Goal: Task Accomplishment & Management: Manage account settings

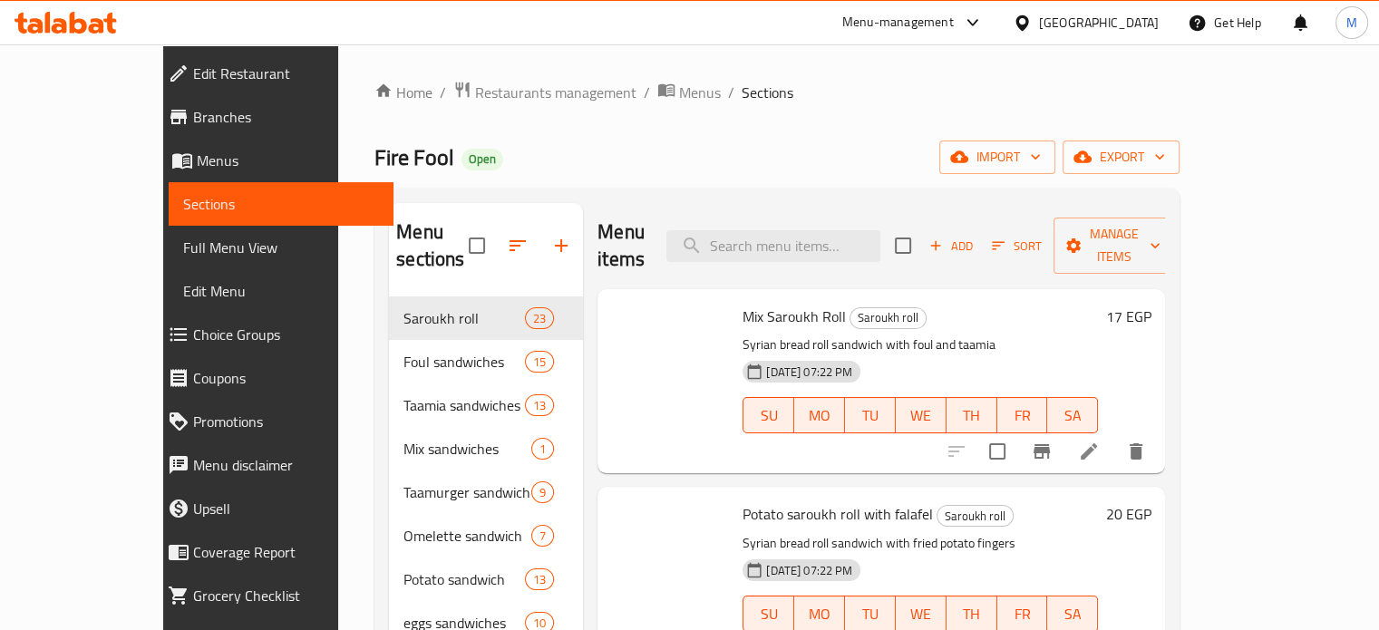
scroll to position [635, 0]
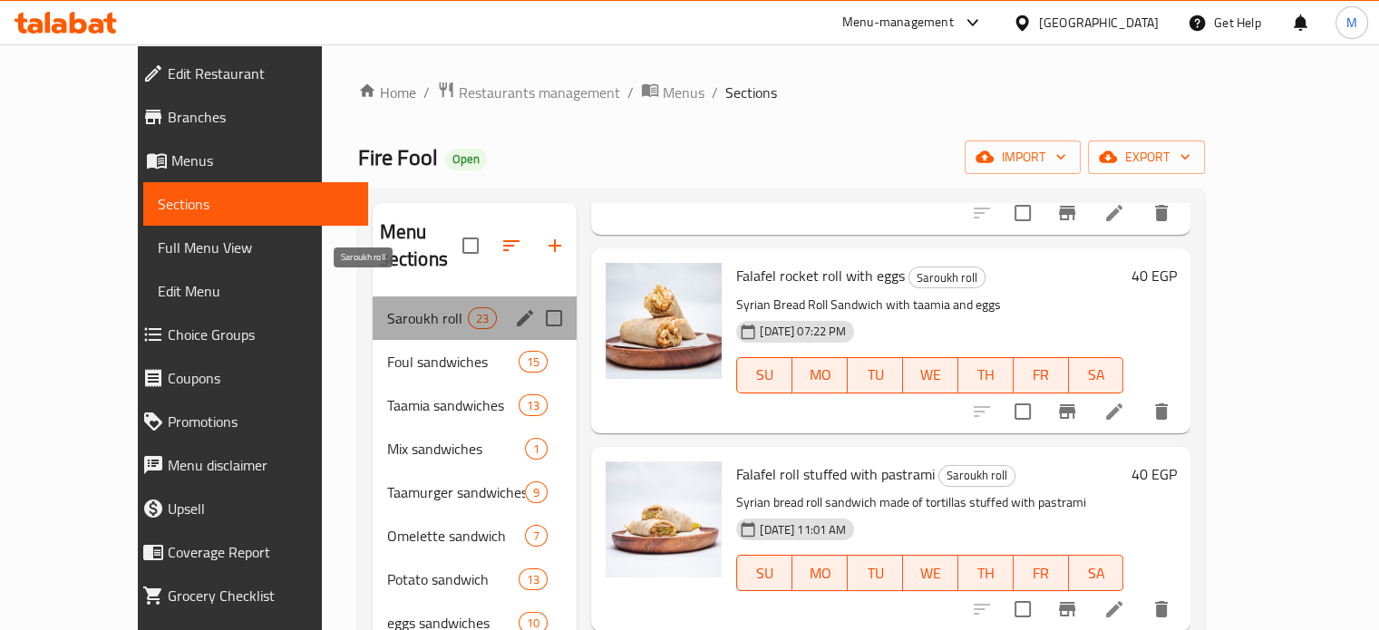
click at [387, 307] on span "Saroukh roll" at bounding box center [427, 318] width 81 height 22
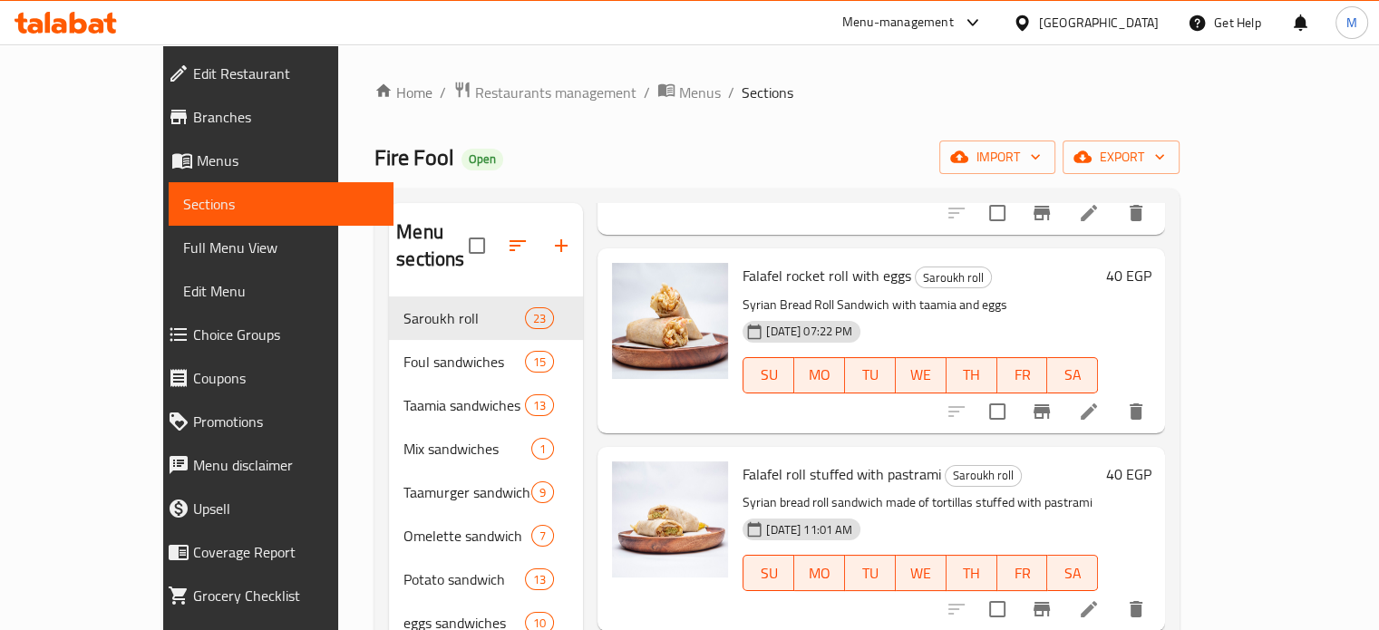
scroll to position [0, 0]
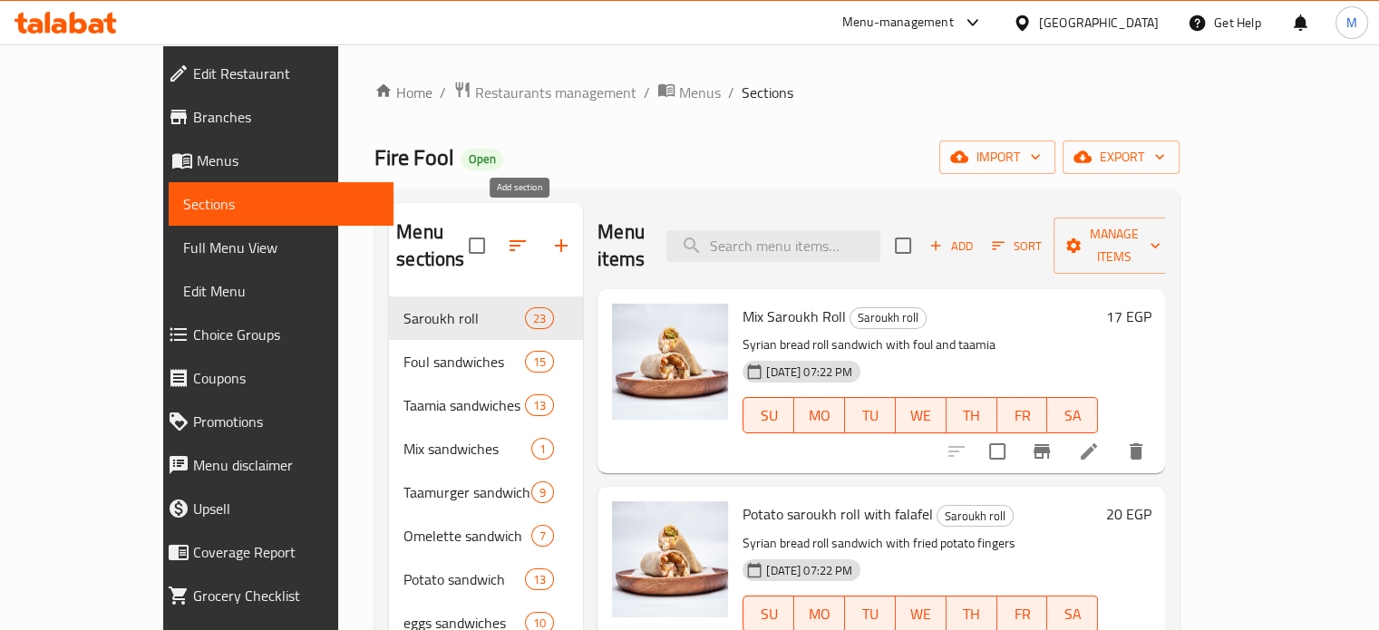
click at [550, 238] on icon "button" at bounding box center [561, 246] width 22 height 22
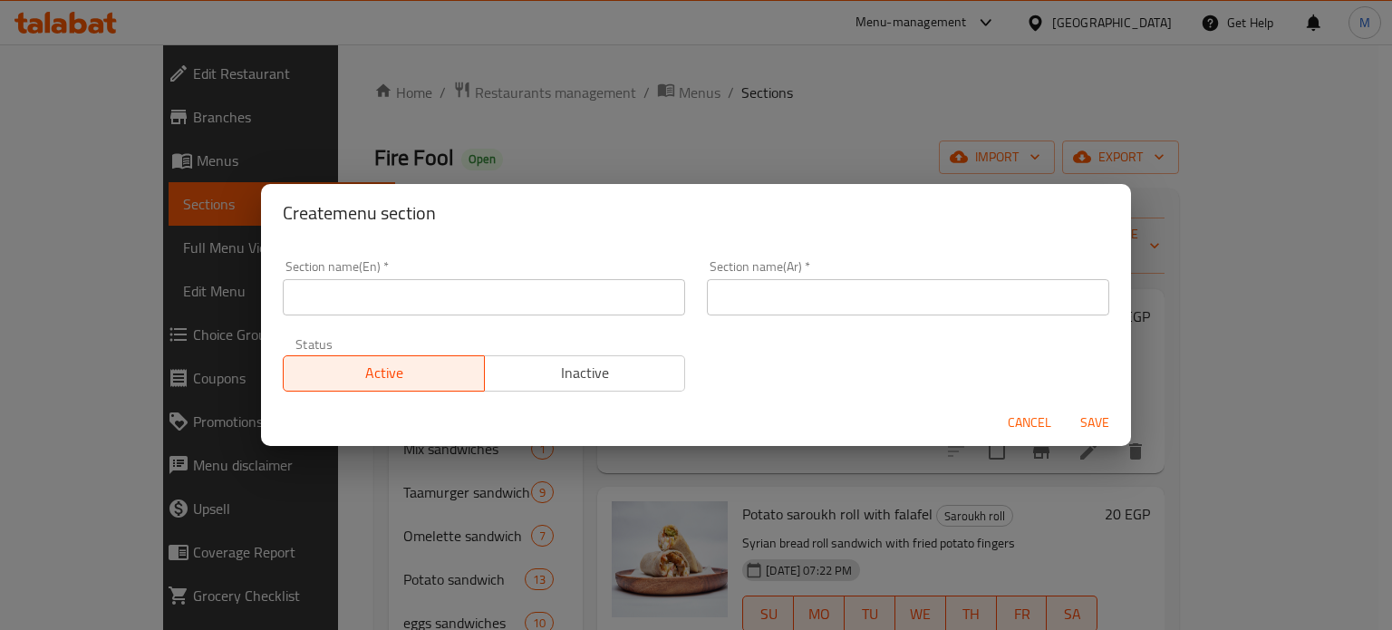
click at [747, 293] on input "text" at bounding box center [908, 297] width 402 height 36
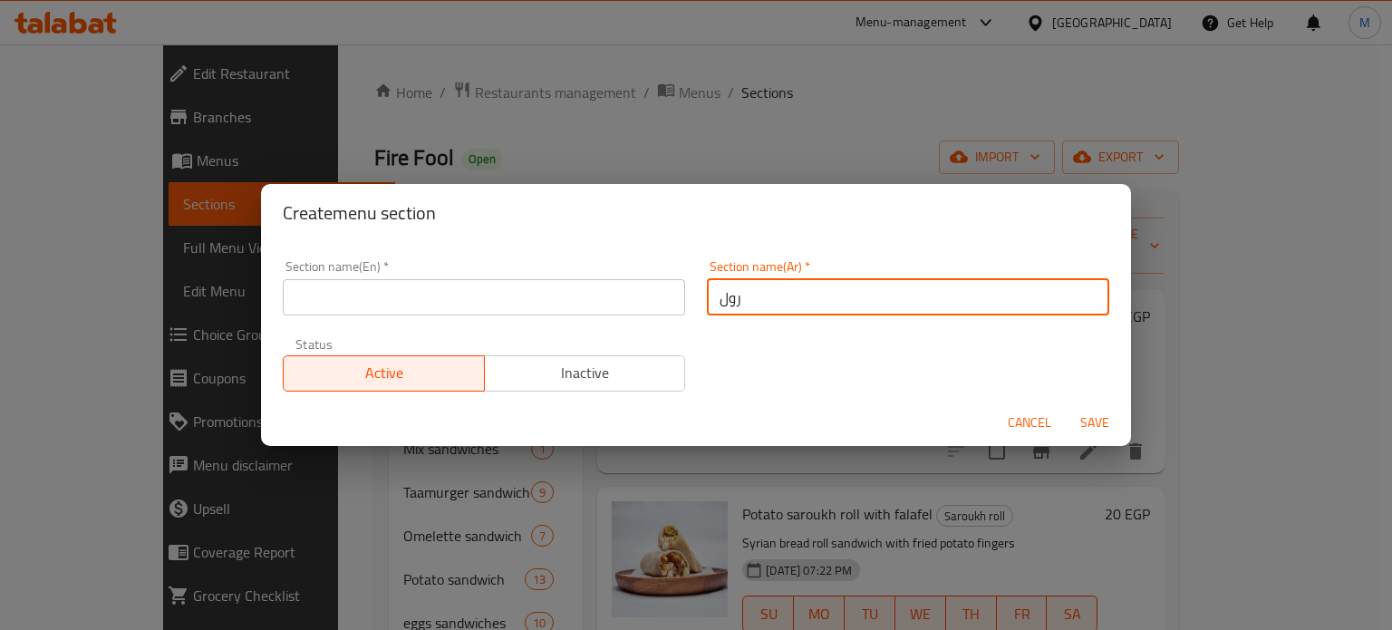
type input "رول"
click at [627, 296] on input "text" at bounding box center [484, 297] width 402 height 36
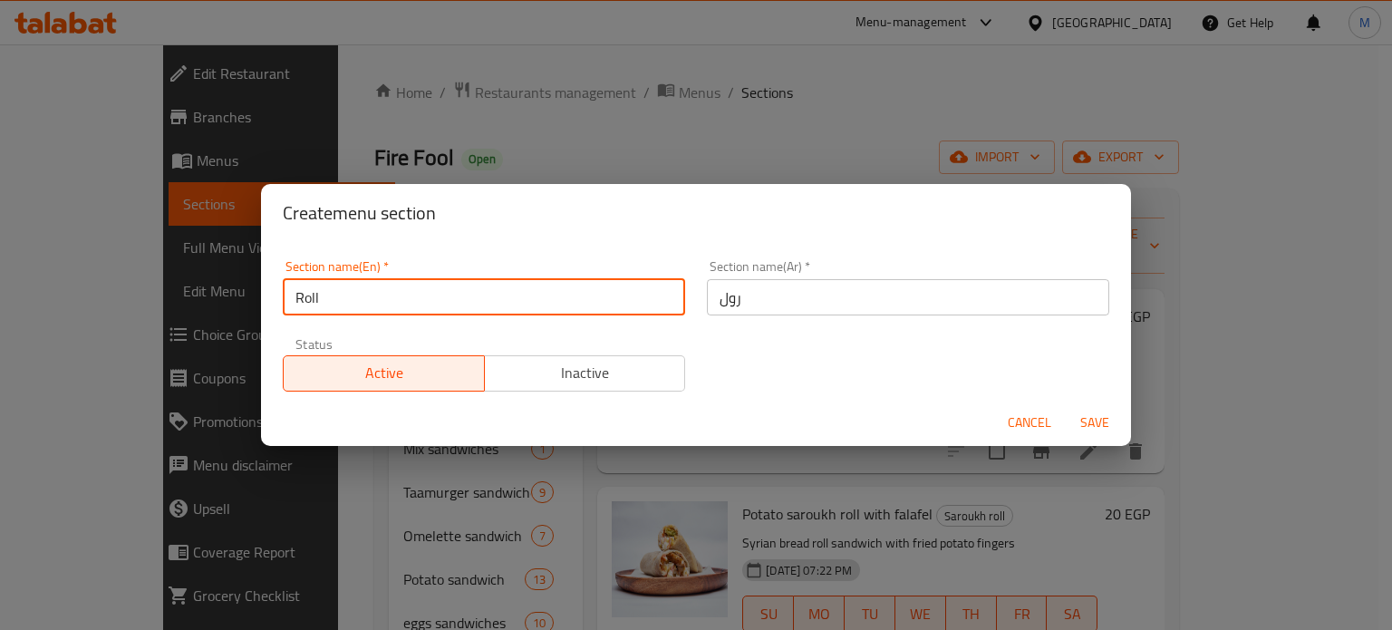
type input "Roll"
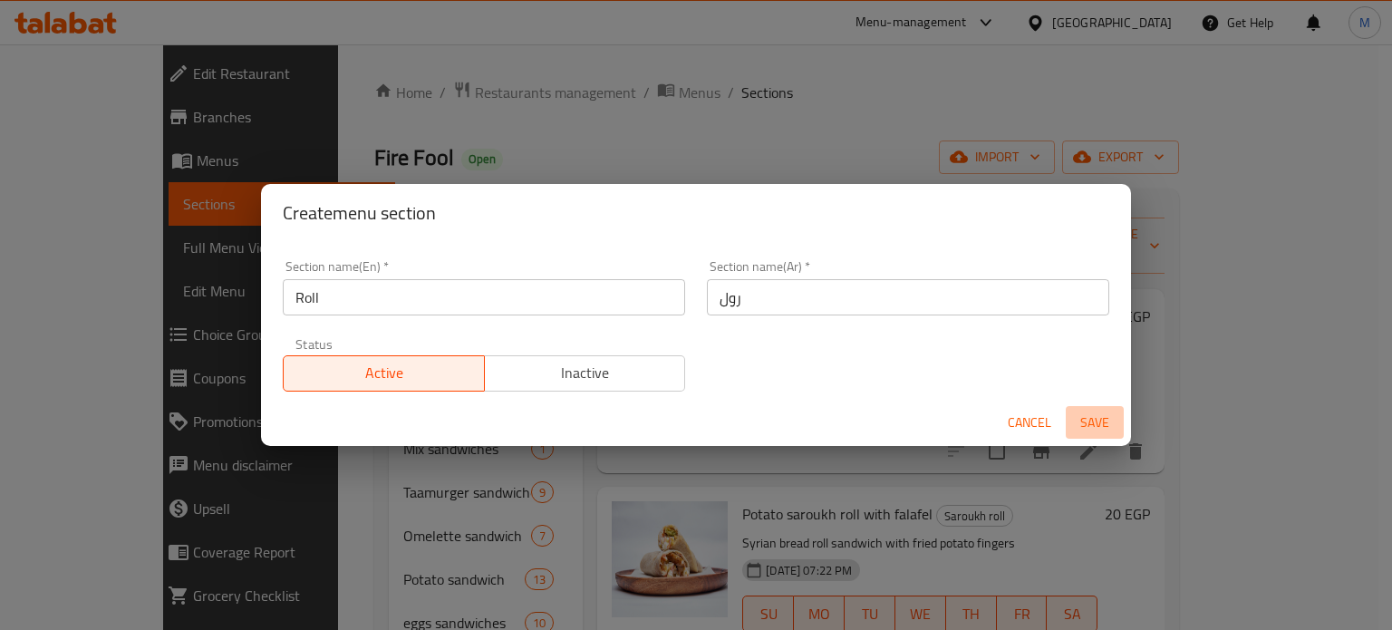
click at [1099, 426] on span "Save" at bounding box center [1095, 423] width 44 height 23
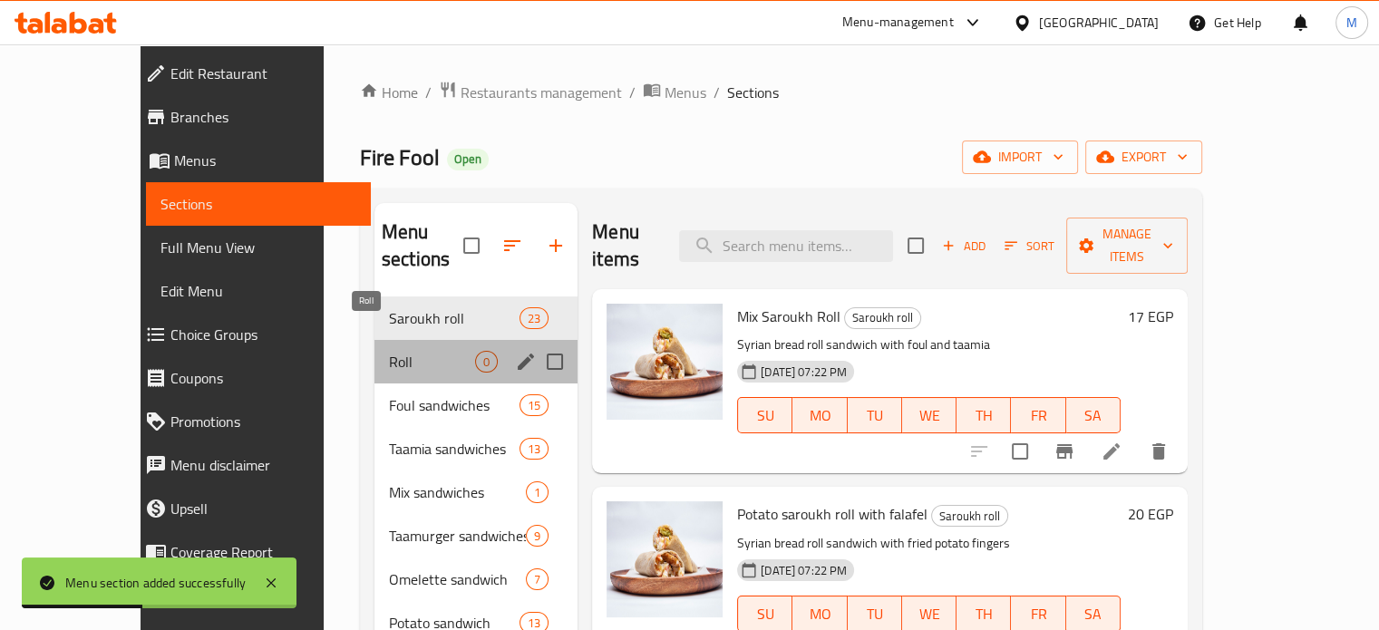
click at [401, 351] on span "Roll" at bounding box center [432, 362] width 86 height 22
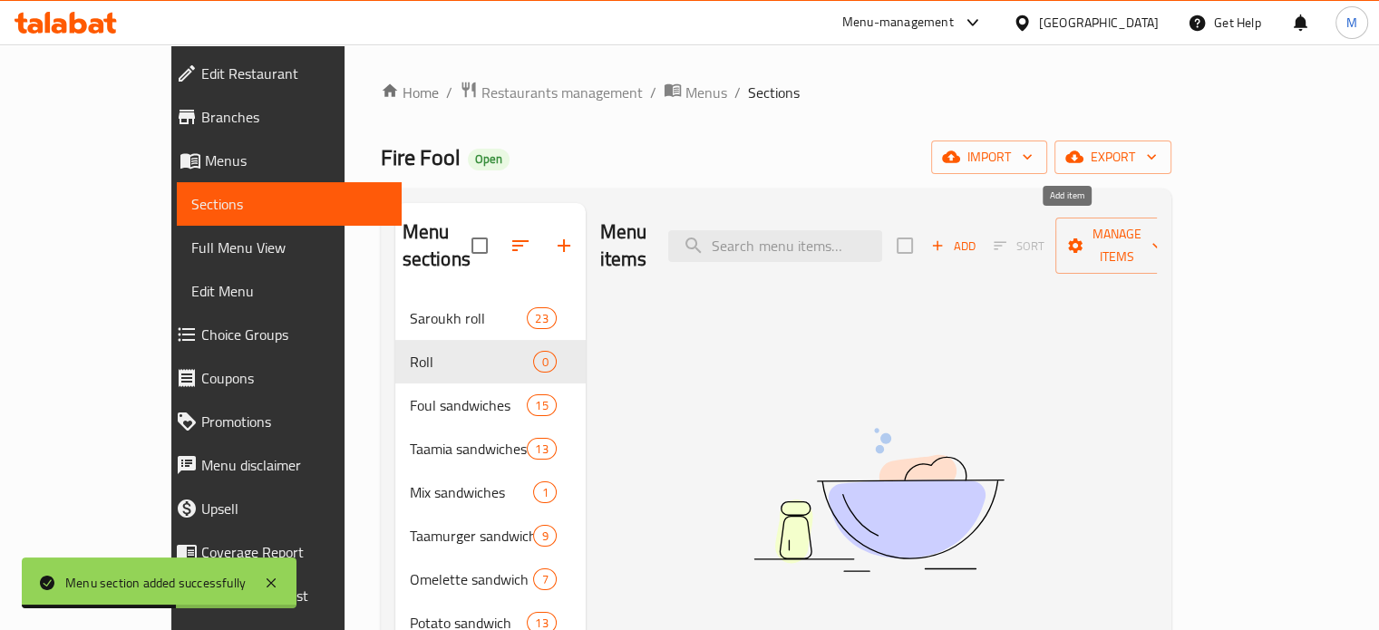
click at [977, 236] on span "Add" at bounding box center [952, 246] width 49 height 21
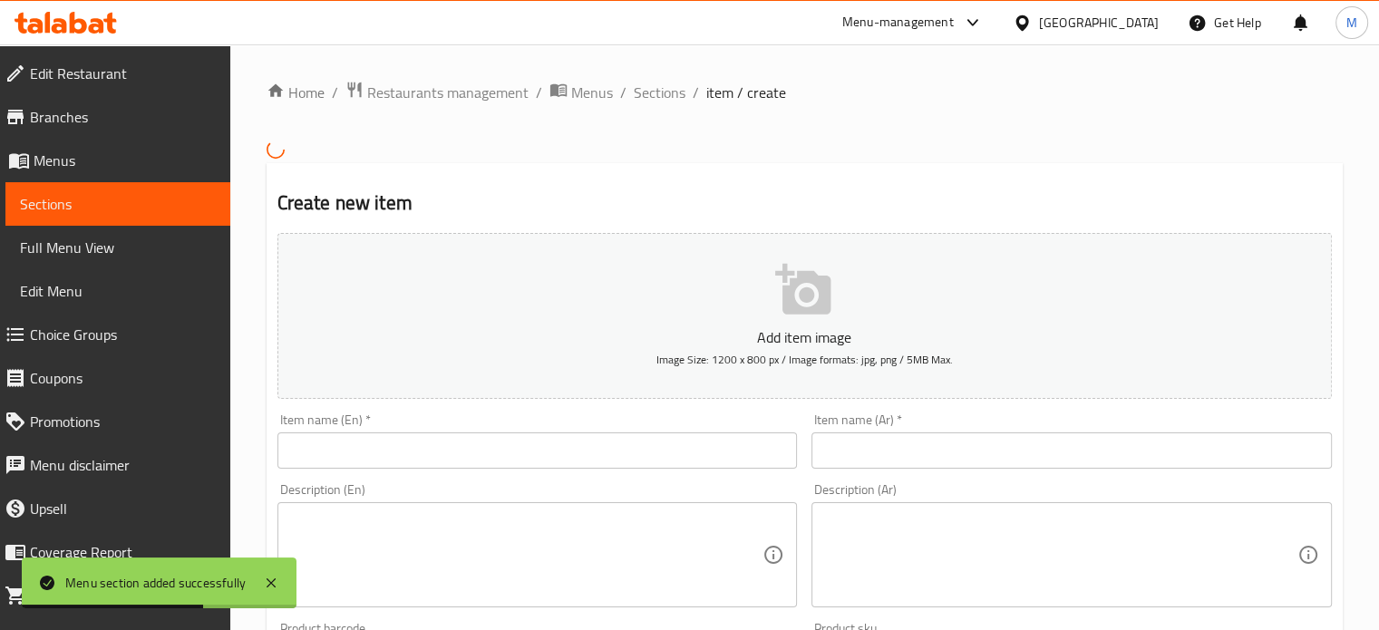
click at [943, 456] on input "text" at bounding box center [1071, 450] width 520 height 36
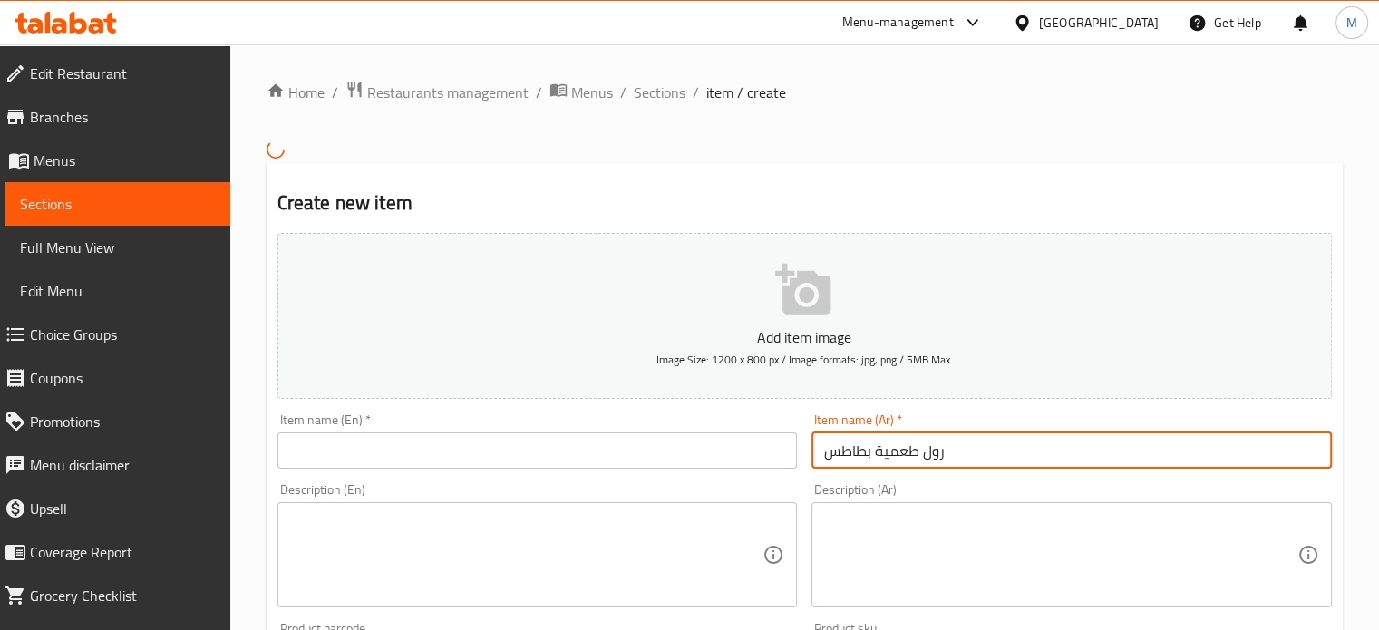
click at [943, 456] on input "رول طعمية بطاطس" at bounding box center [1071, 450] width 520 height 36
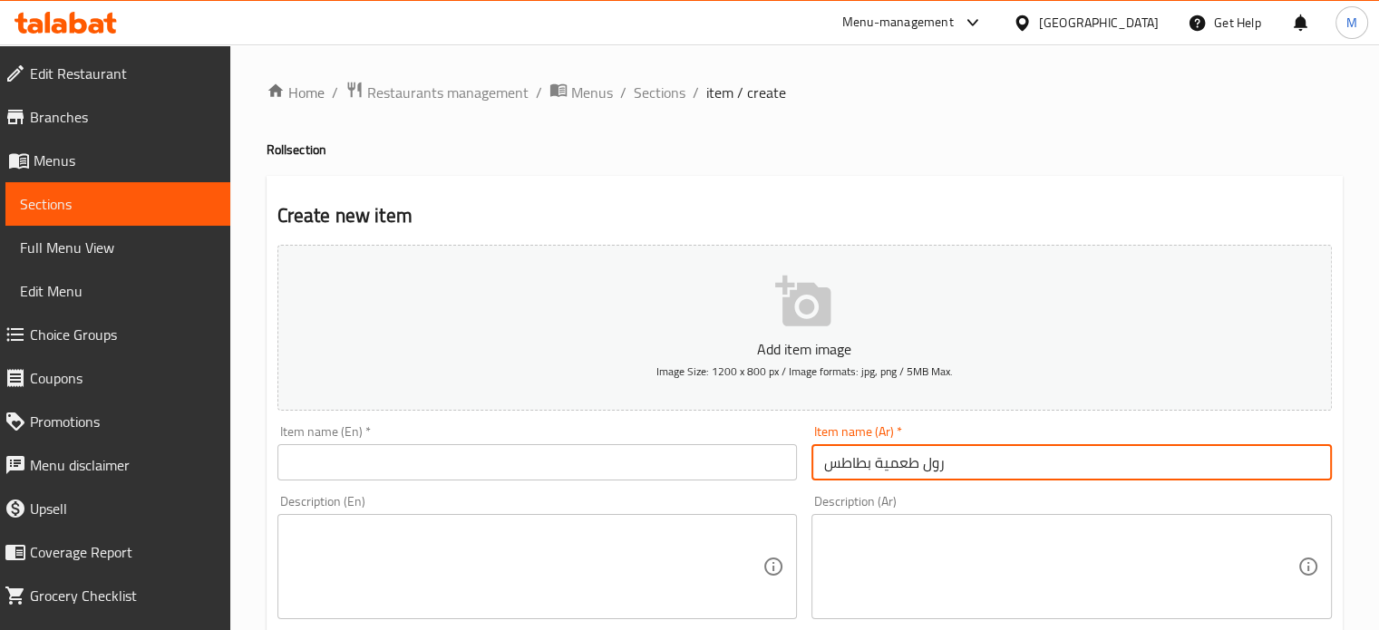
type input "رول طعمية بطاطس"
click at [487, 456] on input "text" at bounding box center [537, 462] width 520 height 36
paste input "Potato Falafel Roll"
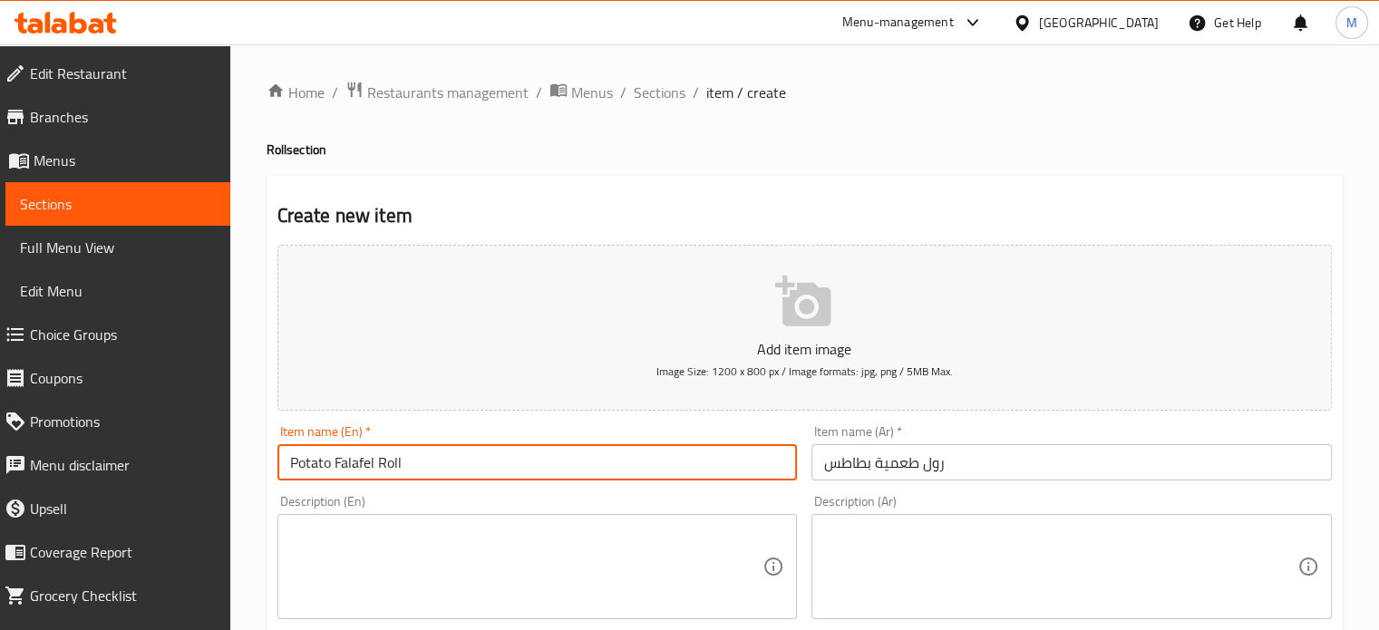
type input "Potato Falafel Roll"
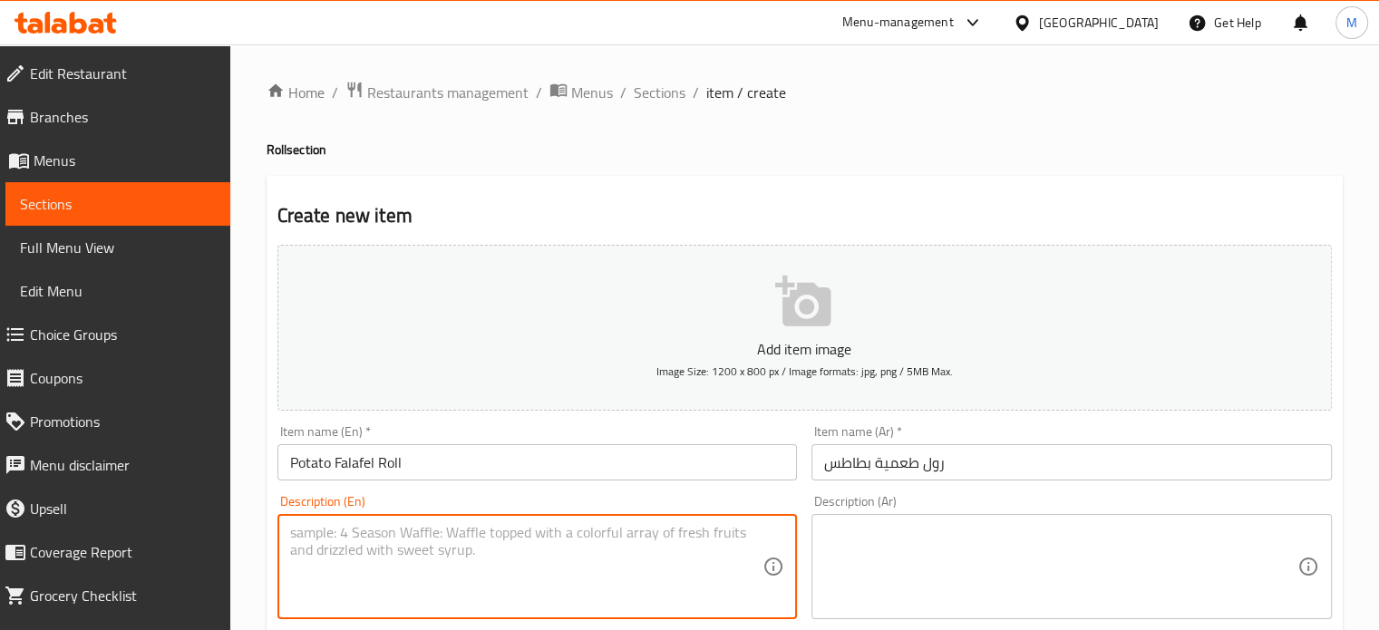
click at [479, 538] on textarea at bounding box center [526, 567] width 473 height 86
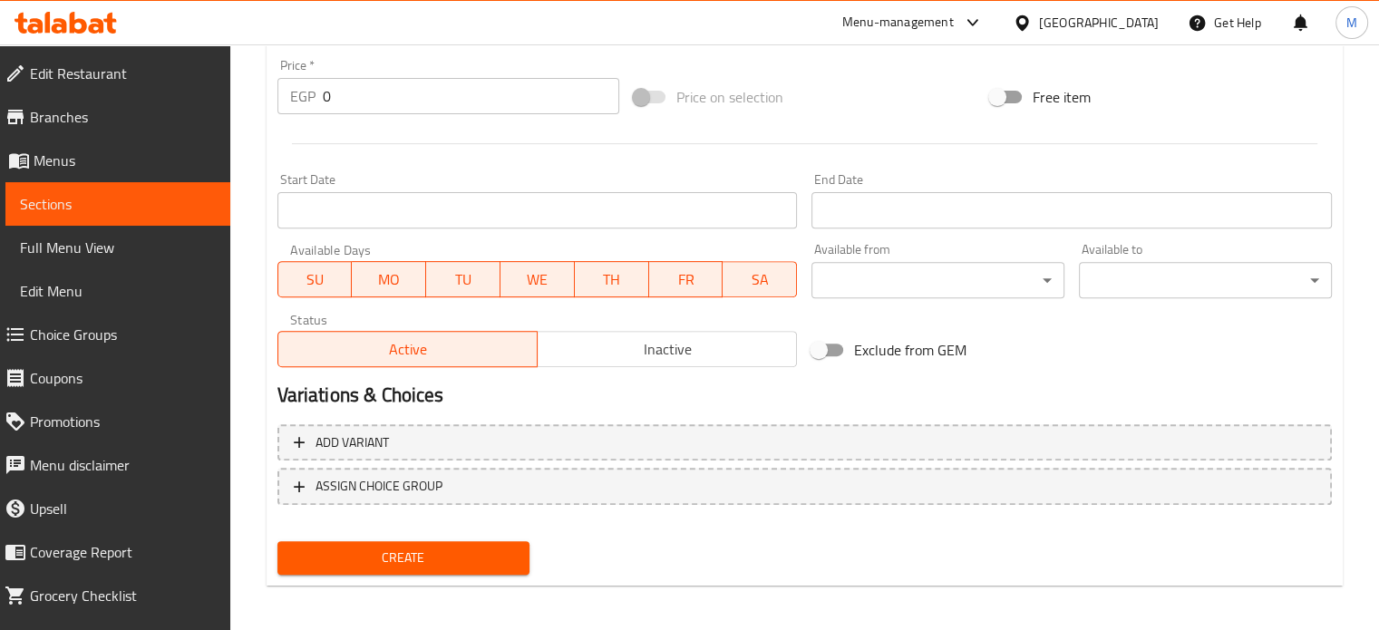
scroll to position [650, 0]
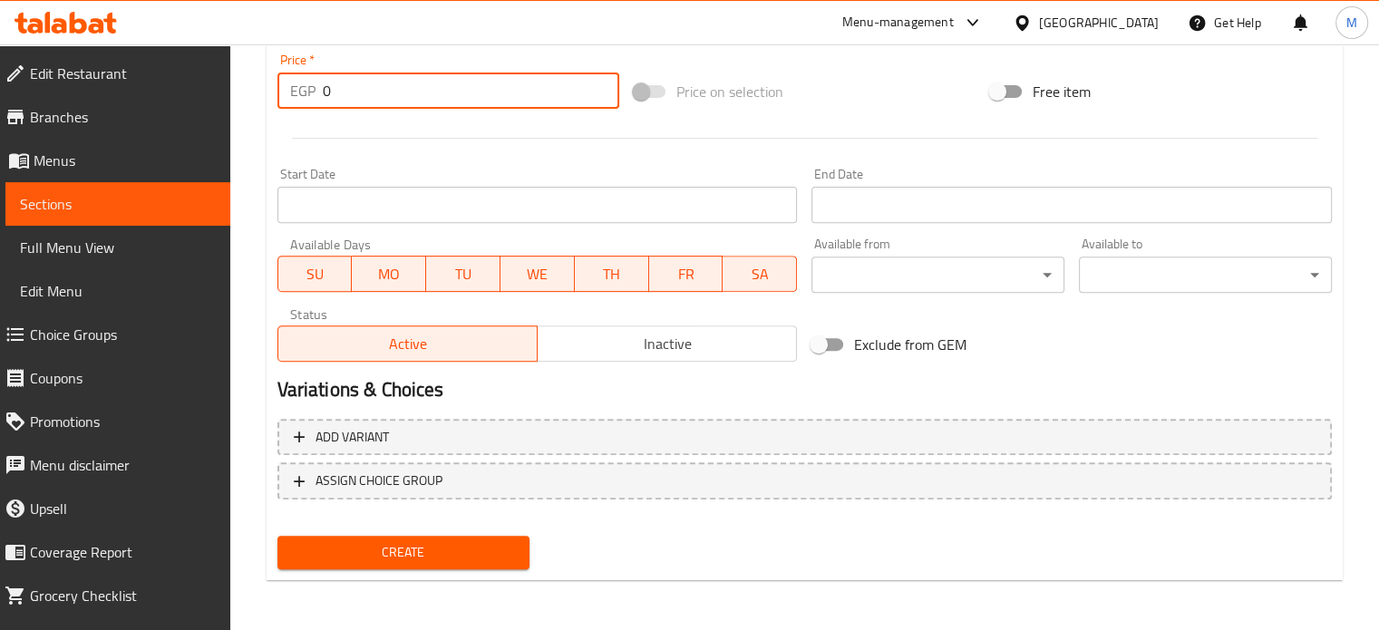
click at [290, 106] on div "EGP 0 Price *" at bounding box center [448, 91] width 342 height 36
type input "25"
click at [418, 554] on span "Create" at bounding box center [404, 552] width 224 height 23
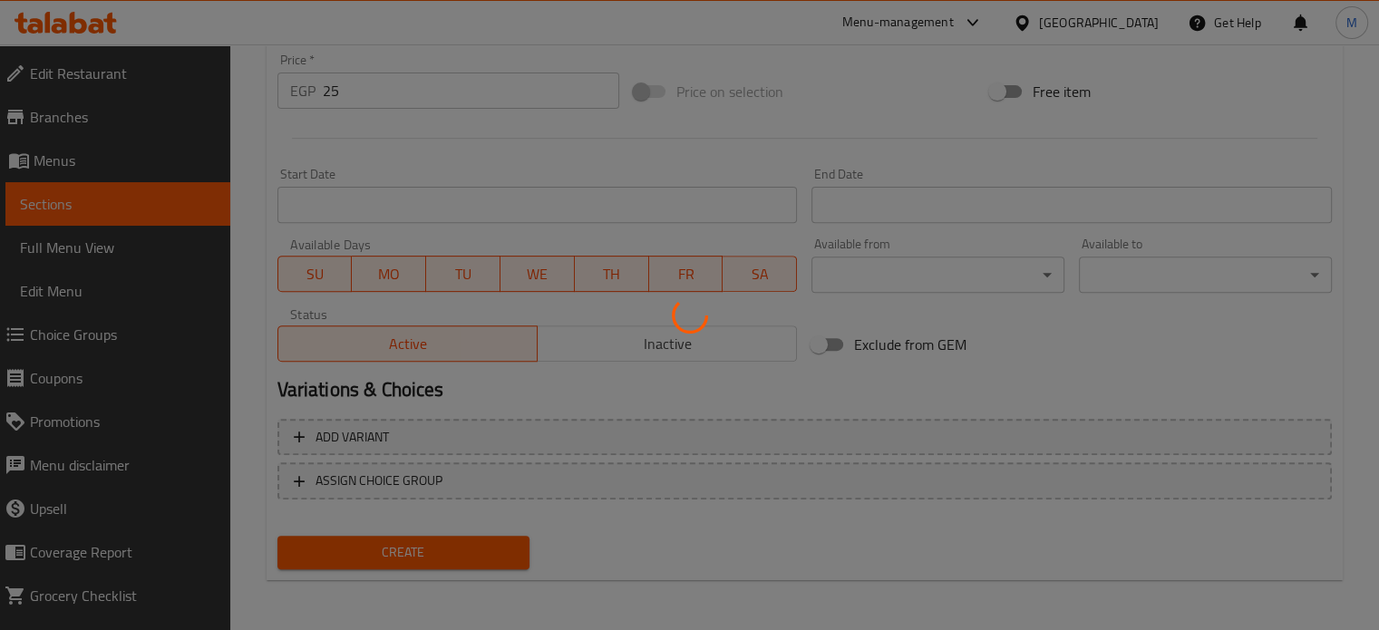
type input "0"
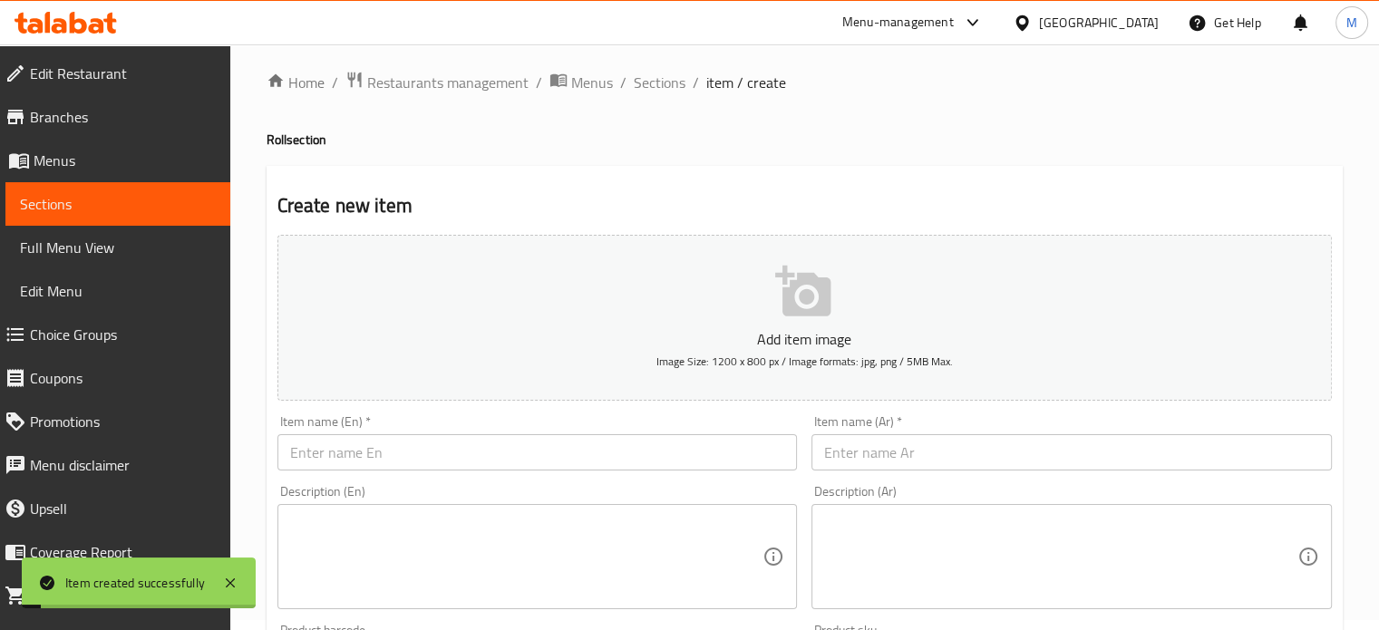
scroll to position [0, 0]
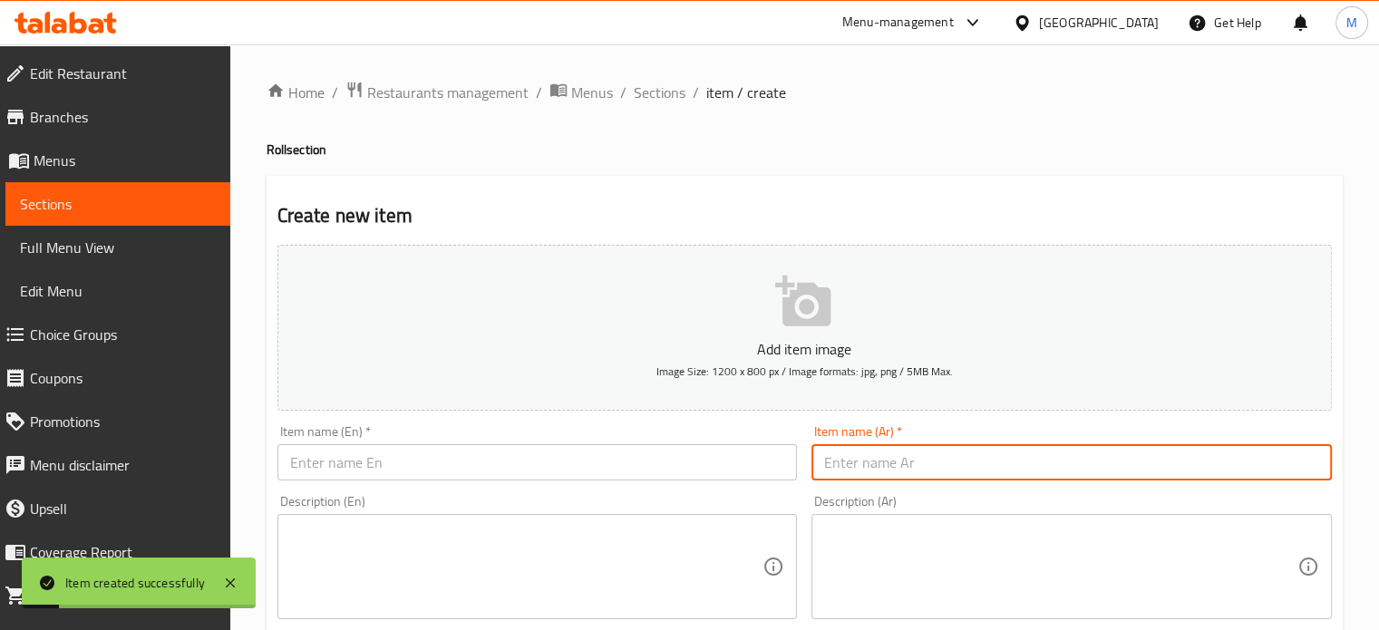
click at [908, 473] on input "text" at bounding box center [1071, 462] width 520 height 36
click at [900, 464] on input "رول طعمية لانشون" at bounding box center [1071, 462] width 520 height 36
click at [899, 464] on input "رول طعمية لانشون" at bounding box center [1071, 462] width 520 height 36
type input "رول طعمية لانشون"
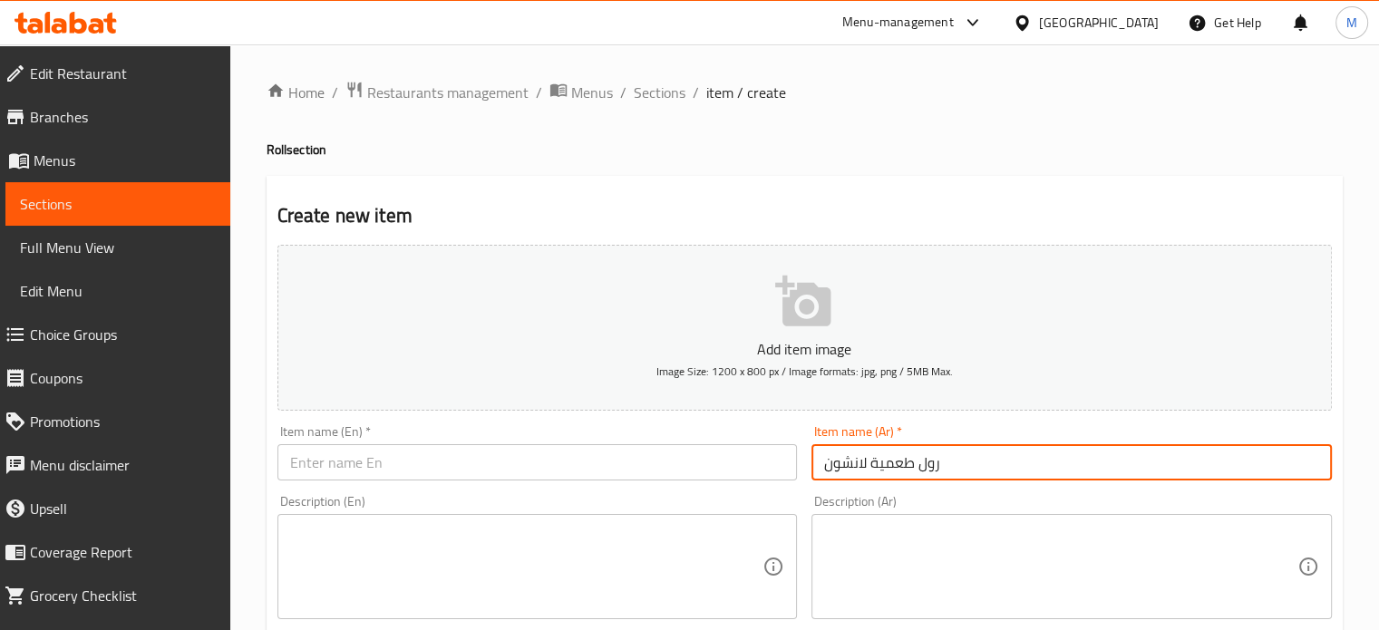
click at [406, 457] on input "text" at bounding box center [537, 462] width 520 height 36
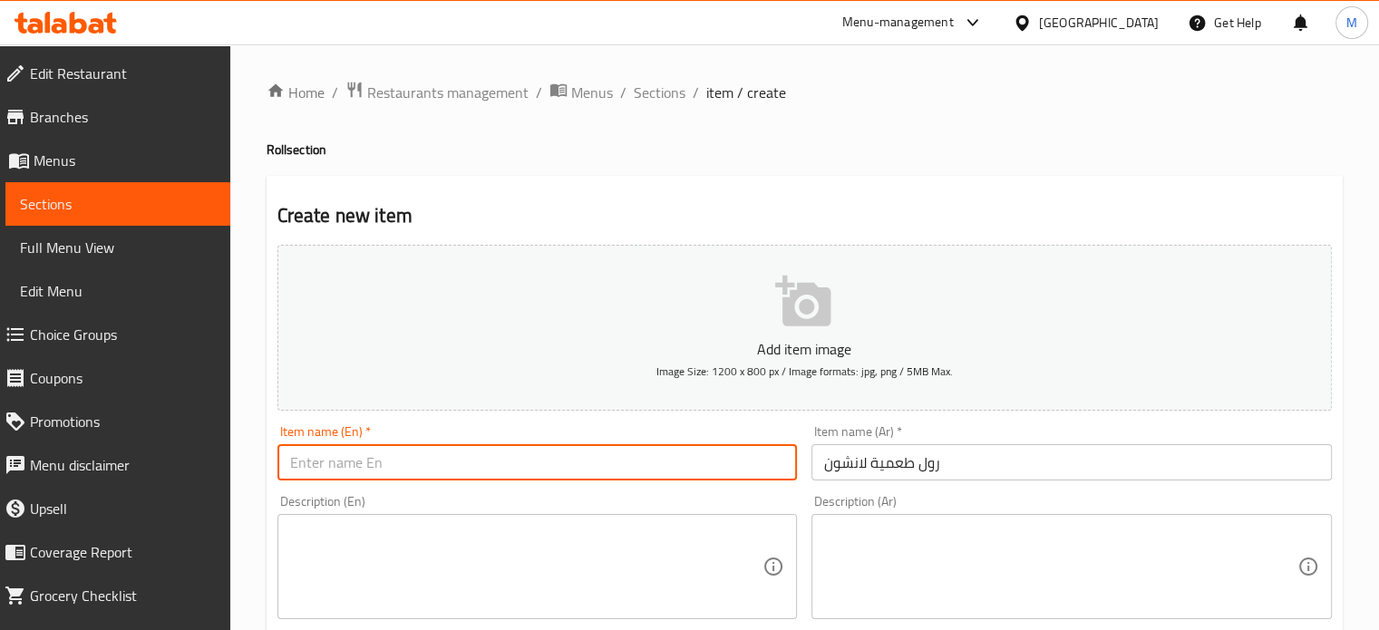
paste input "Luncheon meat roll"
click at [363, 463] on input "Luncheon meat roll" at bounding box center [537, 462] width 520 height 36
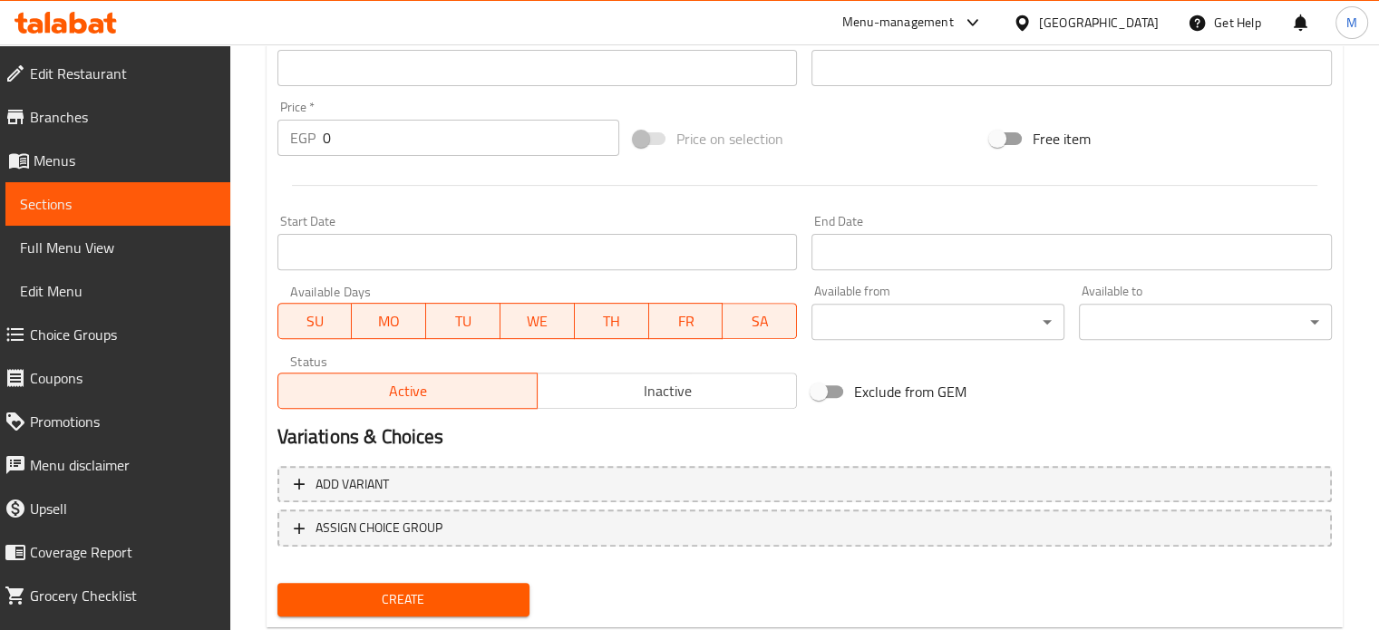
scroll to position [650, 0]
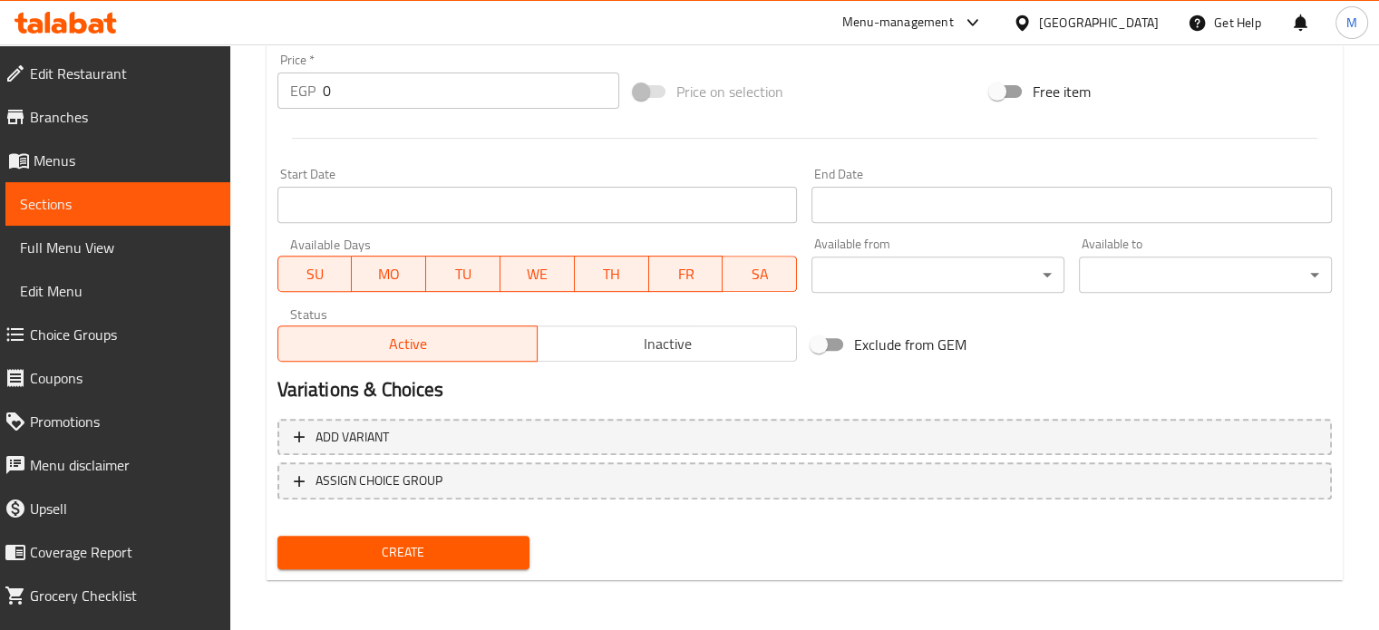
type input "Luncheon falafel roll"
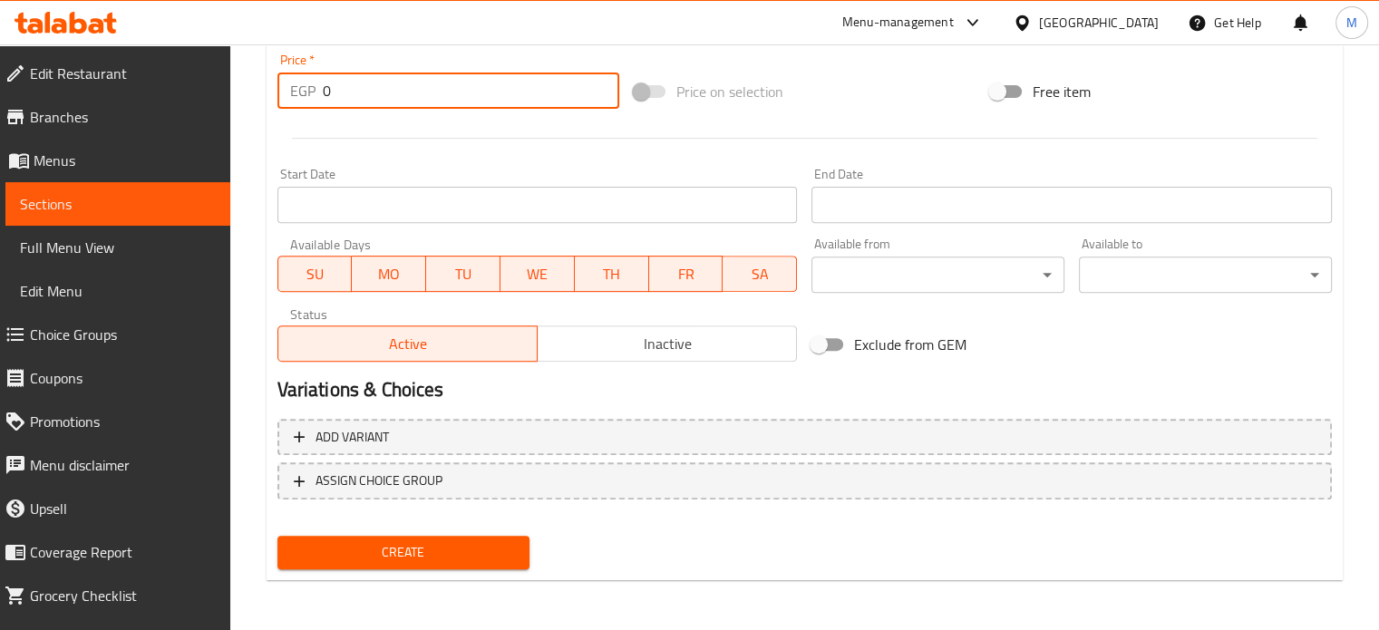
drag, startPoint x: 327, startPoint y: 101, endPoint x: 274, endPoint y: 101, distance: 53.5
click at [280, 104] on div "EGP 0 Price *" at bounding box center [448, 91] width 342 height 36
type input "25"
click at [417, 537] on button "Create" at bounding box center [403, 553] width 253 height 34
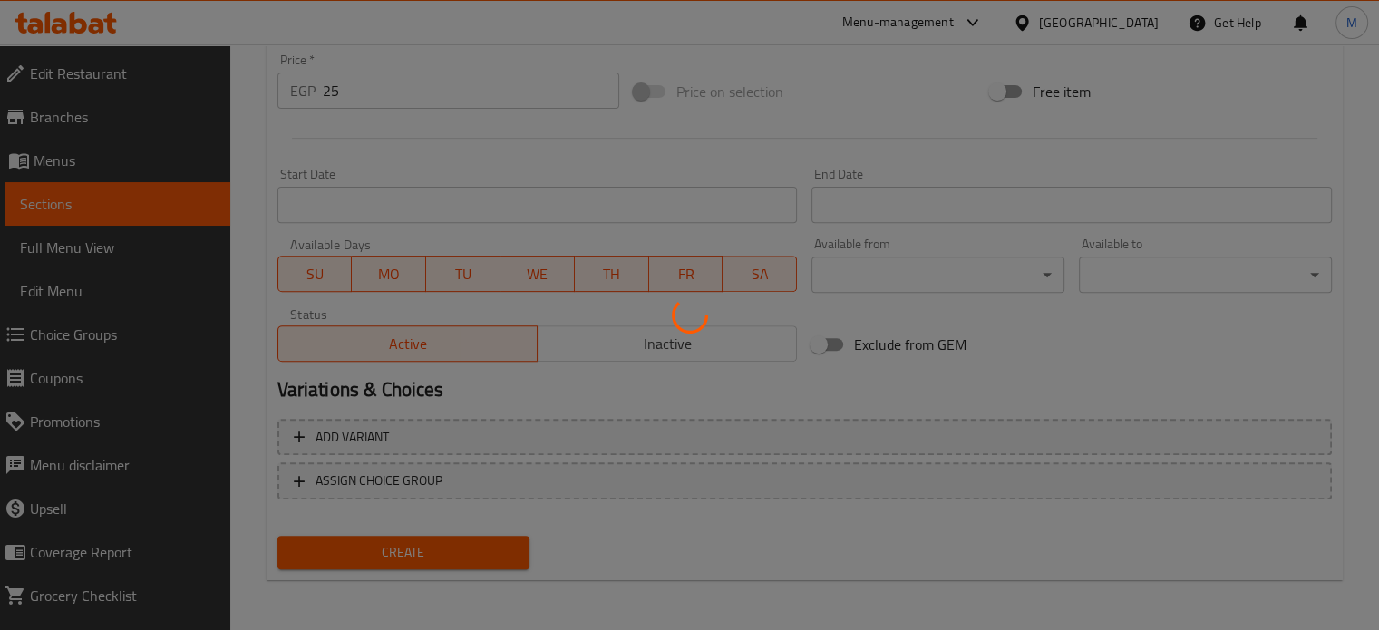
type input "0"
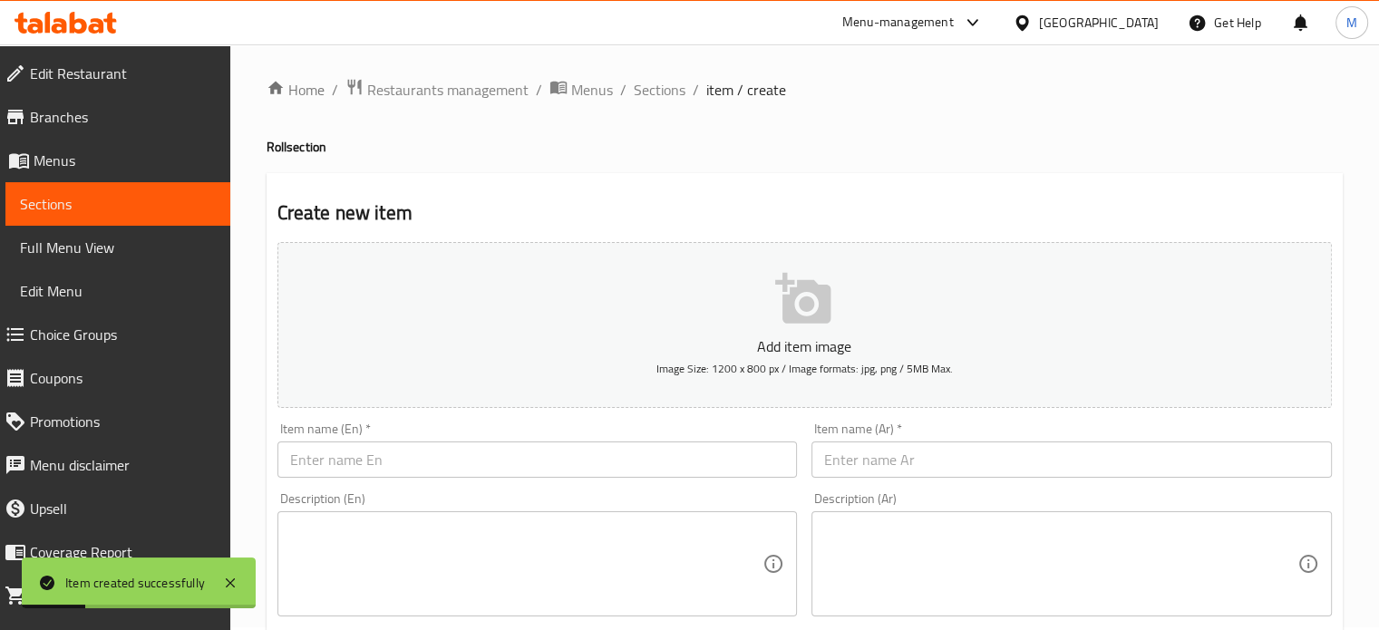
scroll to position [0, 0]
click at [916, 463] on input "text" at bounding box center [1071, 462] width 520 height 36
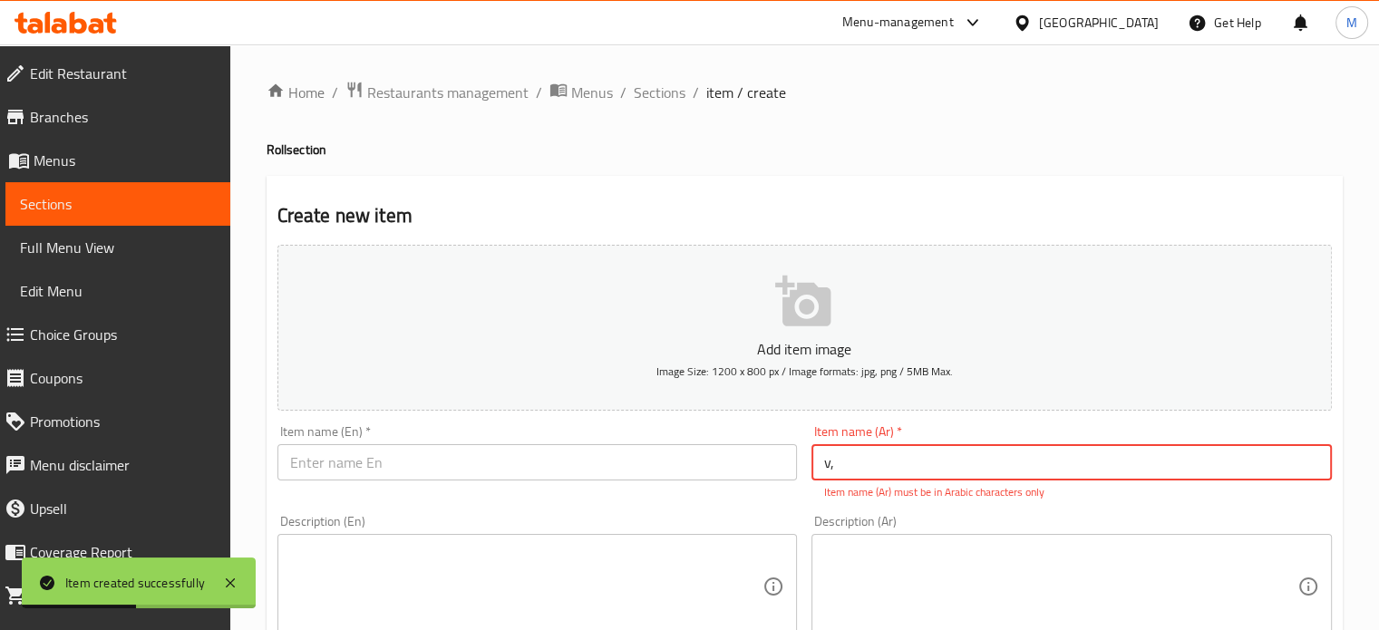
type input "v"
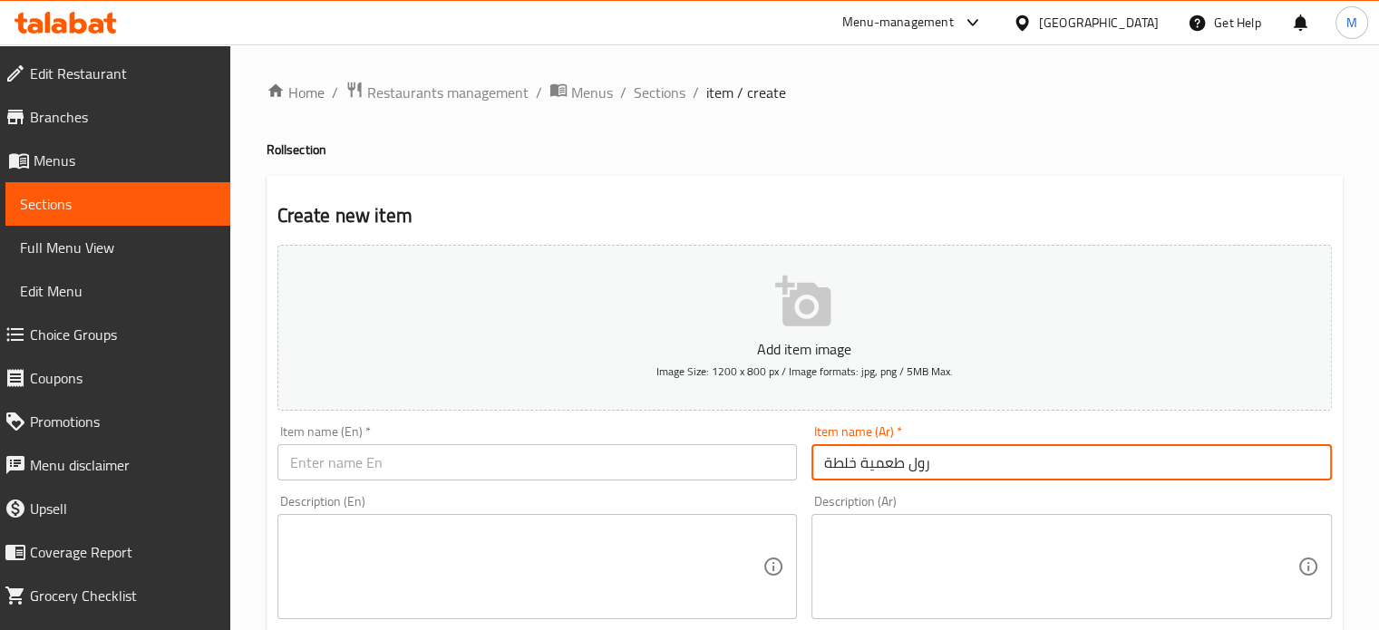
click at [916, 463] on input "رول طعمية خلطة" at bounding box center [1071, 462] width 520 height 36
click at [917, 463] on input "رول طعمية خلطة" at bounding box center [1071, 462] width 520 height 36
type input "رول طعمية خلطة"
click at [558, 465] on input "text" at bounding box center [537, 462] width 520 height 36
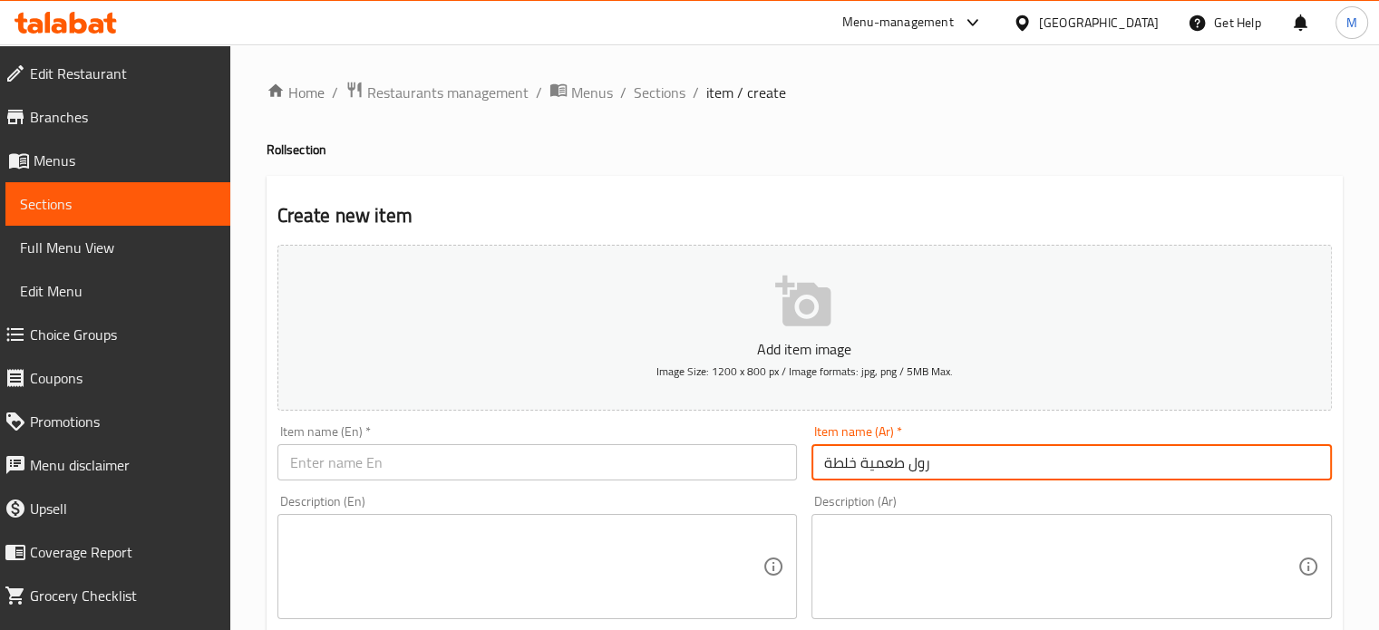
paste input "Taameya roll mix"
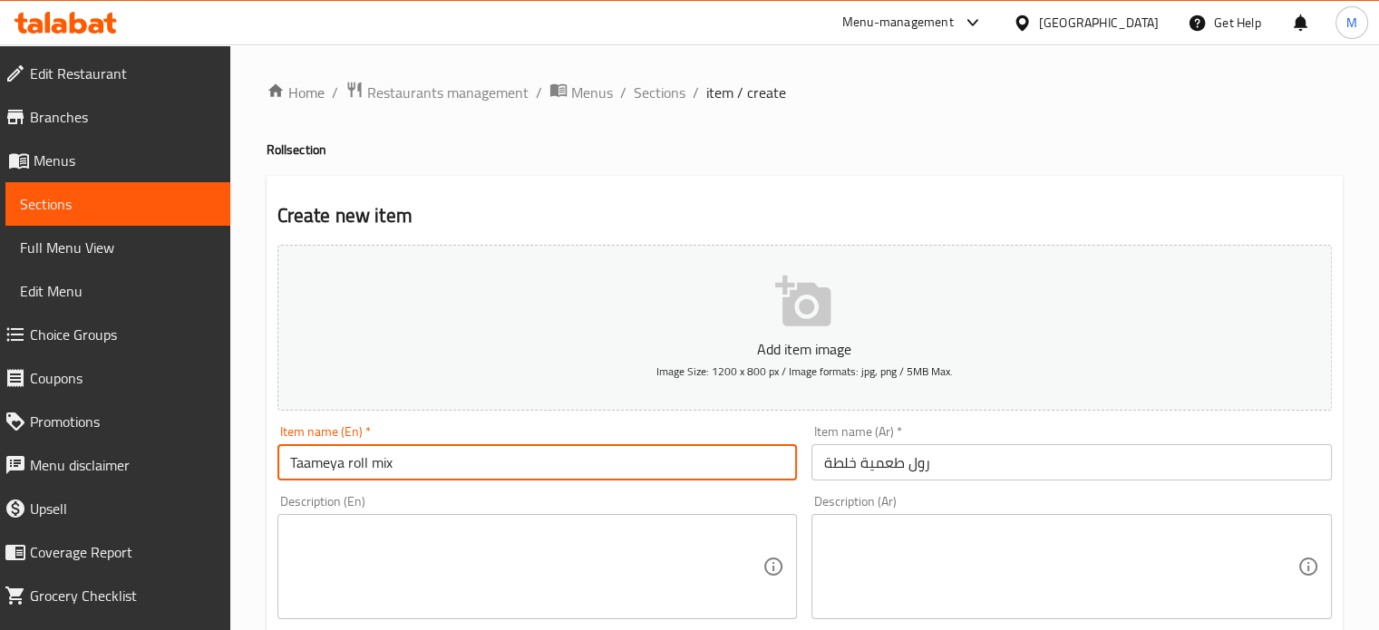
click at [286, 459] on input "Taameya roll mix" at bounding box center [537, 462] width 520 height 36
paste input "Mixture"
click at [436, 456] on input "Mixture Taameya roll mix" at bounding box center [537, 462] width 520 height 36
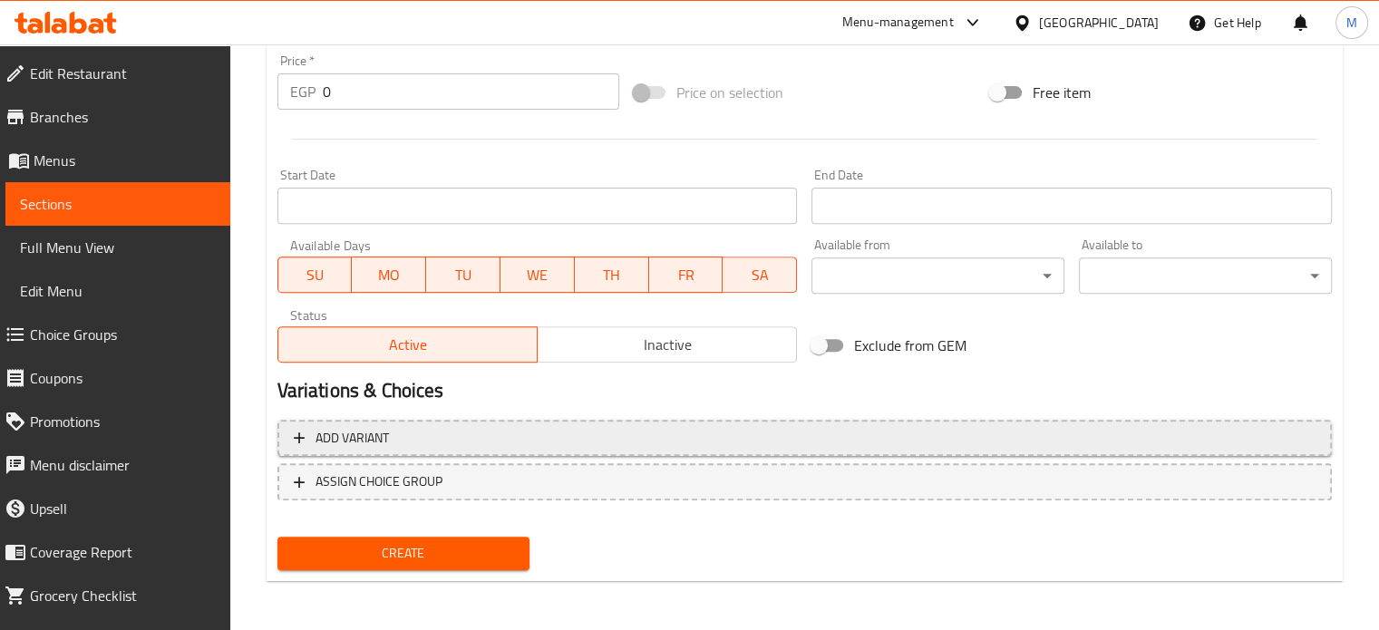
scroll to position [650, 0]
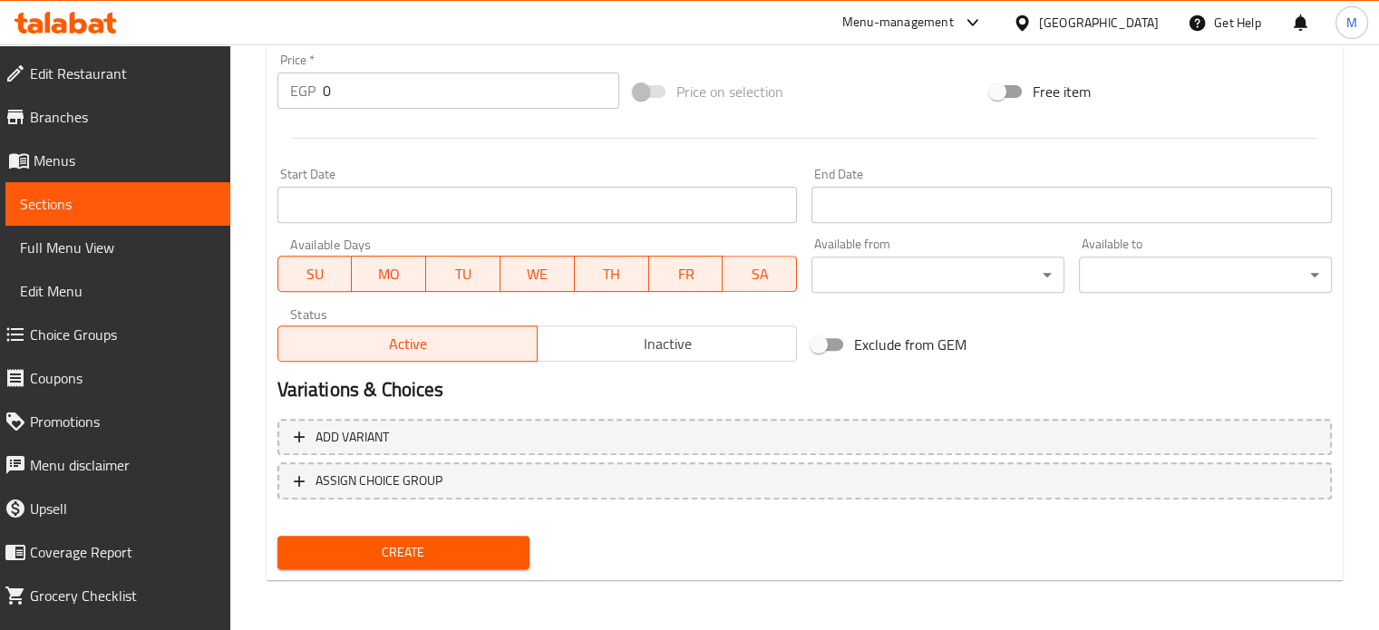
type input "Mixture Taameya roll"
click at [304, 85] on div "EGP 0 Price *" at bounding box center [448, 91] width 342 height 36
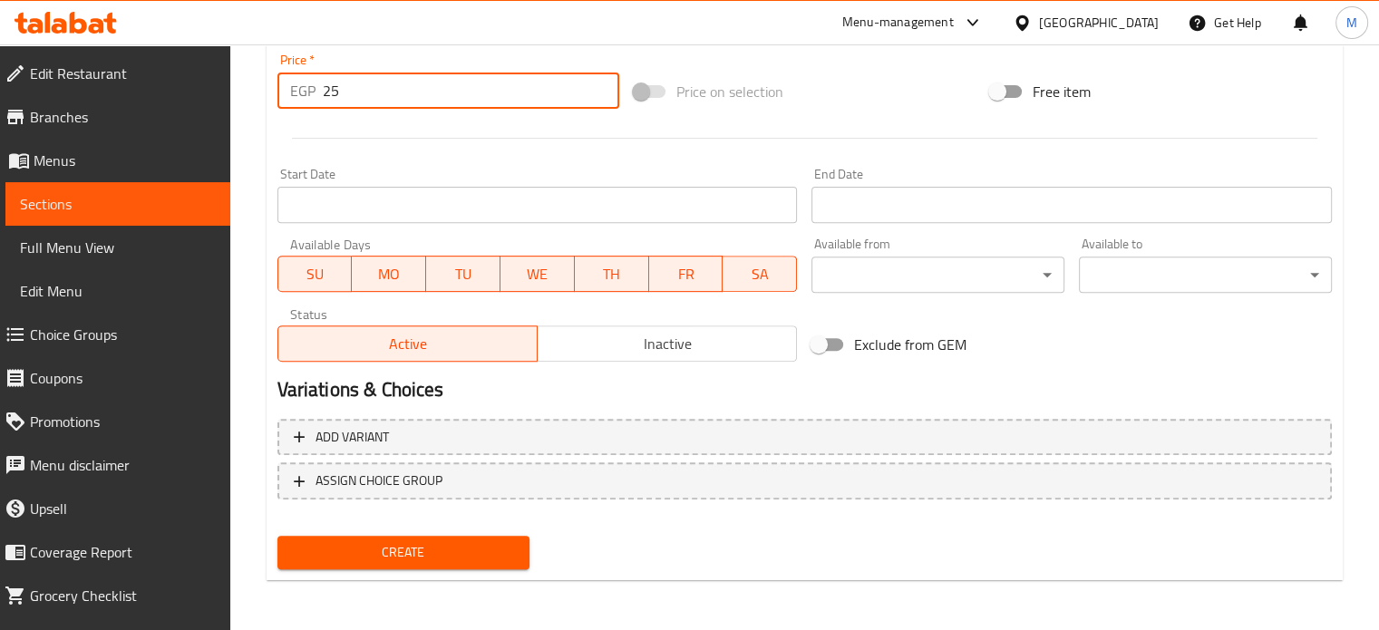
type input "25"
click at [446, 547] on span "Create" at bounding box center [404, 552] width 224 height 23
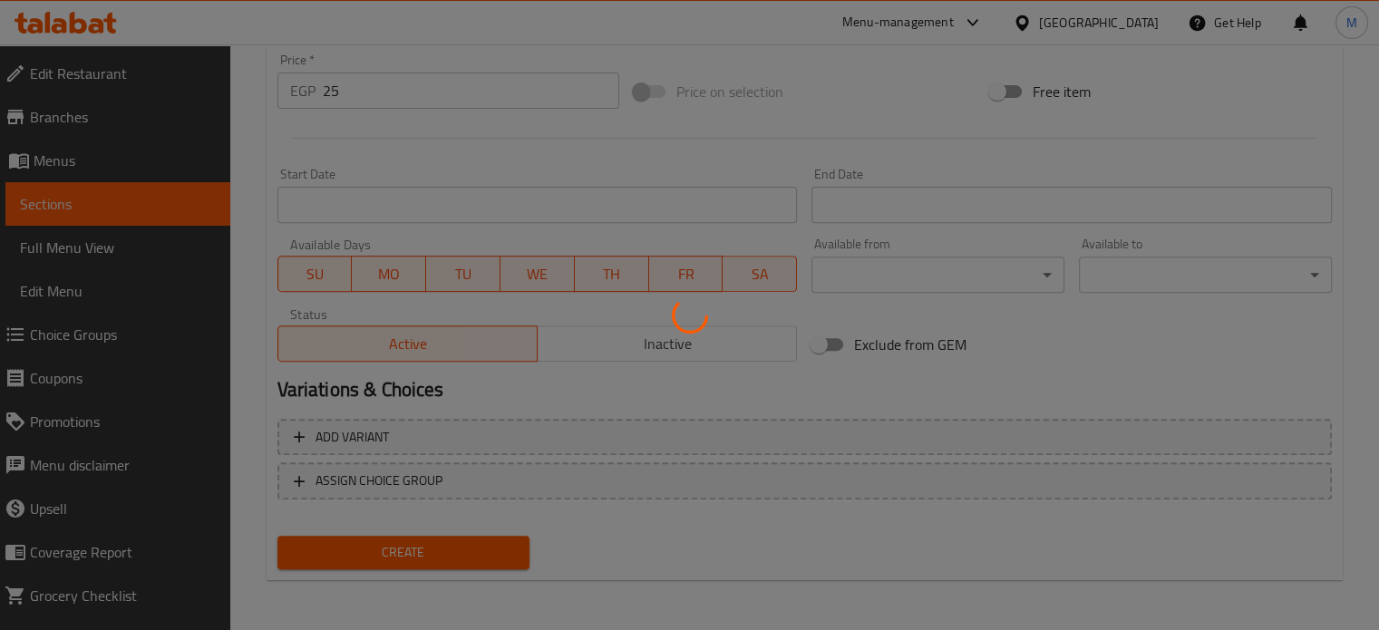
type input "0"
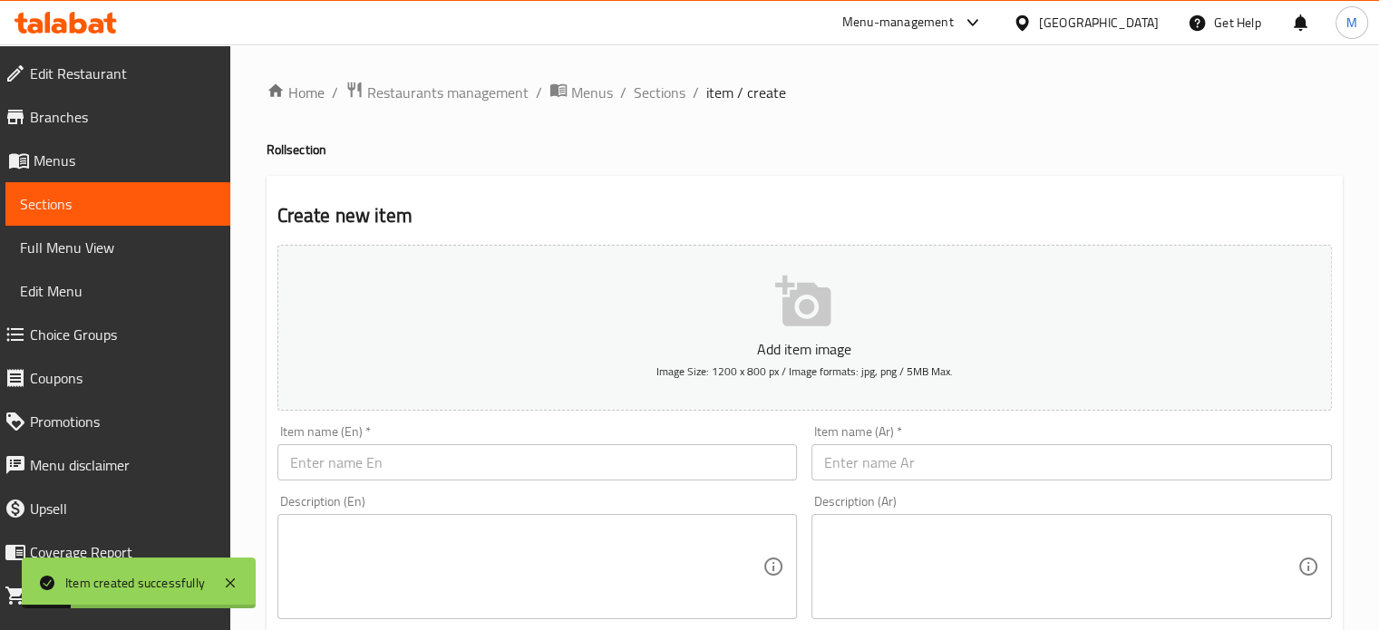
scroll to position [0, 0]
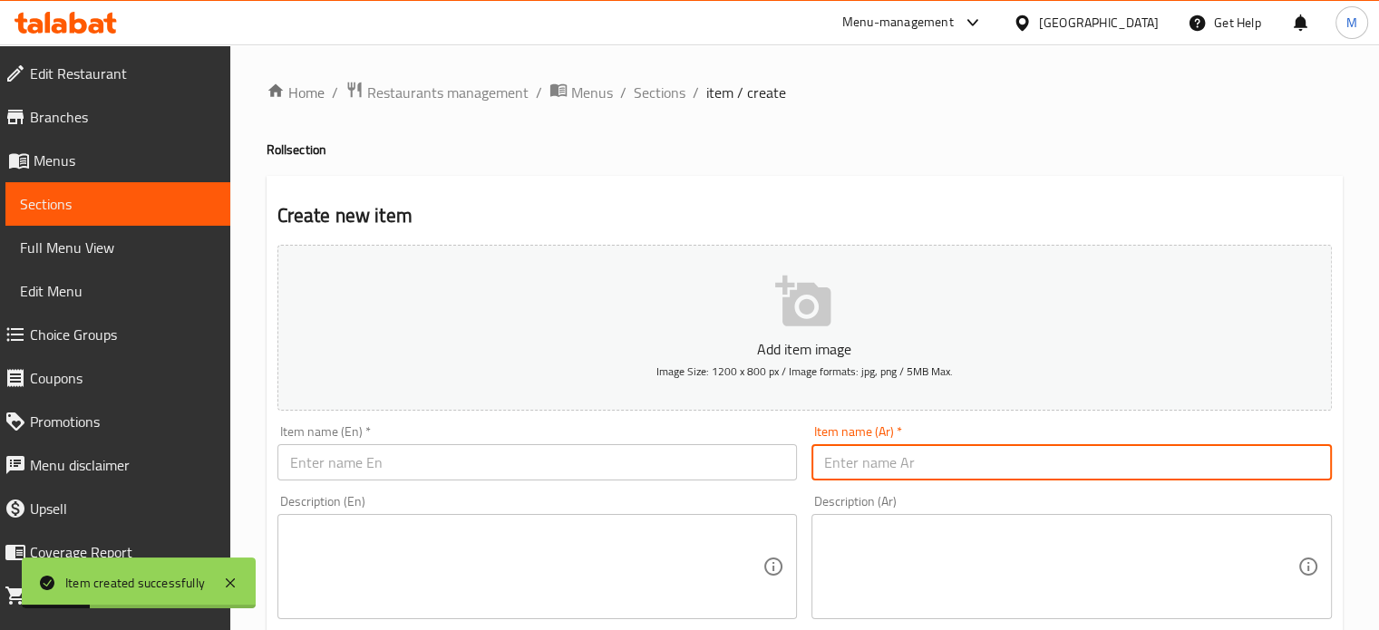
click at [894, 460] on input "text" at bounding box center [1071, 462] width 520 height 36
click at [894, 460] on input "رول طعمية هالبينو" at bounding box center [1071, 462] width 520 height 36
click at [895, 460] on input "رول طعمية هالبينو" at bounding box center [1071, 462] width 520 height 36
type input "رول طعمية هالبينو"
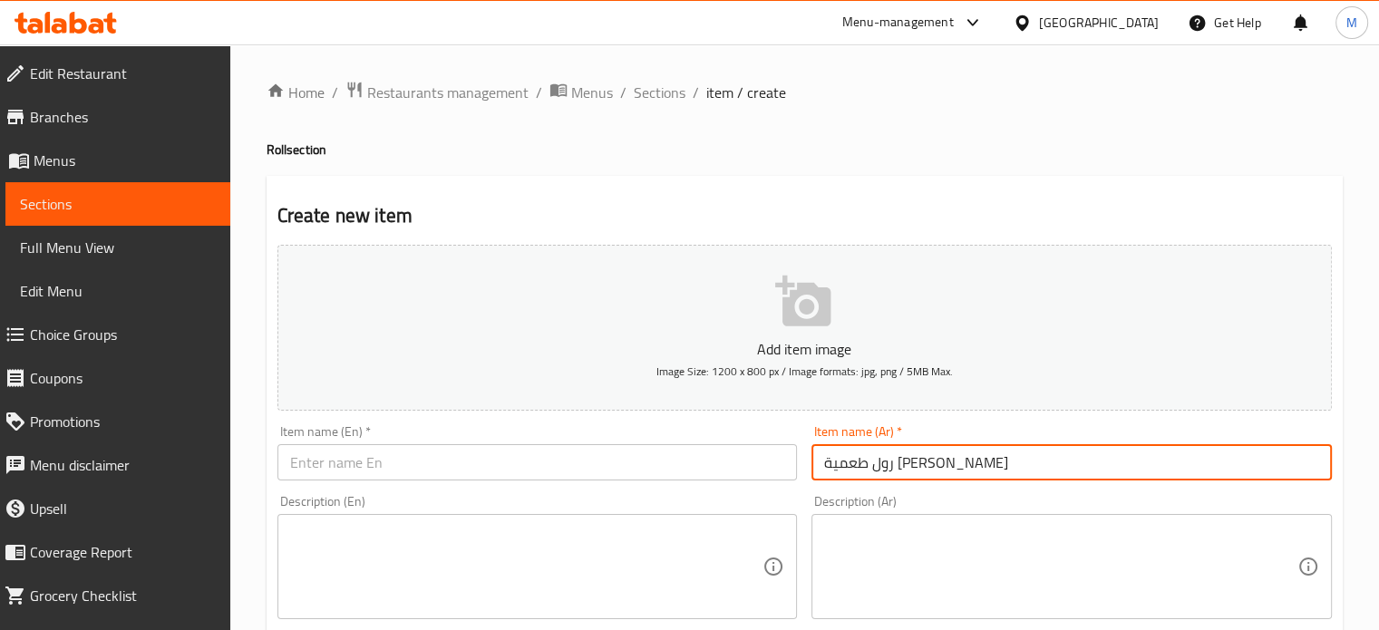
click at [430, 434] on div "Item name (En)   * Item name (En) *" at bounding box center [537, 452] width 520 height 55
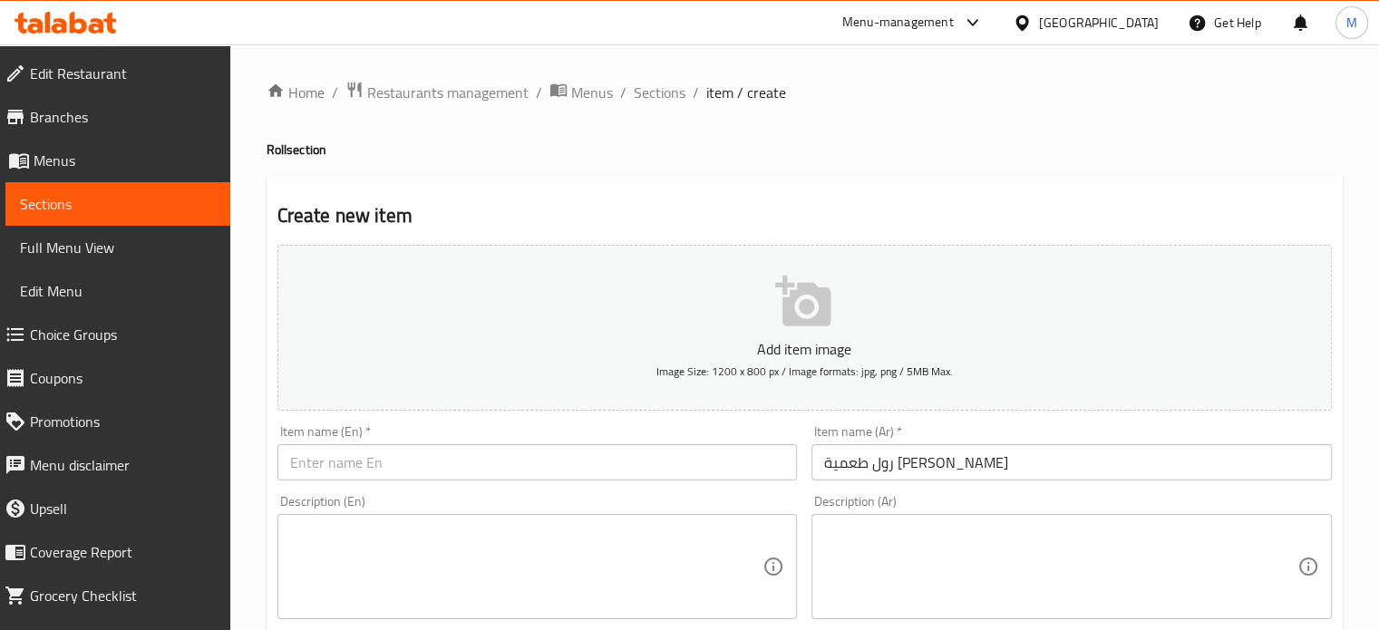
click at [422, 470] on input "text" at bounding box center [537, 462] width 520 height 36
paste input "Jalapeno Falafel Roll"
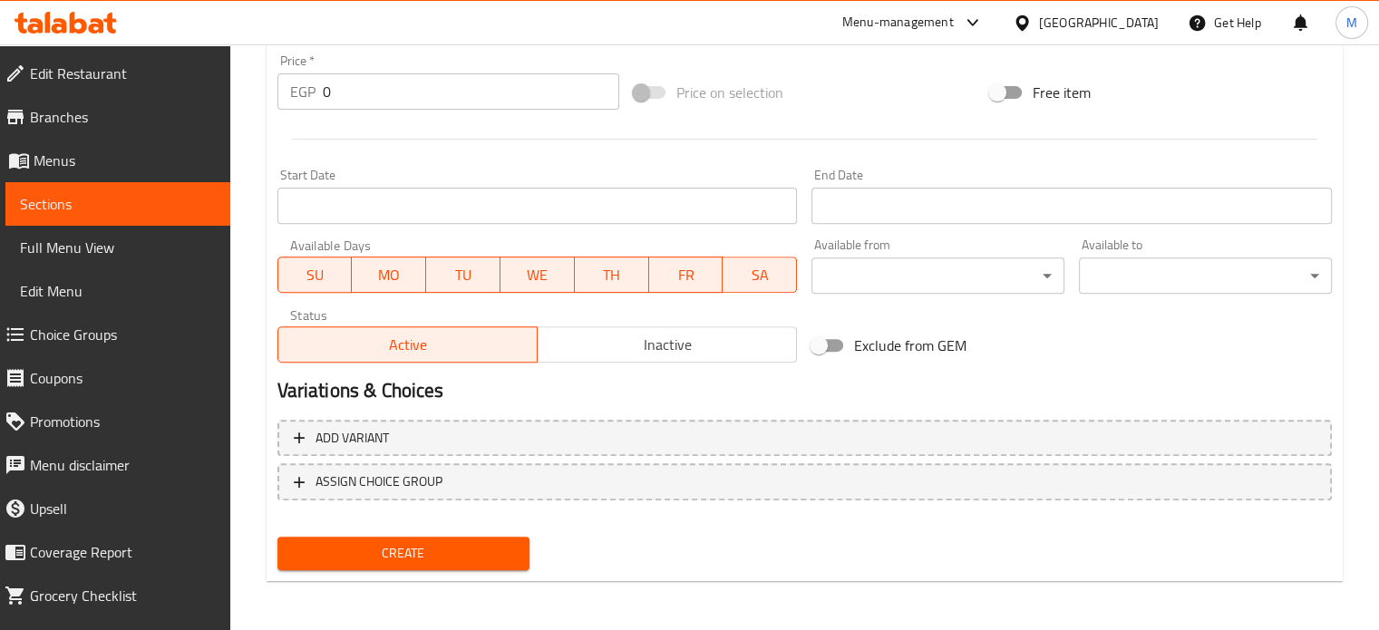
scroll to position [650, 0]
type input "Jalapeno Falafel Roll"
drag, startPoint x: 312, startPoint y: 99, endPoint x: 290, endPoint y: 99, distance: 21.8
click at [305, 101] on div "EGP 0 Price *" at bounding box center [448, 91] width 342 height 36
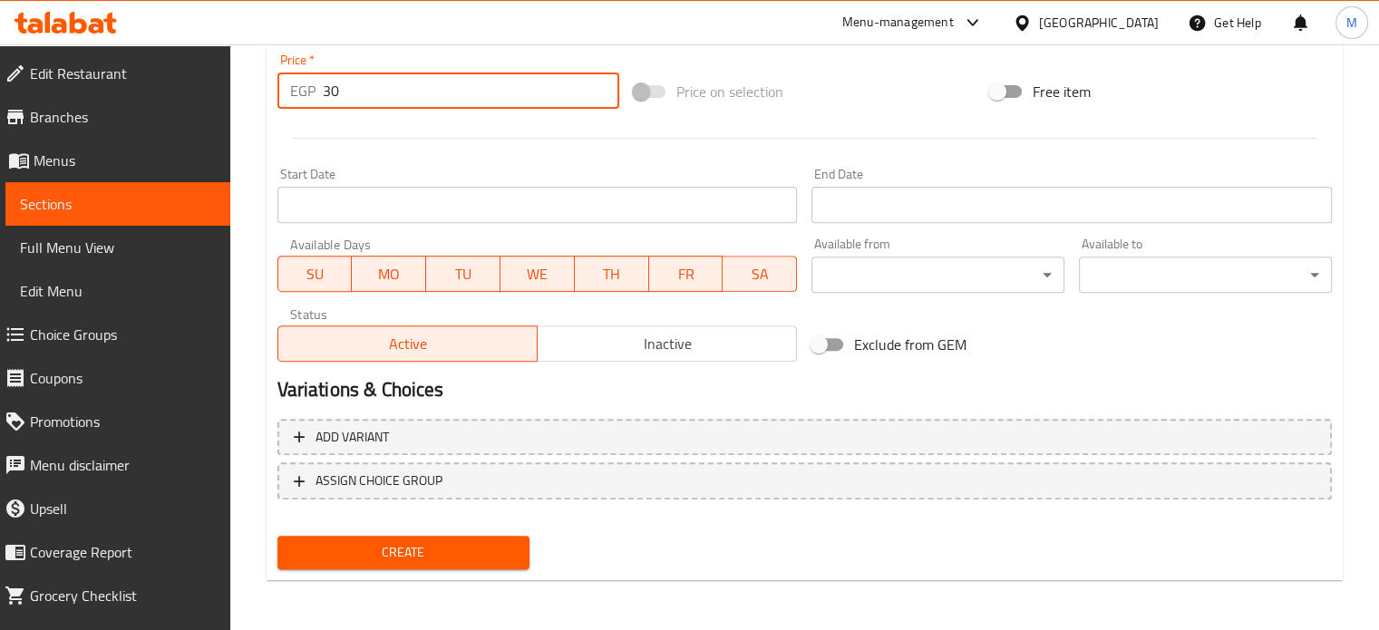
type input "30"
click at [410, 558] on span "Create" at bounding box center [404, 552] width 224 height 23
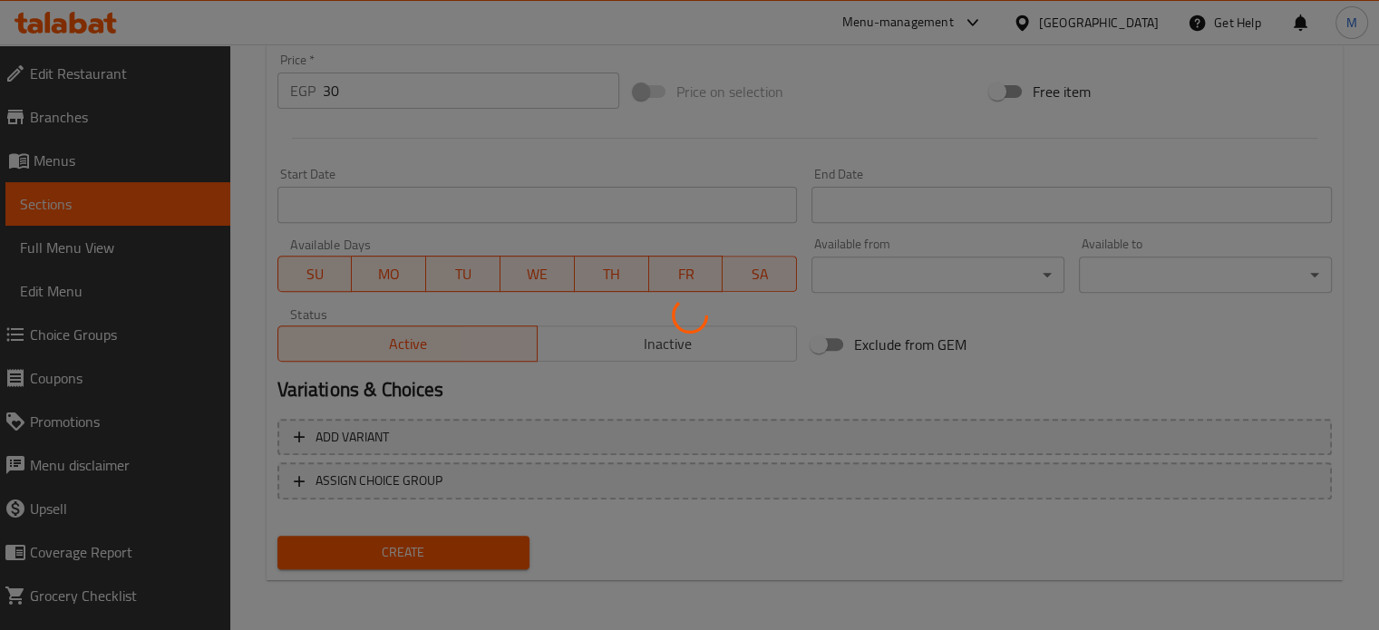
type input "0"
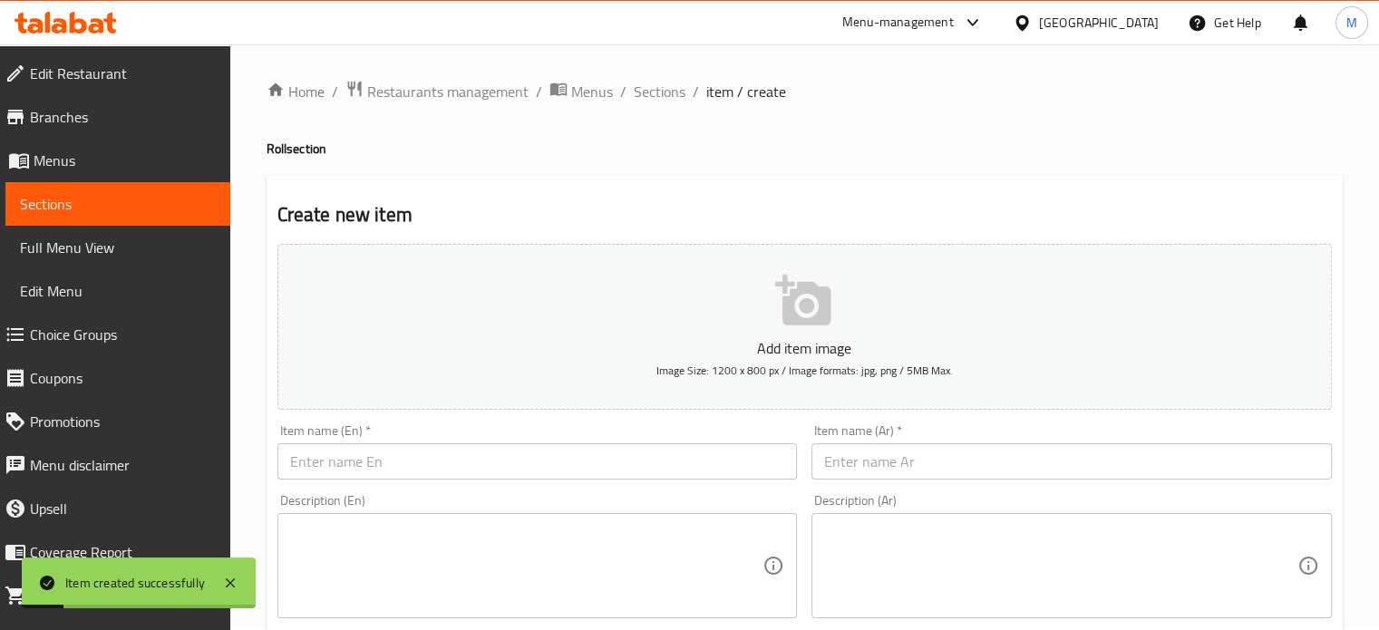
scroll to position [0, 0]
click at [863, 456] on input "text" at bounding box center [1071, 462] width 520 height 36
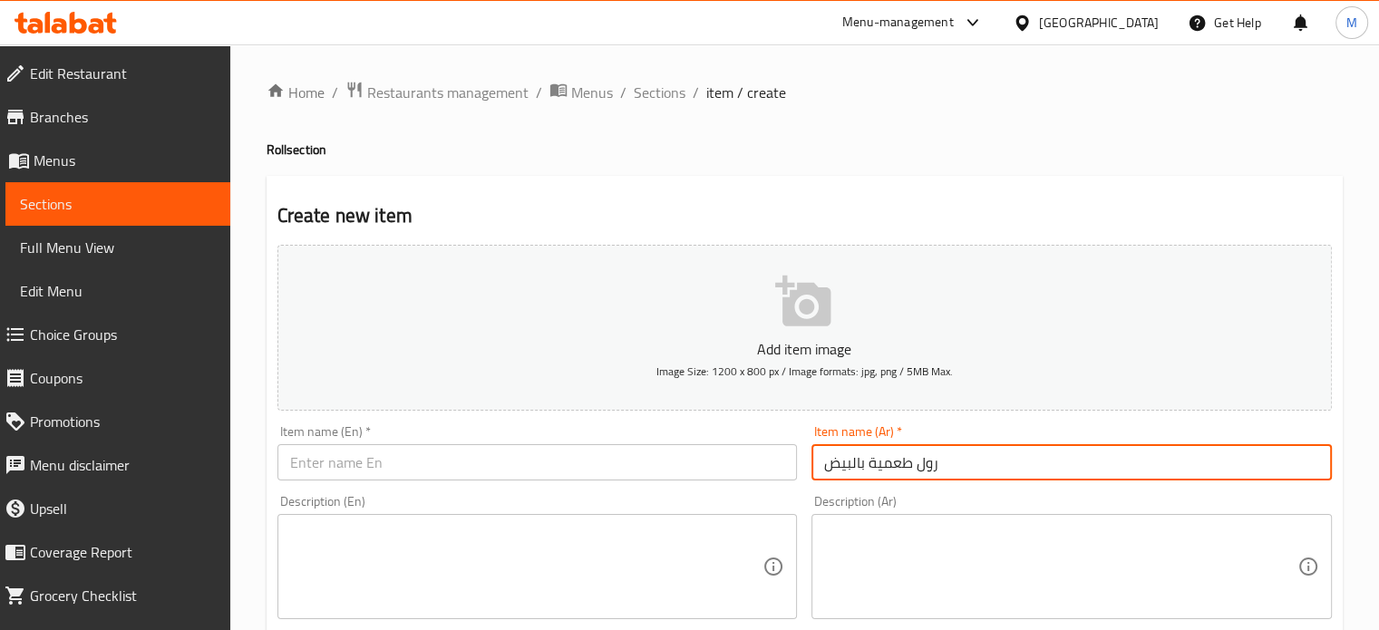
click at [863, 458] on input "رول طعمية بالبيض" at bounding box center [1071, 462] width 520 height 36
type input "رول طعمية بالبيض"
click at [370, 460] on input "text" at bounding box center [537, 462] width 520 height 36
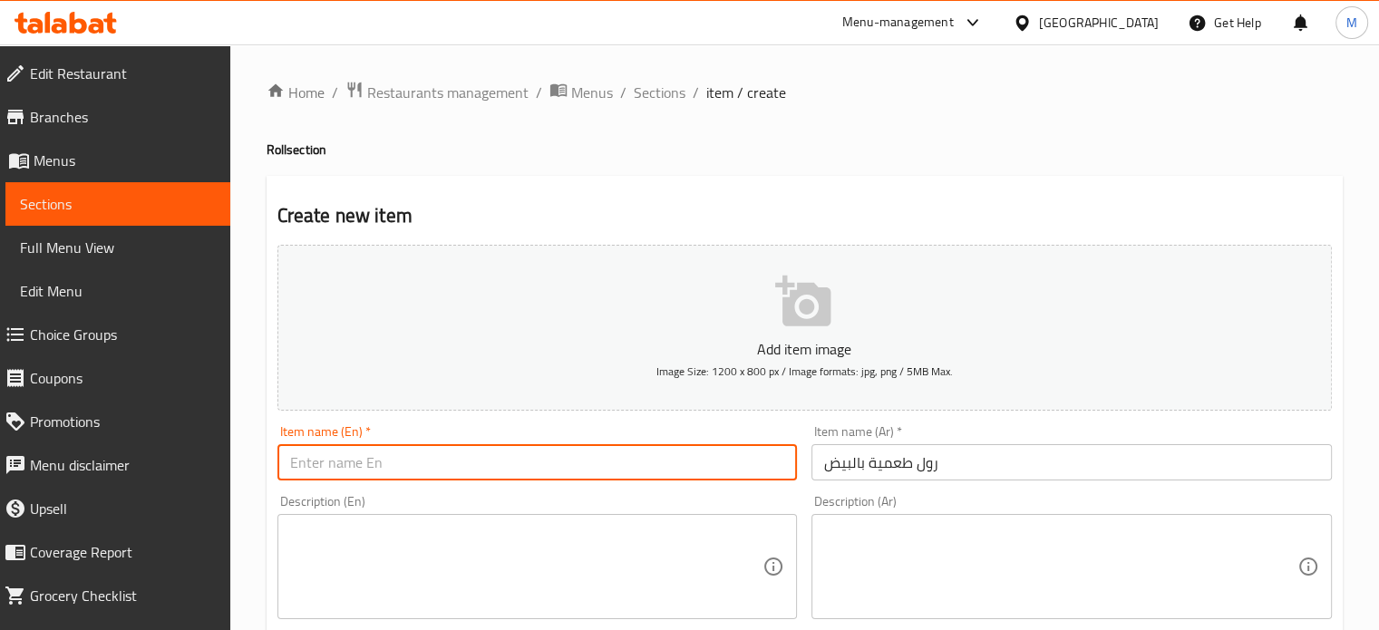
paste input "Falafel roll with eggs"
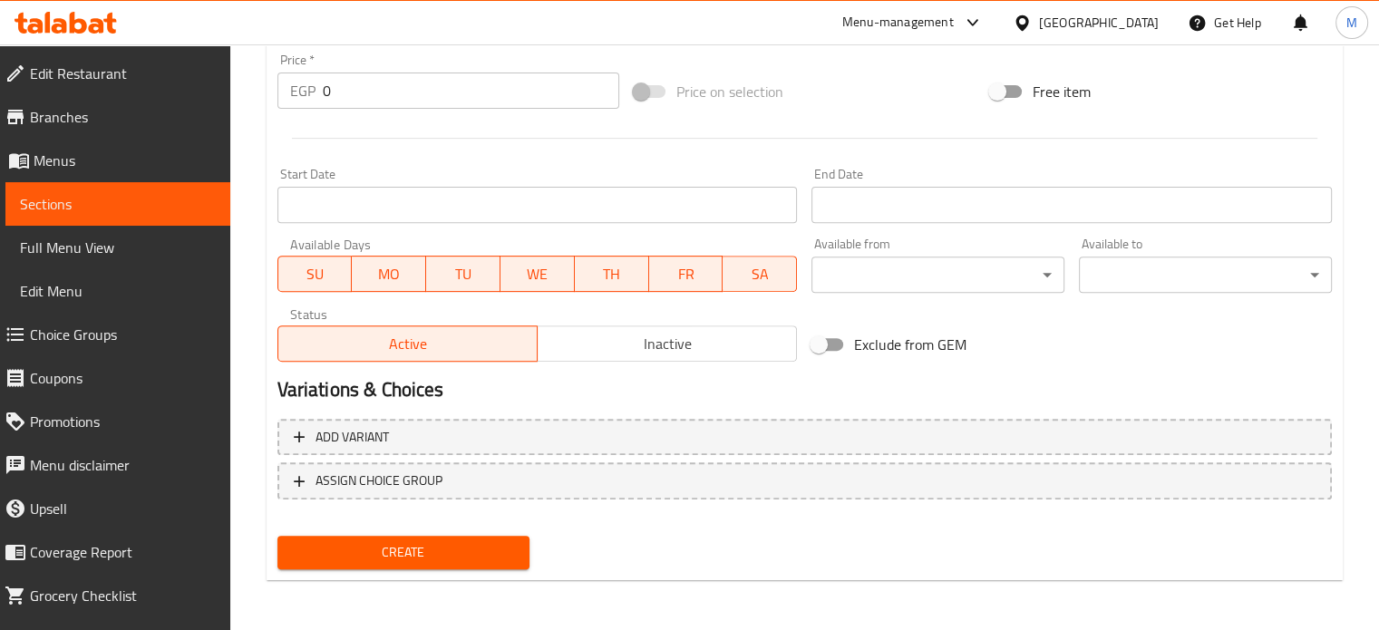
type input "Falafel roll with eggs"
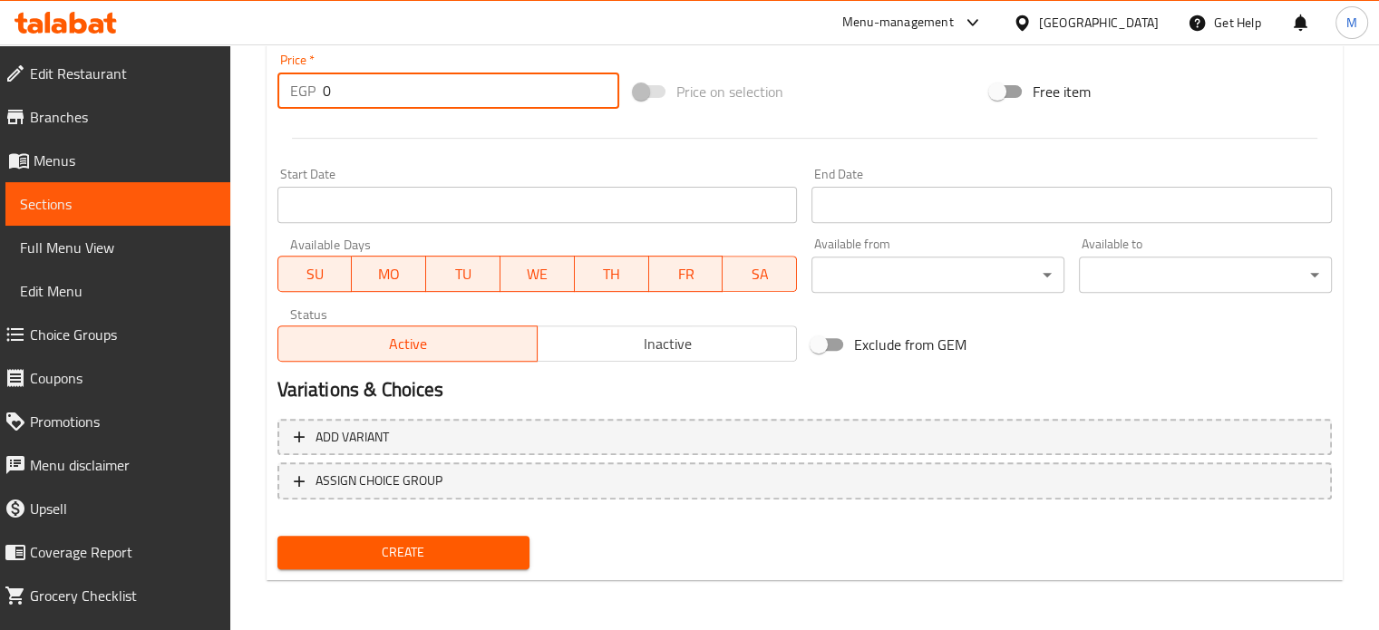
drag, startPoint x: 359, startPoint y: 84, endPoint x: 299, endPoint y: 82, distance: 59.9
click at [314, 87] on div "EGP 0 Price *" at bounding box center [448, 91] width 342 height 36
type input "35"
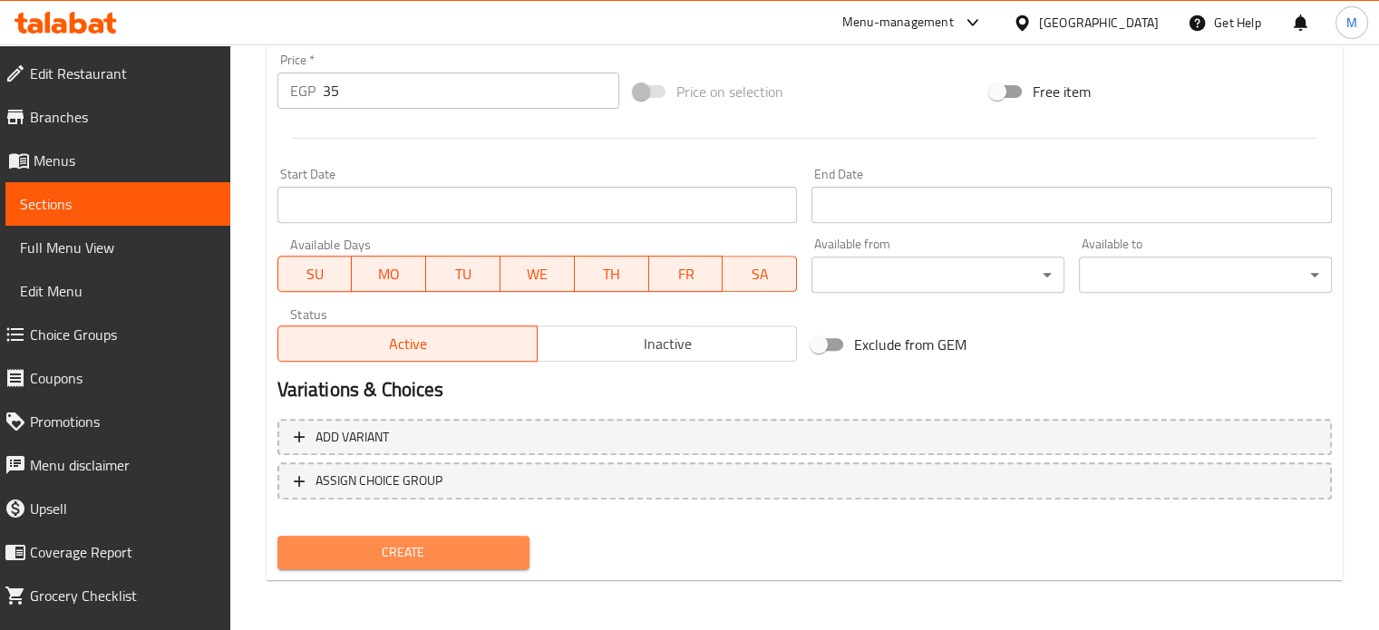
click at [466, 558] on span "Create" at bounding box center [404, 552] width 224 height 23
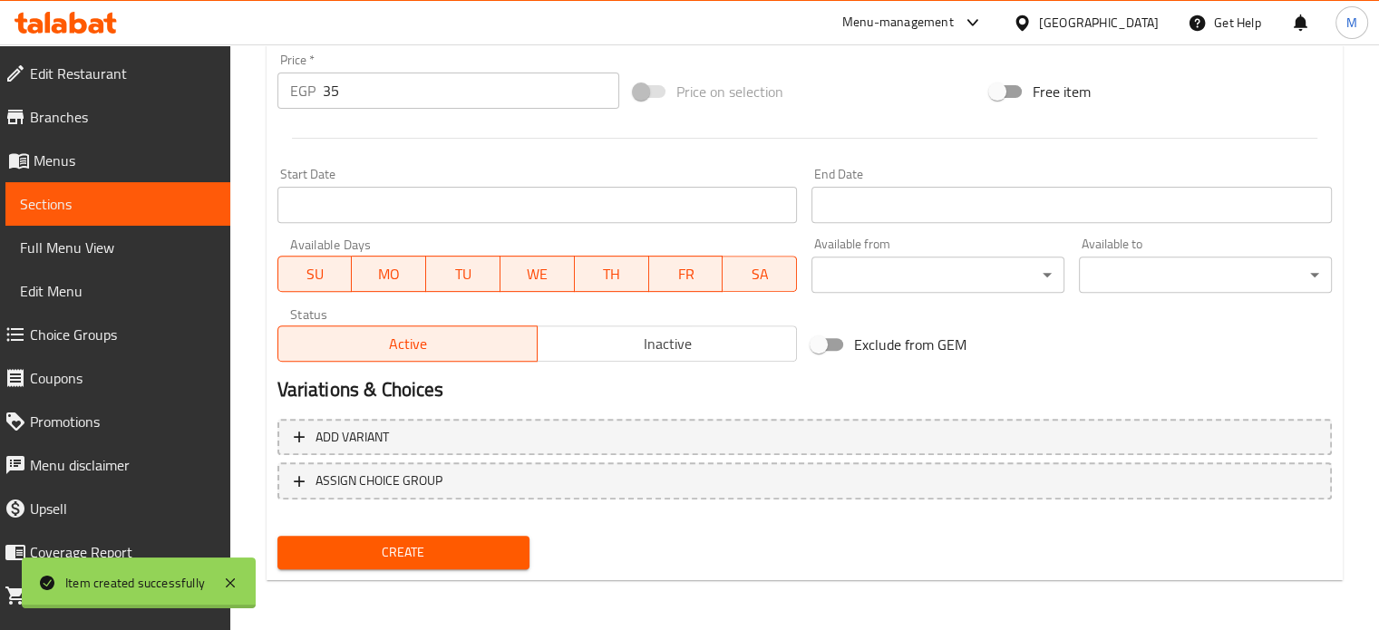
type input "0"
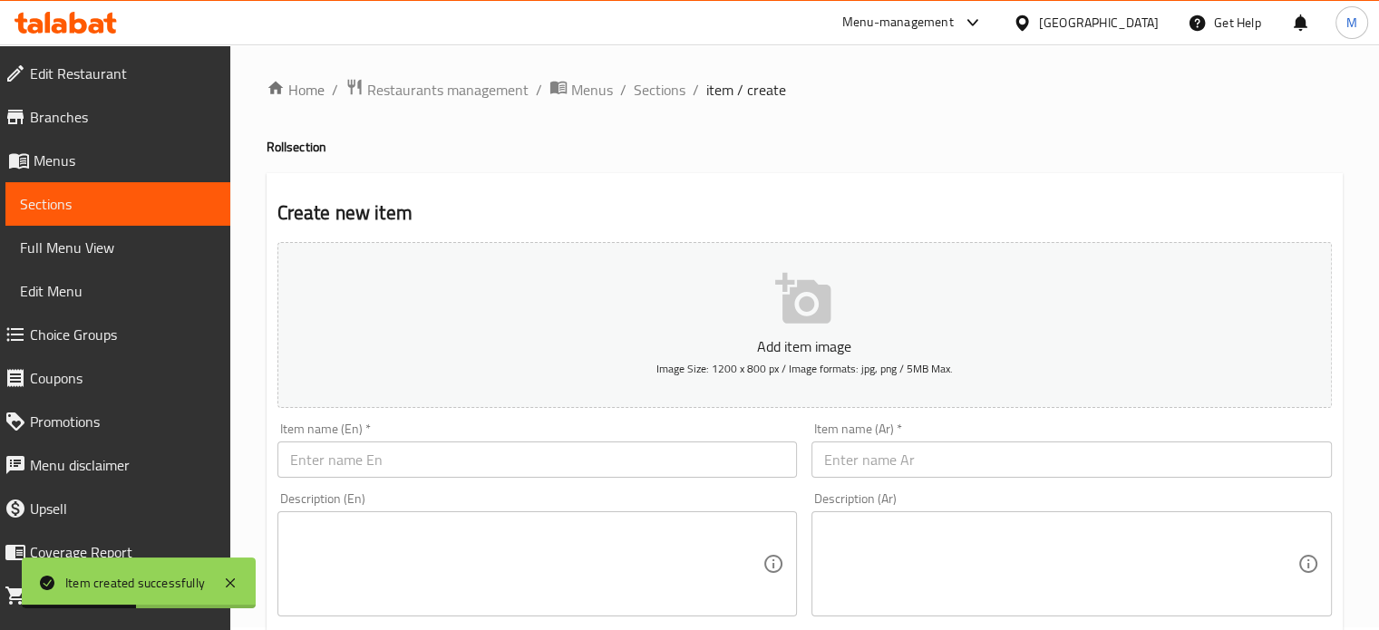
scroll to position [0, 0]
click at [874, 467] on input "text" at bounding box center [1071, 462] width 520 height 36
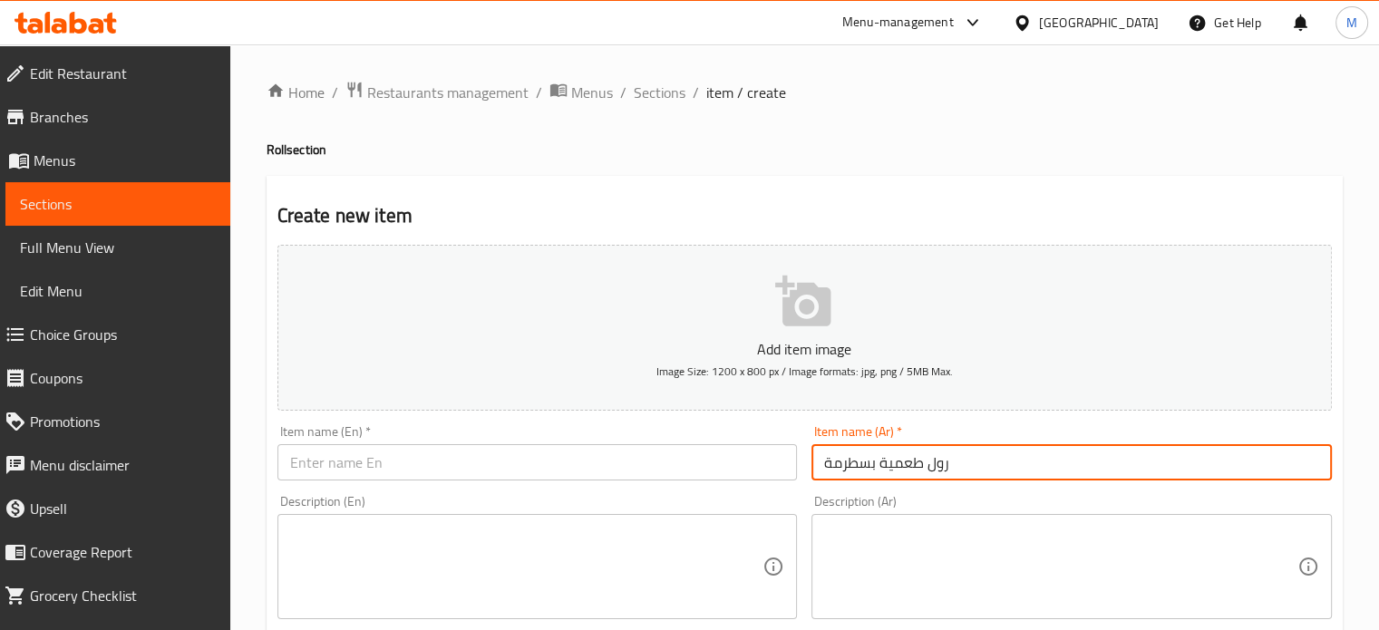
click at [874, 467] on input "رول طعمية بسطرمة" at bounding box center [1071, 462] width 520 height 36
type input "رول طعمية بسطرمة"
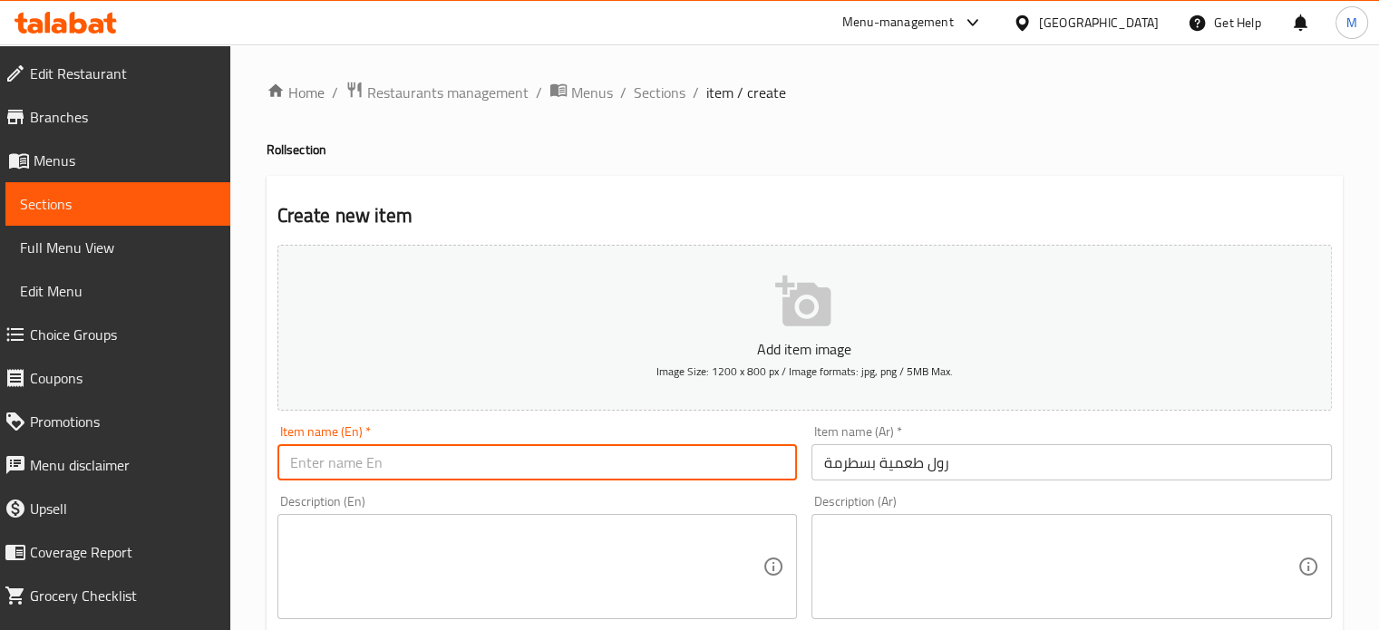
click at [362, 465] on input "text" at bounding box center [537, 462] width 520 height 36
paste input "Pastrami Falafel Roll"
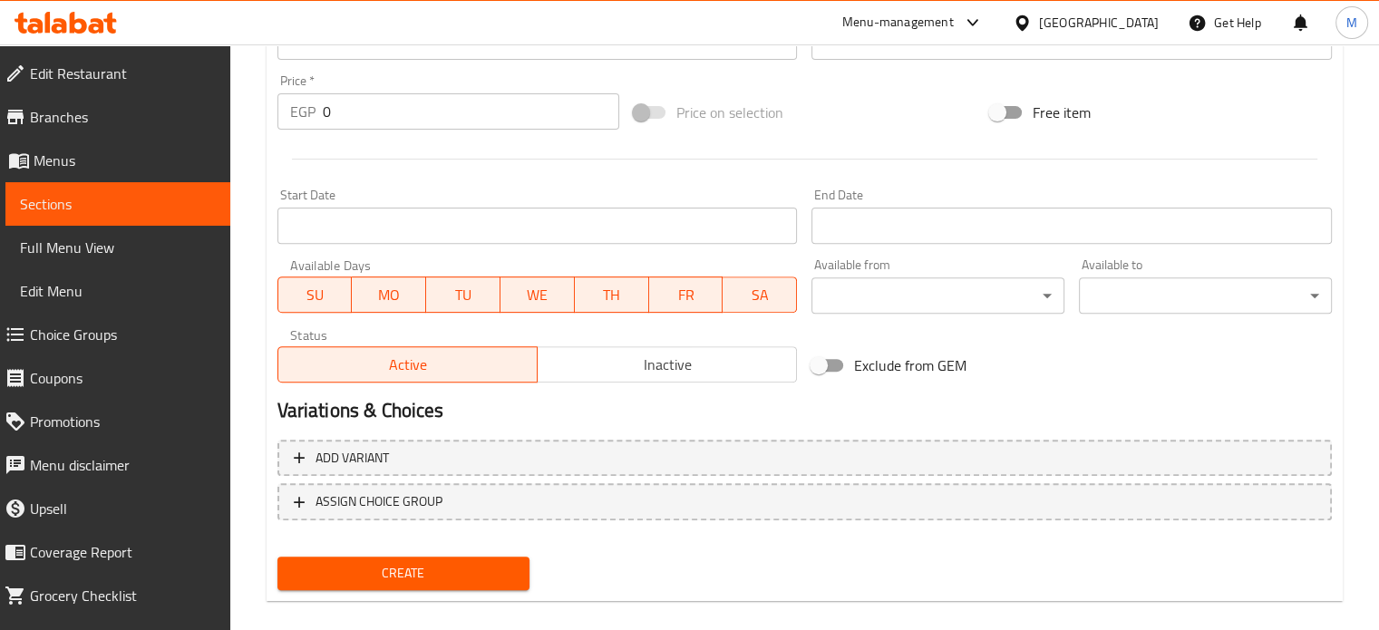
scroll to position [650, 0]
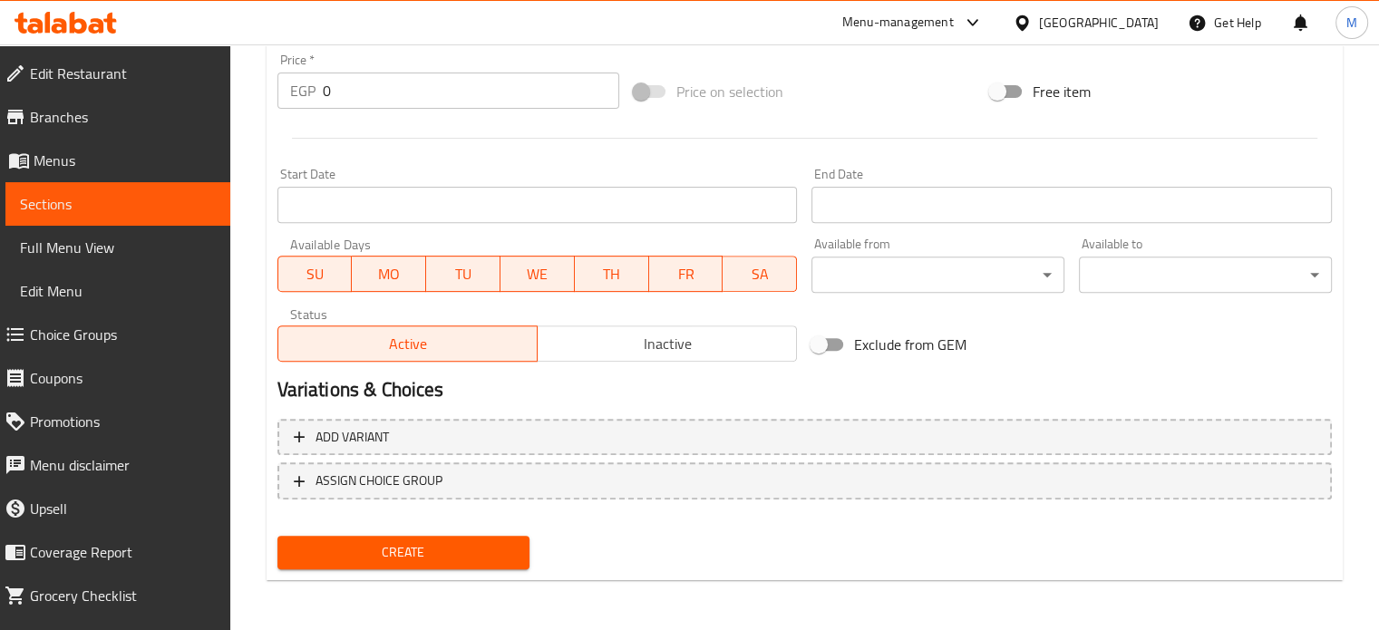
type input "Pastrami Falafel Roll"
drag, startPoint x: 351, startPoint y: 92, endPoint x: 276, endPoint y: 80, distance: 75.4
click at [284, 84] on div "EGP 0 Price *" at bounding box center [448, 91] width 342 height 36
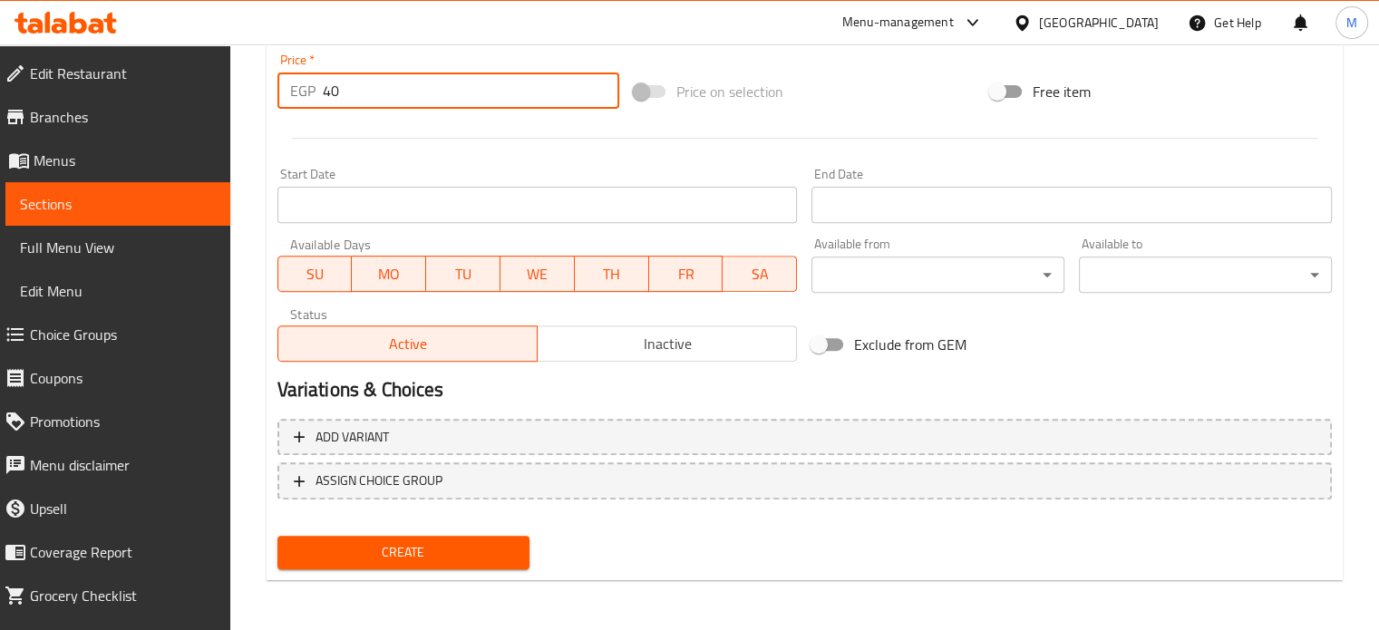
type input "40"
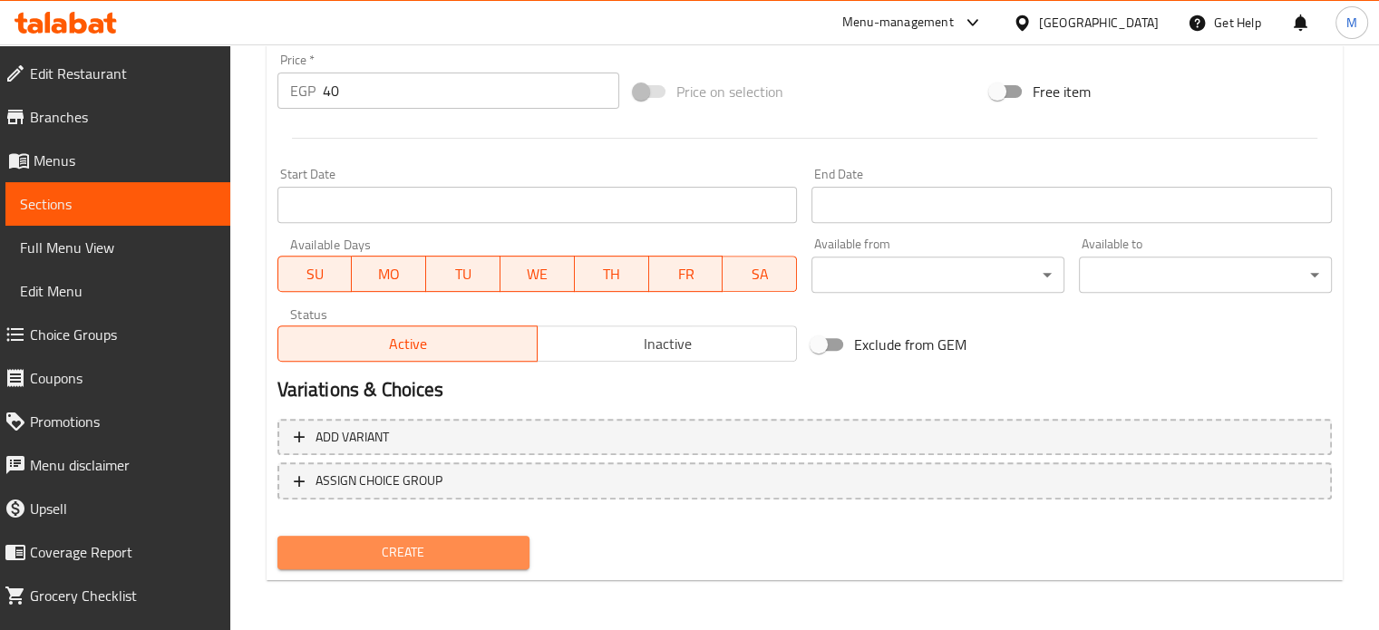
click at [379, 553] on span "Create" at bounding box center [404, 552] width 224 height 23
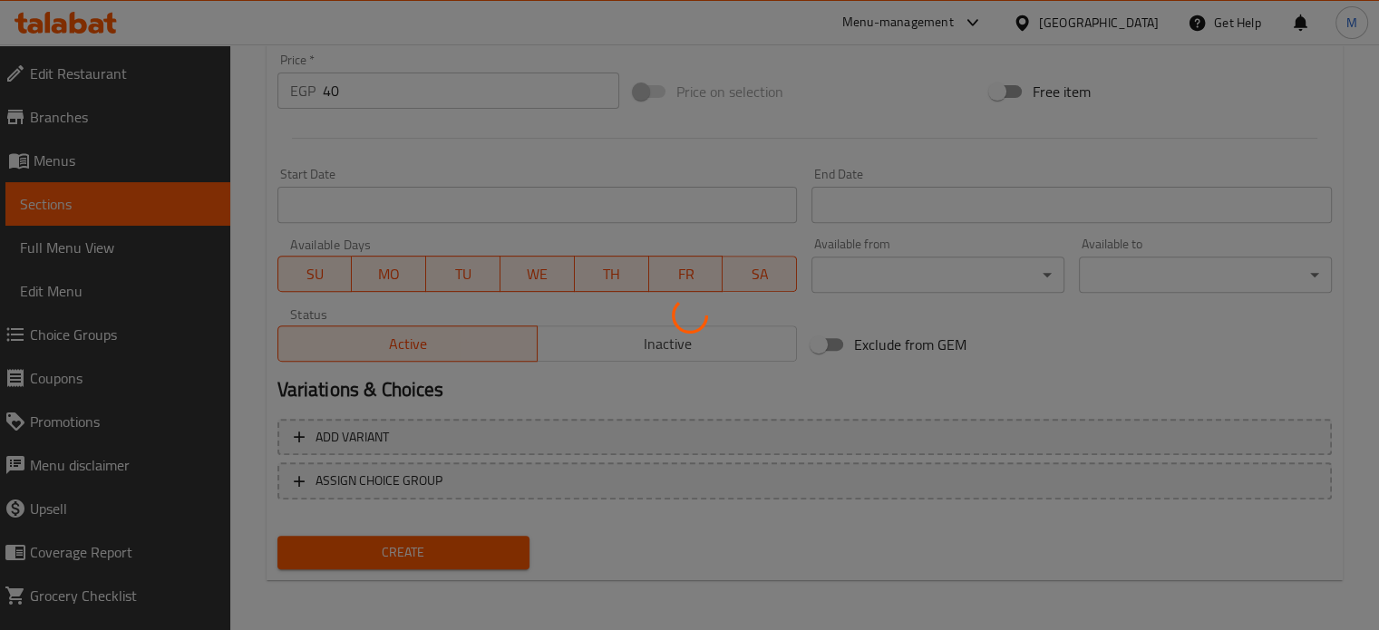
type input "0"
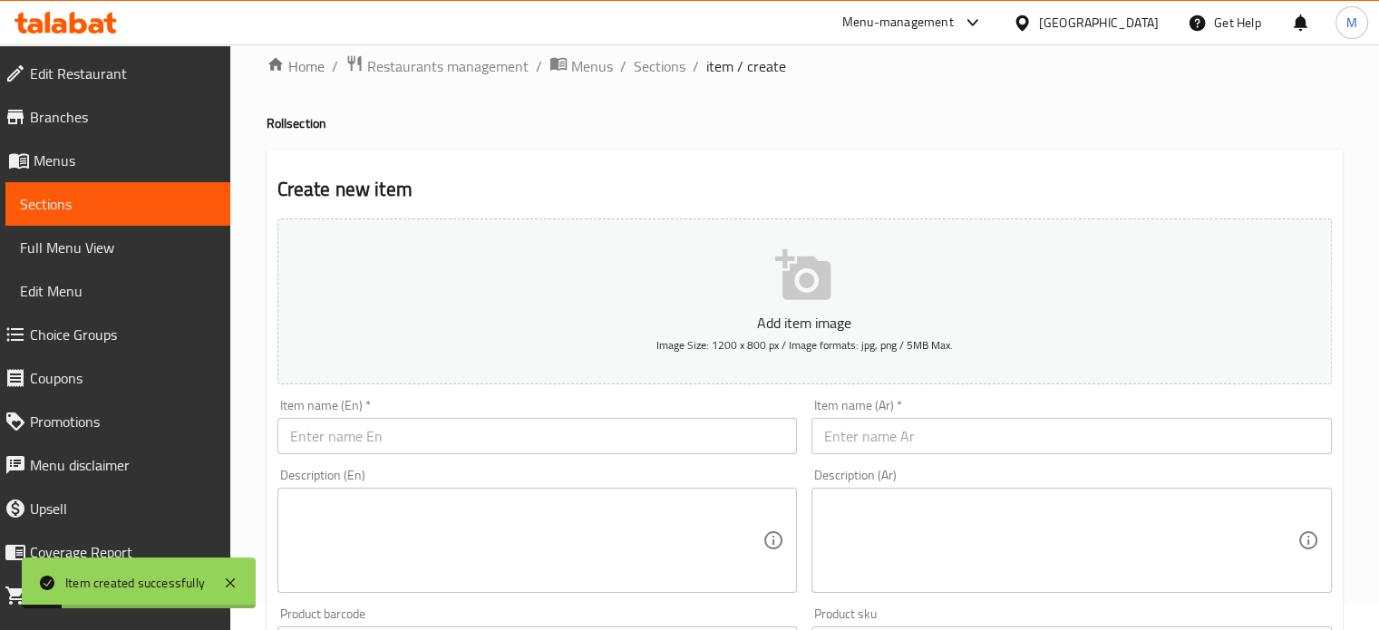
scroll to position [0, 0]
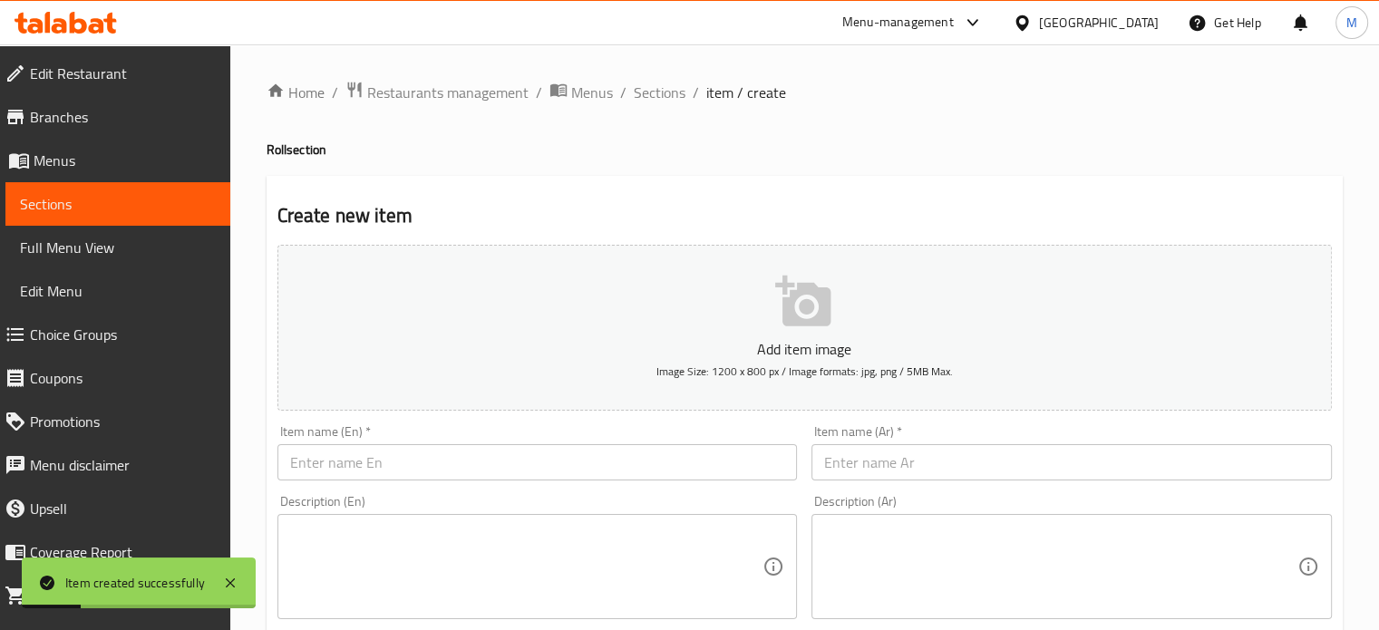
click at [943, 469] on input "text" at bounding box center [1071, 462] width 520 height 36
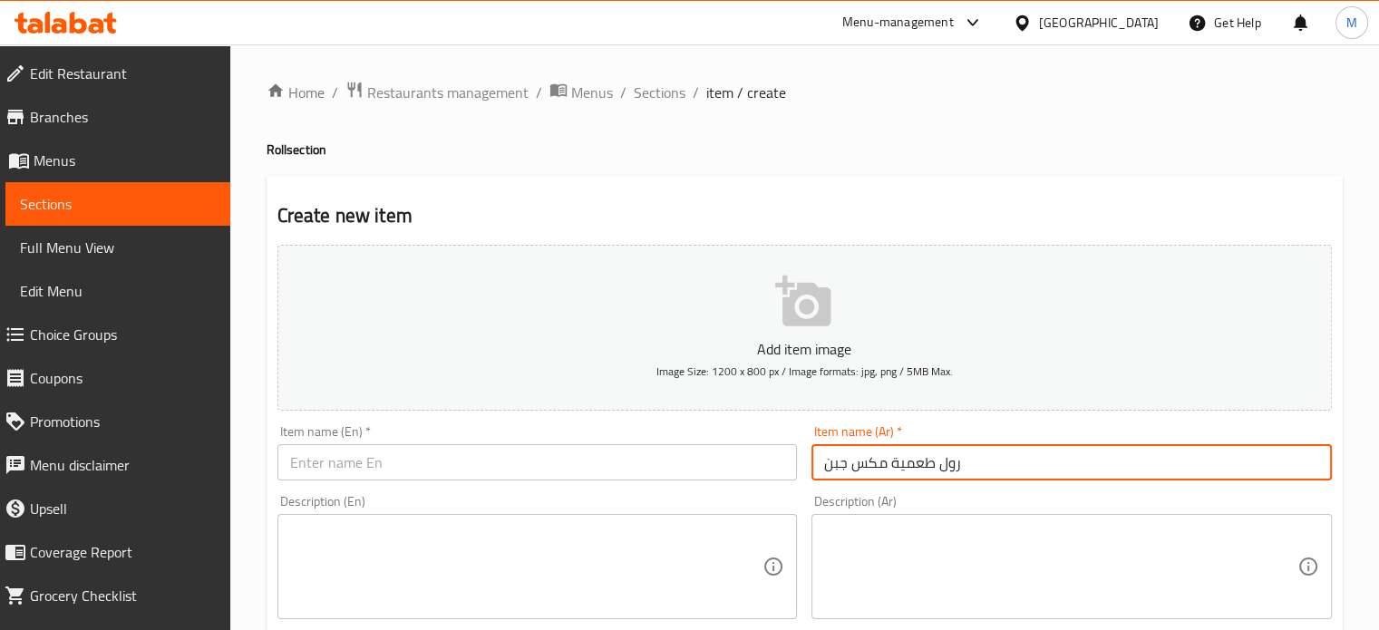
click at [943, 469] on input "رول طعمية مكس جبن" at bounding box center [1071, 462] width 520 height 36
type input "رول طعمية مكس جبن"
click at [416, 474] on input "text" at bounding box center [537, 462] width 520 height 36
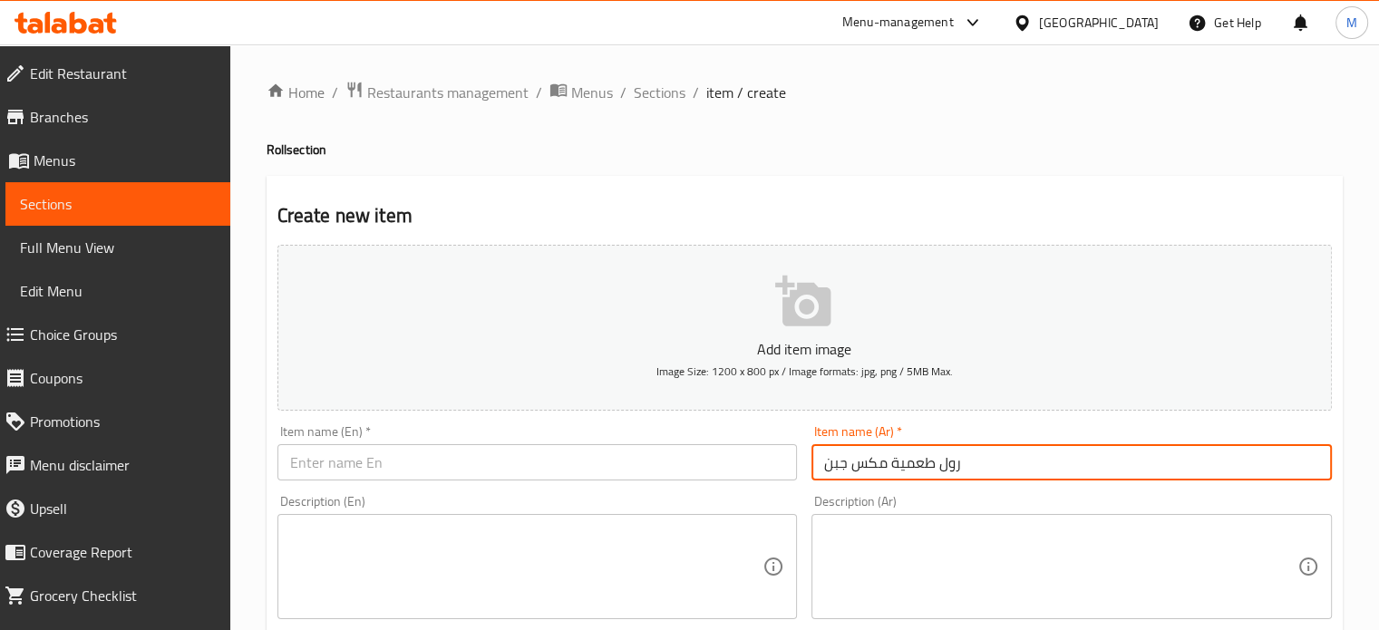
paste input "Mixed cheese falafel roll"
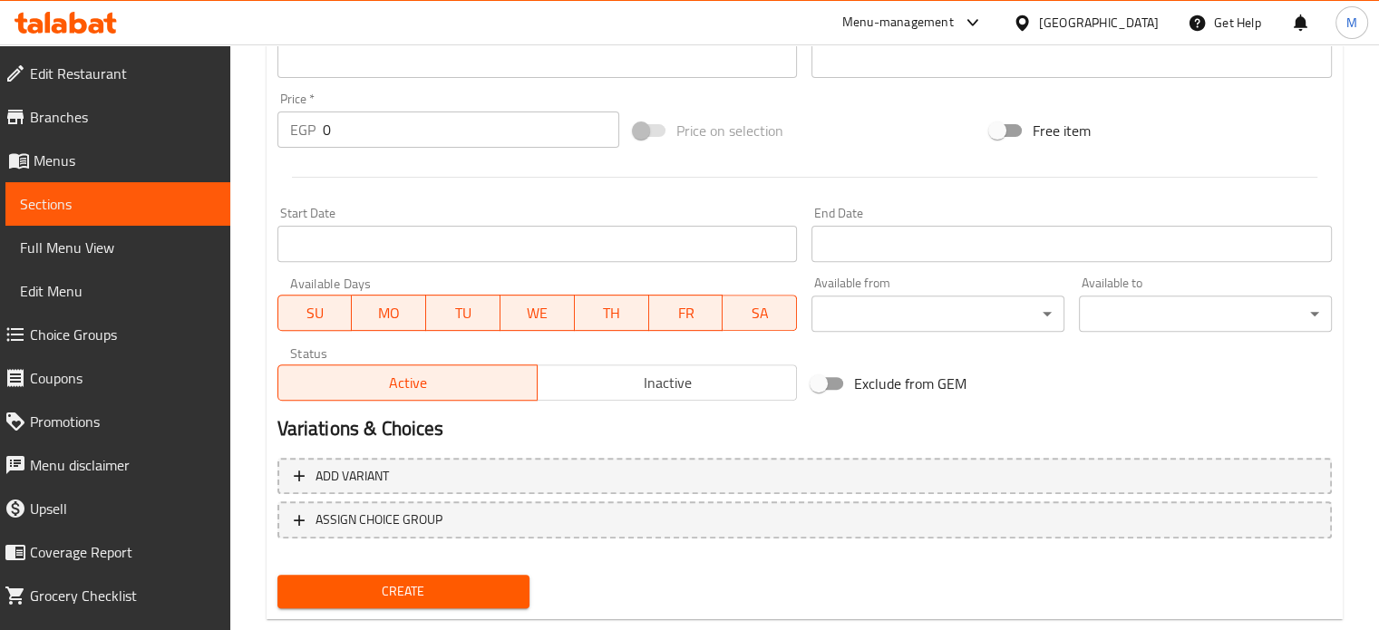
scroll to position [650, 0]
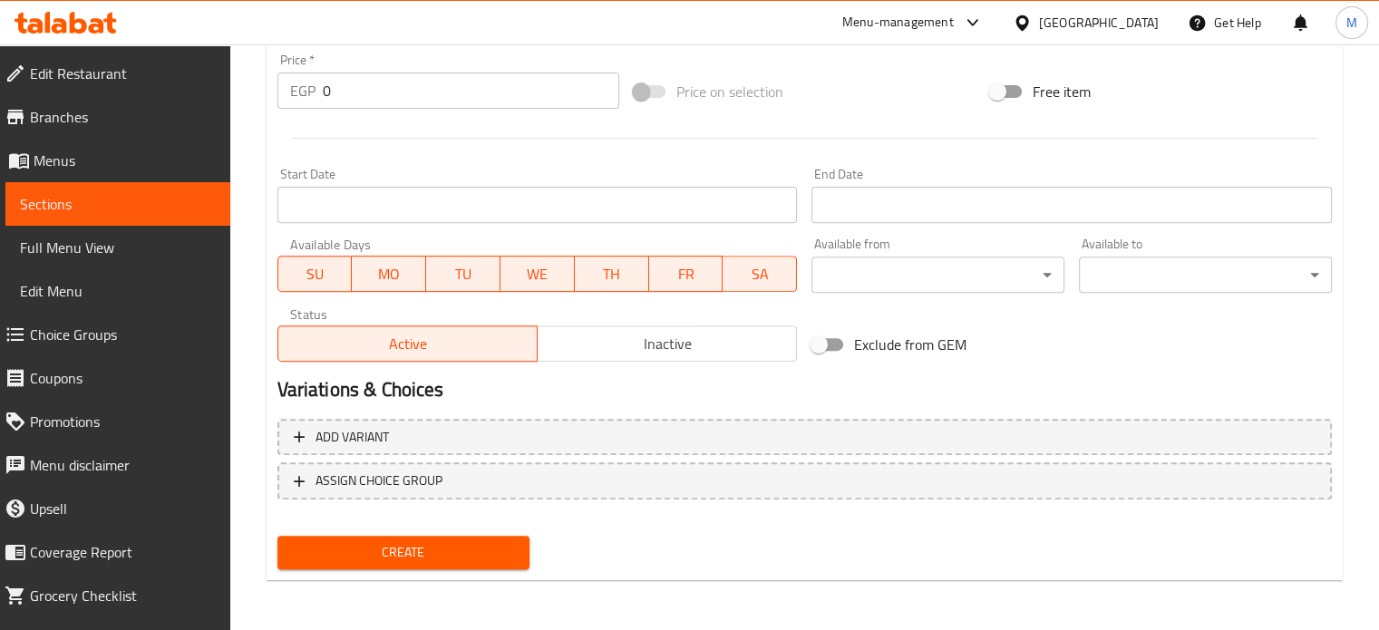
type input "Mixed cheese falafel roll"
drag, startPoint x: 343, startPoint y: 92, endPoint x: 285, endPoint y: 86, distance: 58.3
click at [288, 86] on div "EGP 0 Price *" at bounding box center [448, 91] width 342 height 36
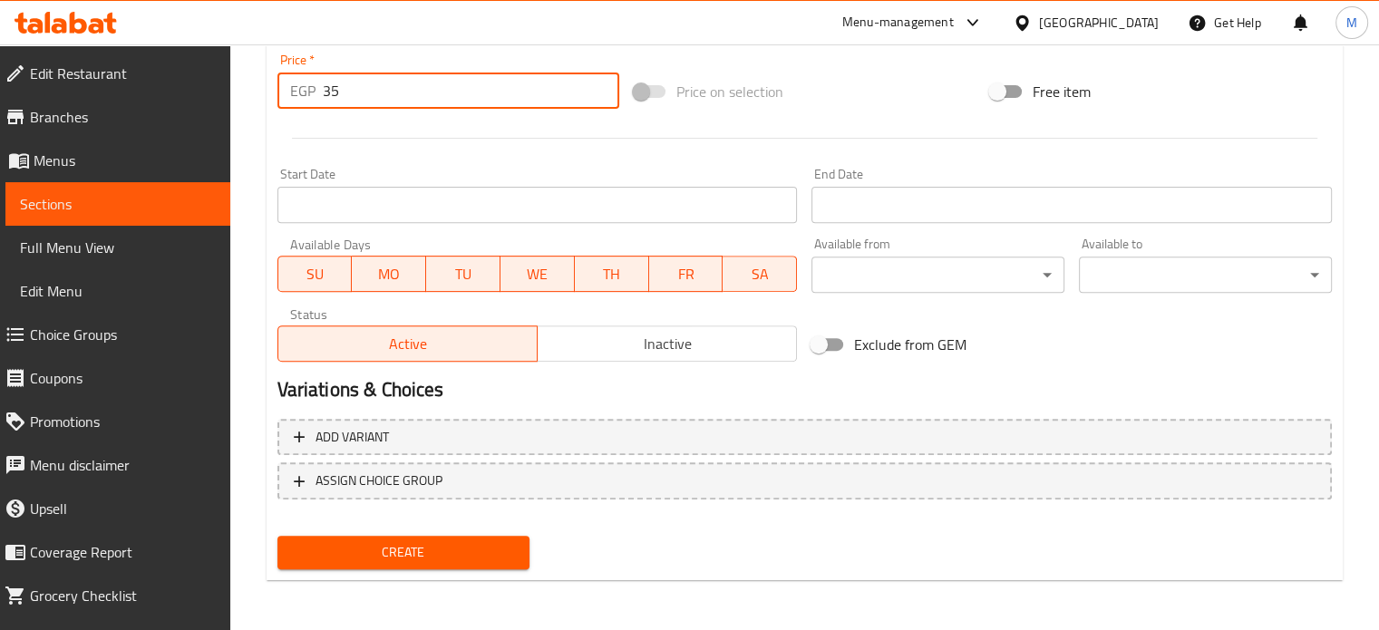
type input "35"
click at [392, 558] on span "Create" at bounding box center [404, 552] width 224 height 23
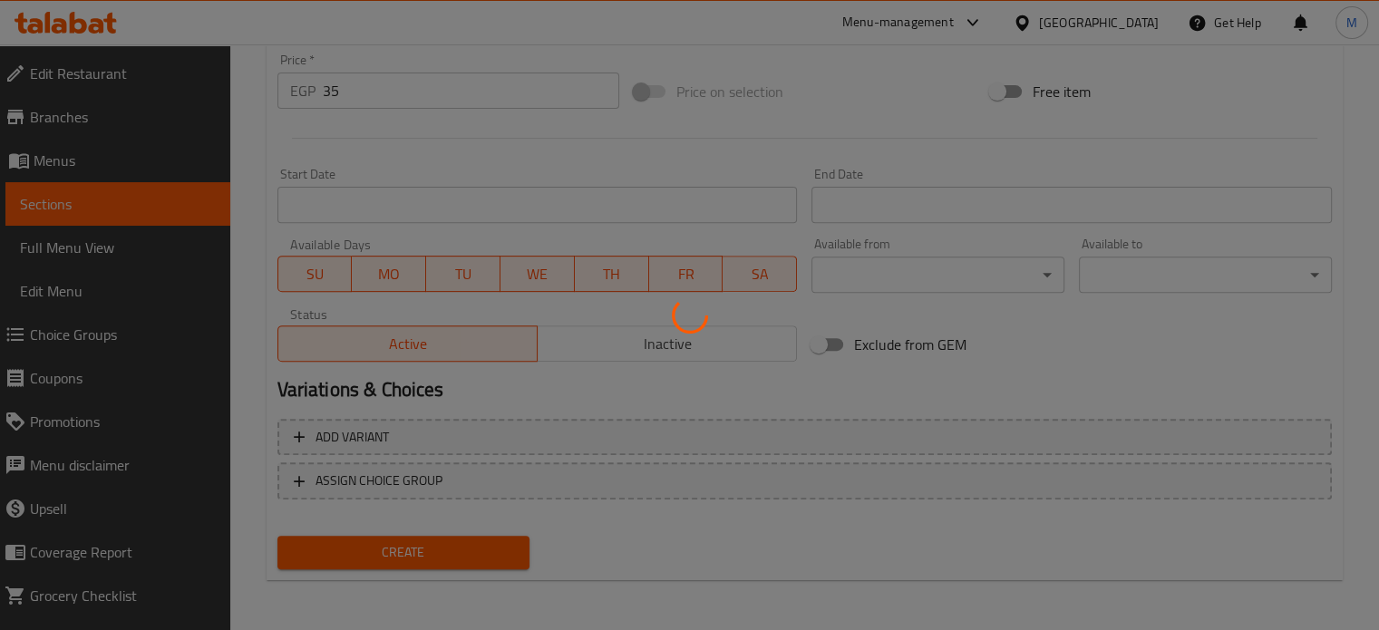
type input "0"
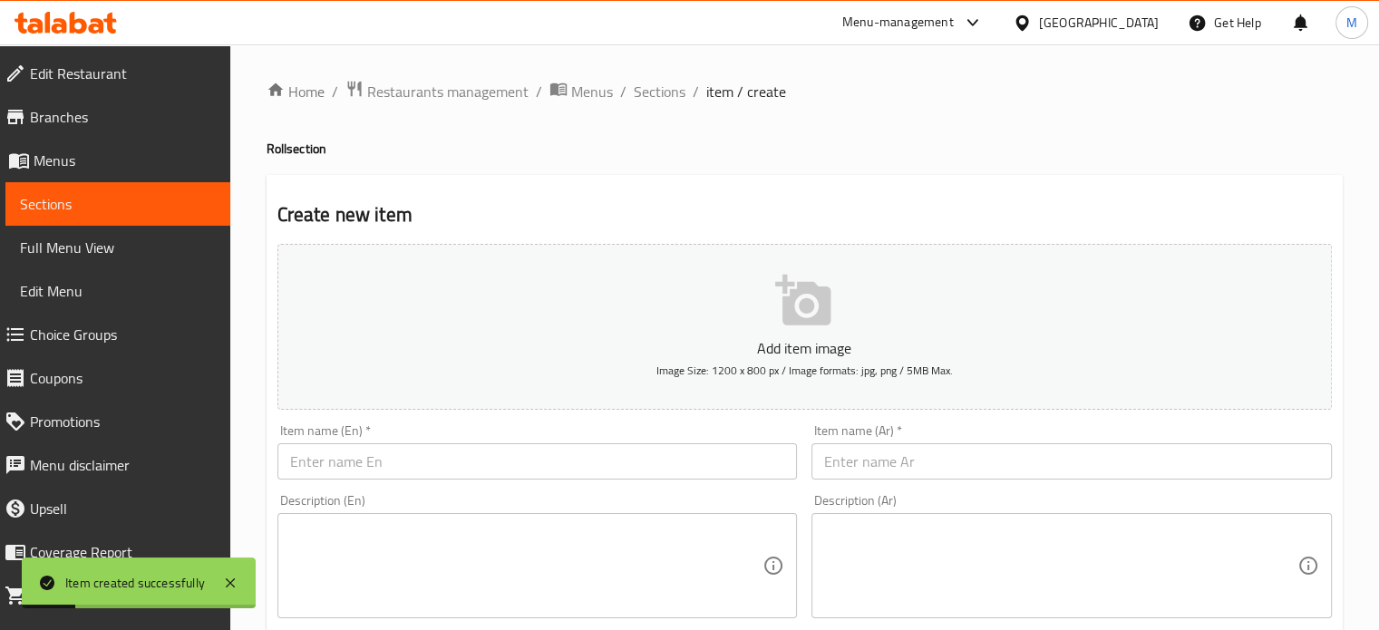
scroll to position [0, 0]
click at [885, 463] on input "text" at bounding box center [1071, 462] width 520 height 36
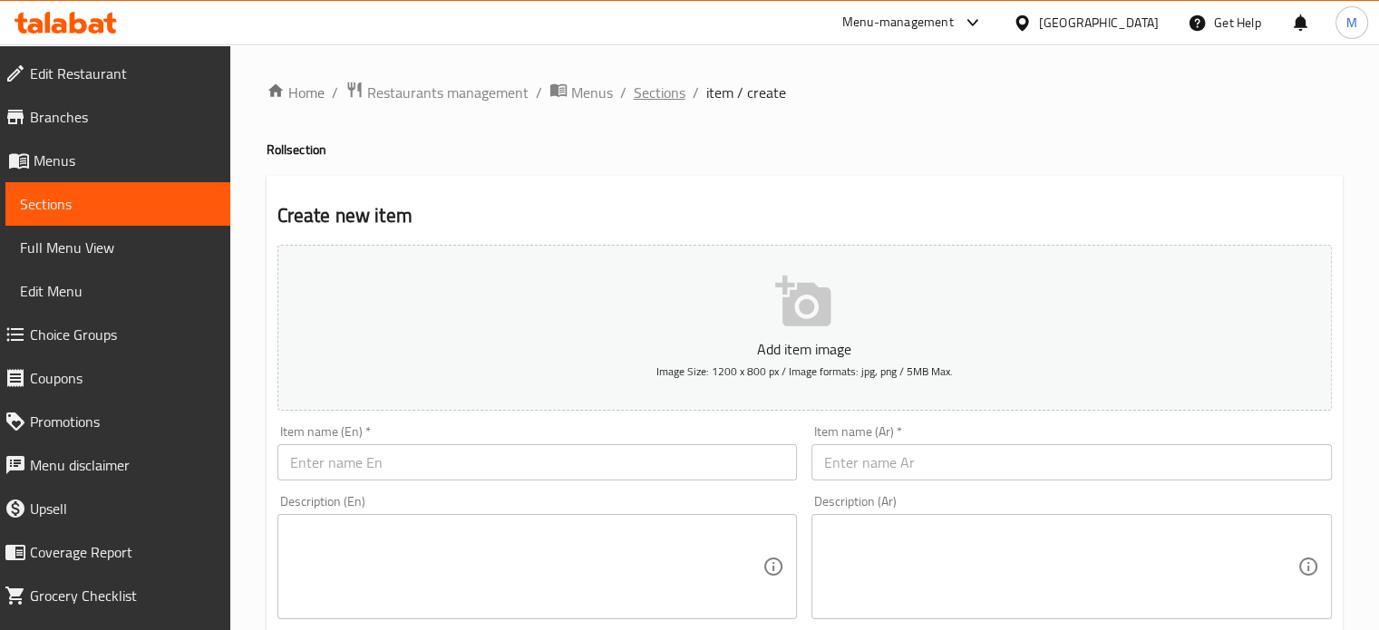
click at [655, 99] on span "Sections" at bounding box center [660, 93] width 52 height 22
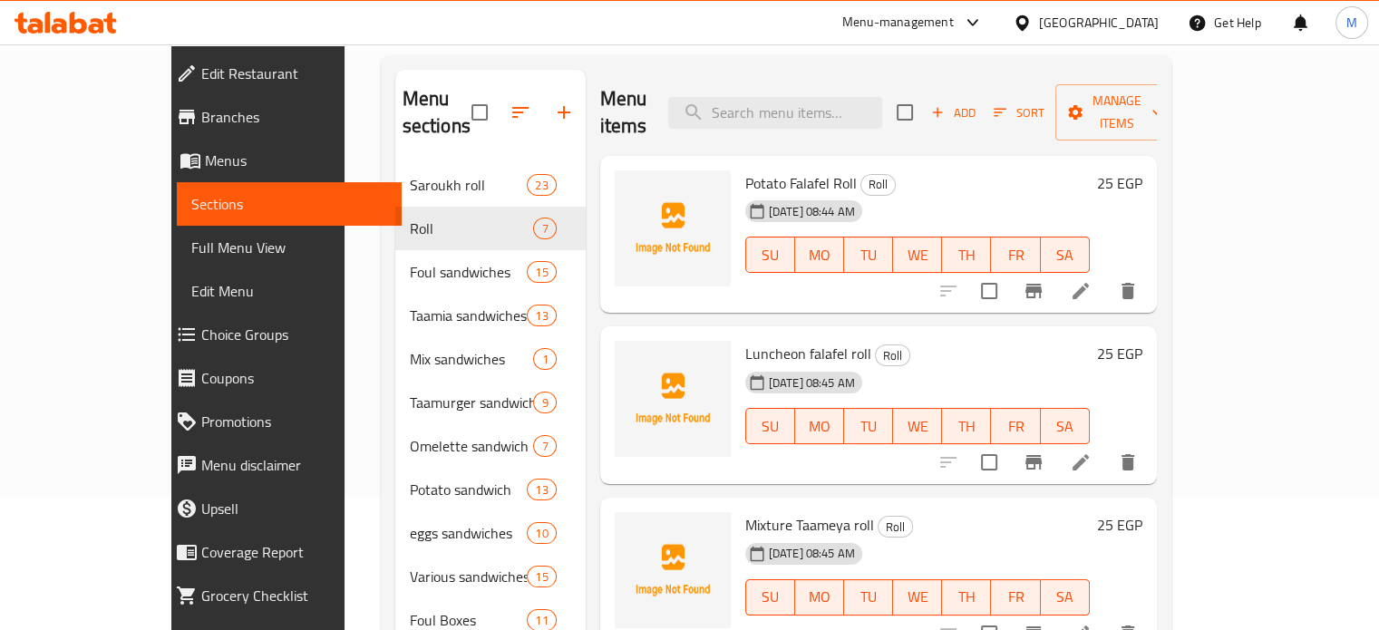
scroll to position [213, 0]
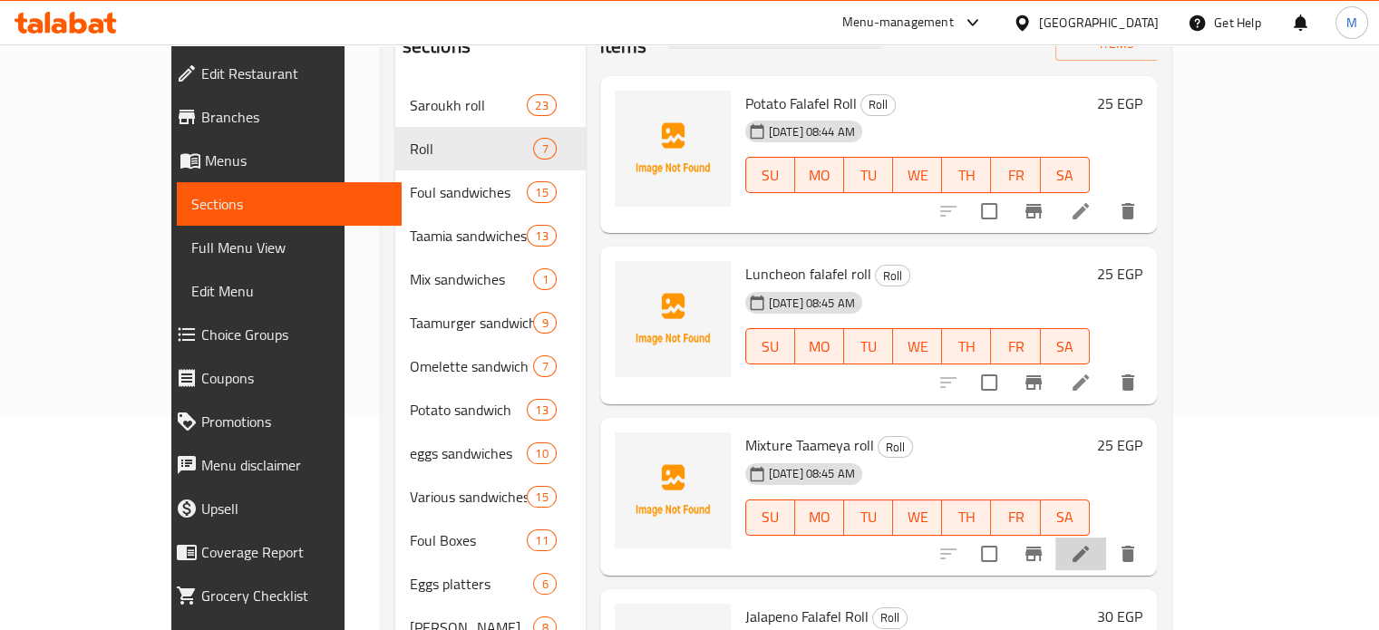
click at [1106, 538] on li at bounding box center [1080, 554] width 51 height 33
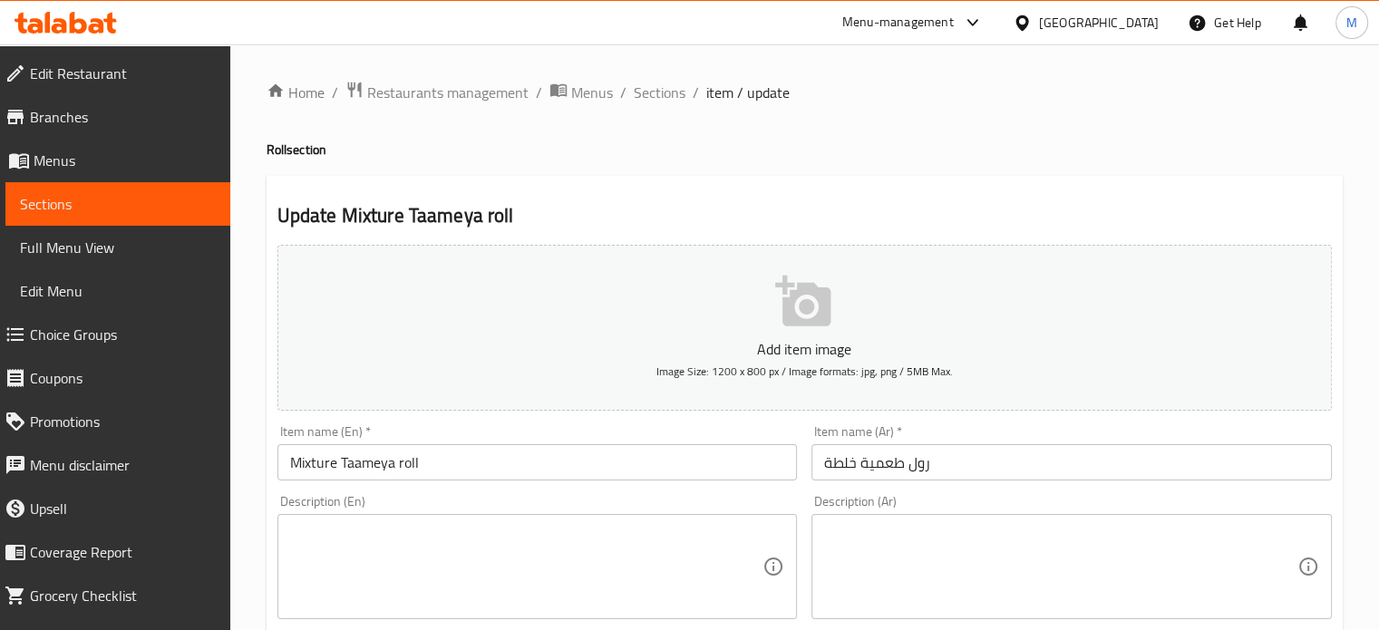
click at [372, 454] on input "Mixture Taameya roll" at bounding box center [537, 462] width 520 height 36
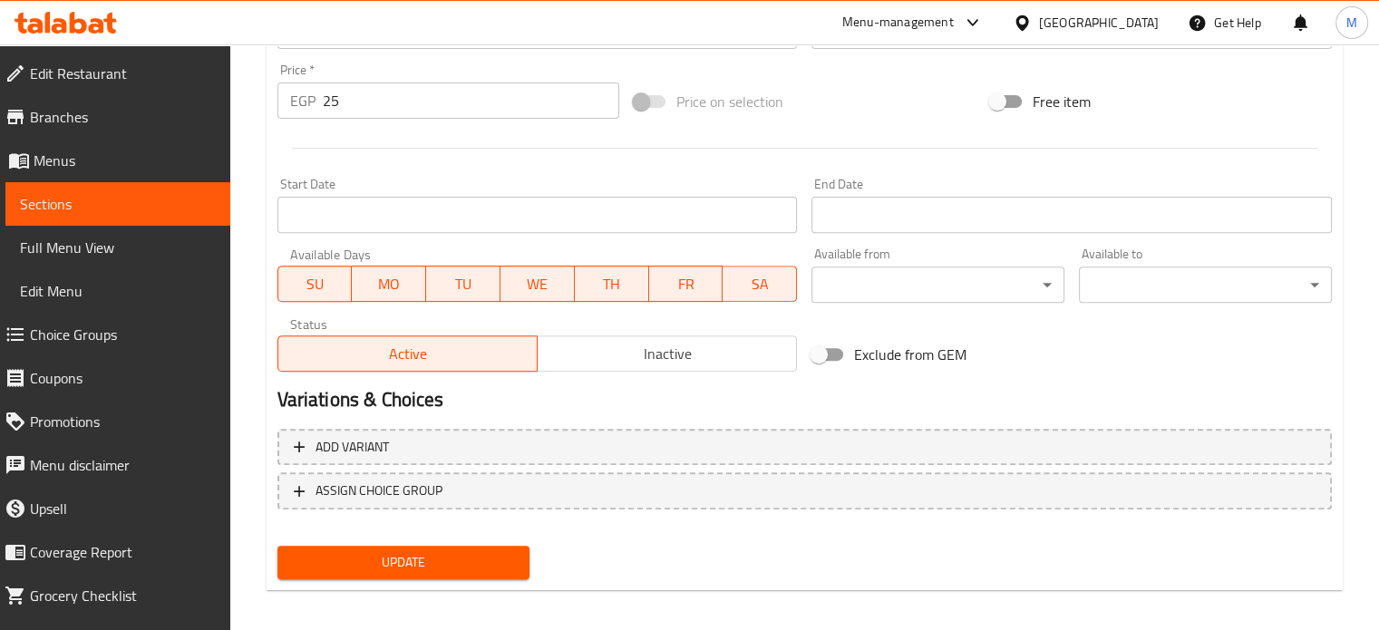
scroll to position [650, 0]
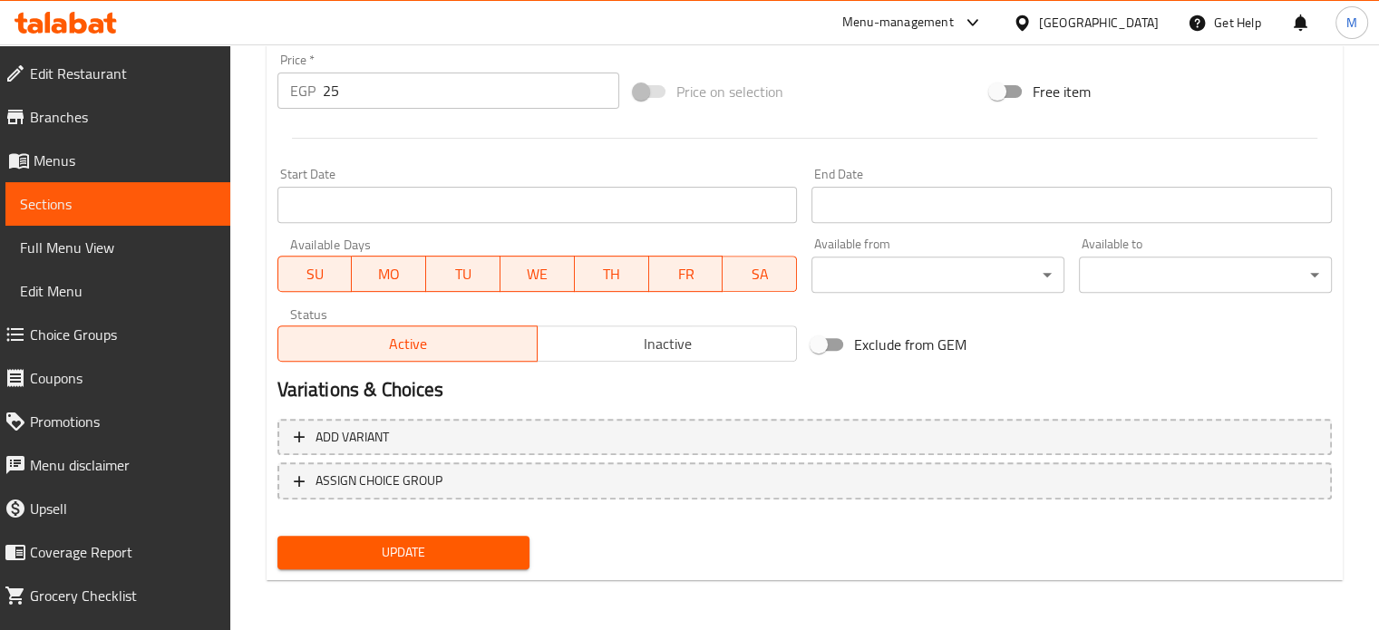
type input "Mixture falafel roll"
click at [445, 559] on span "Update" at bounding box center [404, 552] width 224 height 23
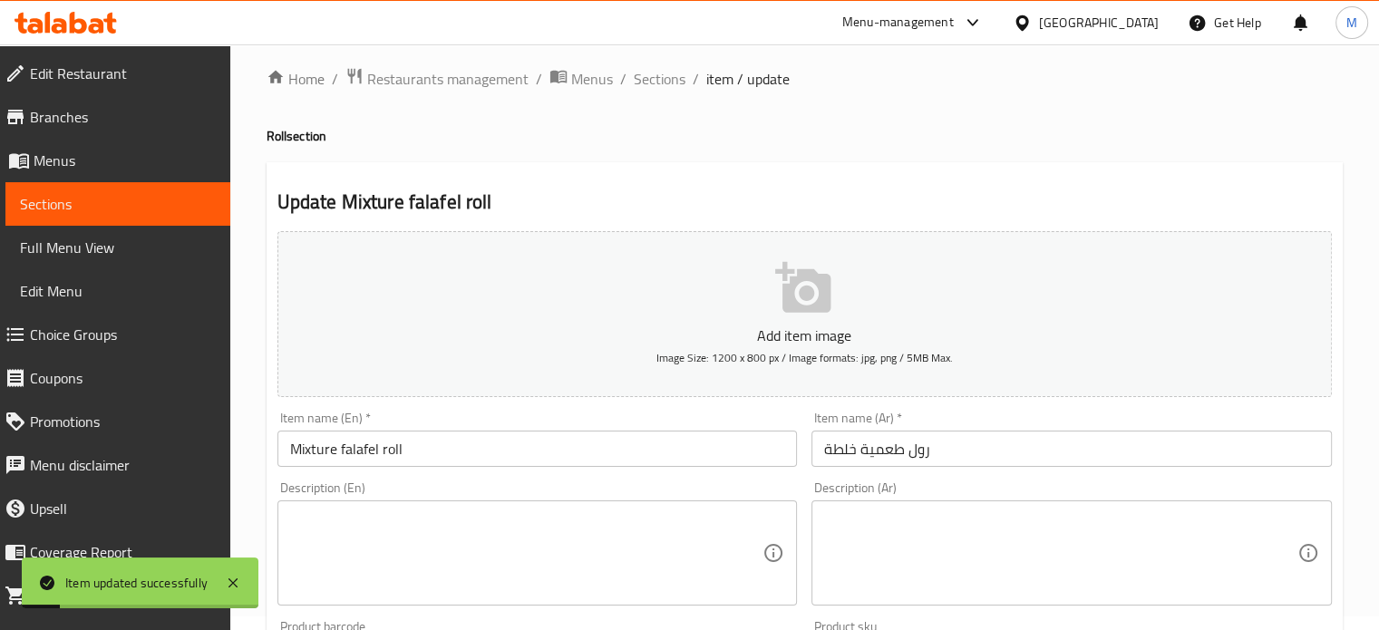
scroll to position [0, 0]
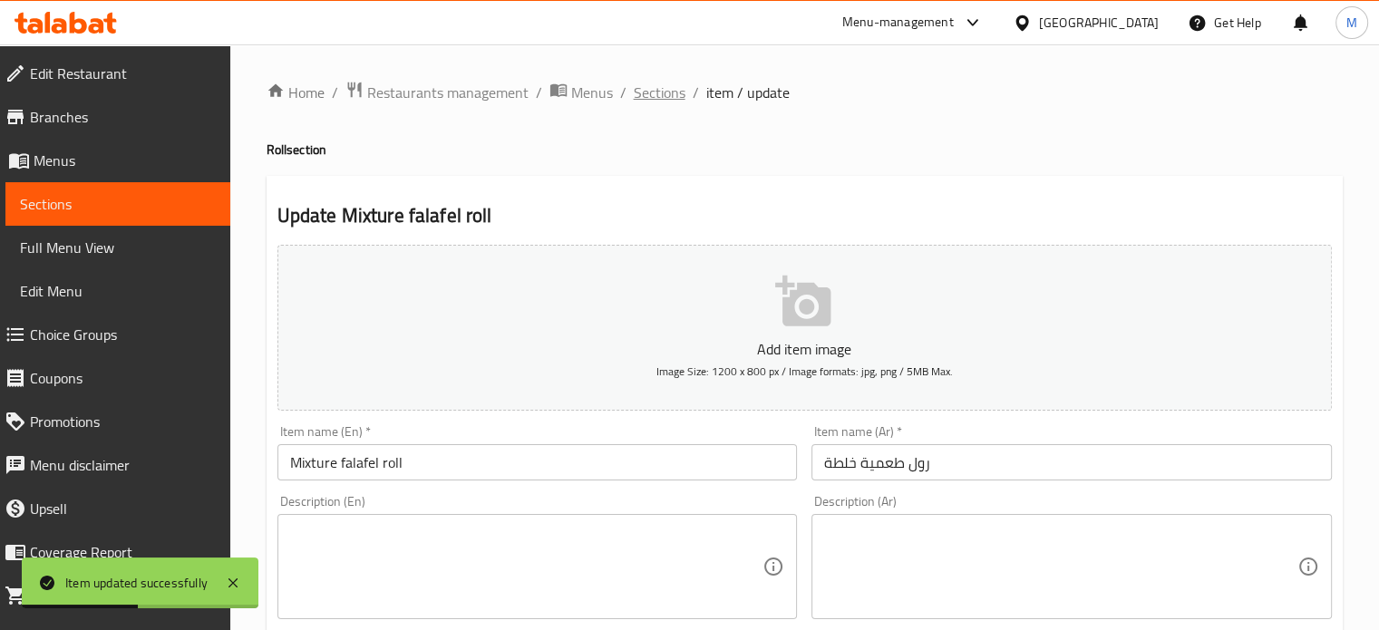
click at [652, 90] on span "Sections" at bounding box center [660, 93] width 52 height 22
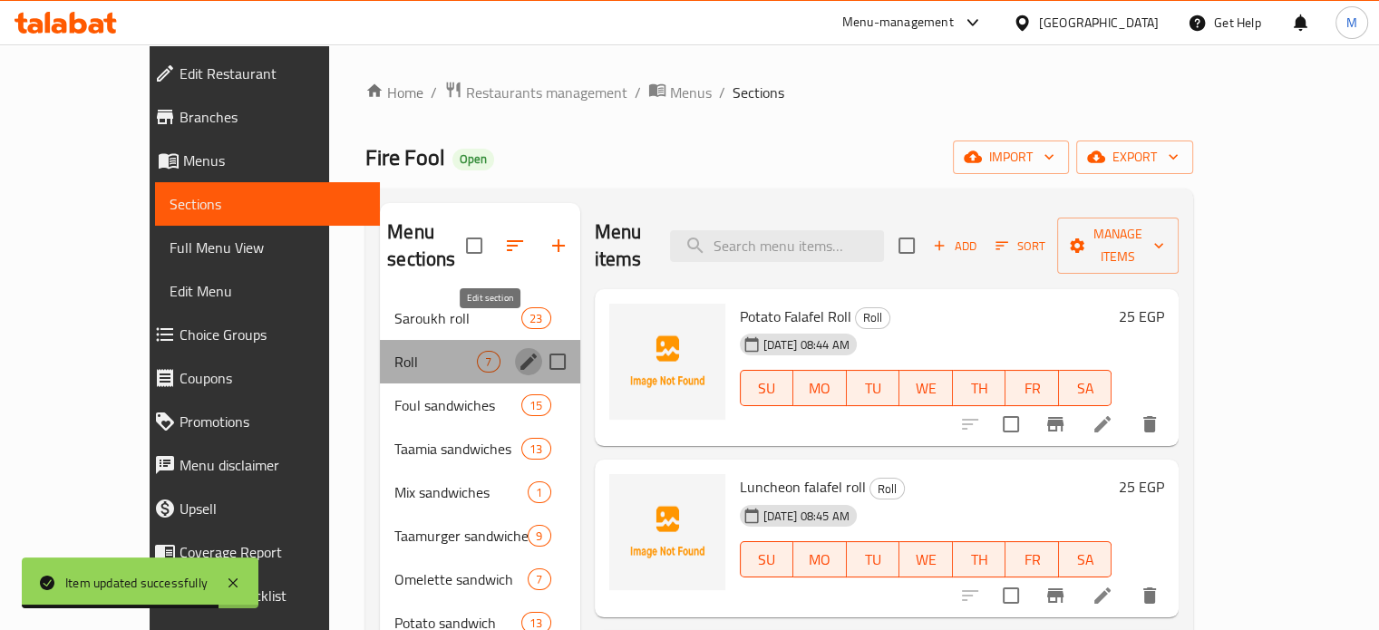
click at [520, 354] on icon "edit" at bounding box center [528, 362] width 16 height 16
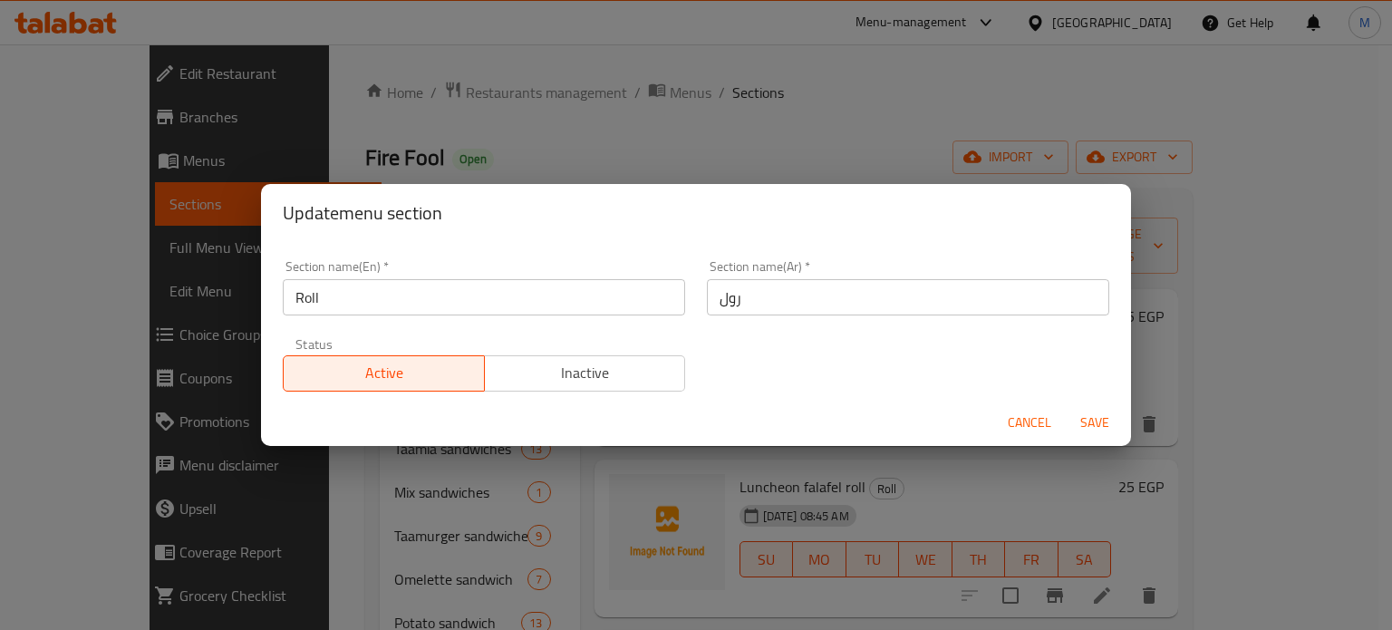
click at [323, 296] on input "Roll" at bounding box center [484, 297] width 402 height 36
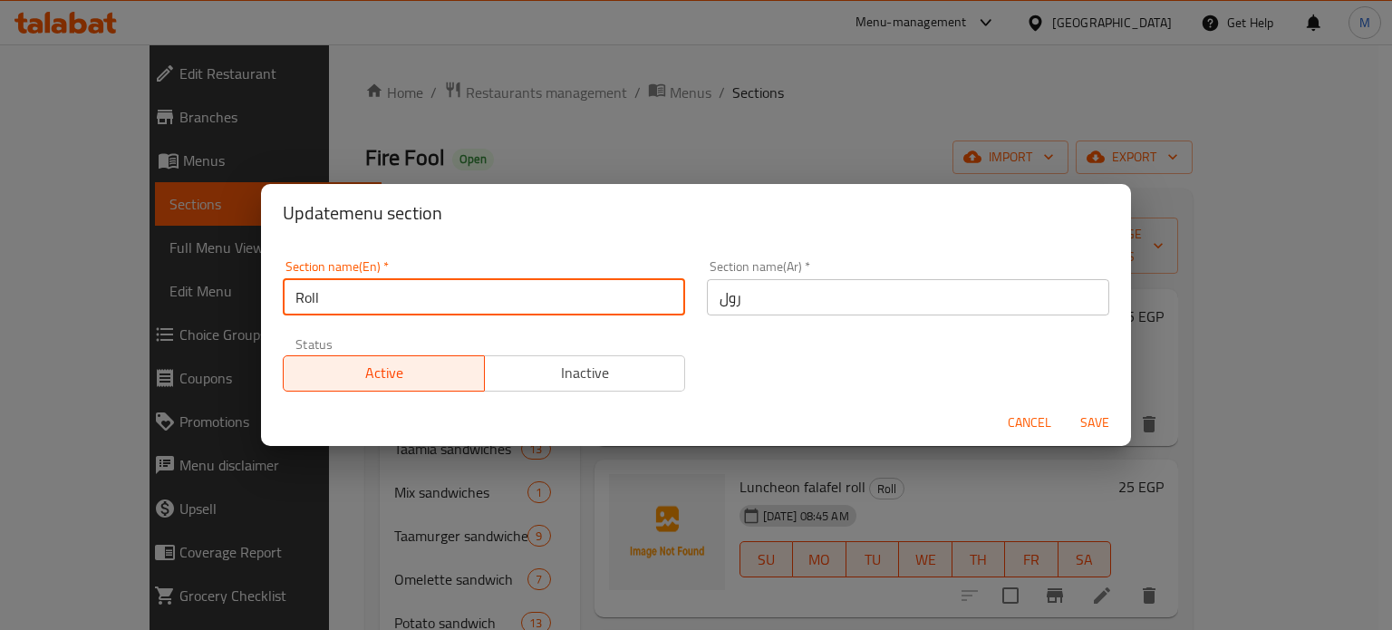
click at [295, 297] on input "Roll" at bounding box center [484, 297] width 402 height 36
type input "Falafel Roll"
click at [718, 293] on input "رول" at bounding box center [908, 297] width 402 height 36
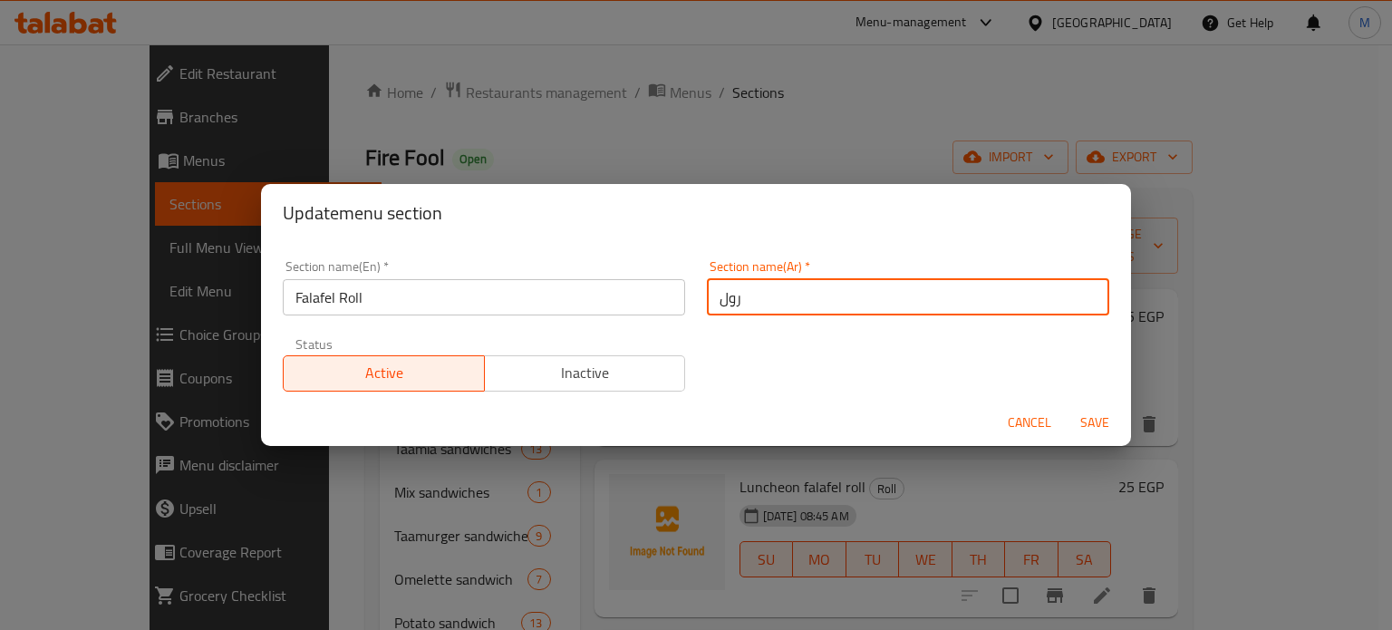
click at [715, 297] on input "رول" at bounding box center [908, 297] width 402 height 36
click at [787, 307] on input "رول" at bounding box center [908, 297] width 402 height 36
type input "رولات طعمية"
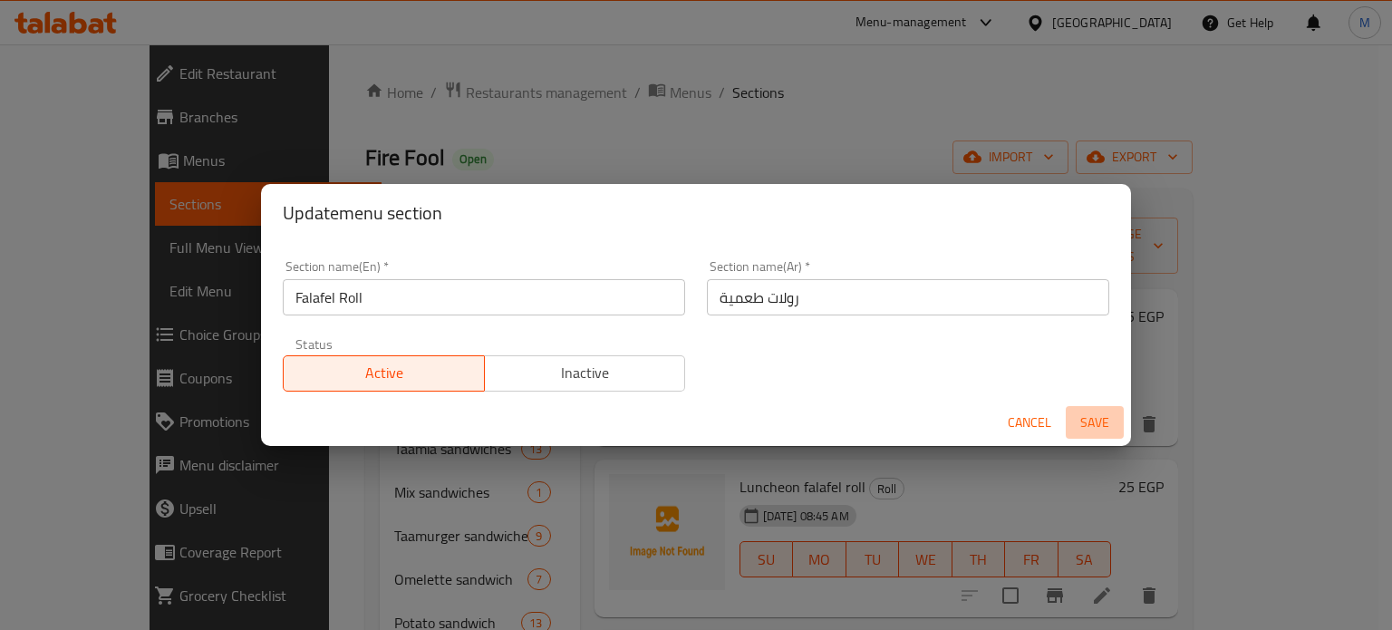
click at [1100, 418] on span "Save" at bounding box center [1095, 423] width 44 height 23
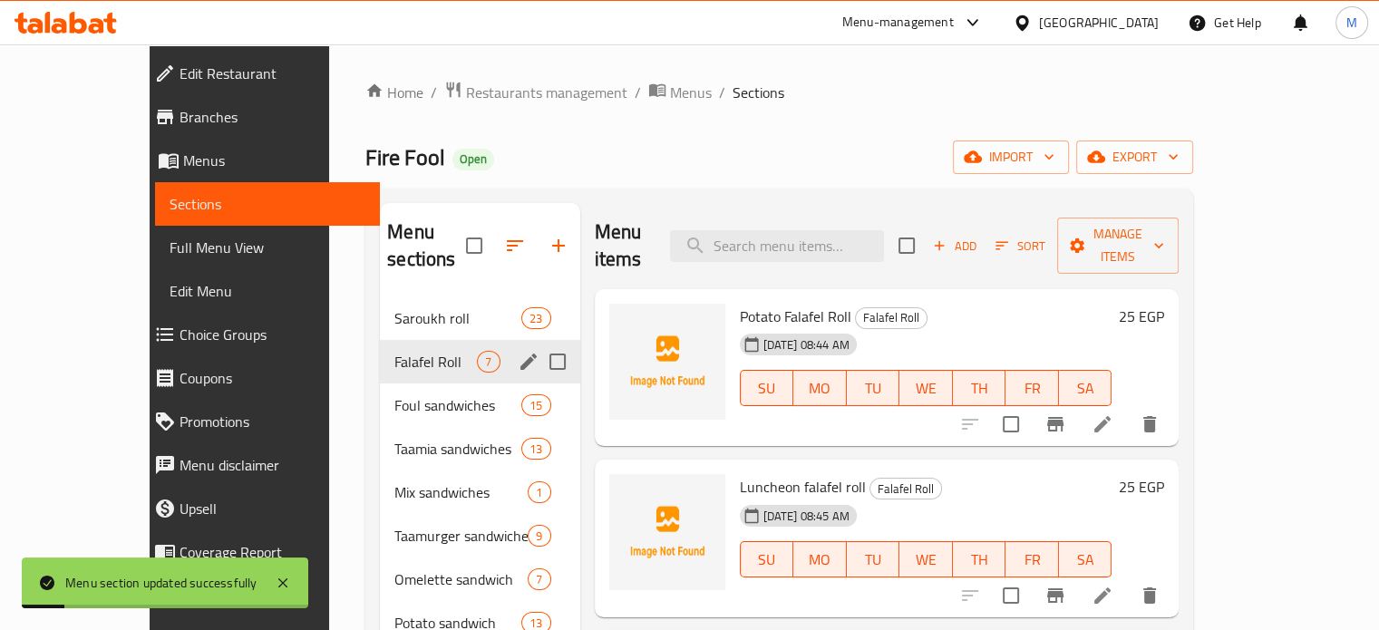
click at [518, 351] on icon "edit" at bounding box center [529, 362] width 22 height 22
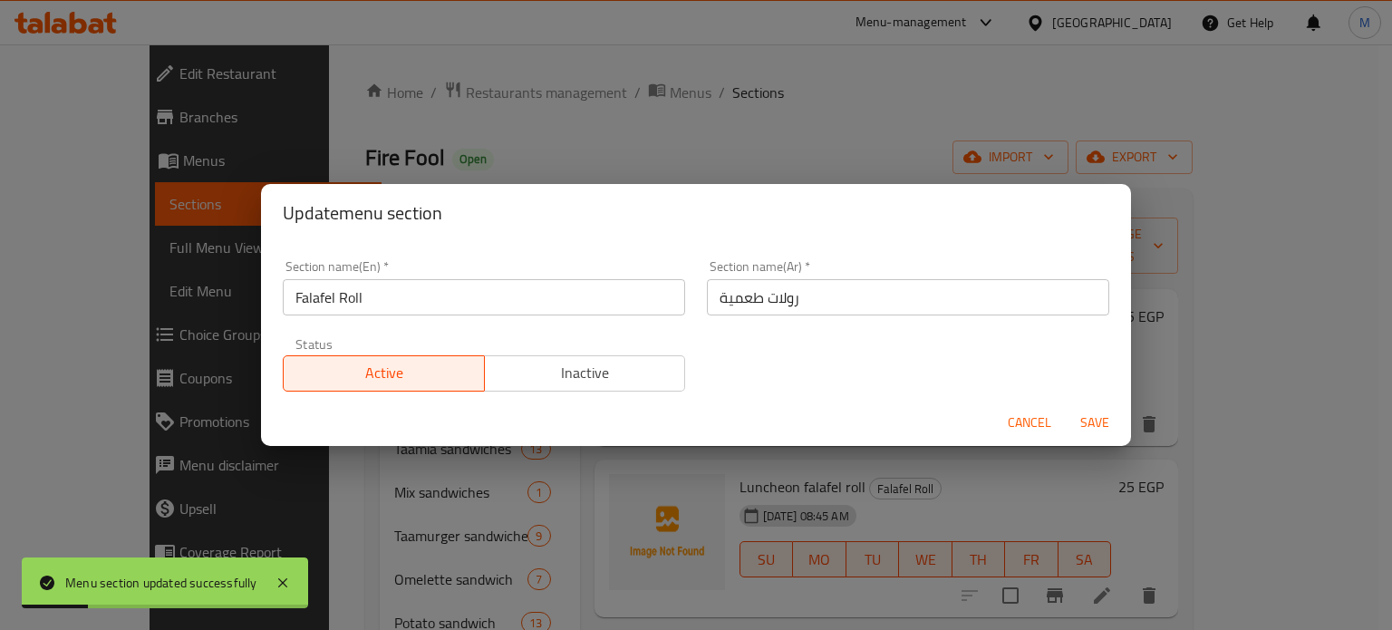
click at [774, 303] on input "رولات طعمية" at bounding box center [908, 297] width 402 height 36
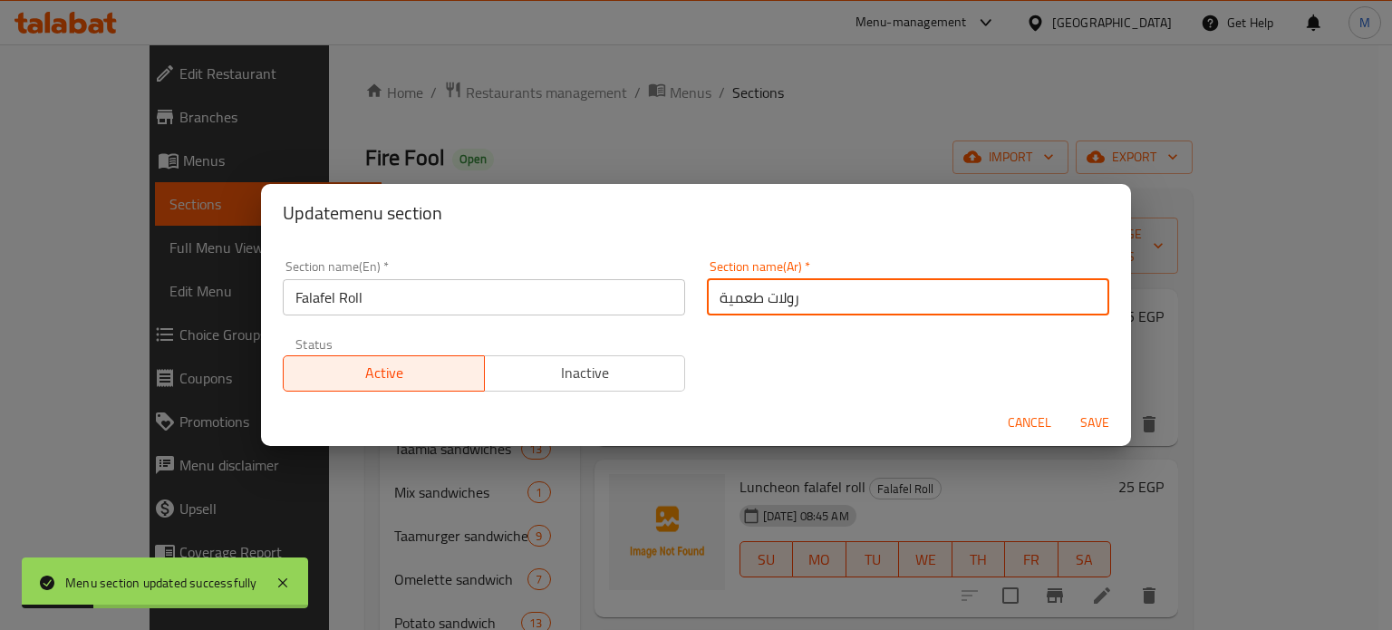
click at [774, 303] on input "رولات طعمية" at bounding box center [908, 297] width 402 height 36
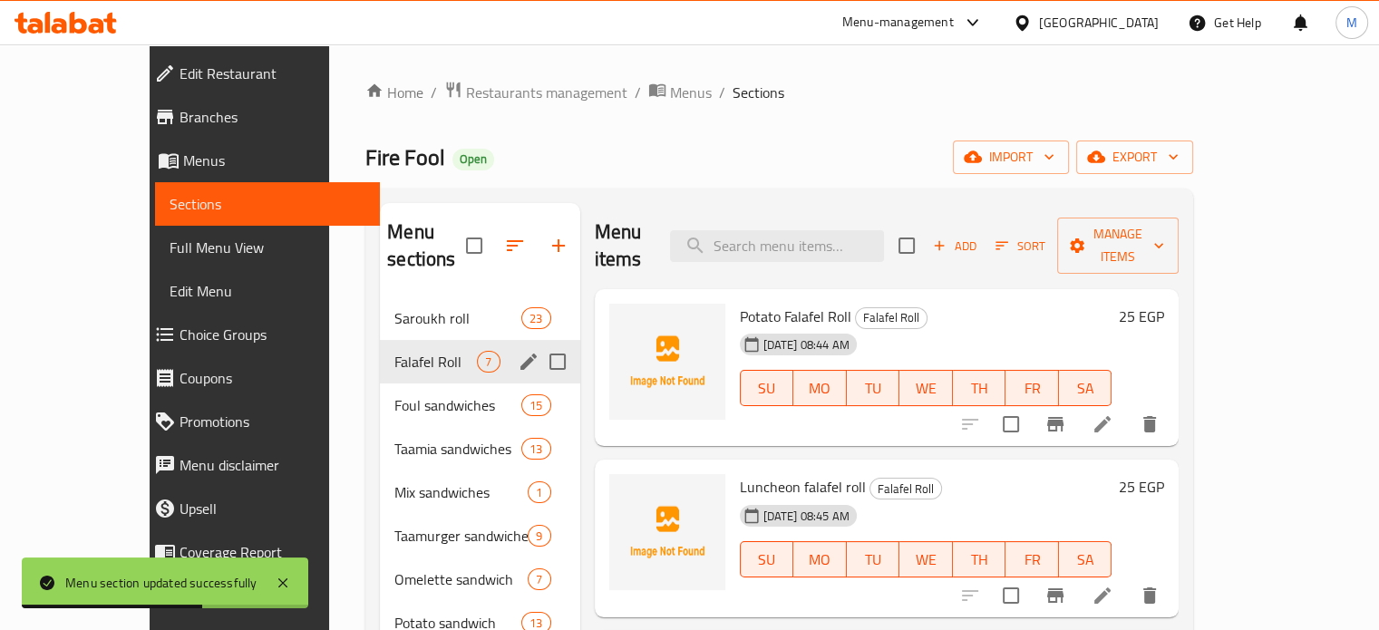
click at [518, 351] on icon "edit" at bounding box center [529, 362] width 22 height 22
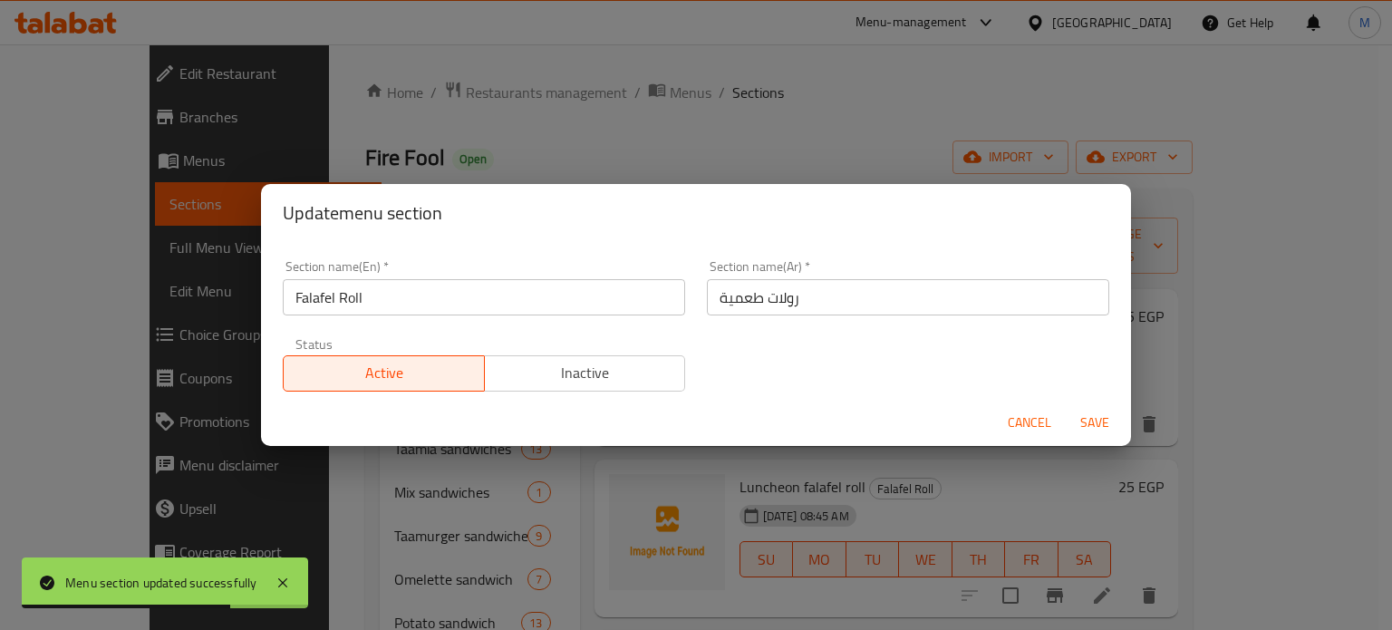
click at [418, 297] on input "Falafel Roll" at bounding box center [484, 297] width 402 height 36
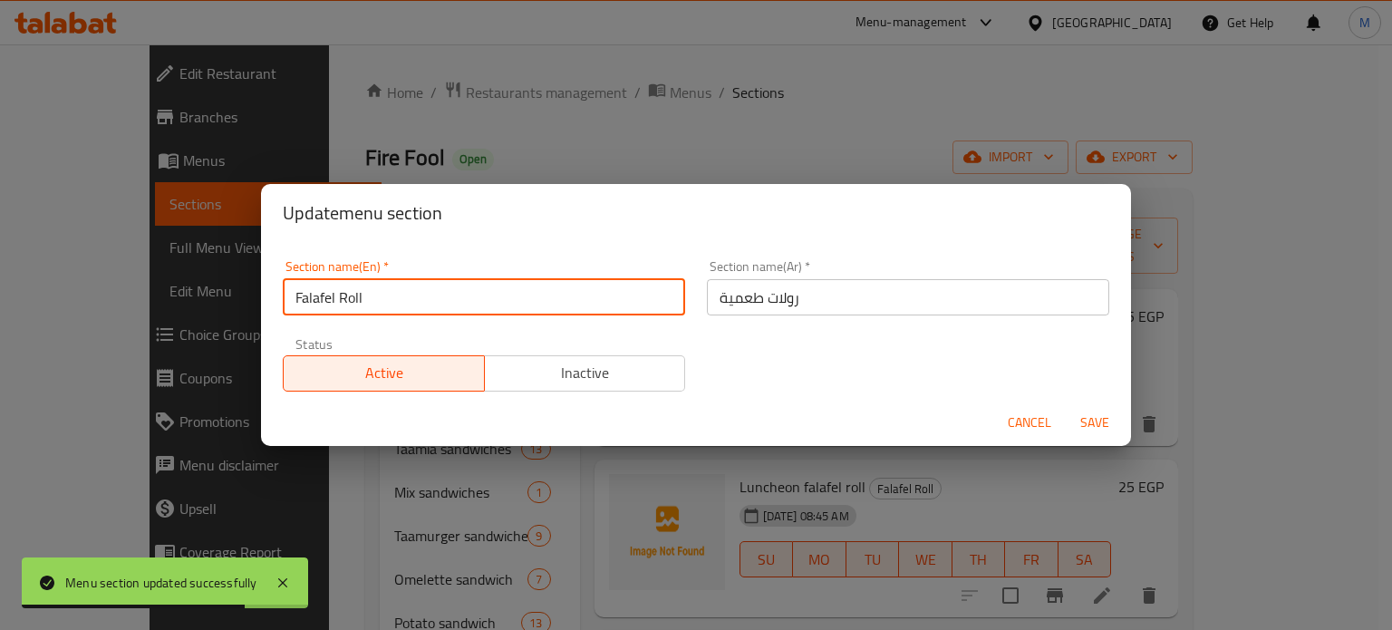
click at [418, 297] on input "Falafel Roll" at bounding box center [484, 297] width 402 height 36
paste input "Taameya"
type input "Taameya"
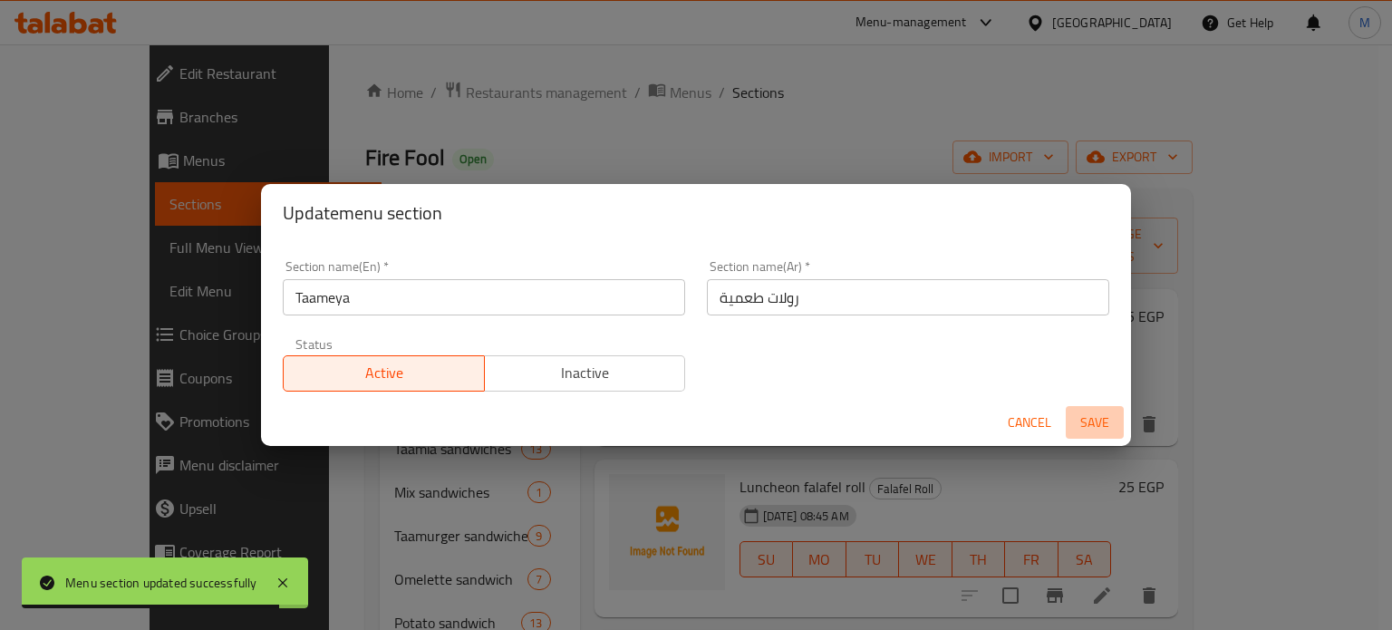
click at [1100, 422] on span "Save" at bounding box center [1095, 423] width 44 height 23
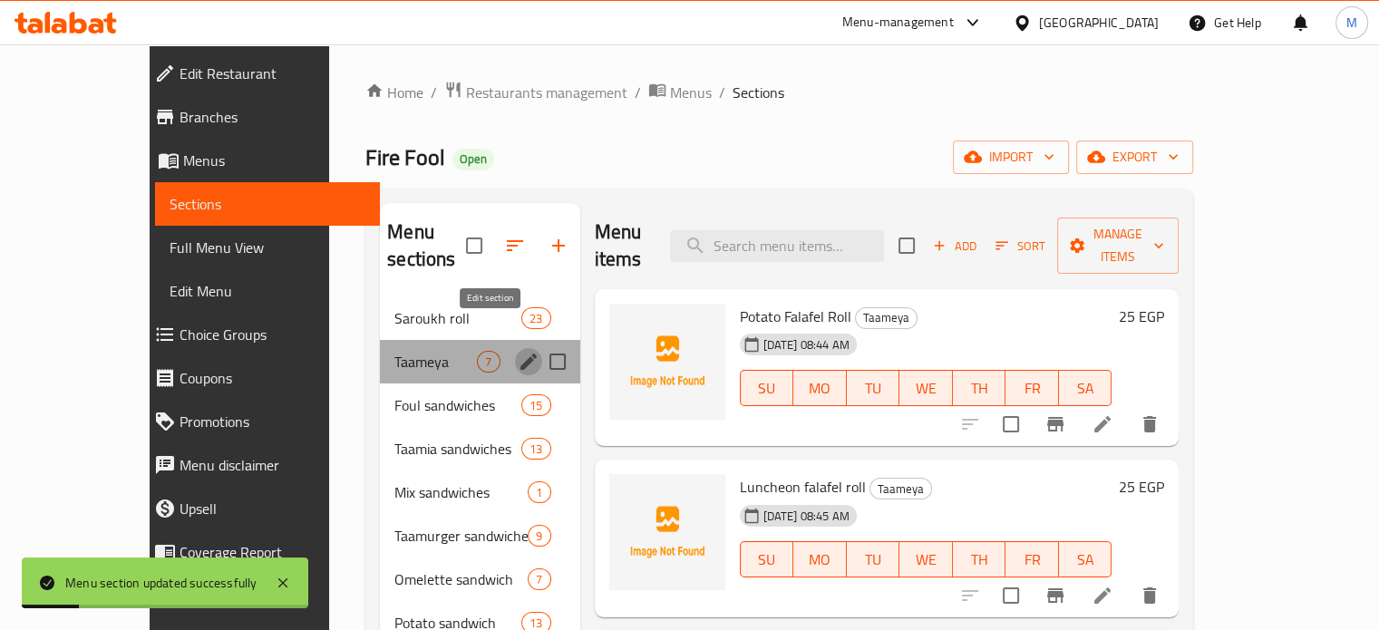
click at [520, 354] on icon "edit" at bounding box center [528, 362] width 16 height 16
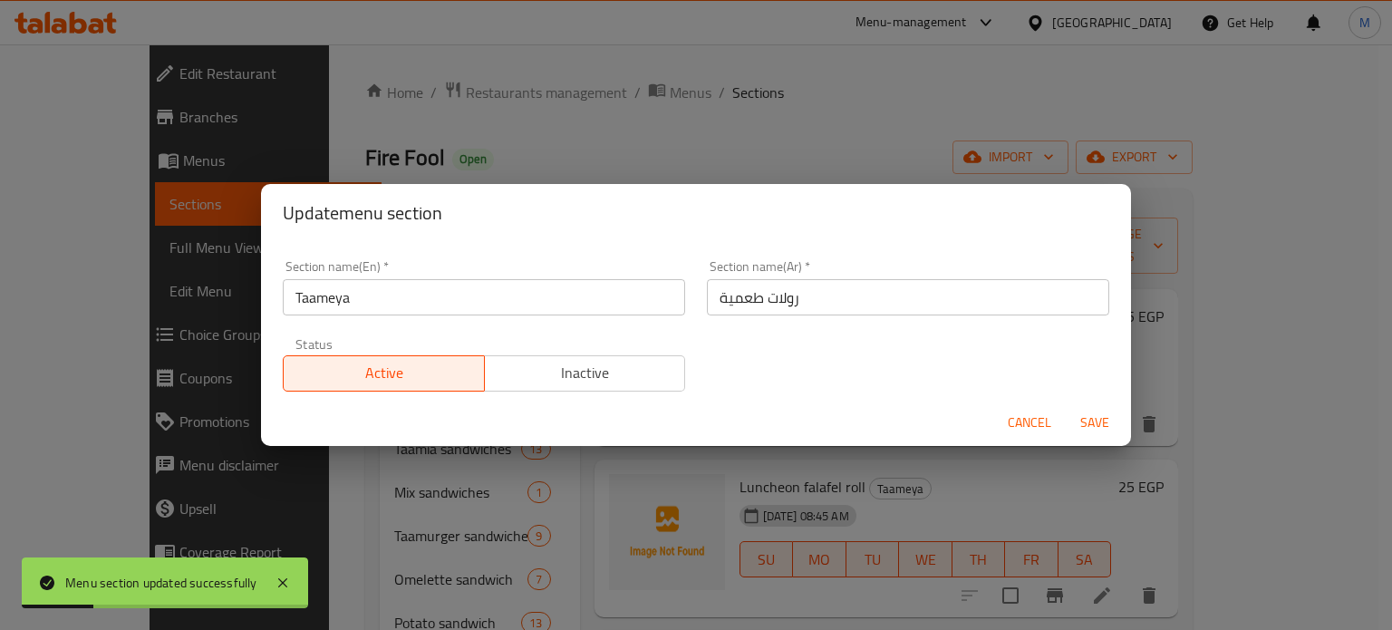
click at [425, 306] on input "Taameya" at bounding box center [484, 297] width 402 height 36
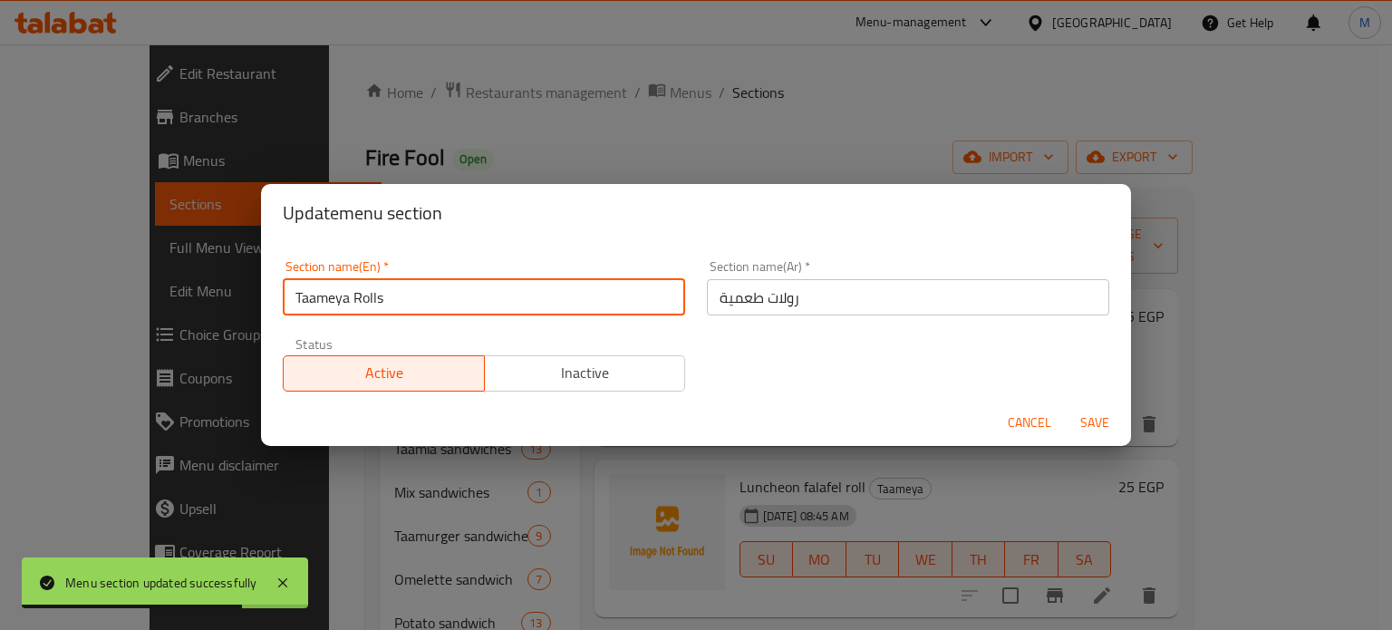
type input "Taameya Rolls"
click at [1100, 419] on span "Save" at bounding box center [1095, 423] width 44 height 23
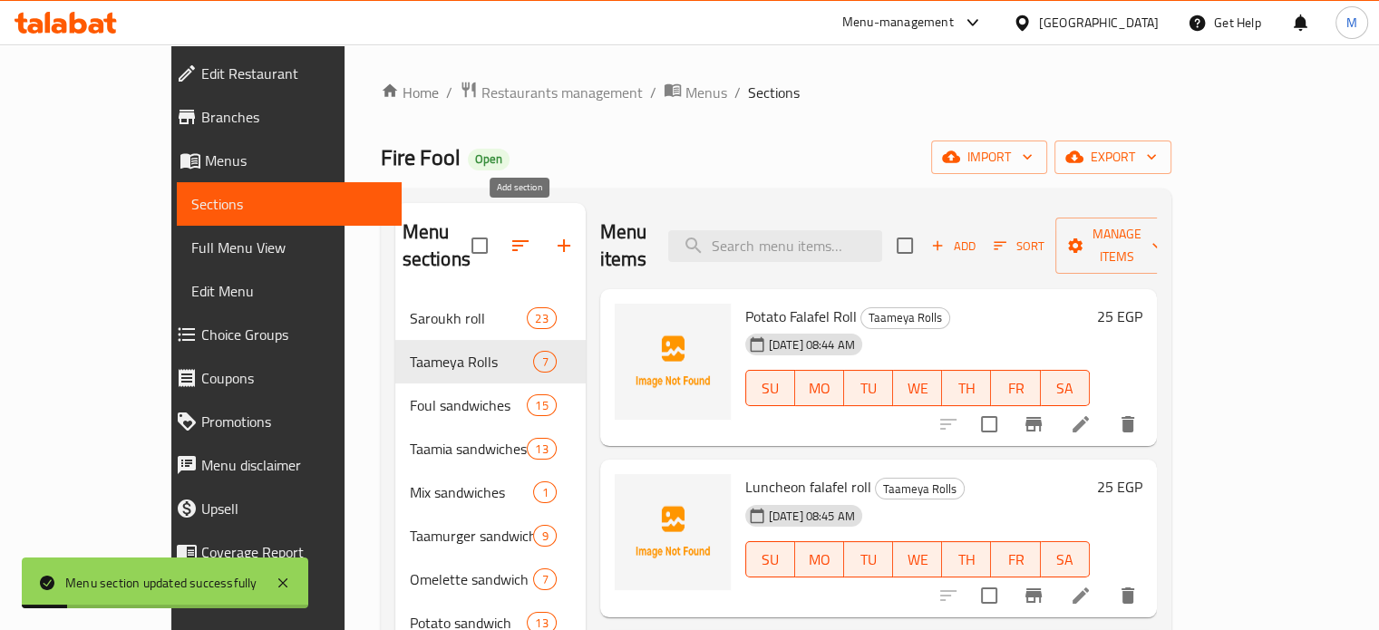
click at [553, 237] on icon "button" at bounding box center [564, 246] width 22 height 22
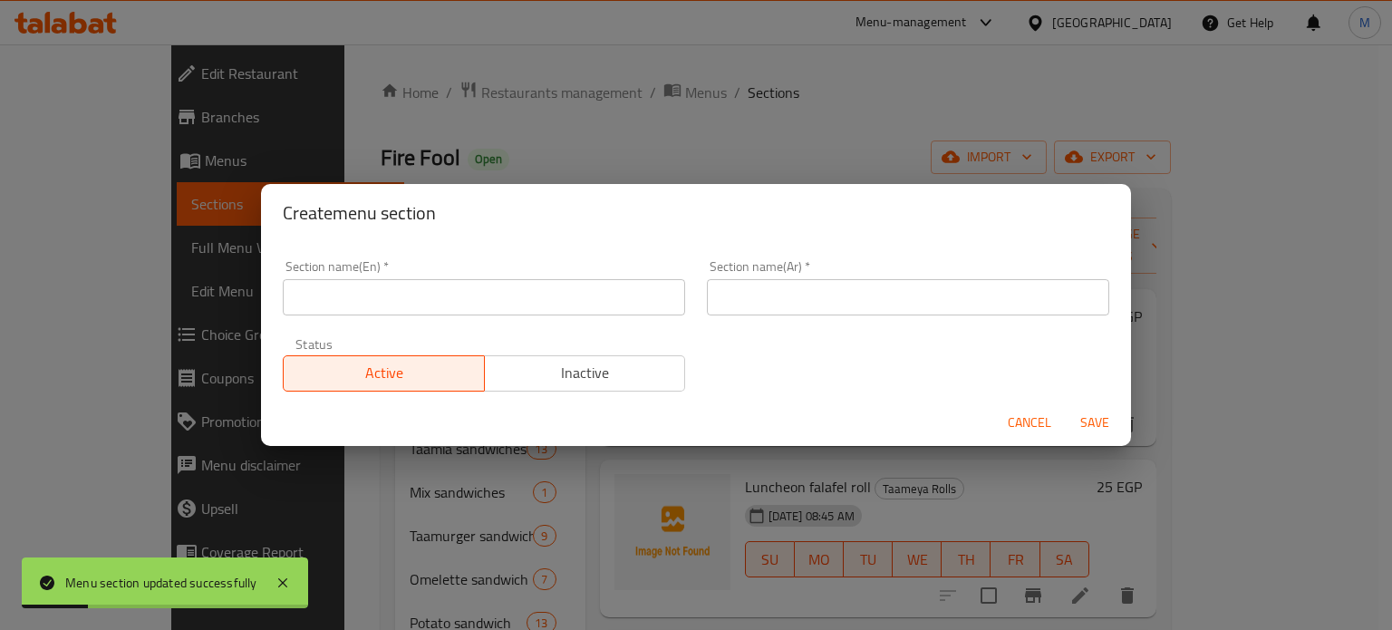
click at [763, 297] on input "text" at bounding box center [908, 297] width 402 height 36
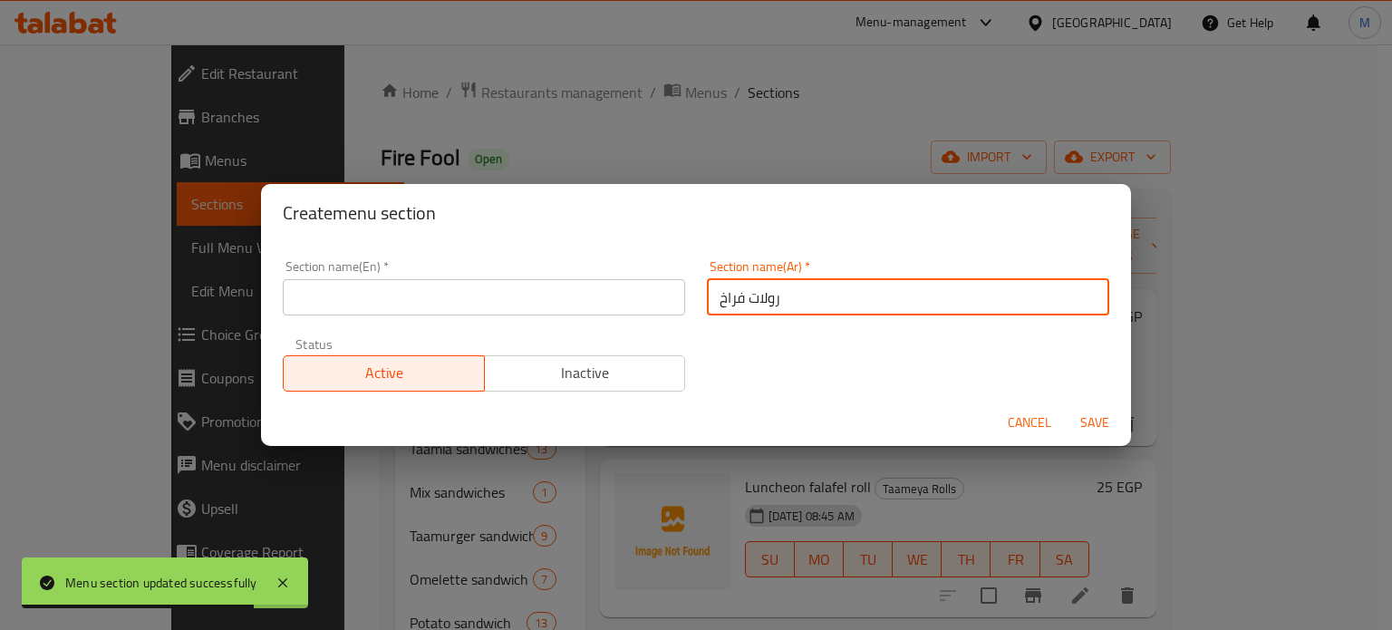
type input "رولات فراخ"
click at [540, 285] on input "text" at bounding box center [484, 297] width 402 height 36
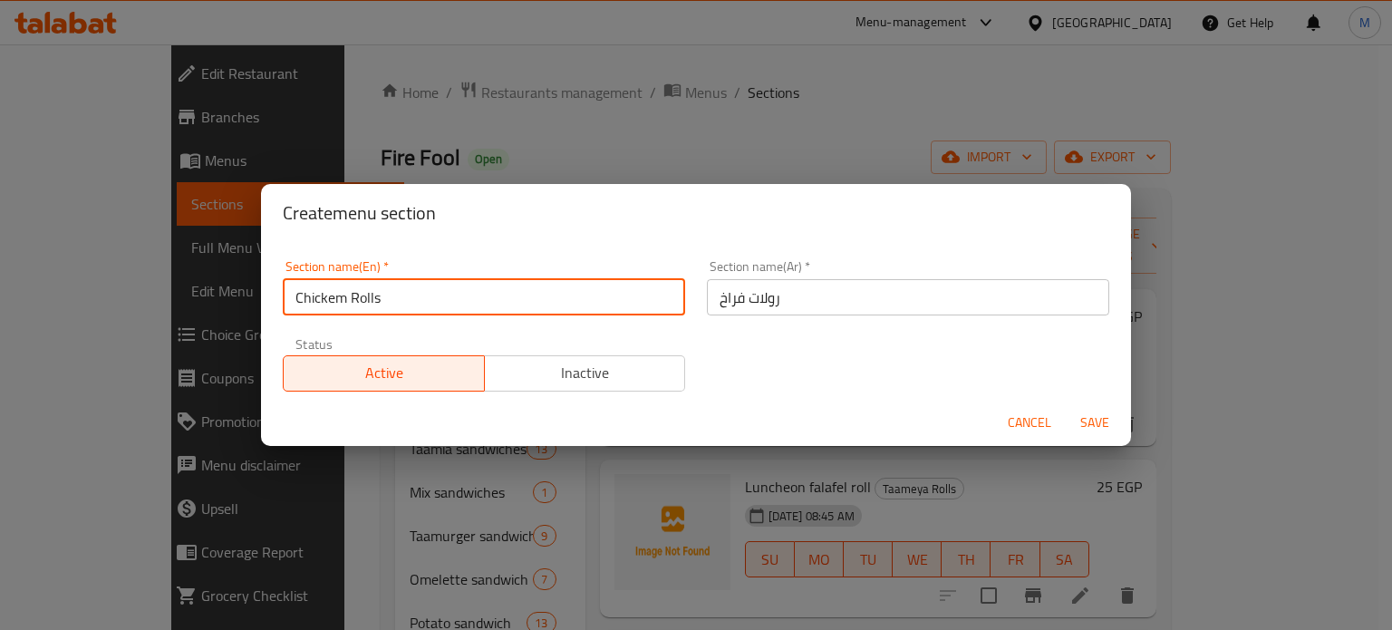
click at [344, 301] on input "Chickem Rolls" at bounding box center [484, 297] width 402 height 36
type input "Chicken Rolls"
click at [1087, 427] on span "Save" at bounding box center [1095, 423] width 44 height 23
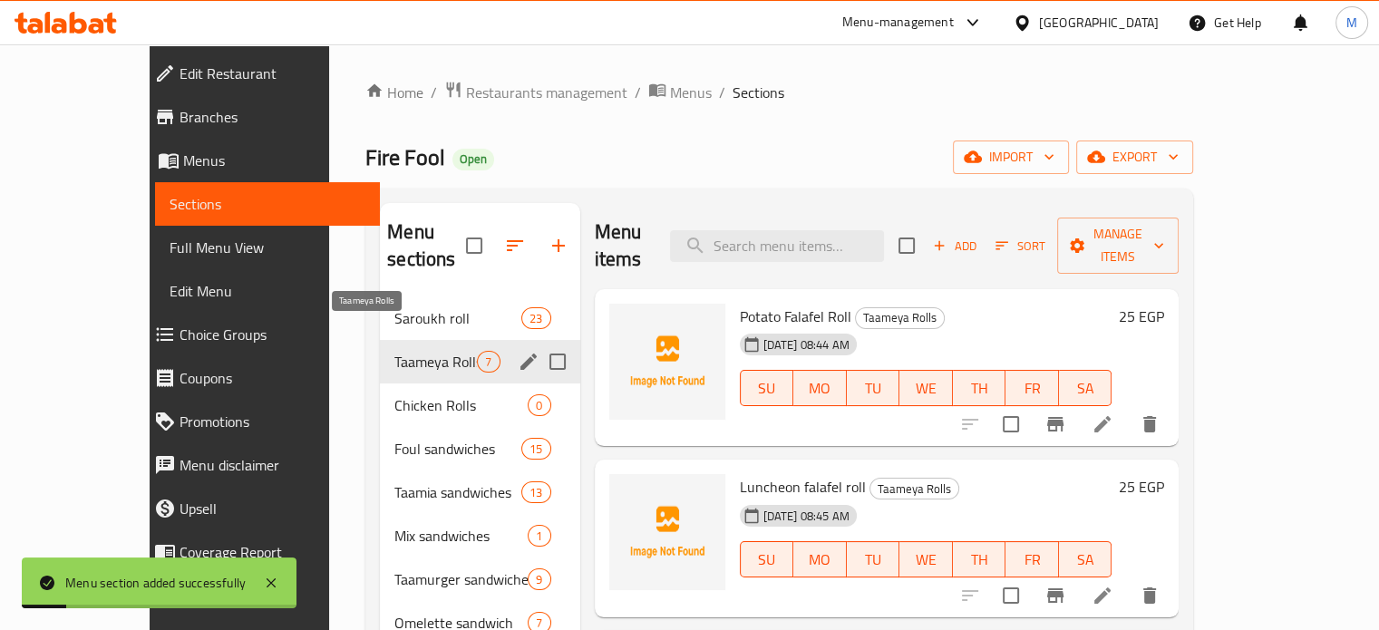
click at [400, 351] on span "Taameya Rolls" at bounding box center [435, 362] width 82 height 22
click at [394, 394] on span "Chicken Rolls" at bounding box center [435, 405] width 82 height 22
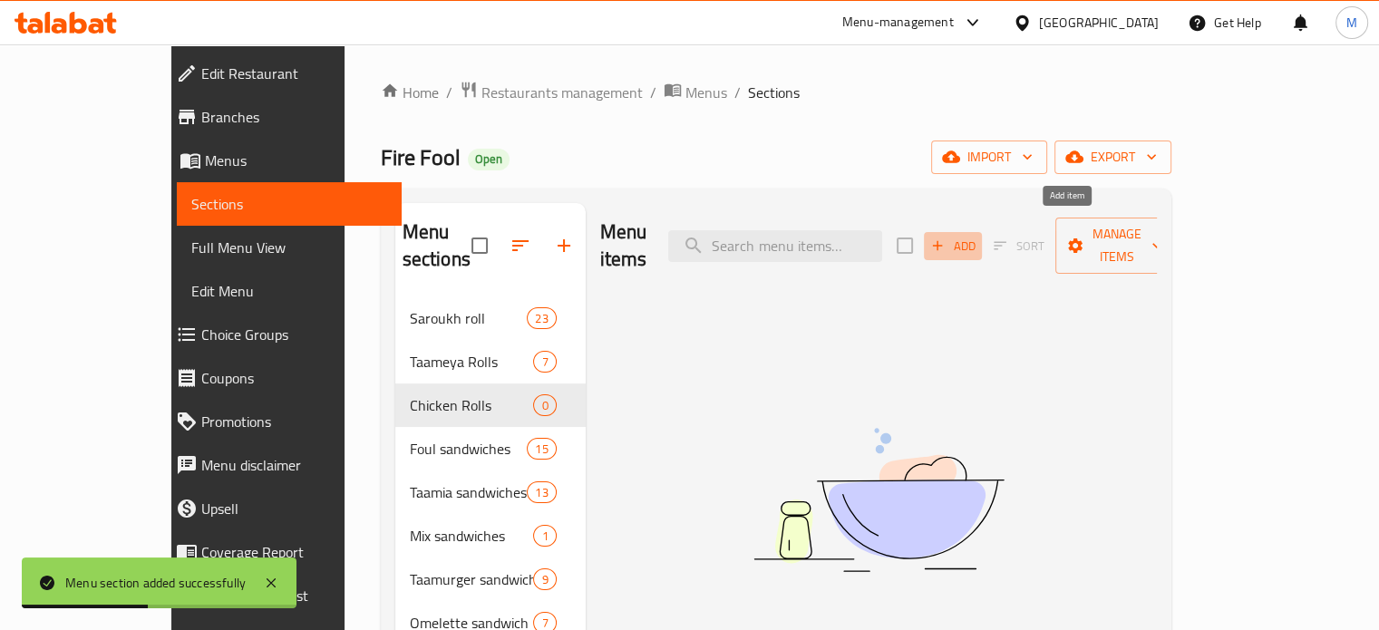
click at [977, 236] on span "Add" at bounding box center [952, 246] width 49 height 21
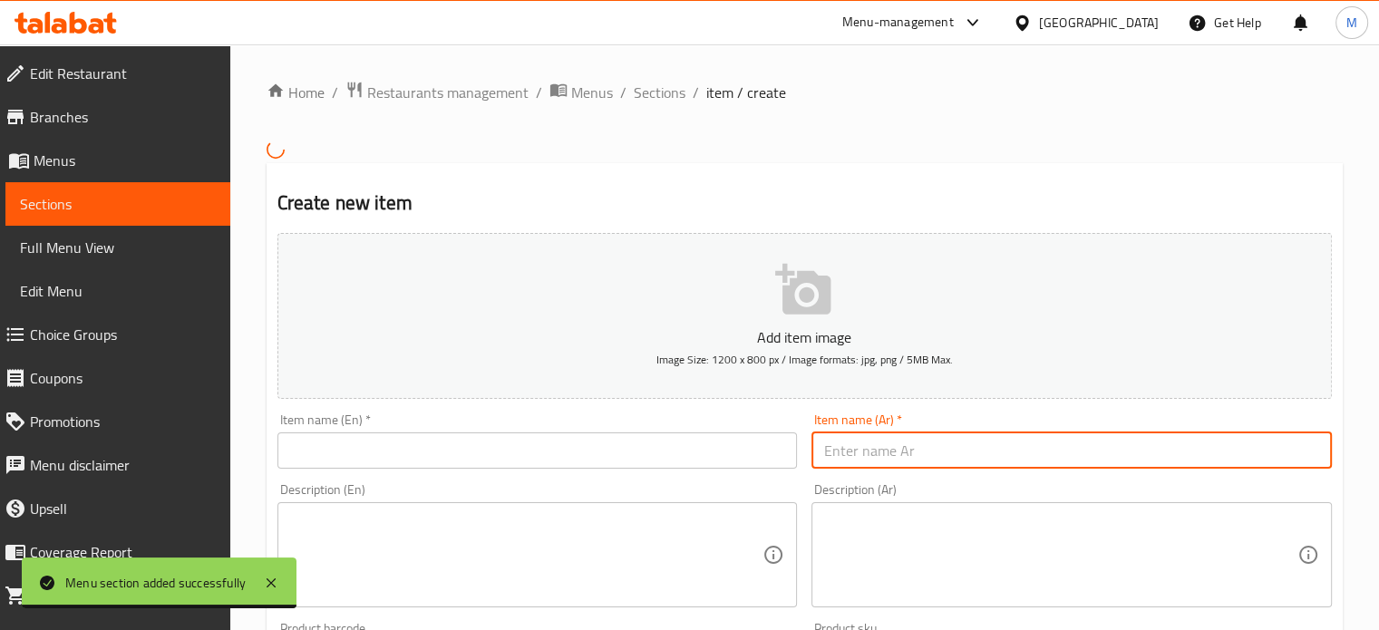
click at [957, 433] on input "text" at bounding box center [1071, 450] width 520 height 36
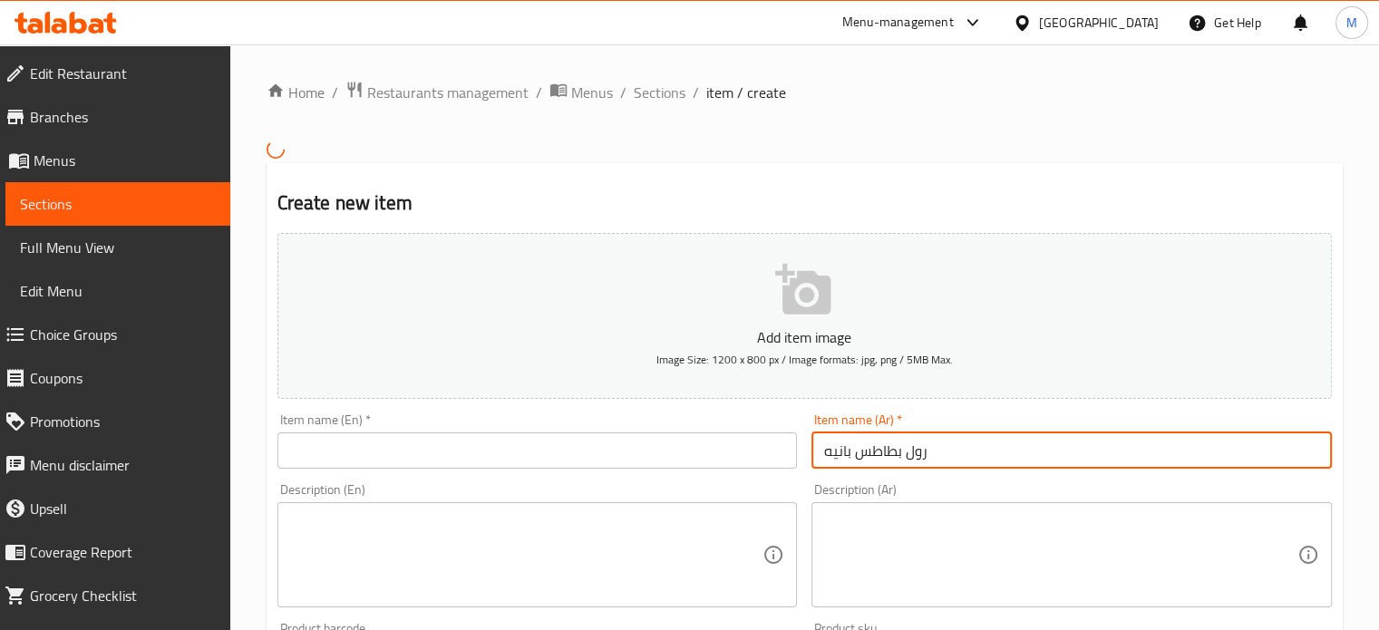
click at [892, 452] on input "رول بطاطس بانيه" at bounding box center [1071, 450] width 520 height 36
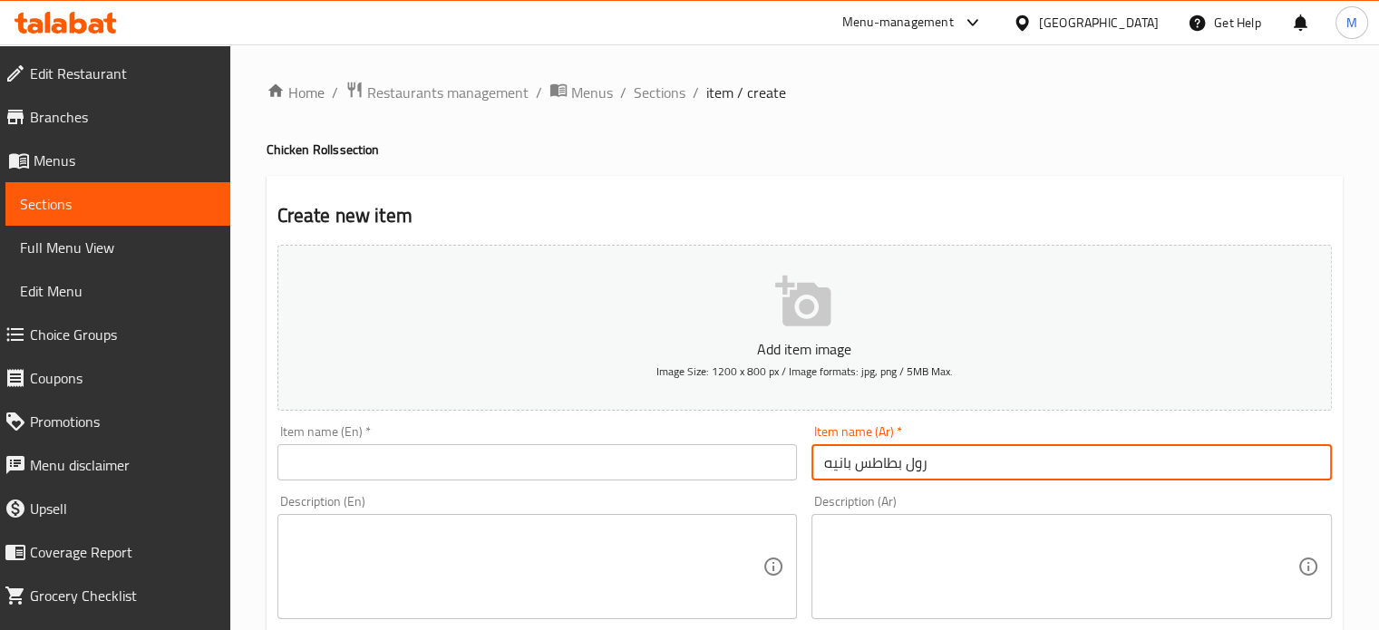
click at [892, 452] on input "رول بطاطس بانيه" at bounding box center [1071, 462] width 520 height 36
type input "رول بطاطس بانيه"
click at [468, 467] on input "text" at bounding box center [537, 462] width 520 height 36
paste input "Breaded potato roll"
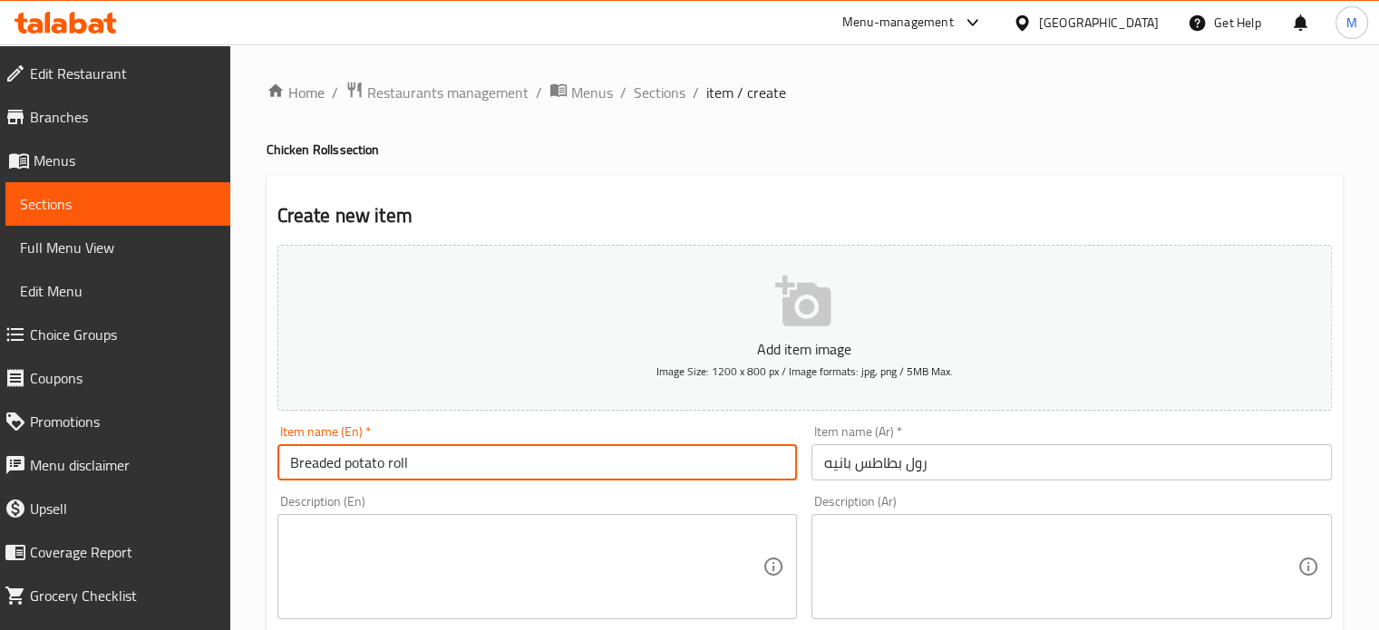
click at [321, 468] on input "Breaded potato roll" at bounding box center [537, 462] width 520 height 36
type input "Pane potato roll"
click at [887, 564] on textarea at bounding box center [1060, 567] width 473 height 86
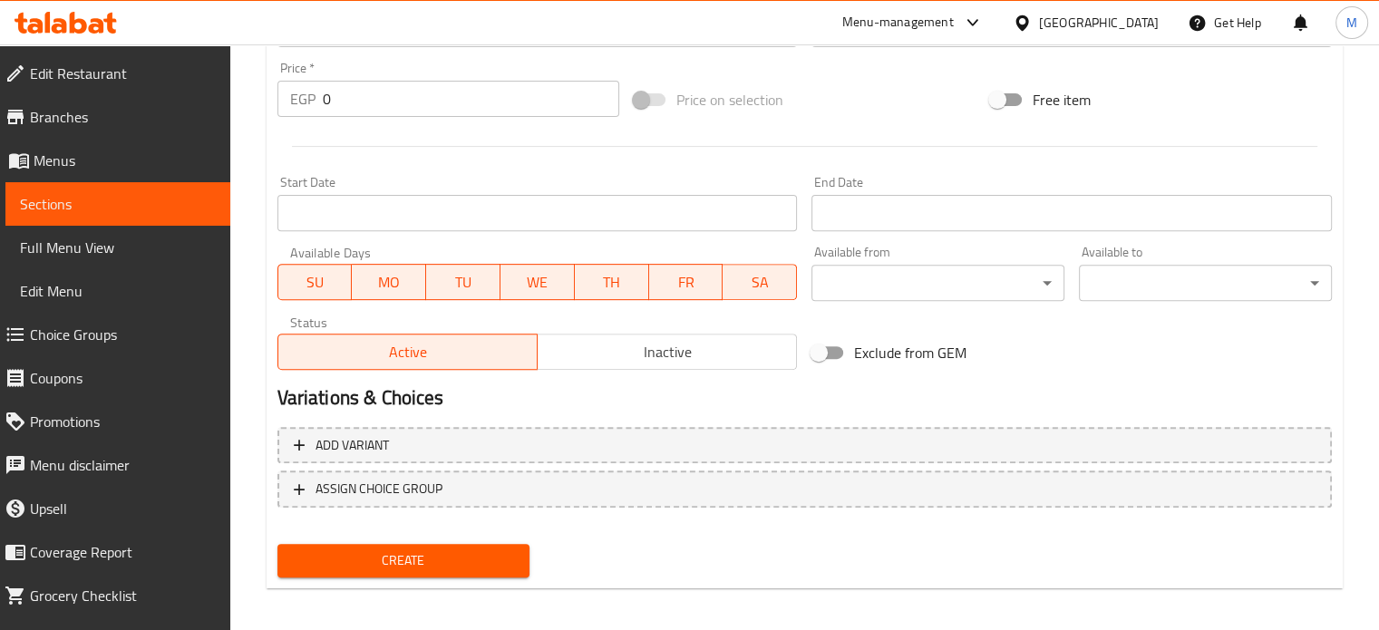
scroll to position [650, 0]
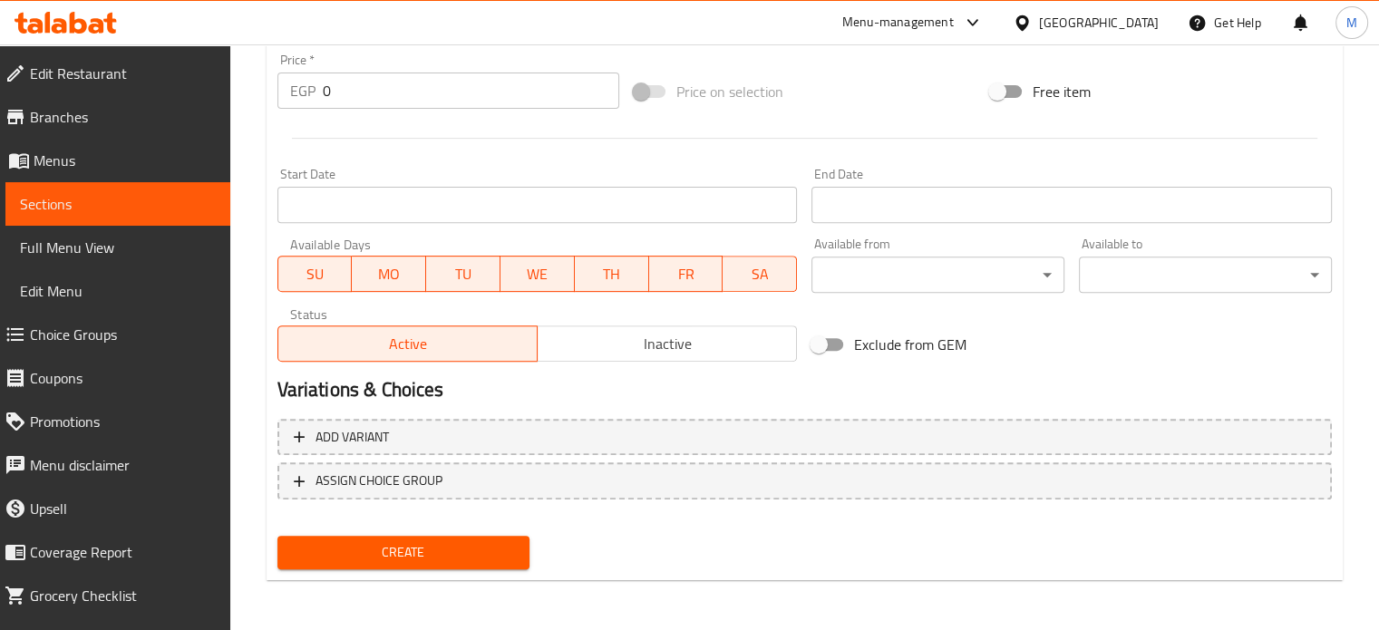
drag, startPoint x: 344, startPoint y: 59, endPoint x: 329, endPoint y: 73, distance: 20.6
click at [329, 73] on div "Price   * EGP 0 Price *" at bounding box center [448, 80] width 342 height 55
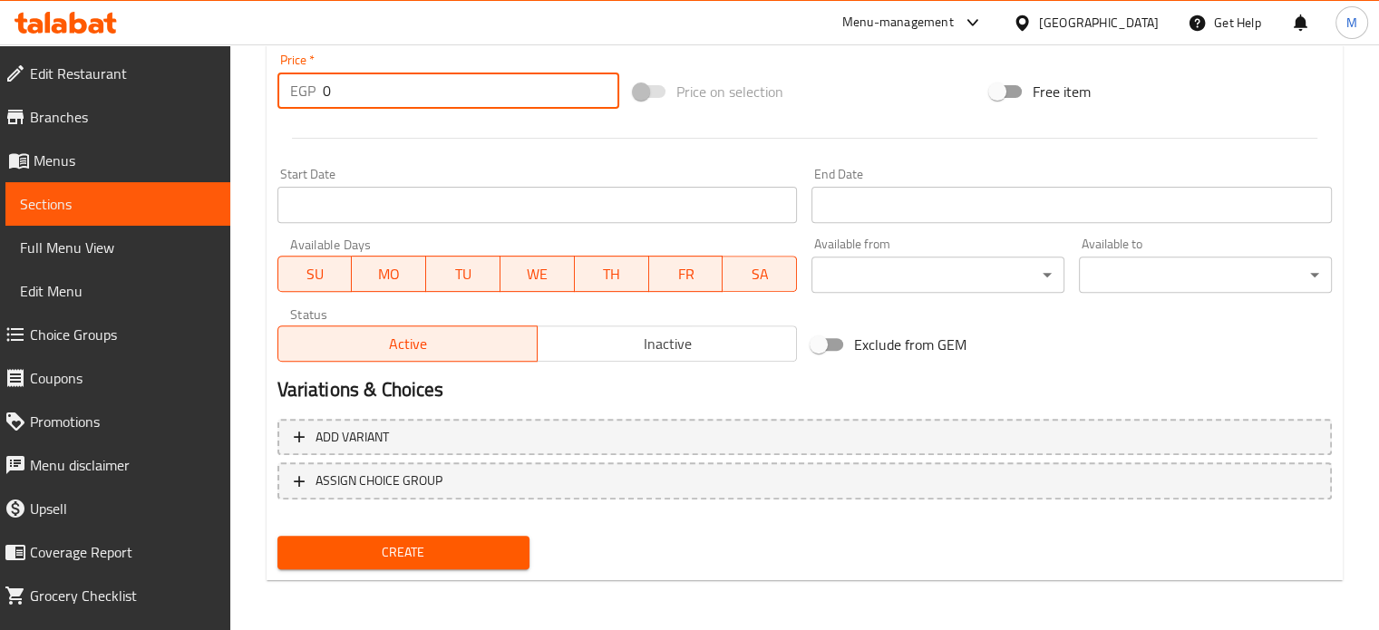
drag, startPoint x: 343, startPoint y: 83, endPoint x: 310, endPoint y: 93, distance: 34.1
click at [312, 92] on div "EGP 0 Price *" at bounding box center [448, 91] width 342 height 36
type input "50"
click at [423, 548] on span "Create" at bounding box center [404, 552] width 224 height 23
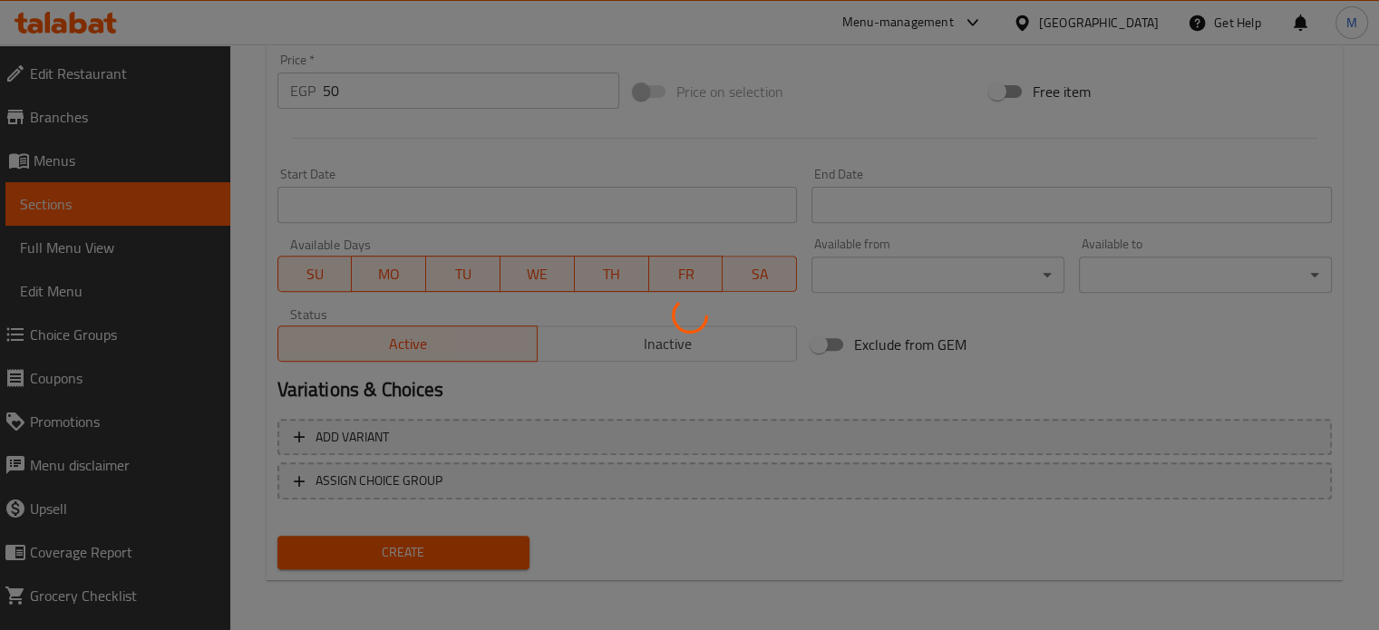
scroll to position [99, 0]
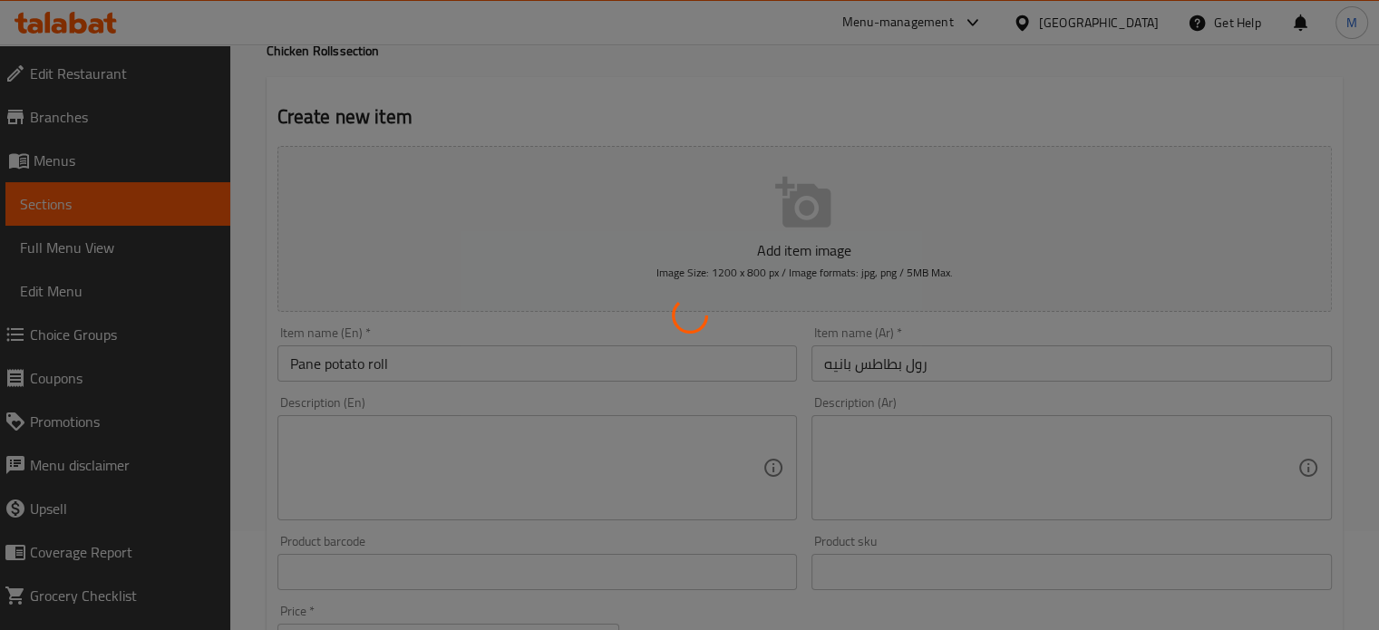
type input "0"
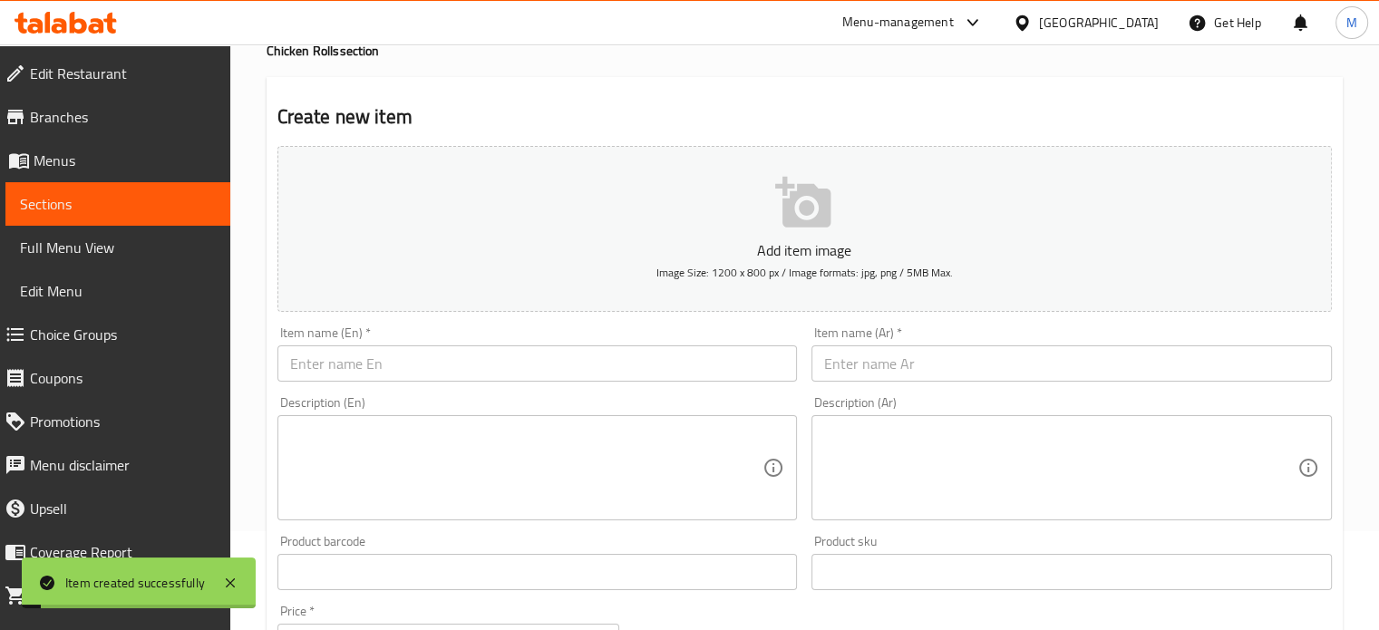
click at [910, 361] on input "text" at bounding box center [1071, 363] width 520 height 36
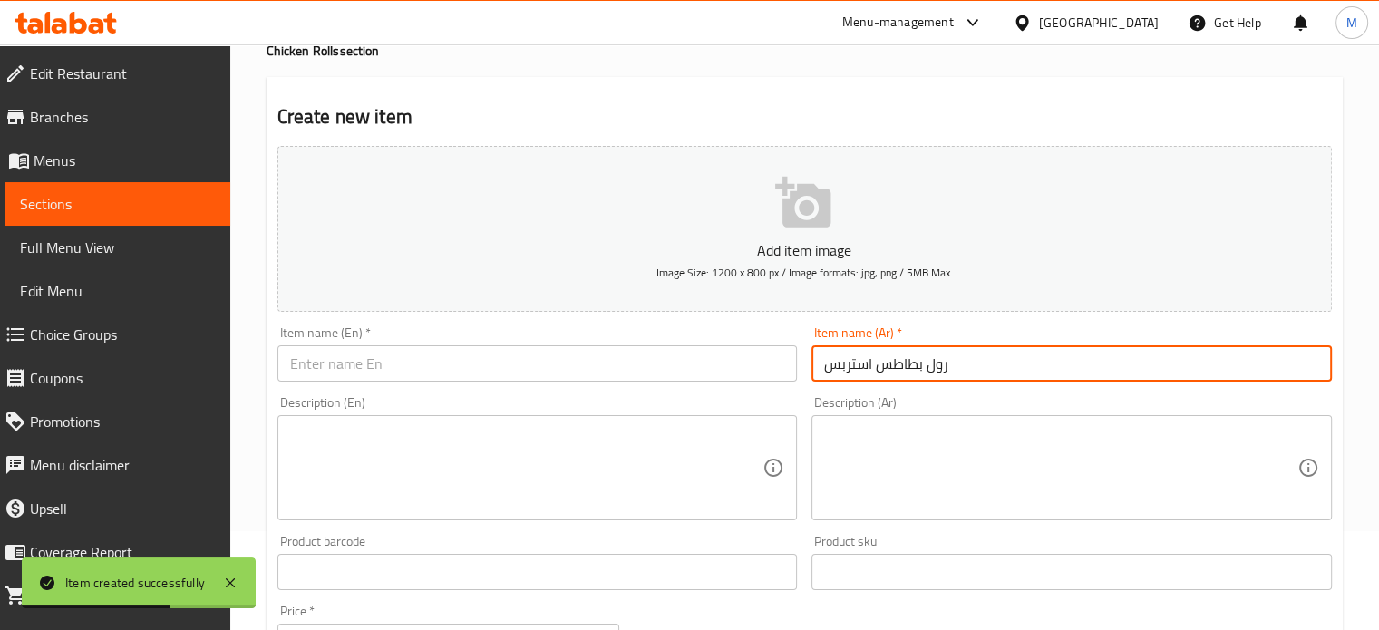
click at [910, 361] on input "رول بطاطس استربس" at bounding box center [1071, 363] width 520 height 36
type input "رول بطاطس استربس"
click at [405, 362] on input "text" at bounding box center [537, 363] width 520 height 36
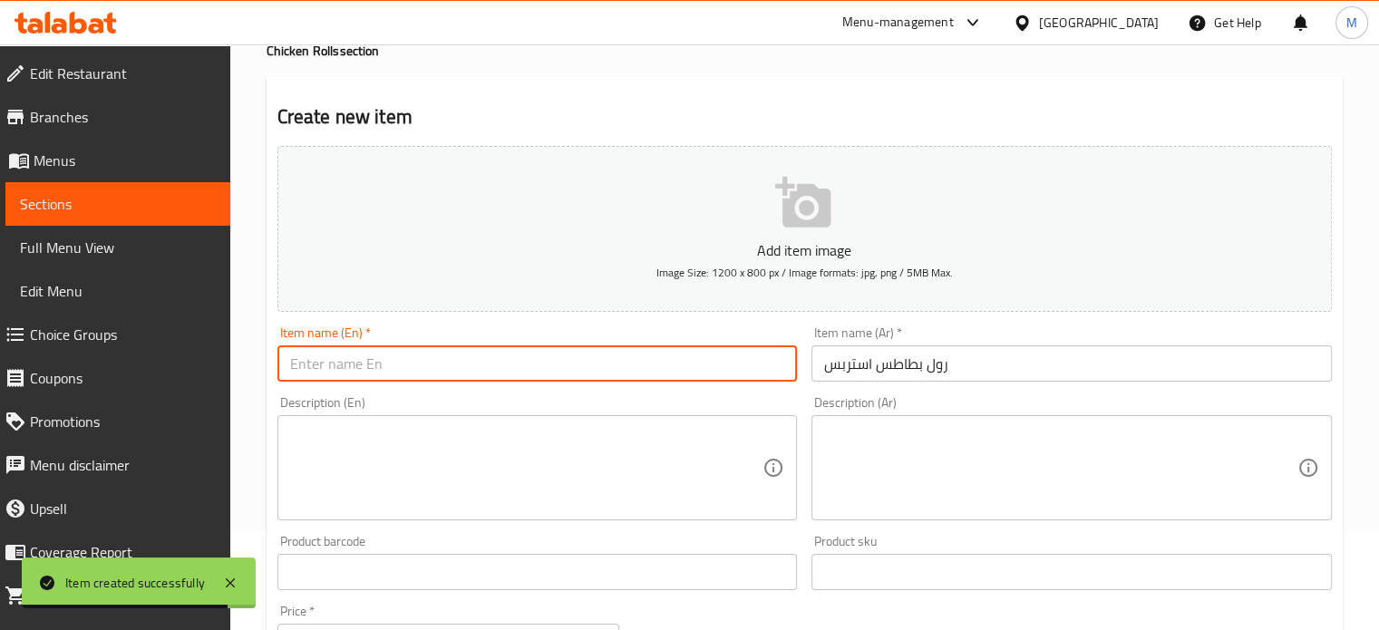
paste input "potato strips roll"
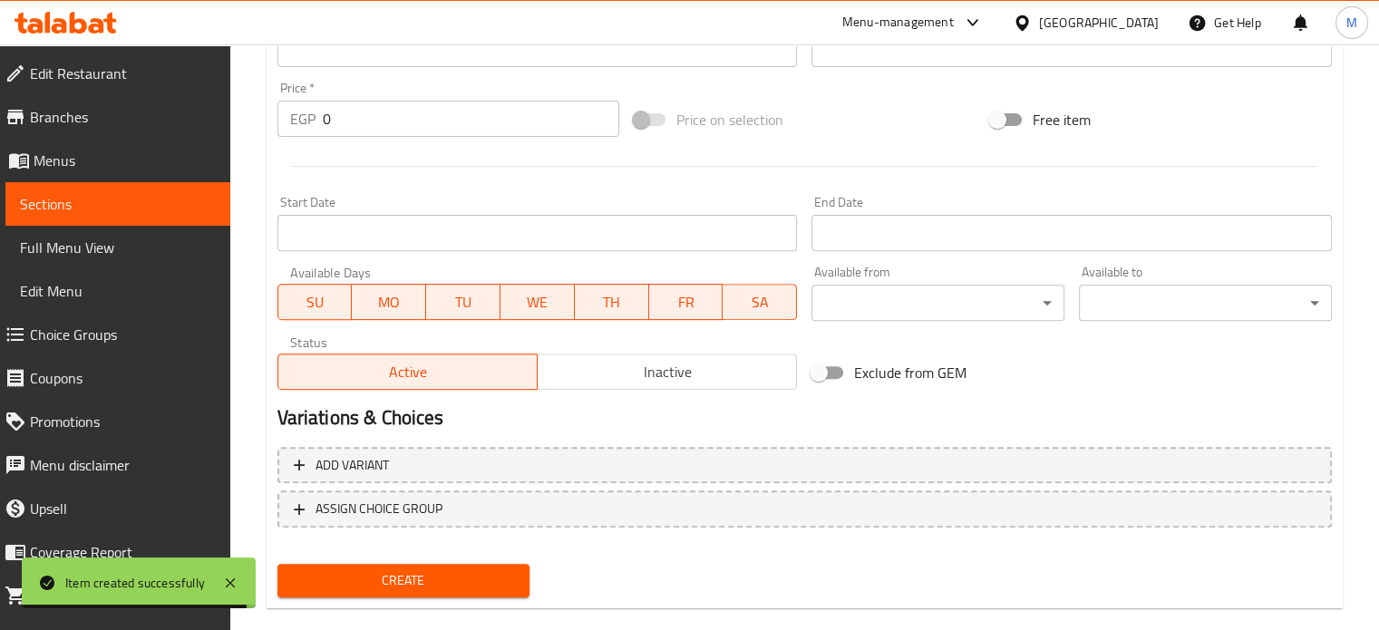
scroll to position [650, 0]
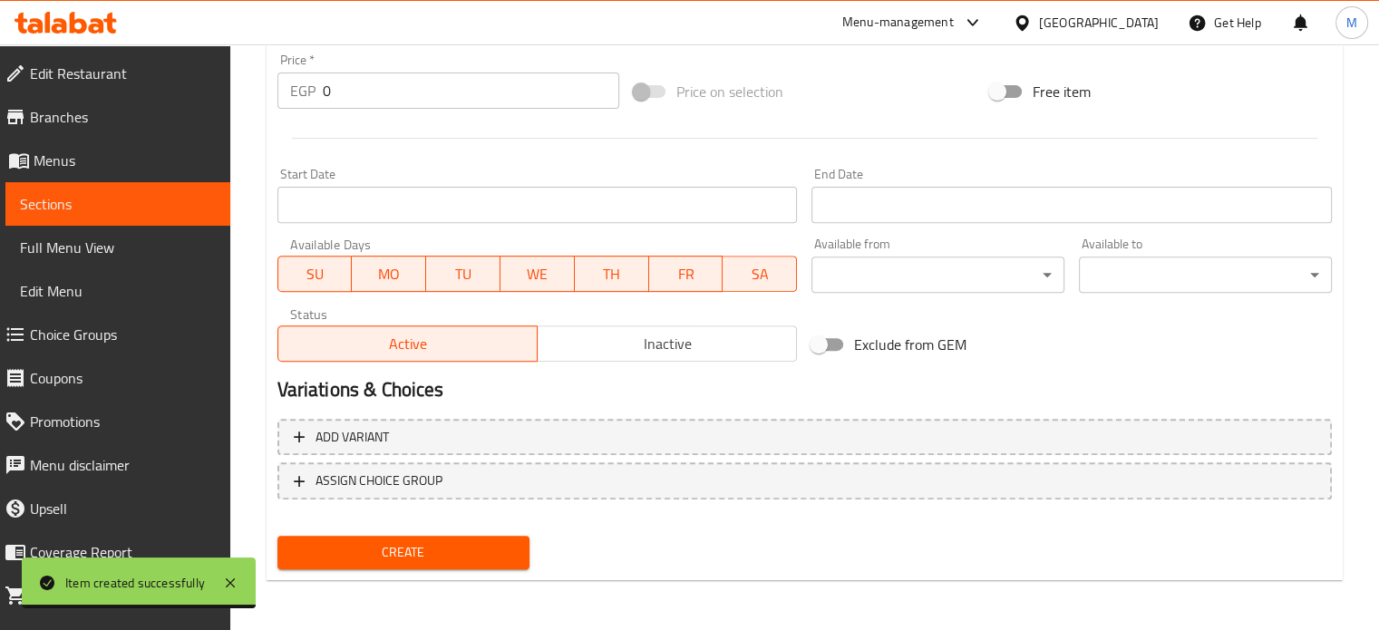
type input "potato strips roll"
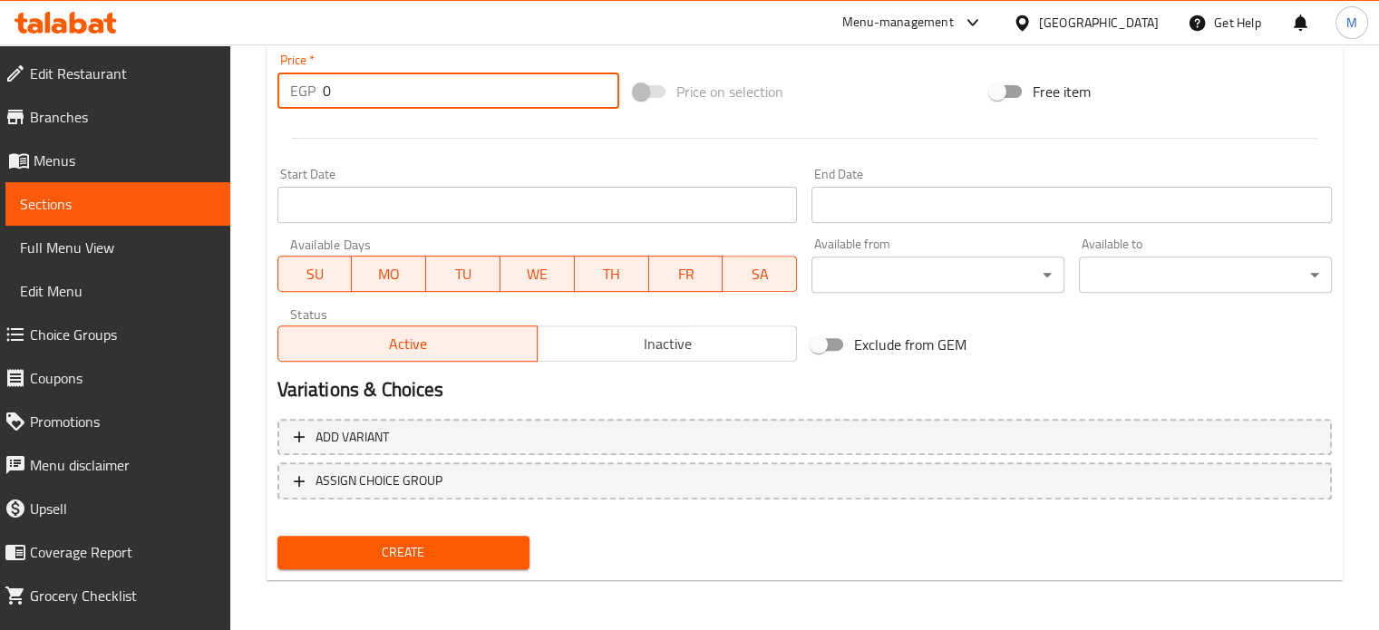
drag, startPoint x: 335, startPoint y: 94, endPoint x: 299, endPoint y: 72, distance: 42.8
click at [320, 89] on div "EGP 0 Price *" at bounding box center [448, 91] width 342 height 36
type input "70"
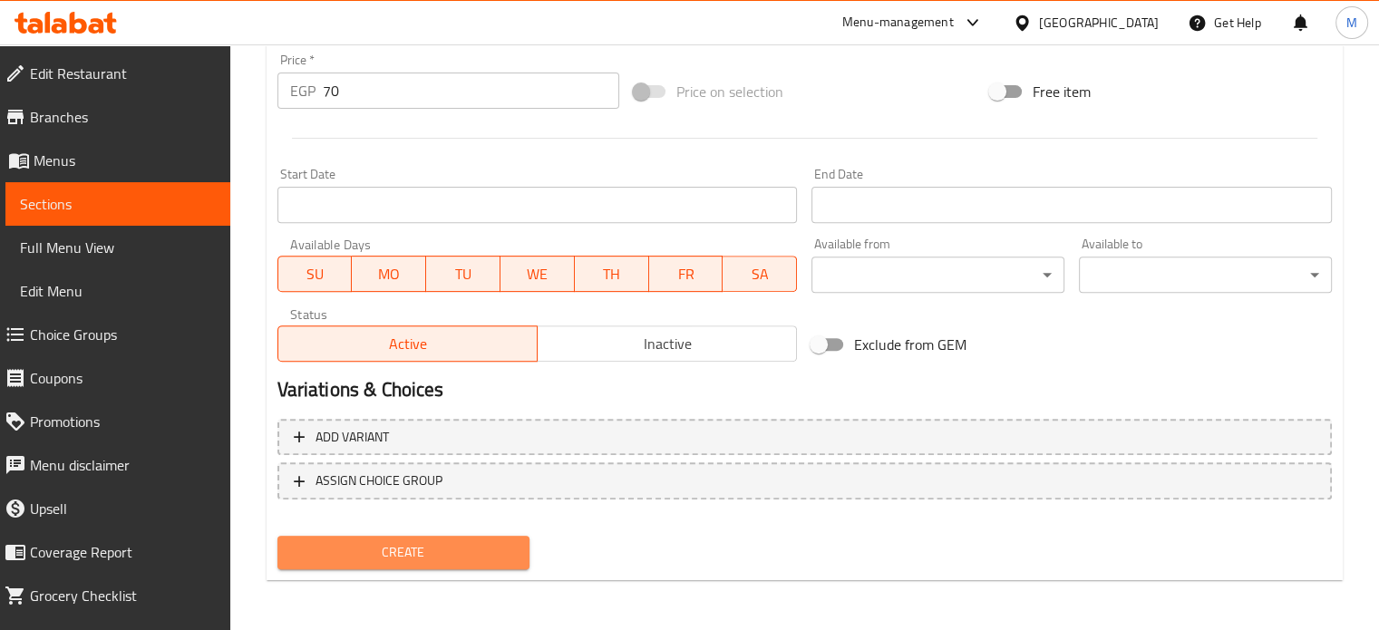
click at [396, 548] on span "Create" at bounding box center [404, 552] width 224 height 23
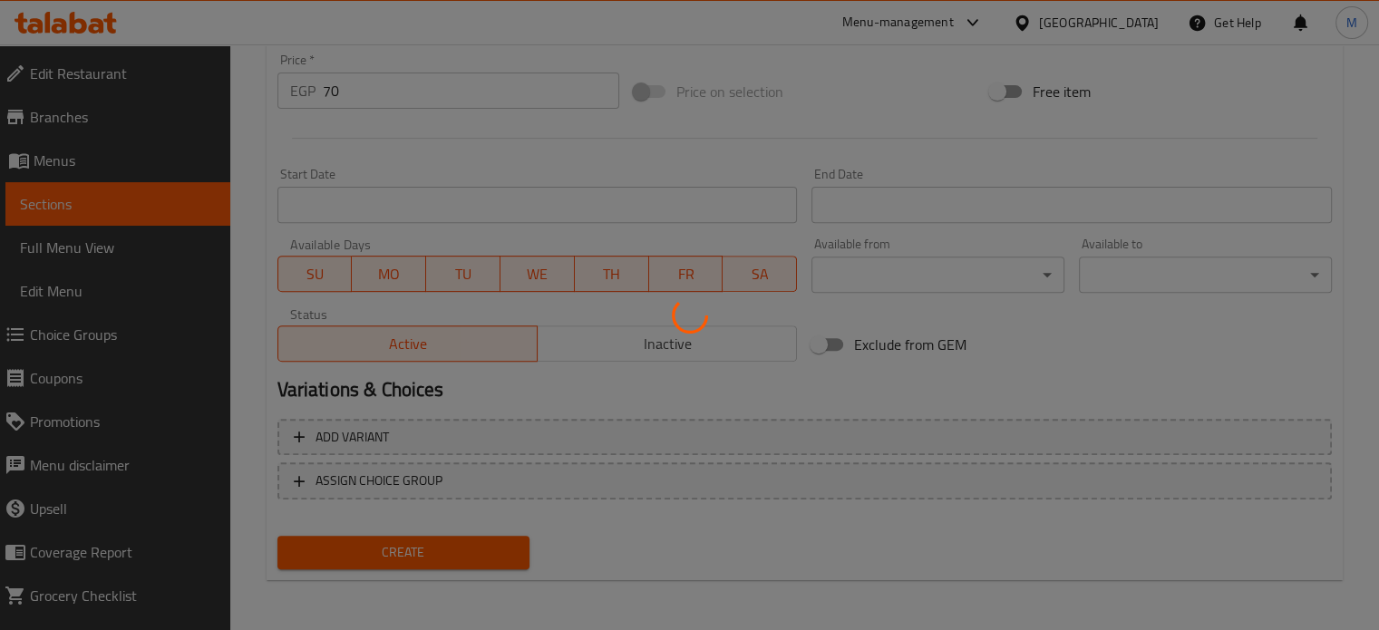
type input "0"
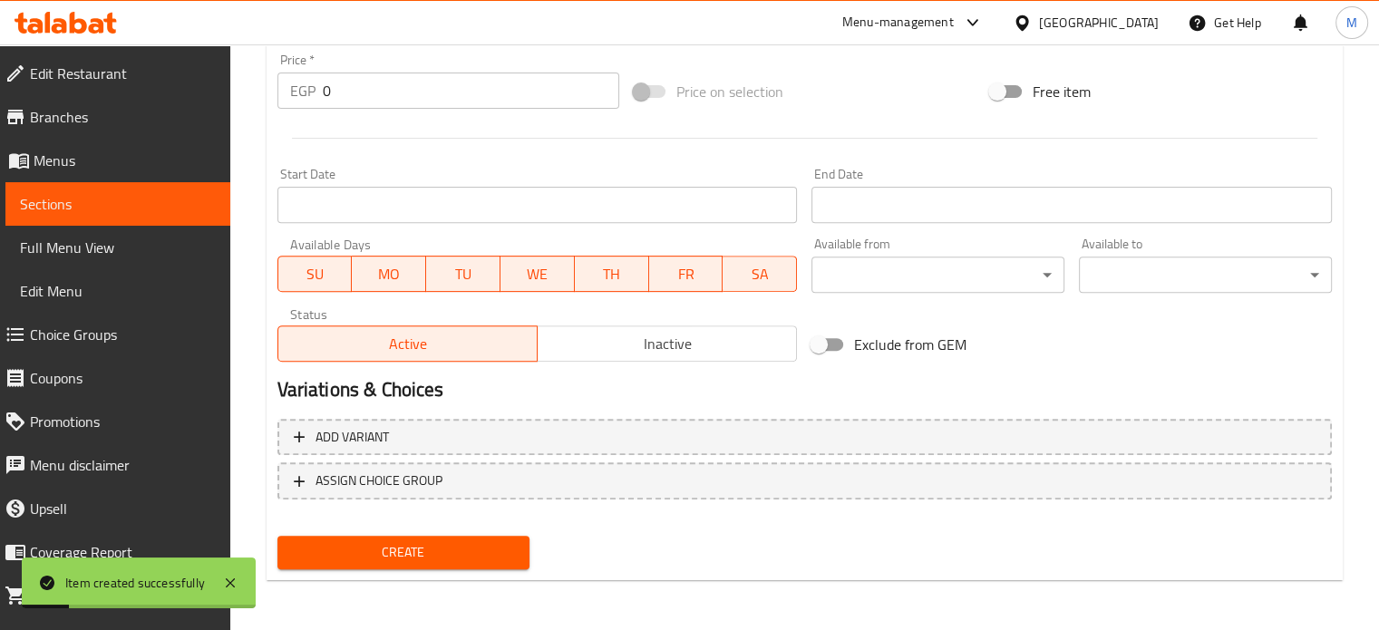
scroll to position [0, 0]
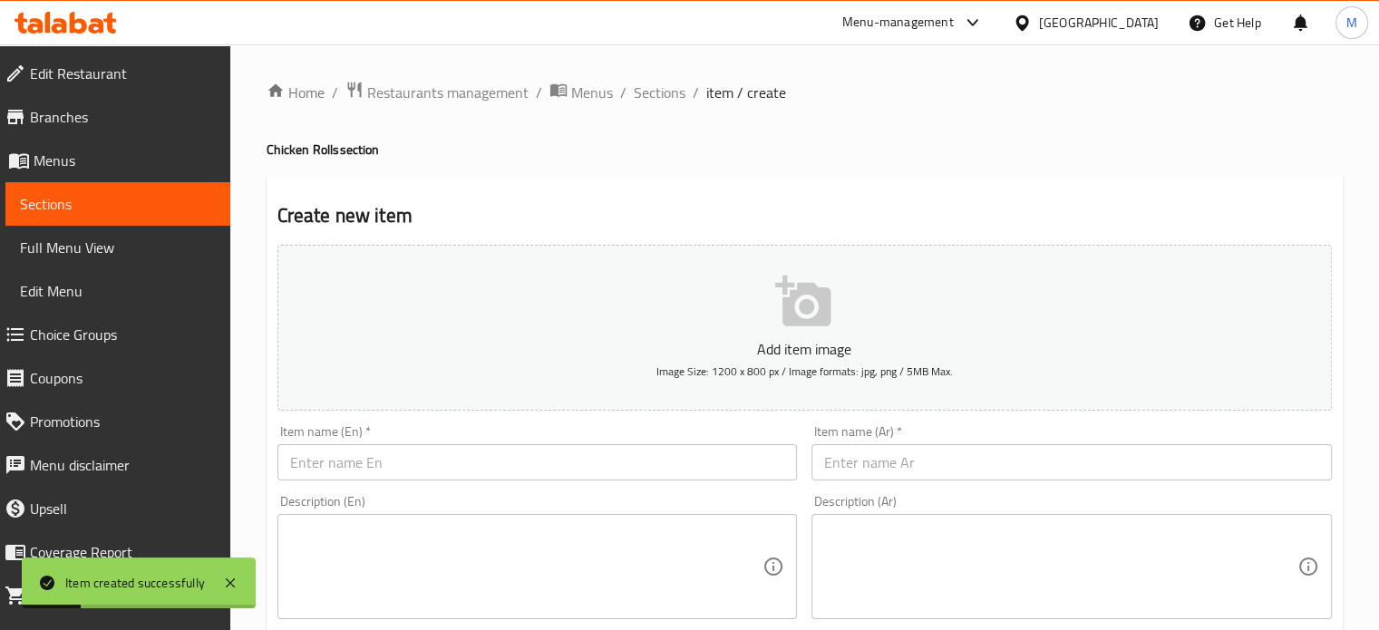
click at [860, 466] on input "text" at bounding box center [1071, 462] width 520 height 36
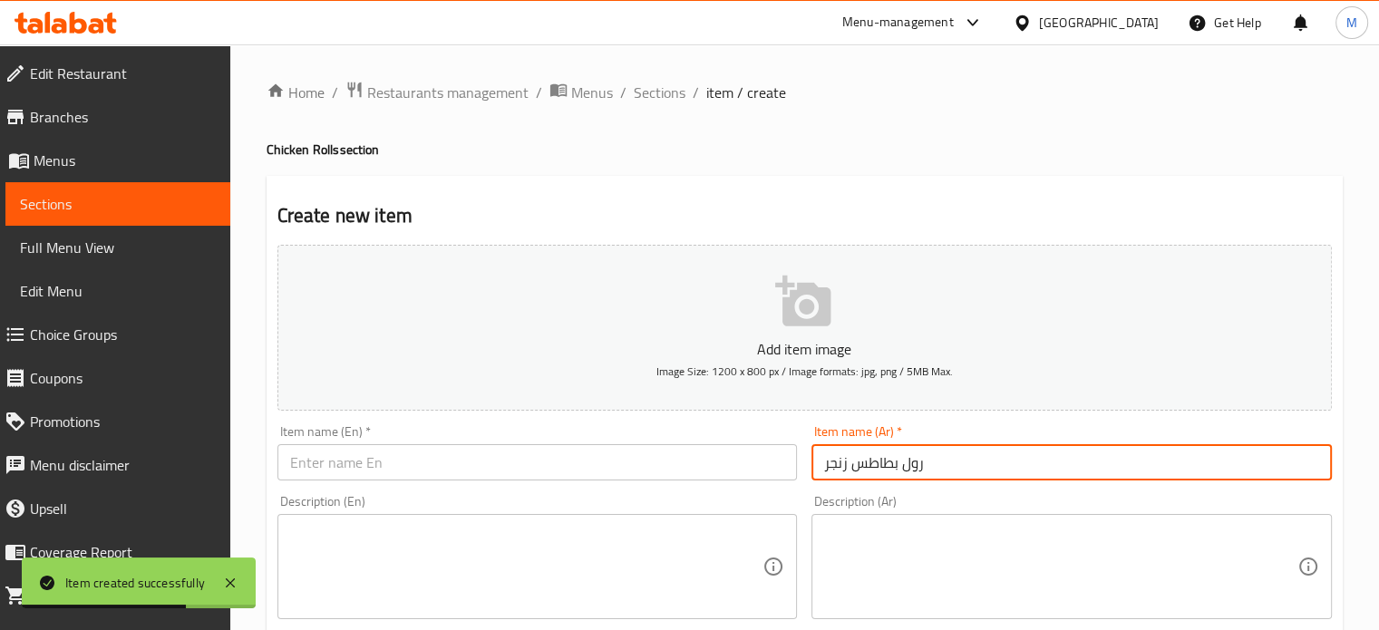
click at [860, 466] on input "رول بطاطس زنجر" at bounding box center [1071, 462] width 520 height 36
type input "رول بطاطس زنجر"
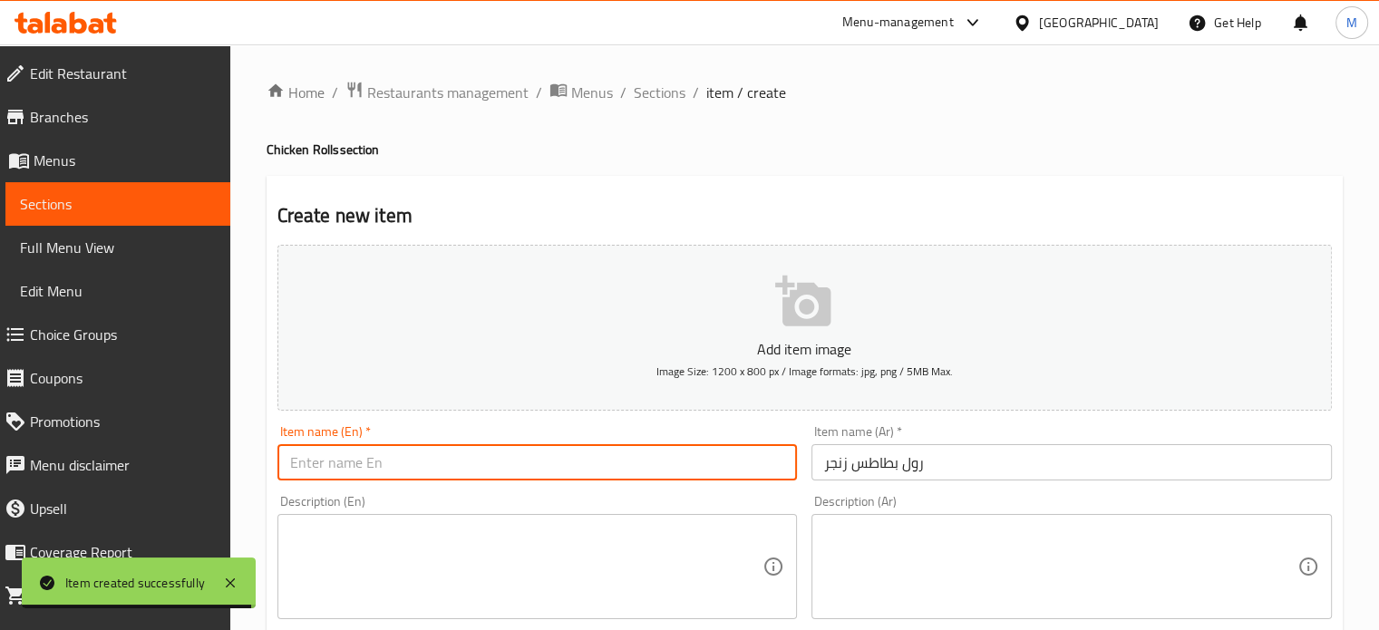
click at [358, 468] on input "text" at bounding box center [537, 462] width 520 height 36
paste input "Zinger potato roll"
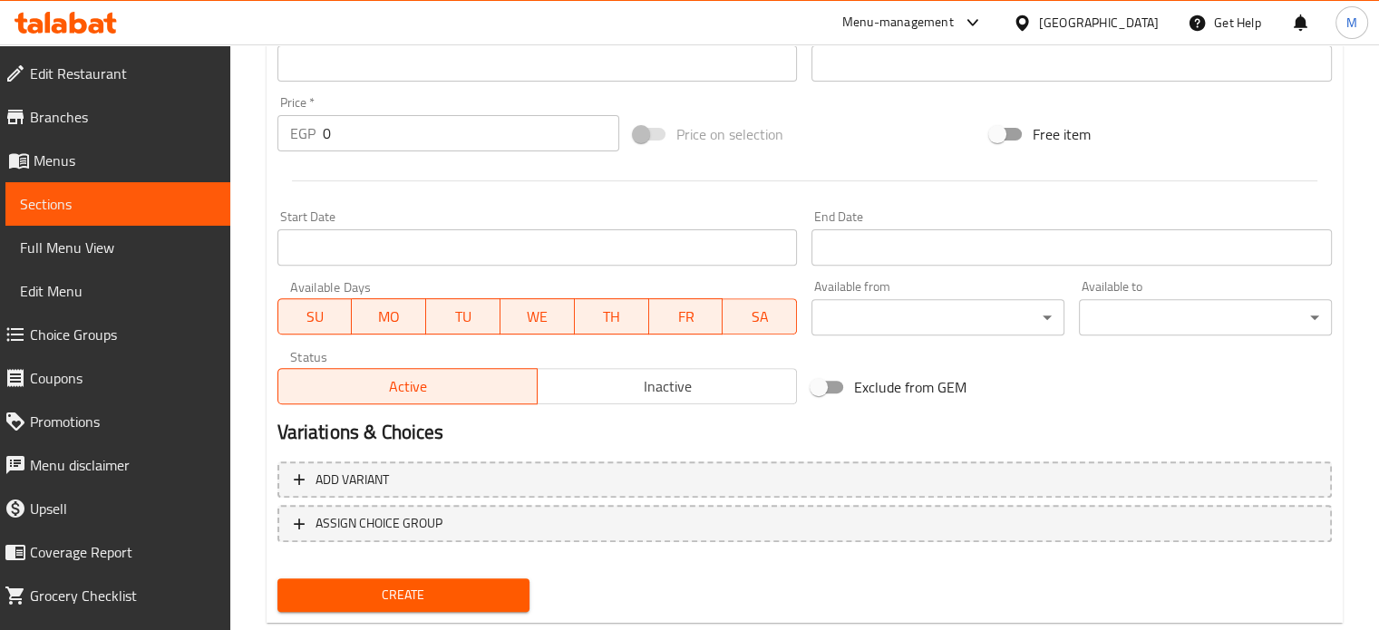
scroll to position [650, 0]
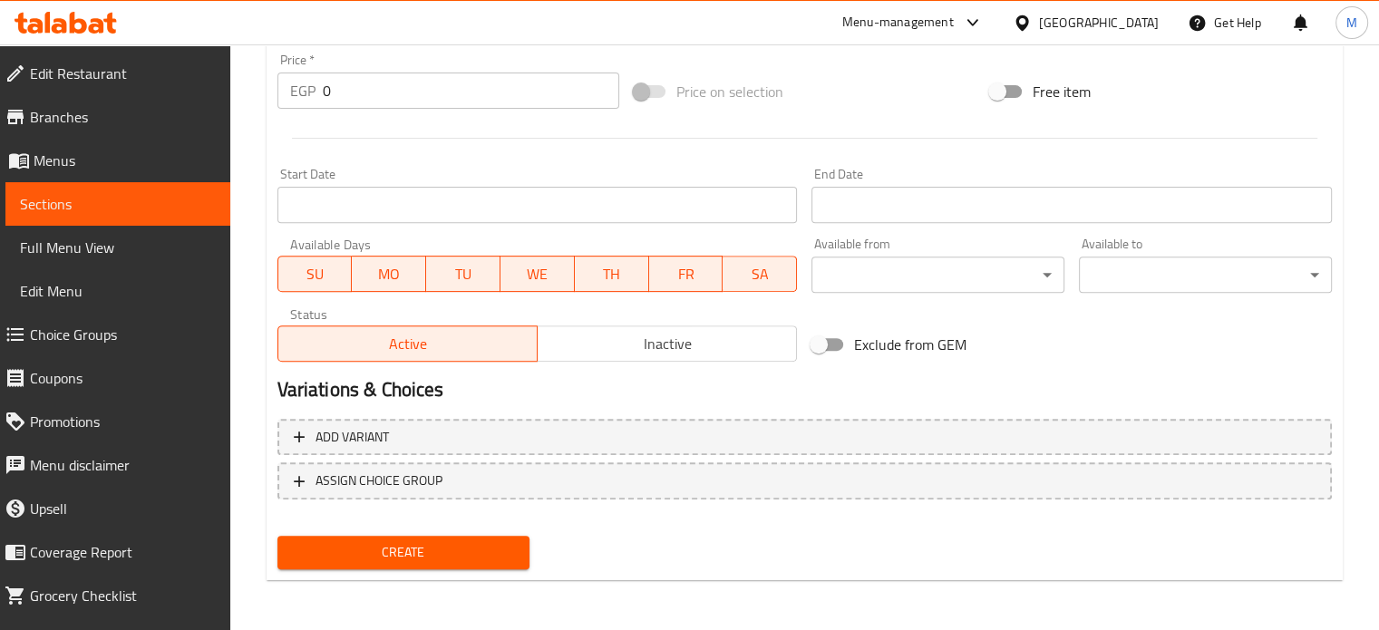
type input "Zinger potato roll"
drag, startPoint x: 306, startPoint y: 90, endPoint x: 276, endPoint y: 93, distance: 30.1
click at [294, 92] on div "EGP 0 Price *" at bounding box center [448, 91] width 342 height 36
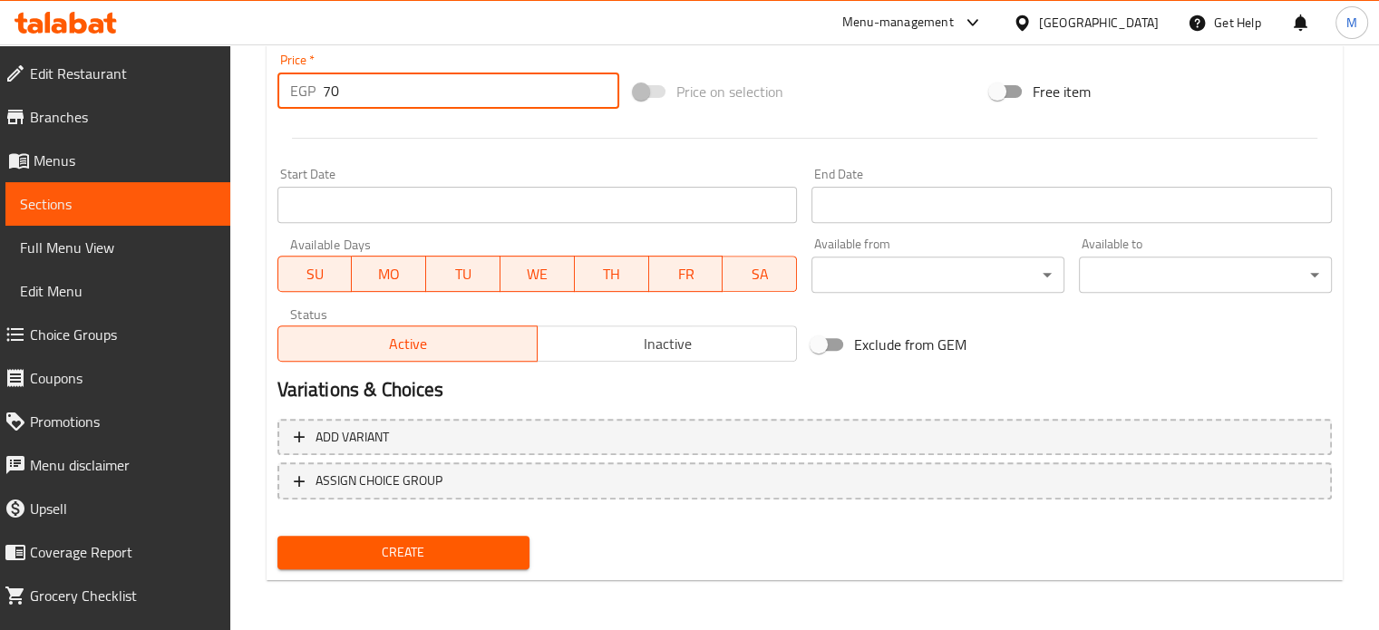
type input "70"
click at [454, 558] on span "Create" at bounding box center [404, 552] width 224 height 23
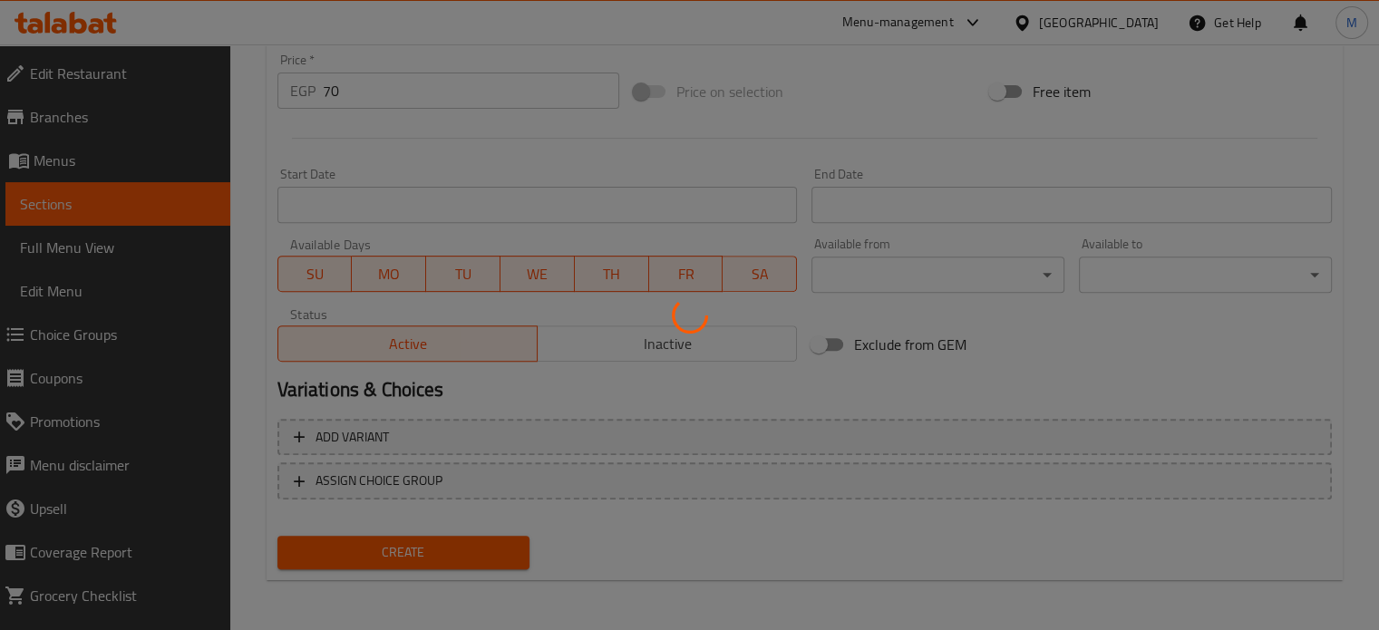
type input "0"
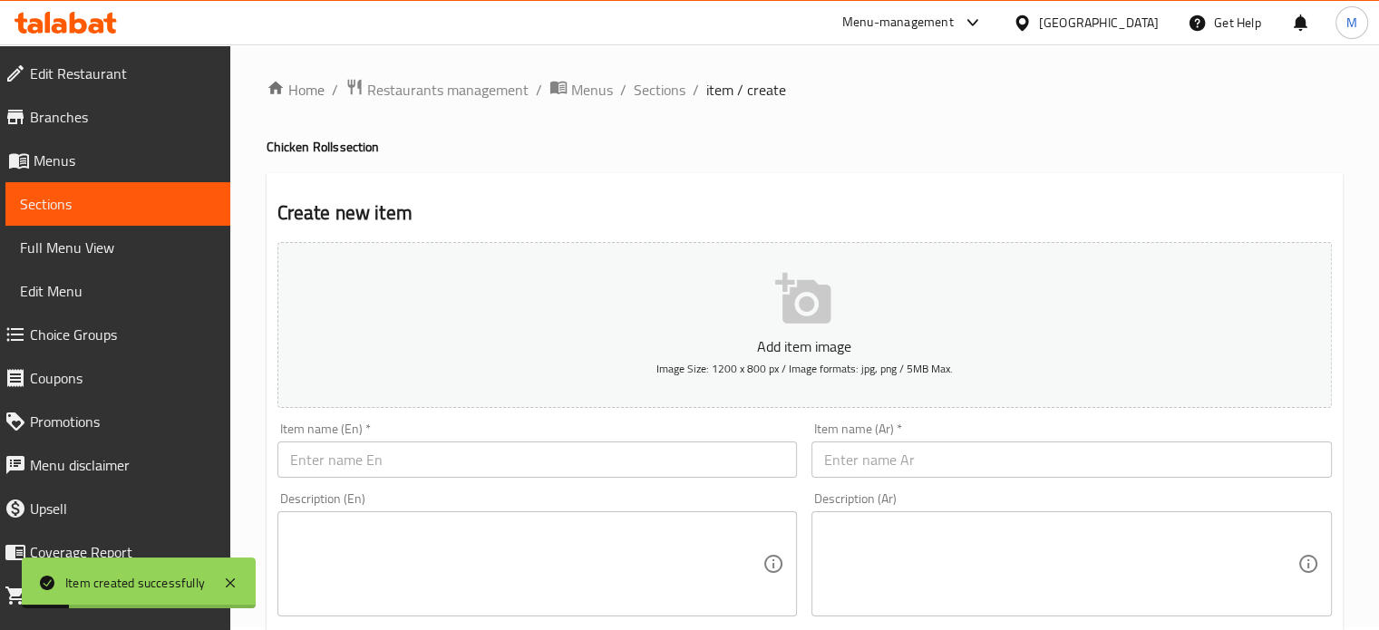
scroll to position [0, 0]
click at [892, 456] on input "text" at bounding box center [1071, 462] width 520 height 36
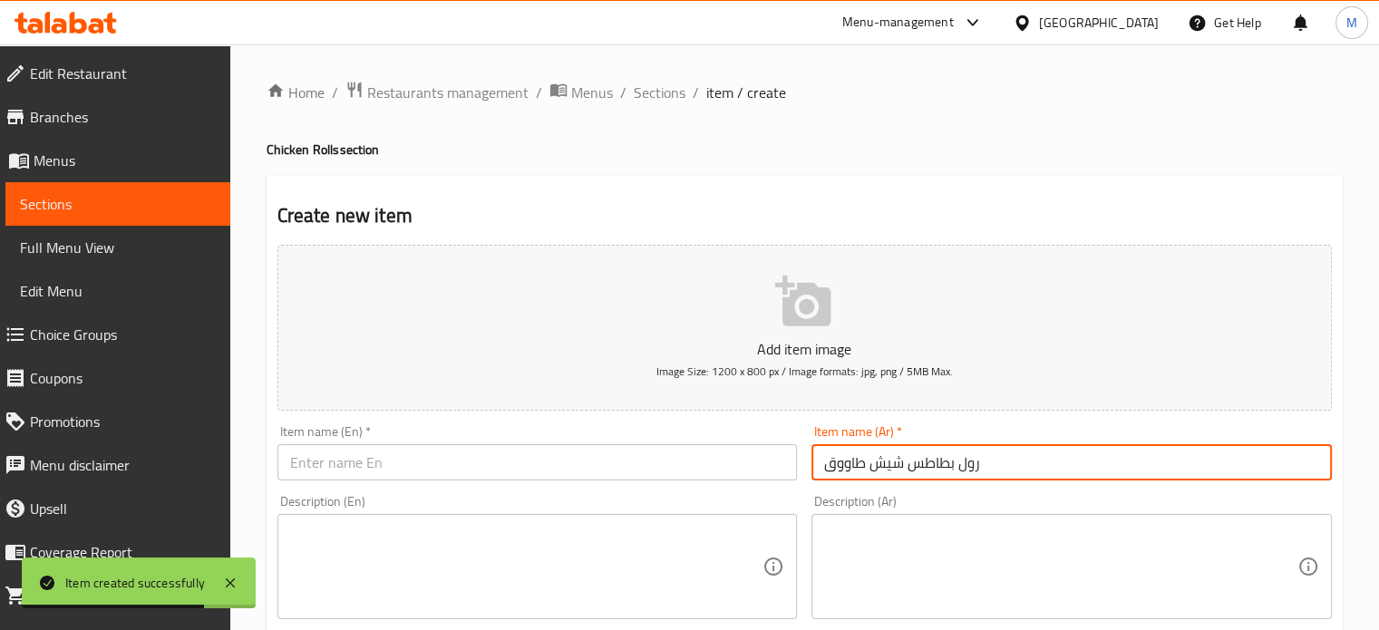
click at [892, 456] on input "رول بطاطس شيش طاووق" at bounding box center [1071, 462] width 520 height 36
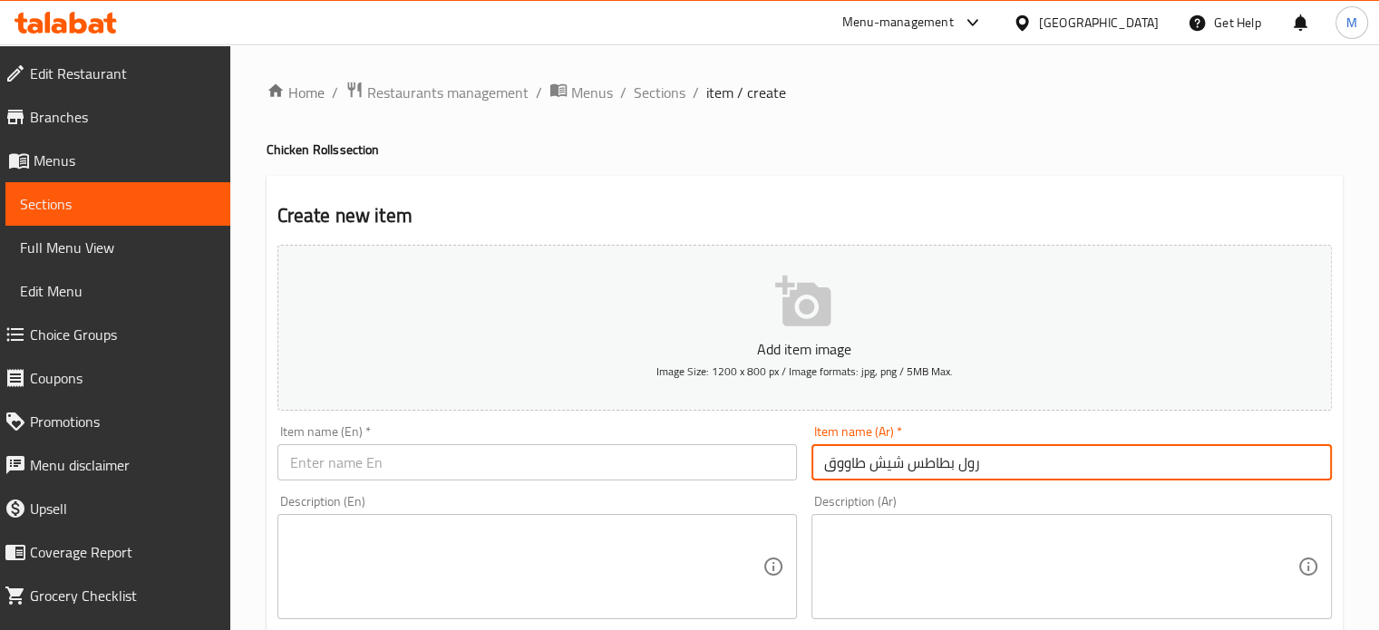
type input "رول بطاطس شيش طاووق"
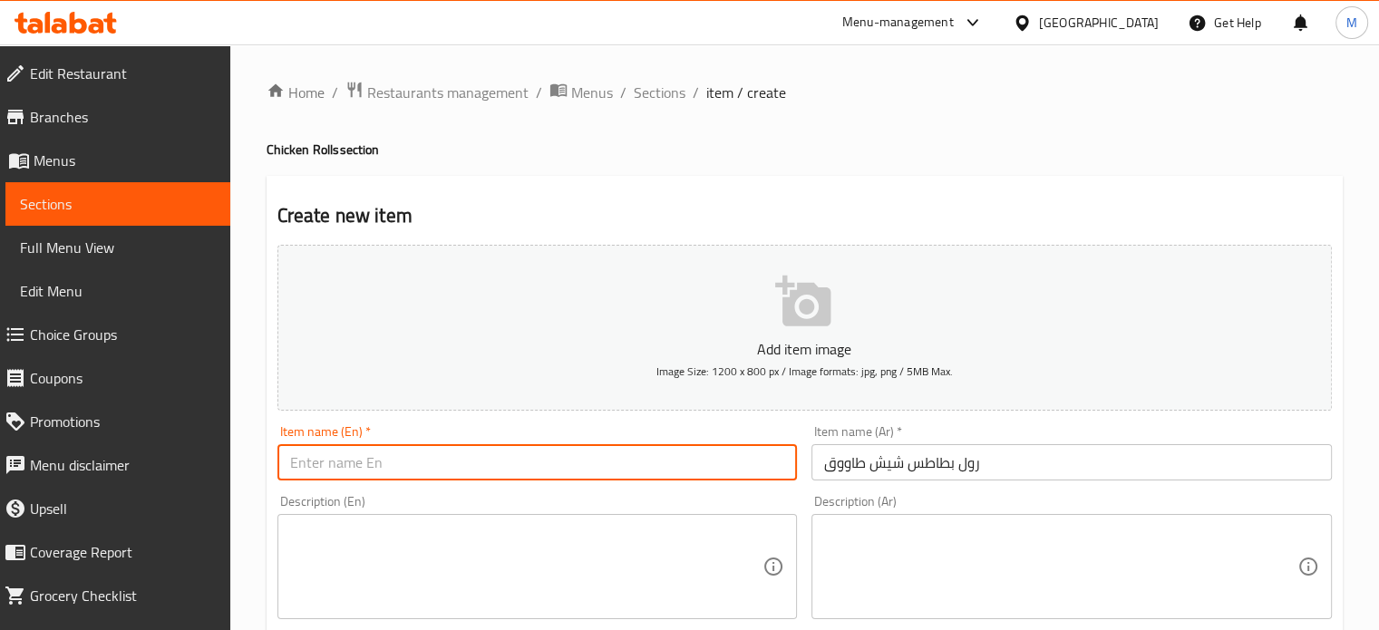
click at [413, 475] on input "text" at bounding box center [537, 462] width 520 height 36
paste input "Chicken Shish Potato Roll"
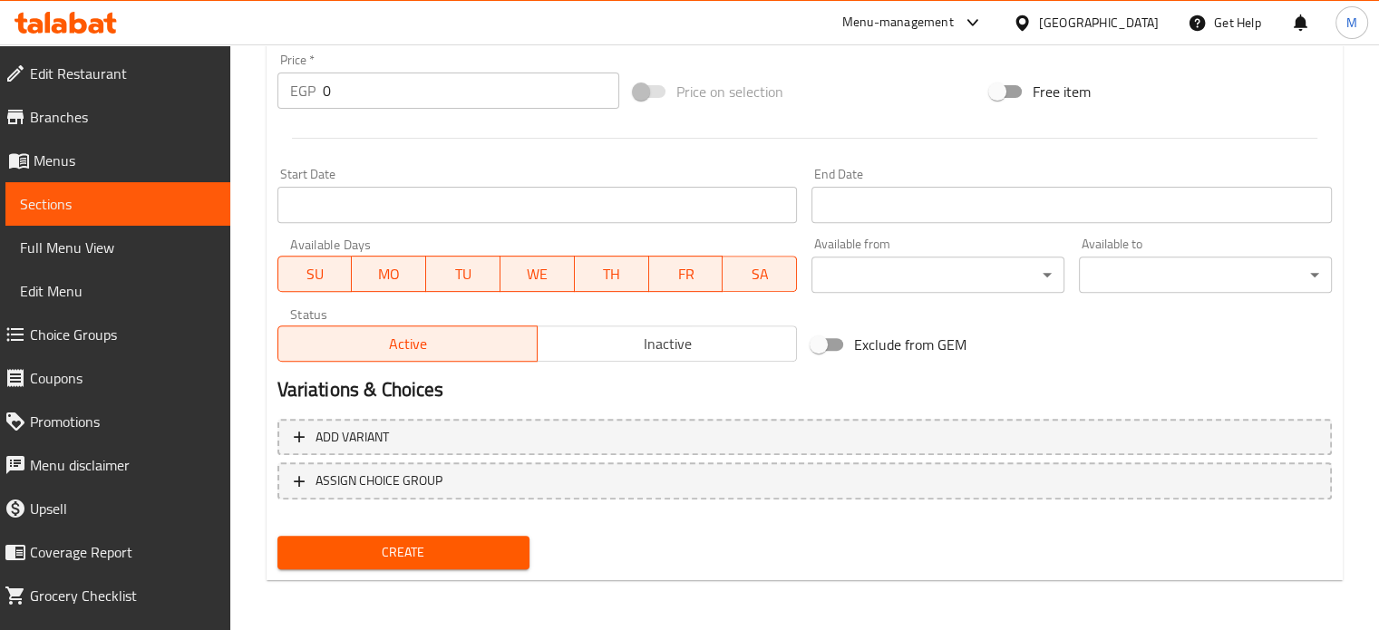
type input "Chicken Shish Potato Roll"
click at [319, 89] on div "EGP 0 Price *" at bounding box center [448, 91] width 342 height 36
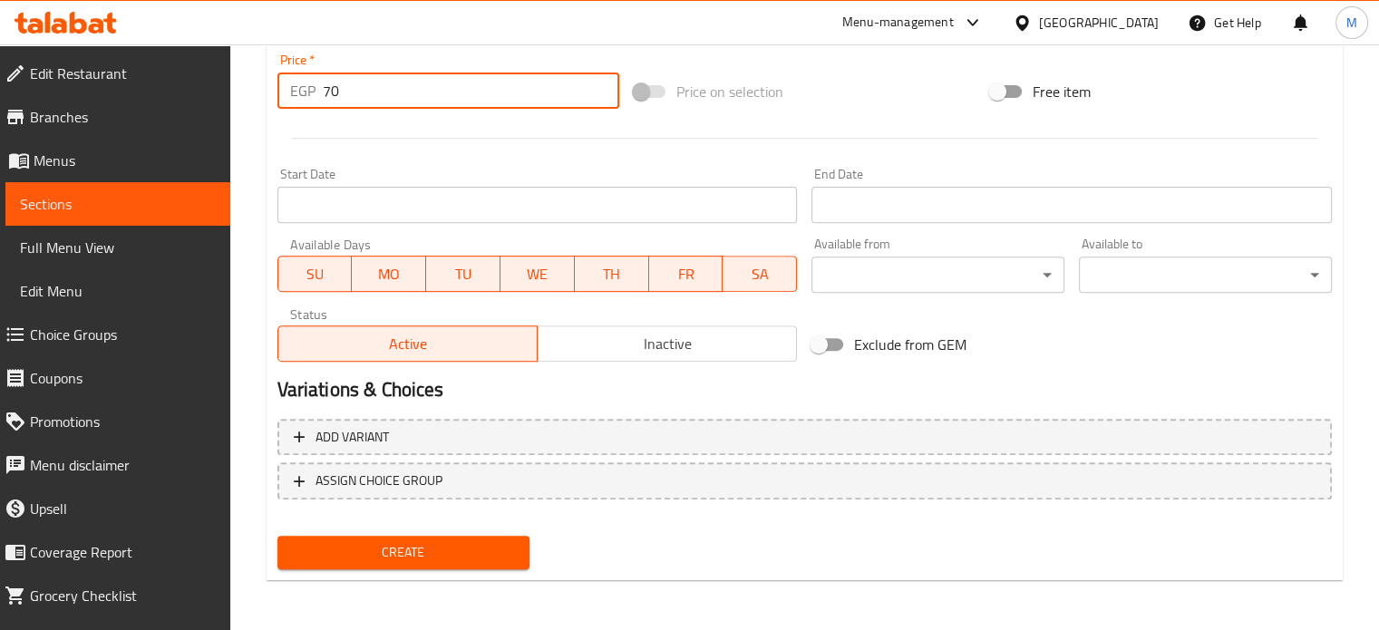
type input "70"
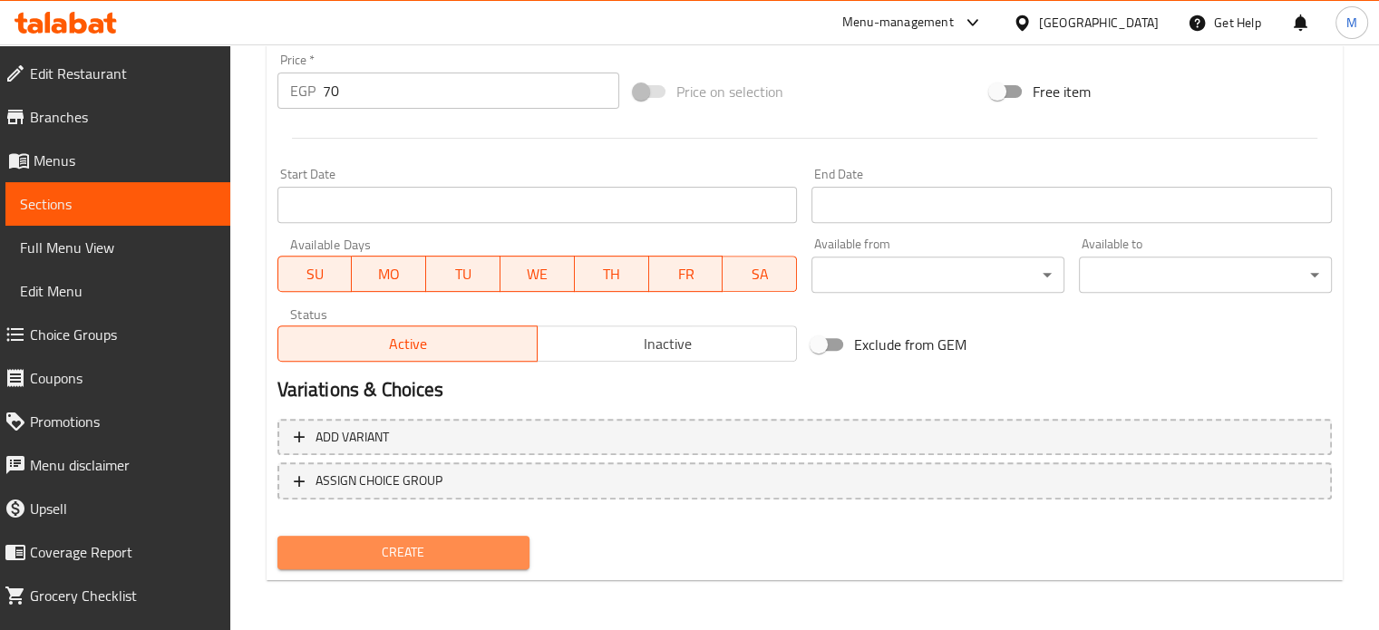
click at [435, 560] on span "Create" at bounding box center [404, 552] width 224 height 23
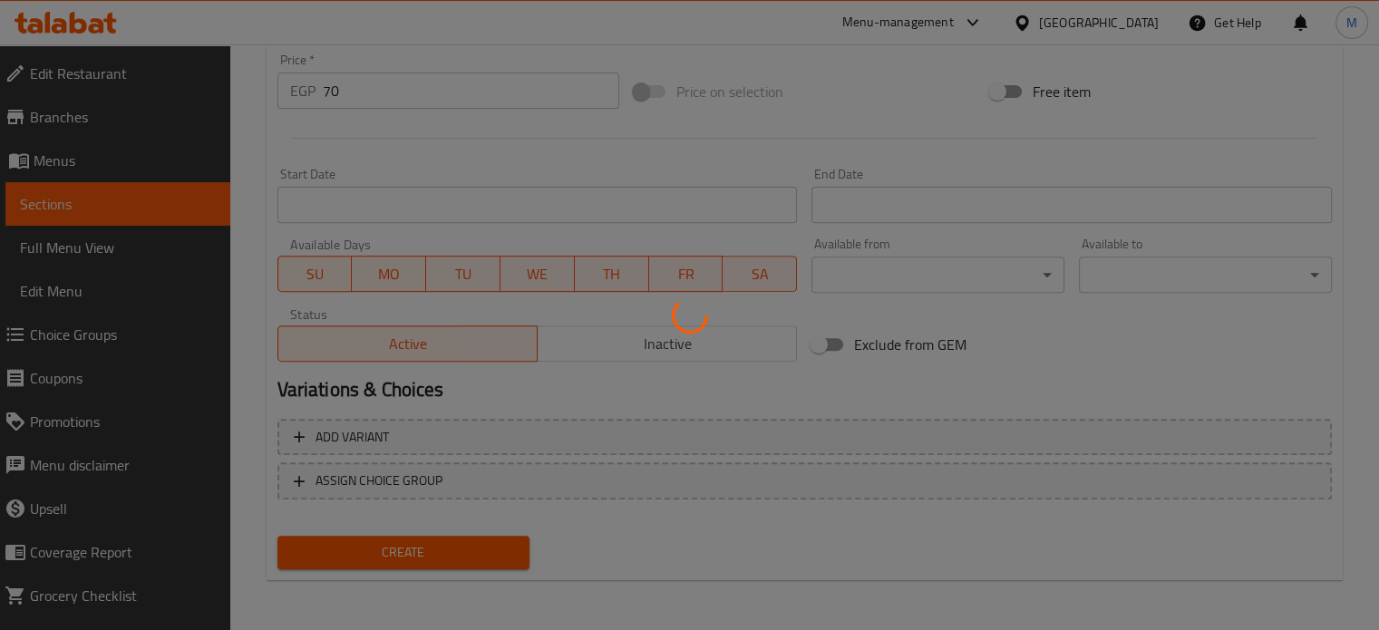
type input "0"
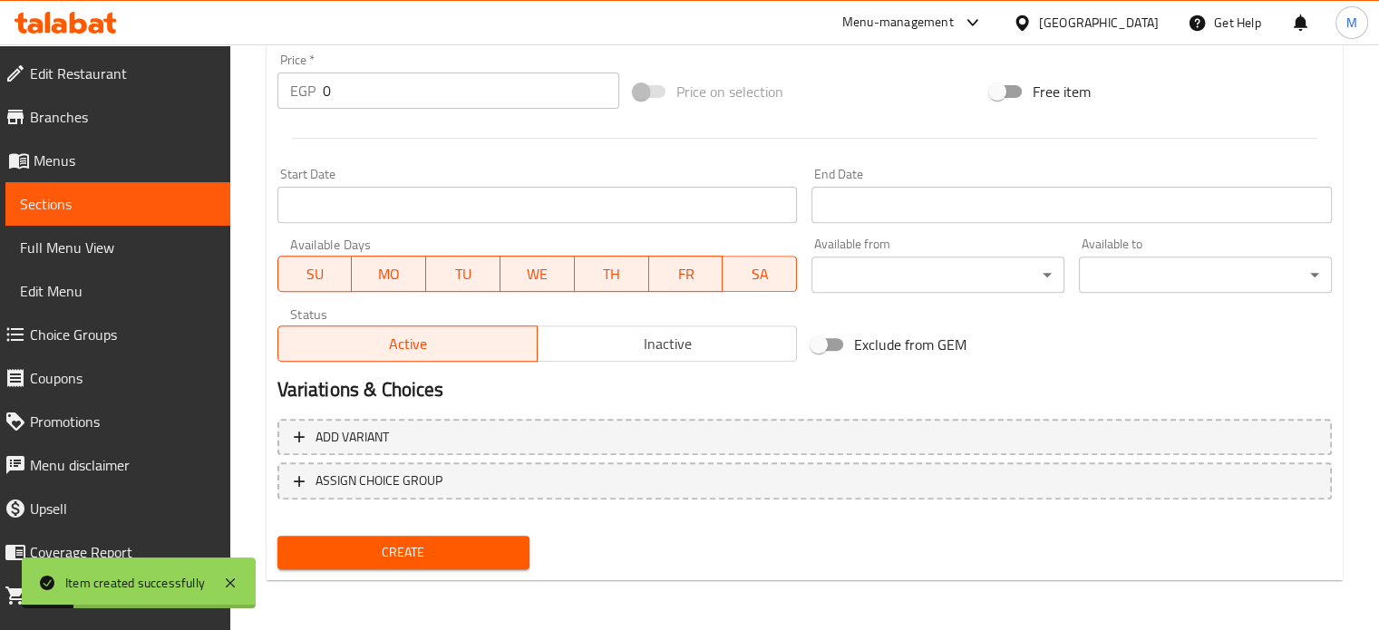
scroll to position [0, 0]
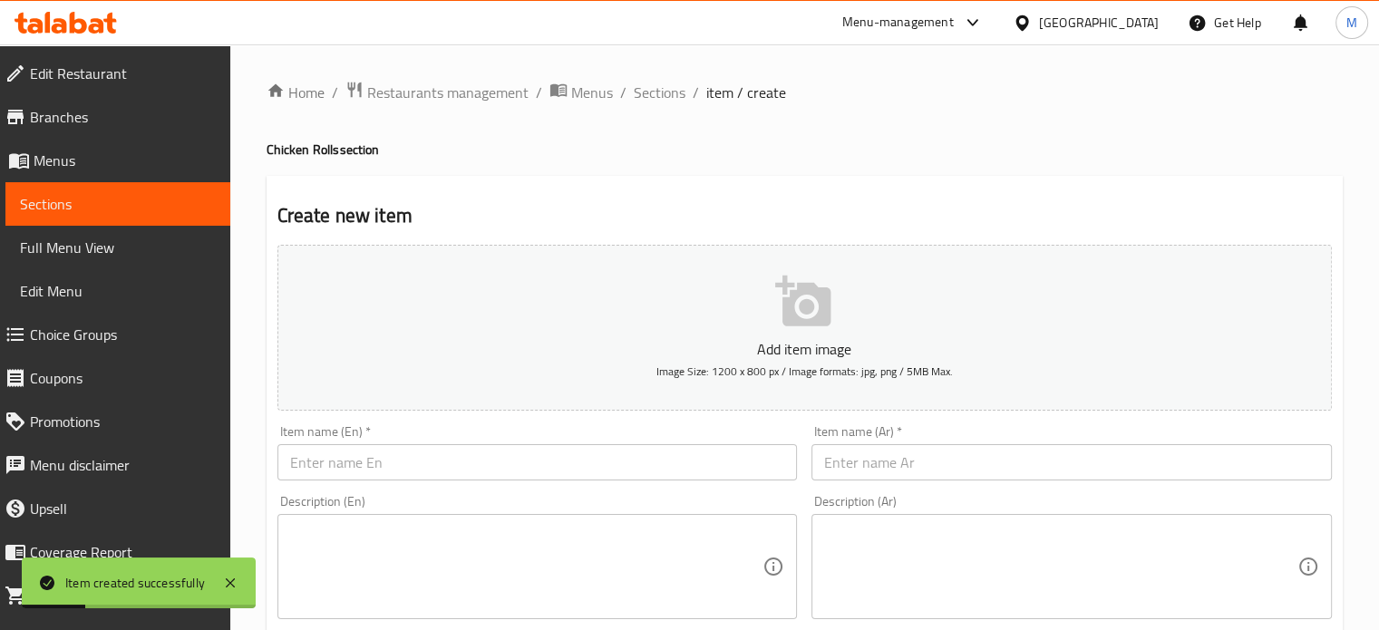
click at [898, 468] on input "text" at bounding box center [1071, 462] width 520 height 36
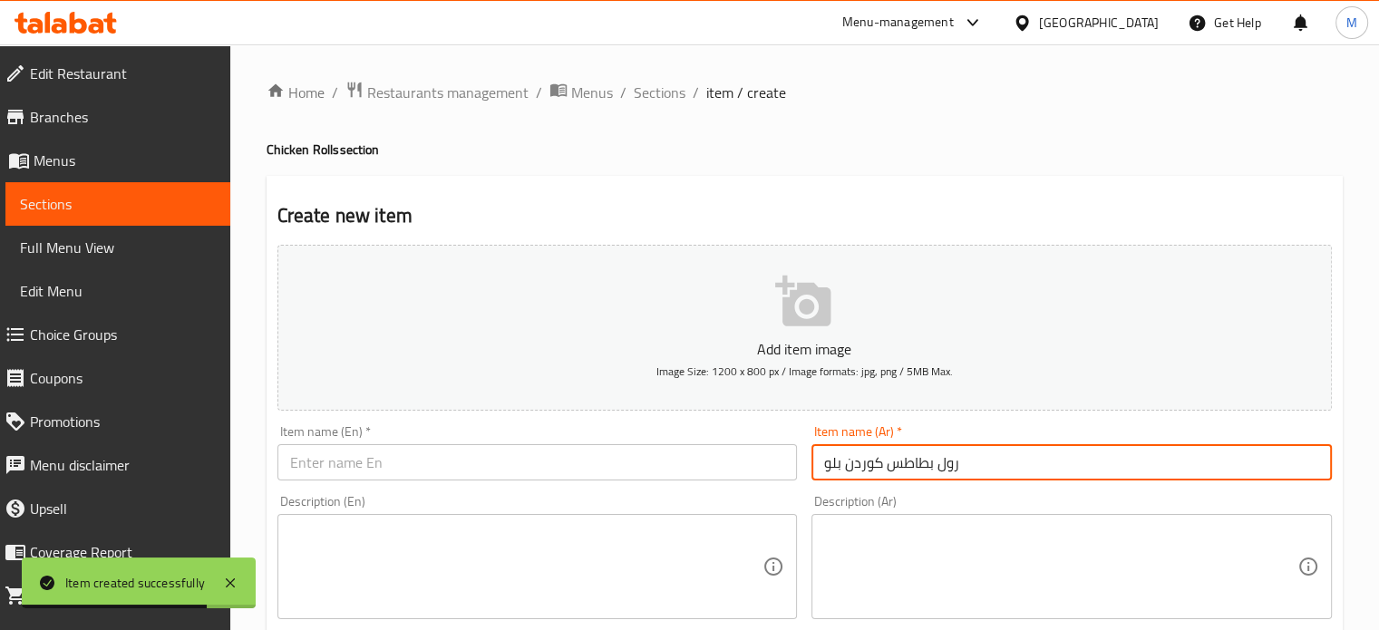
click at [898, 468] on input "رول بطاطس كوردن بلو" at bounding box center [1071, 462] width 520 height 36
click at [898, 467] on input "رول بطاطس كوردن بلو" at bounding box center [1071, 462] width 520 height 36
type input "رول بطاطس كوردن بلو"
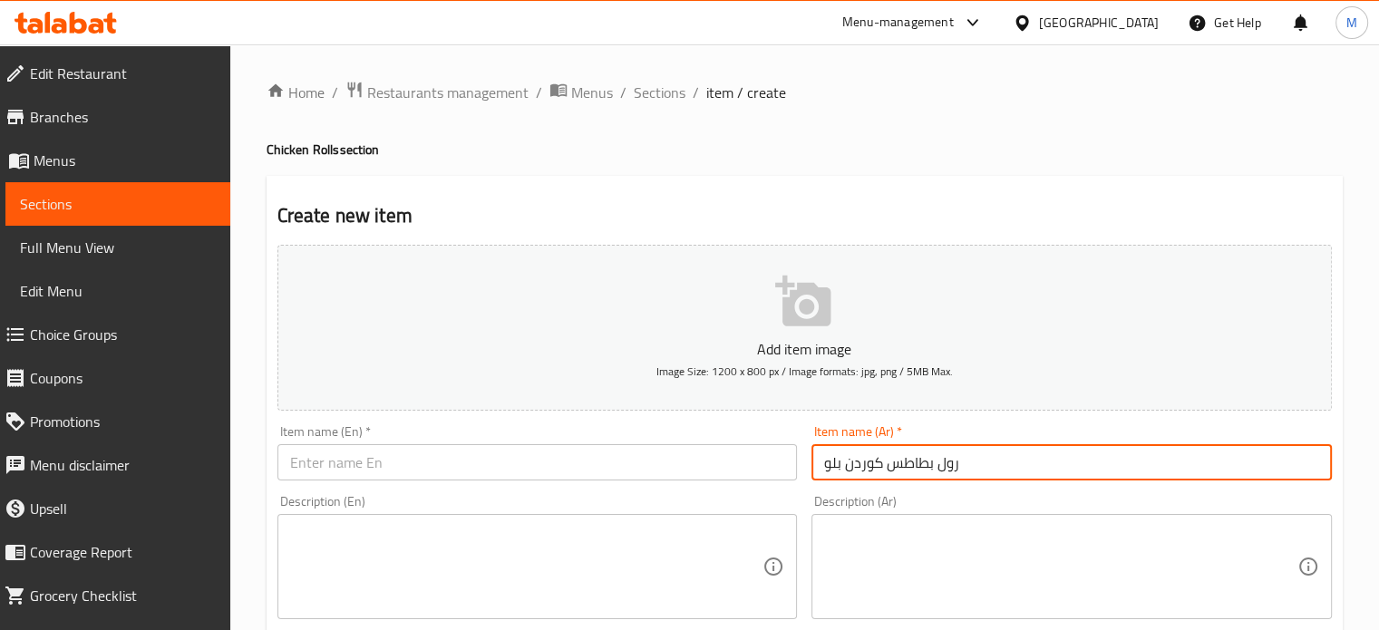
click at [395, 444] on div "Item name (En)   * Item name (En) *" at bounding box center [537, 452] width 520 height 55
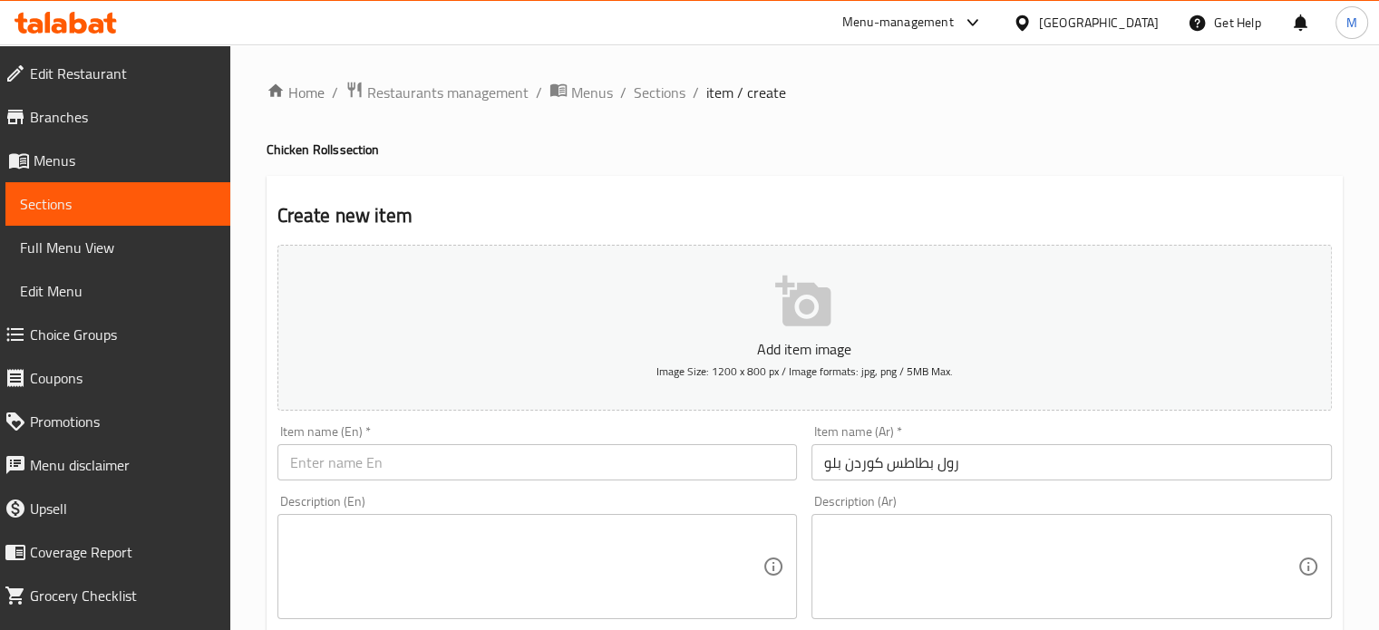
click at [395, 445] on div "Item name (En)   * Item name (En) *" at bounding box center [537, 452] width 520 height 55
click at [384, 470] on input "text" at bounding box center [537, 462] width 520 height 36
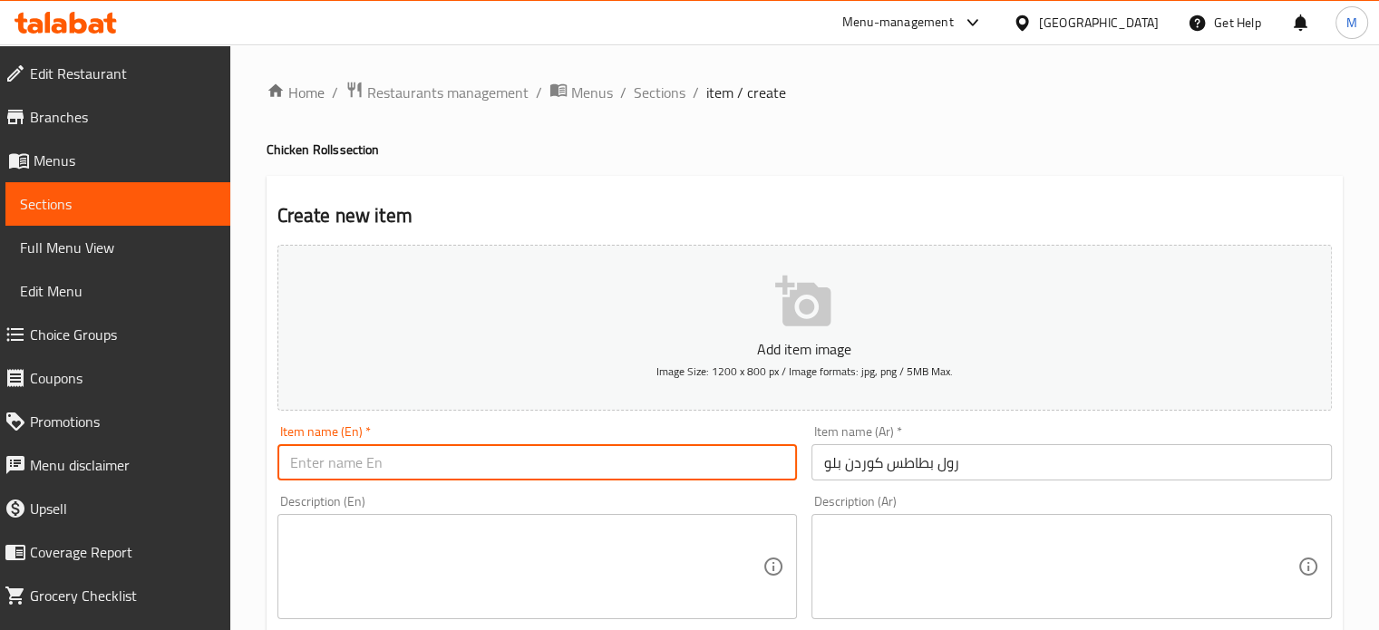
paste input "Cordon Bleu Potato Roll"
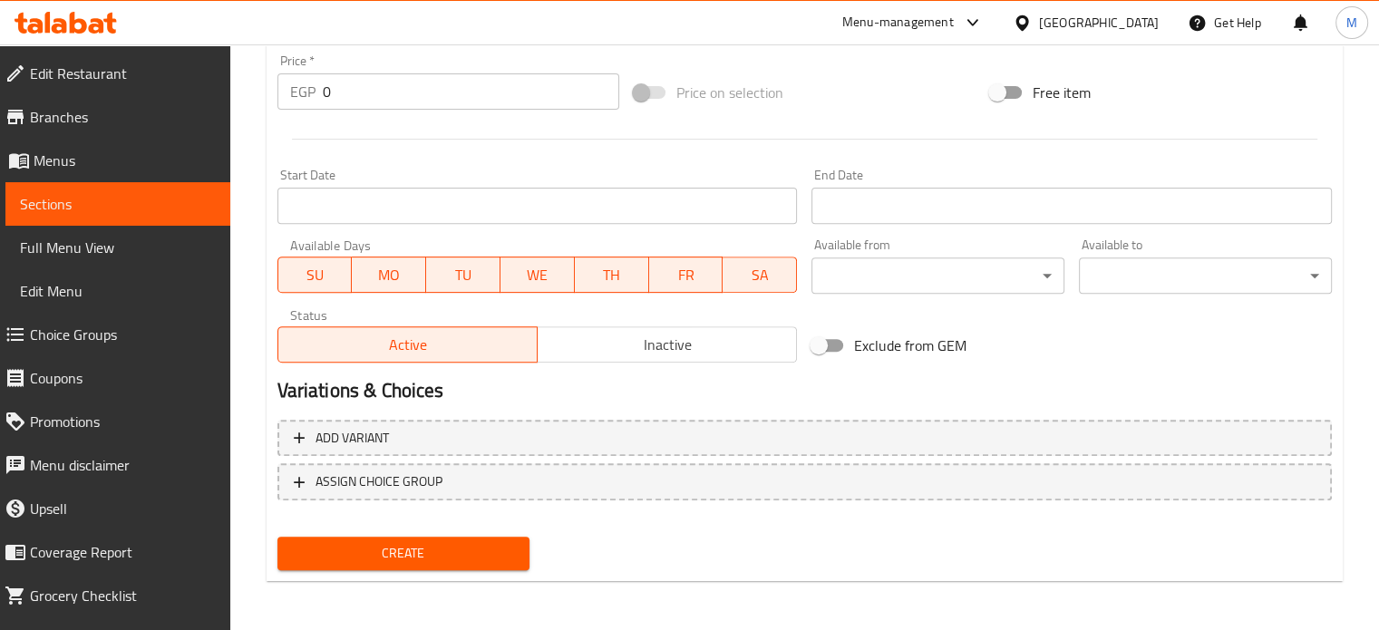
scroll to position [650, 0]
type input "Cordon Bleu Potato Roll"
drag, startPoint x: 332, startPoint y: 78, endPoint x: 293, endPoint y: 92, distance: 41.3
click at [302, 92] on div "EGP 0 Price *" at bounding box center [448, 91] width 342 height 36
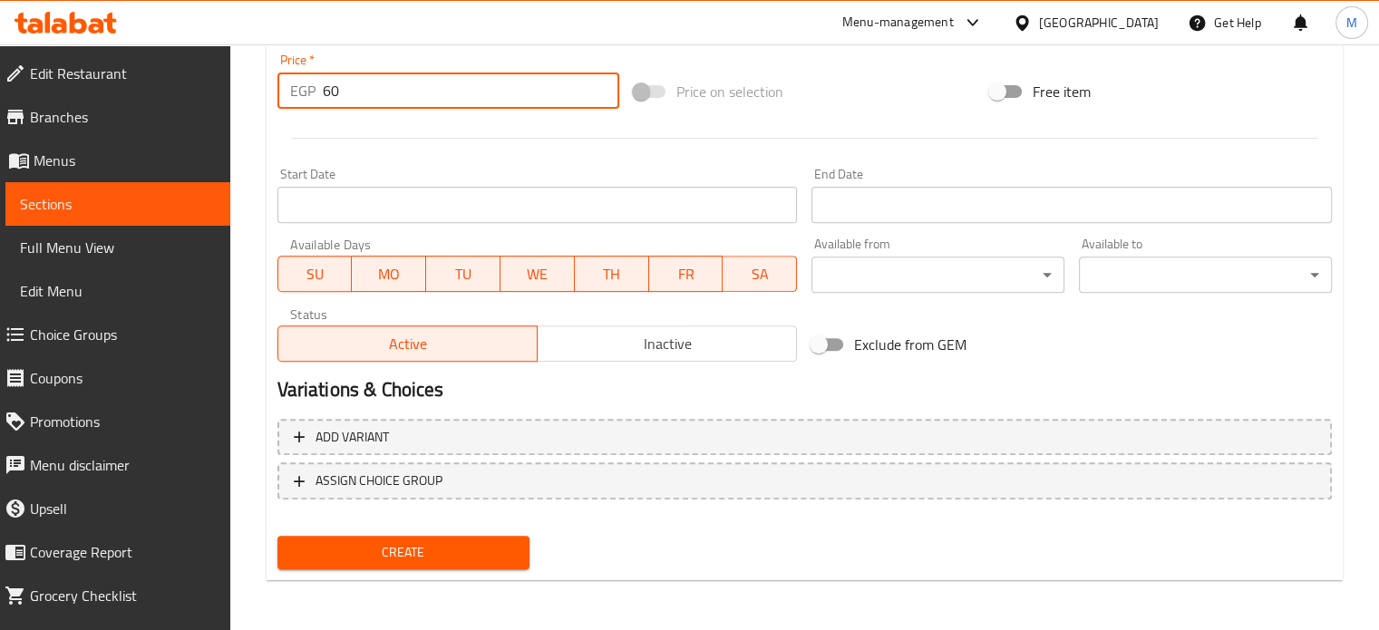
type input "60"
click at [426, 557] on span "Create" at bounding box center [404, 552] width 224 height 23
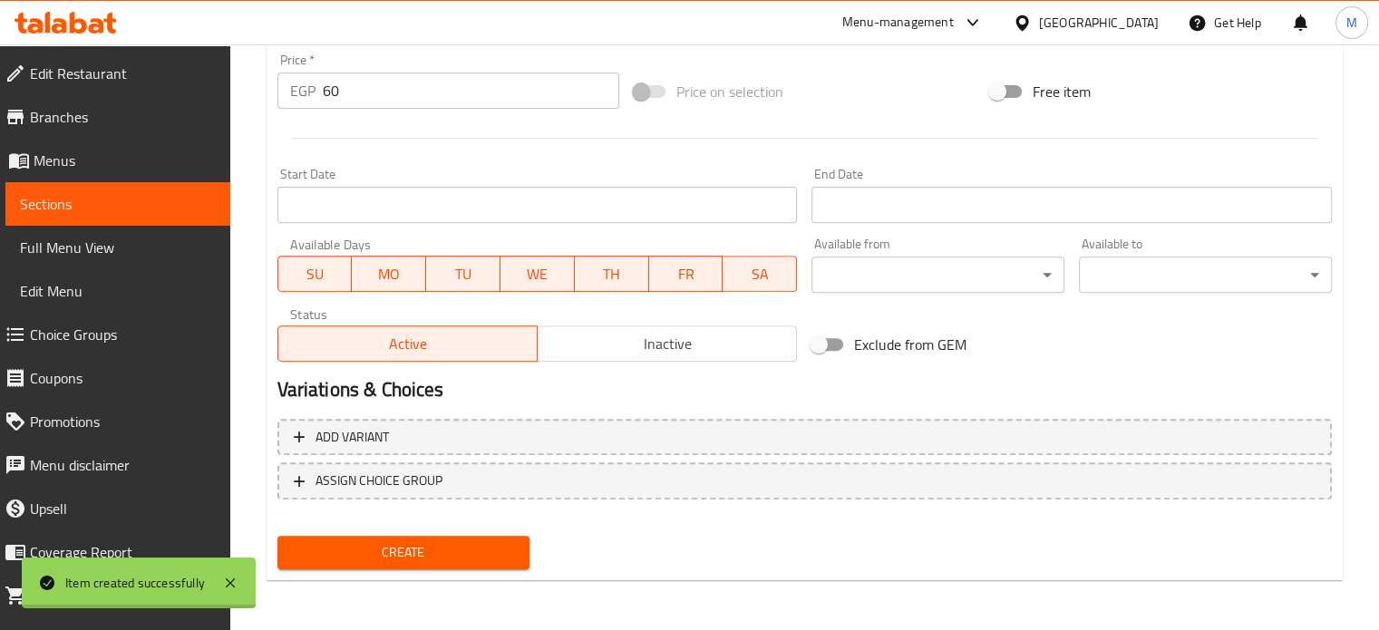
type input "0"
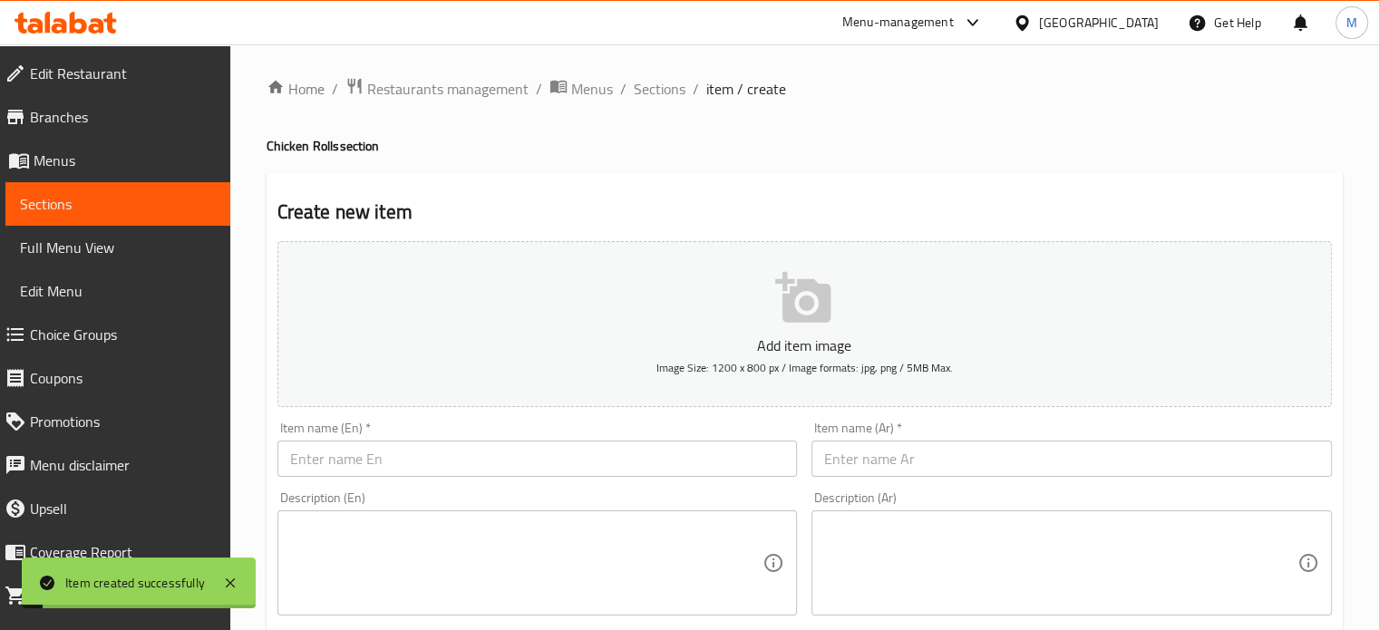
scroll to position [0, 0]
click at [873, 451] on input "text" at bounding box center [1071, 462] width 520 height 36
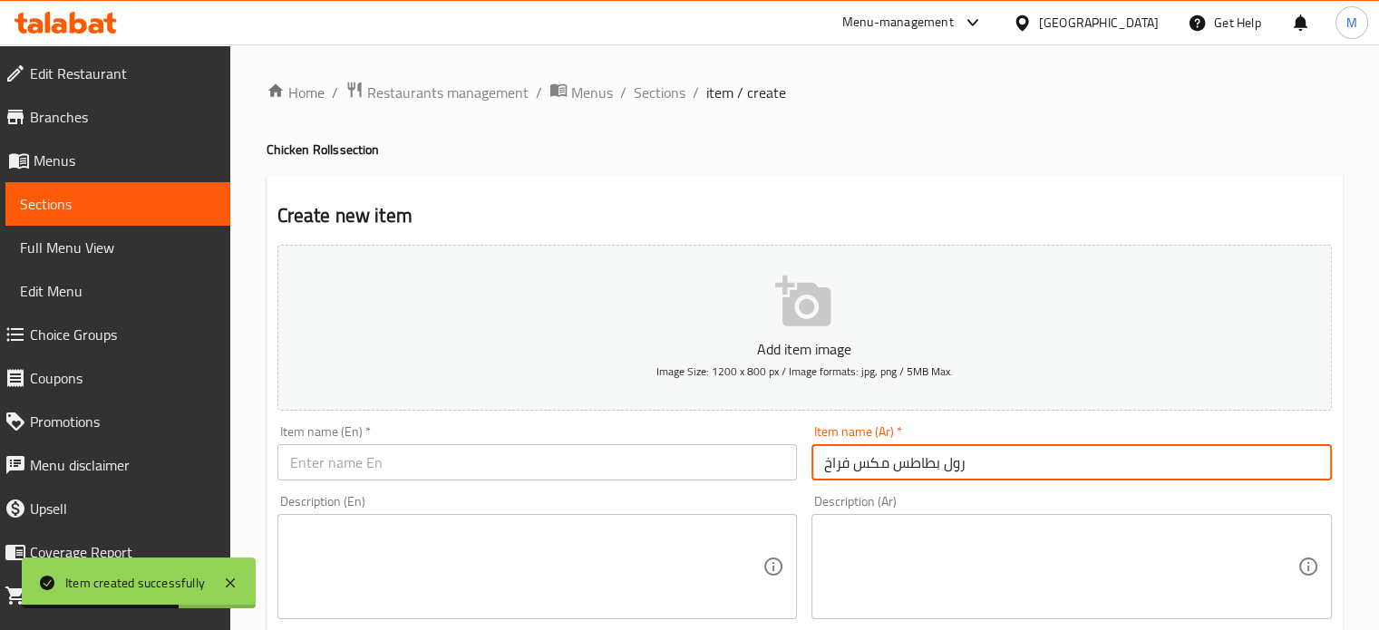
click at [873, 451] on input "رول بطاطس مكس فراخ" at bounding box center [1071, 462] width 520 height 36
type input "رول بطاطس مكس فراخ"
click at [431, 456] on input "text" at bounding box center [537, 462] width 520 height 36
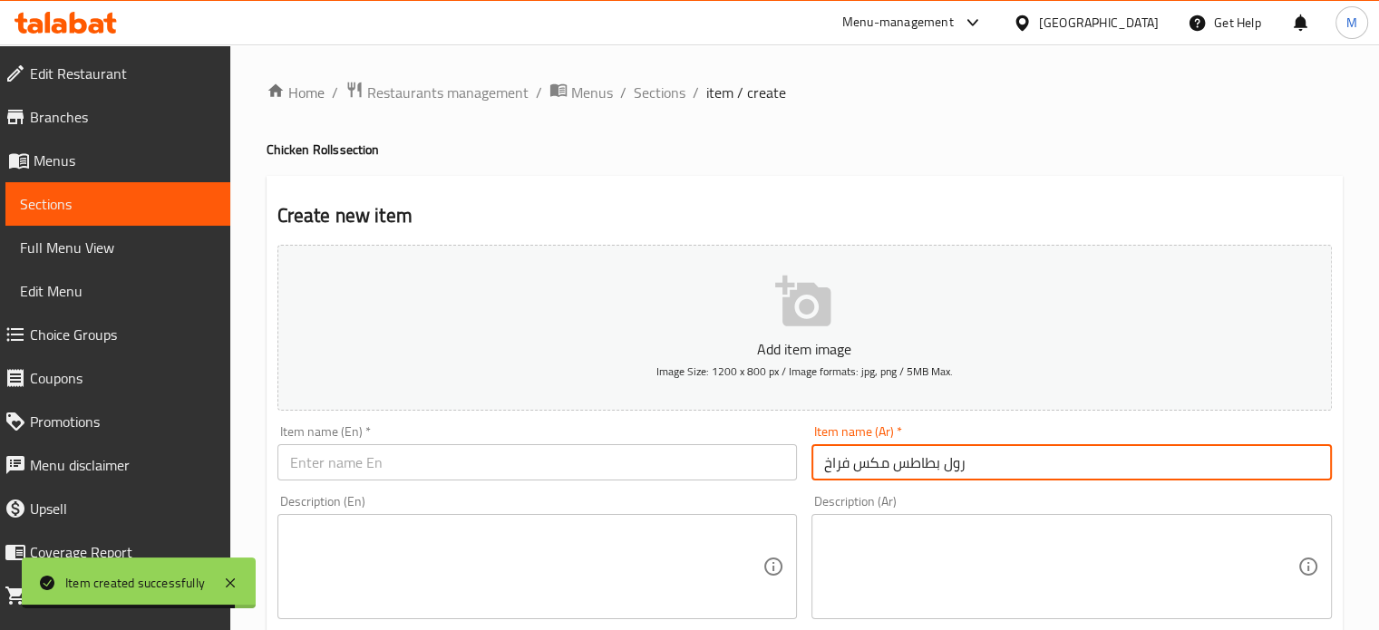
paste input "Mixed chicken potato roll"
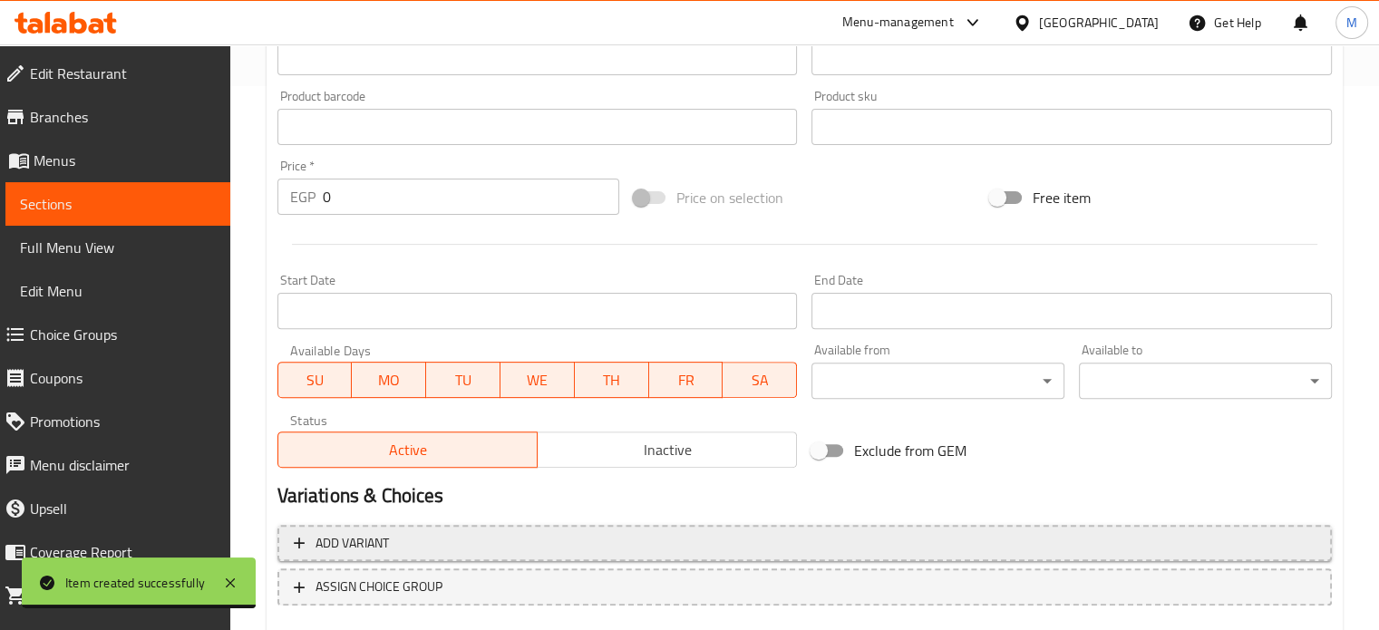
scroll to position [650, 0]
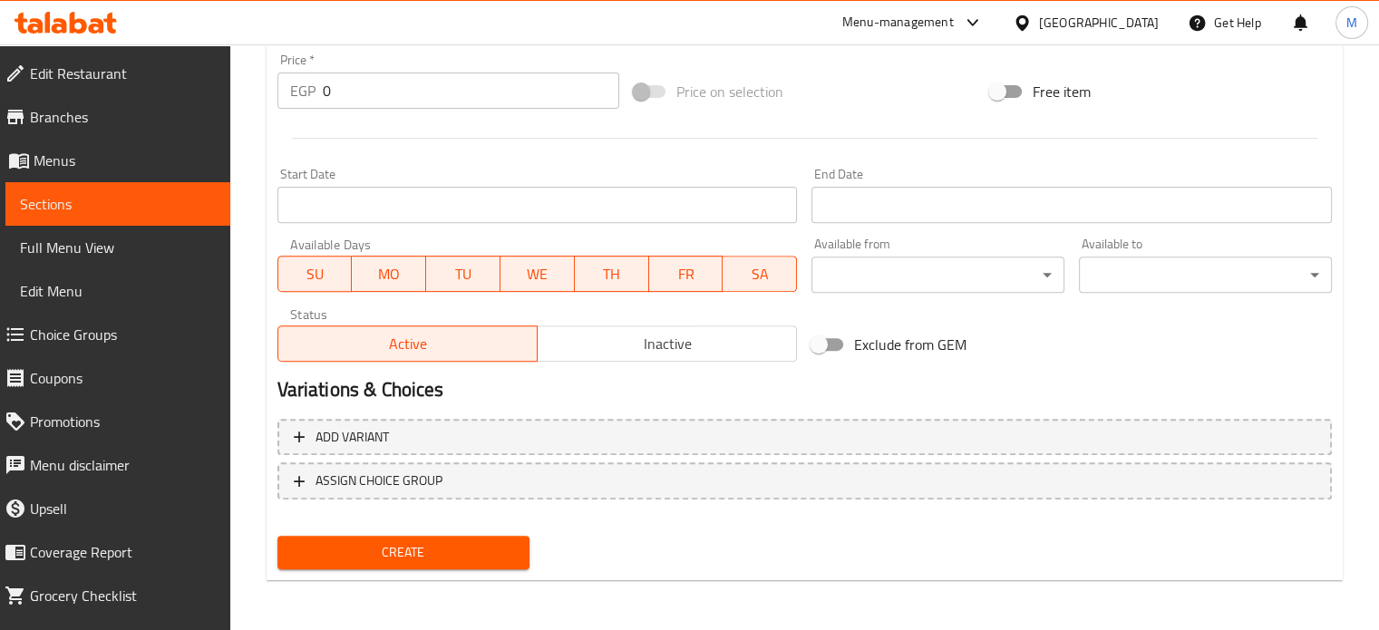
type input "Mixed chicken potato roll"
click at [316, 89] on div "EGP 0 Price *" at bounding box center [448, 91] width 342 height 36
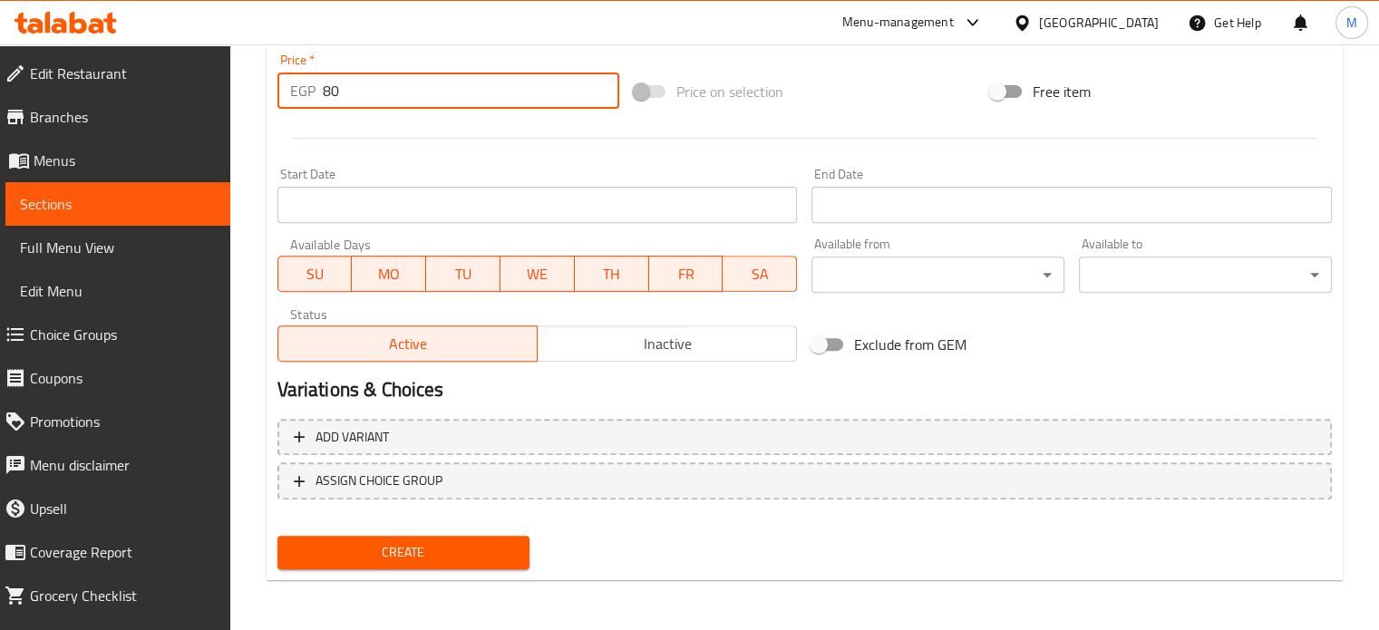
type input "80"
click at [414, 541] on span "Create" at bounding box center [404, 552] width 224 height 23
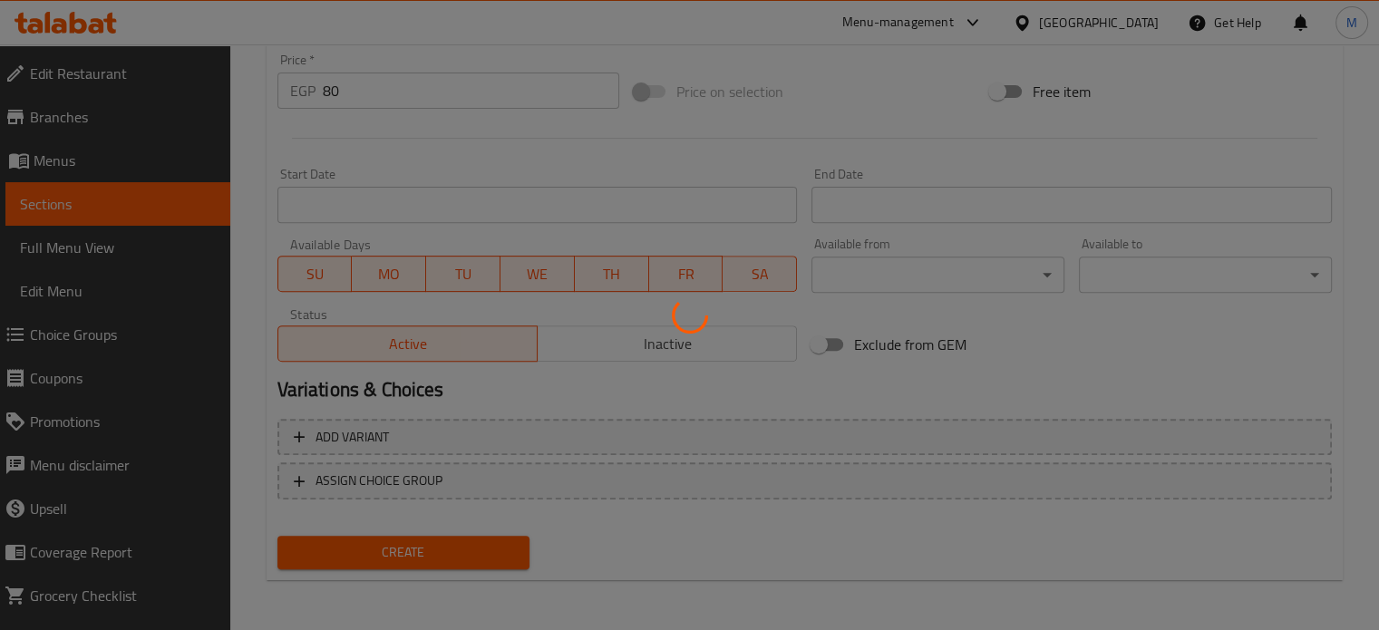
type input "0"
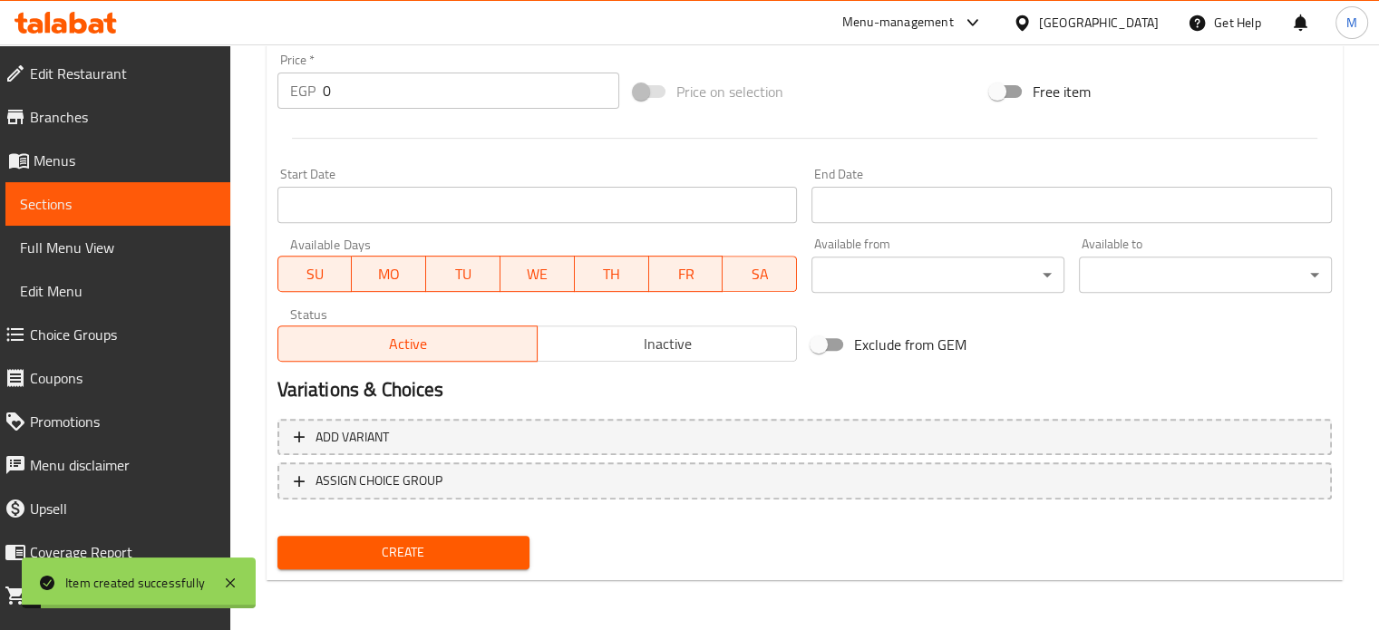
scroll to position [0, 0]
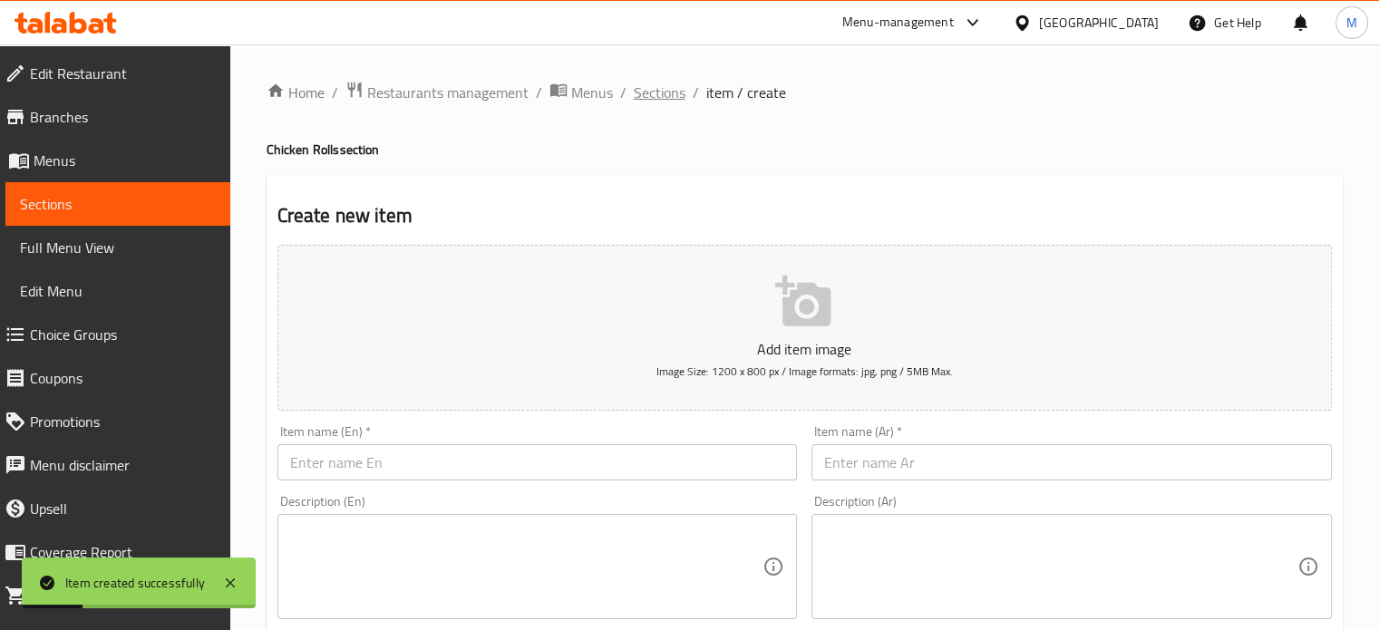
click at [647, 95] on span "Sections" at bounding box center [660, 93] width 52 height 22
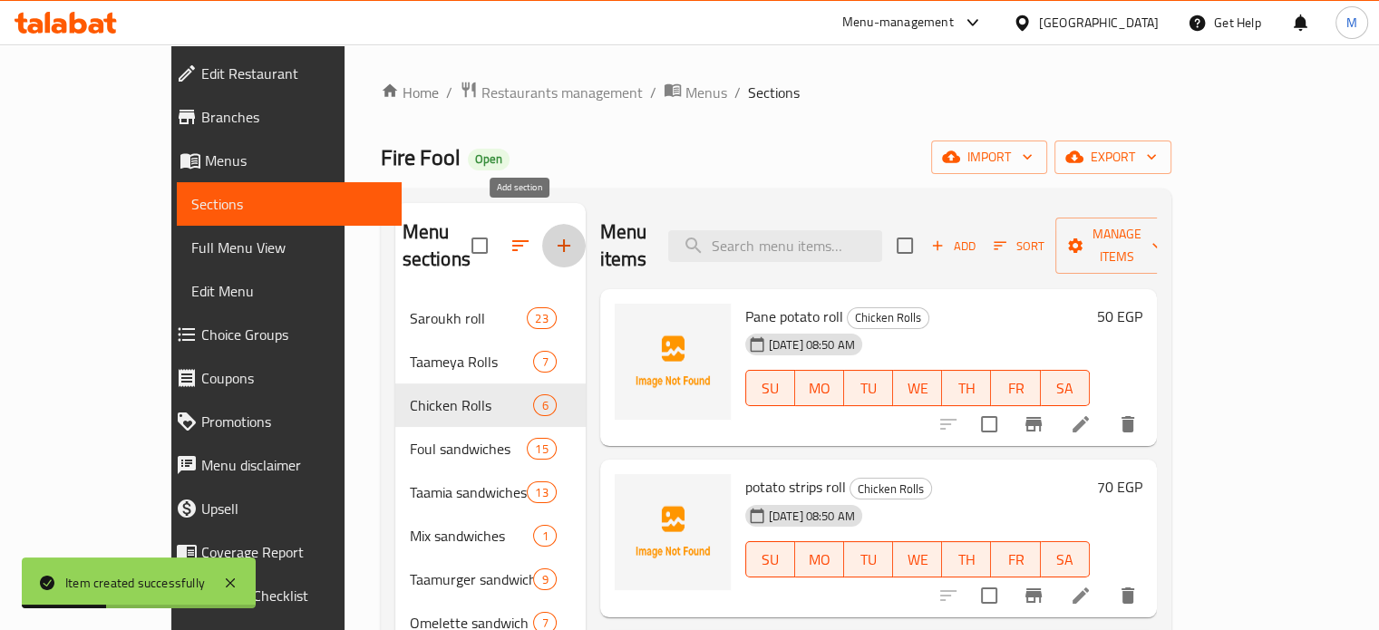
click at [542, 234] on button "button" at bounding box center [564, 246] width 44 height 44
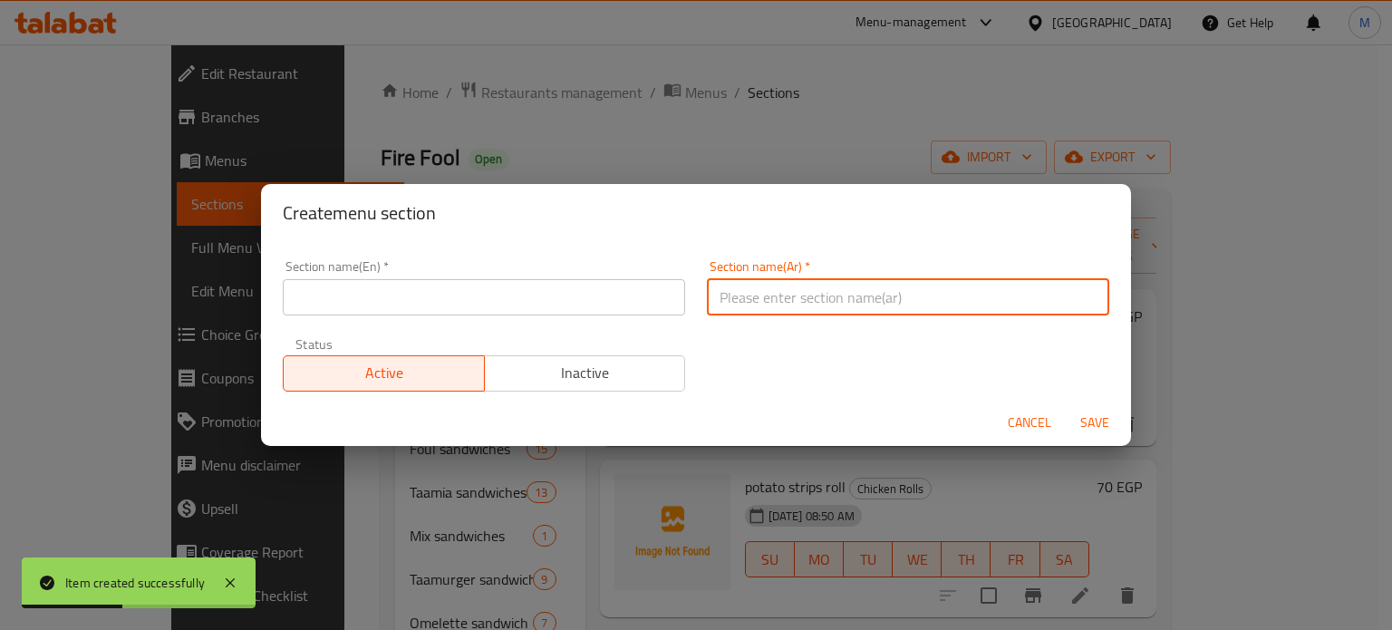
click at [798, 293] on input "text" at bounding box center [908, 297] width 402 height 36
type input "رولات لحوم"
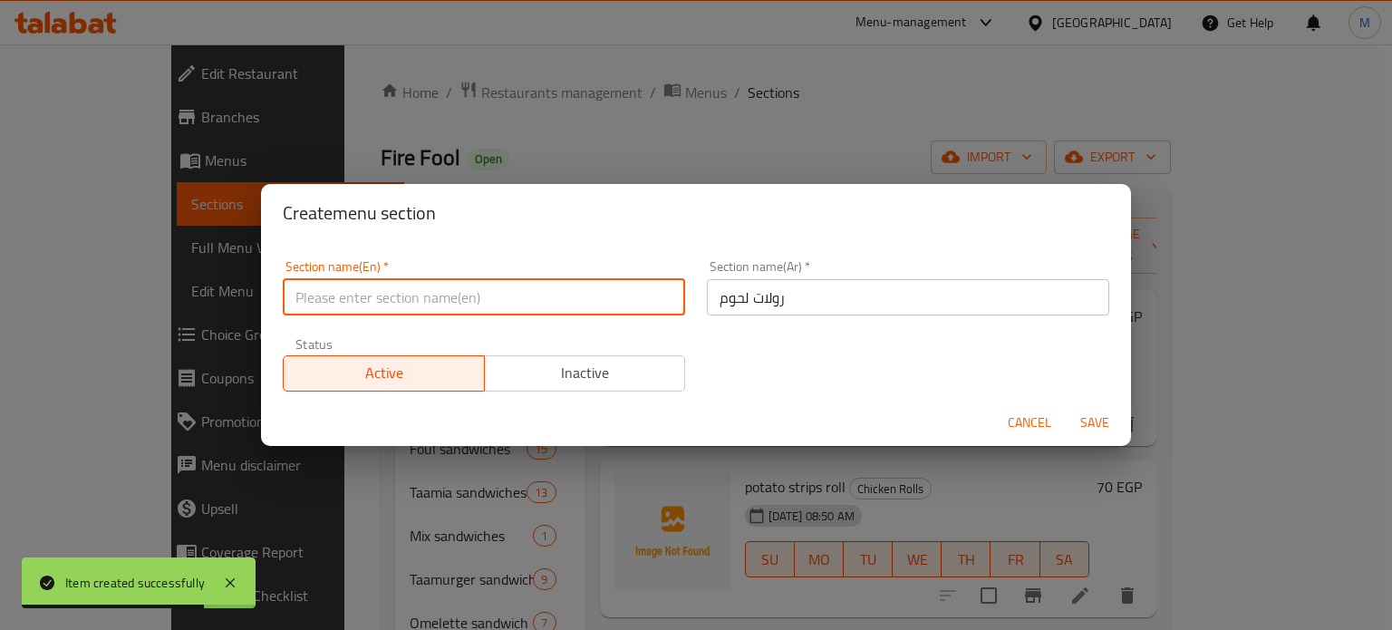
click at [558, 304] on input "text" at bounding box center [484, 297] width 402 height 36
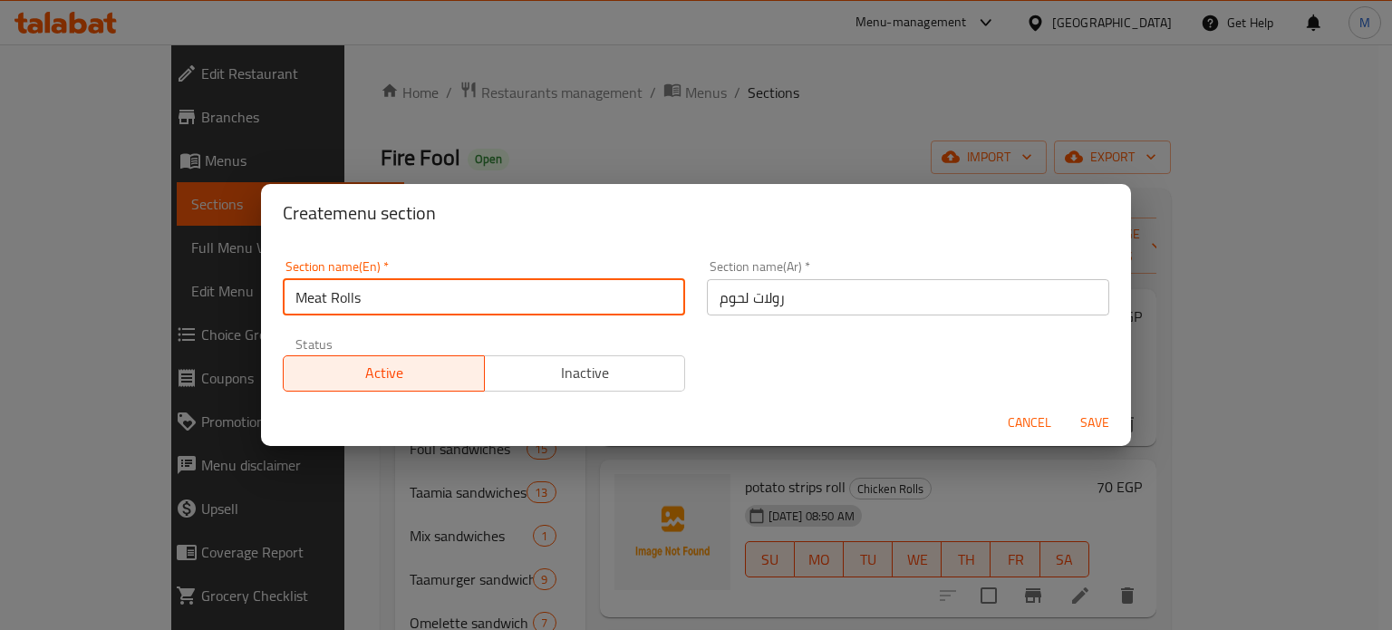
type input "Meat Rolls"
click at [1097, 420] on span "Save" at bounding box center [1095, 423] width 44 height 23
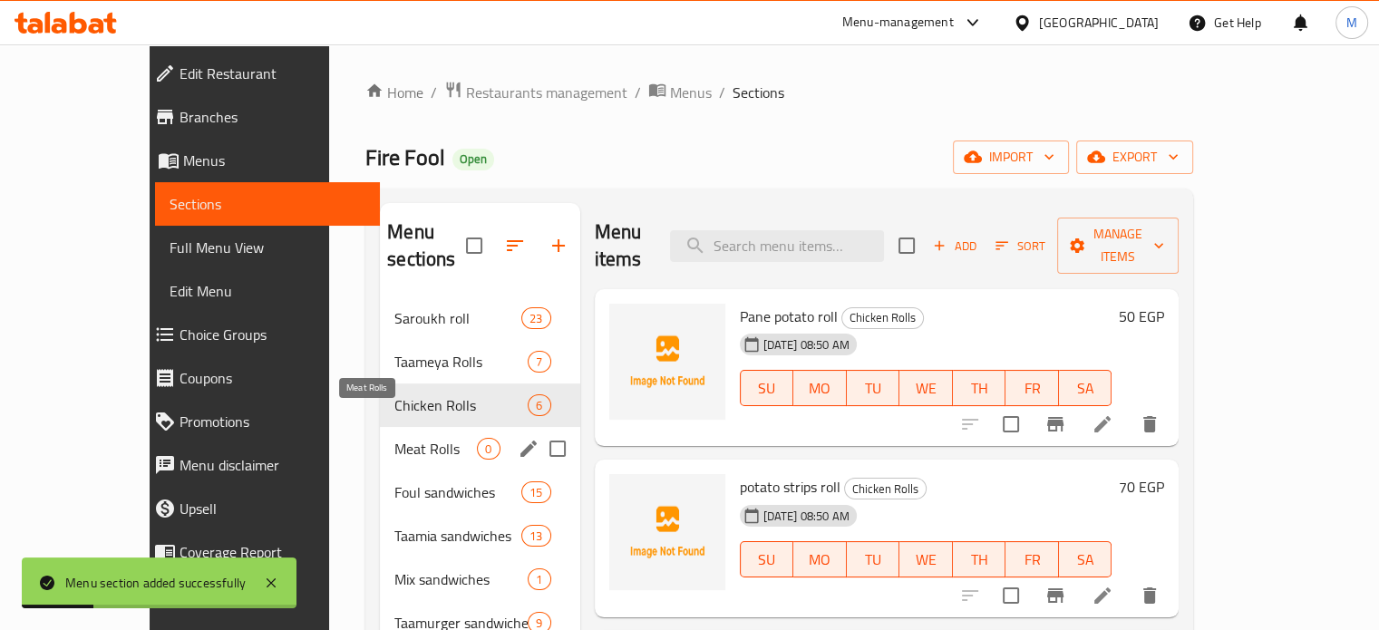
click at [394, 438] on span "Meat Rolls" at bounding box center [435, 449] width 82 height 22
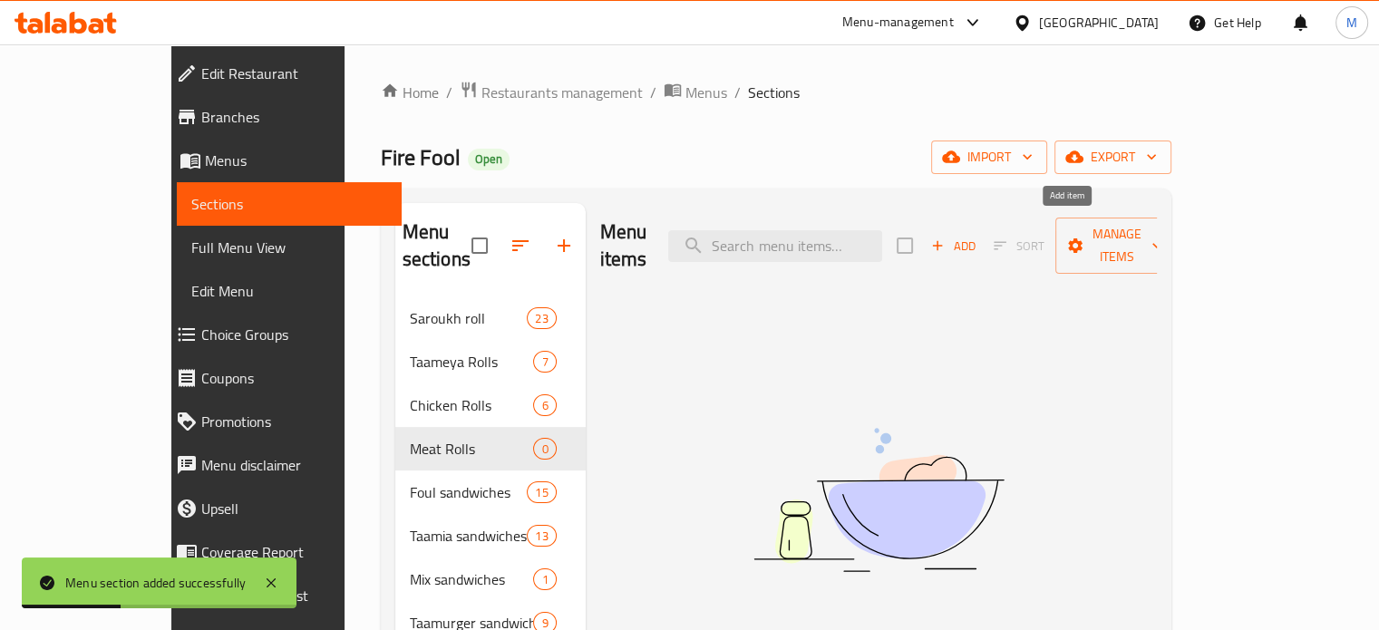
click at [977, 236] on span "Add" at bounding box center [952, 246] width 49 height 21
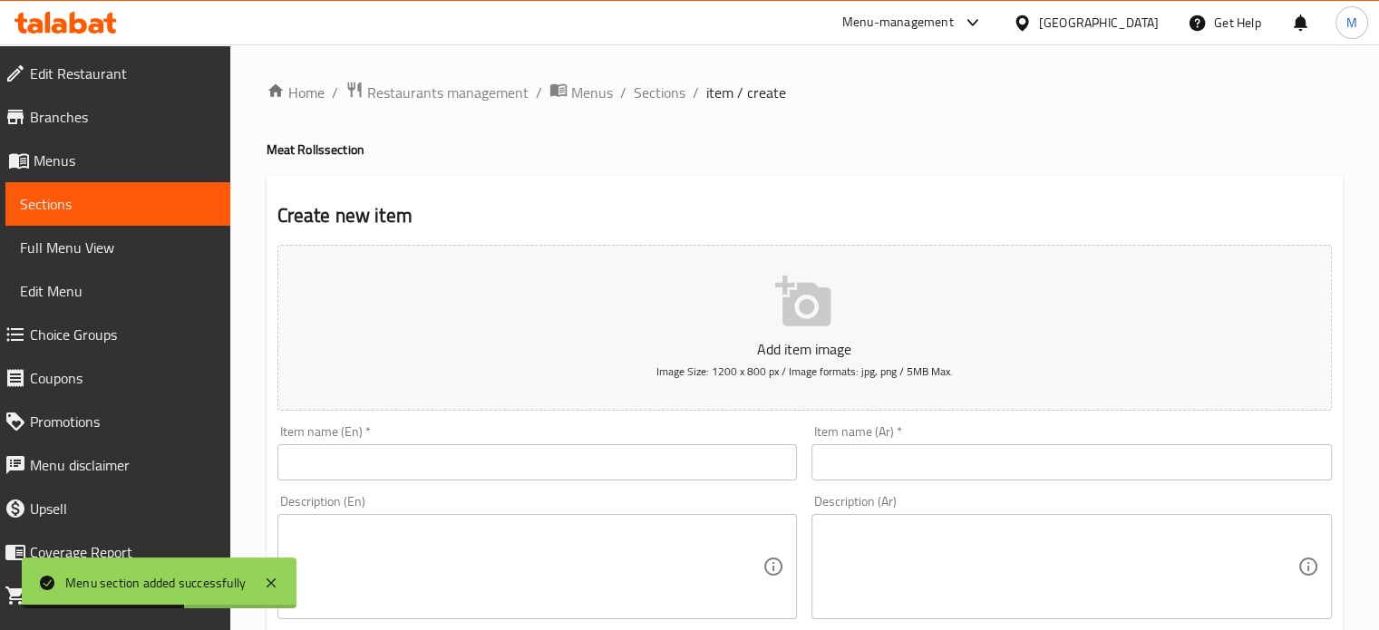
click at [919, 470] on input "text" at bounding box center [1071, 462] width 520 height 36
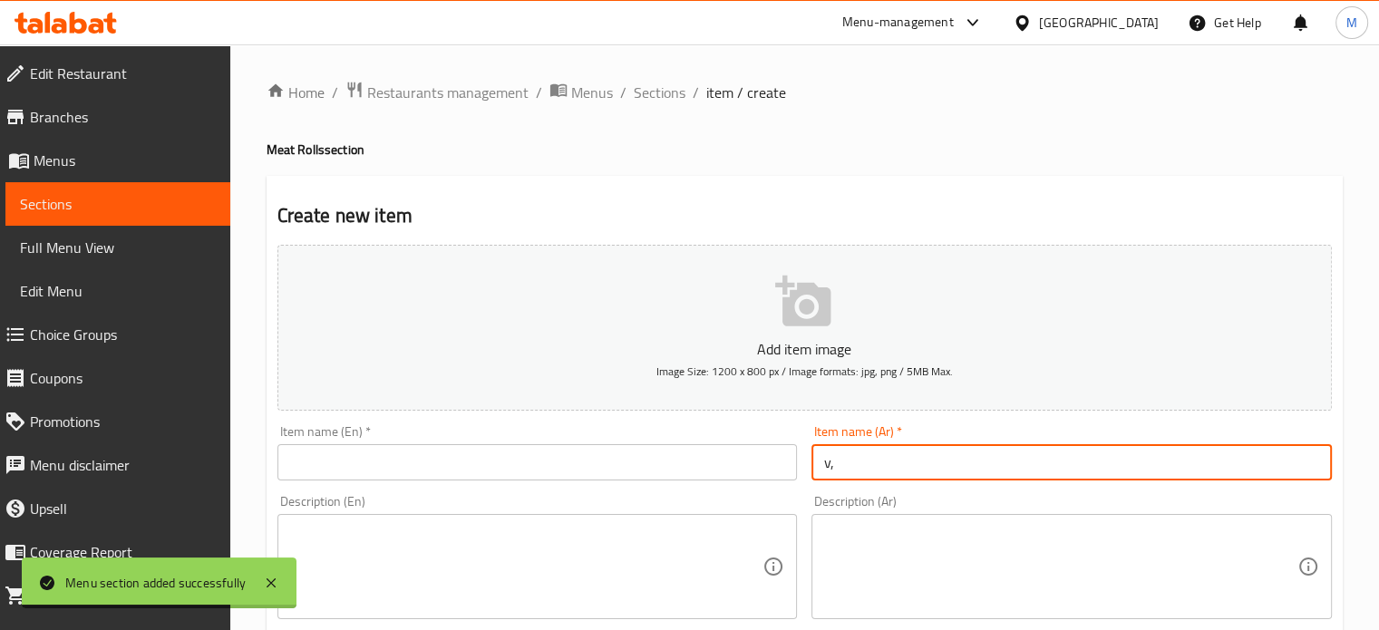
type input "v"
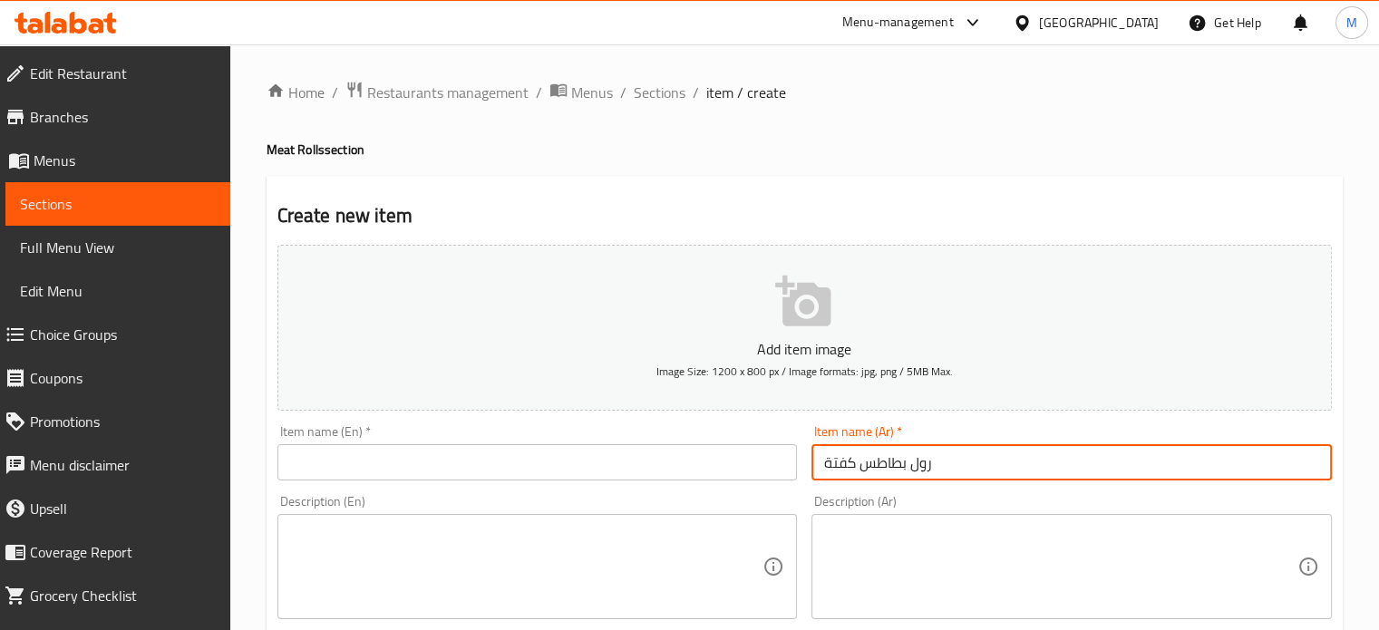
click at [919, 470] on input "رول بطاطس كفتة" at bounding box center [1071, 462] width 520 height 36
type input "رول بطاطس كفتة"
click at [406, 470] on input "text" at bounding box center [537, 462] width 520 height 36
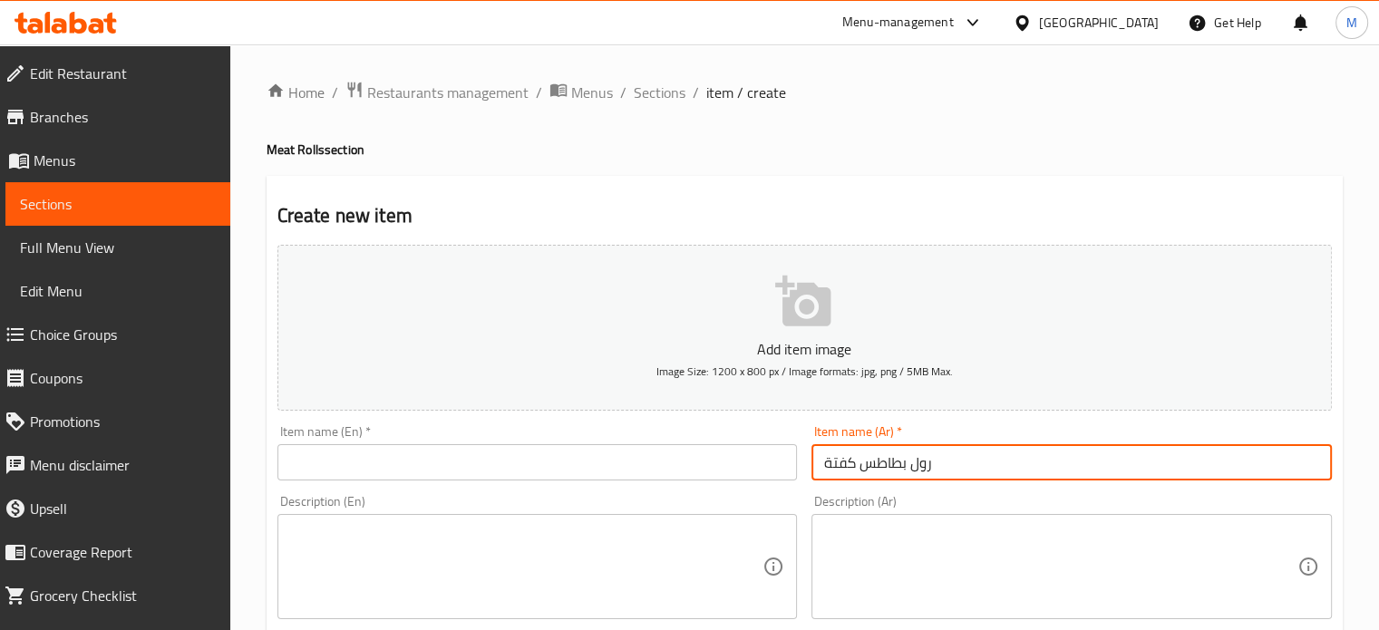
paste input "Potato kofta roll"
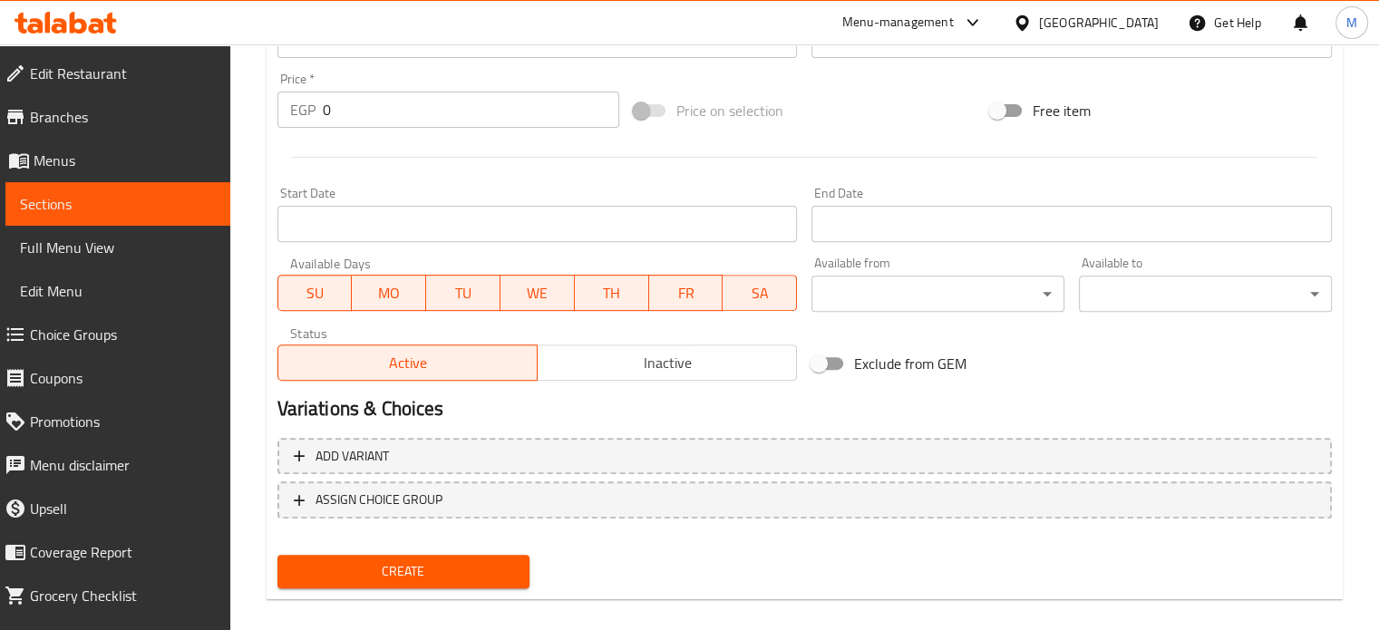
scroll to position [650, 0]
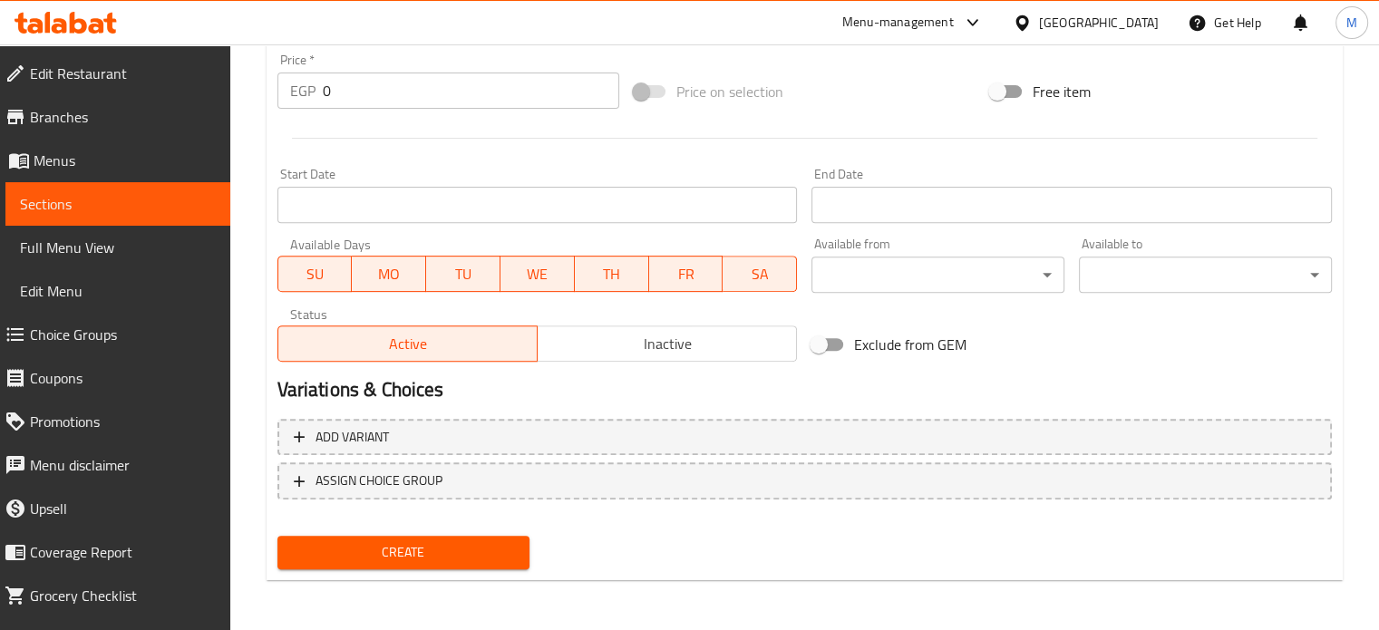
type input "Potato kofta roll"
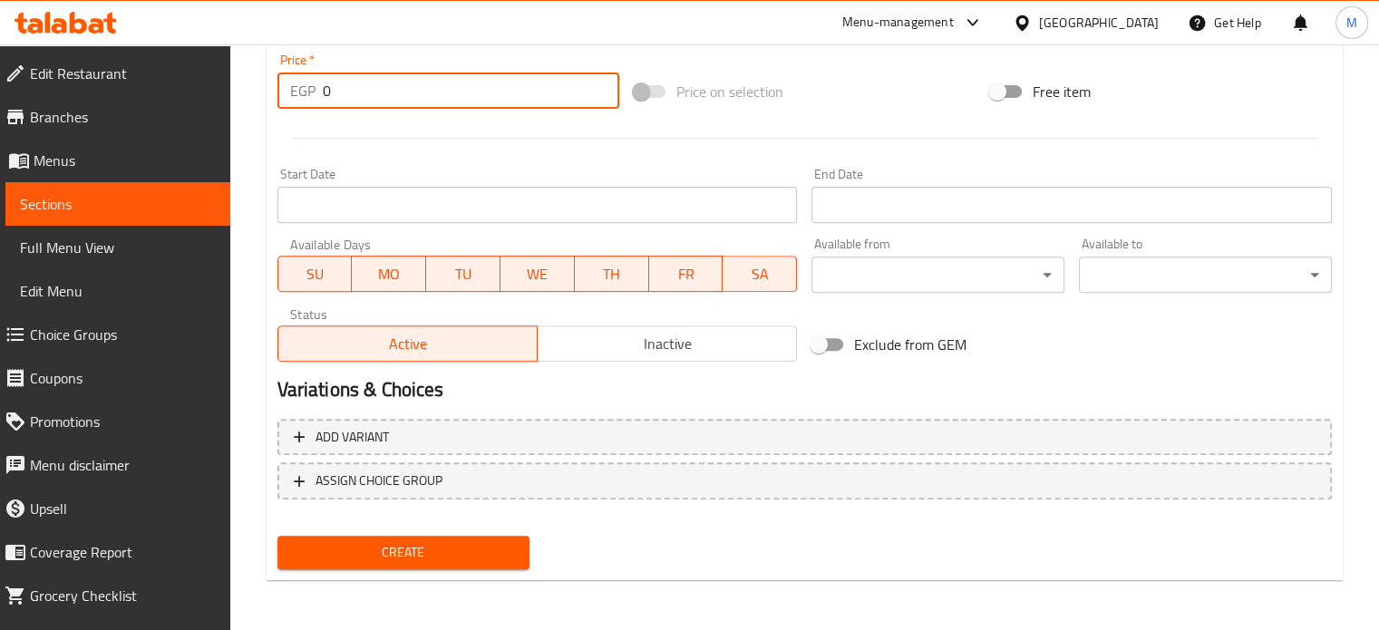
drag, startPoint x: 315, startPoint y: 81, endPoint x: 300, endPoint y: 82, distance: 15.4
click at [305, 81] on div "EGP 0 Price *" at bounding box center [448, 91] width 342 height 36
type input "50"
click at [400, 565] on button "Create" at bounding box center [403, 553] width 253 height 34
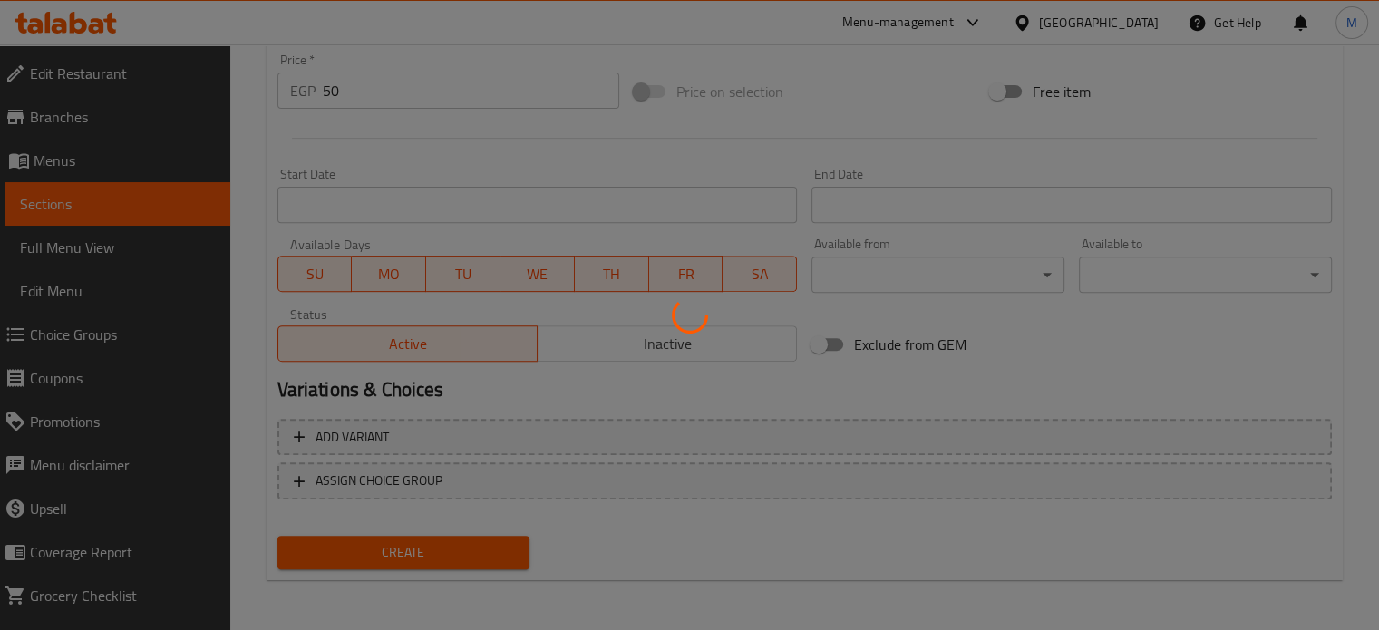
type input "0"
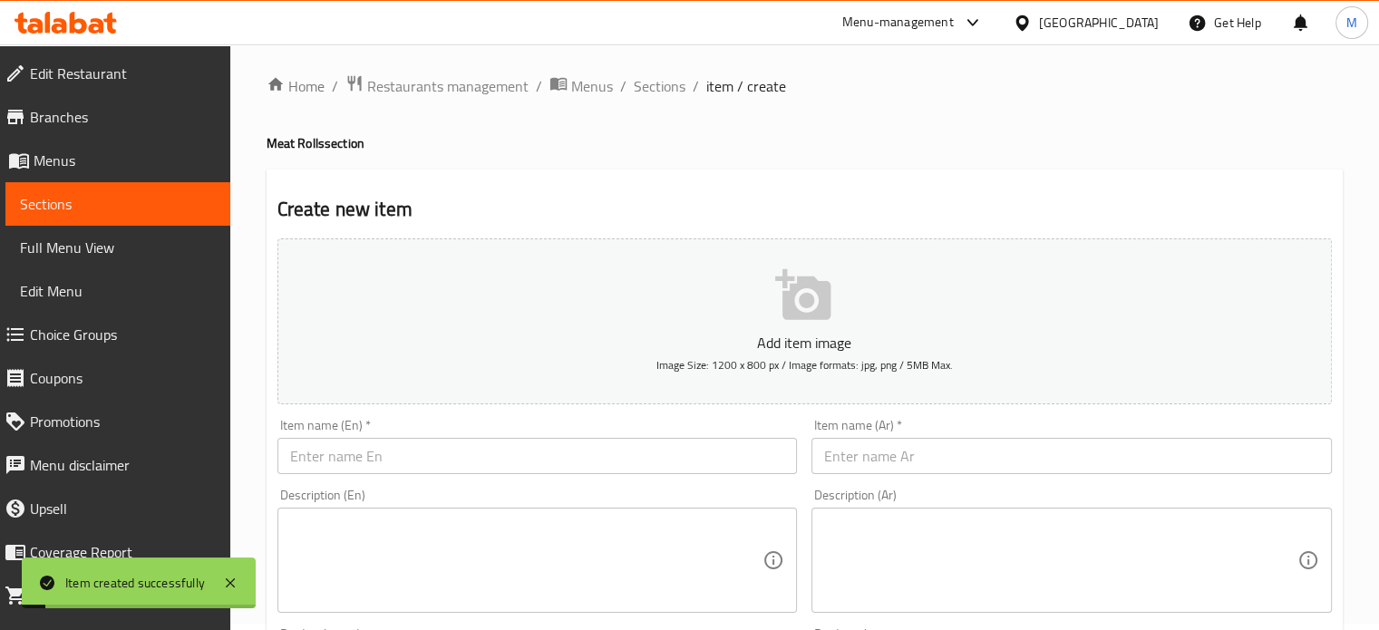
scroll to position [0, 0]
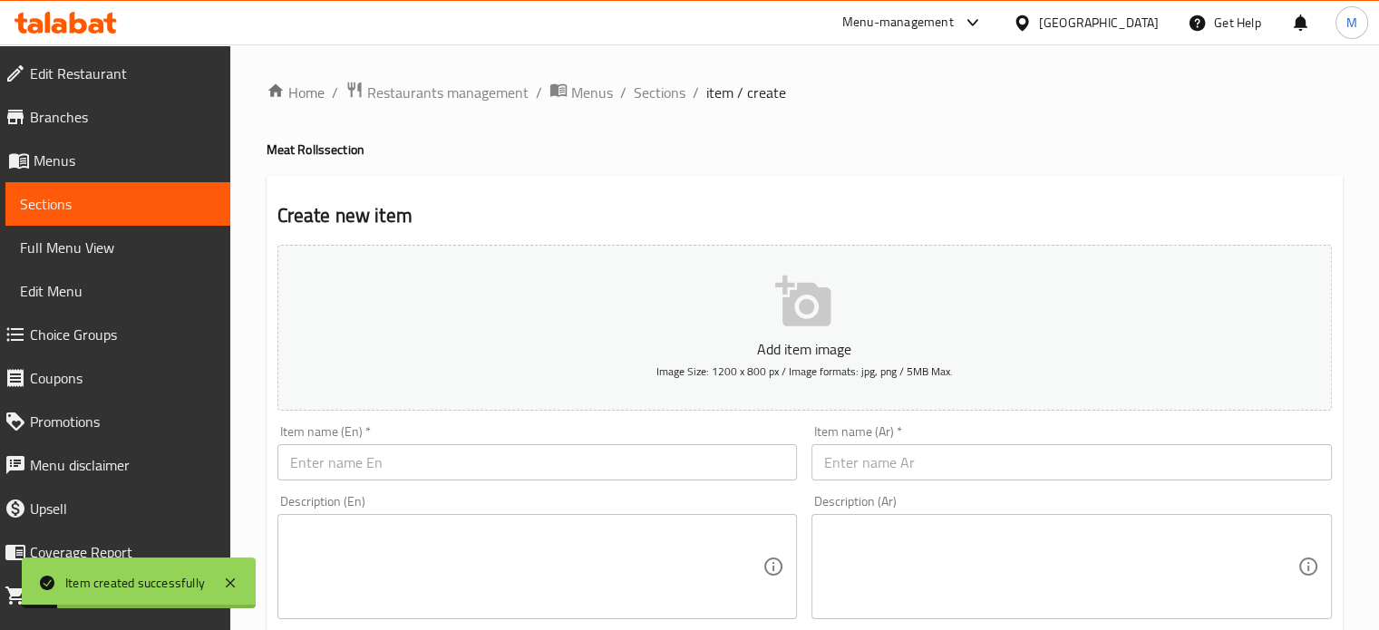
click at [925, 451] on input "text" at bounding box center [1071, 462] width 520 height 36
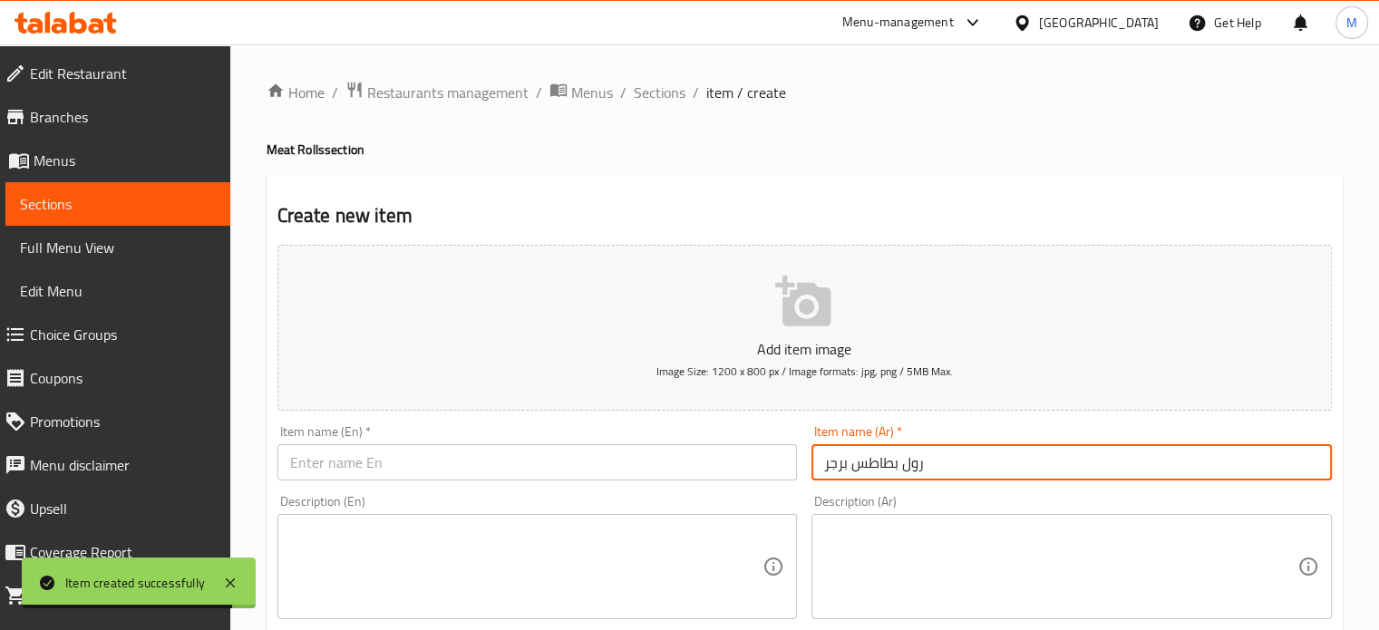
click at [867, 456] on input "رول بطاطس برجر" at bounding box center [1071, 462] width 520 height 36
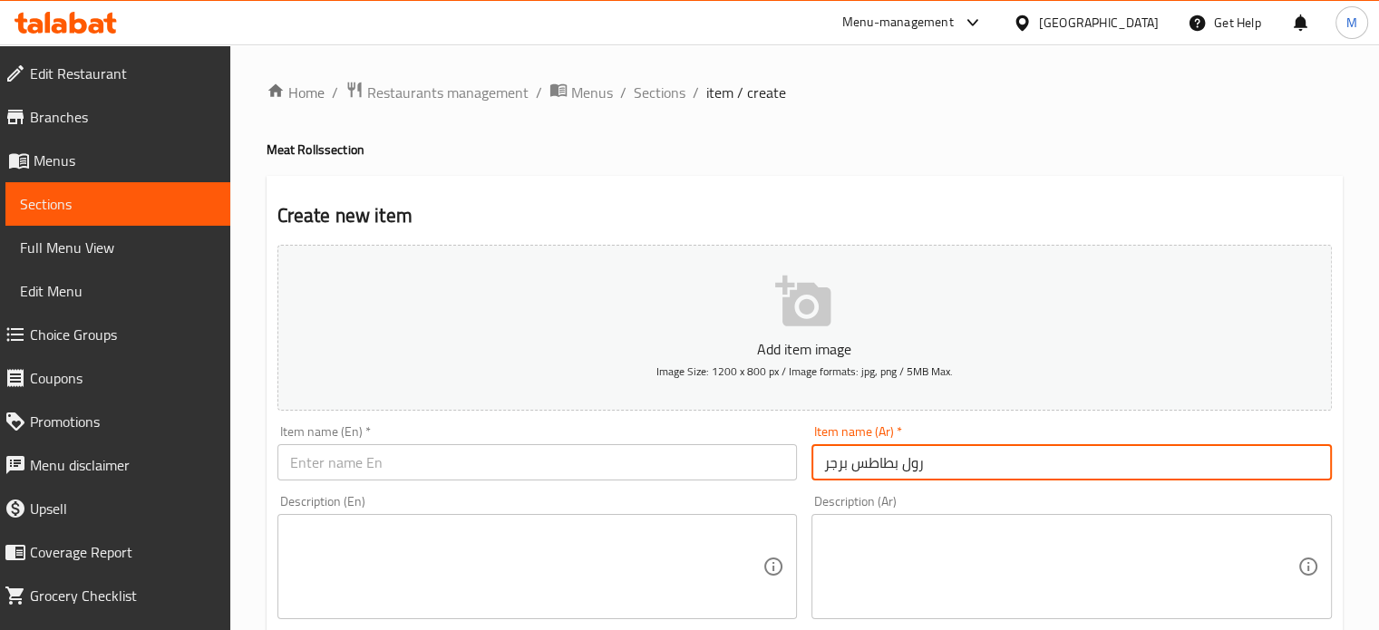
type input "رول بطاطس برجر"
click at [415, 461] on input "text" at bounding box center [537, 462] width 520 height 36
paste input "Potato burger roll"
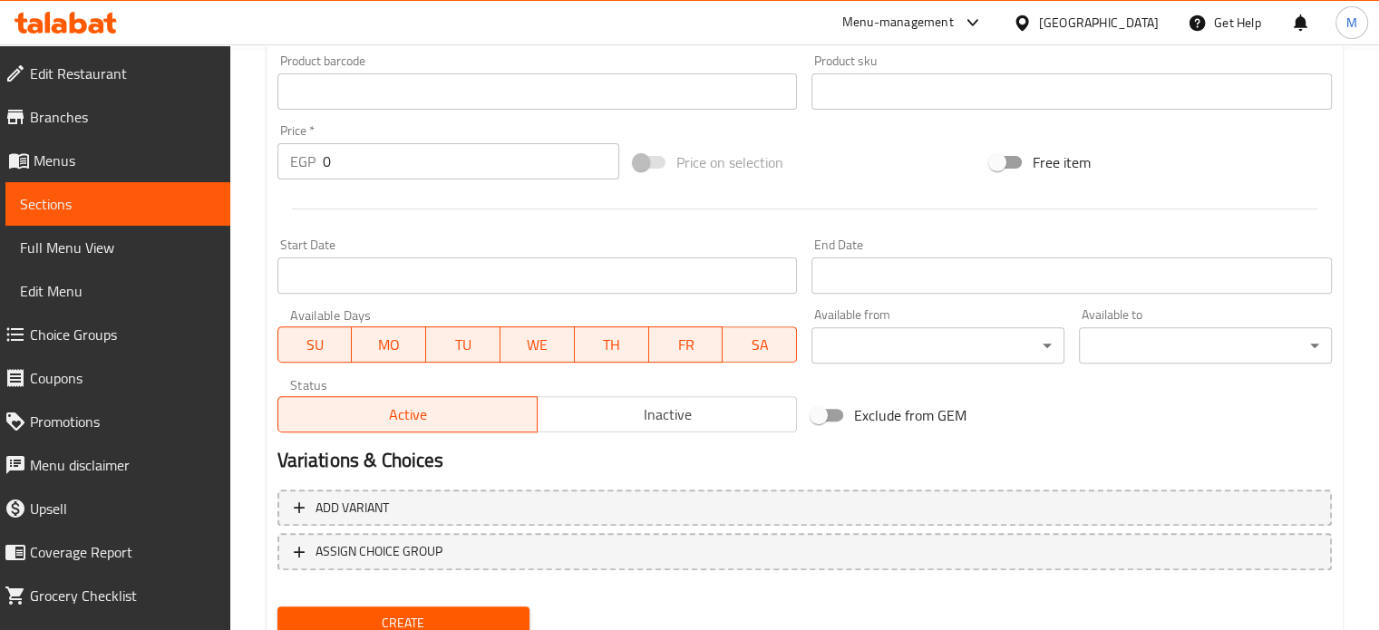
scroll to position [650, 0]
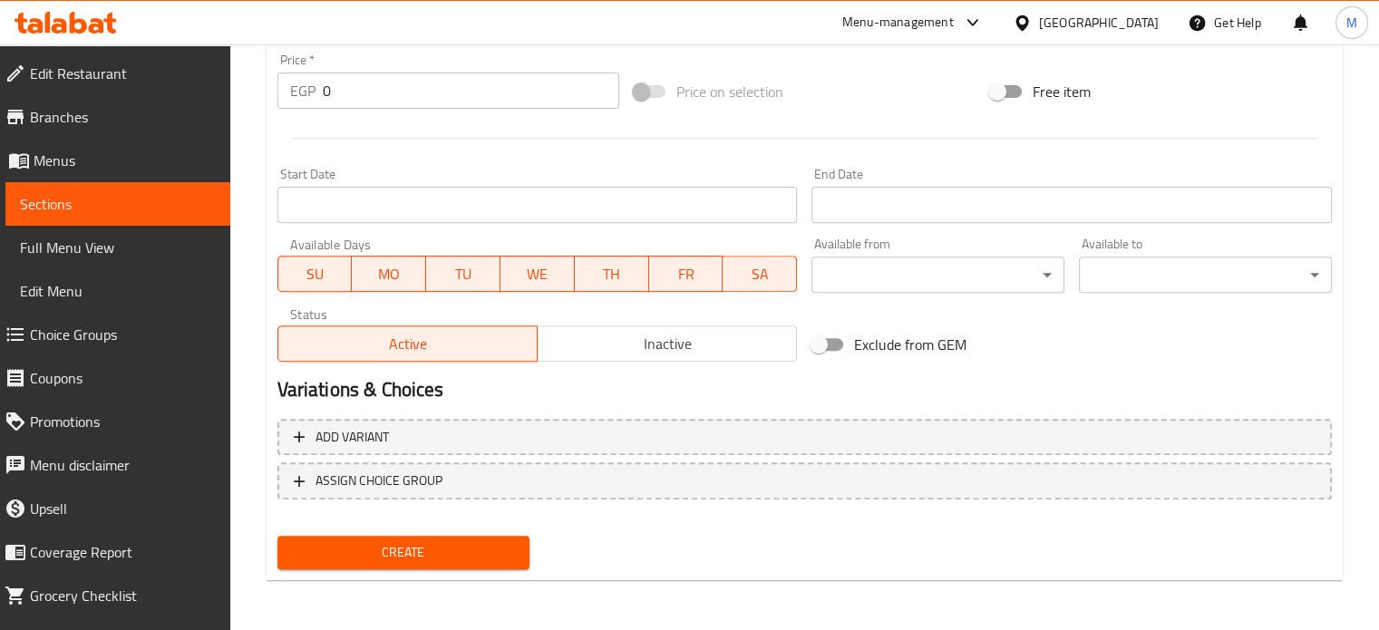
type input "Potato burger roll"
drag, startPoint x: 341, startPoint y: 91, endPoint x: 251, endPoint y: 108, distance: 91.4
click at [310, 99] on div "EGP 0 Price *" at bounding box center [448, 91] width 342 height 36
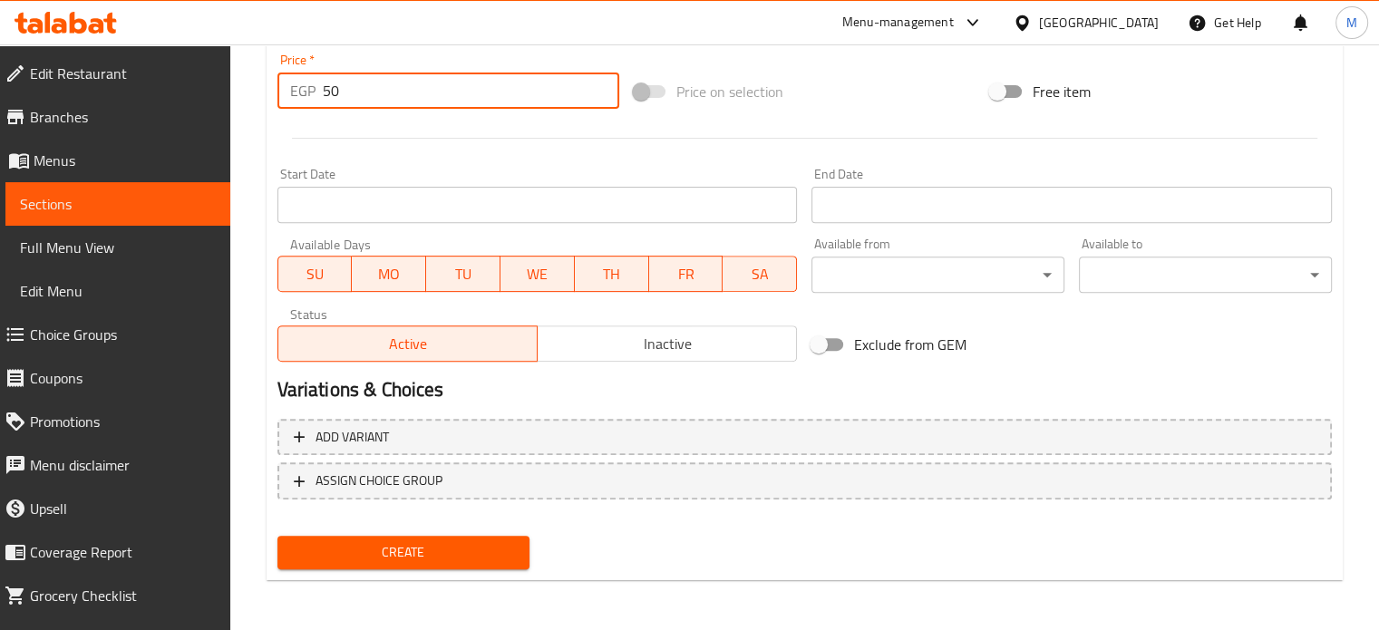
type input "50"
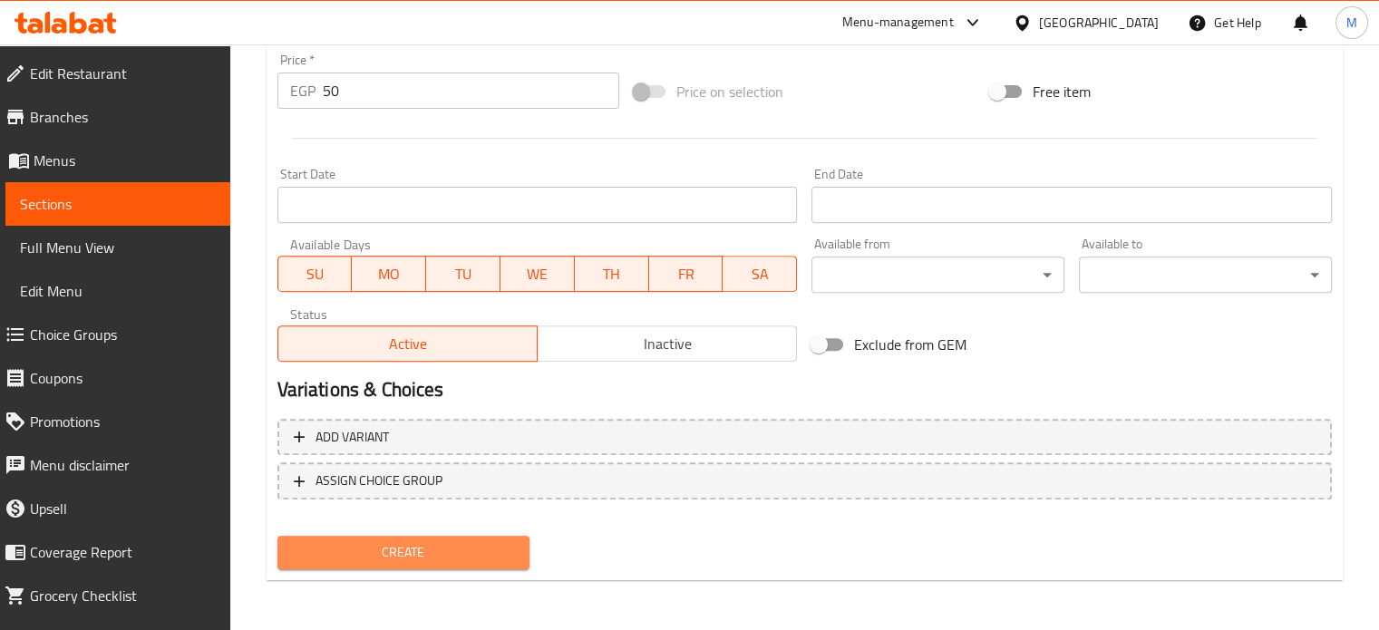
click at [411, 554] on span "Create" at bounding box center [404, 552] width 224 height 23
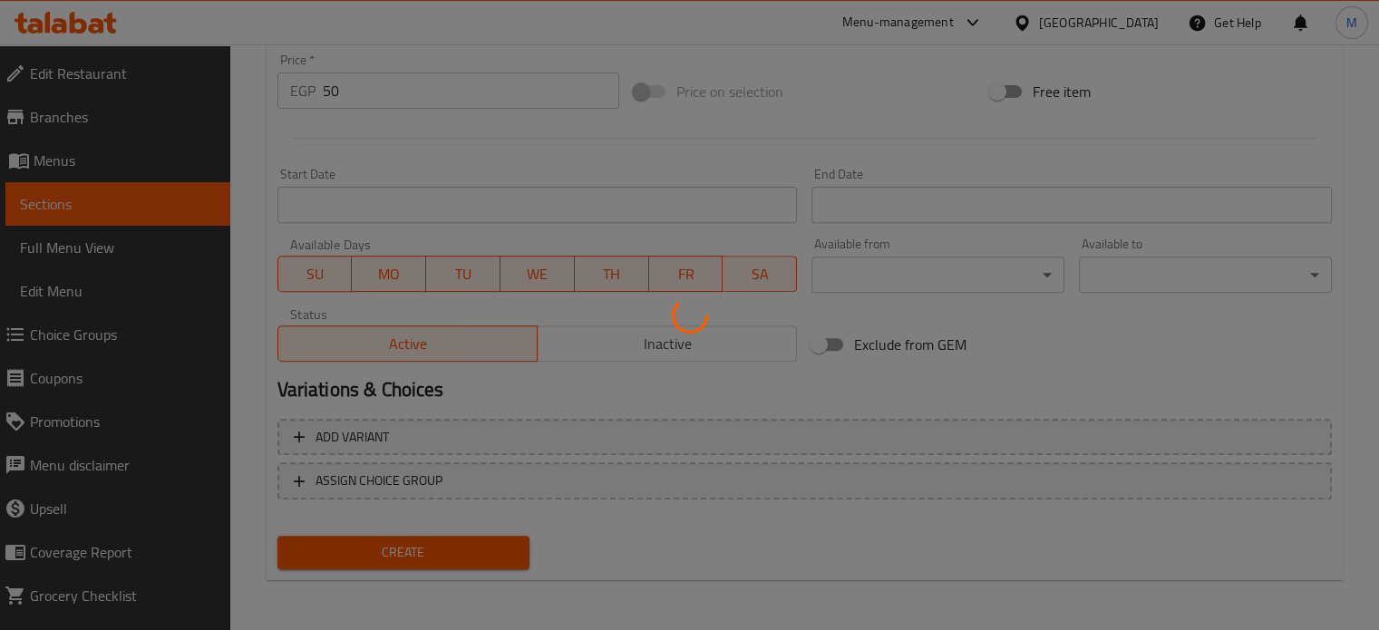
type input "0"
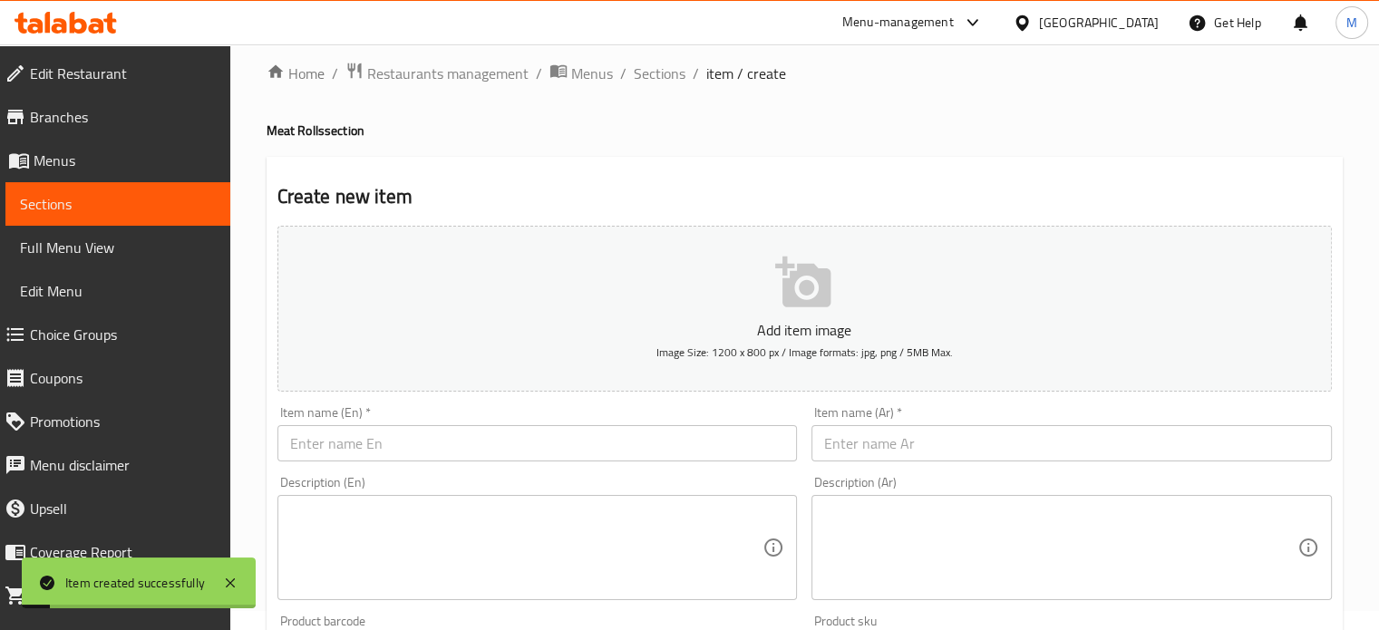
scroll to position [0, 0]
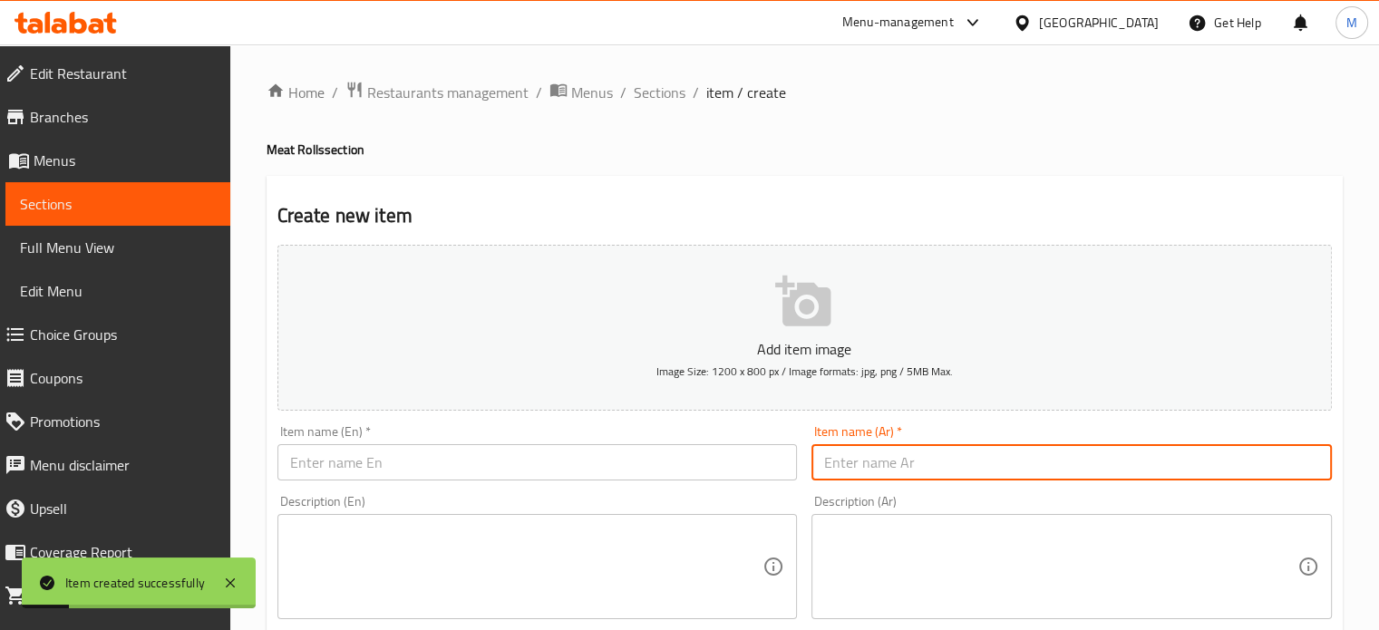
click at [907, 461] on input "text" at bounding box center [1071, 462] width 520 height 36
click at [907, 461] on input "رول بطاطس كبدة" at bounding box center [1071, 462] width 520 height 36
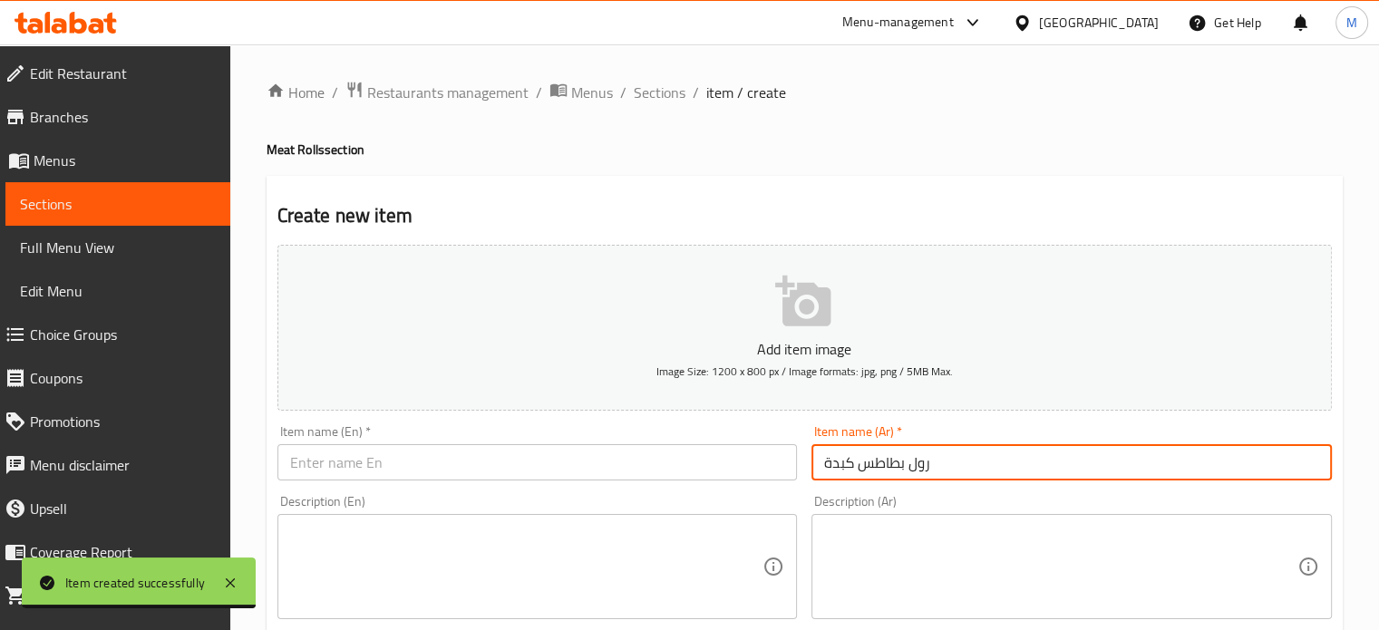
type input "رول بطاطس كبدة"
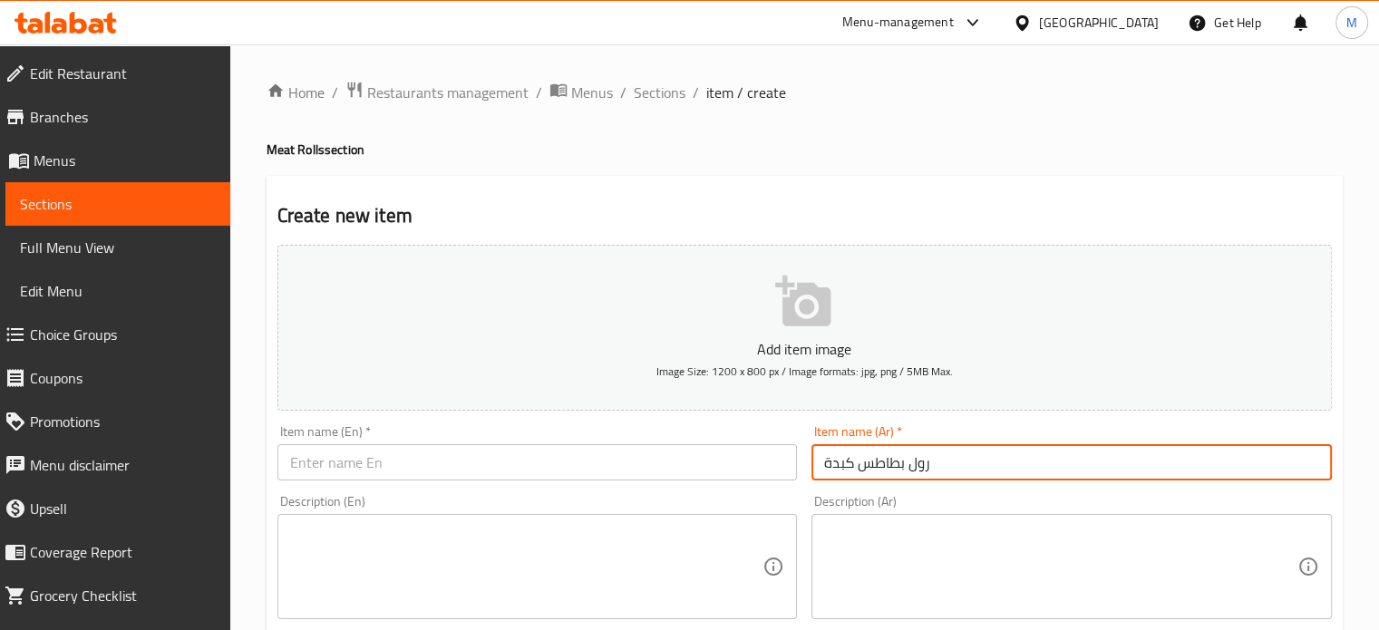
click at [426, 468] on input "text" at bounding box center [537, 462] width 520 height 36
paste input "Liver potato roll"
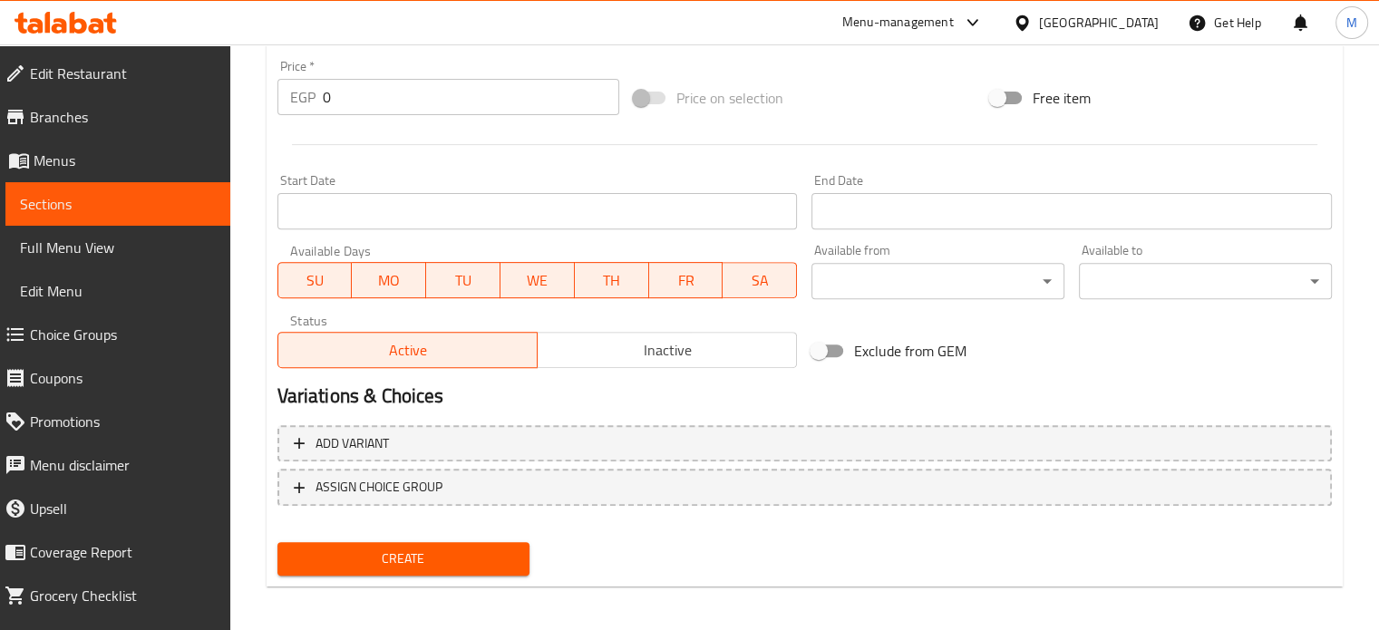
scroll to position [650, 0]
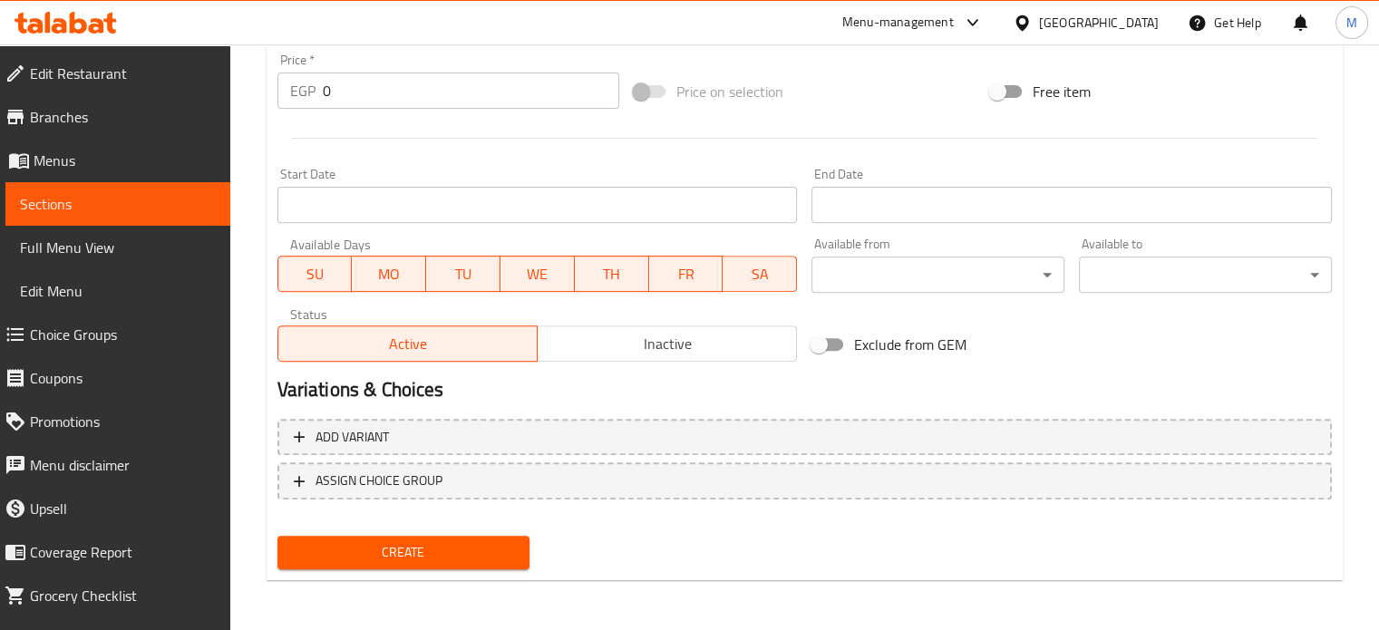
type input "Liver potato roll"
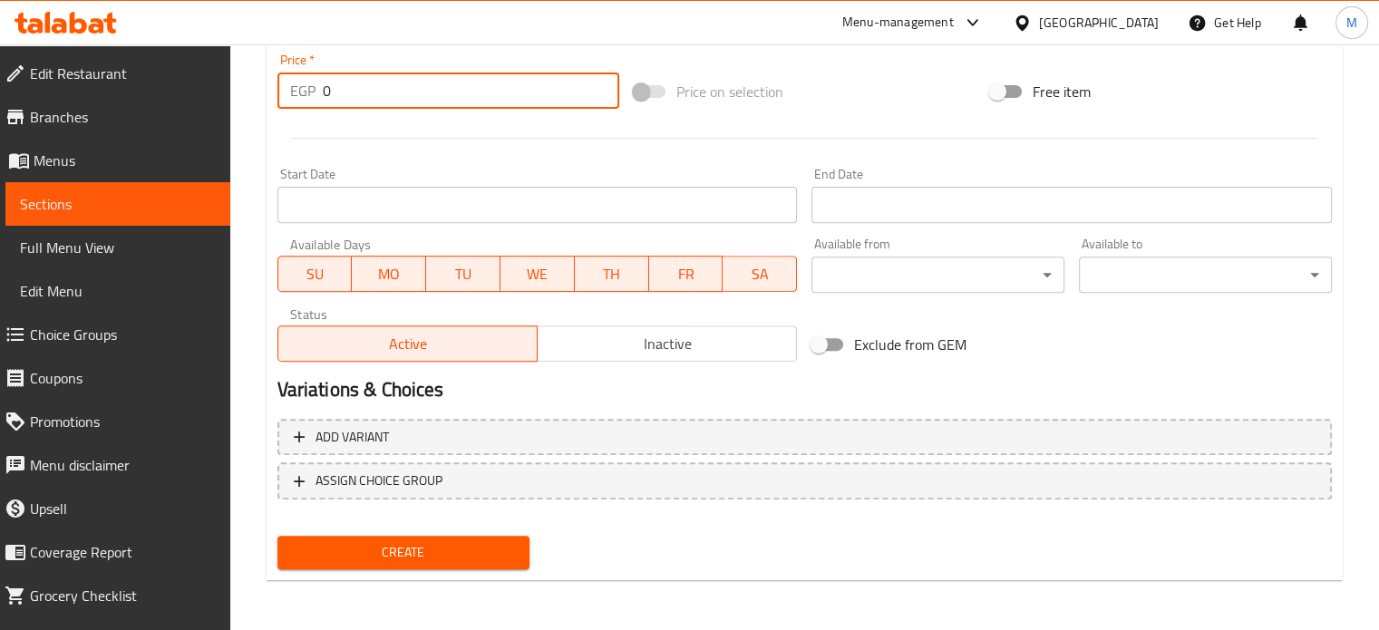
click at [332, 101] on input "0" at bounding box center [471, 91] width 296 height 36
drag, startPoint x: 330, startPoint y: 101, endPoint x: 315, endPoint y: 103, distance: 15.6
click at [315, 103] on div "EGP 0 Price *" at bounding box center [448, 91] width 342 height 36
type input "50"
click at [429, 557] on span "Create" at bounding box center [404, 552] width 224 height 23
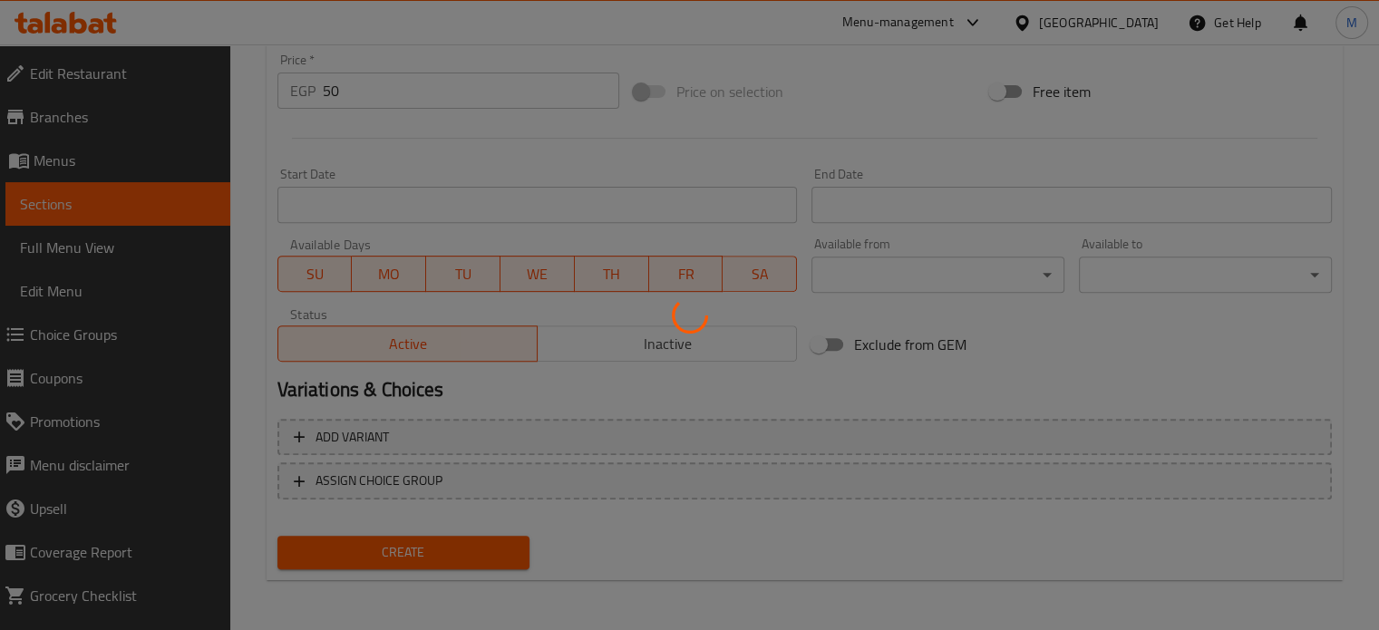
type input "0"
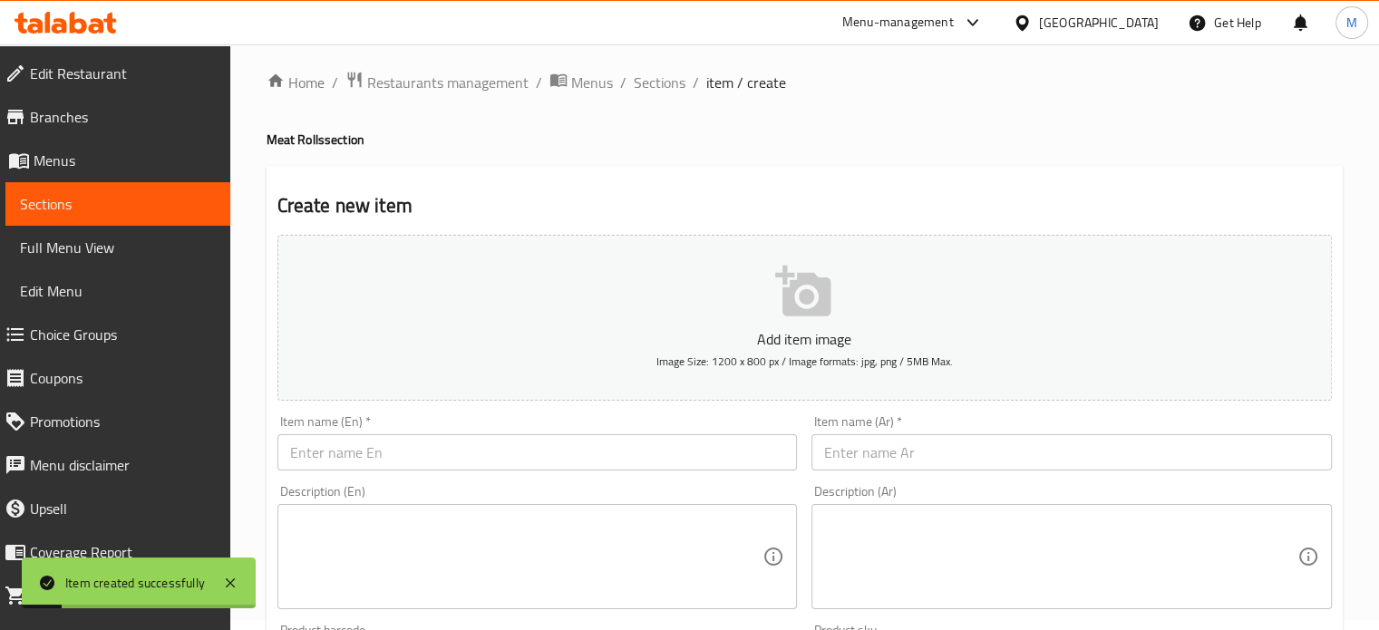
scroll to position [0, 0]
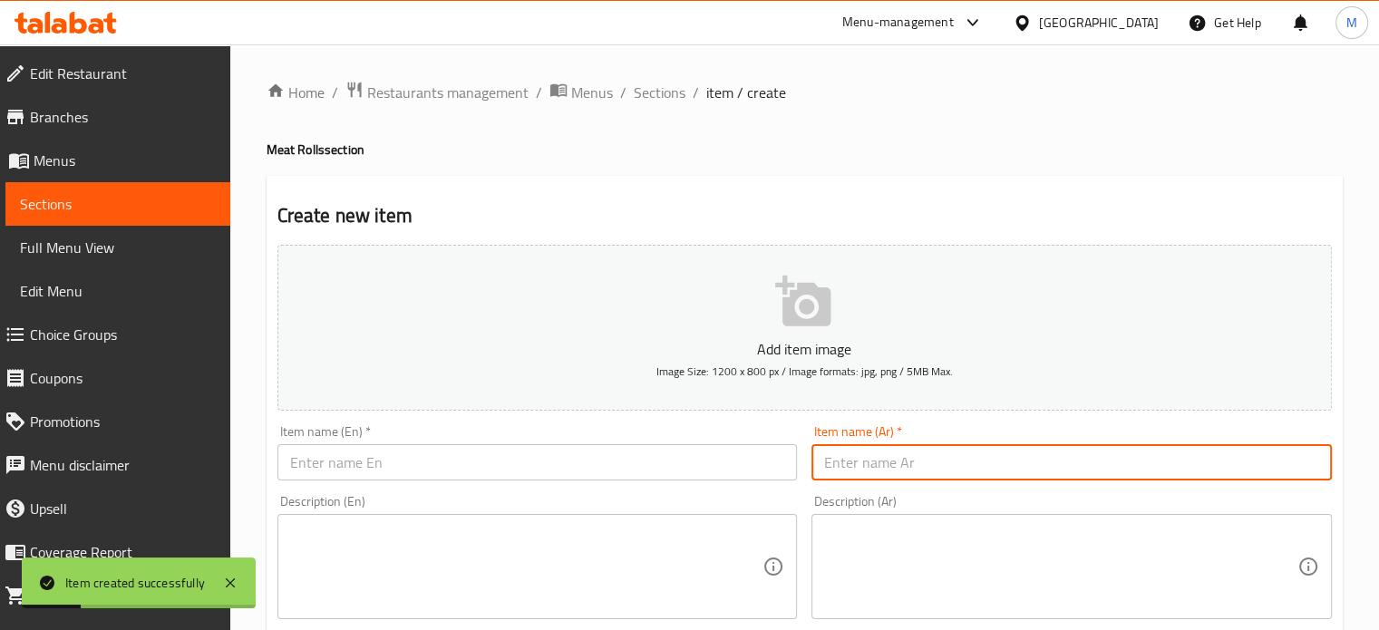
click at [876, 461] on input "text" at bounding box center [1071, 462] width 520 height 36
click at [876, 461] on input "رول بطاطس سجق" at bounding box center [1071, 462] width 520 height 36
type input "رول بطاطس سجق"
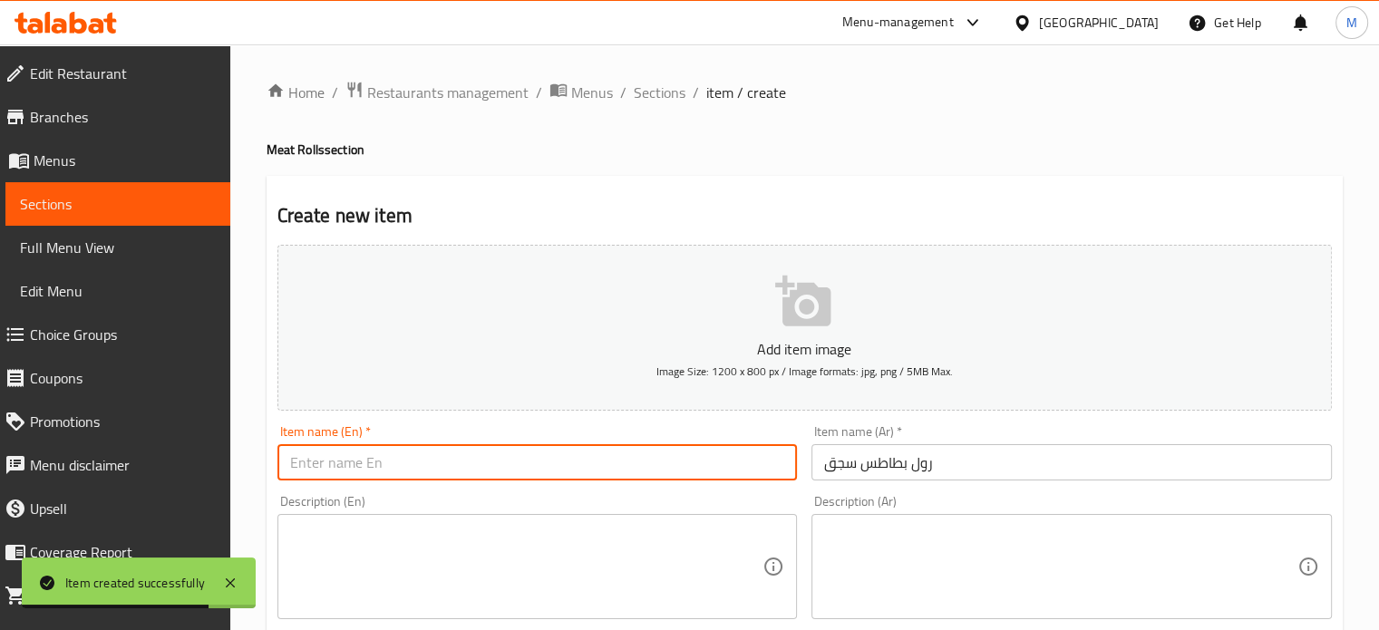
click at [386, 463] on input "text" at bounding box center [537, 462] width 520 height 36
paste input "Sausage potato roll"
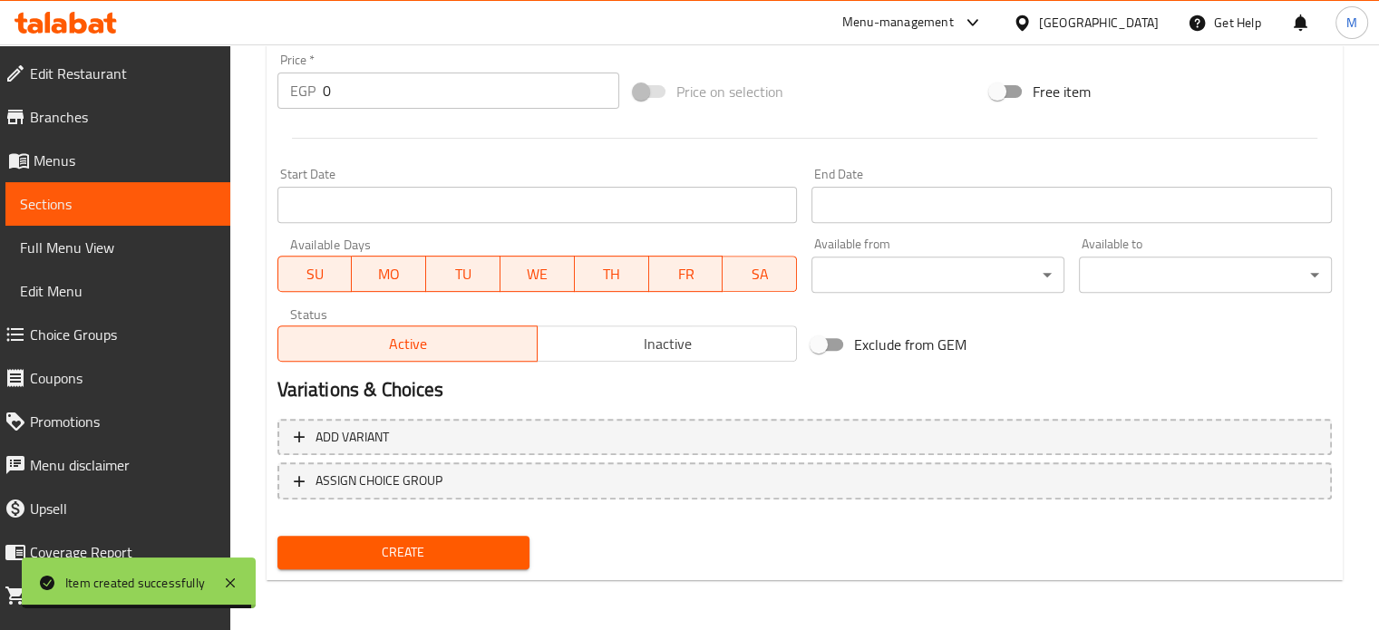
type input "Sausage potato roll"
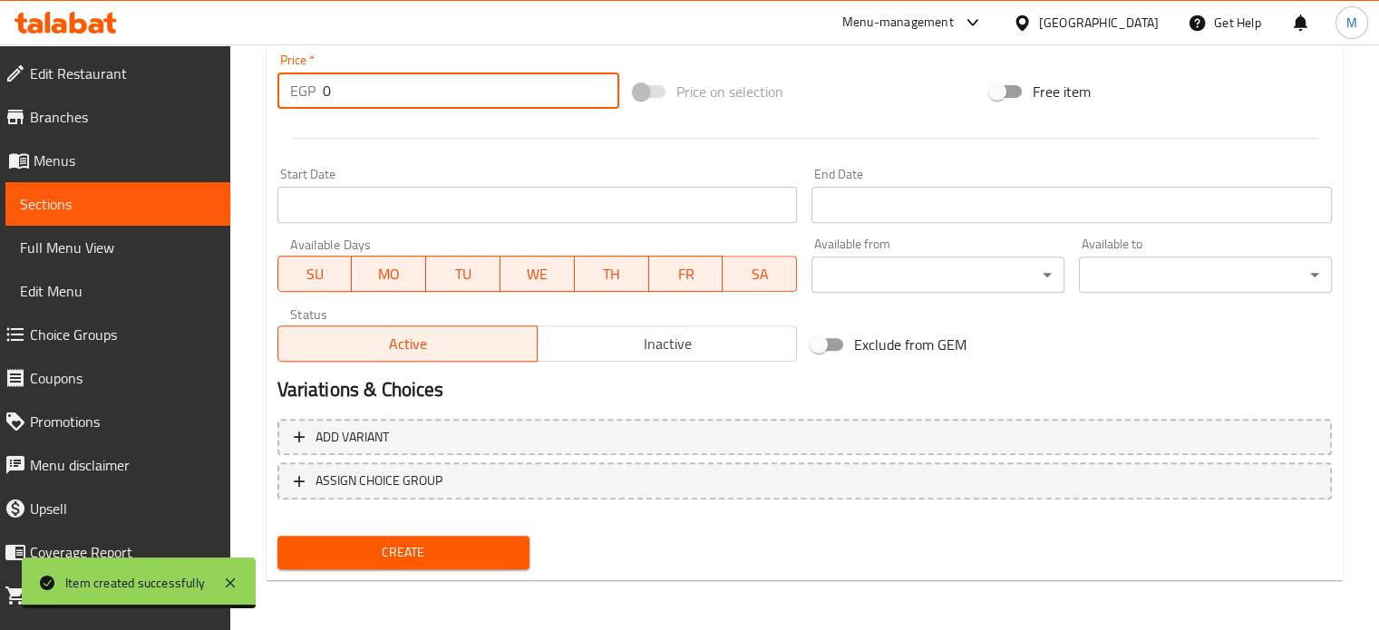
drag, startPoint x: 348, startPoint y: 83, endPoint x: 286, endPoint y: 95, distance: 63.7
click at [308, 95] on div "EGP 0 Price *" at bounding box center [448, 91] width 342 height 36
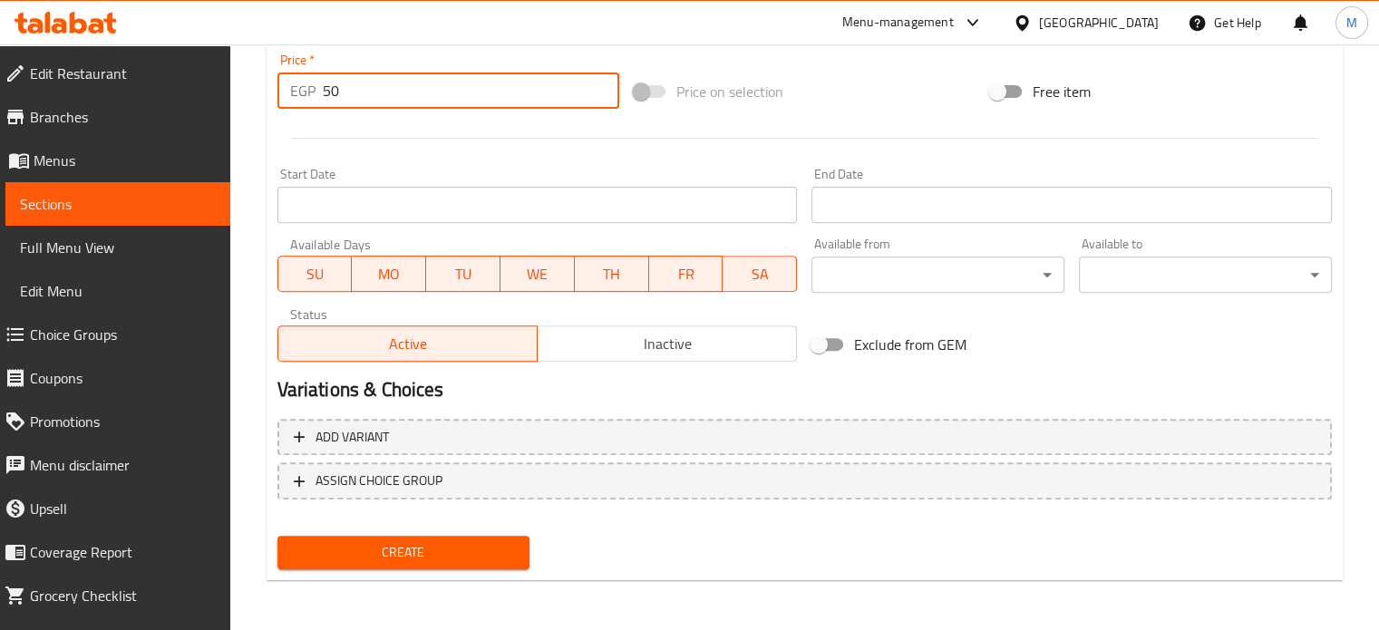
type input "50"
click at [395, 547] on span "Create" at bounding box center [404, 552] width 224 height 23
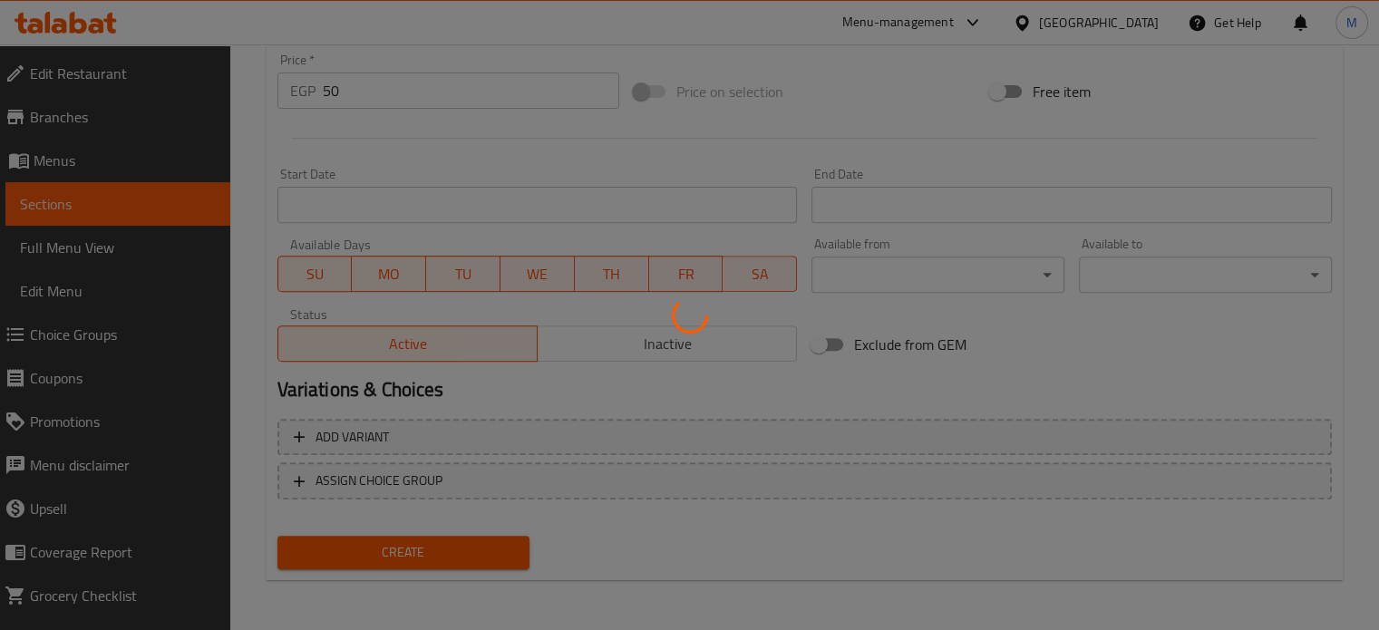
type input "0"
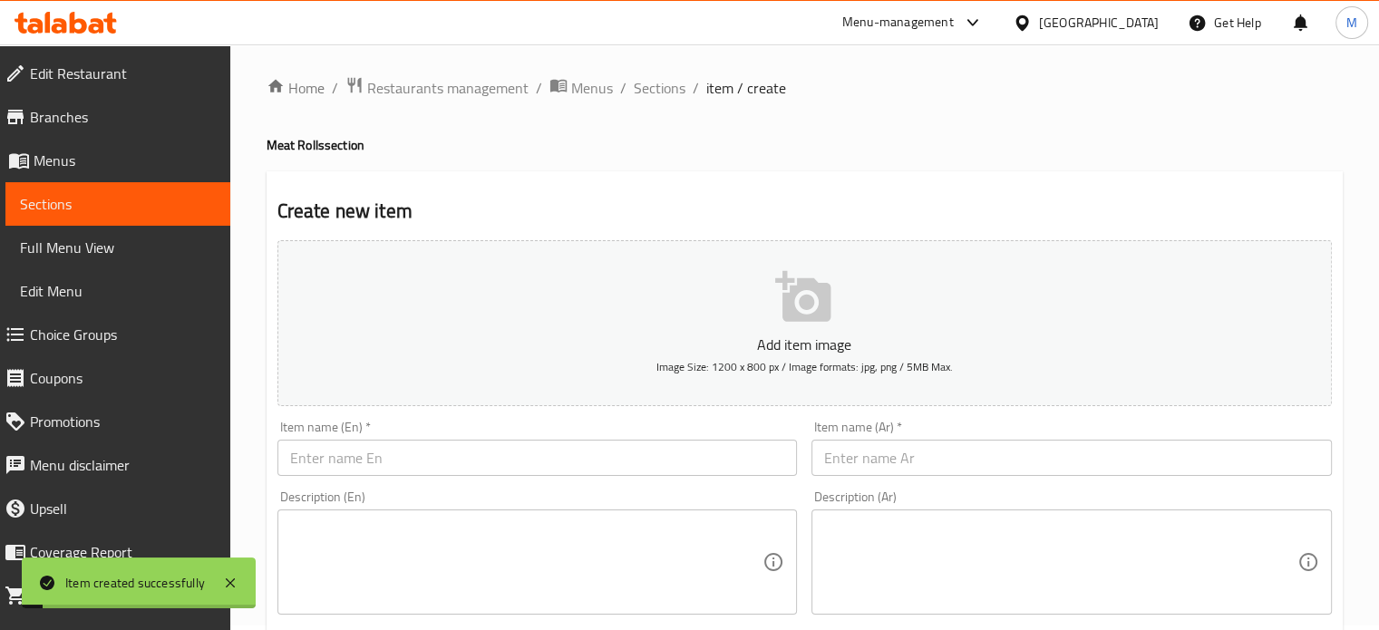
scroll to position [0, 0]
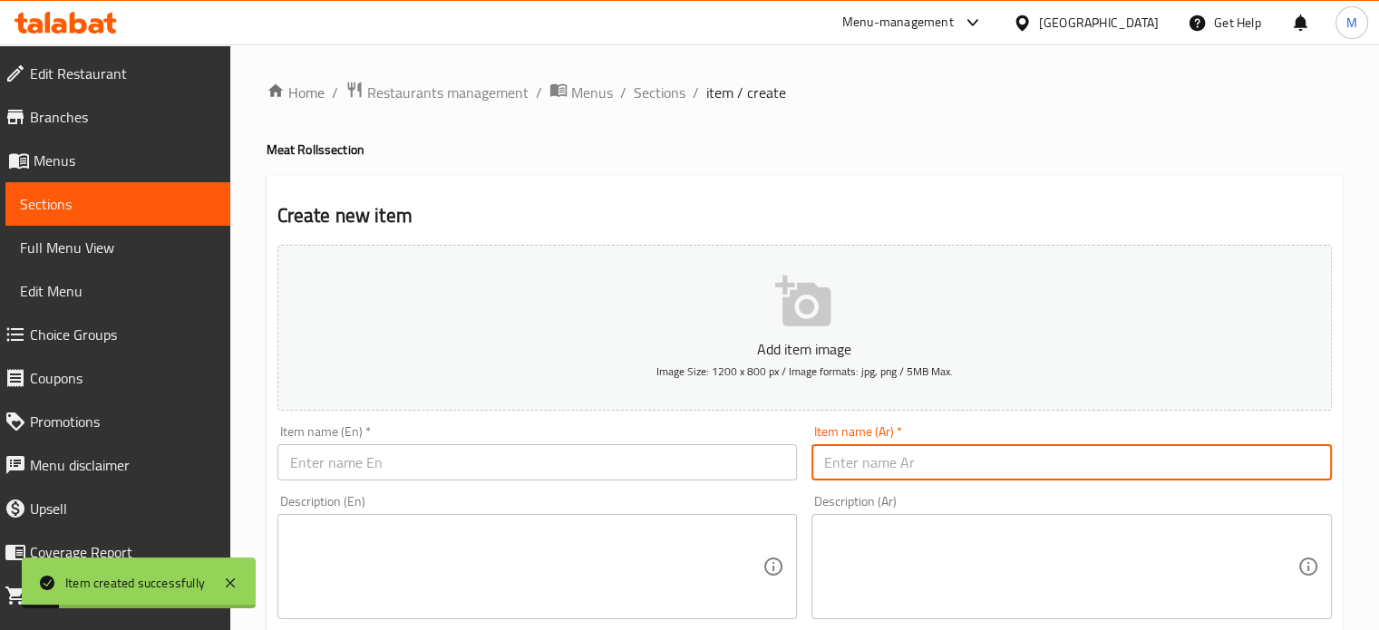
click at [885, 470] on input "text" at bounding box center [1071, 462] width 520 height 36
click at [885, 470] on input "رول بطاطس مكس جريل" at bounding box center [1071, 462] width 520 height 36
type input "رول بطاطس مكس جريل"
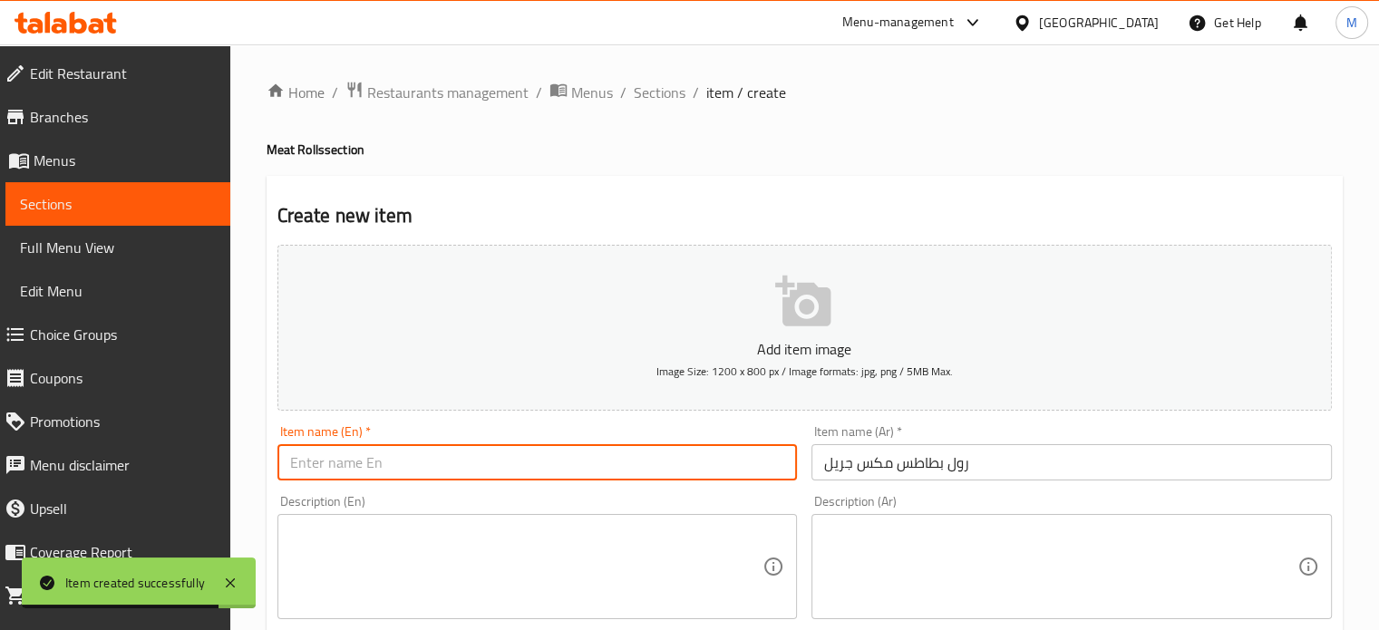
click at [366, 467] on input "text" at bounding box center [537, 462] width 520 height 36
paste input "Mixed Grill Potato Roll"
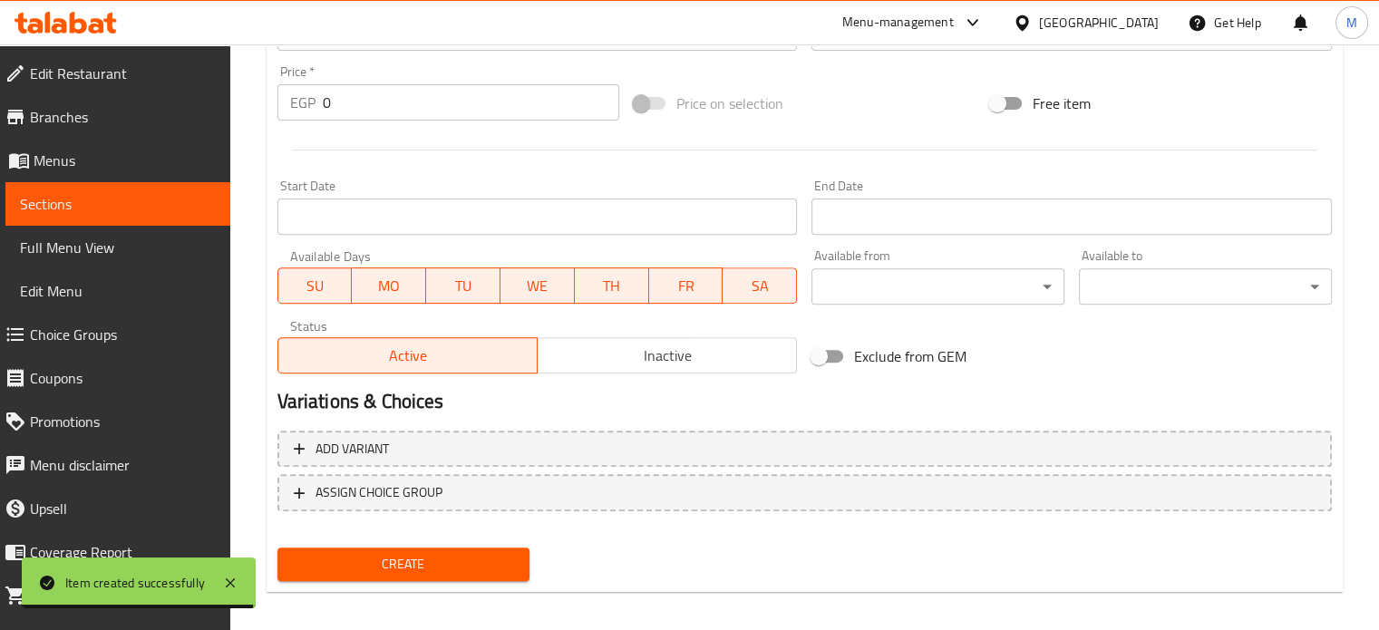
scroll to position [650, 0]
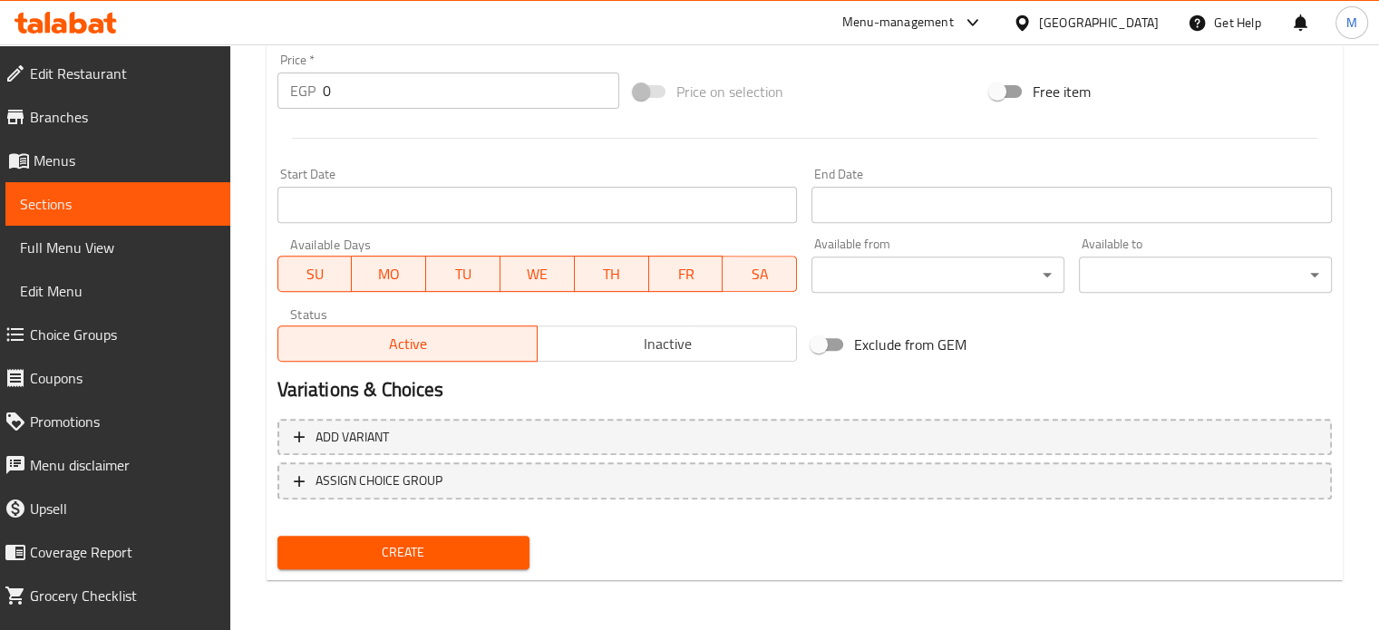
type input "Mixed Grill Potato Roll"
drag, startPoint x: 355, startPoint y: 95, endPoint x: 296, endPoint y: 93, distance: 59.0
click at [301, 95] on div "EGP 0 Price *" at bounding box center [448, 91] width 342 height 36
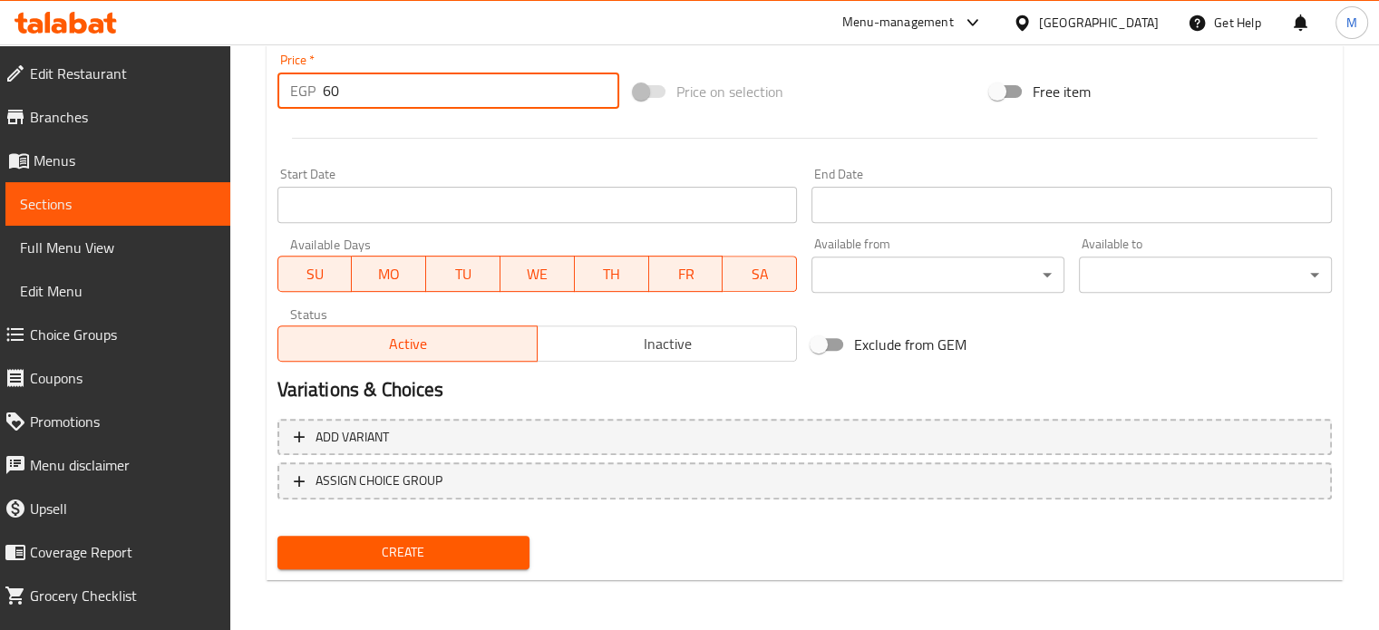
type input "60"
click at [422, 548] on span "Create" at bounding box center [404, 552] width 224 height 23
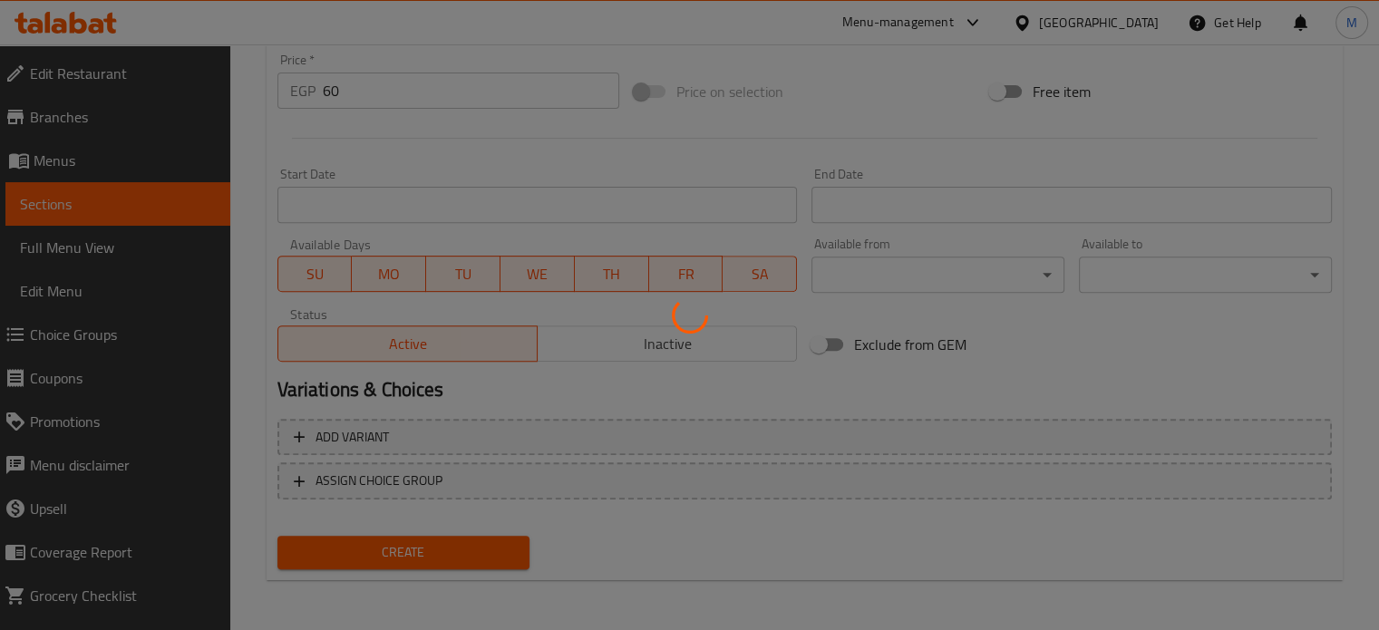
type input "0"
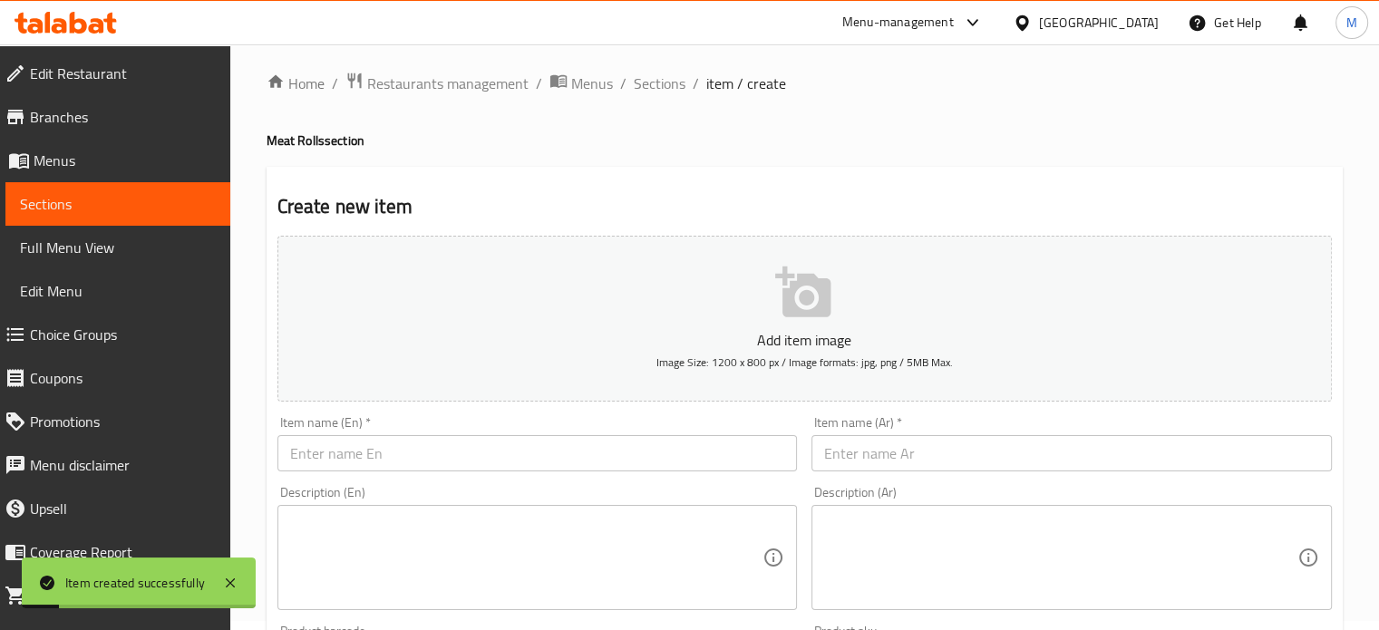
scroll to position [0, 0]
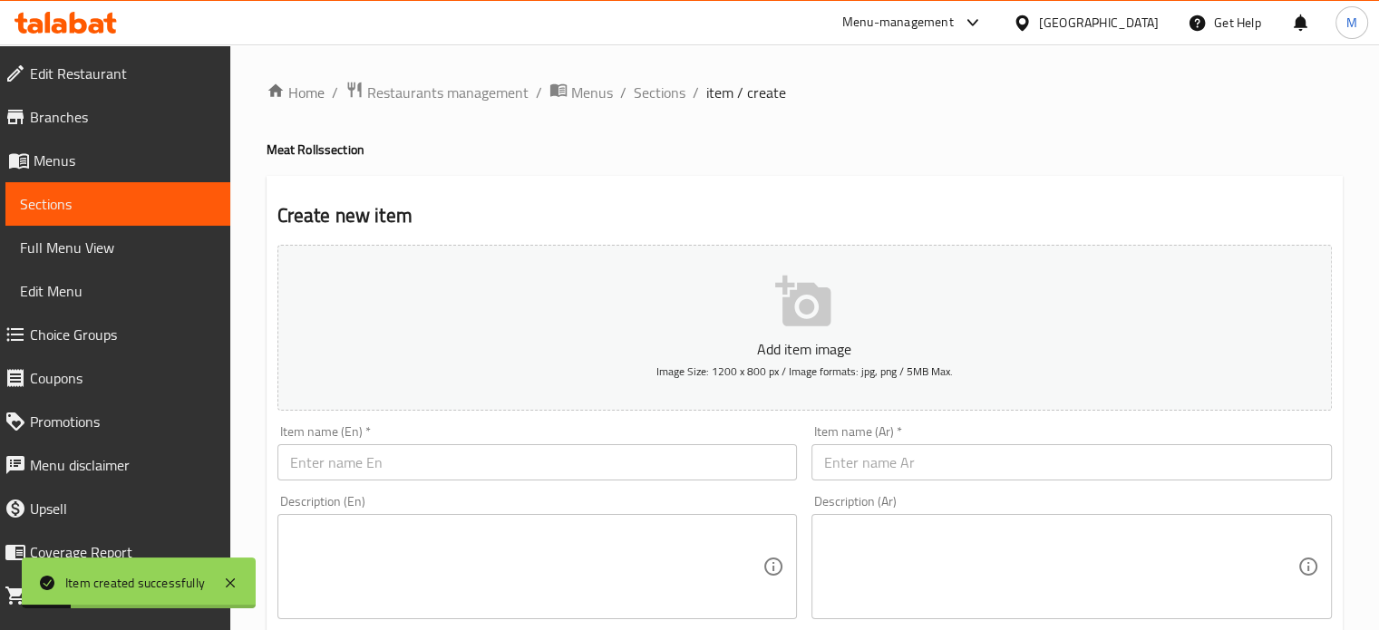
click at [910, 456] on input "text" at bounding box center [1071, 462] width 520 height 36
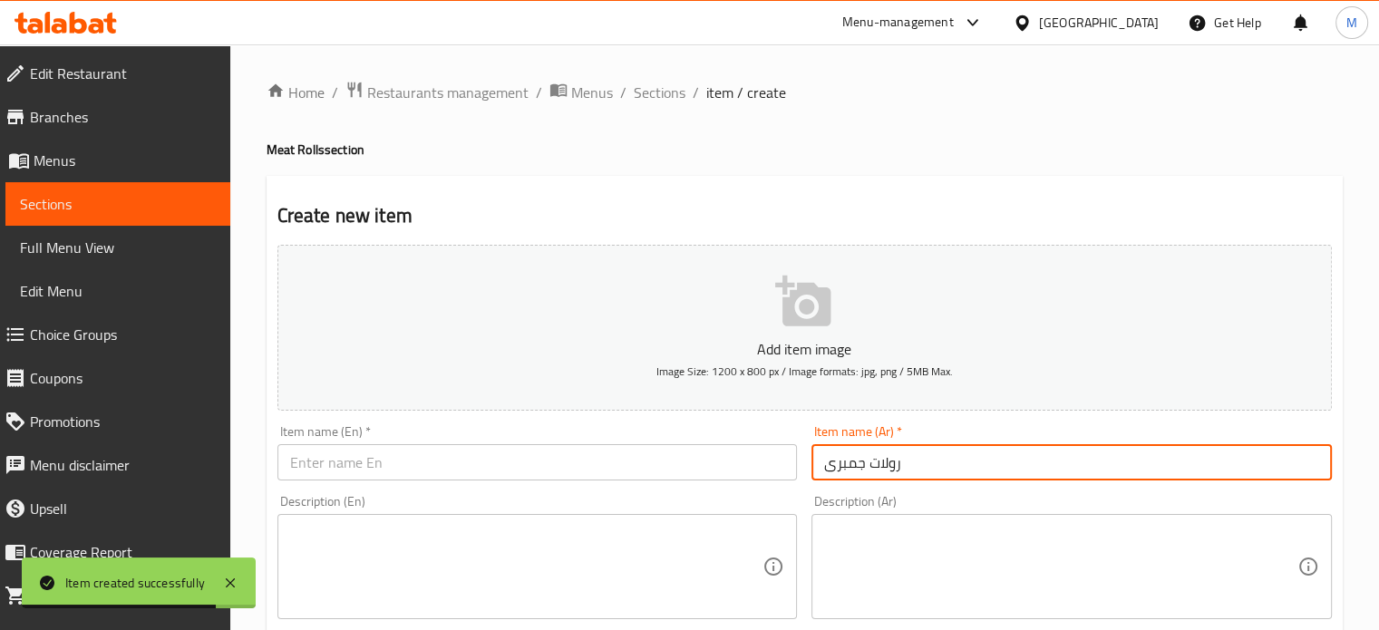
type input "رولات جمبرى"
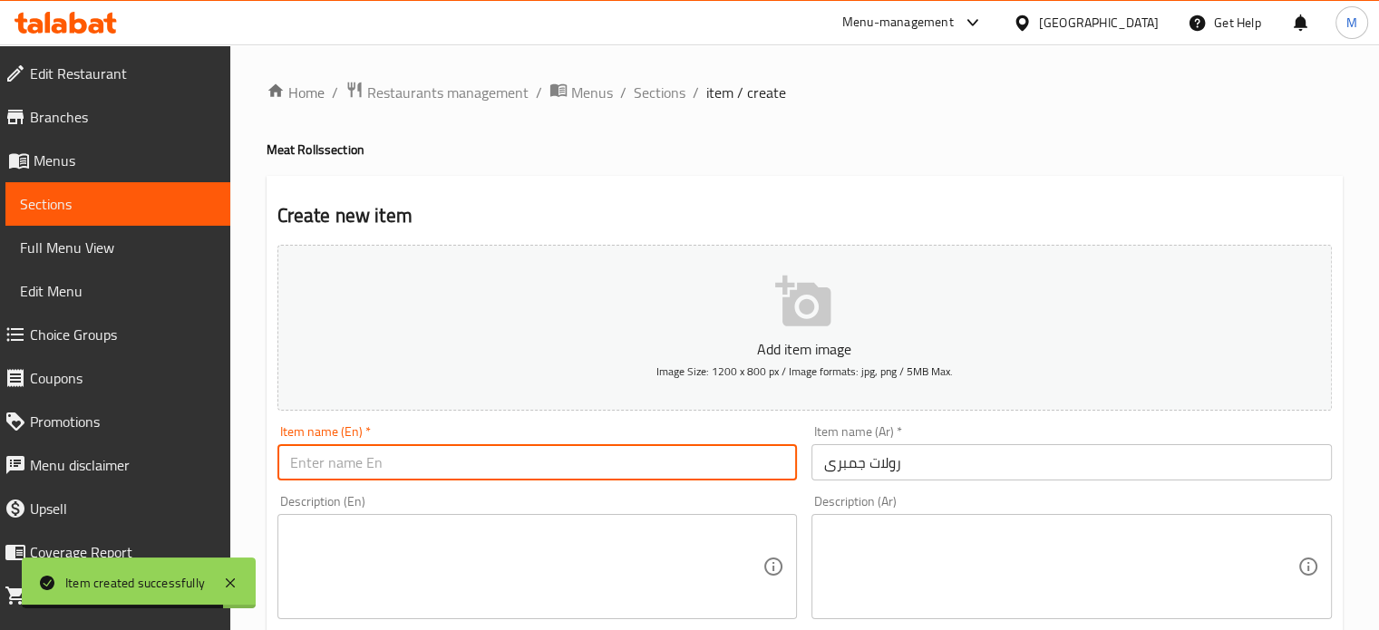
click at [671, 478] on input "text" at bounding box center [537, 462] width 520 height 36
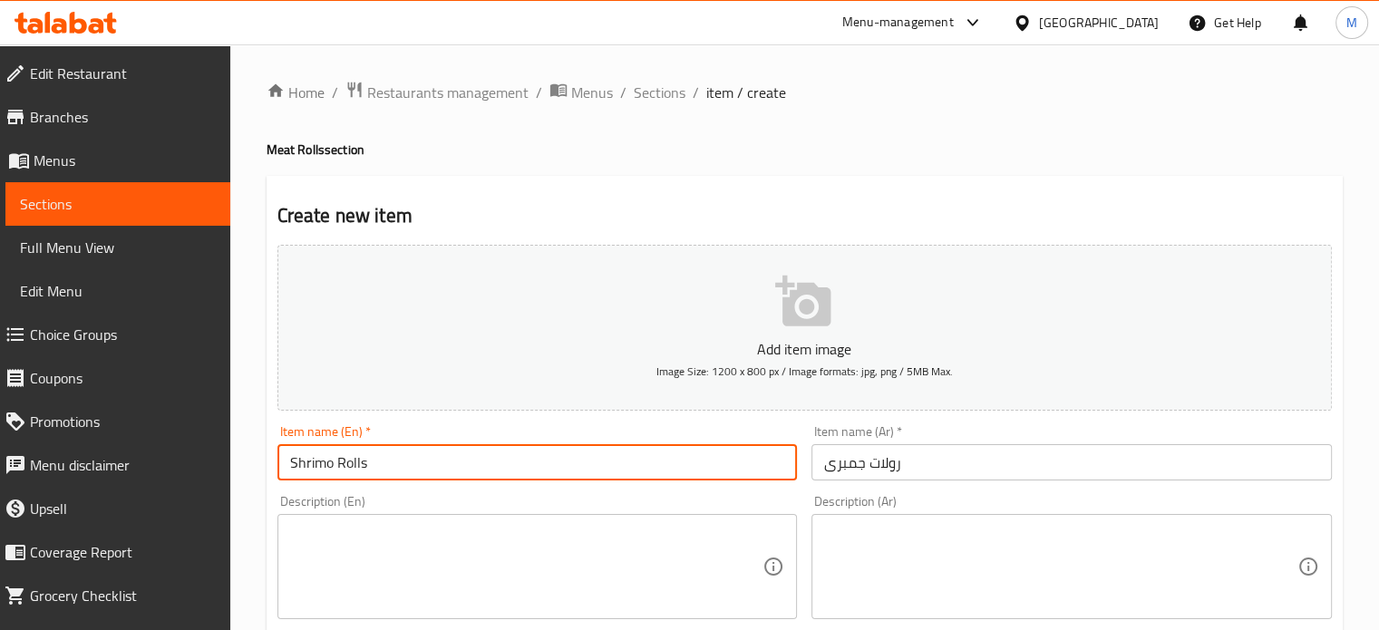
click at [332, 460] on input "Shrimo Rolls" at bounding box center [537, 462] width 520 height 36
type input "Shrimp Rolls"
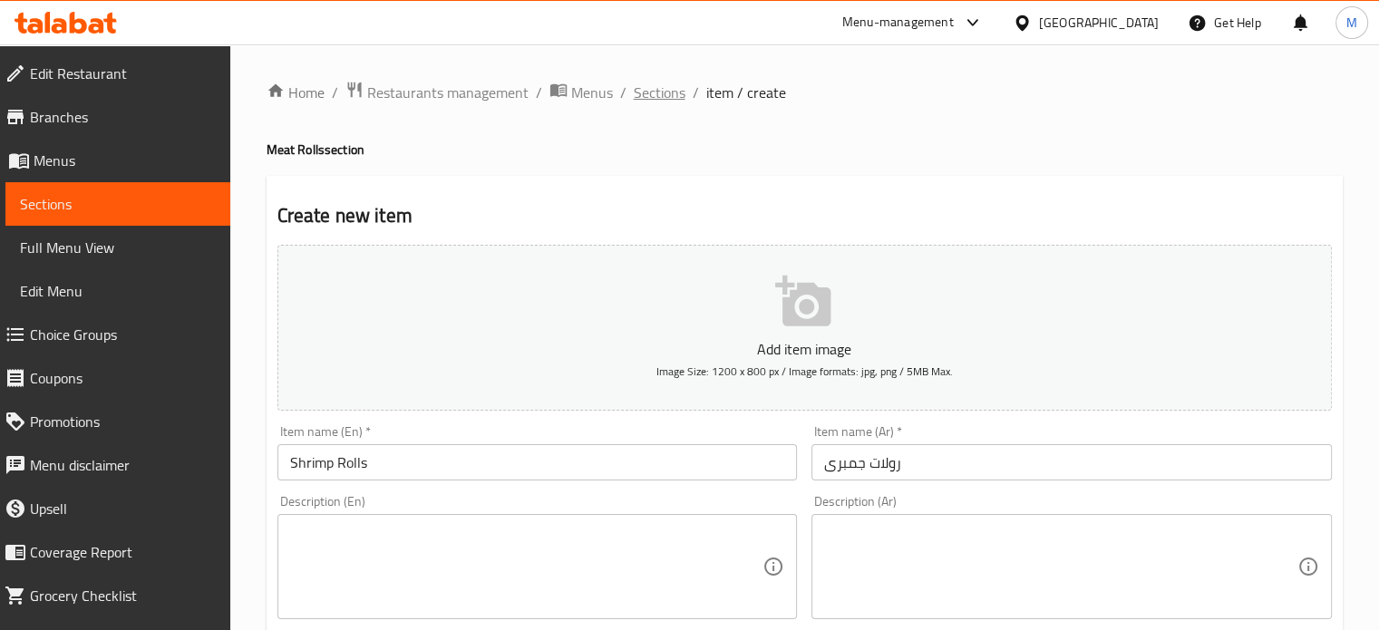
click at [650, 101] on span "Sections" at bounding box center [660, 93] width 52 height 22
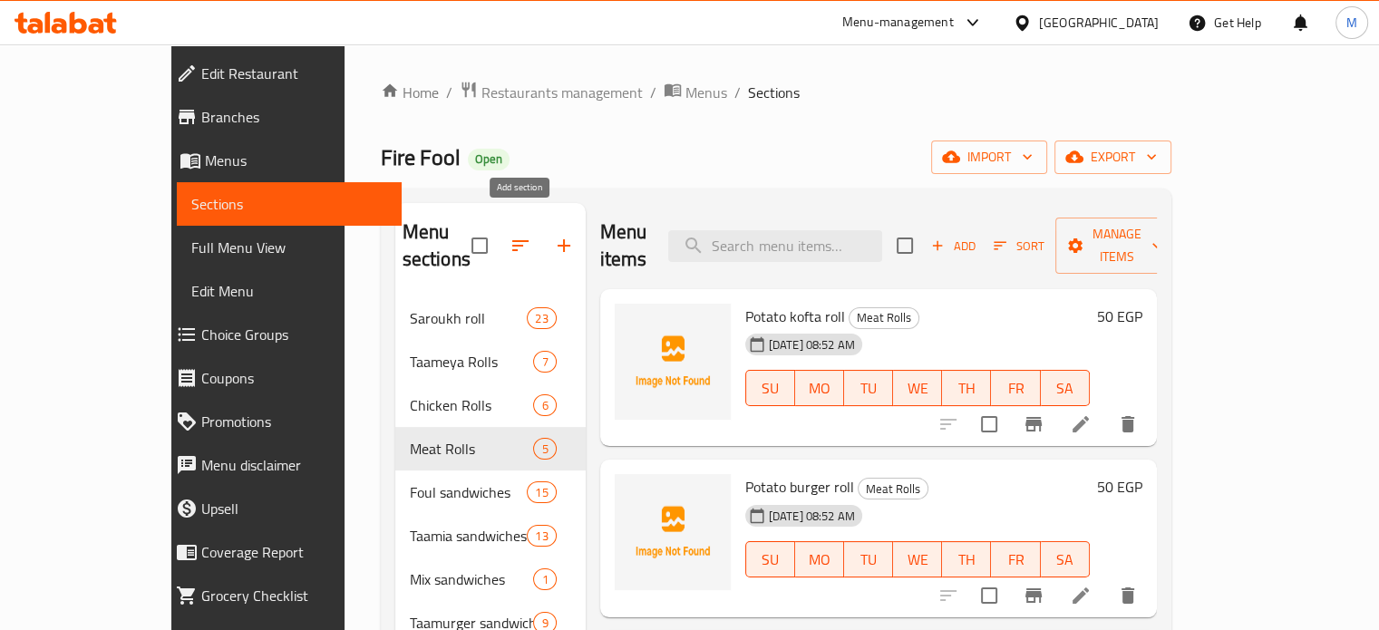
click at [553, 235] on icon "button" at bounding box center [564, 246] width 22 height 22
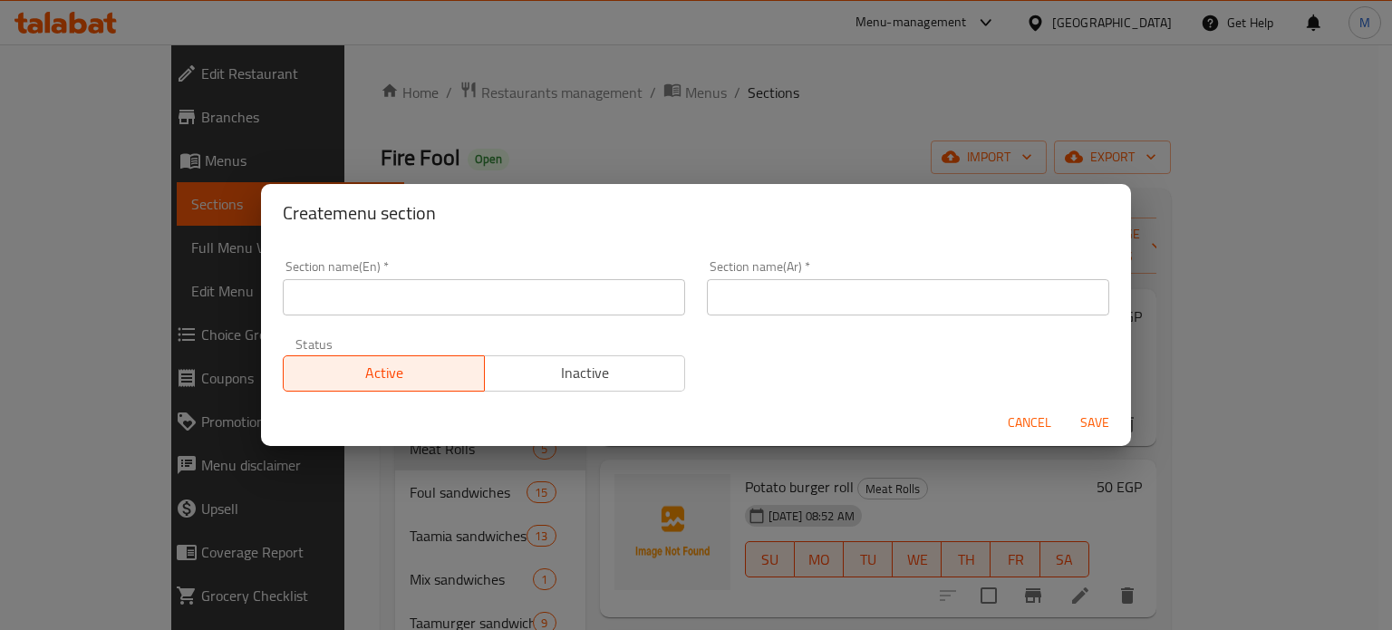
click at [849, 298] on input "text" at bounding box center [908, 297] width 402 height 36
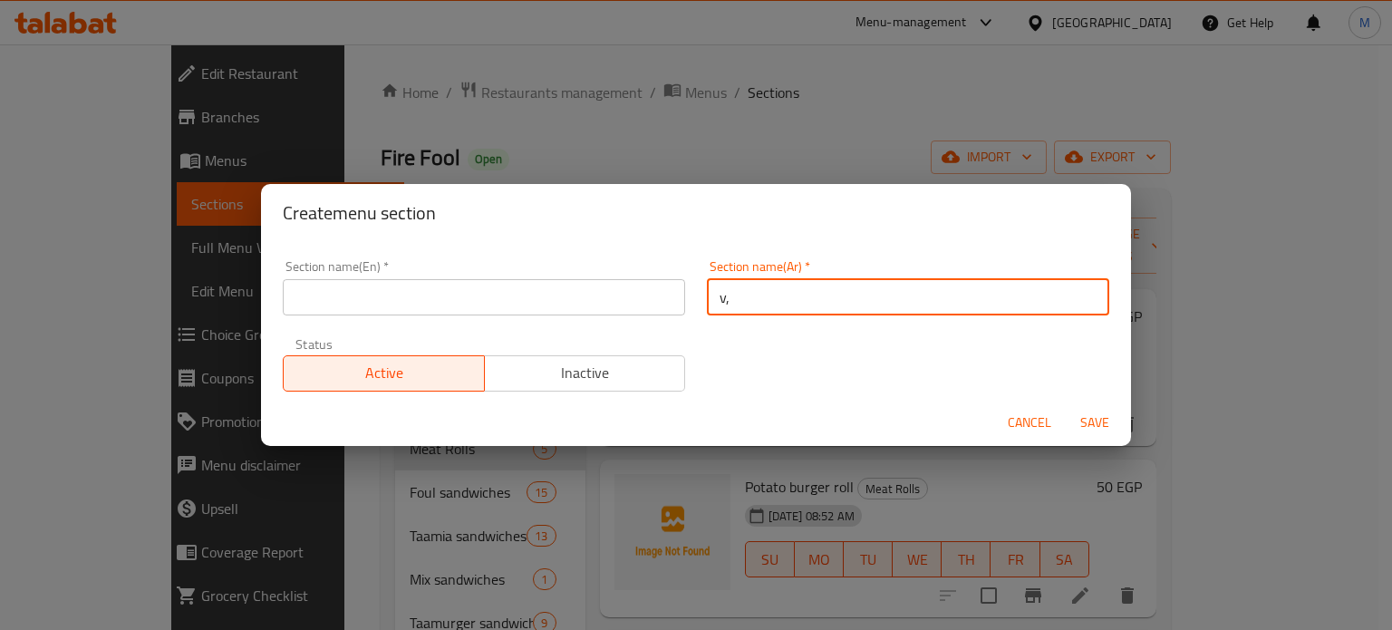
type input "v"
type input "رولات جمبرى"
click at [538, 303] on input "text" at bounding box center [484, 297] width 402 height 36
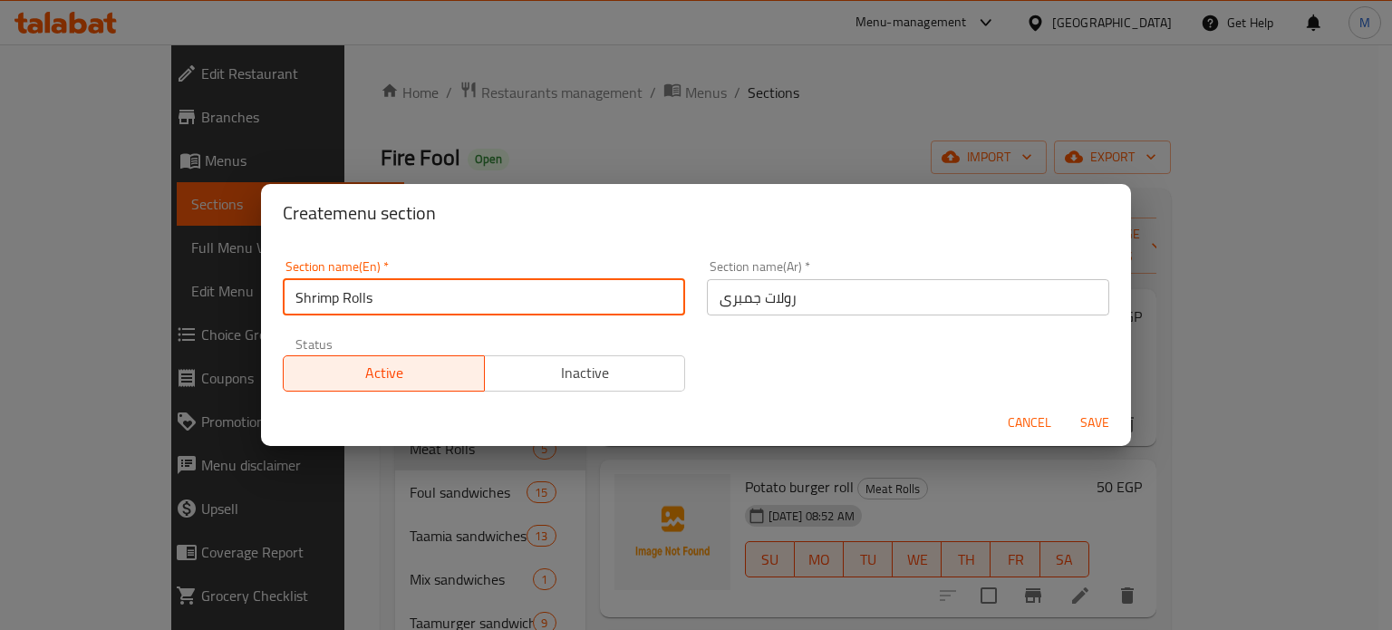
type input "Shrimp Rolls"
click at [1114, 427] on span "Save" at bounding box center [1095, 423] width 44 height 23
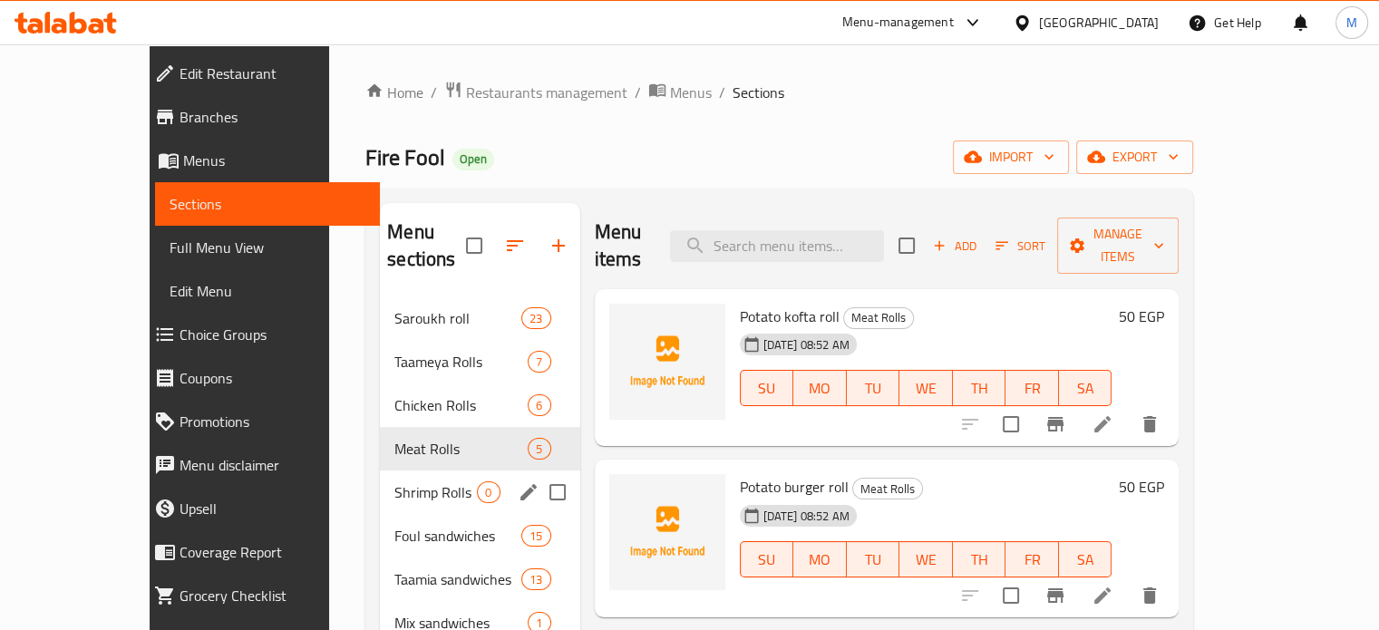
click at [394, 481] on span "Shrimp Rolls" at bounding box center [435, 492] width 82 height 22
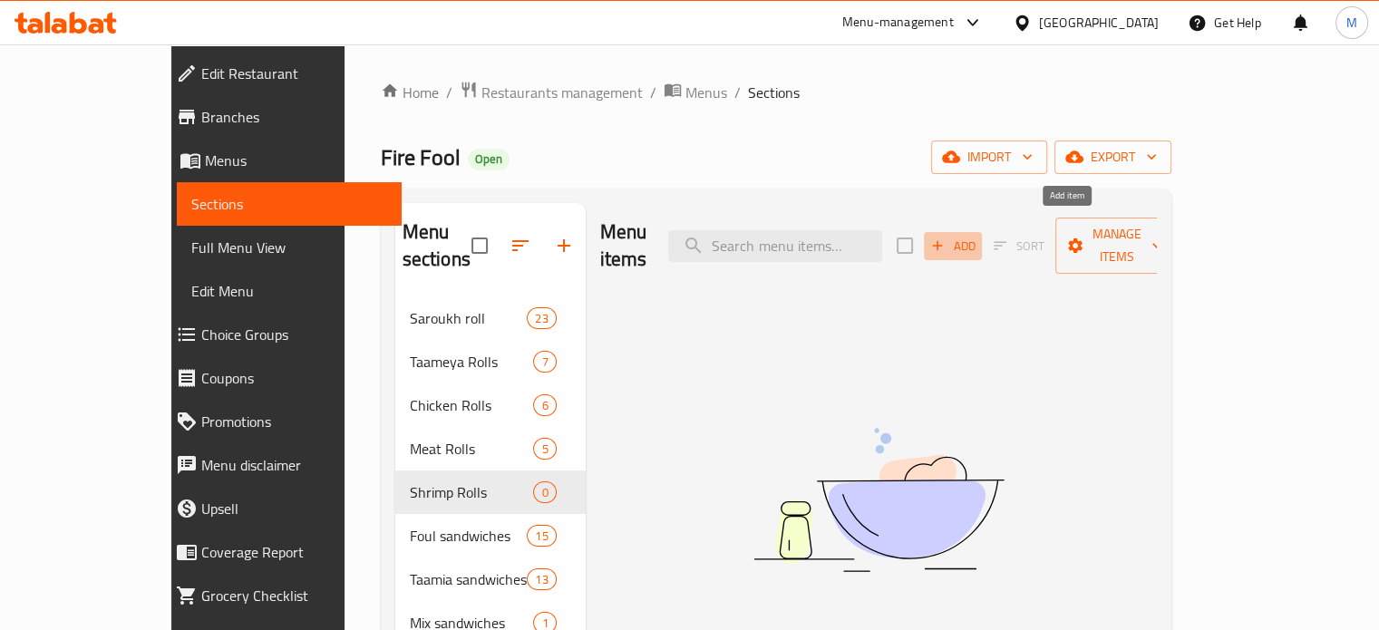
click at [977, 237] on span "Add" at bounding box center [952, 246] width 49 height 21
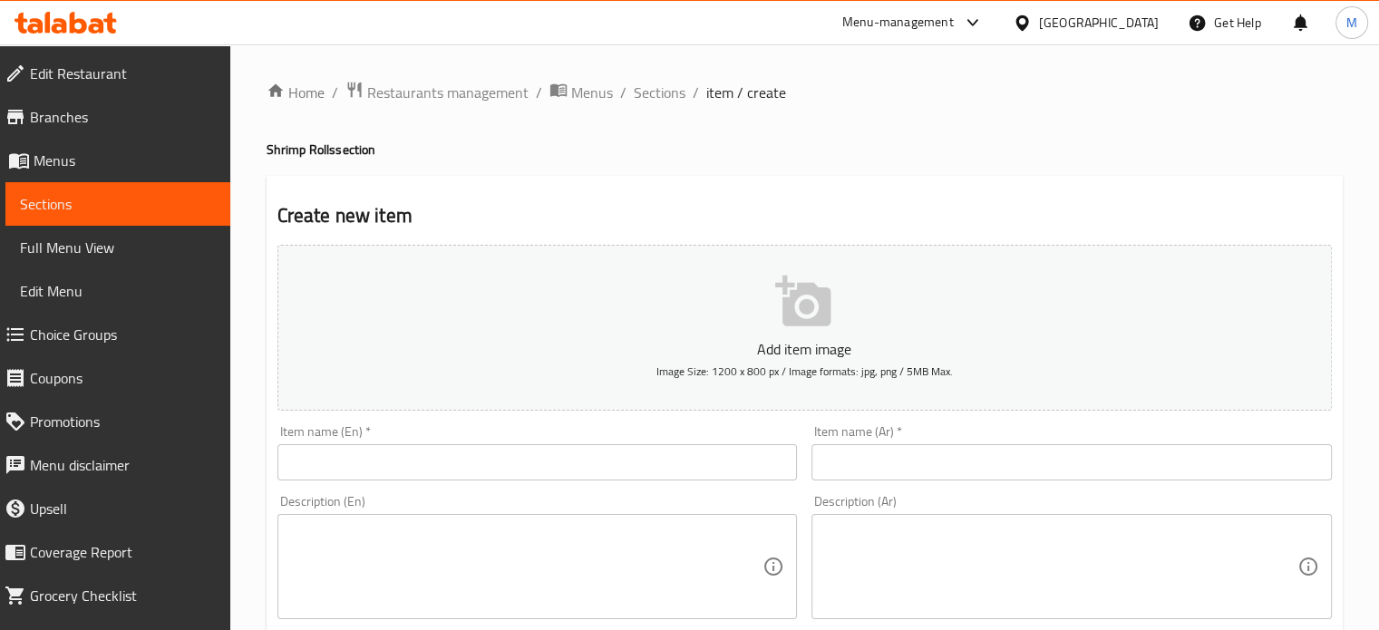
click at [896, 467] on input "text" at bounding box center [1071, 462] width 520 height 36
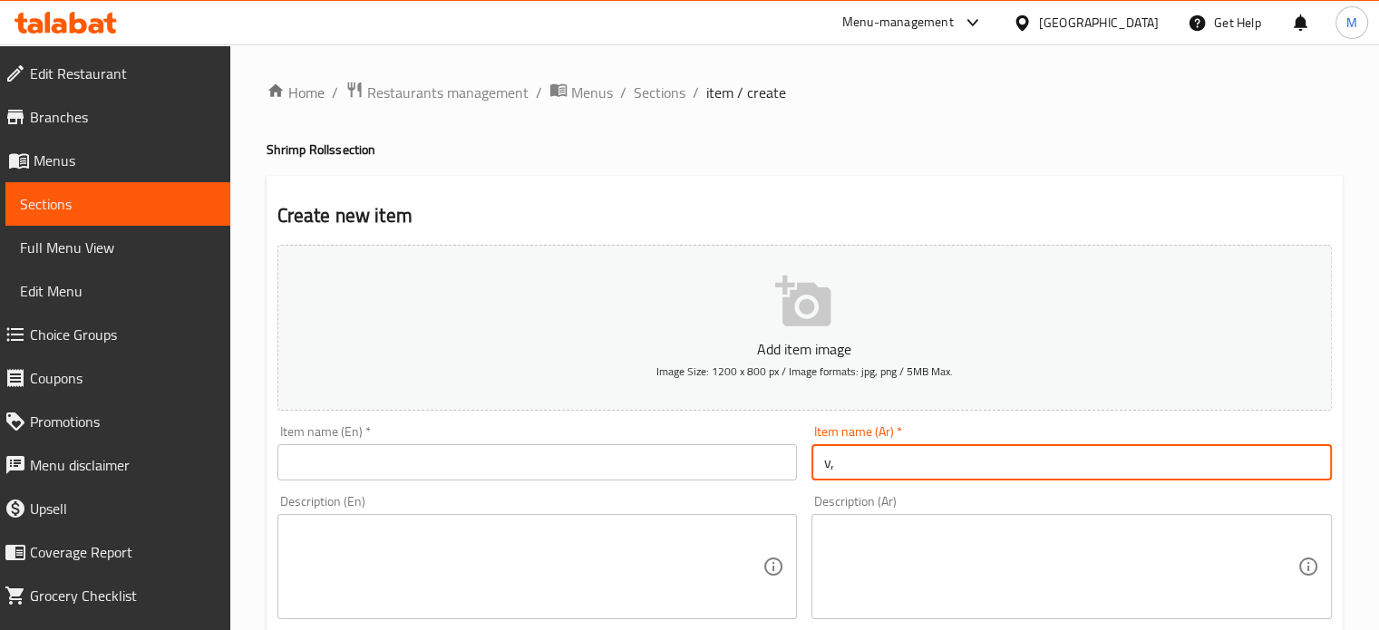
type input "v"
click at [895, 467] on input "رول جمبرى مقلى" at bounding box center [1071, 462] width 520 height 36
type input "رول جمبرى مقلى"
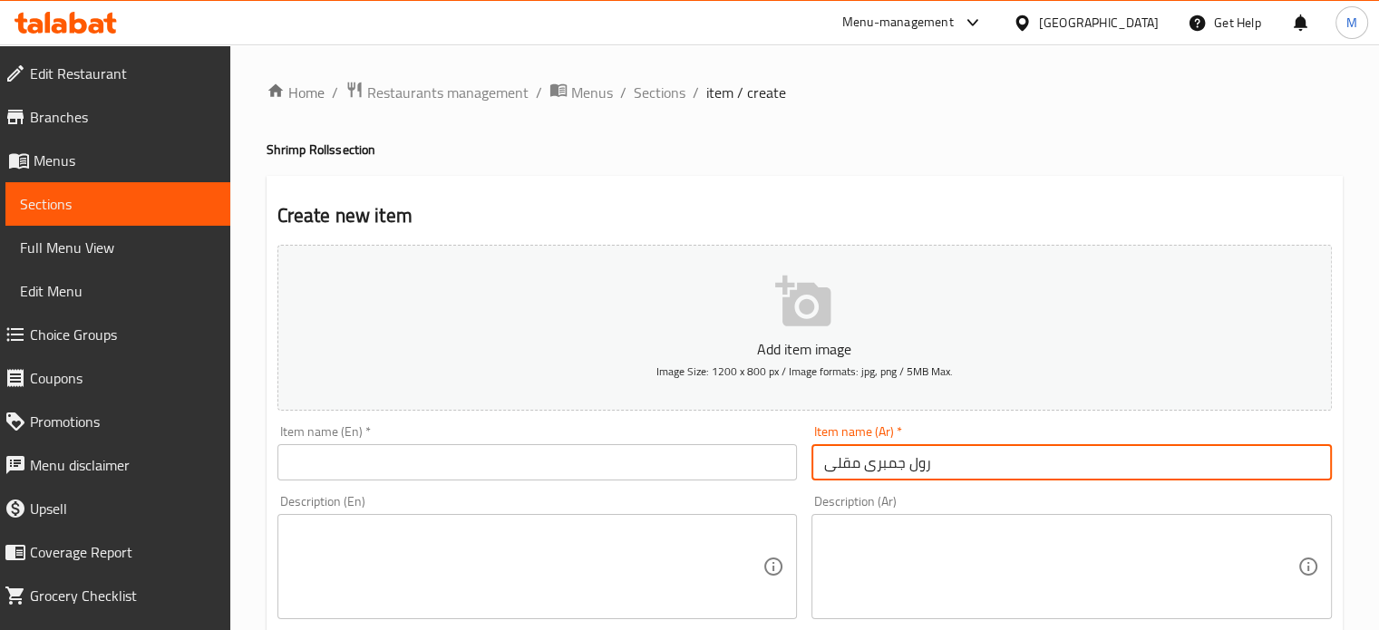
click at [372, 453] on input "text" at bounding box center [537, 462] width 520 height 36
paste input "Fried shrimp roll"
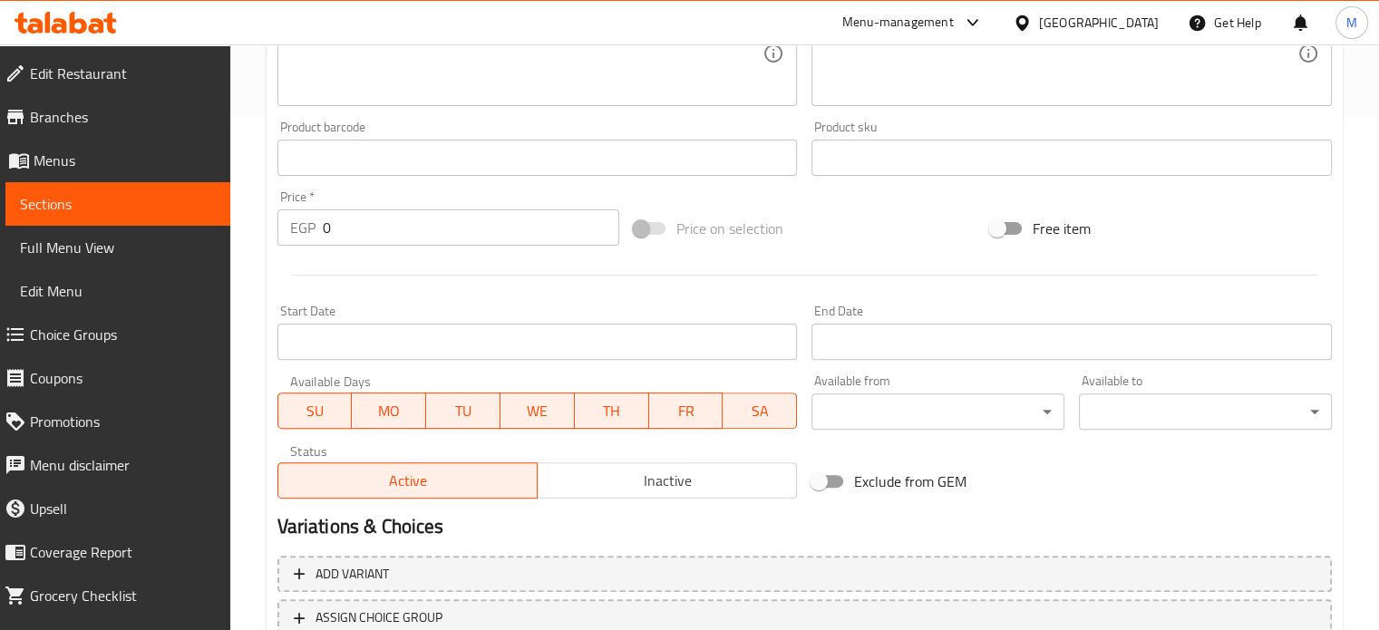
scroll to position [650, 0]
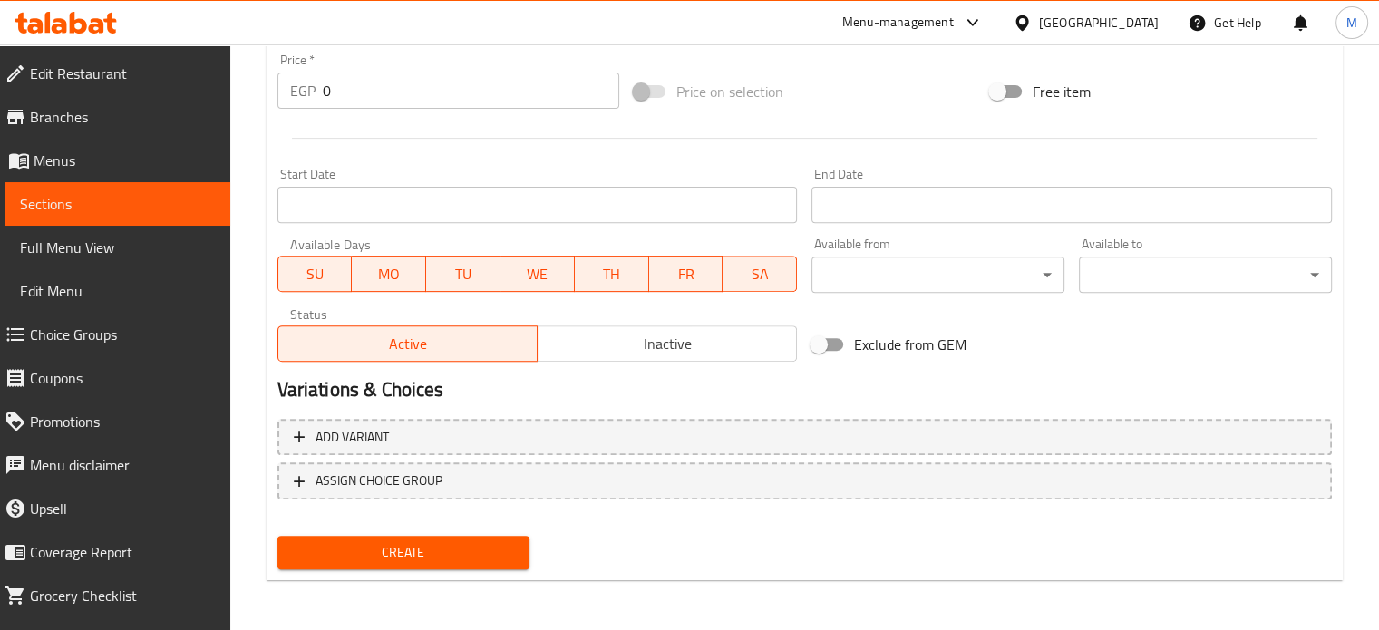
type input "Fried shrimp roll"
click at [323, 90] on input "0" at bounding box center [471, 91] width 296 height 36
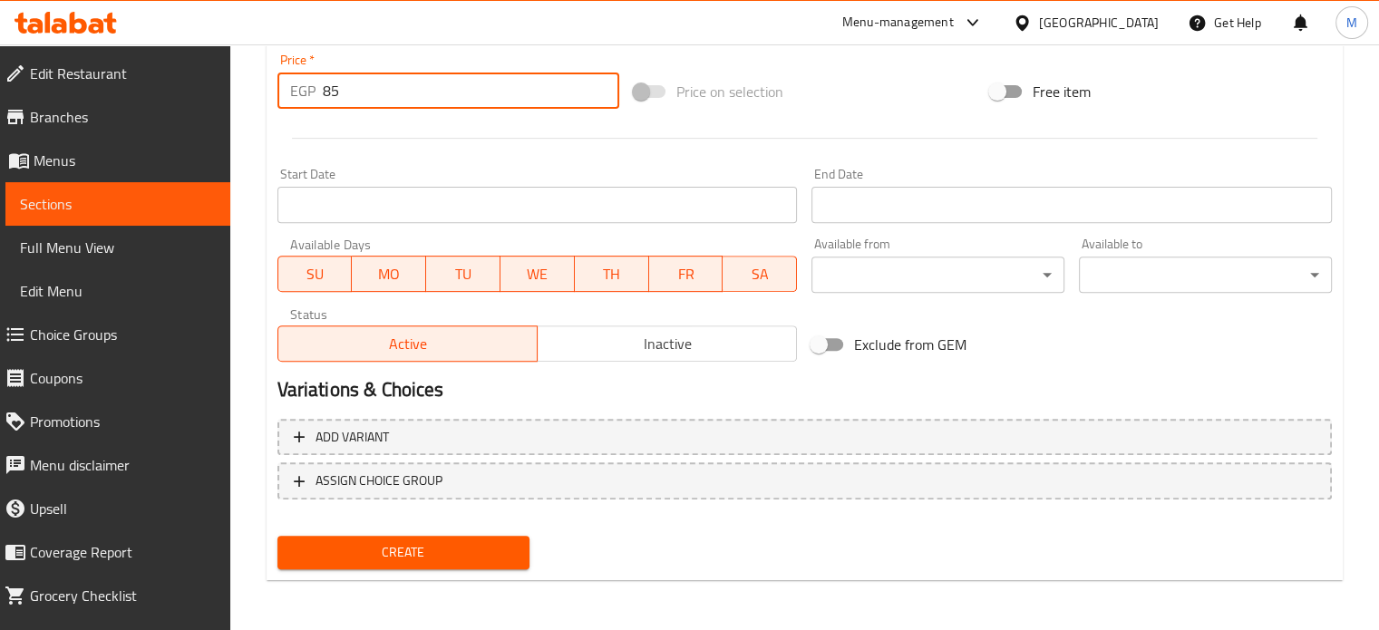
type input "85"
click at [387, 566] on button "Create" at bounding box center [403, 553] width 253 height 34
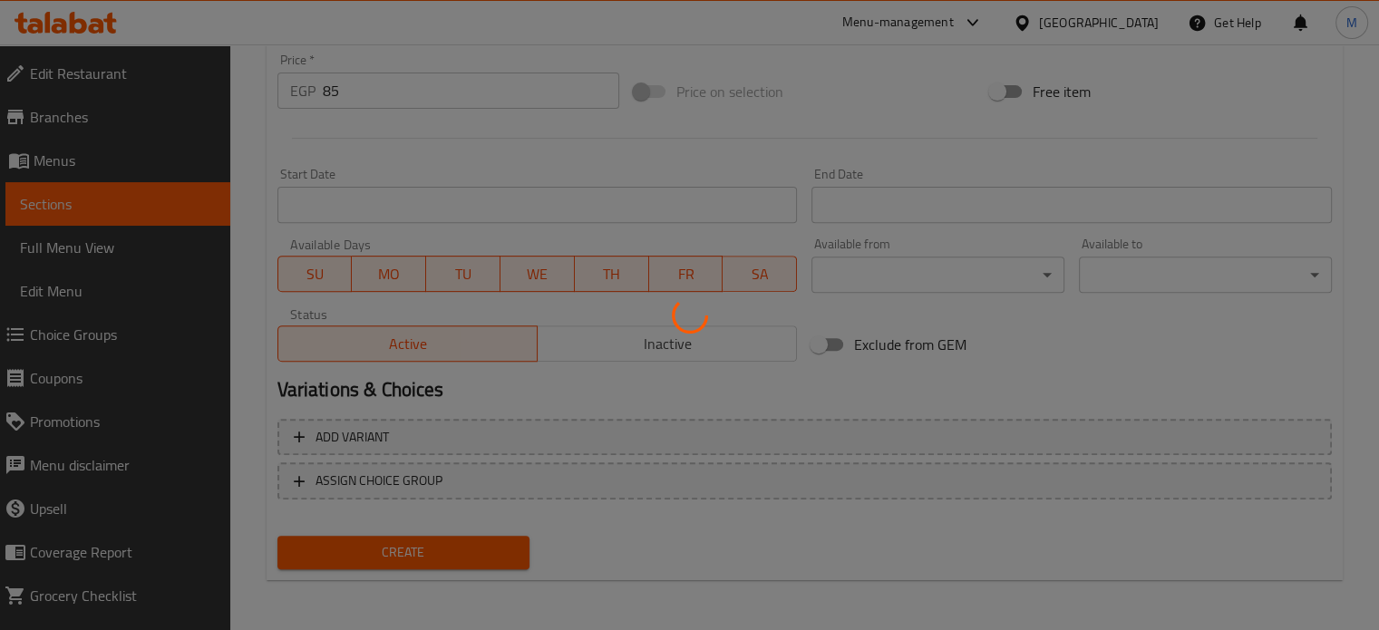
type input "0"
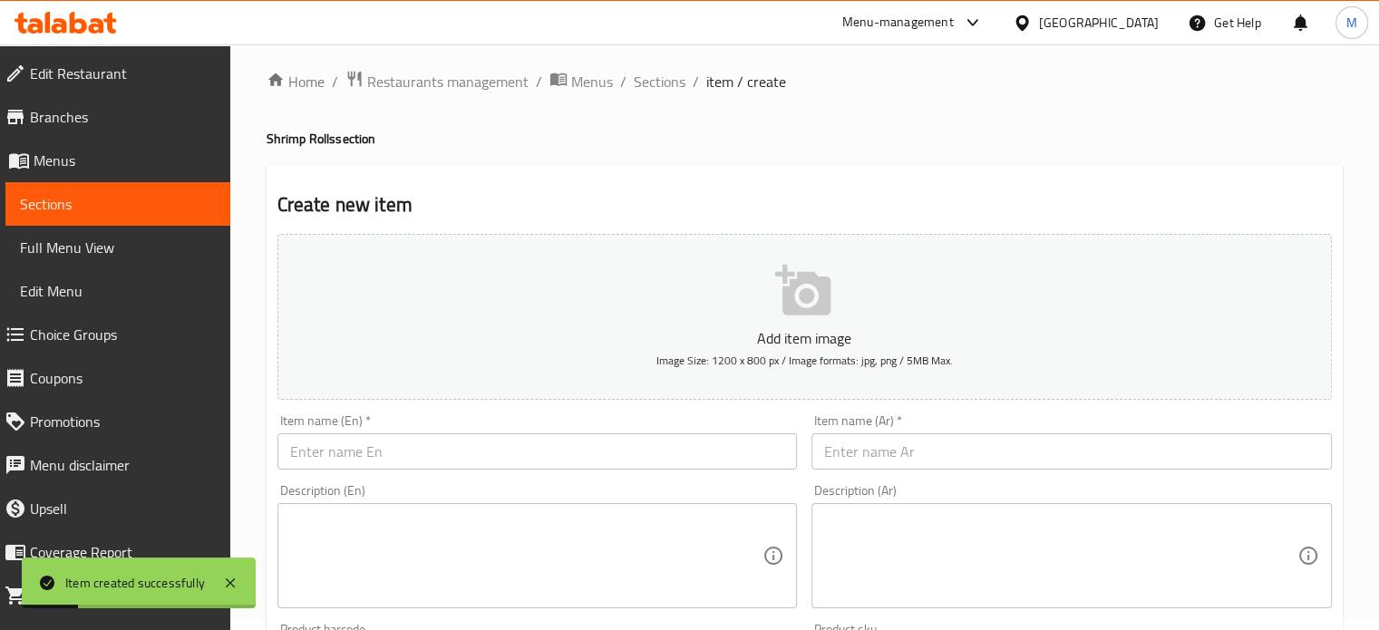
scroll to position [0, 0]
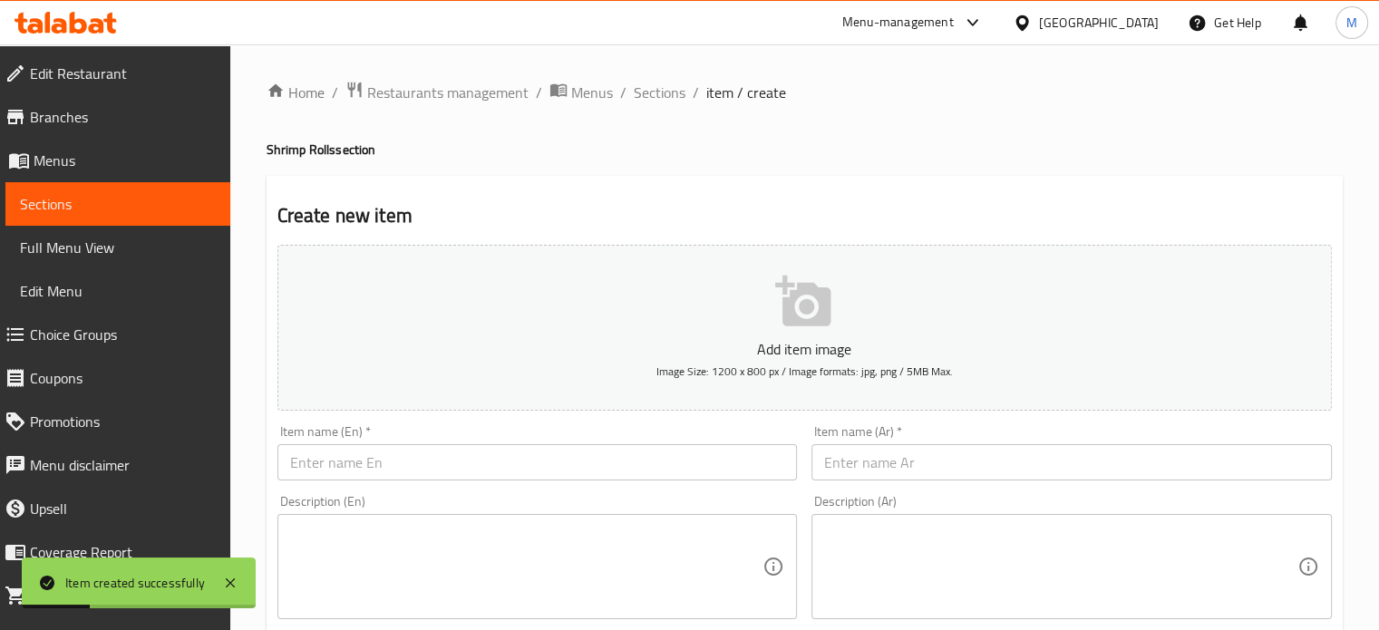
click at [917, 460] on input "text" at bounding box center [1071, 462] width 520 height 36
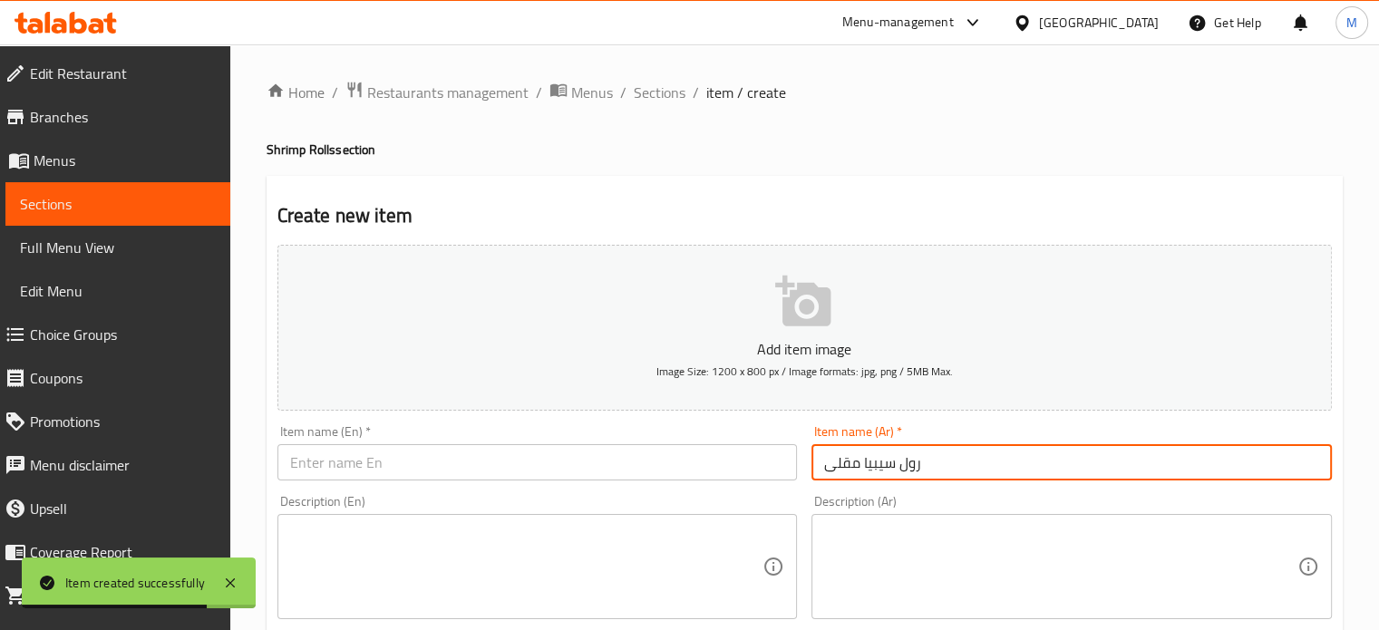
click at [917, 460] on input "رول سيبيا مقلى" at bounding box center [1071, 462] width 520 height 36
type input "رول سيبيا مقلى"
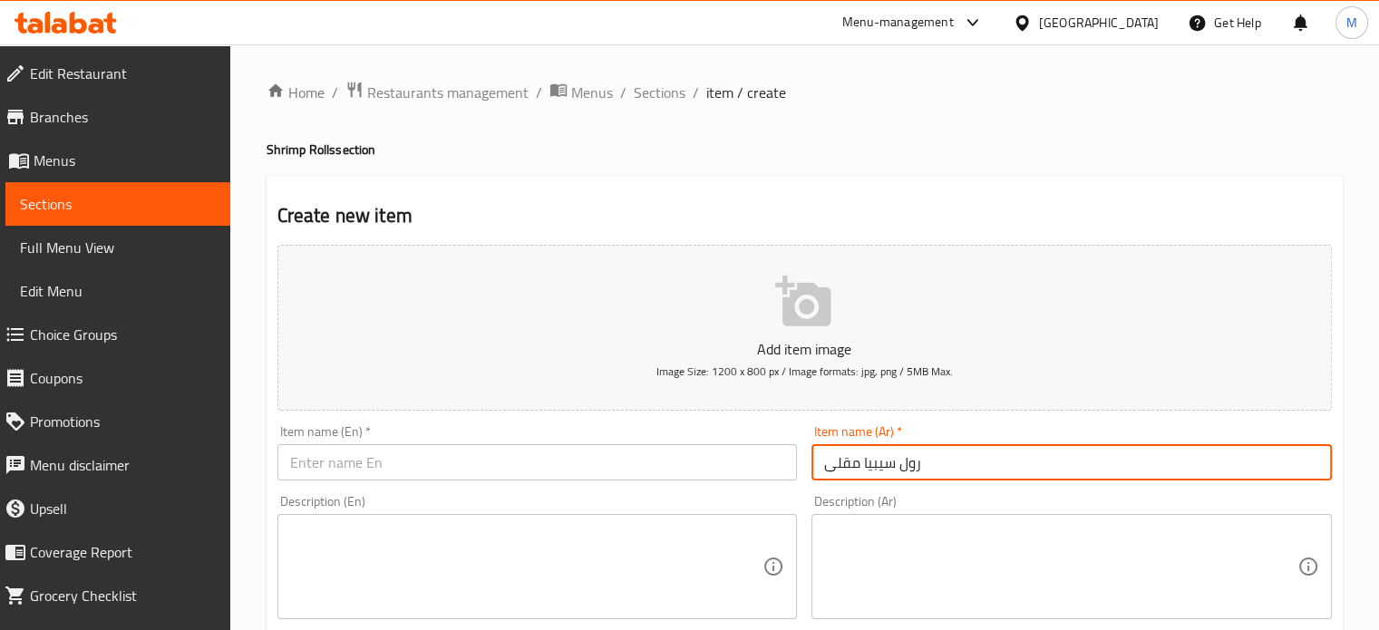
click at [410, 474] on input "text" at bounding box center [537, 462] width 520 height 36
paste input "Fried sepia roll"
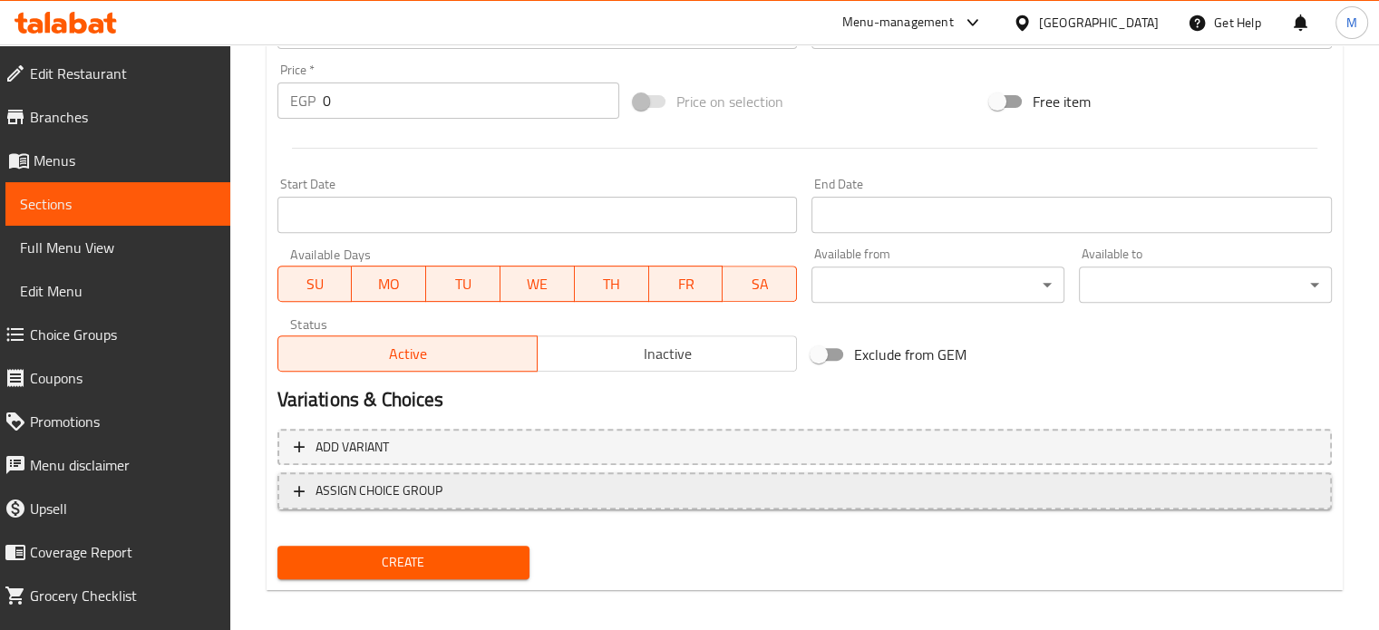
scroll to position [650, 0]
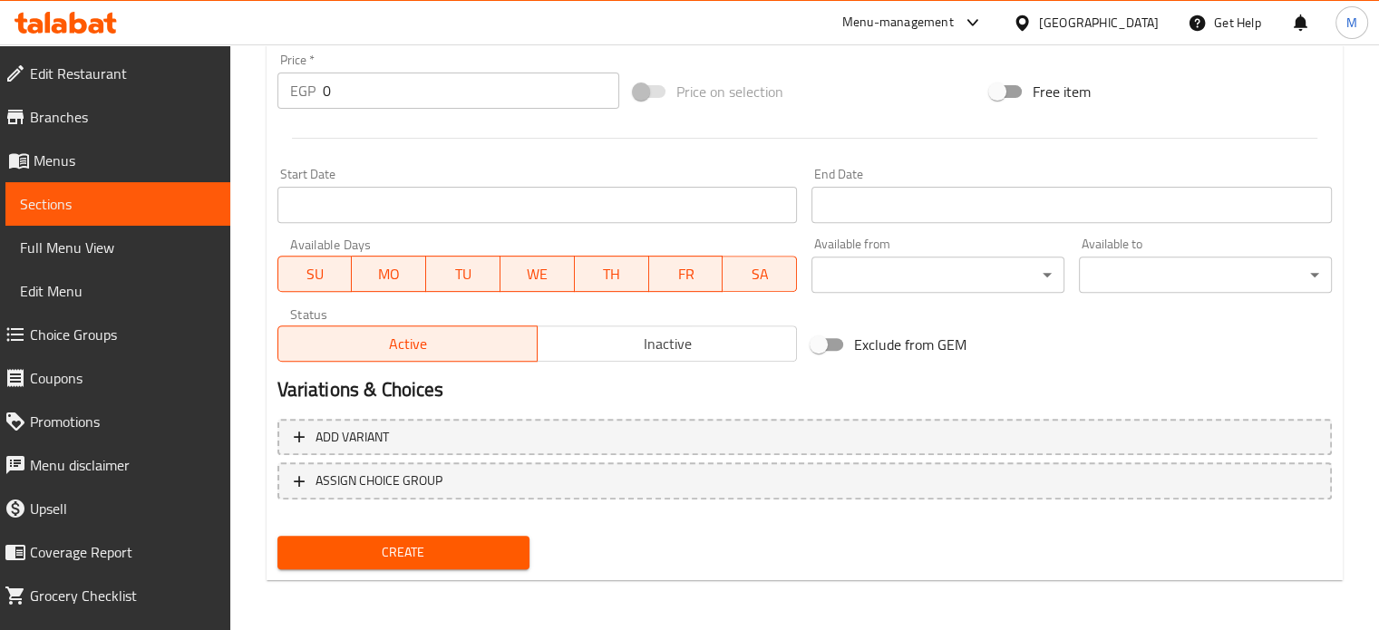
type input "Fried sepia roll"
drag, startPoint x: 328, startPoint y: 88, endPoint x: 302, endPoint y: 86, distance: 26.4
click at [315, 88] on div "EGP 0 Price *" at bounding box center [448, 91] width 342 height 36
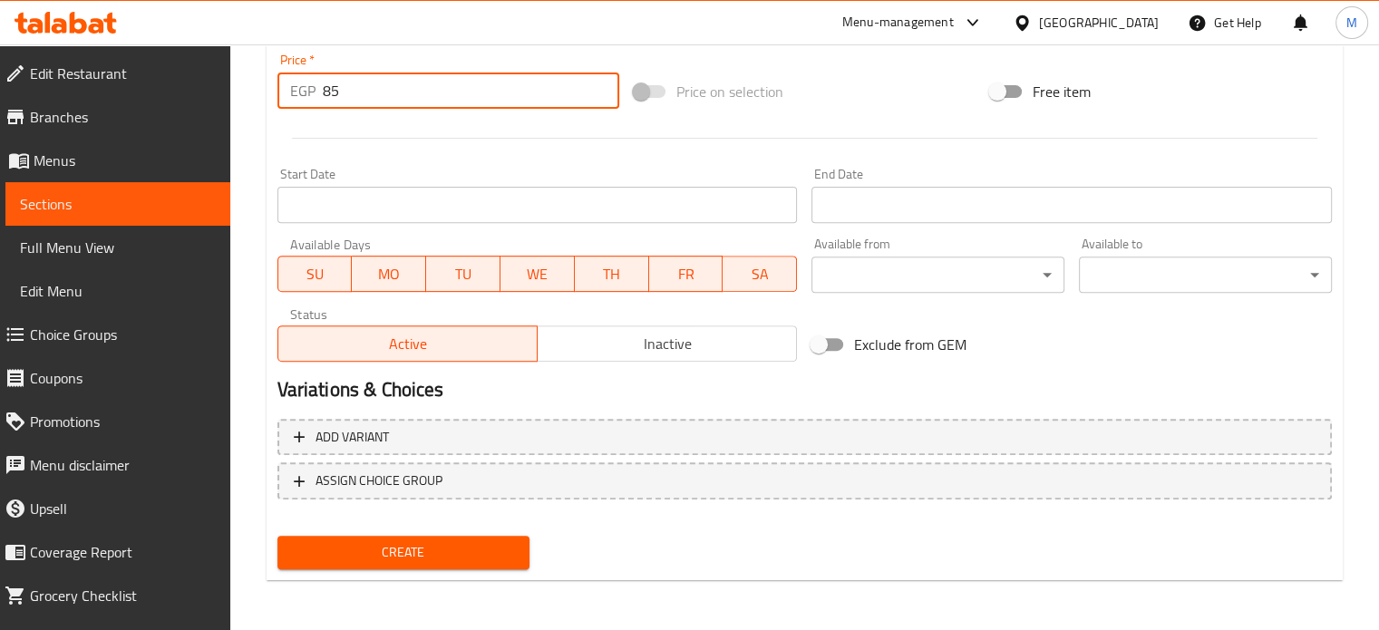
type input "85"
click at [408, 545] on span "Create" at bounding box center [404, 552] width 224 height 23
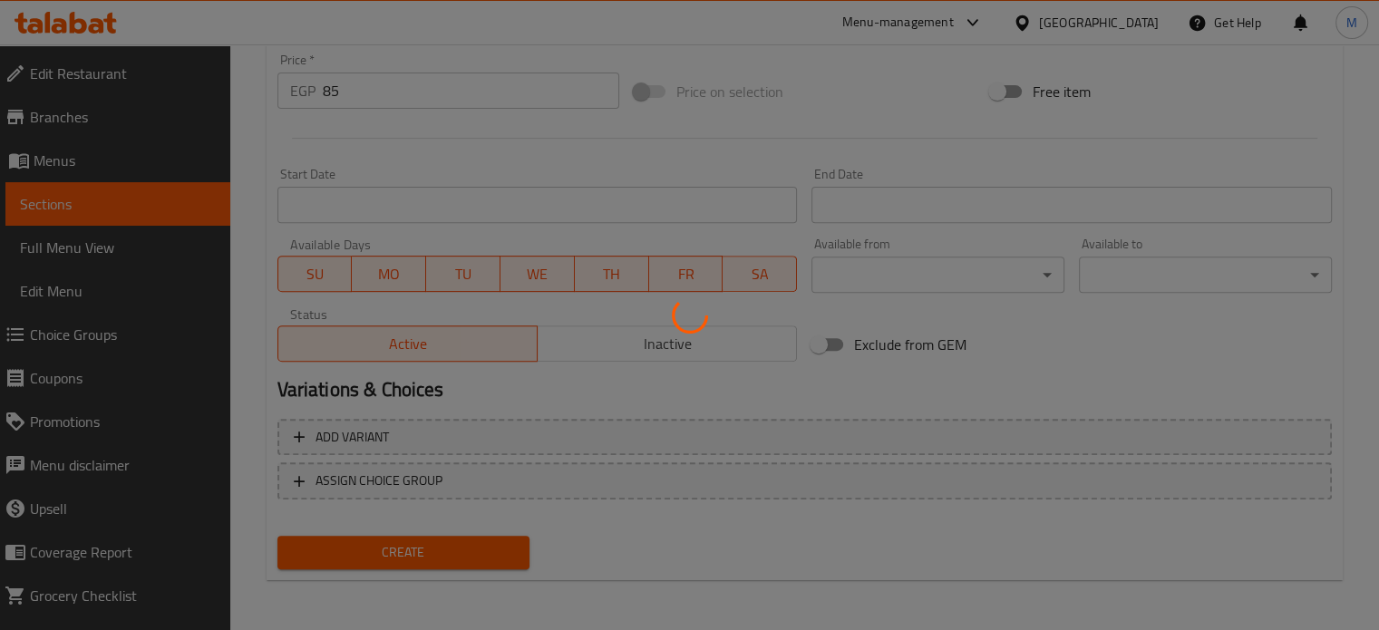
scroll to position [0, 0]
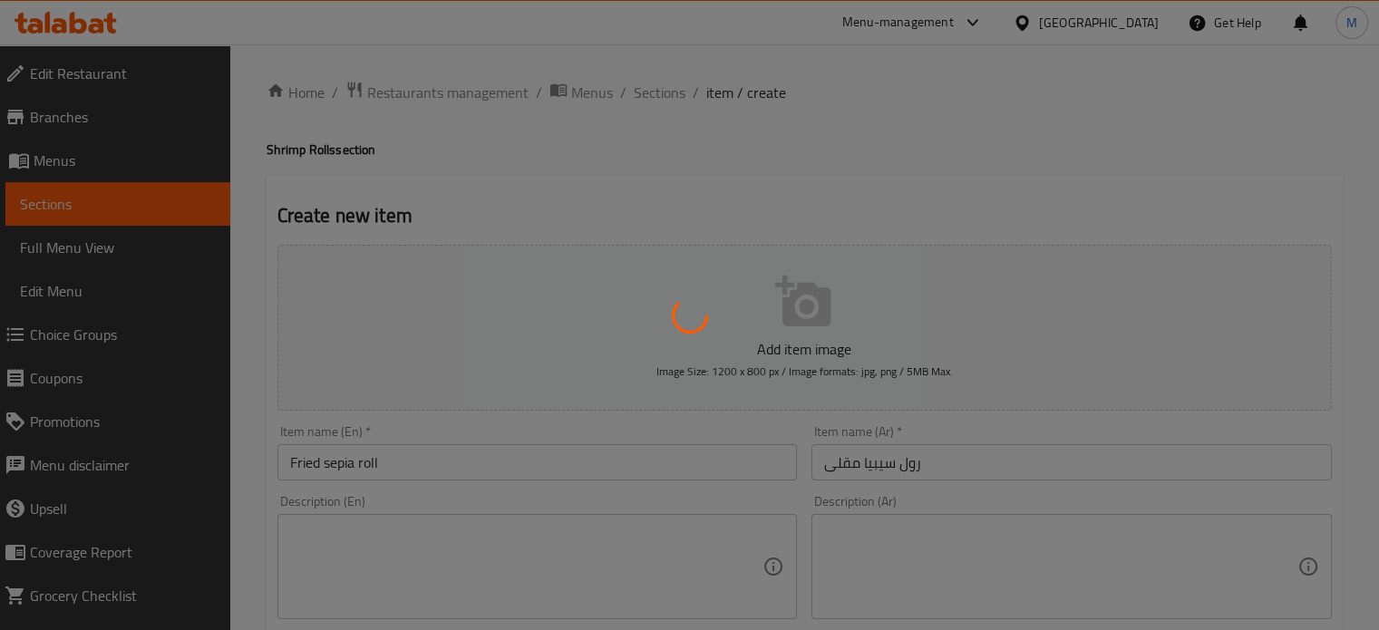
type input "0"
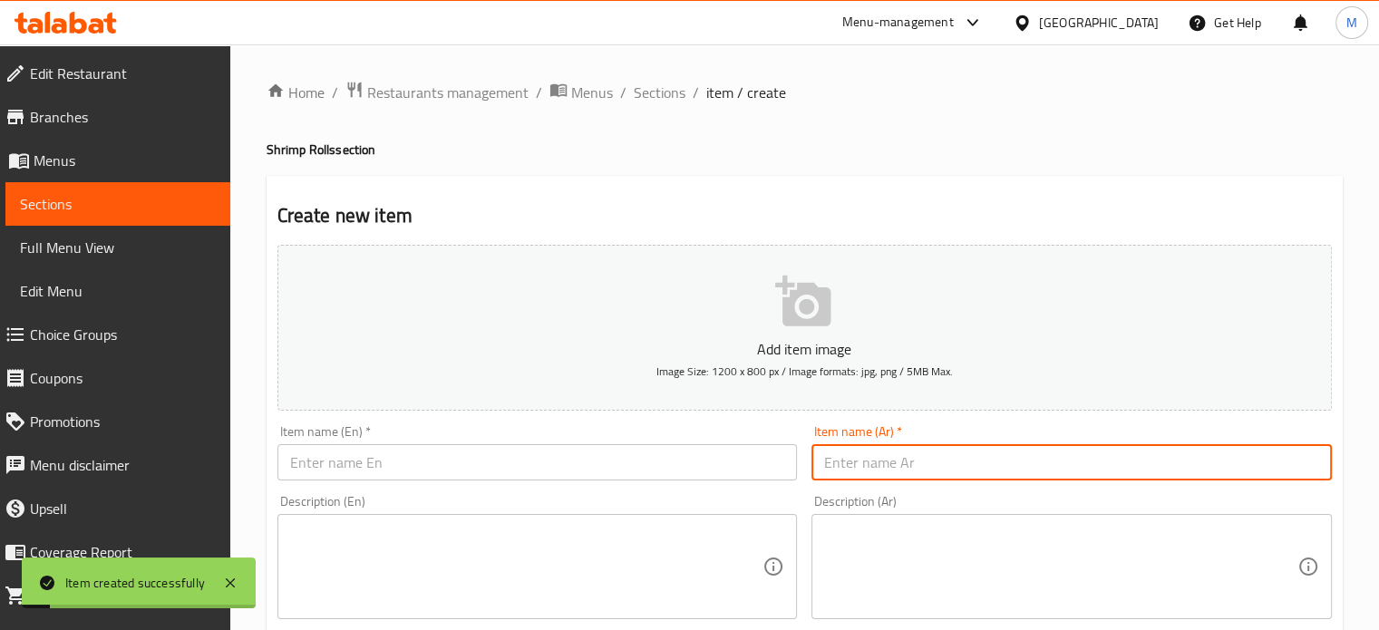
click at [873, 459] on input "text" at bounding box center [1071, 462] width 520 height 36
click at [873, 459] on input "رول كابوريا أصابع" at bounding box center [1071, 462] width 520 height 36
type input "رول كابوريا أصابع"
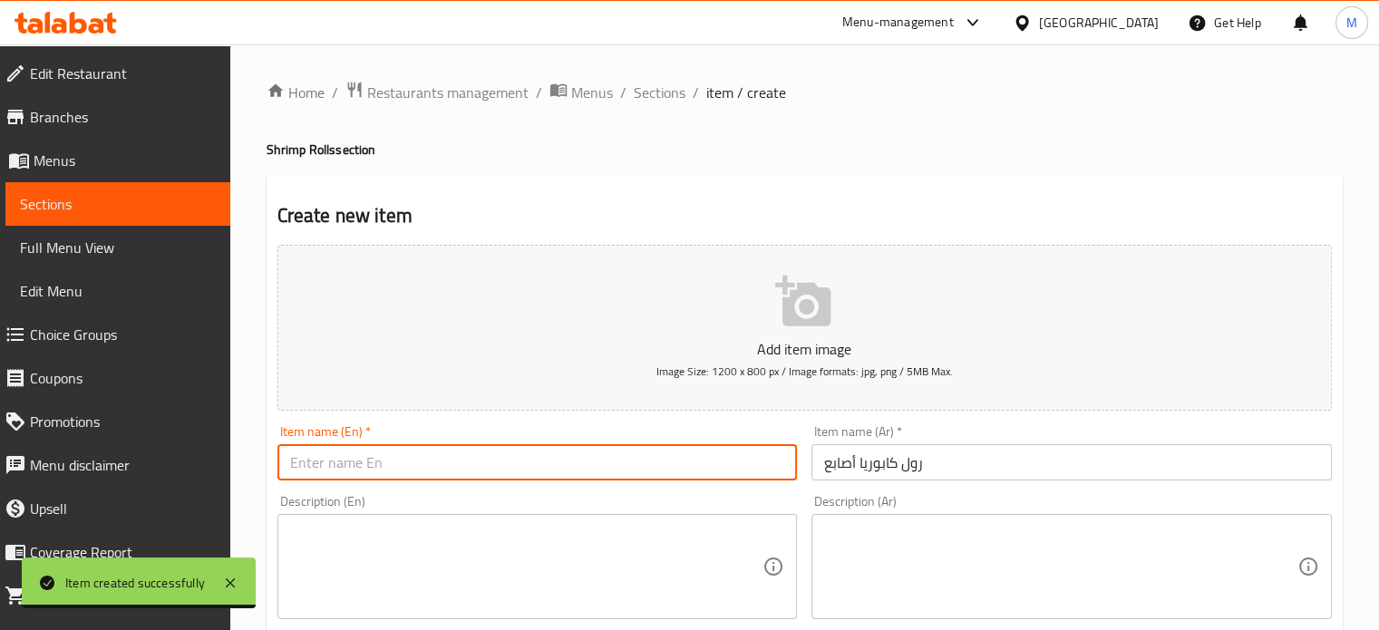
click at [400, 464] on input "text" at bounding box center [537, 462] width 520 height 36
paste input "Caporia Finger Roll"
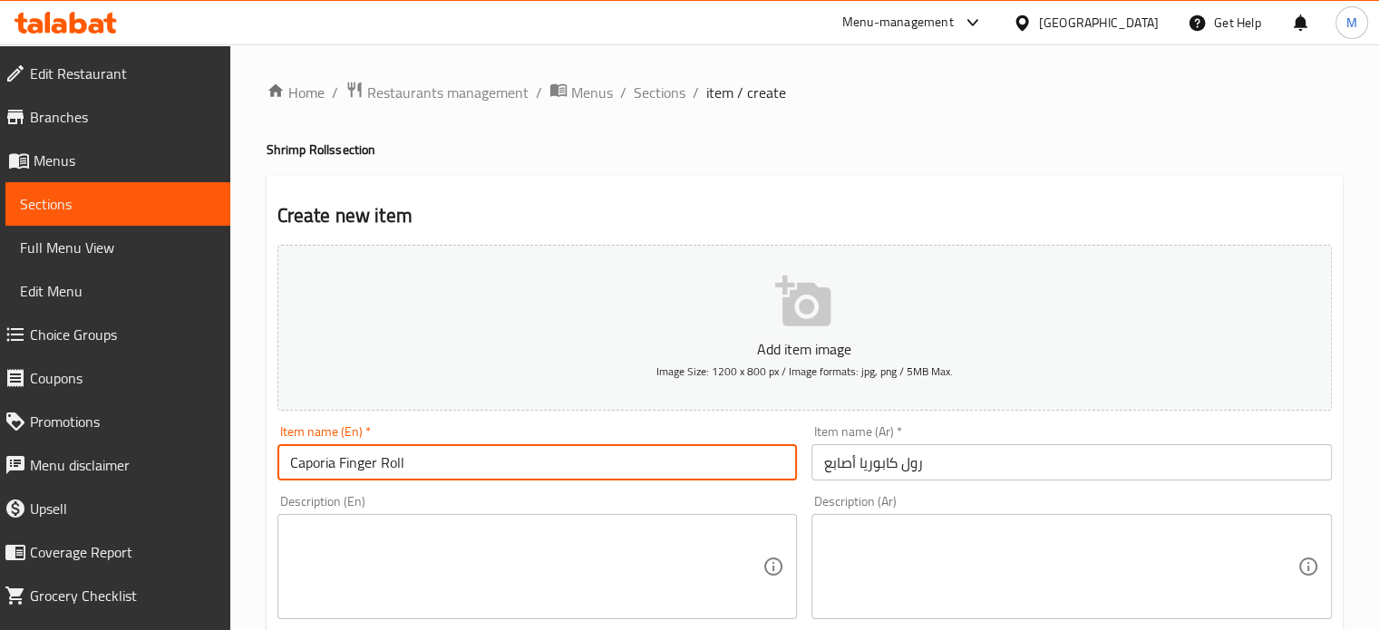
click at [315, 461] on input "Caporia Finger Roll" at bounding box center [537, 462] width 520 height 36
paste input "crab"
click at [293, 465] on input "crab Finger Roll" at bounding box center [537, 462] width 520 height 36
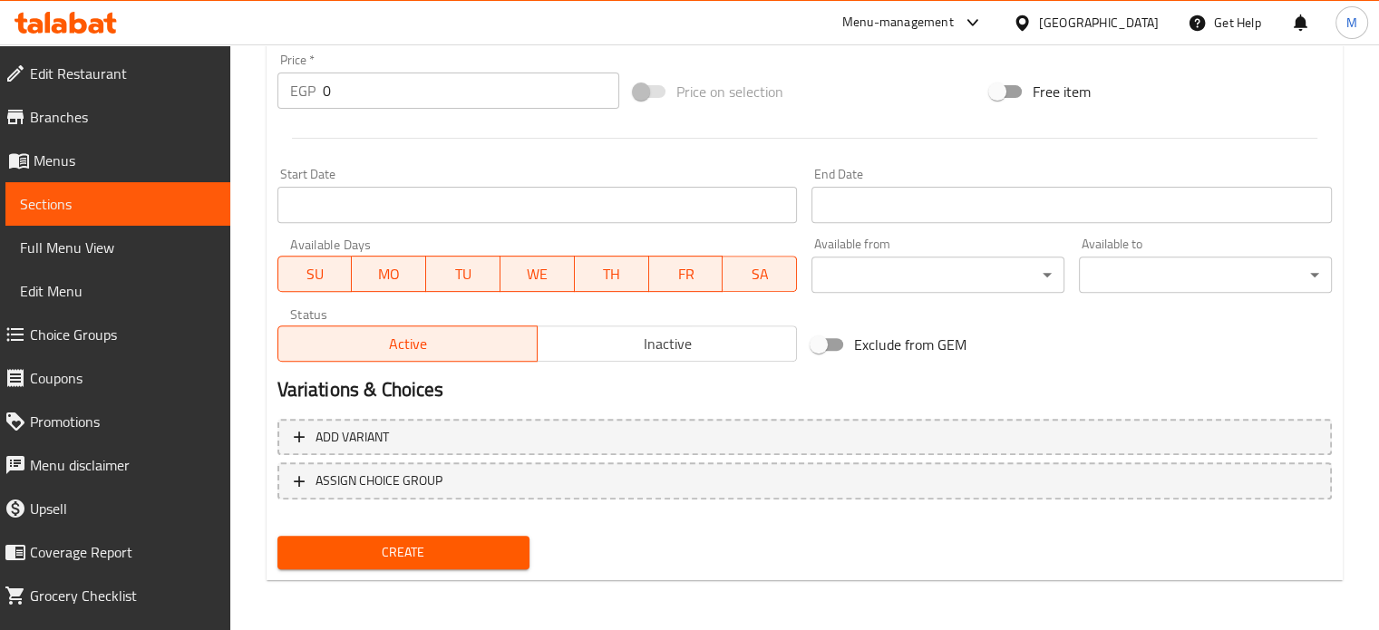
type input "Crab Finger Roll"
click at [334, 115] on div "Price   * EGP 0 Price *" at bounding box center [448, 81] width 356 height 70
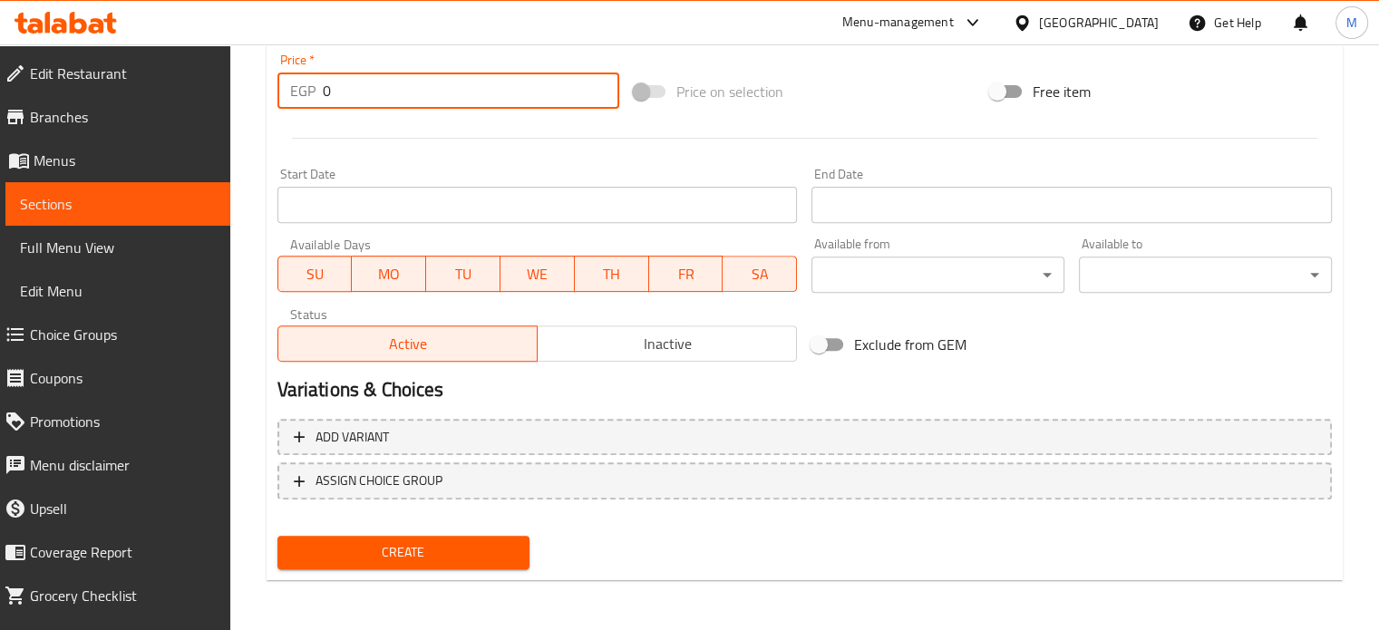
drag, startPoint x: 301, startPoint y: 96, endPoint x: 290, endPoint y: 97, distance: 10.9
click at [295, 97] on div "EGP 0 Price *" at bounding box center [448, 91] width 342 height 36
type input "75"
click at [386, 552] on span "Create" at bounding box center [404, 552] width 224 height 23
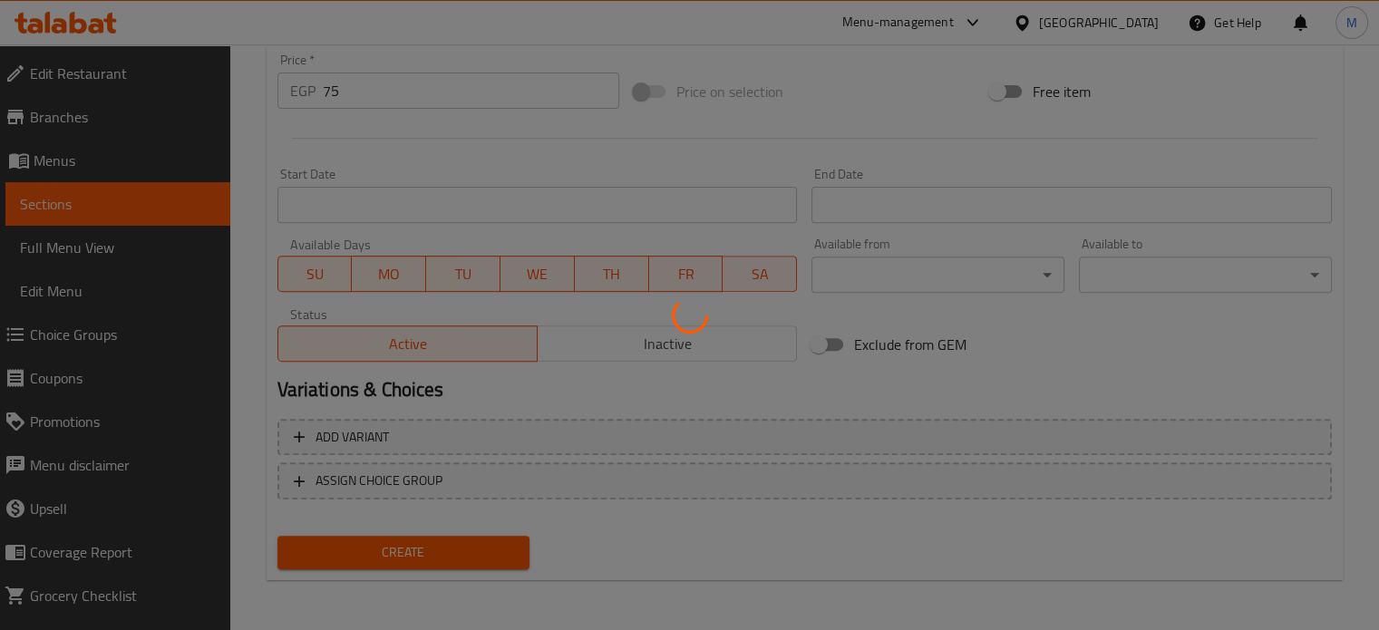
type input "0"
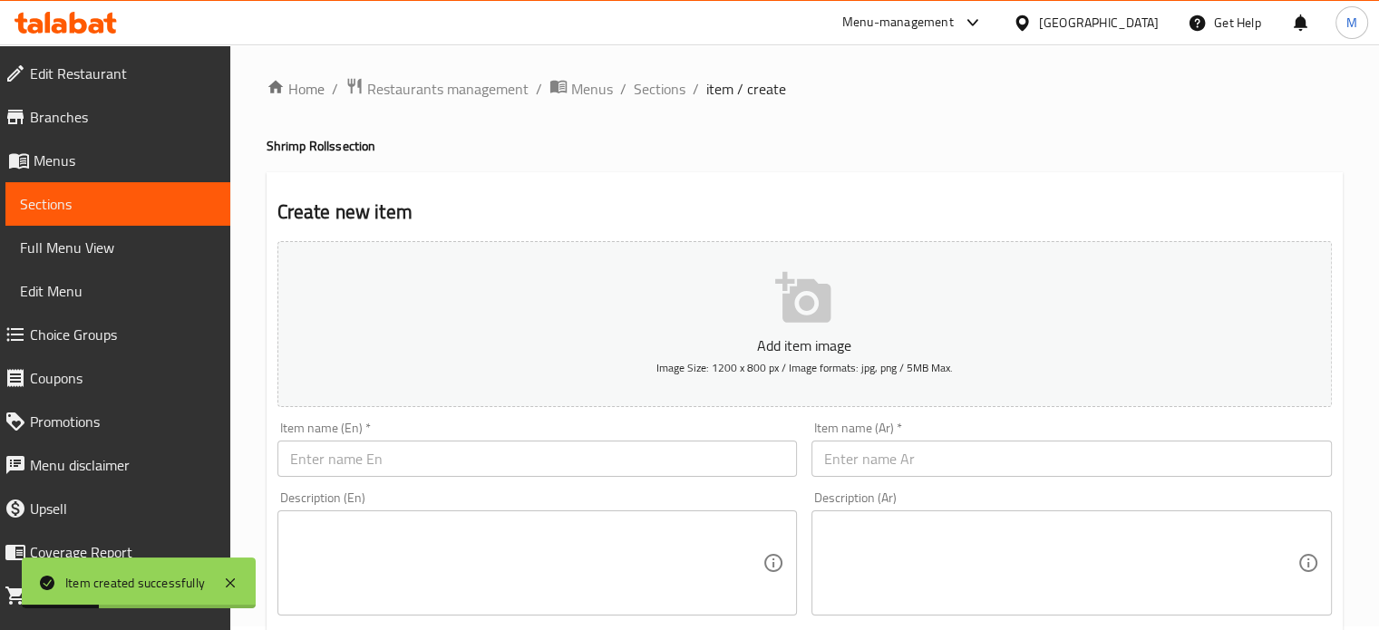
scroll to position [0, 0]
click at [669, 88] on span "Sections" at bounding box center [660, 93] width 52 height 22
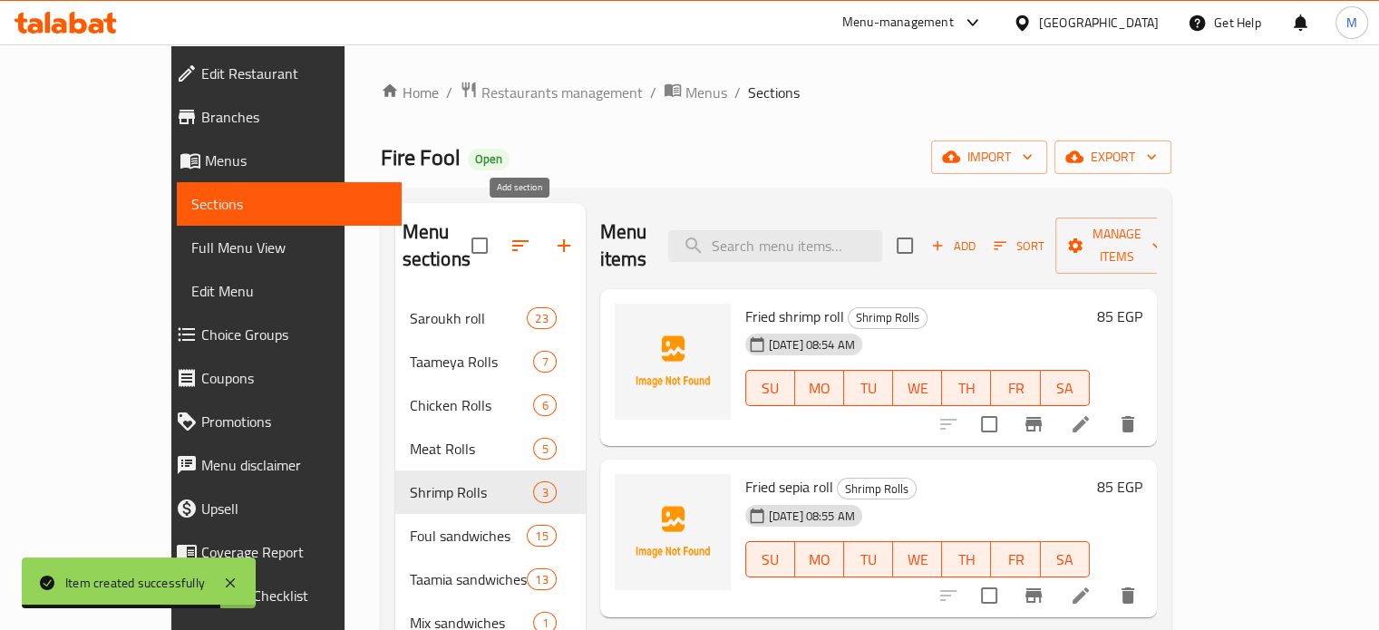
click at [553, 237] on icon "button" at bounding box center [564, 246] width 22 height 22
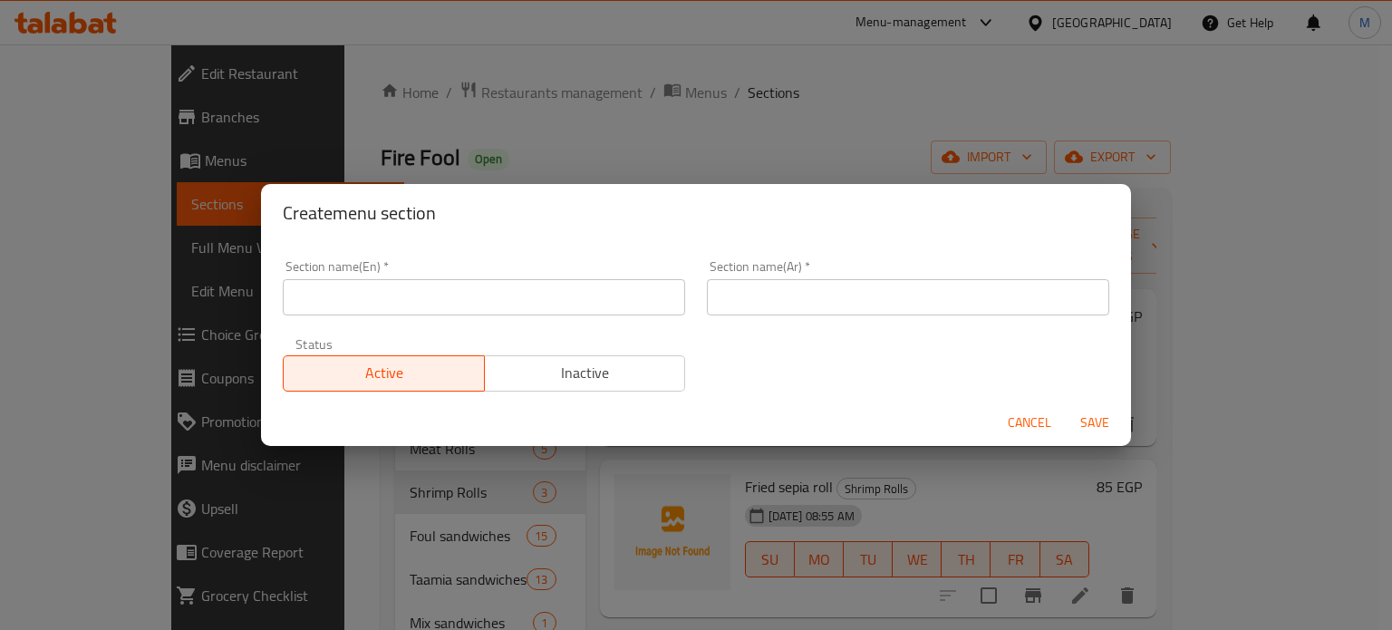
click at [801, 303] on input "text" at bounding box center [908, 297] width 402 height 36
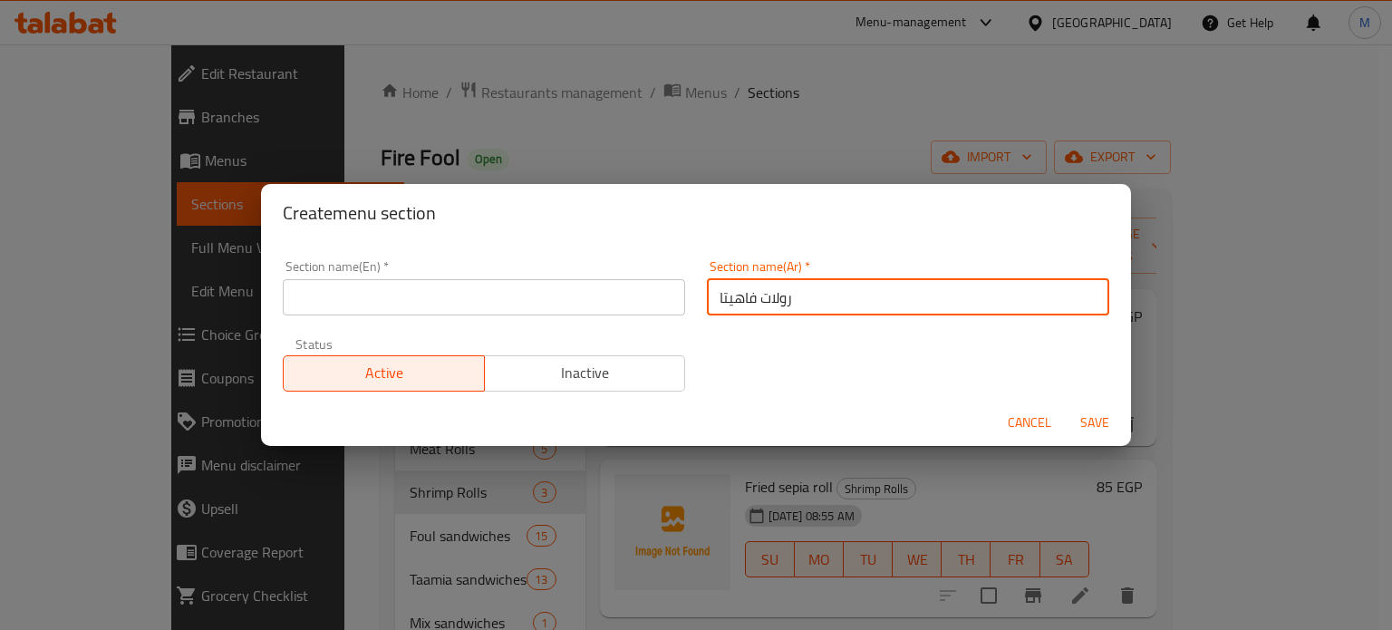
click at [801, 303] on input "رولات فاهيتا" at bounding box center [908, 297] width 402 height 36
type input "رولات فاهيتا"
click at [519, 296] on input "text" at bounding box center [484, 297] width 402 height 36
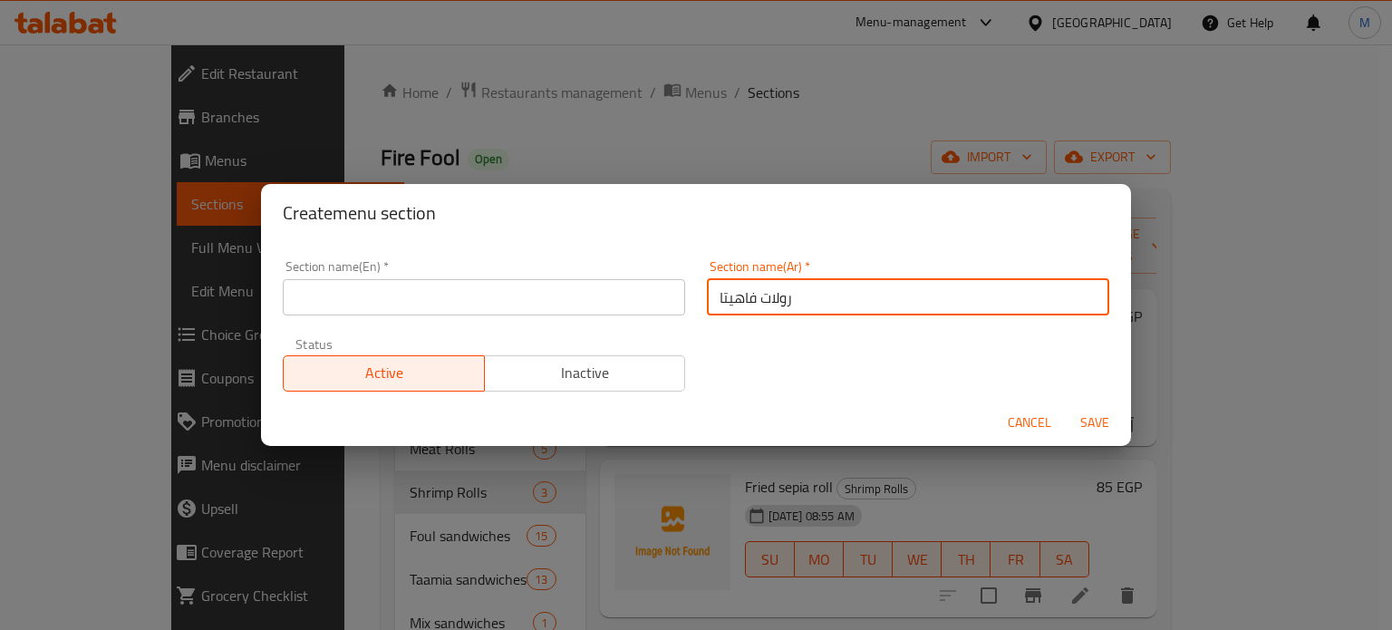
paste input "Fajita rolls"
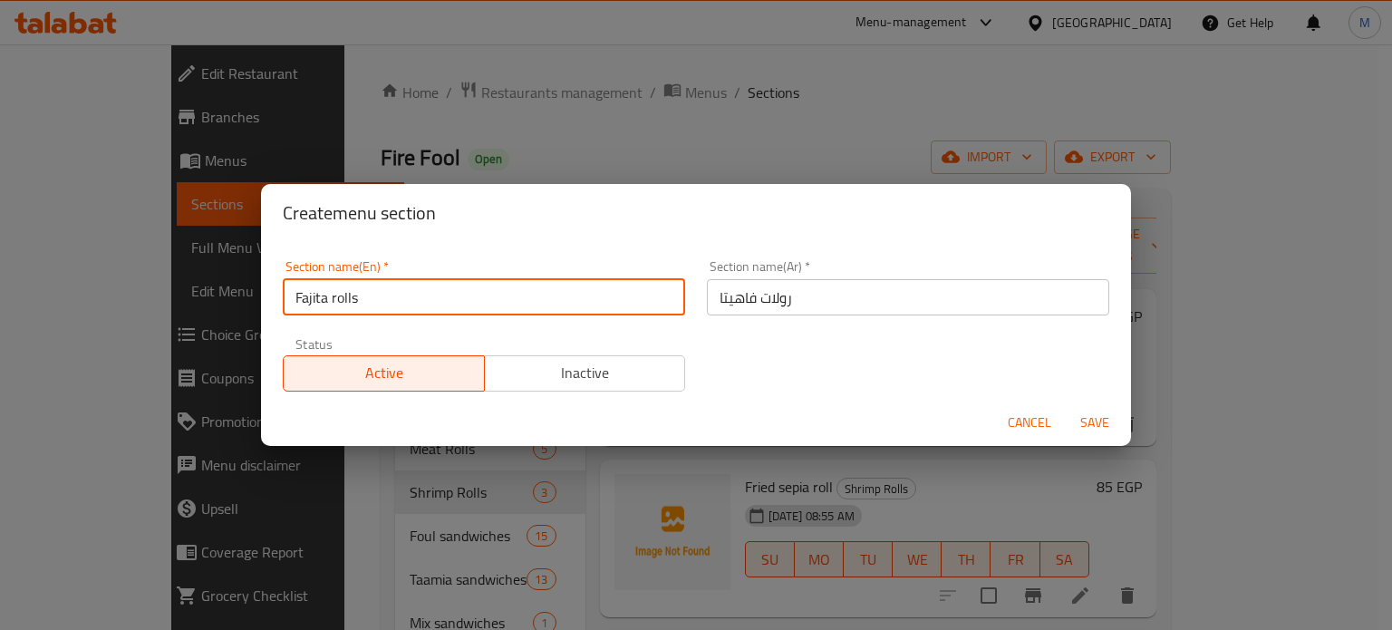
type input "Fajita rolls"
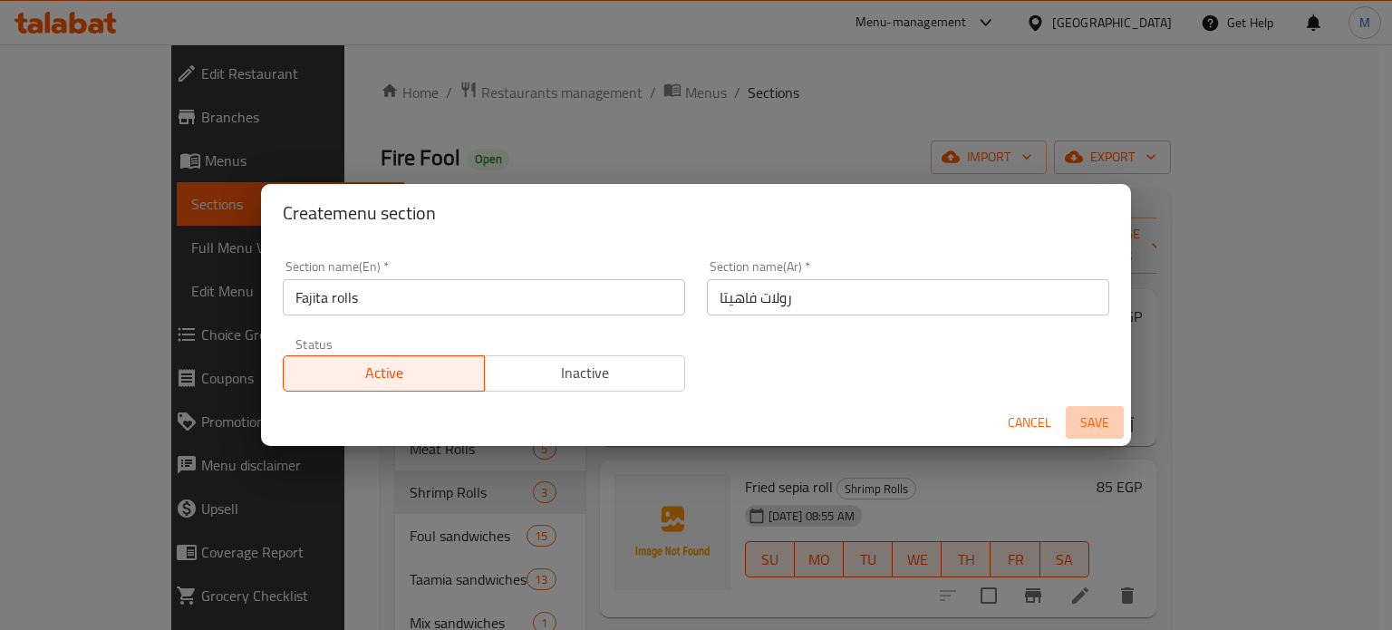
click at [1087, 416] on span "Save" at bounding box center [1095, 423] width 44 height 23
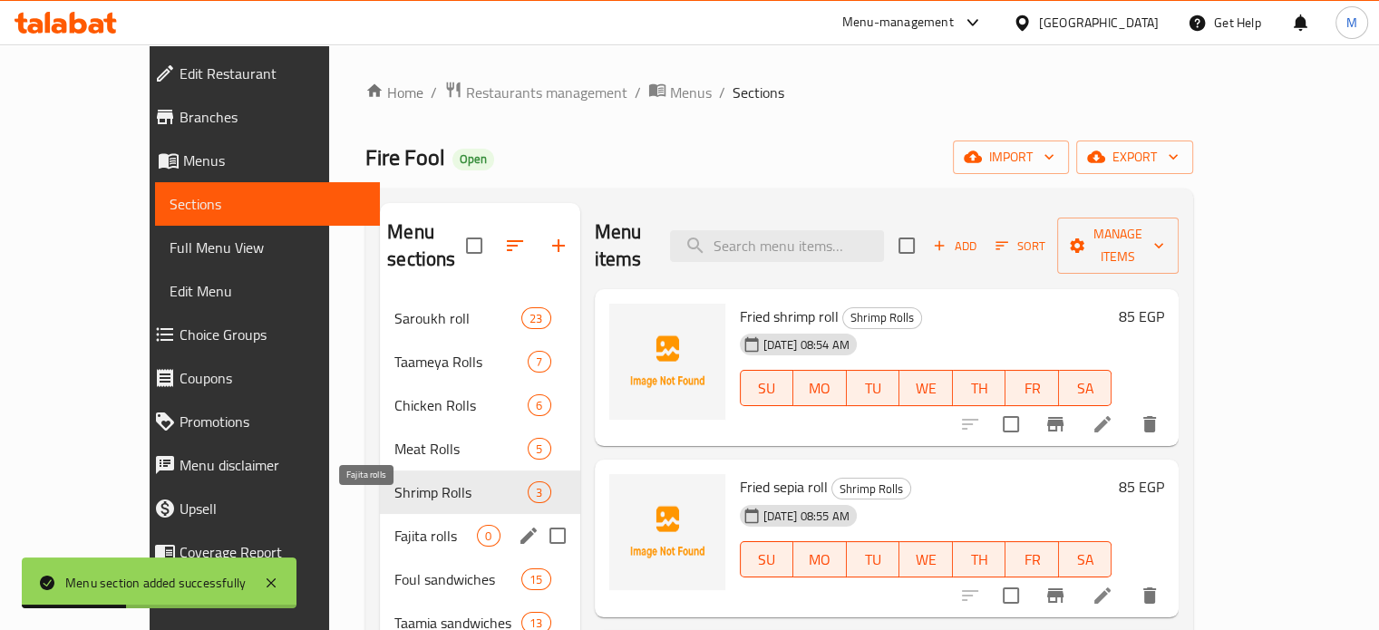
click at [394, 525] on span "Fajita rolls" at bounding box center [435, 536] width 82 height 22
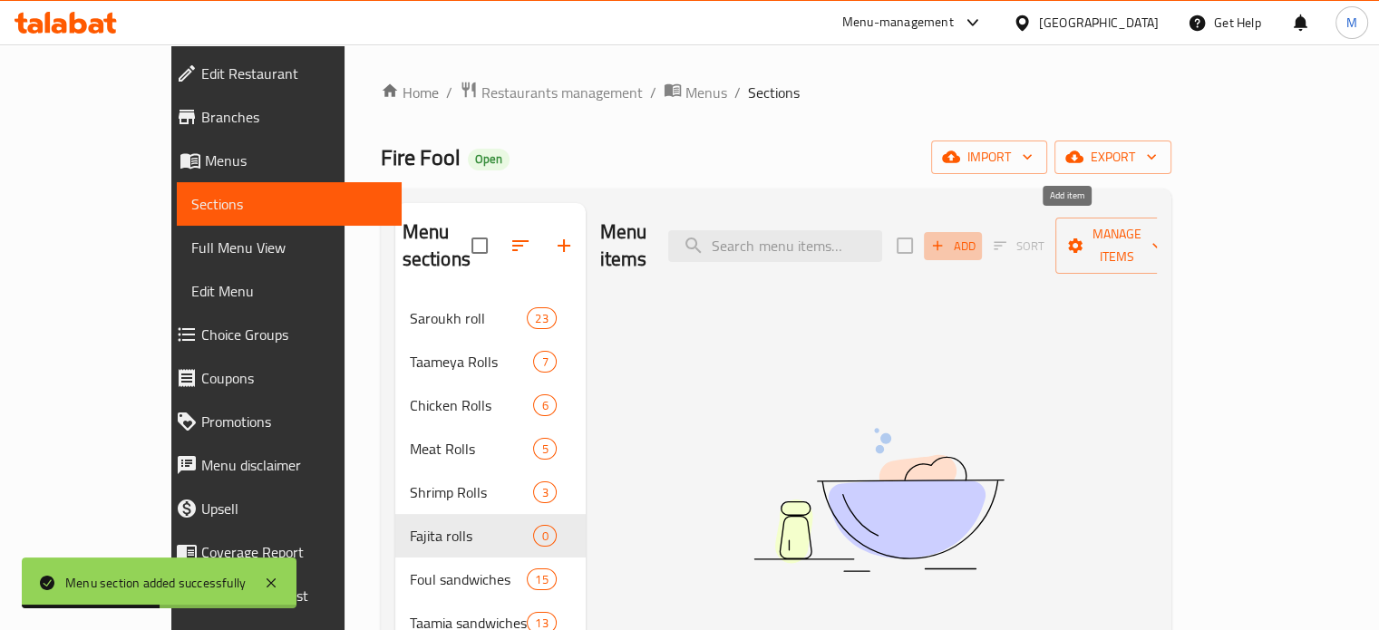
click at [977, 236] on span "Add" at bounding box center [952, 246] width 49 height 21
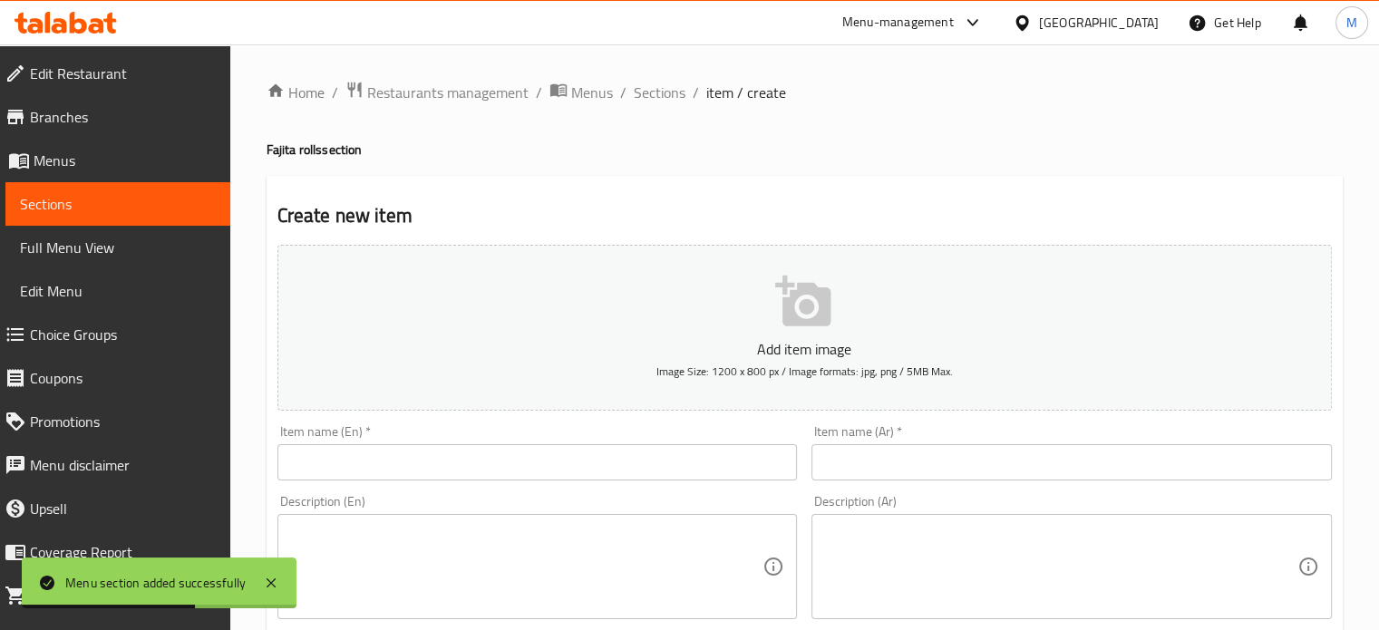
click at [885, 469] on input "text" at bounding box center [1071, 462] width 520 height 36
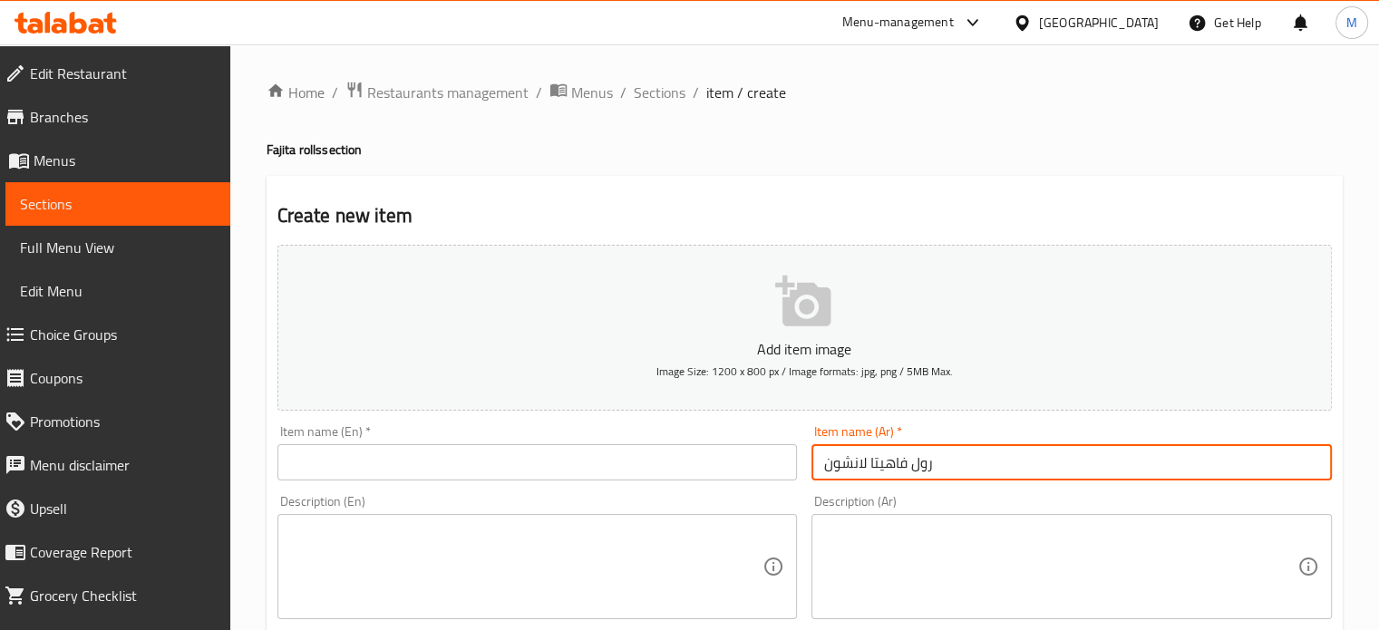
click at [885, 469] on input "رول فاهيتا لانشون" at bounding box center [1071, 462] width 520 height 36
type input "رول فاهيتا لانشون"
click at [353, 479] on input "text" at bounding box center [537, 462] width 520 height 36
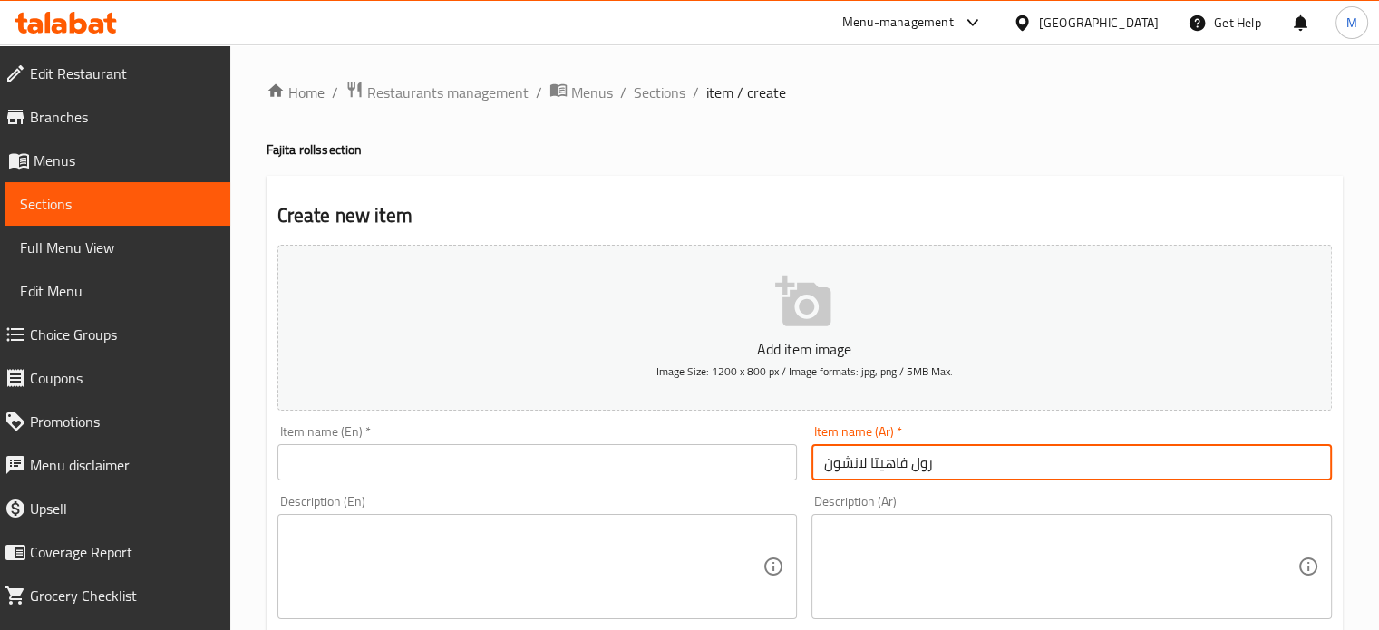
paste input "Fajita Luncheon Meat Roll"
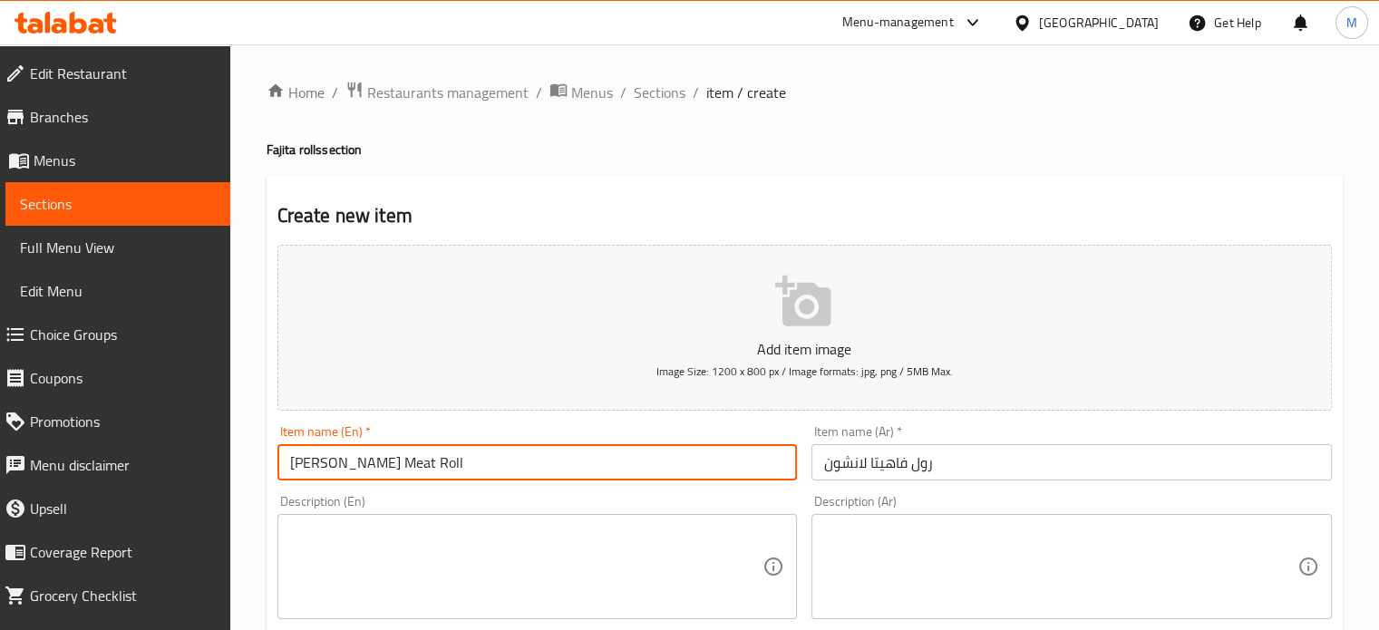
scroll to position [650, 0]
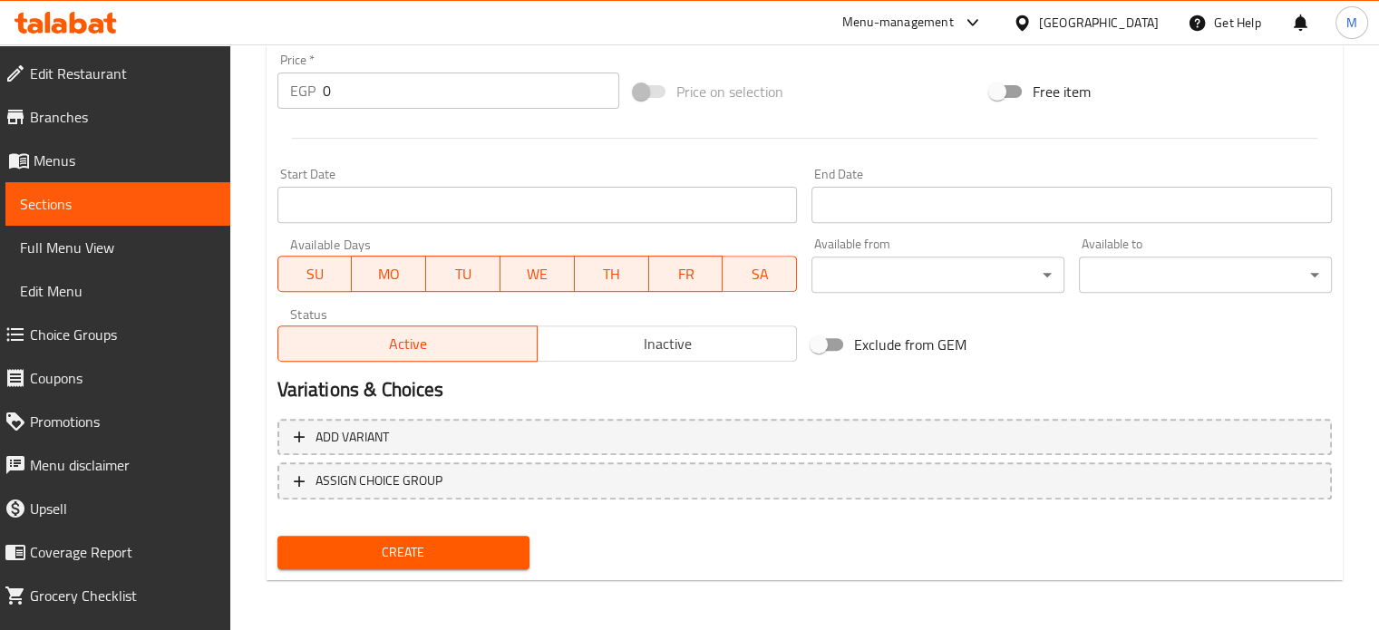
type input "Fajita Luncheon Meat Roll"
drag, startPoint x: 337, startPoint y: 93, endPoint x: 300, endPoint y: 91, distance: 37.3
click at [308, 93] on div "EGP 0 Price *" at bounding box center [448, 91] width 342 height 36
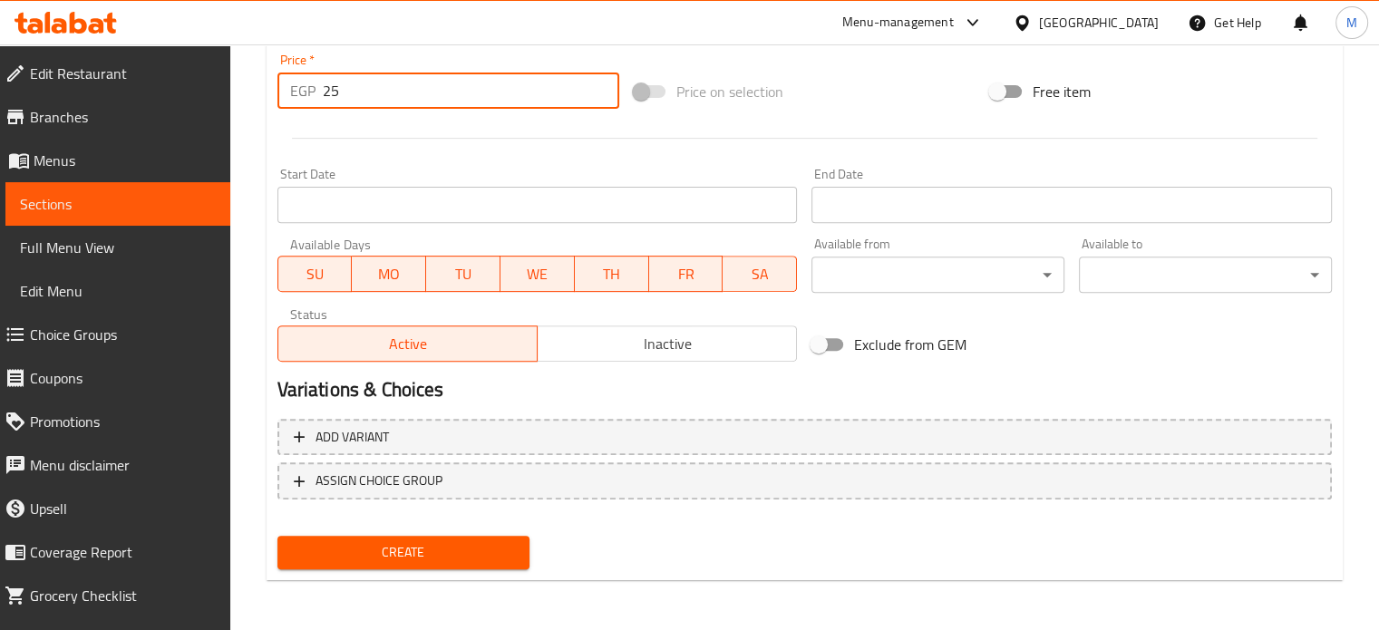
type input "25"
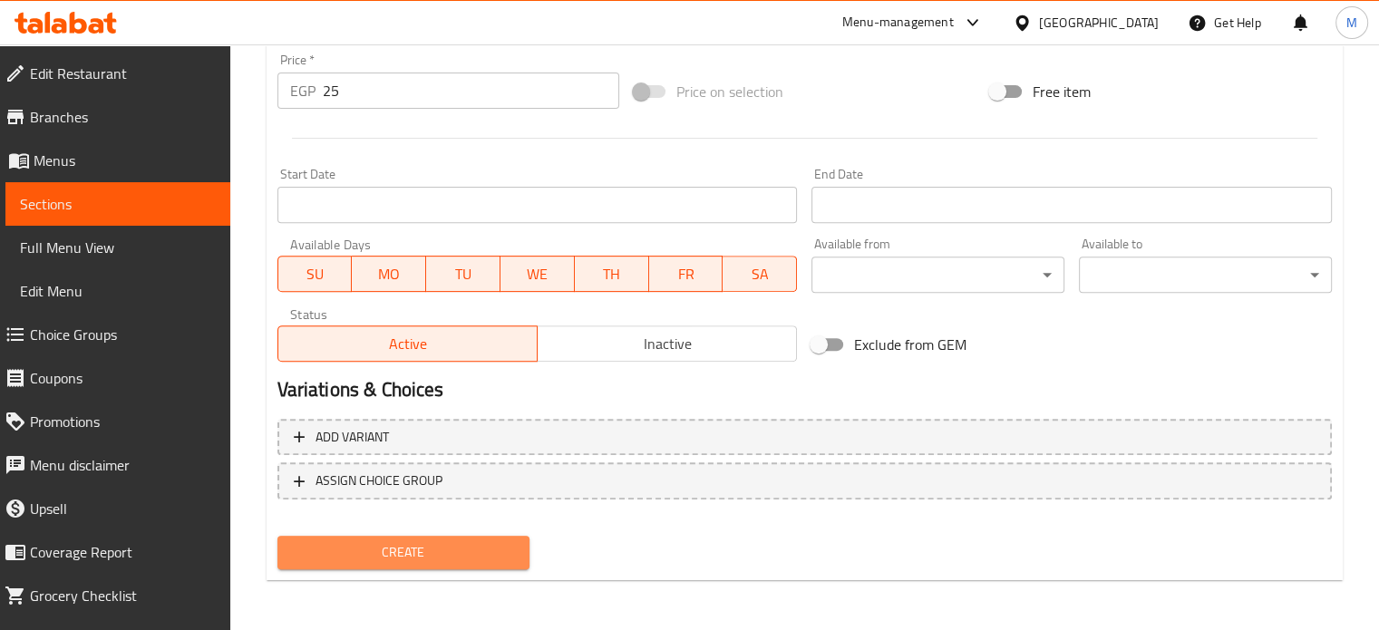
click at [447, 558] on span "Create" at bounding box center [404, 552] width 224 height 23
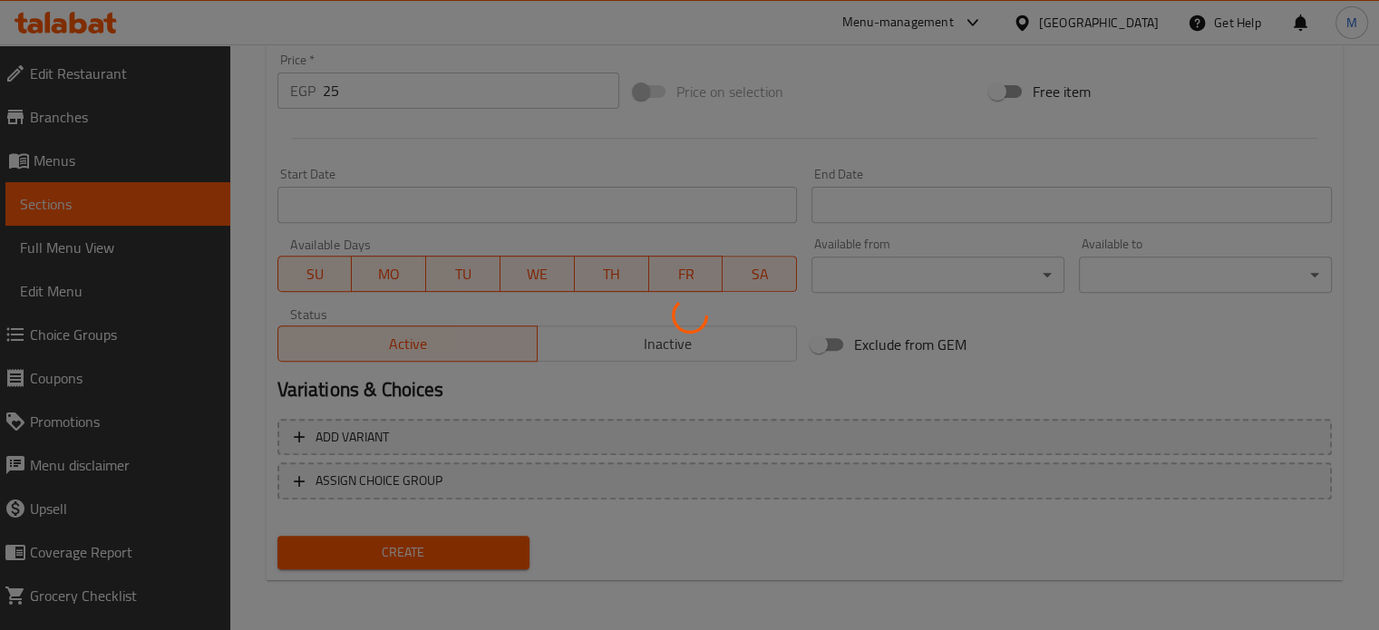
type input "0"
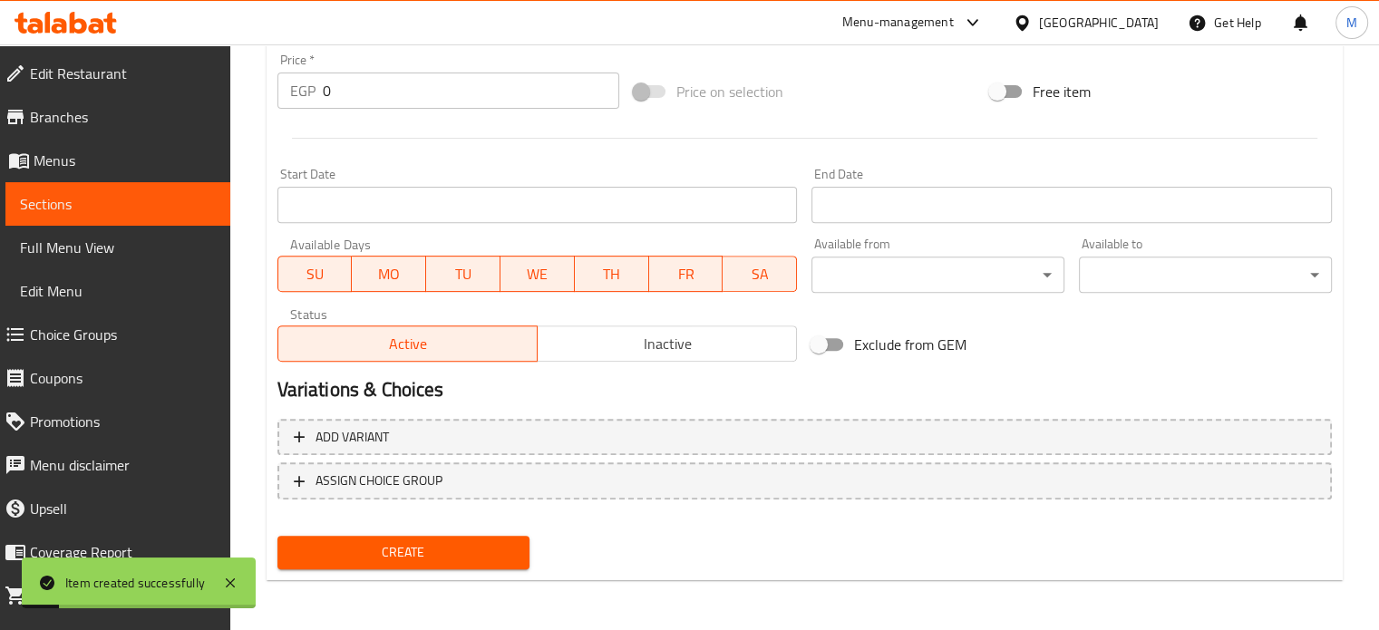
scroll to position [0, 0]
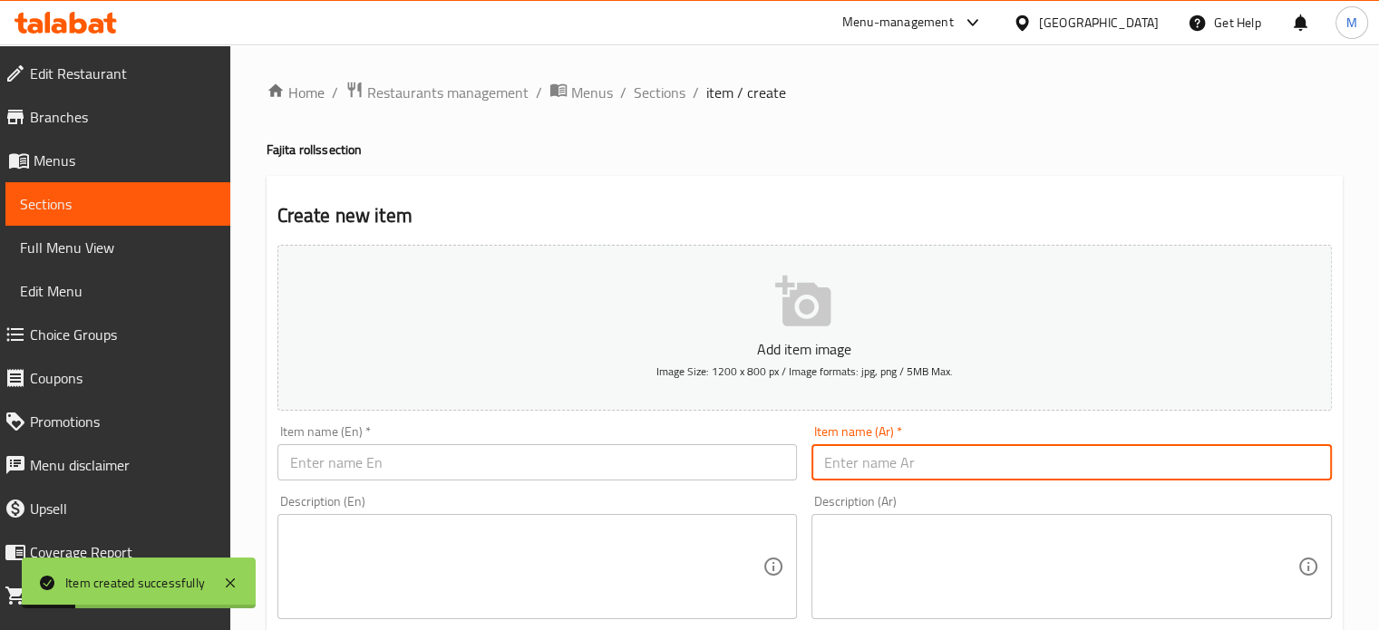
click at [850, 456] on input "text" at bounding box center [1071, 462] width 520 height 36
click at [850, 456] on input "رول فاهيتا فراخ" at bounding box center [1071, 462] width 520 height 36
type input "رول فاهيتا فراخ"
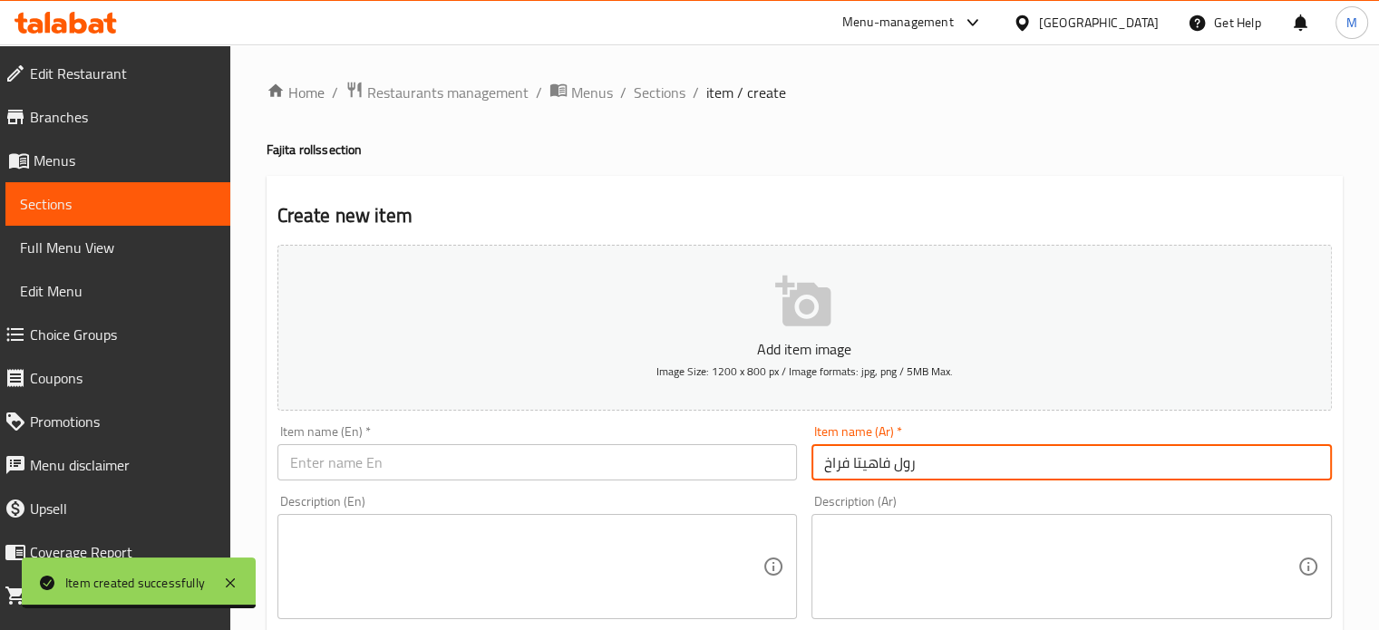
click at [383, 472] on input "text" at bounding box center [537, 462] width 520 height 36
paste input "Chicken Fajita Roll"
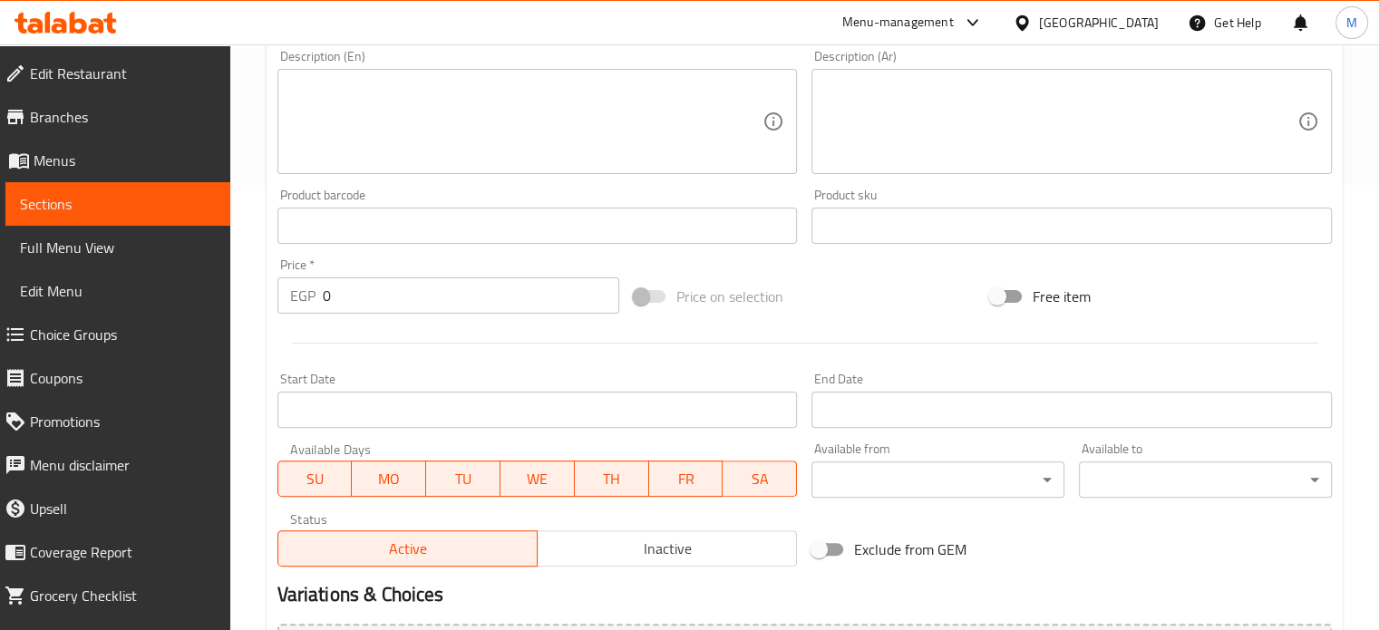
scroll to position [650, 0]
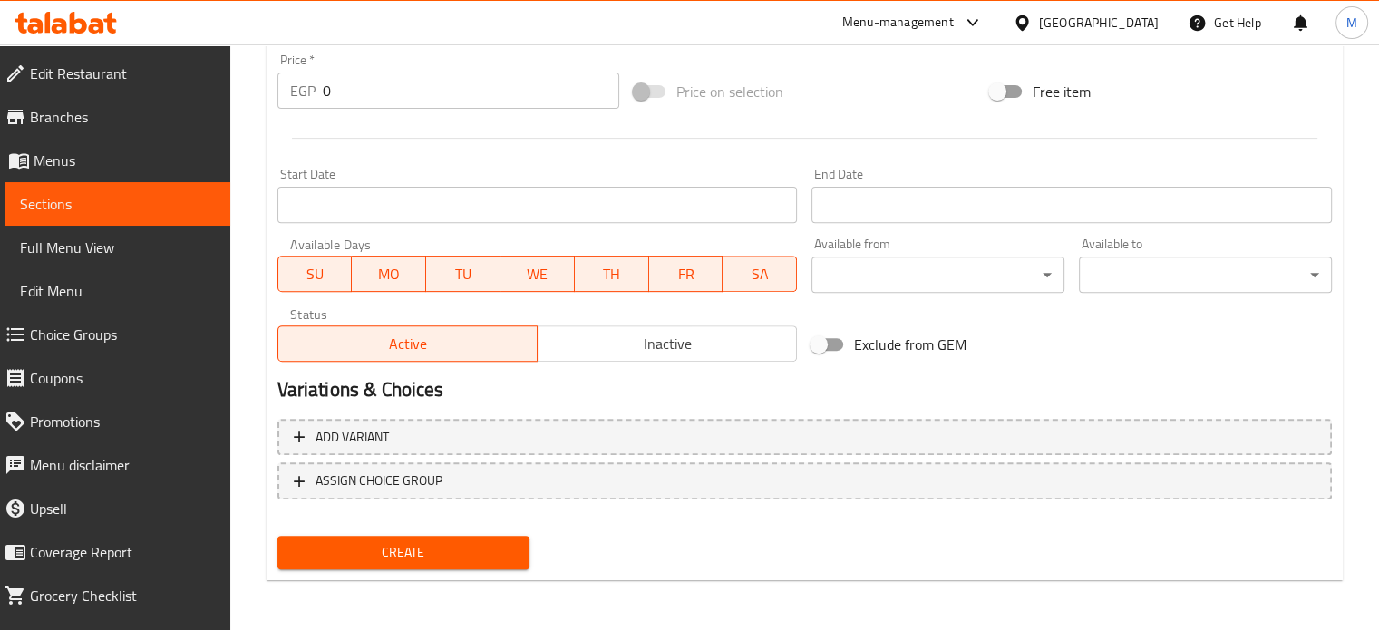
type input "Chicken Fajita Roll"
drag, startPoint x: 339, startPoint y: 94, endPoint x: 290, endPoint y: 100, distance: 49.3
click at [301, 100] on div "EGP 0 Price *" at bounding box center [448, 91] width 342 height 36
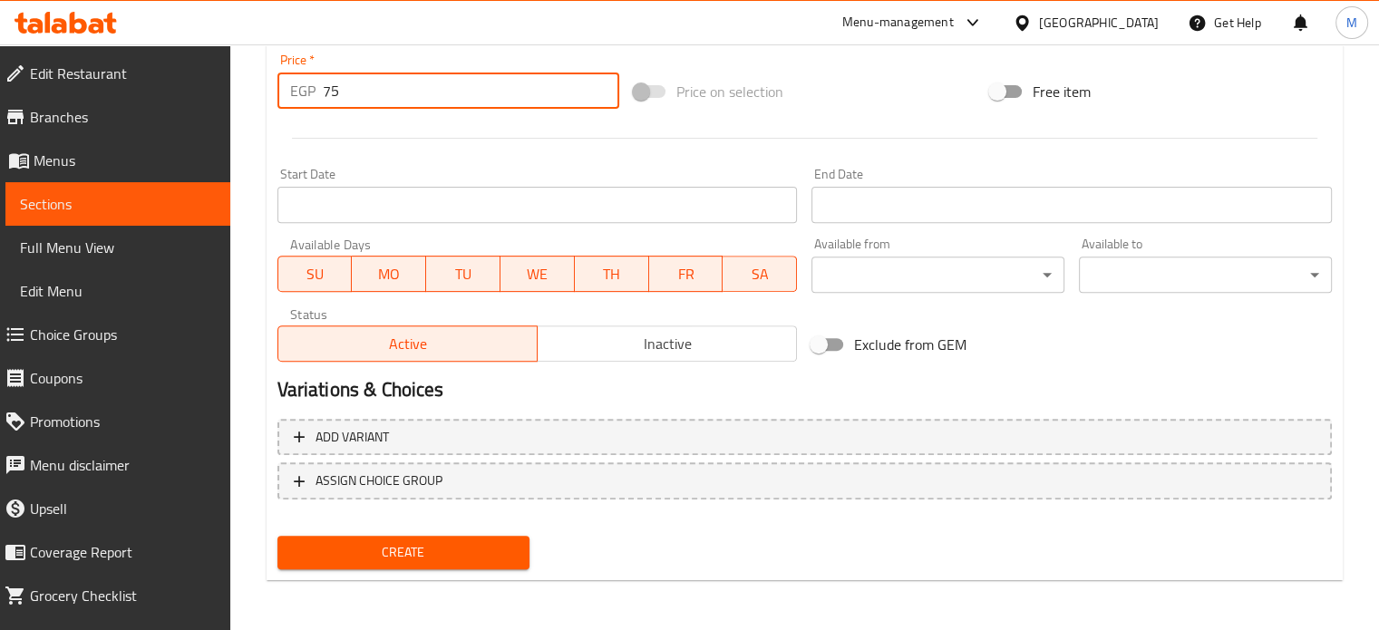
type input "75"
click at [459, 542] on span "Create" at bounding box center [404, 552] width 224 height 23
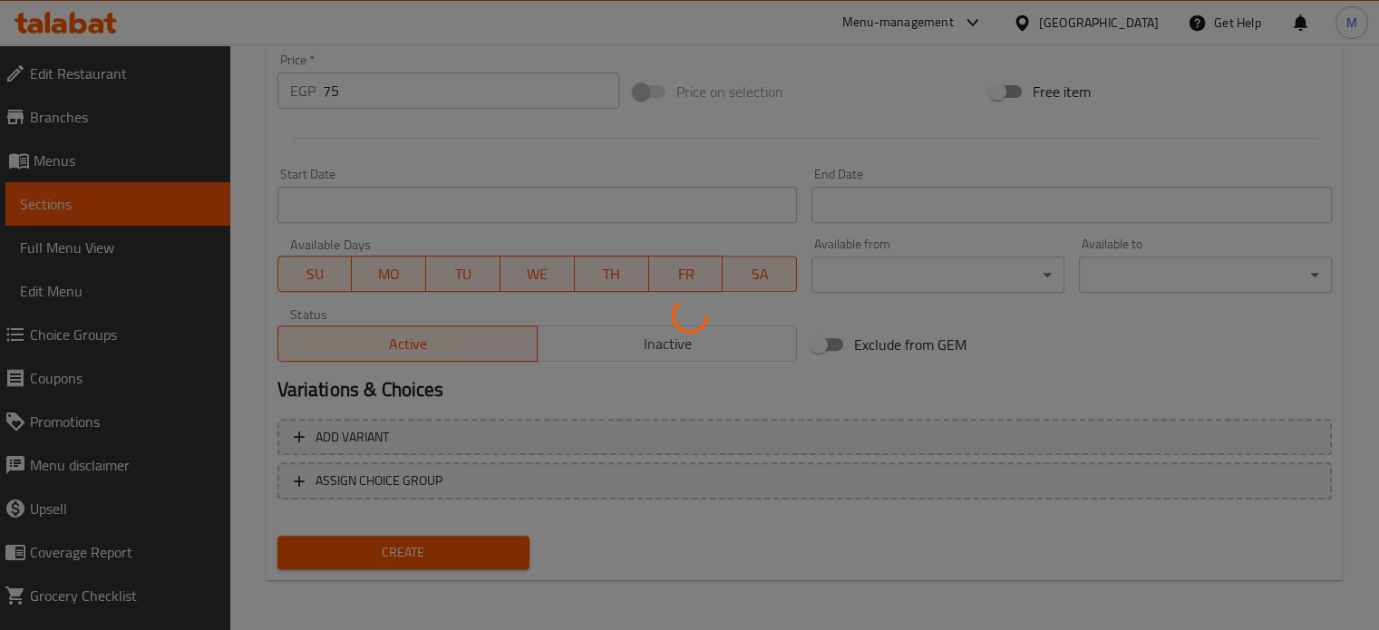
type input "0"
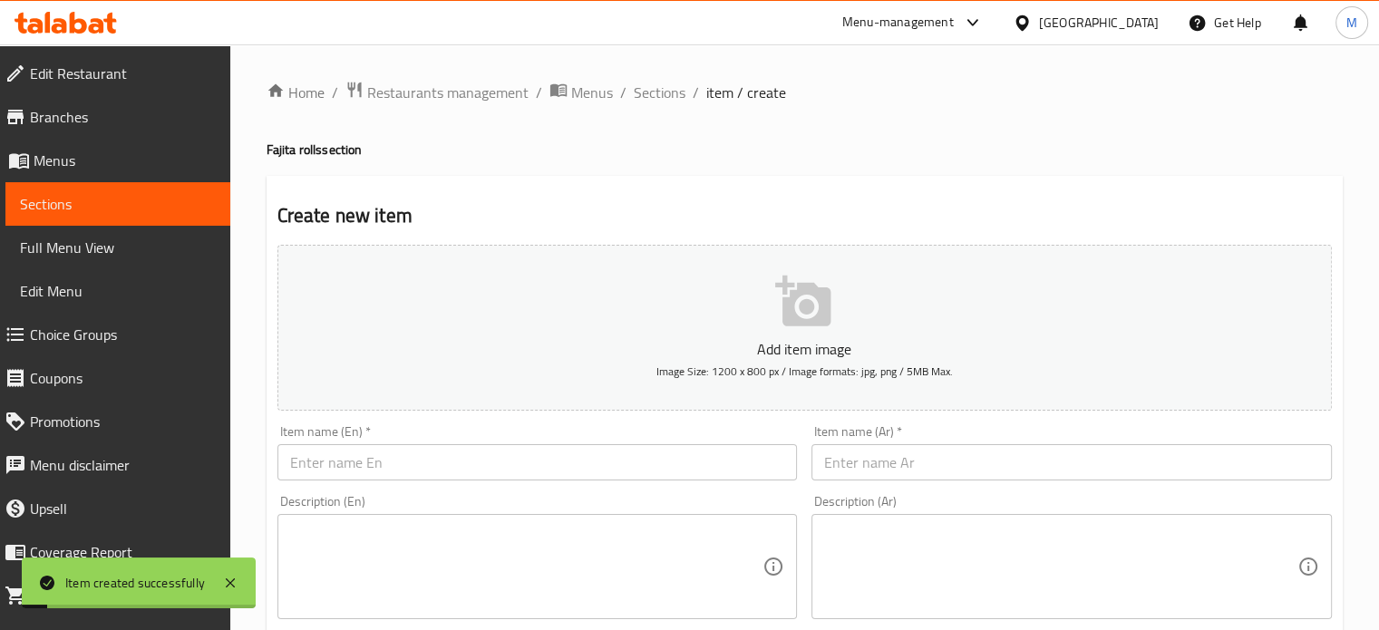
scroll to position [0, 0]
click at [667, 93] on span "Sections" at bounding box center [660, 93] width 52 height 22
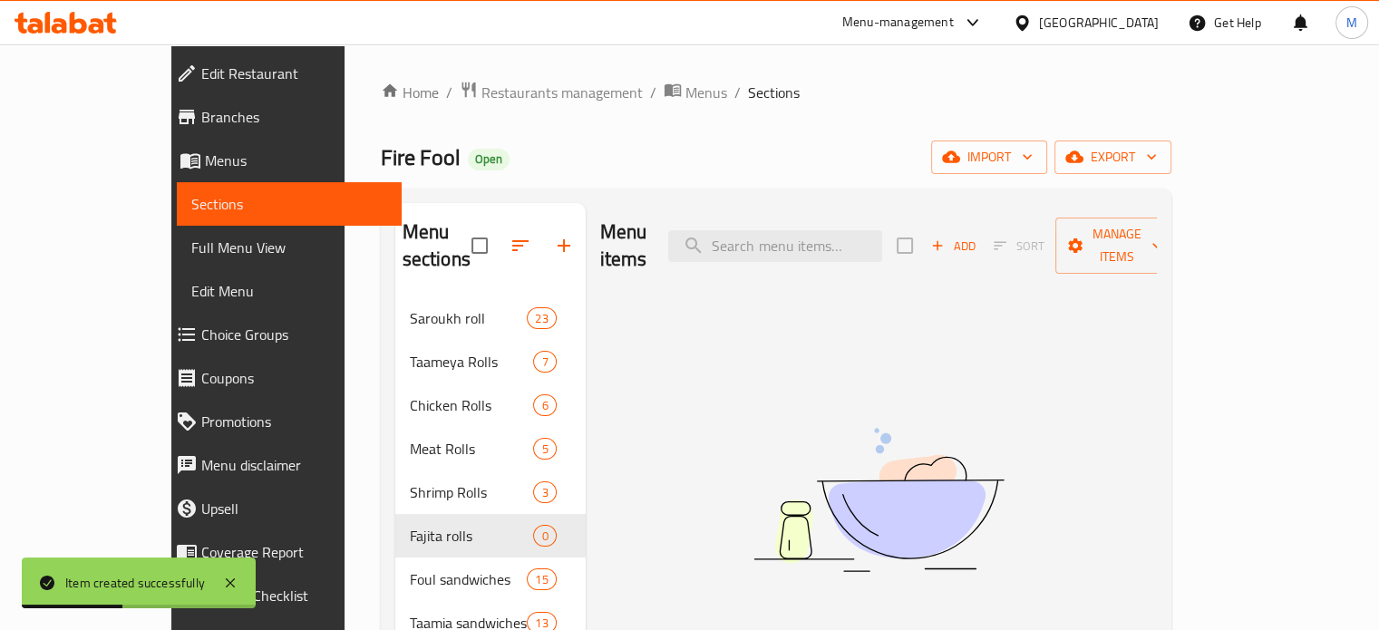
click at [553, 235] on icon "button" at bounding box center [564, 246] width 22 height 22
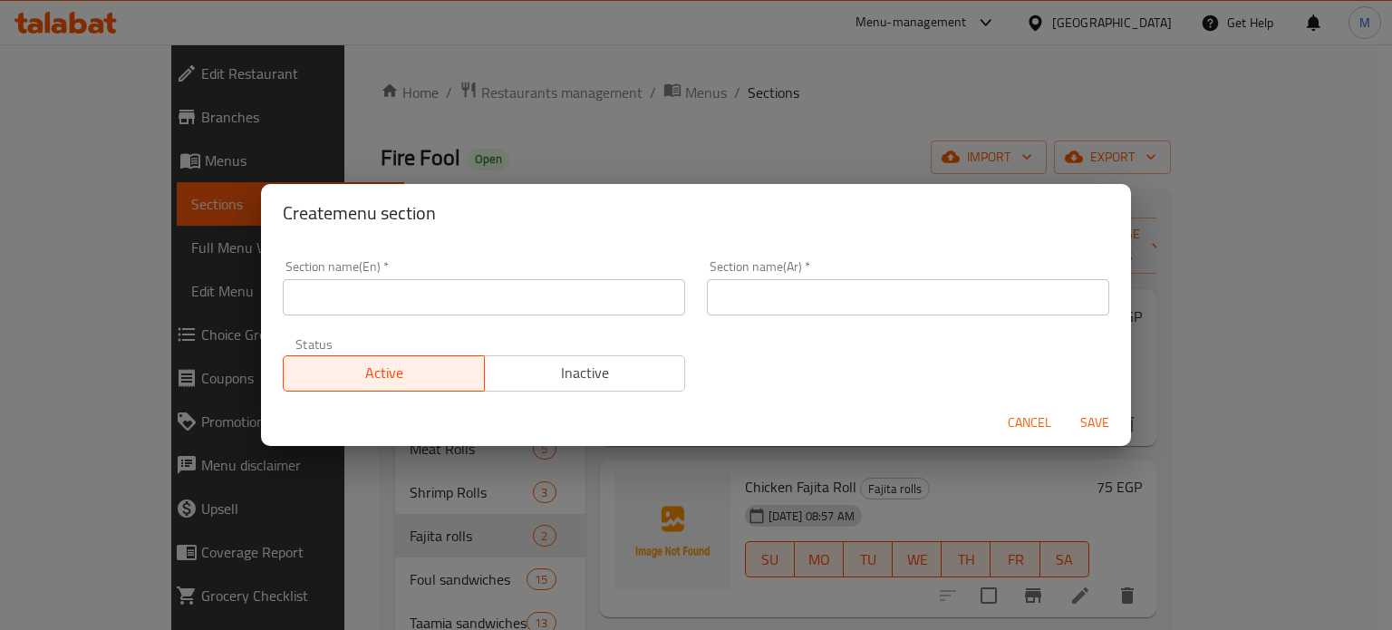
click at [783, 294] on input "text" at bounding box center [908, 297] width 402 height 36
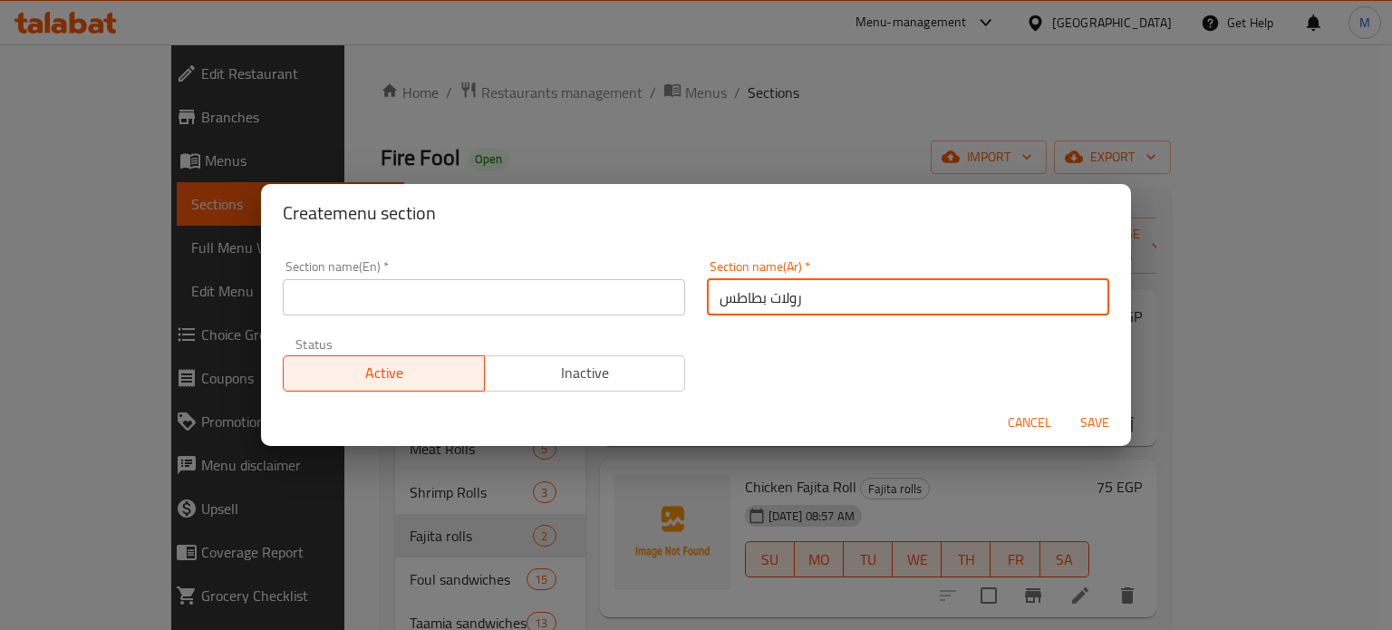
click at [783, 294] on input "رولات بطاطس" at bounding box center [908, 297] width 402 height 36
type input "رولات بطاطس"
click at [428, 274] on div "Section name(En)   * Section name(En) *" at bounding box center [484, 287] width 402 height 55
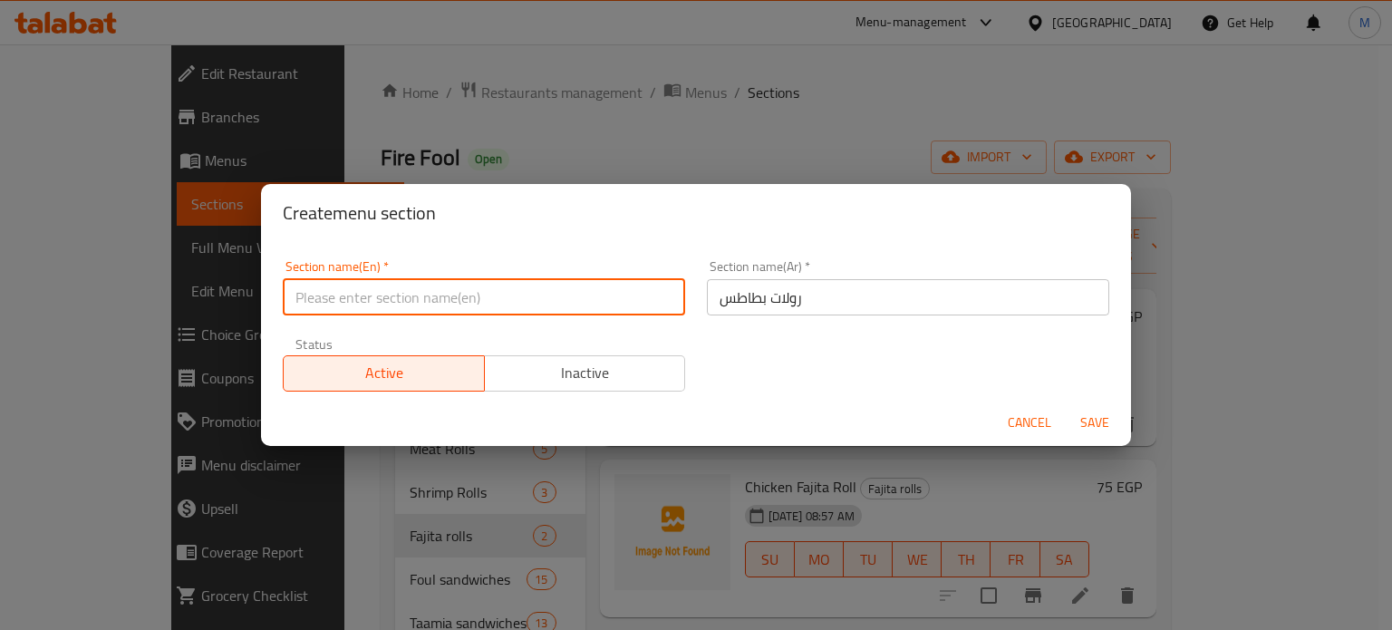
click at [432, 280] on input "text" at bounding box center [484, 297] width 402 height 36
paste input "potato rolls"
type input "potato rolls"
click at [1091, 417] on span "Save" at bounding box center [1095, 423] width 44 height 23
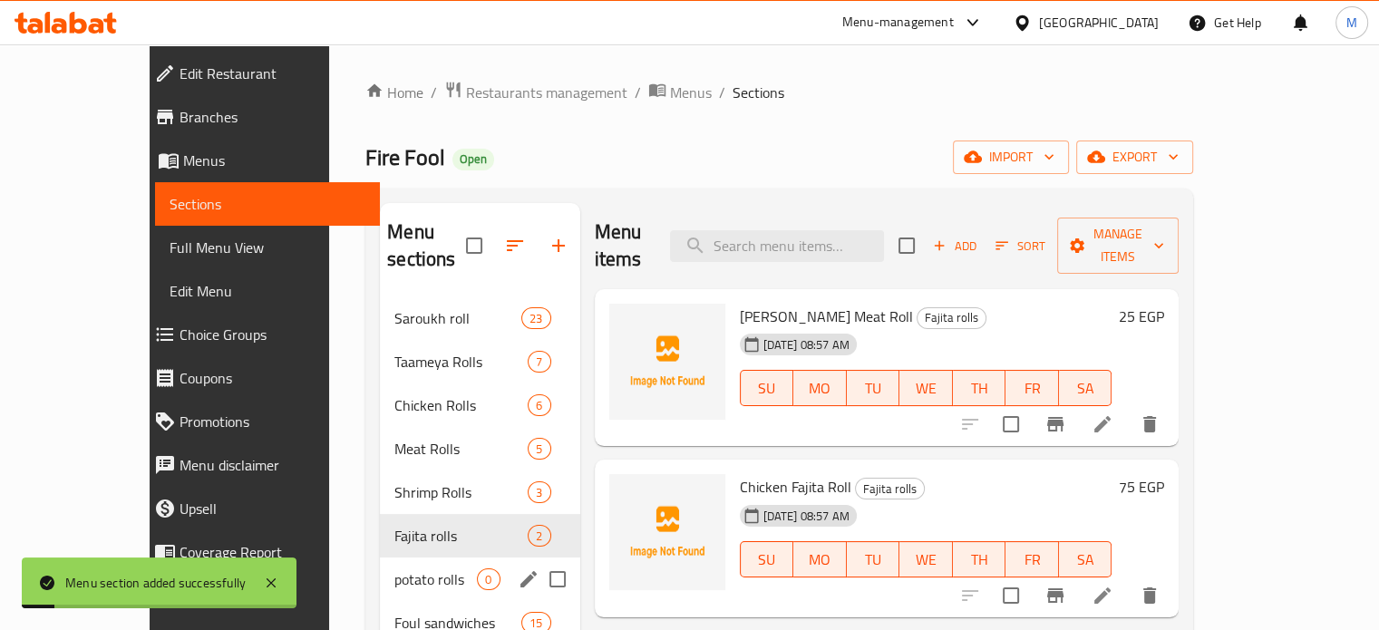
click at [402, 568] on span "potato rolls" at bounding box center [435, 579] width 82 height 22
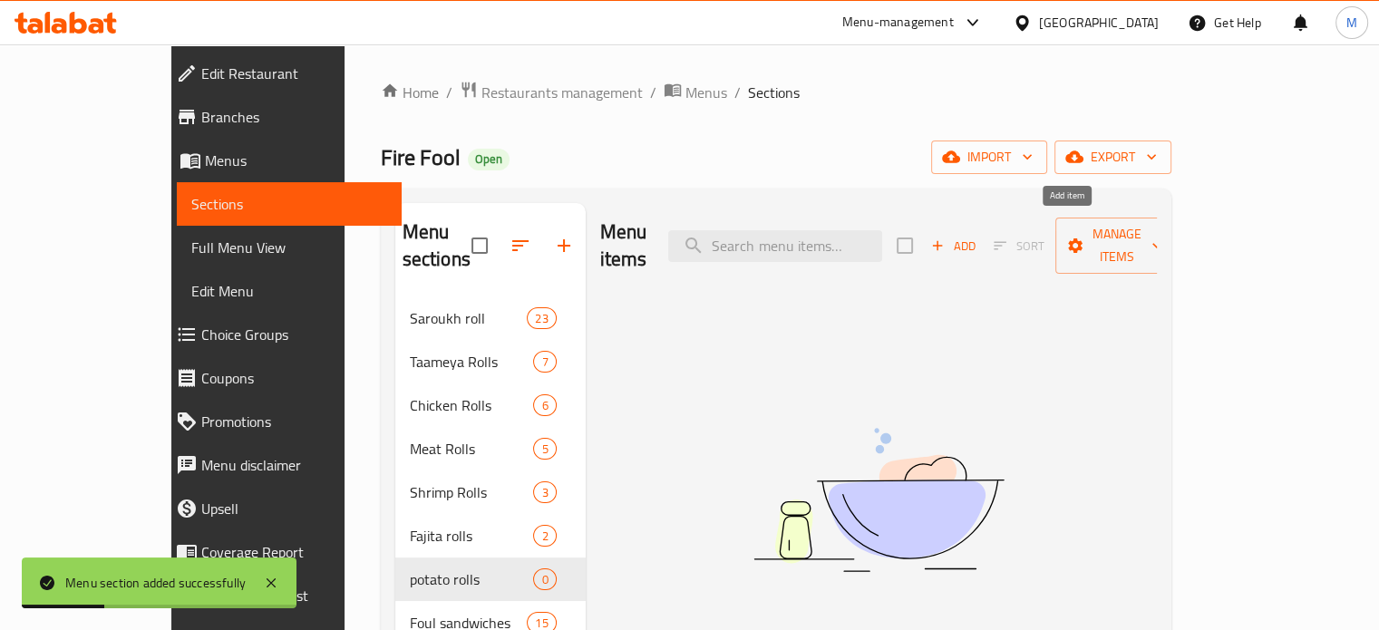
click at [977, 236] on span "Add" at bounding box center [952, 246] width 49 height 21
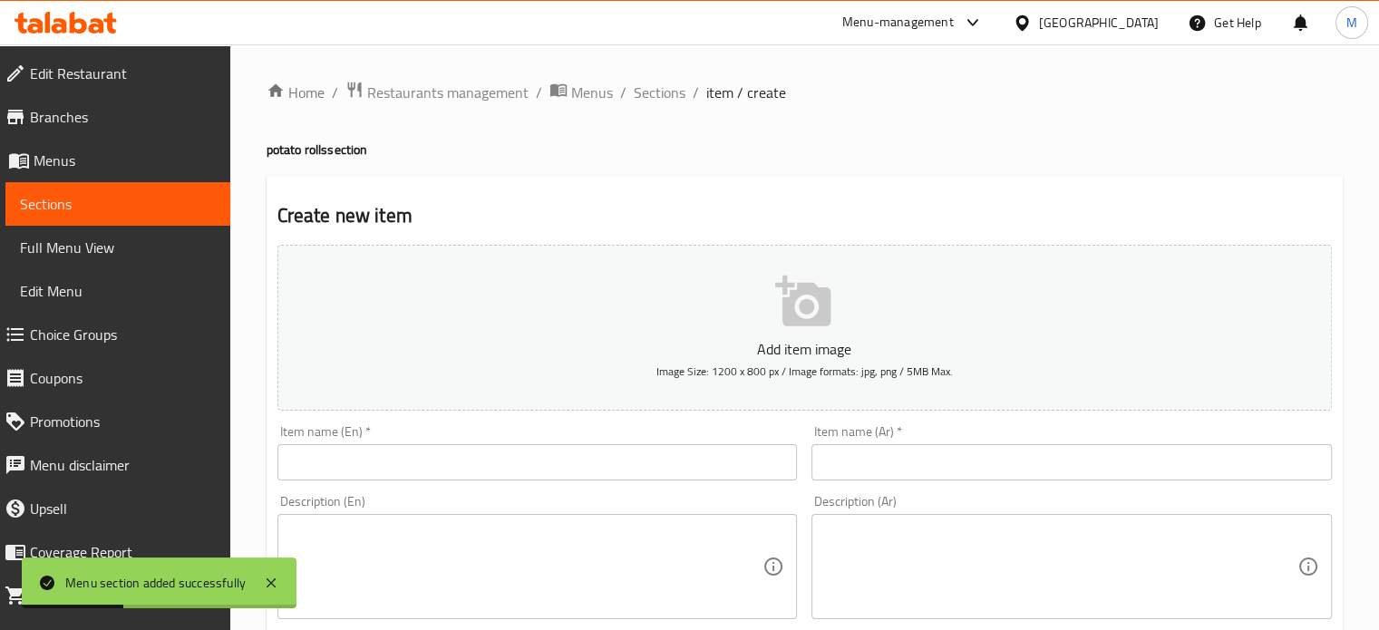
click at [963, 456] on input "text" at bounding box center [1071, 462] width 520 height 36
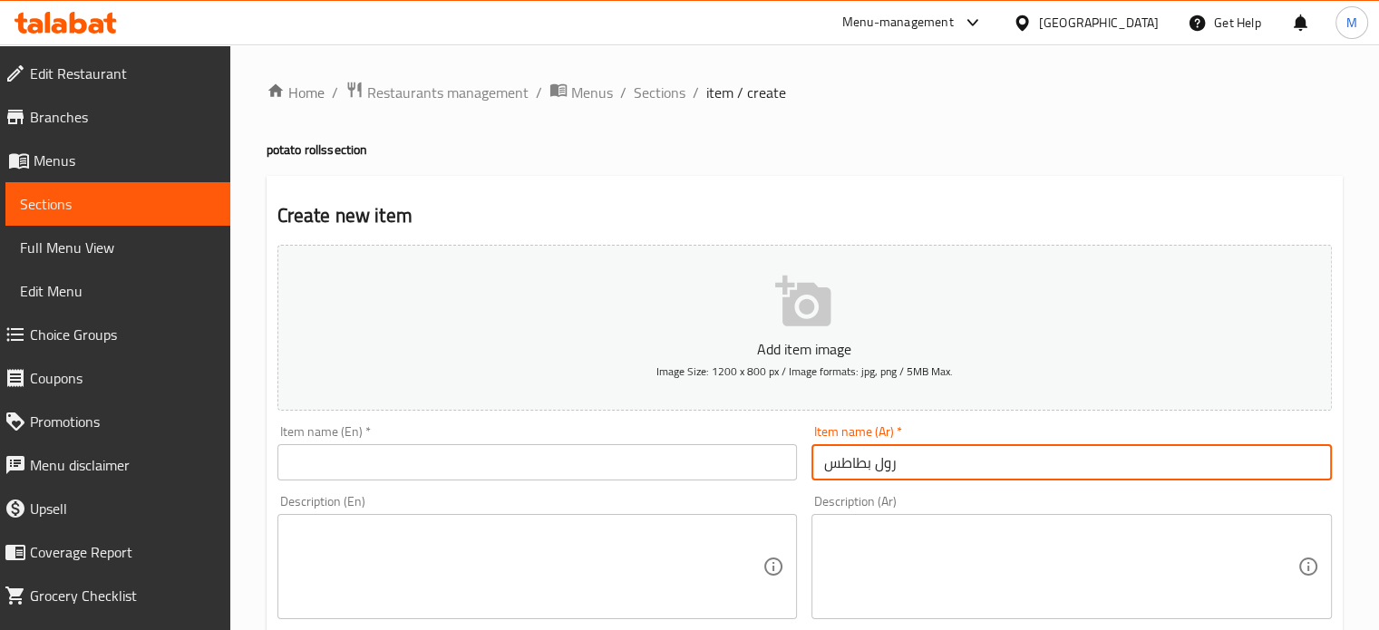
click at [863, 470] on input "رول بطاطس" at bounding box center [1071, 462] width 520 height 36
type input "رول بطاطس"
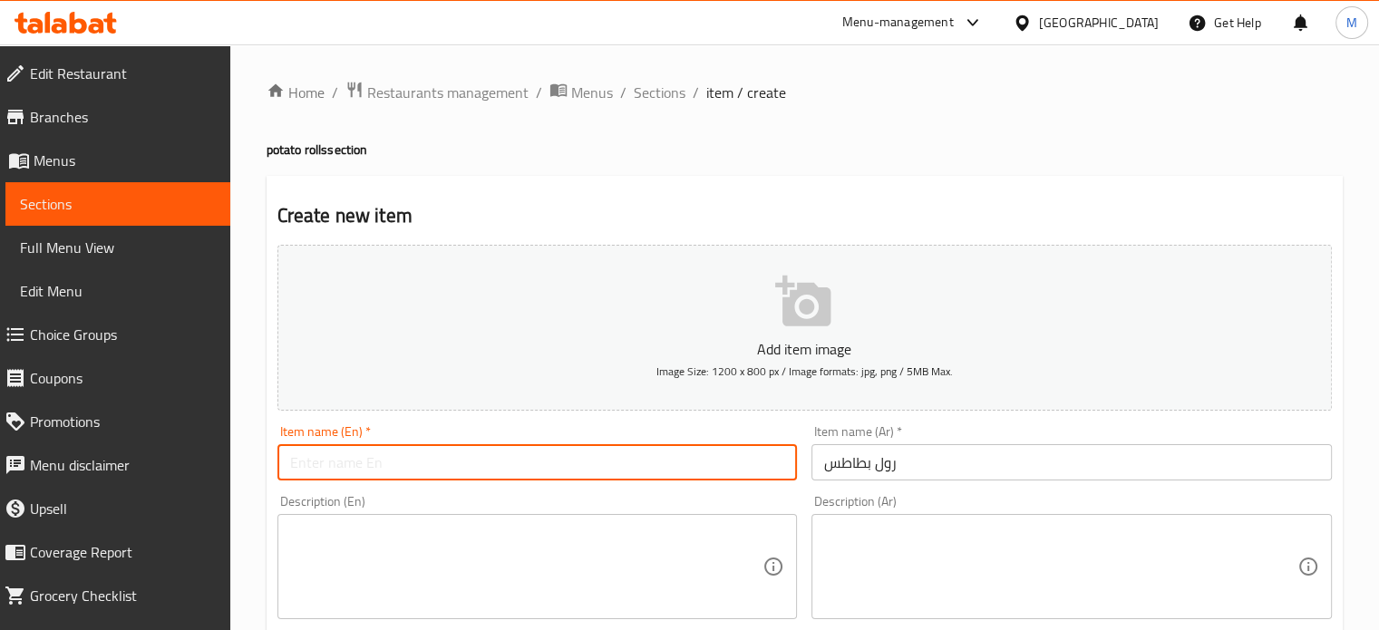
click at [344, 460] on input "text" at bounding box center [537, 462] width 520 height 36
paste input "potato roll"
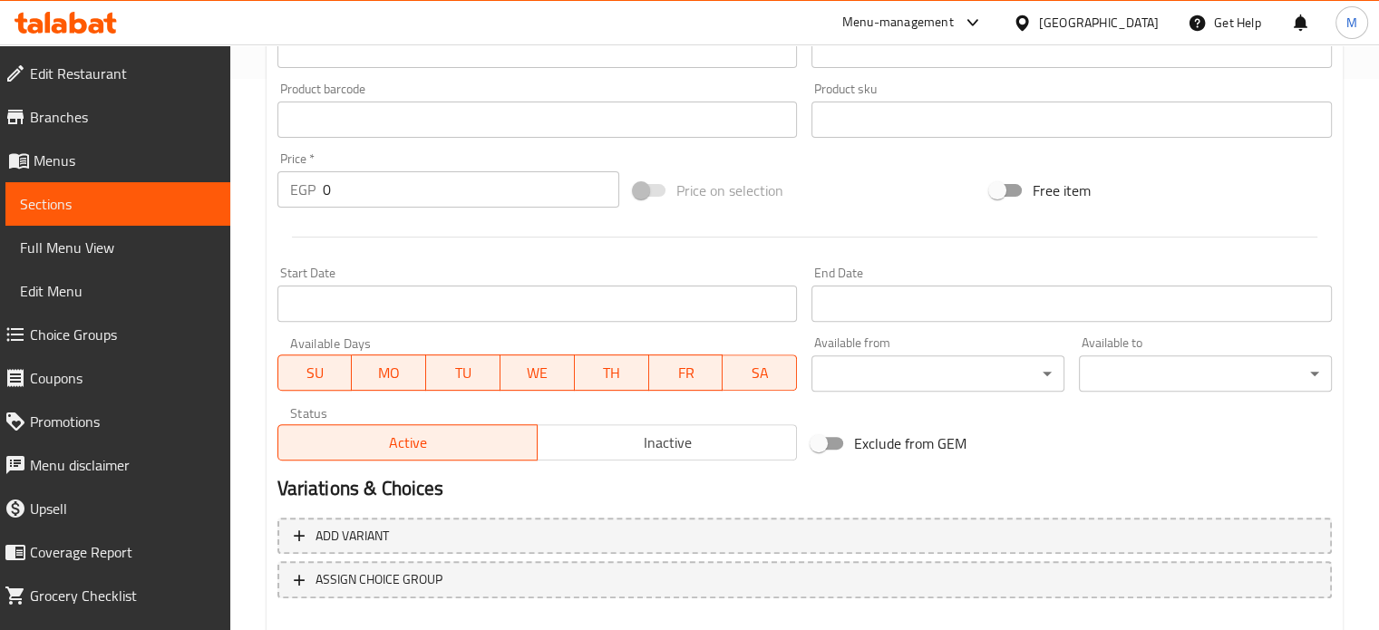
type input "potato roll"
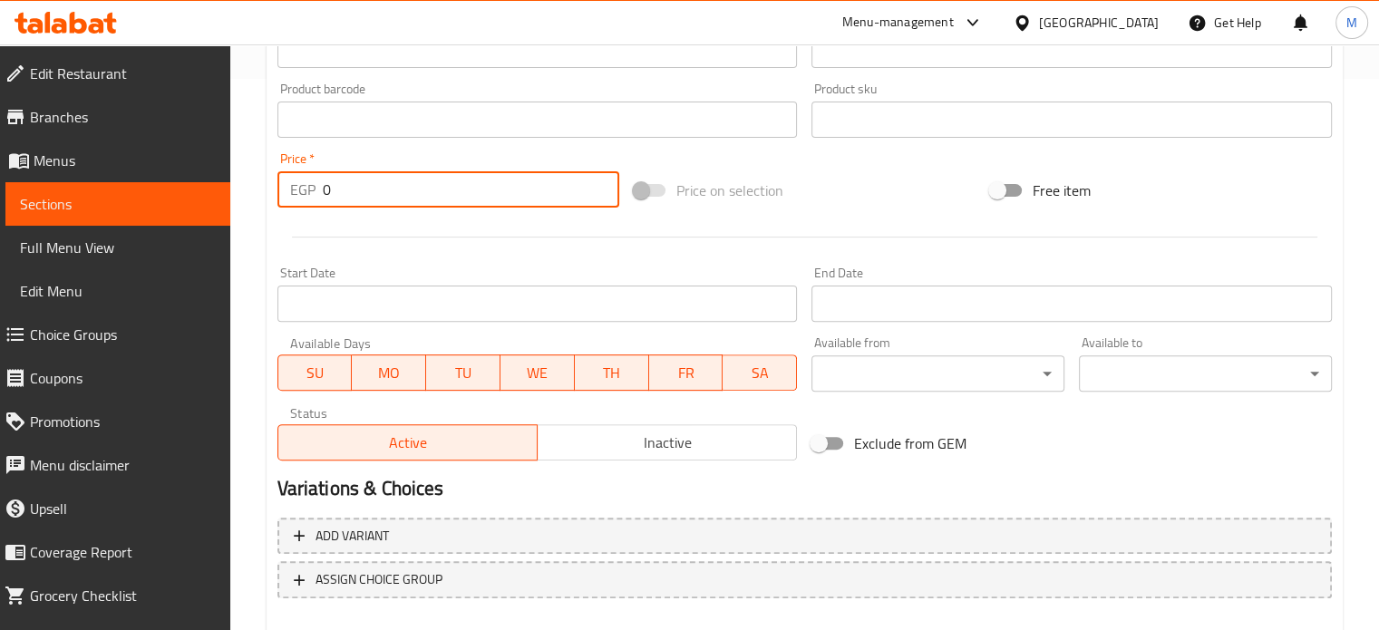
drag, startPoint x: 327, startPoint y: 196, endPoint x: 301, endPoint y: 197, distance: 26.3
click at [308, 197] on div "EGP 0 Price *" at bounding box center [448, 189] width 342 height 36
type input "25"
click at [834, 204] on div "Price on selection" at bounding box center [804, 190] width 356 height 49
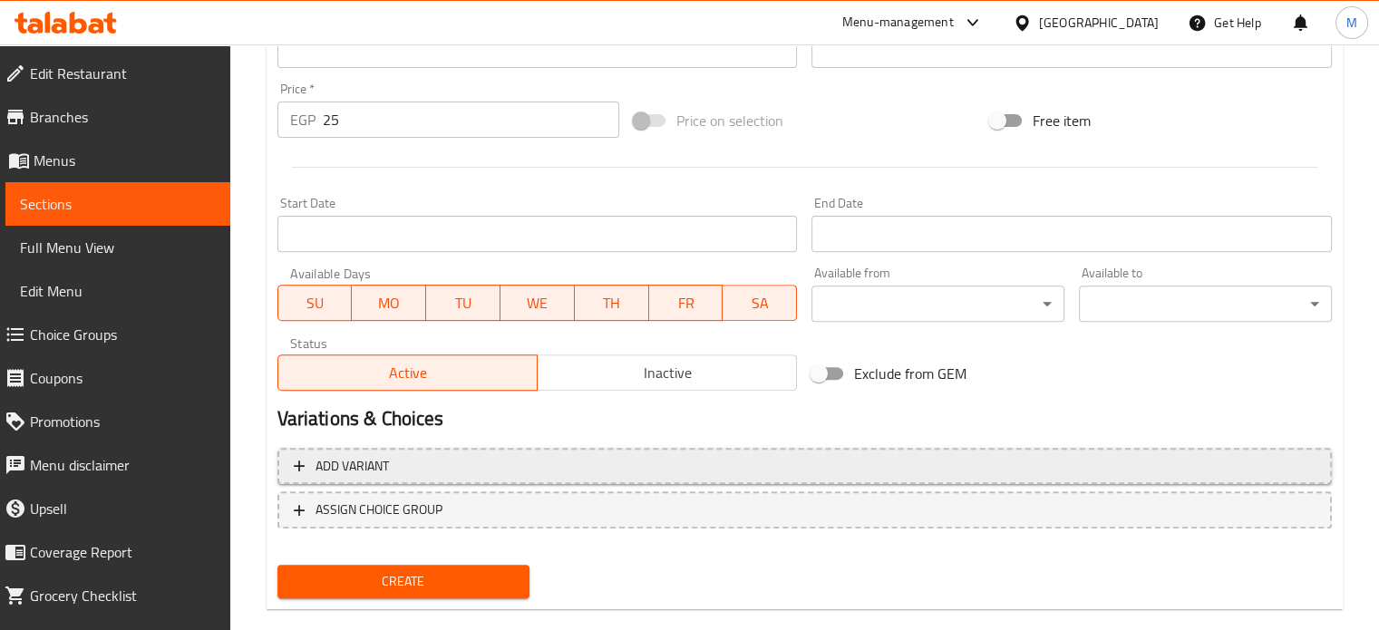
scroll to position [650, 0]
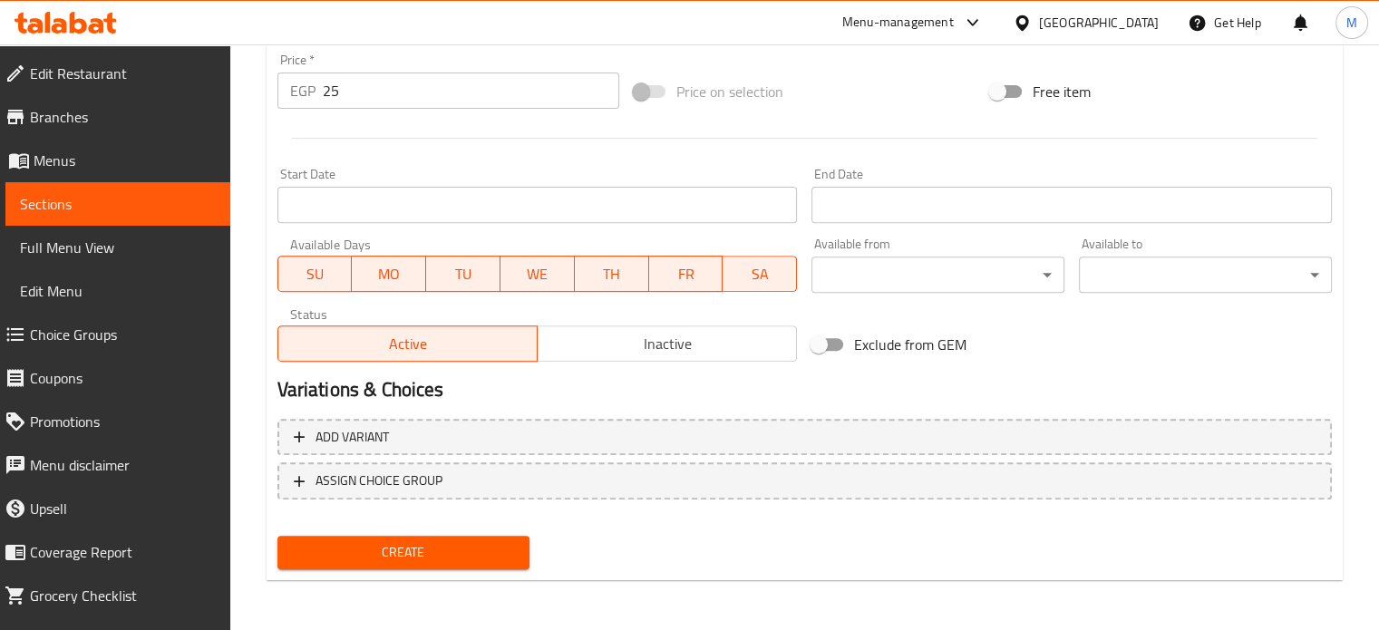
click at [406, 548] on span "Create" at bounding box center [404, 552] width 224 height 23
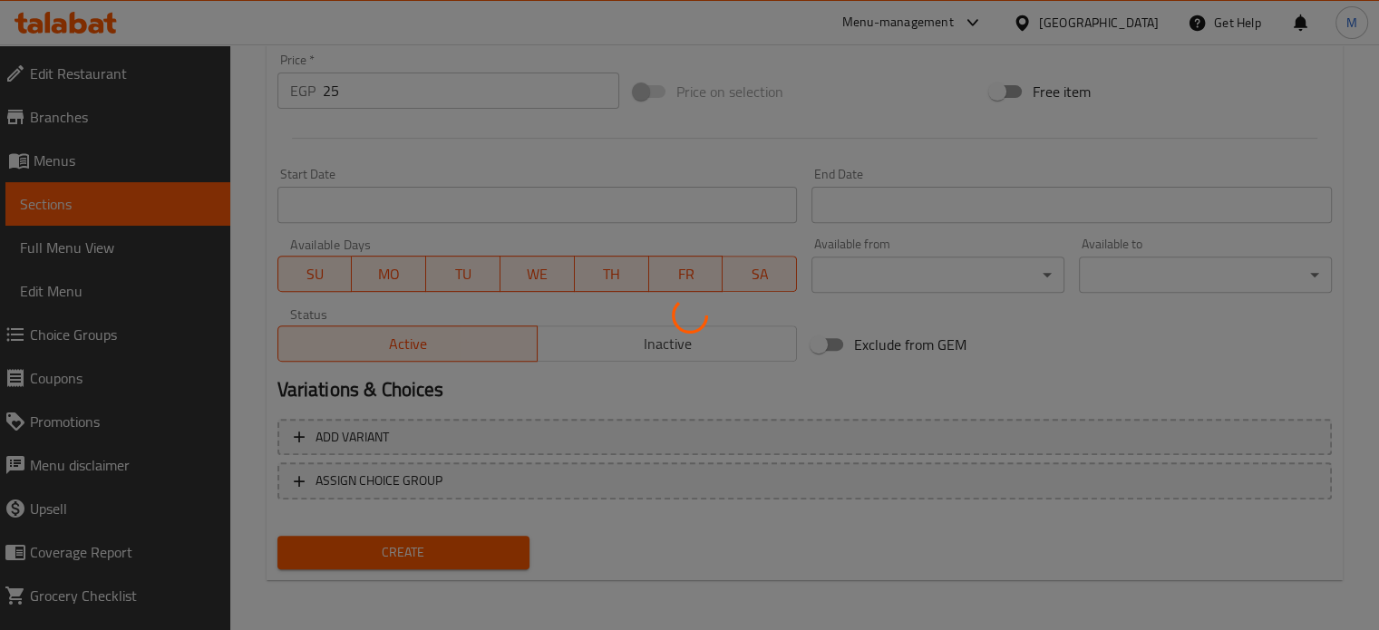
type input "0"
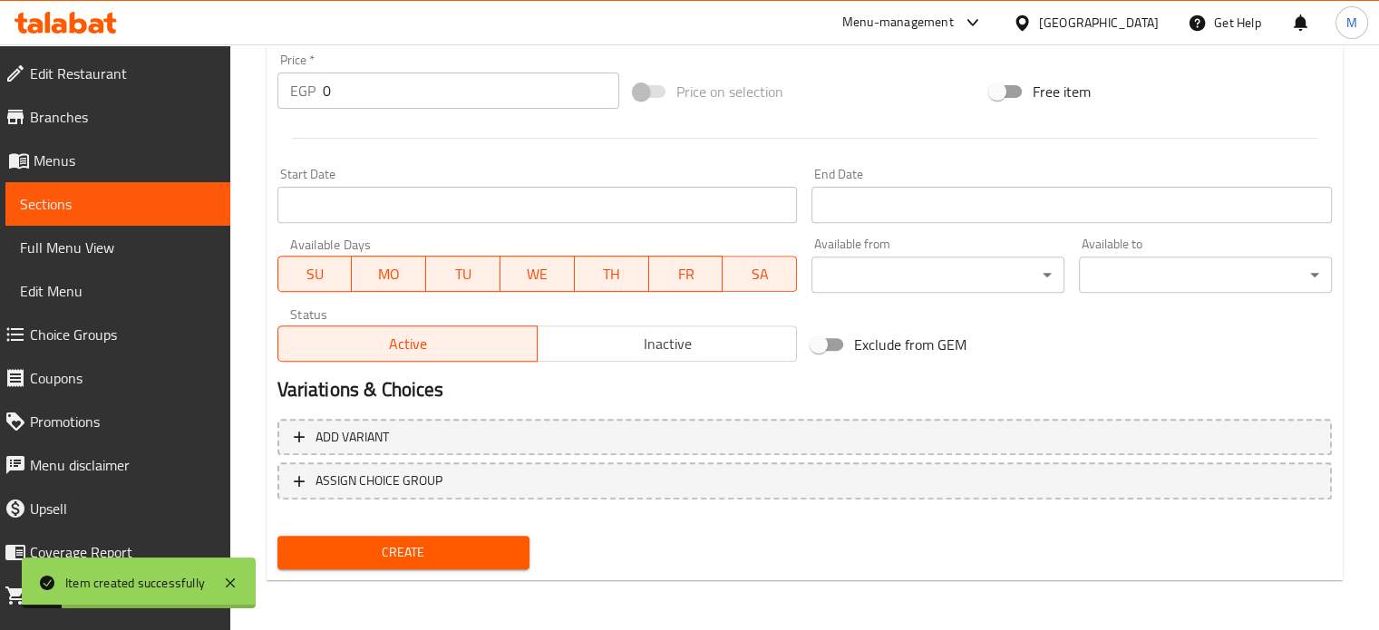
scroll to position [0, 0]
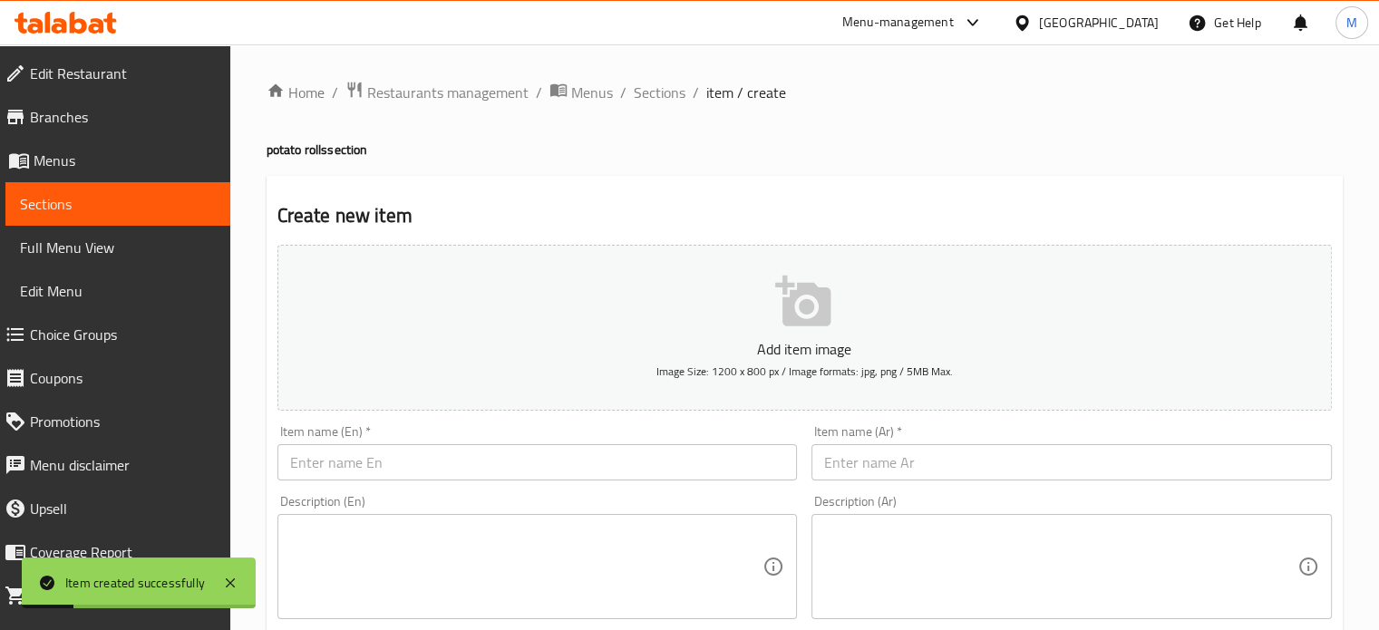
click at [874, 467] on input "text" at bounding box center [1071, 462] width 520 height 36
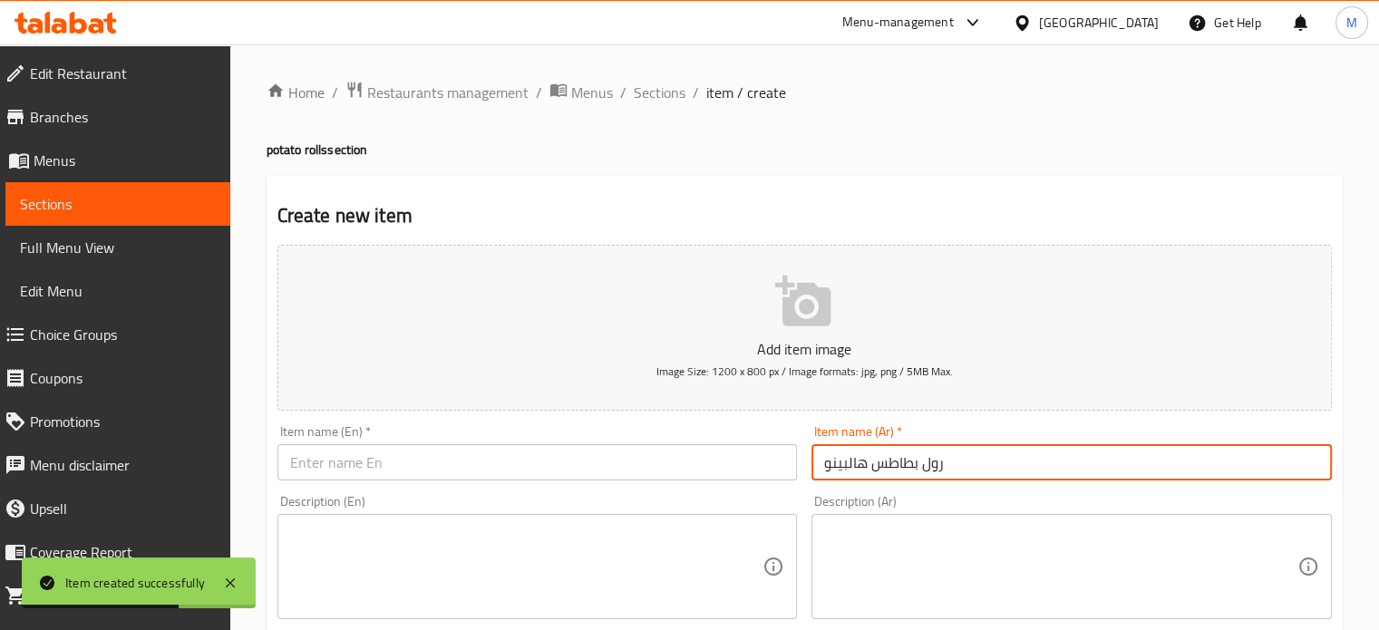
click at [874, 467] on input "رول بطاطس هالبينو" at bounding box center [1071, 462] width 520 height 36
type input "رول بطاطس هالبينو"
click at [464, 472] on input "text" at bounding box center [537, 462] width 520 height 36
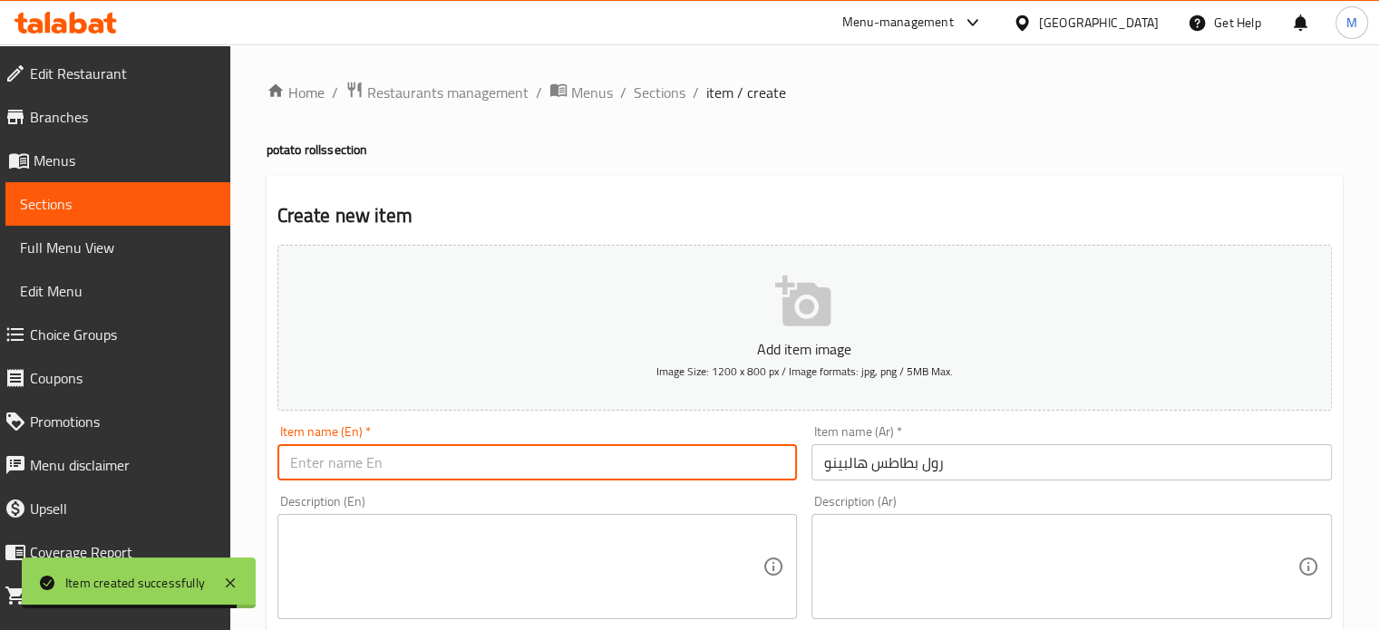
paste input "Jalapeno Potato Roll"
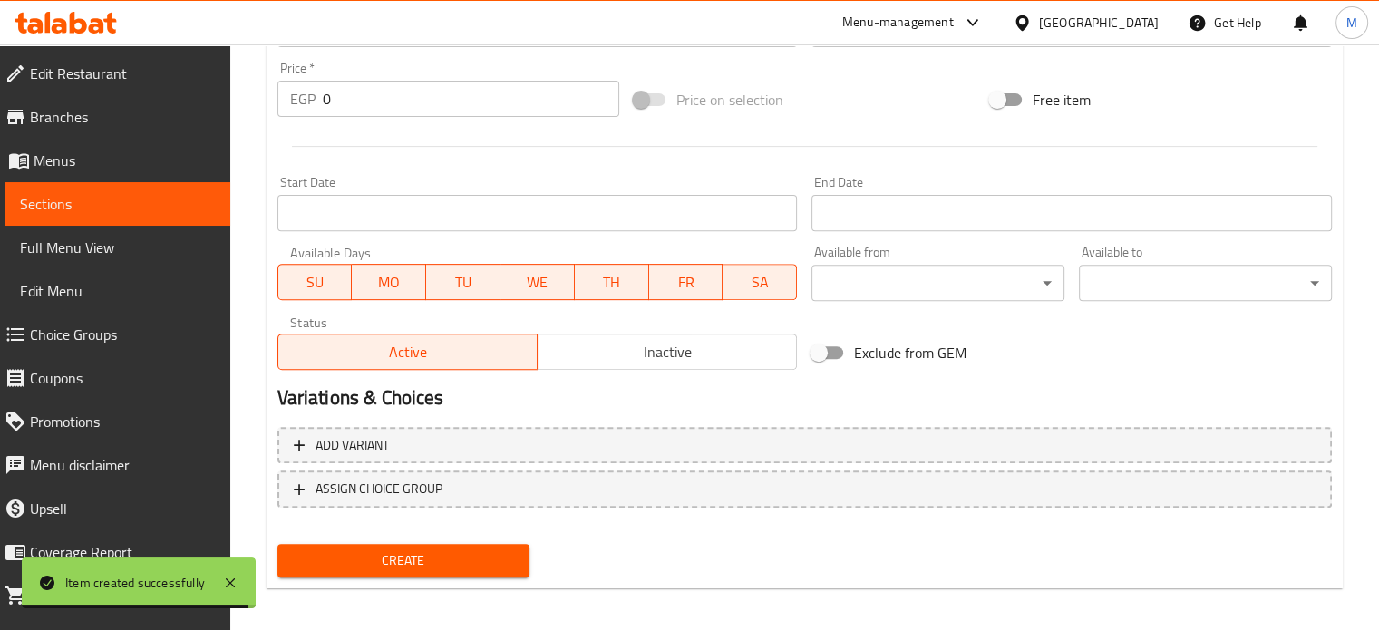
scroll to position [650, 0]
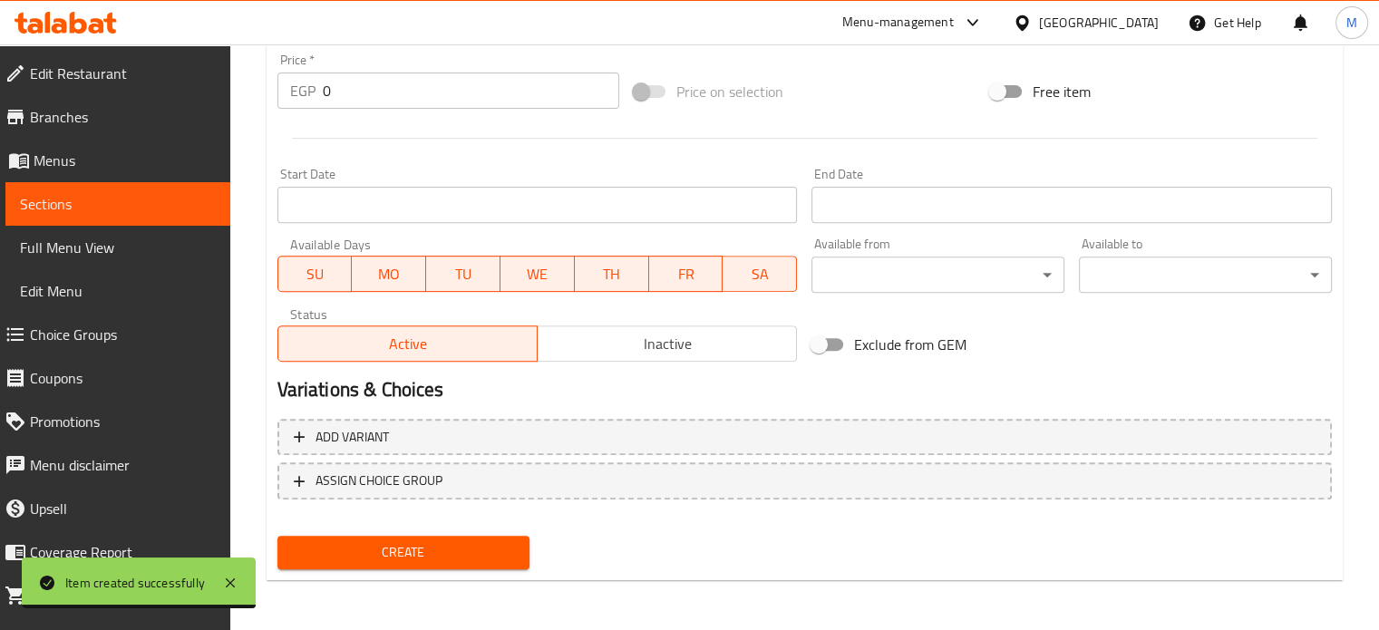
type input "Jalapeno Potato Roll"
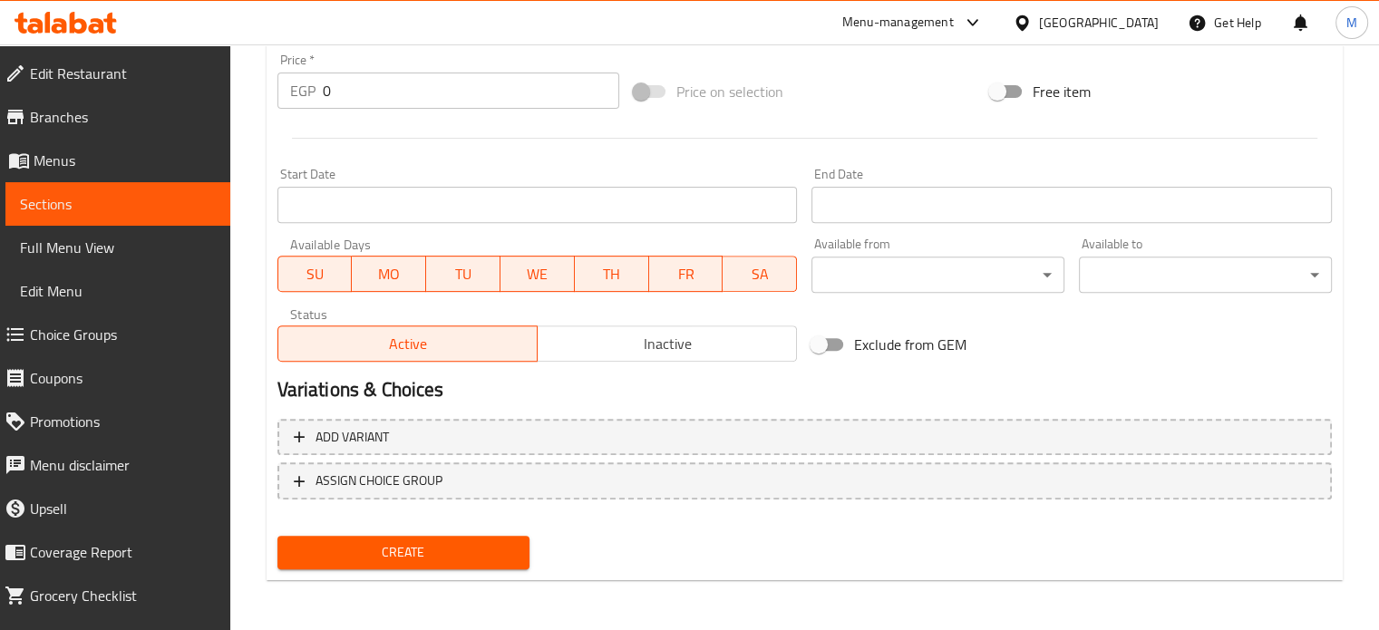
drag, startPoint x: 348, startPoint y: 62, endPoint x: 325, endPoint y: 75, distance: 26.4
click at [325, 75] on div "Price   * EGP 0 Price *" at bounding box center [448, 80] width 342 height 55
click at [304, 94] on div "EGP 0 Price *" at bounding box center [448, 91] width 342 height 36
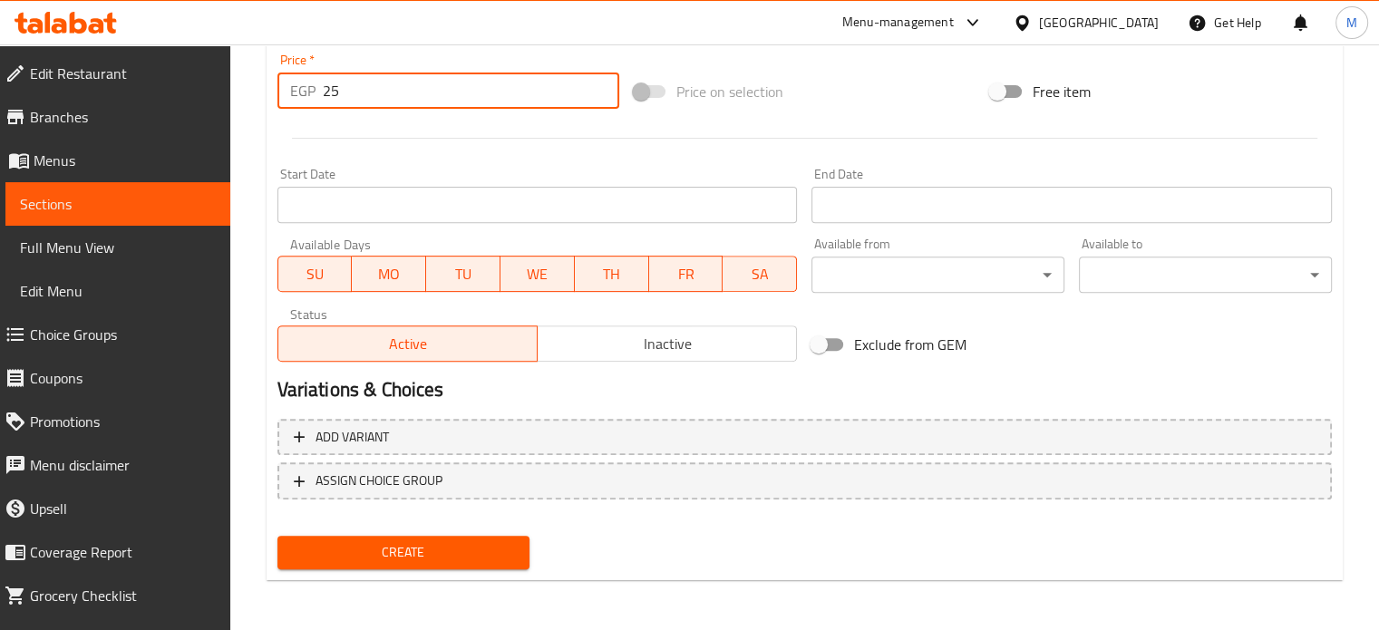
type input "25"
click at [479, 555] on span "Create" at bounding box center [404, 552] width 224 height 23
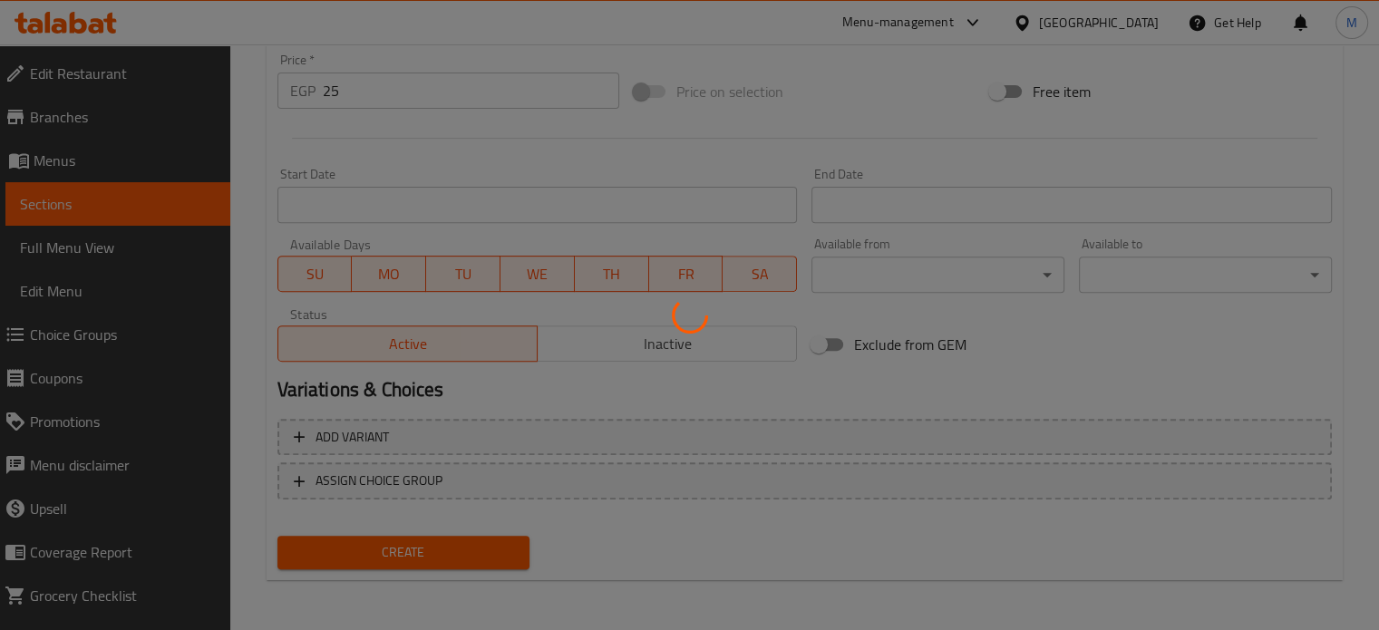
type input "0"
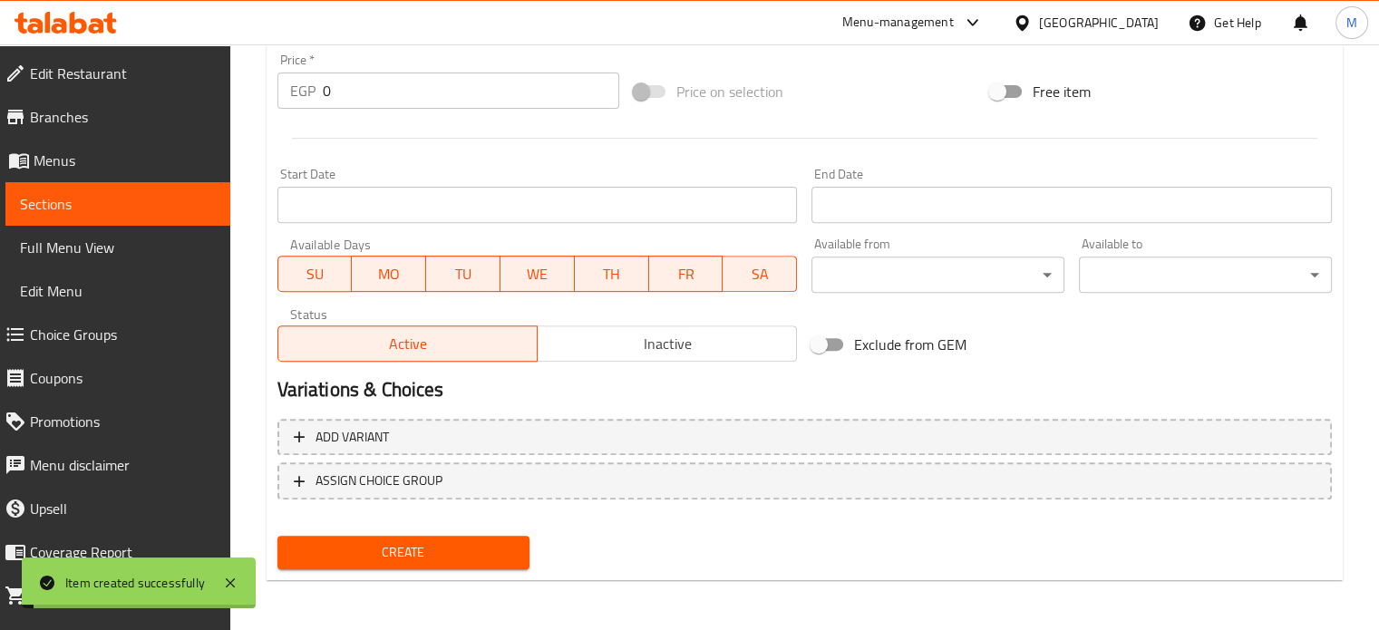
scroll to position [99, 0]
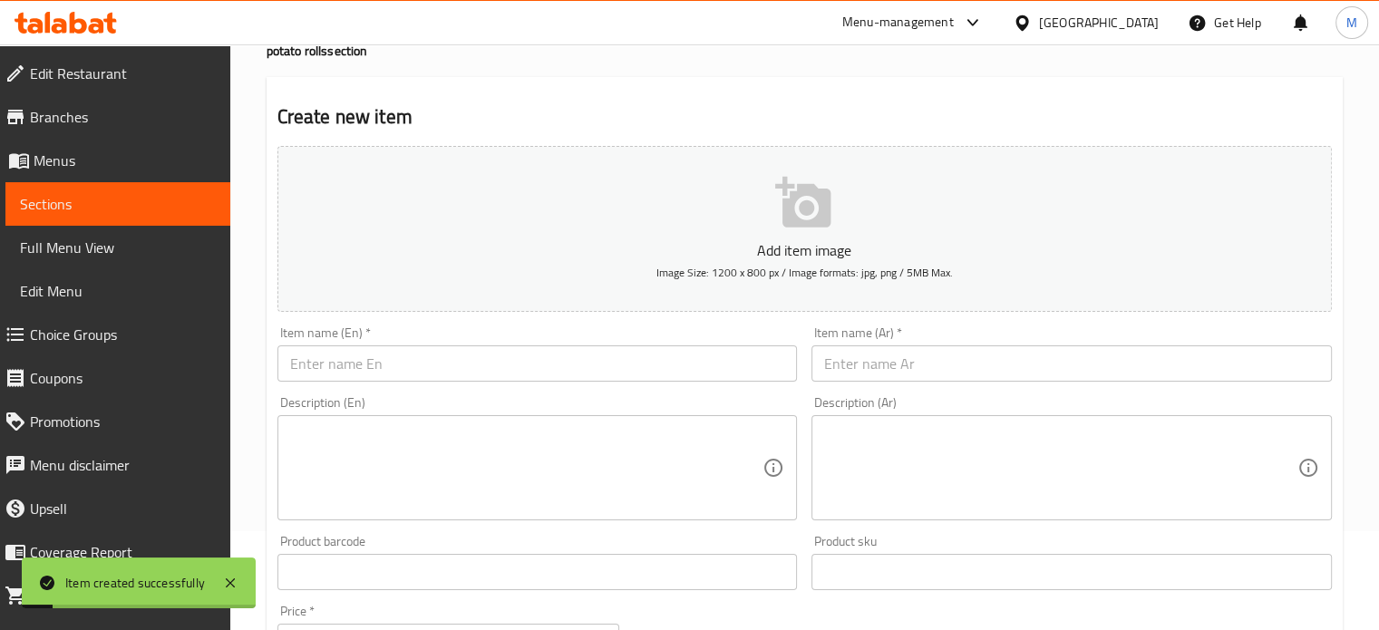
click at [961, 376] on input "text" at bounding box center [1071, 363] width 520 height 36
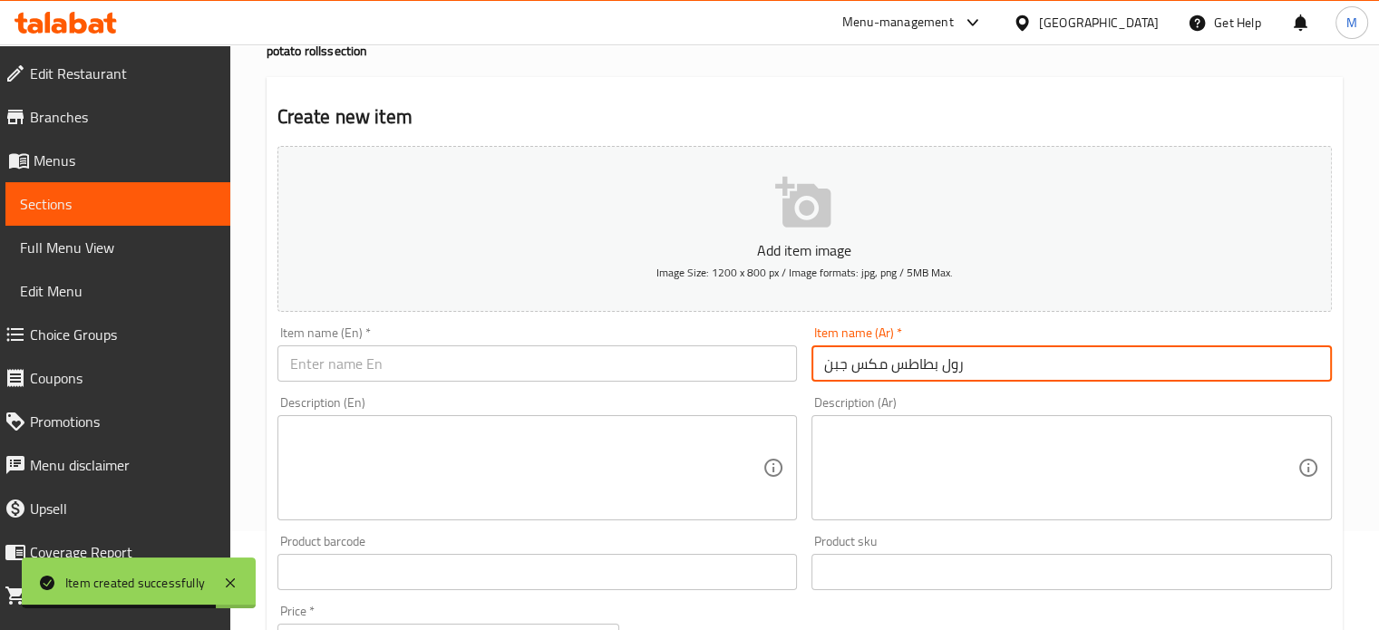
click at [961, 369] on input "رول بطاطس مكس جبن" at bounding box center [1071, 363] width 520 height 36
click at [963, 369] on input "رول بطاطس مكس جبن" at bounding box center [1071, 363] width 520 height 36
type input "رول بطاطس مكس جبن"
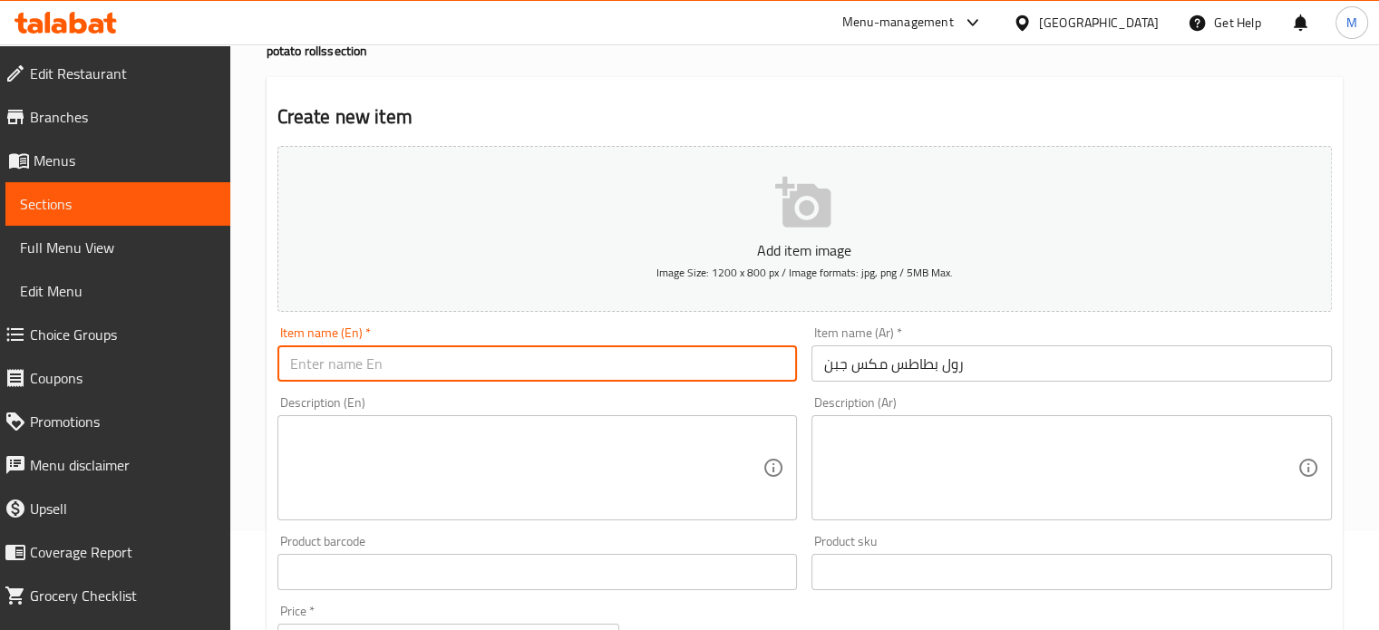
click at [450, 355] on input "text" at bounding box center [537, 363] width 520 height 36
paste input "Mixed cheese potato roll"
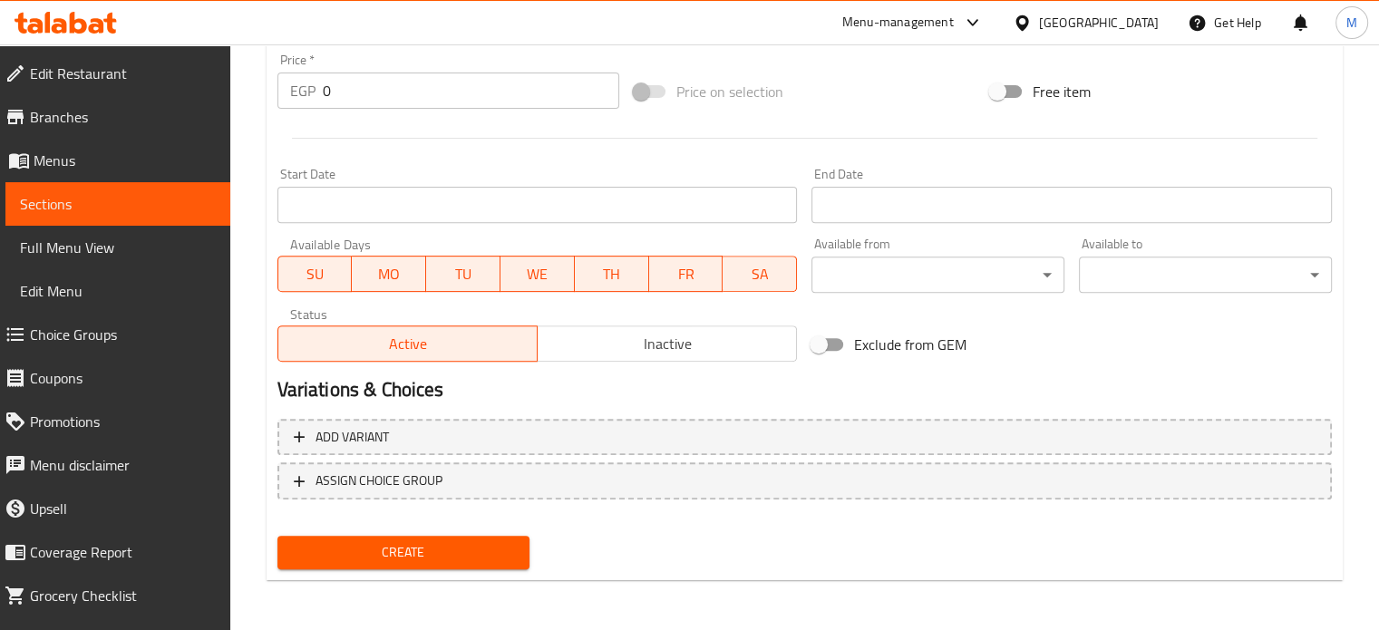
type input "Mixed cheese potato roll"
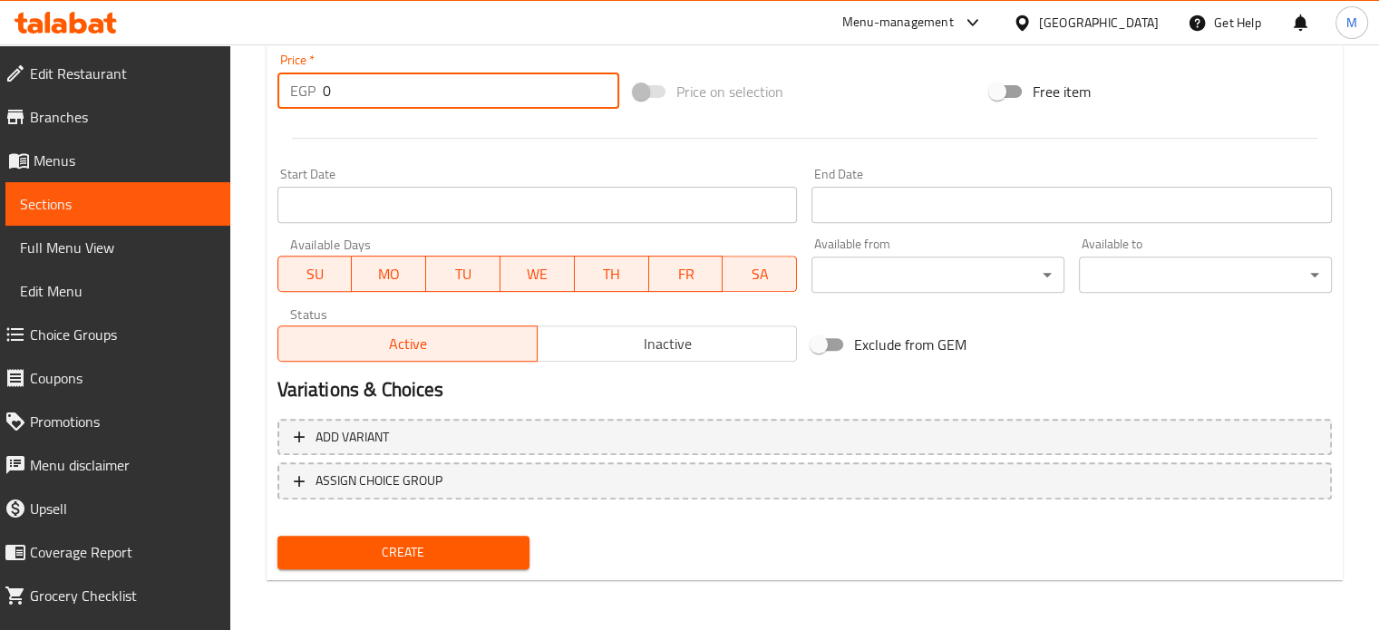
drag, startPoint x: 333, startPoint y: 93, endPoint x: 296, endPoint y: 91, distance: 37.3
click at [305, 93] on div "EGP 0 Price *" at bounding box center [448, 91] width 342 height 36
type input "3"
type input "35"
click at [370, 550] on span "Create" at bounding box center [404, 552] width 224 height 23
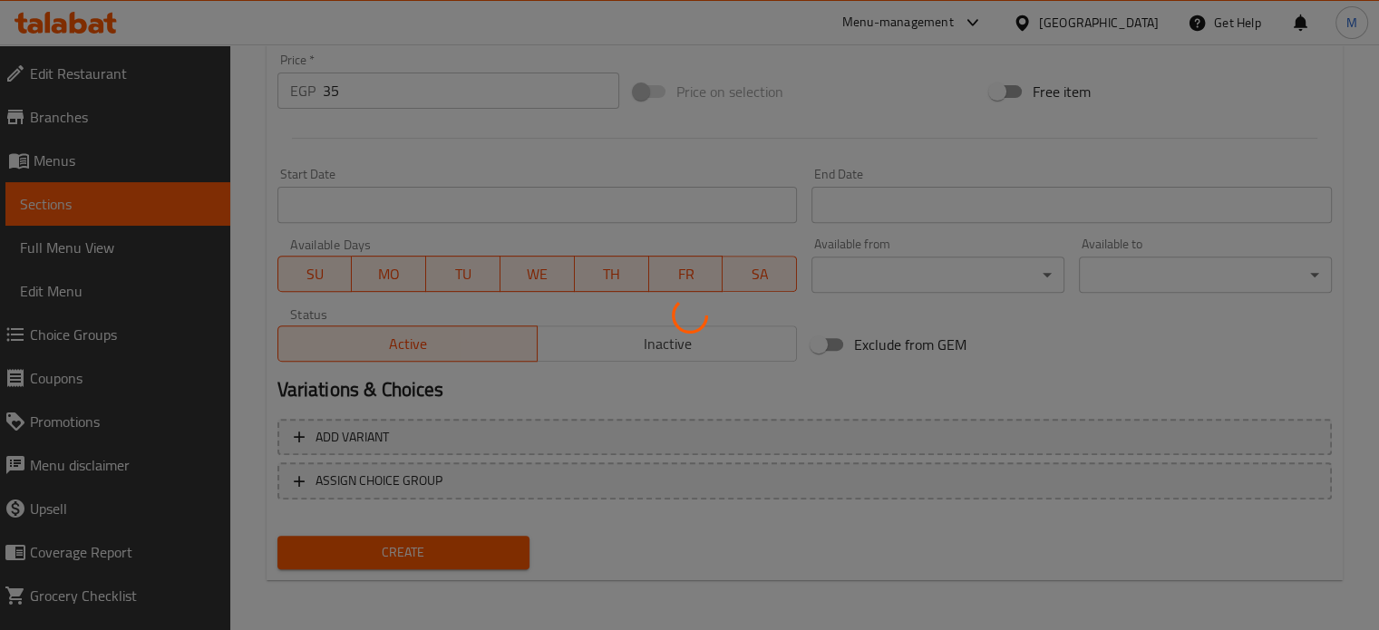
type input "0"
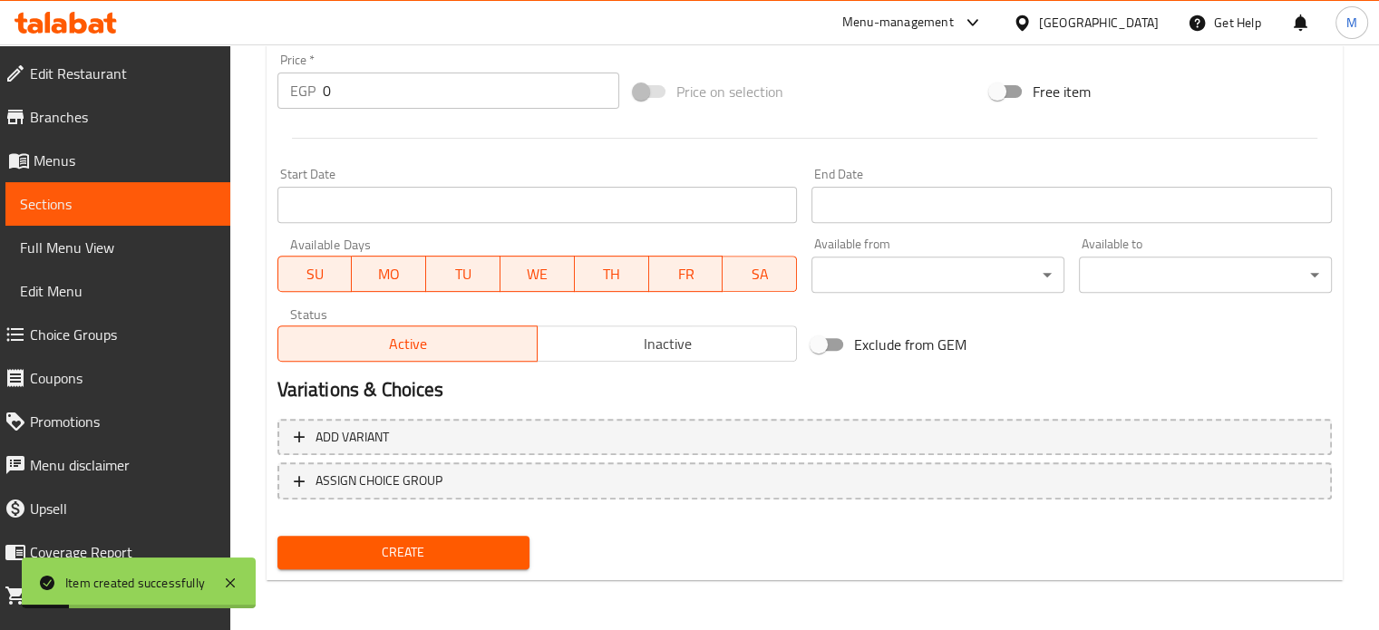
scroll to position [0, 0]
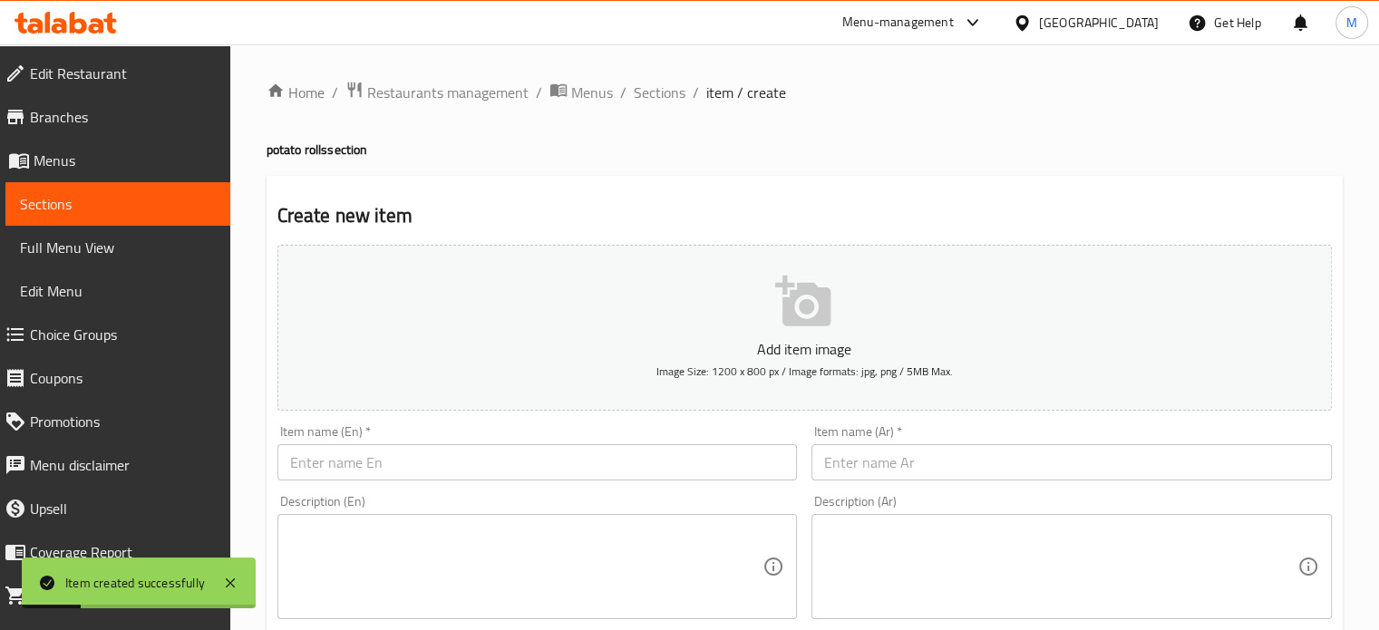
click at [863, 481] on div "Item name (Ar)   * Item name (Ar) *" at bounding box center [1071, 453] width 535 height 70
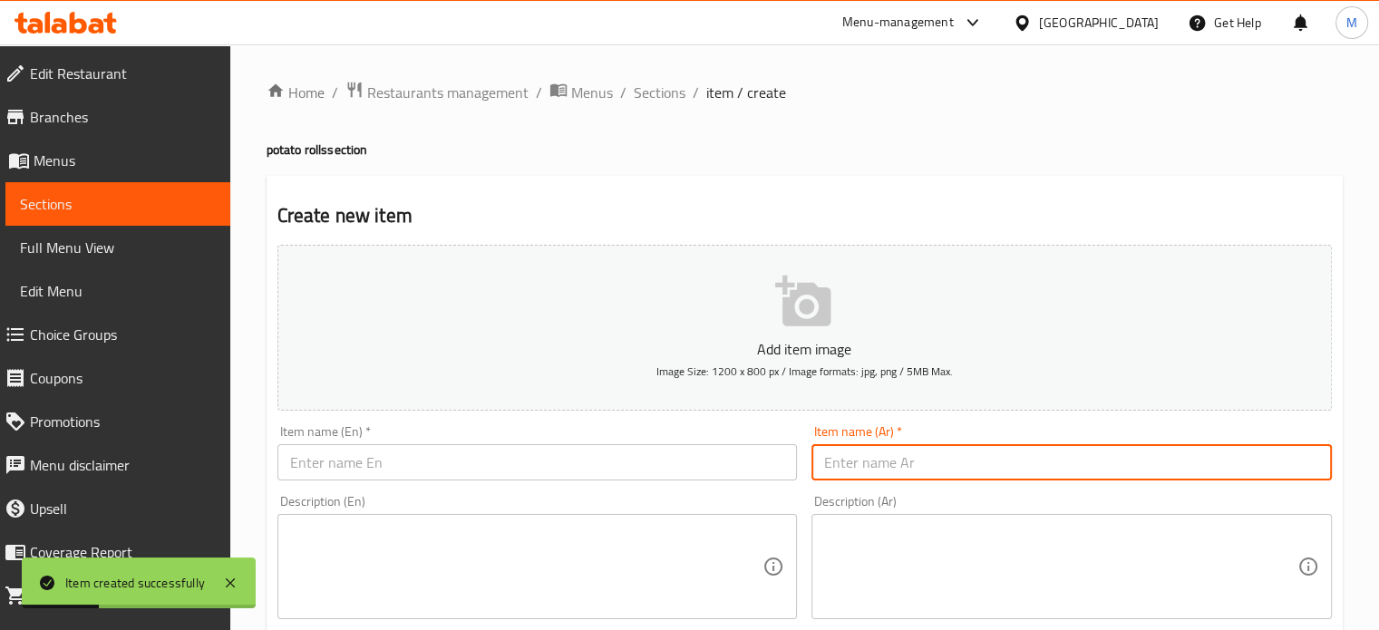
click at [870, 470] on input "text" at bounding box center [1071, 462] width 520 height 36
click at [870, 470] on input "رول بطاطس مكس جين هالبينو" at bounding box center [1071, 462] width 520 height 36
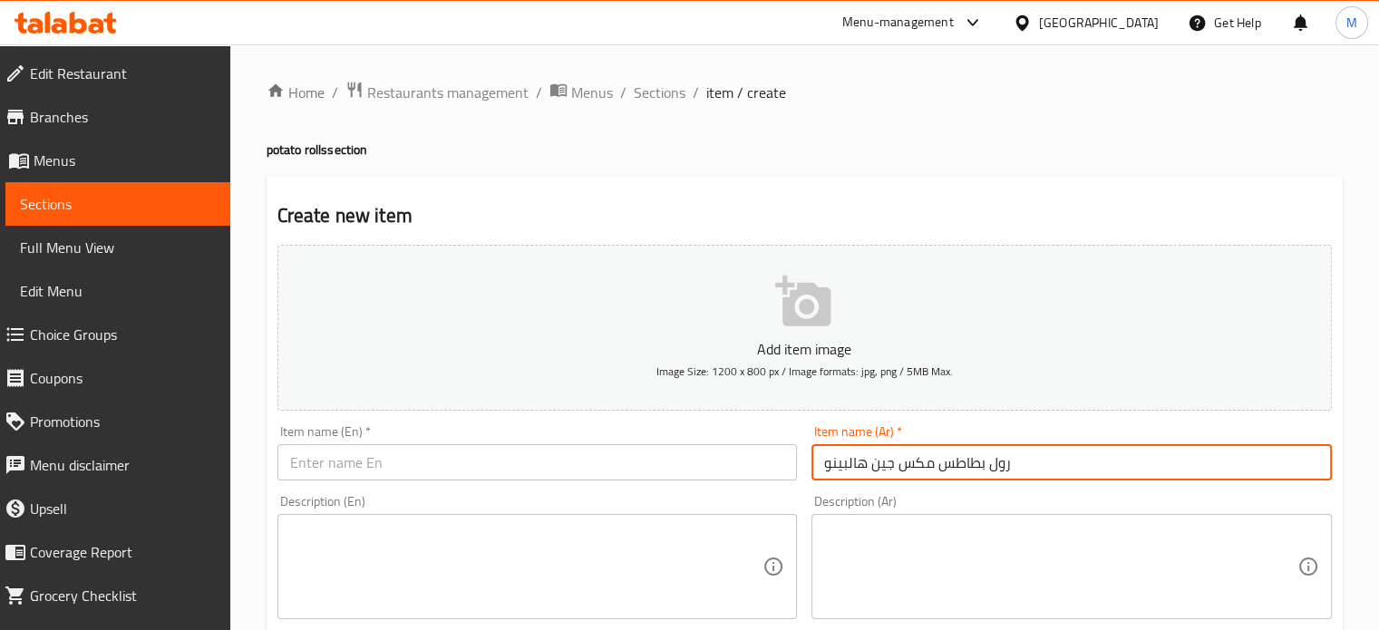
type input "رول بطاطس مكس جين هالبينو"
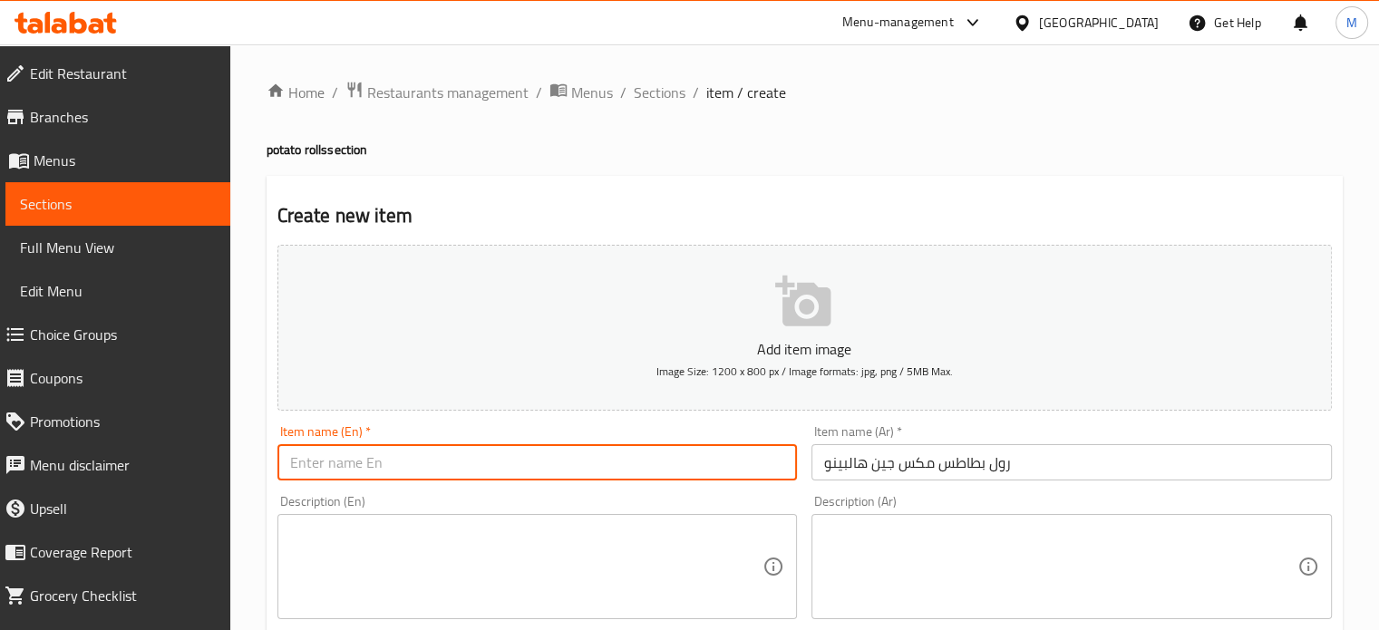
click at [385, 449] on input "text" at bounding box center [537, 462] width 520 height 36
paste input "Mixed Jalapeno Potato Roll"
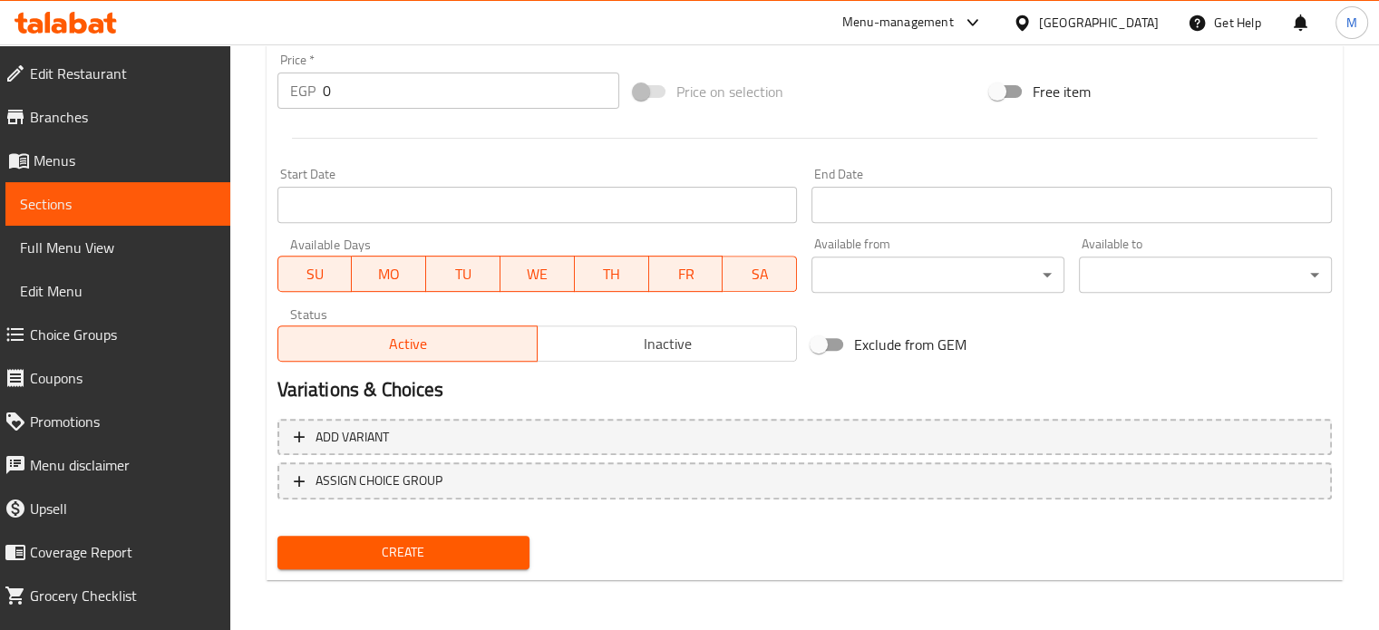
type input "Mixed Jalapeno Potato Roll"
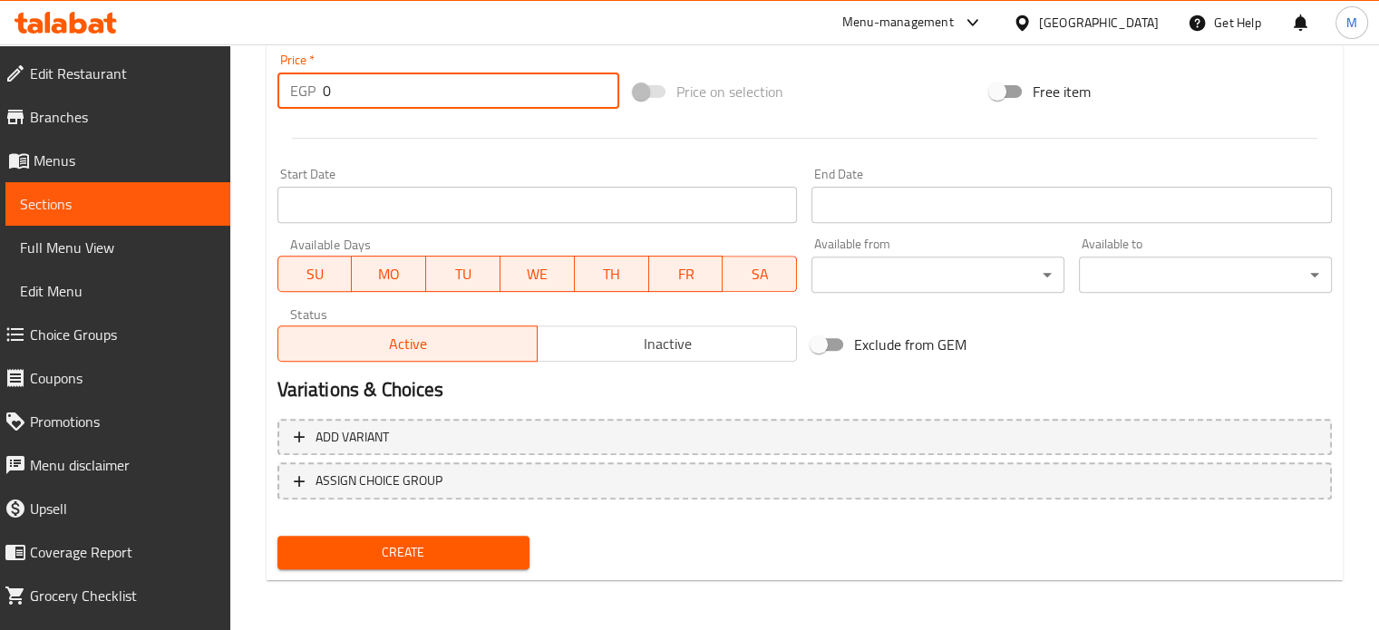
drag, startPoint x: 332, startPoint y: 81, endPoint x: 267, endPoint y: 96, distance: 67.1
click at [275, 96] on div "Price   * EGP 0 Price *" at bounding box center [448, 81] width 356 height 70
type input "35"
click at [435, 544] on span "Create" at bounding box center [404, 552] width 224 height 23
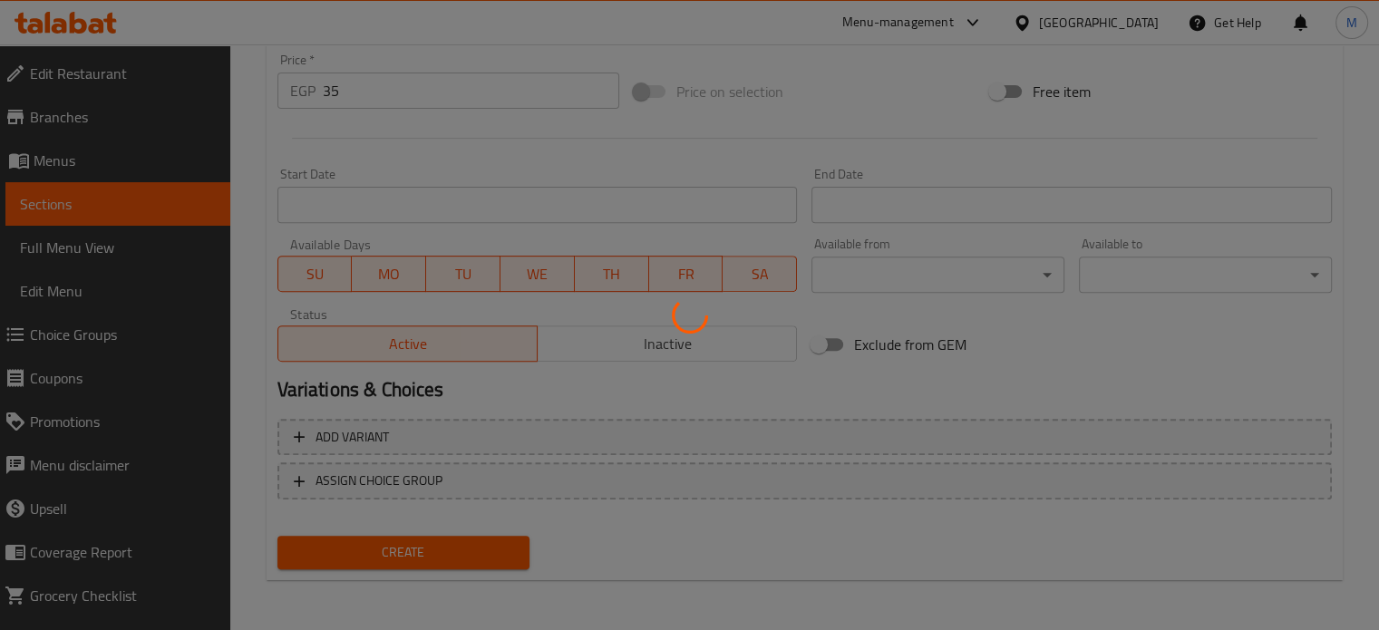
type input "0"
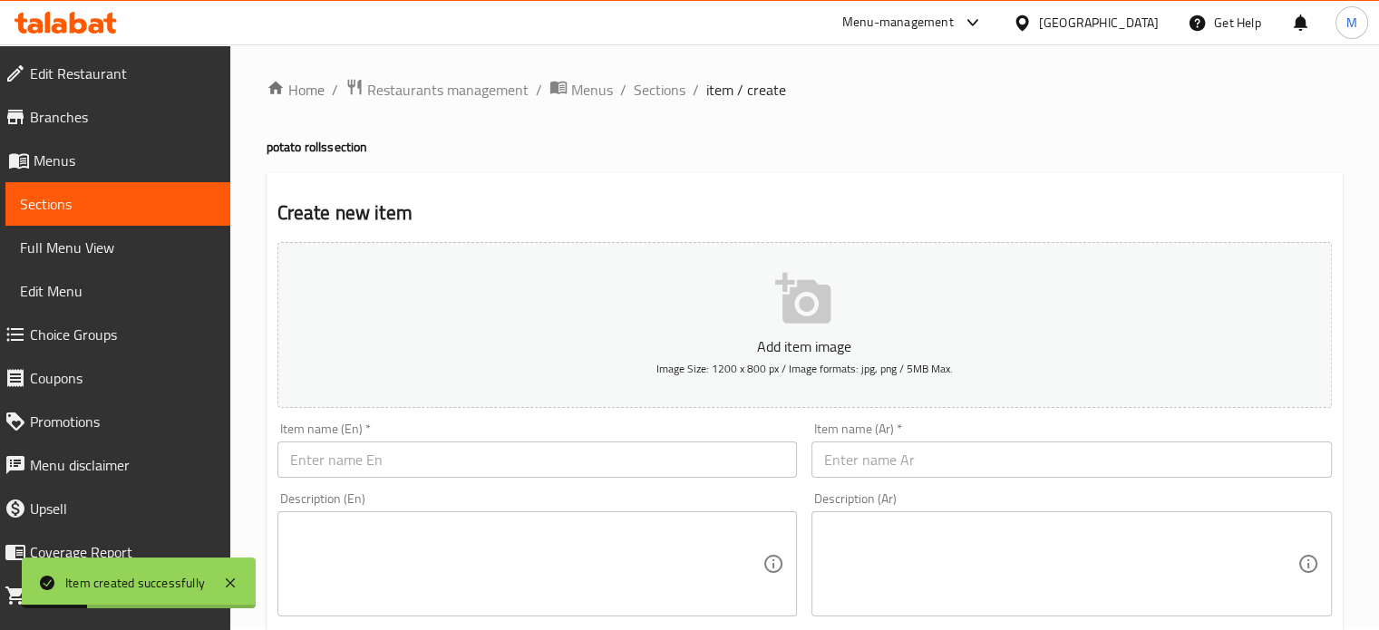
scroll to position [0, 0]
click at [885, 456] on input "text" at bounding box center [1071, 462] width 520 height 36
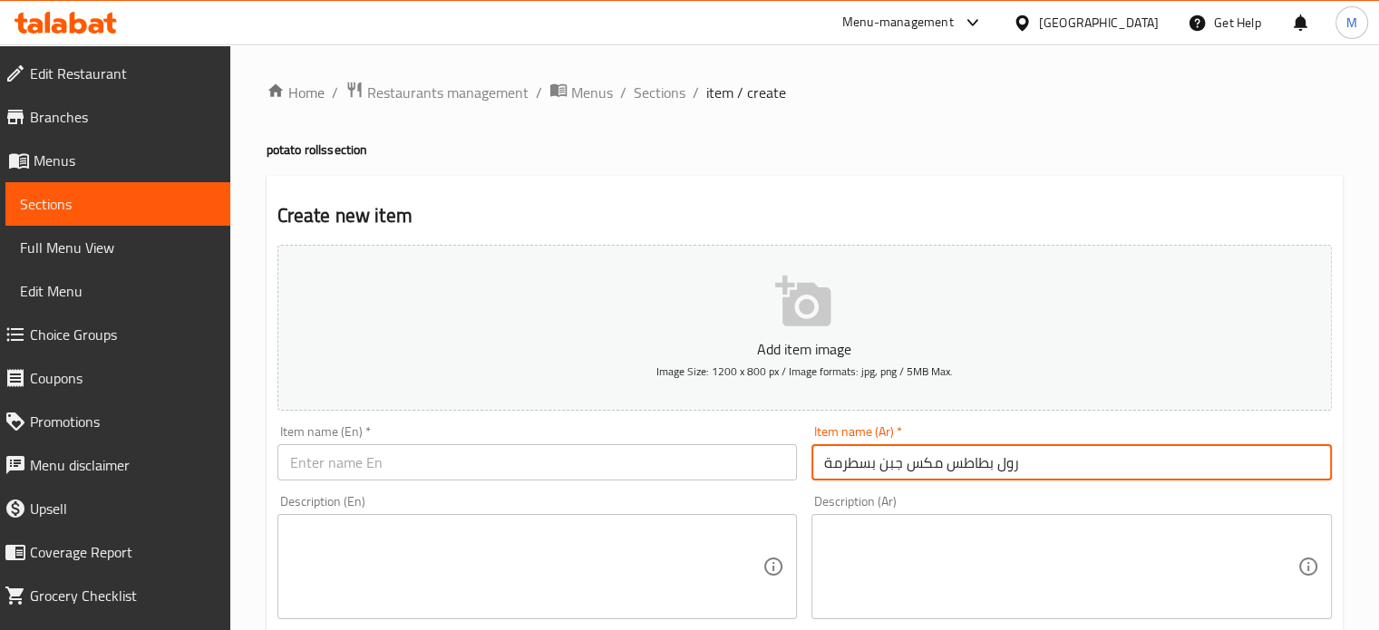
click at [885, 456] on input "رول بطاطس مكس جبن بسطرمة" at bounding box center [1071, 462] width 520 height 36
type input "رول بطاطس مكس جبن بسطرمة"
click at [369, 462] on input "text" at bounding box center [537, 462] width 520 height 36
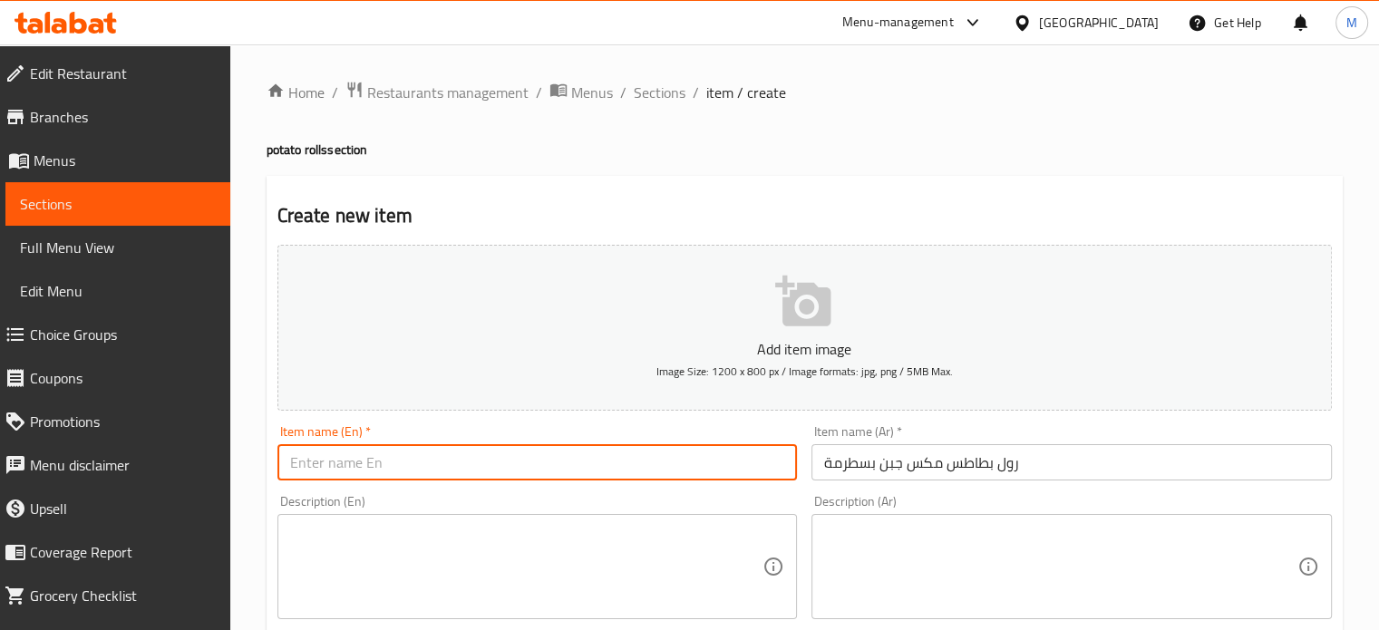
paste input "Potato roll with mixed cheese and pastrami"
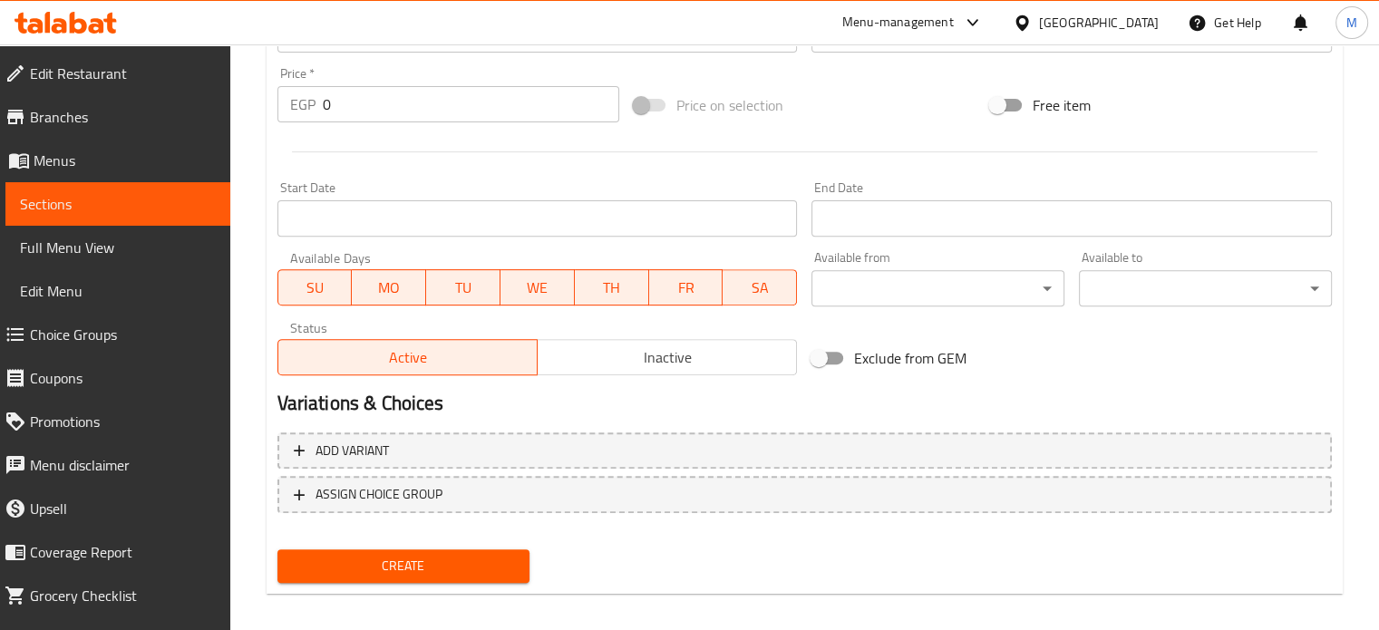
scroll to position [650, 0]
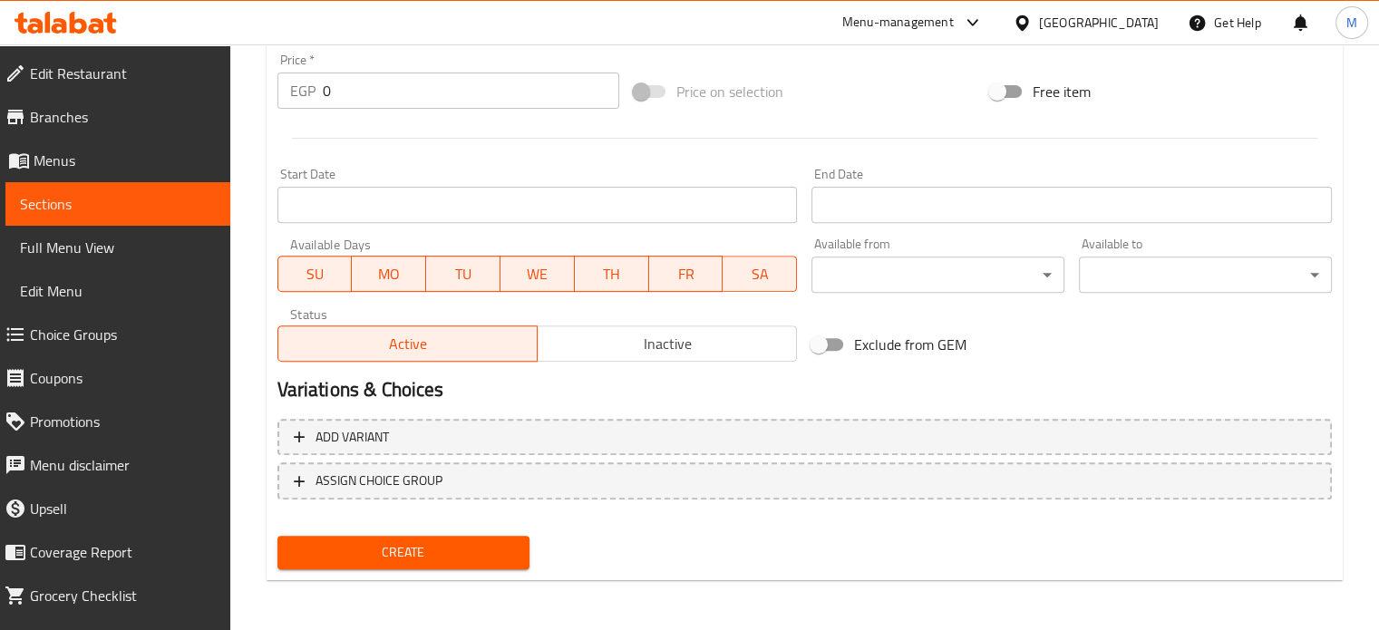
type input "Potato roll with mixed cheese and pastrami"
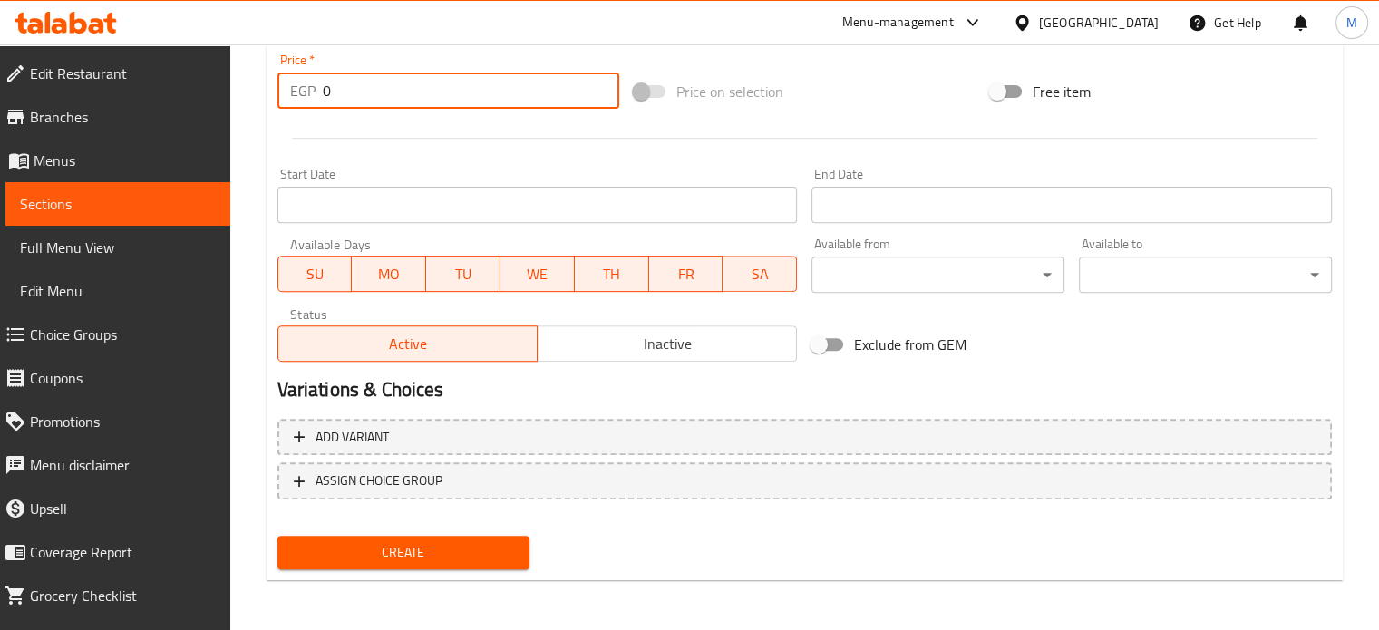
drag, startPoint x: 343, startPoint y: 86, endPoint x: 296, endPoint y: 86, distance: 47.1
click at [306, 93] on div "EGP 0 Price *" at bounding box center [448, 91] width 342 height 36
type input "55"
click at [490, 550] on span "Create" at bounding box center [404, 552] width 224 height 23
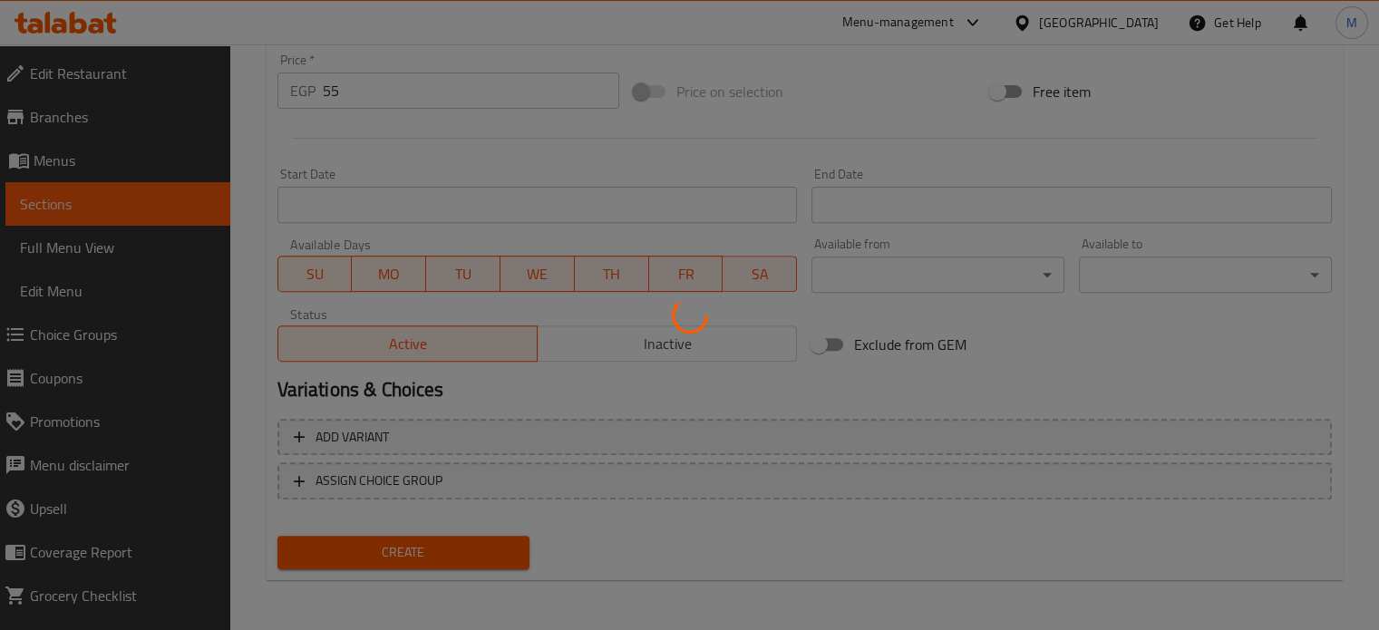
type input "0"
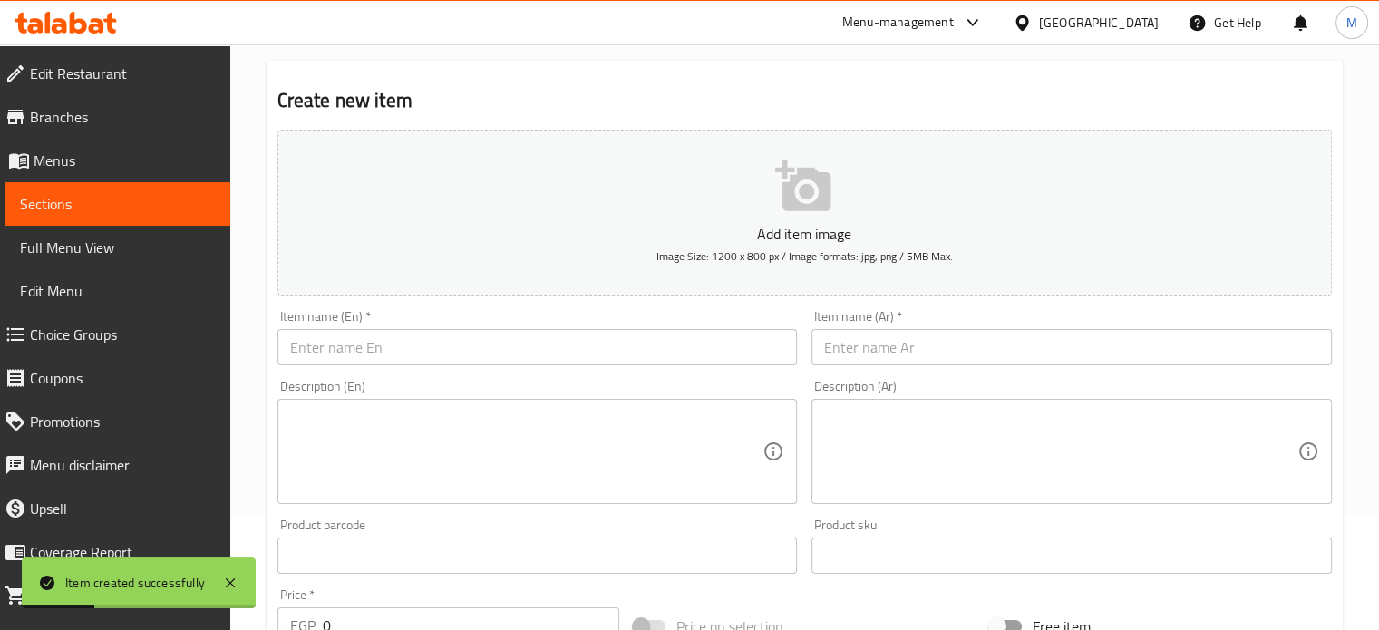
scroll to position [0, 0]
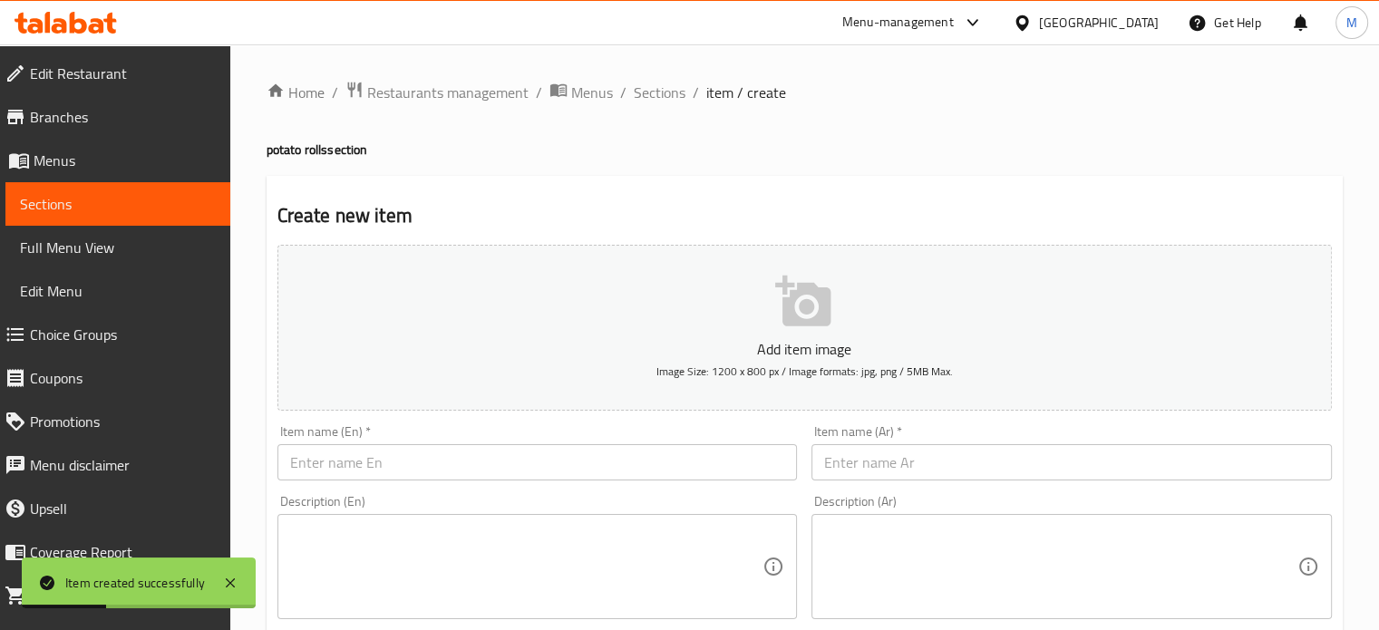
click at [856, 455] on input "text" at bounding box center [1071, 462] width 520 height 36
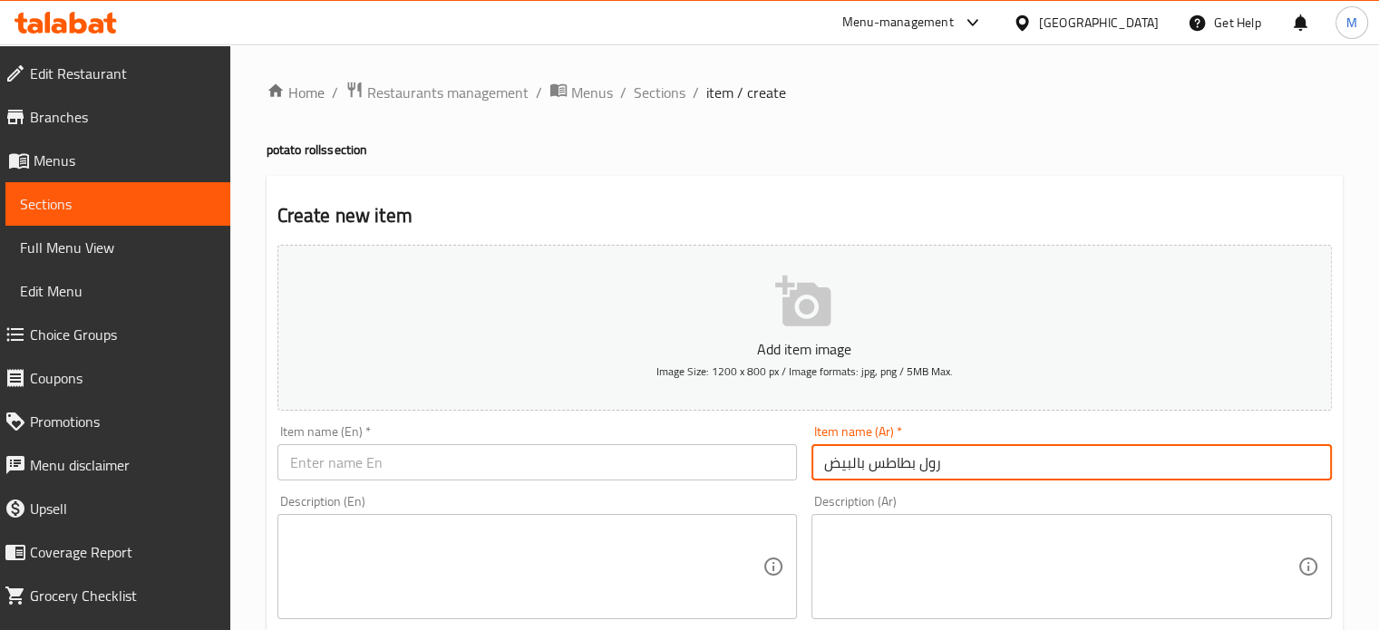
click at [858, 455] on input "رول بطاطس بالبيض" at bounding box center [1071, 462] width 520 height 36
type input "رول بطاطس بالبيض"
click at [456, 470] on input "text" at bounding box center [537, 462] width 520 height 36
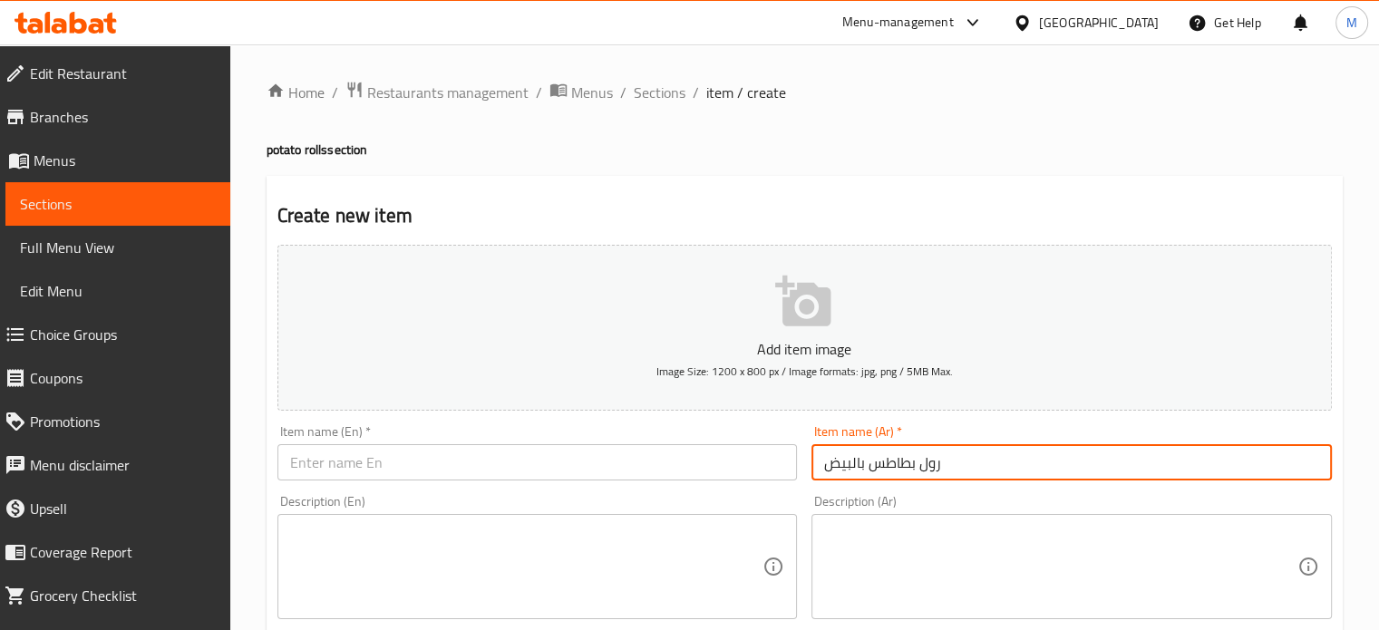
paste input "Potato and egg roll"
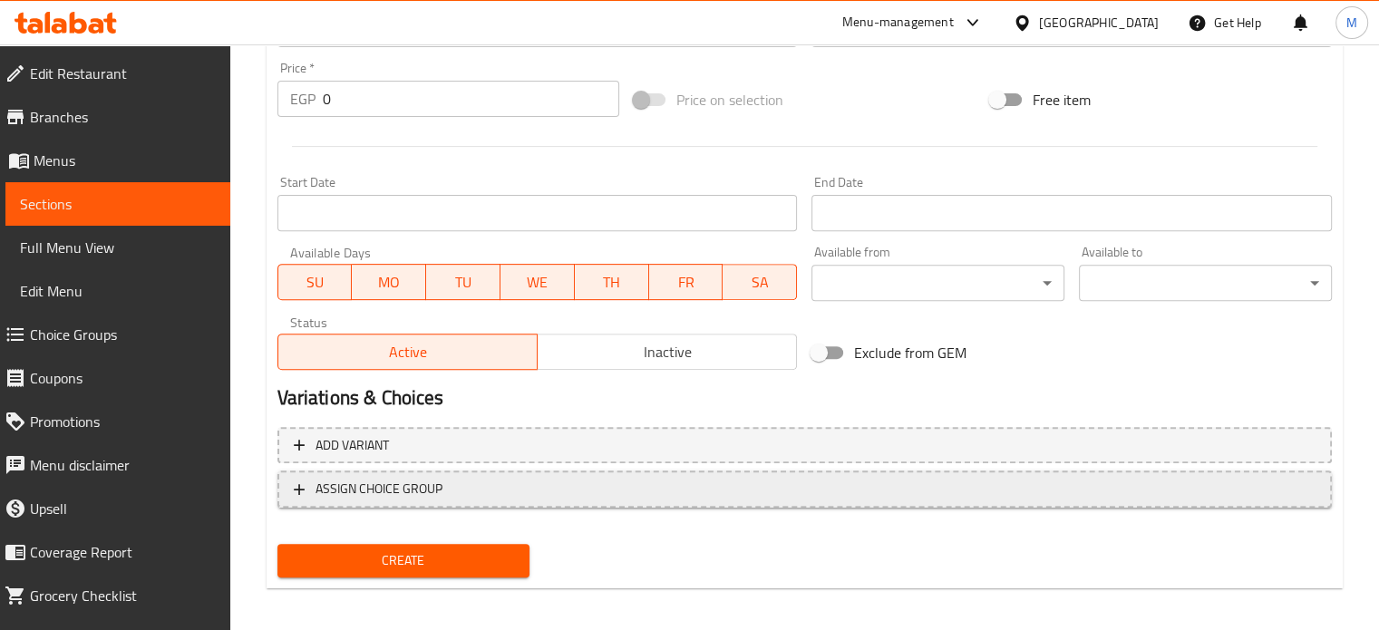
scroll to position [650, 0]
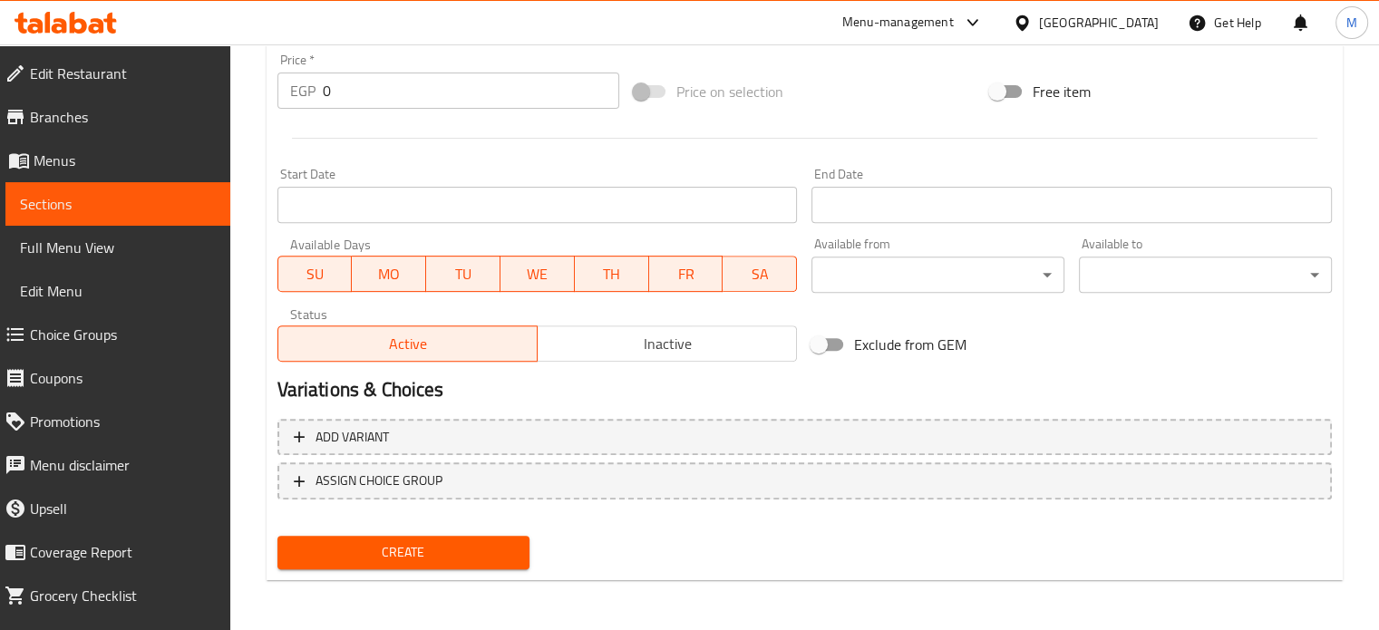
type input "Potato and egg roll"
click at [320, 92] on div "EGP 0 Price *" at bounding box center [448, 91] width 342 height 36
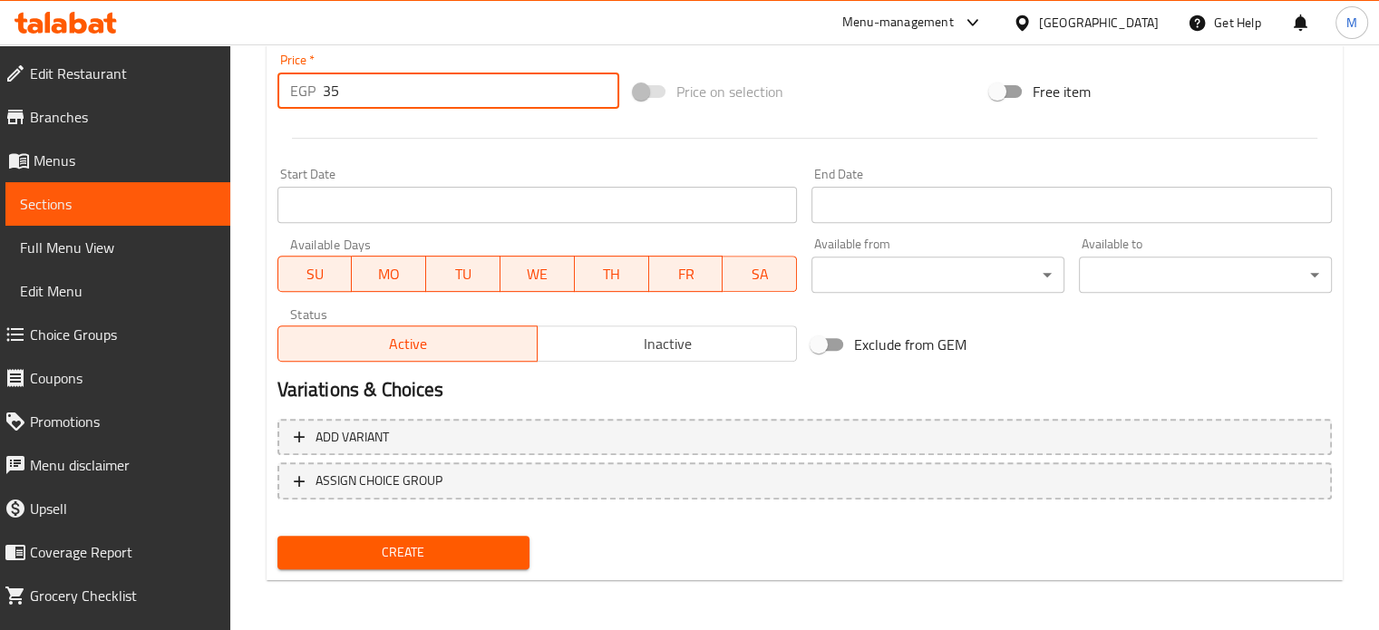
type input "35"
click at [413, 541] on span "Create" at bounding box center [404, 552] width 224 height 23
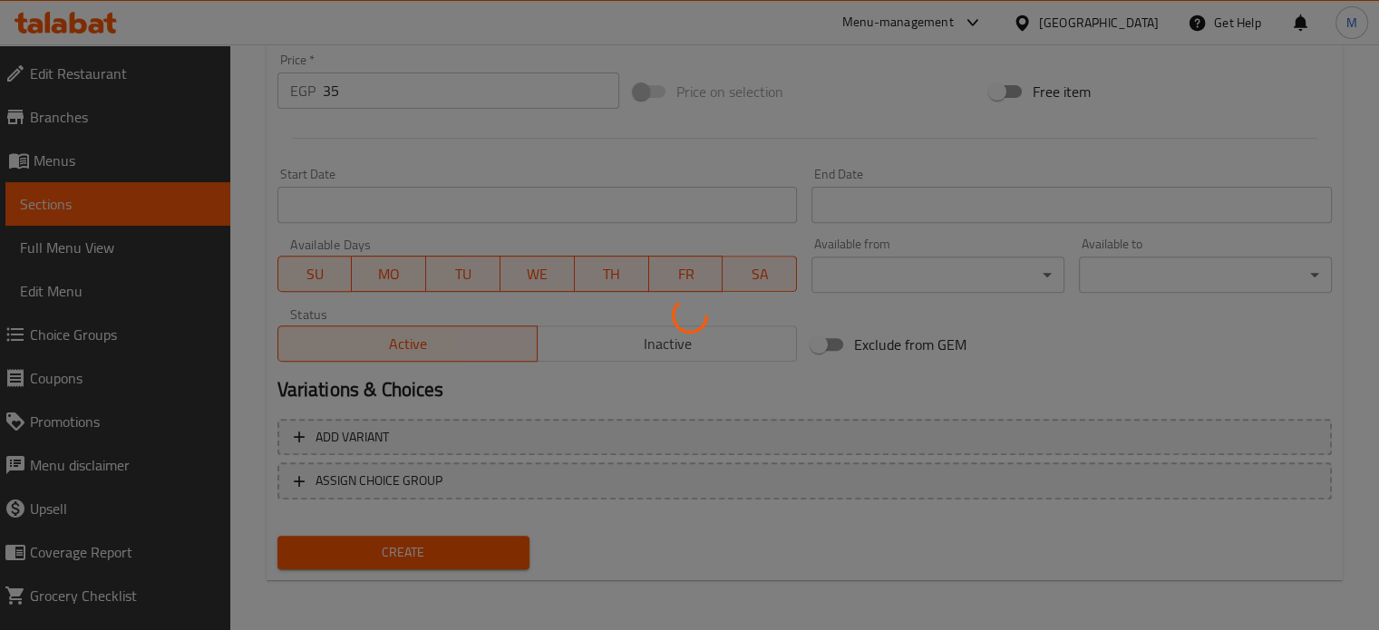
type input "0"
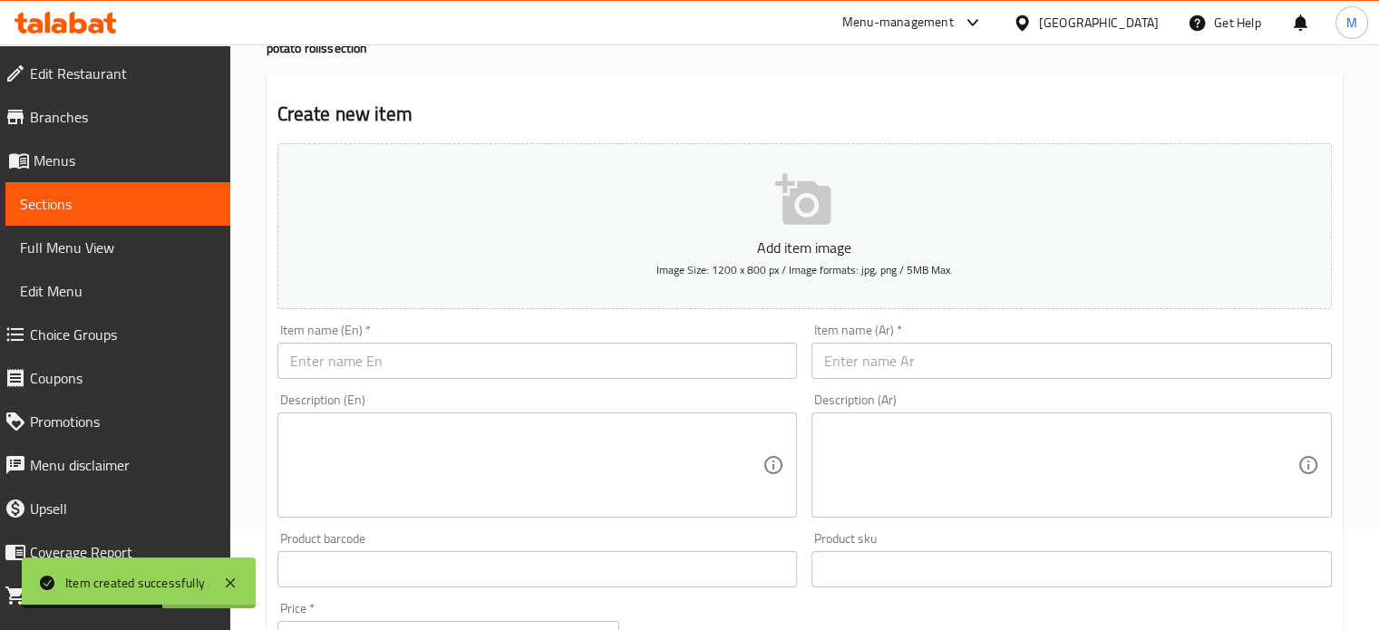
scroll to position [0, 0]
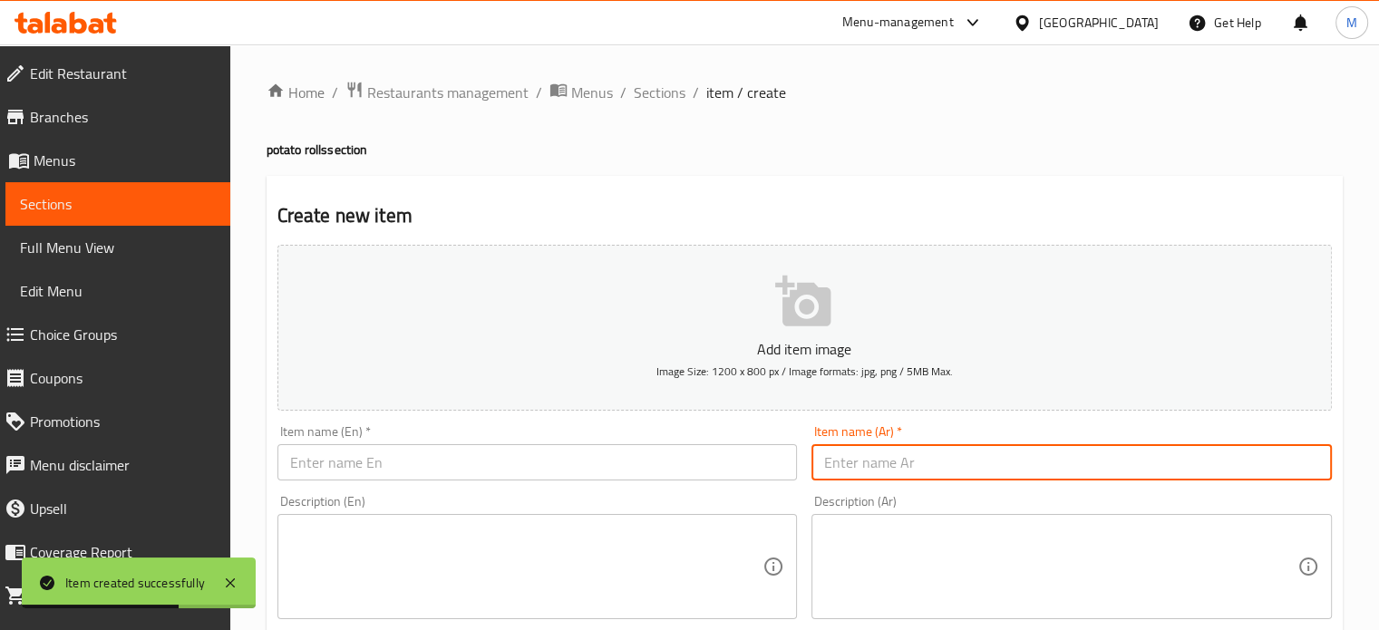
click at [935, 467] on input "text" at bounding box center [1071, 462] width 520 height 36
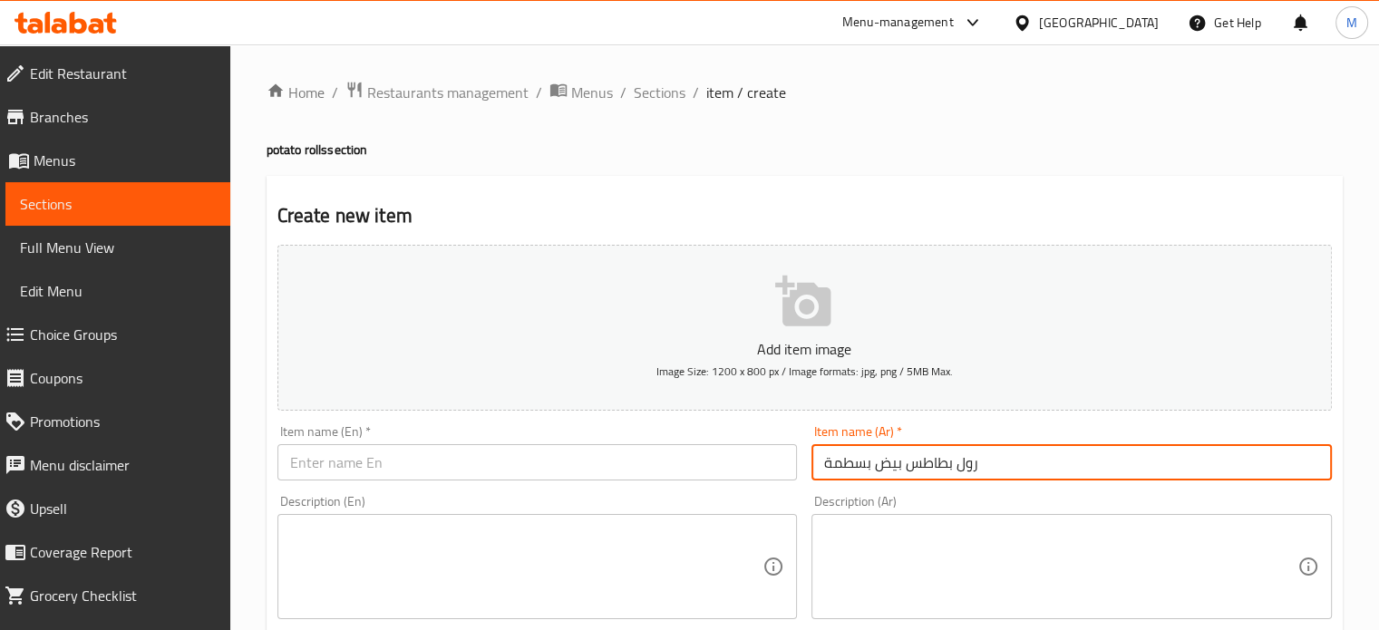
click at [847, 459] on input "رول بطاطس بيض بسطمة" at bounding box center [1071, 462] width 520 height 36
click at [905, 460] on input "رول بطاطس بيض بسطرمة" at bounding box center [1071, 462] width 520 height 36
type input "رول بطاطس بيض بسطرمة"
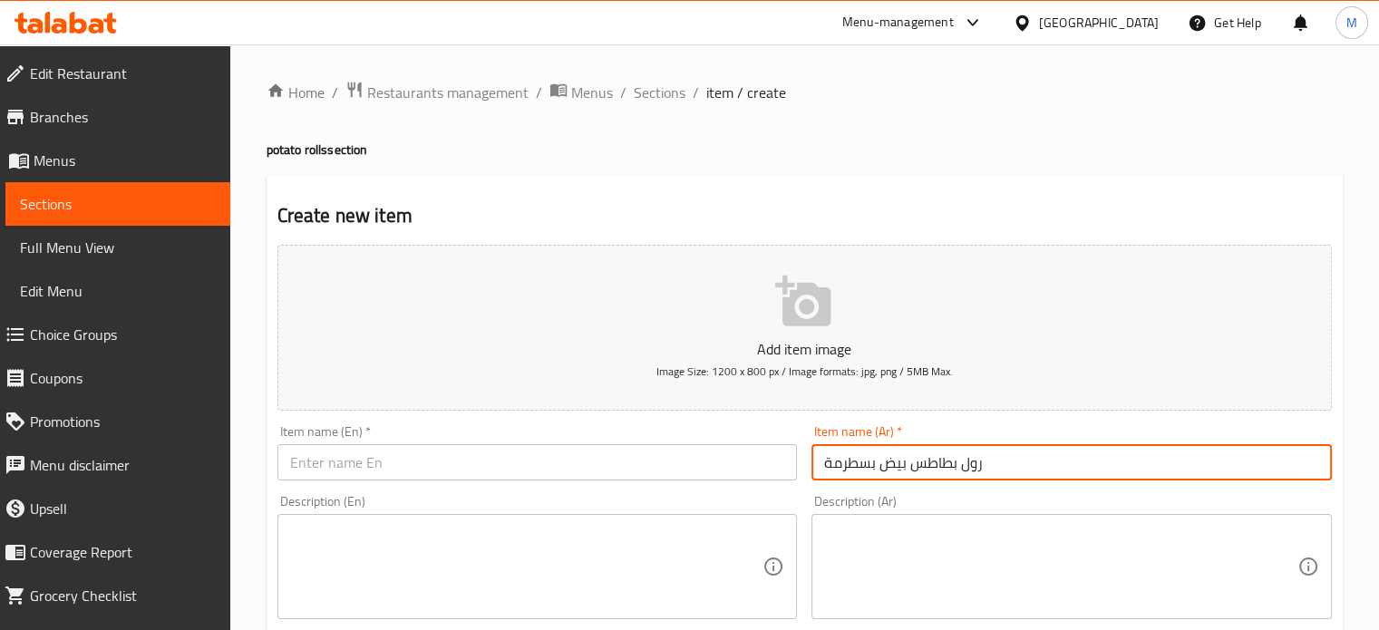
click at [446, 456] on input "text" at bounding box center [537, 462] width 520 height 36
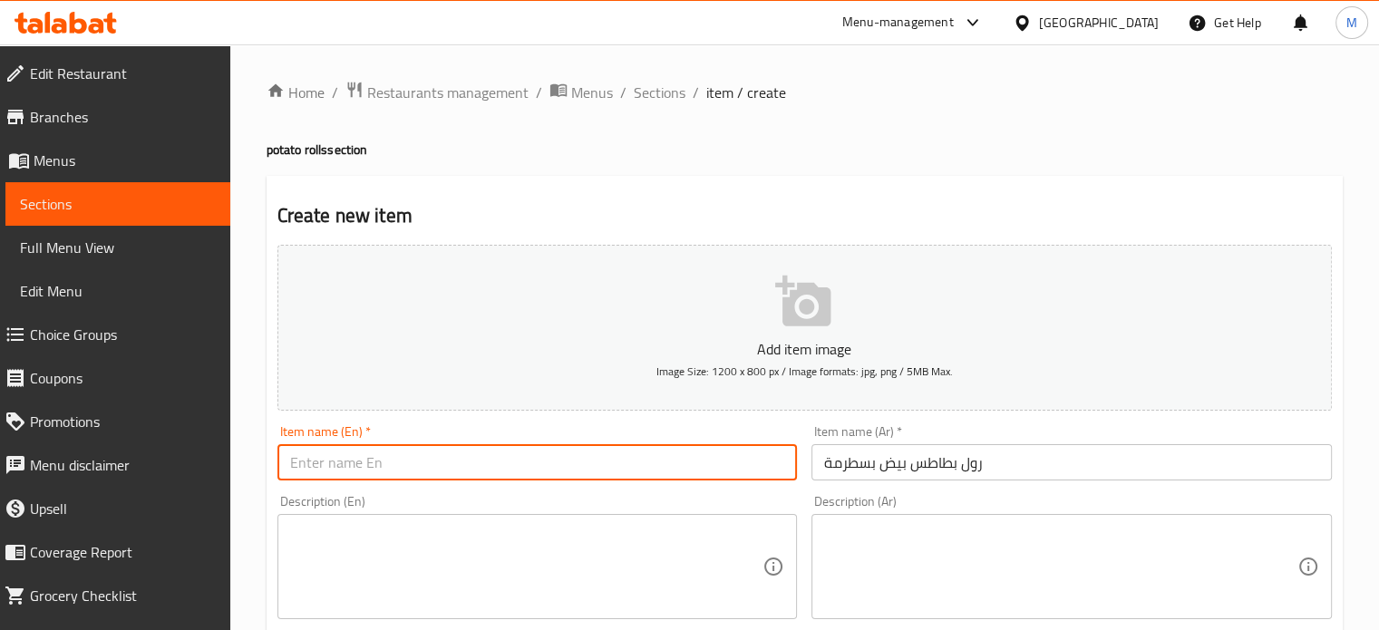
paste input "Potato, egg and pastrami roll"
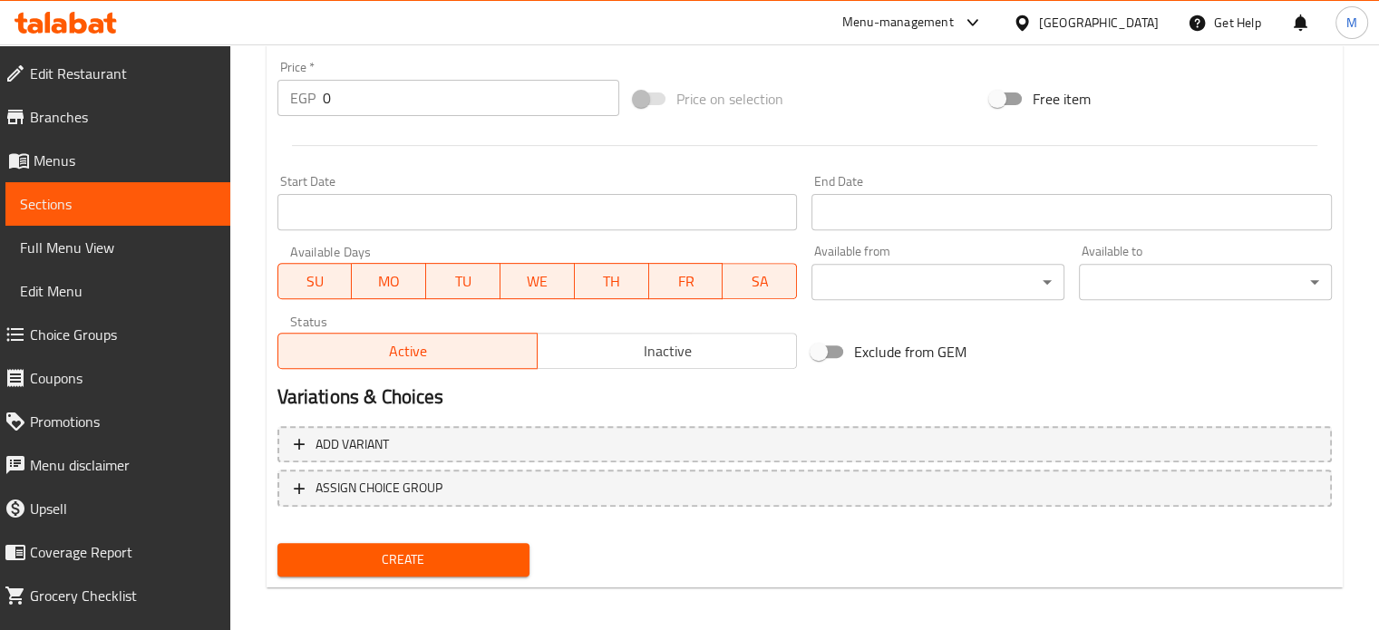
scroll to position [650, 0]
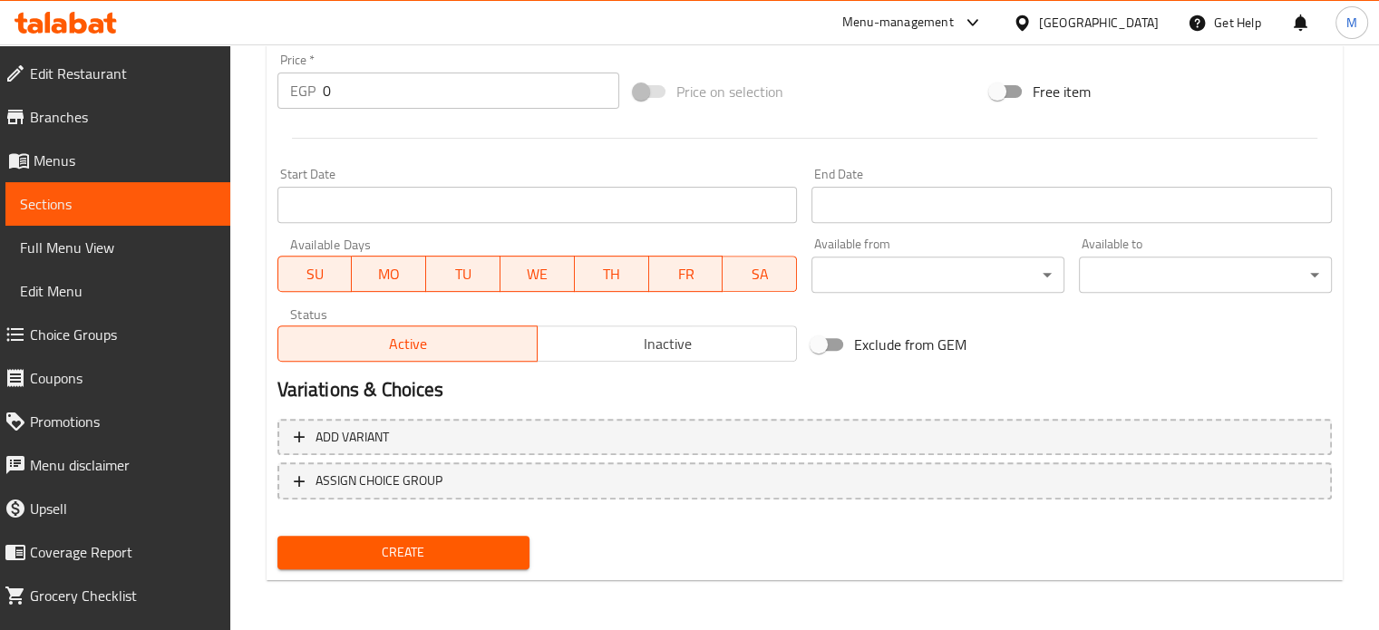
type input "Potato, egg and pastrami roll"
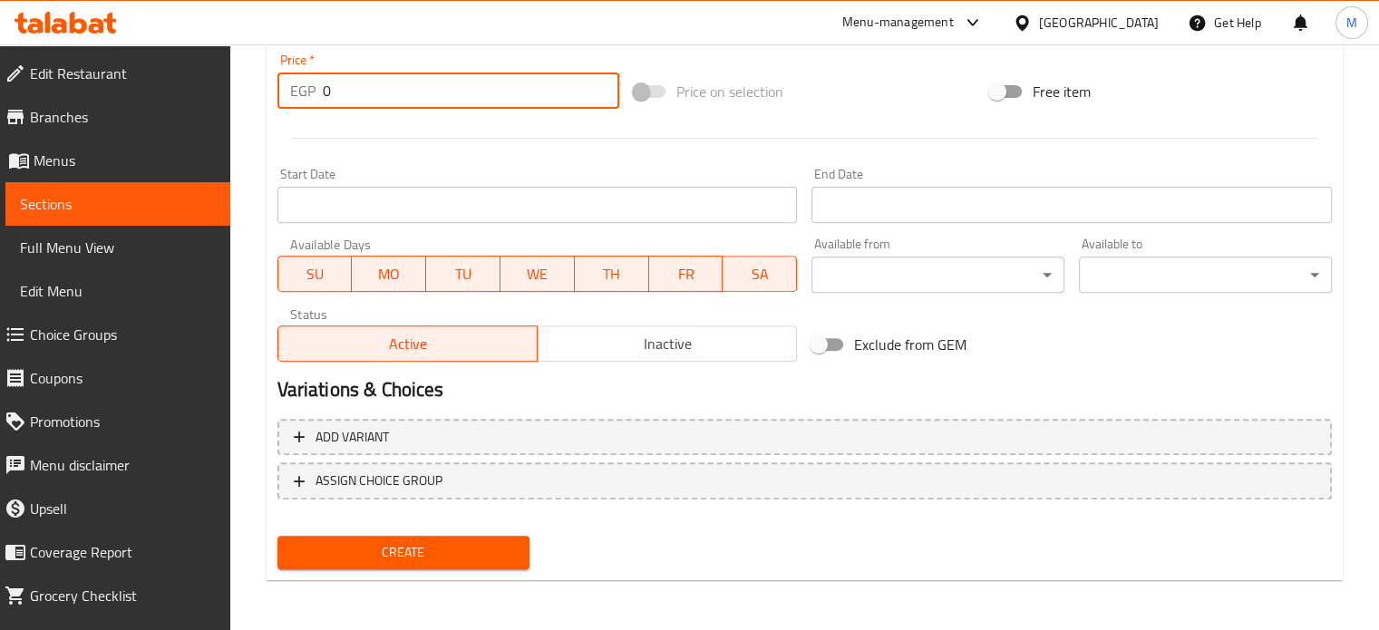
drag, startPoint x: 308, startPoint y: 94, endPoint x: 294, endPoint y: 94, distance: 14.5
click at [298, 94] on div "EGP 0 Price *" at bounding box center [448, 91] width 342 height 36
click at [433, 525] on div "Add variant ASSIGN CHOICE GROUP" at bounding box center [804, 471] width 1069 height 118
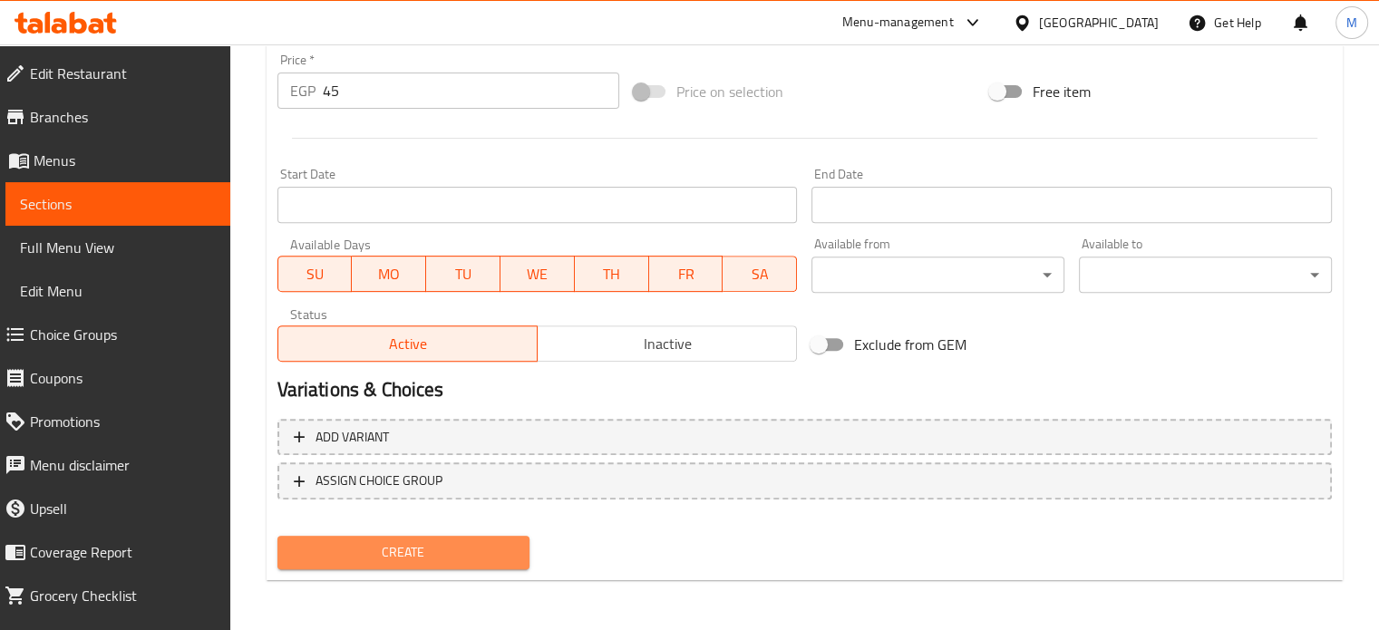
click at [428, 546] on span "Create" at bounding box center [404, 552] width 224 height 23
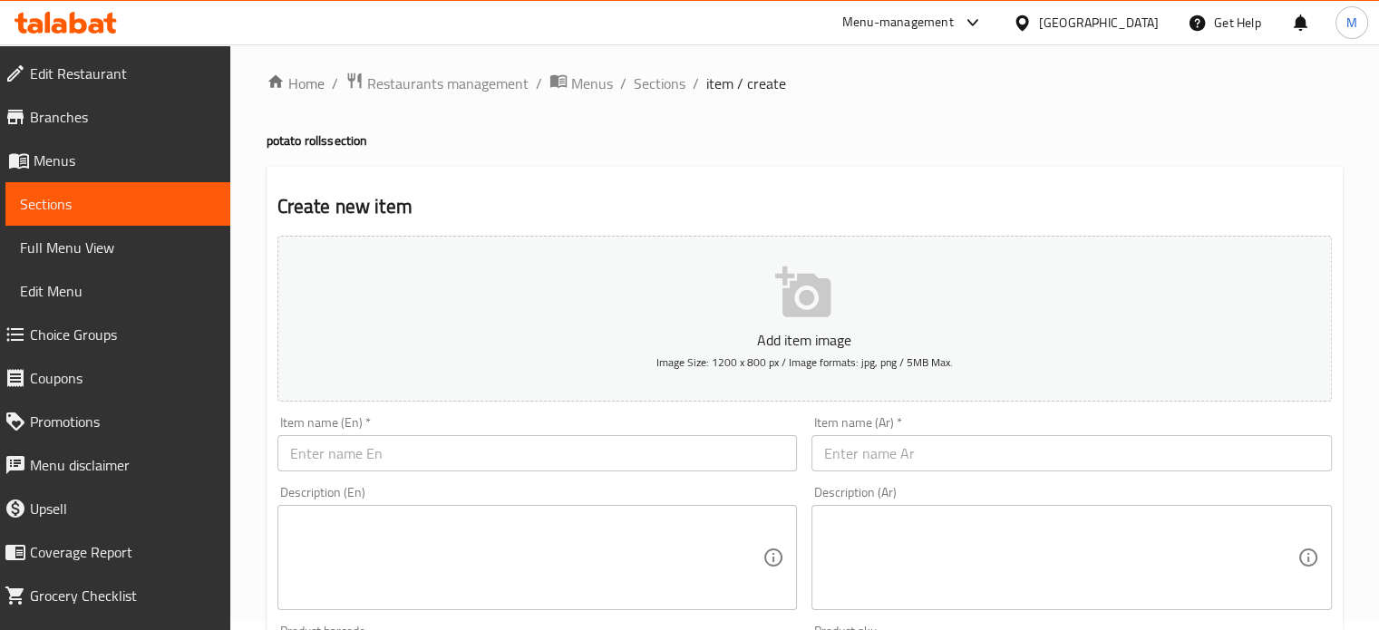
scroll to position [0, 0]
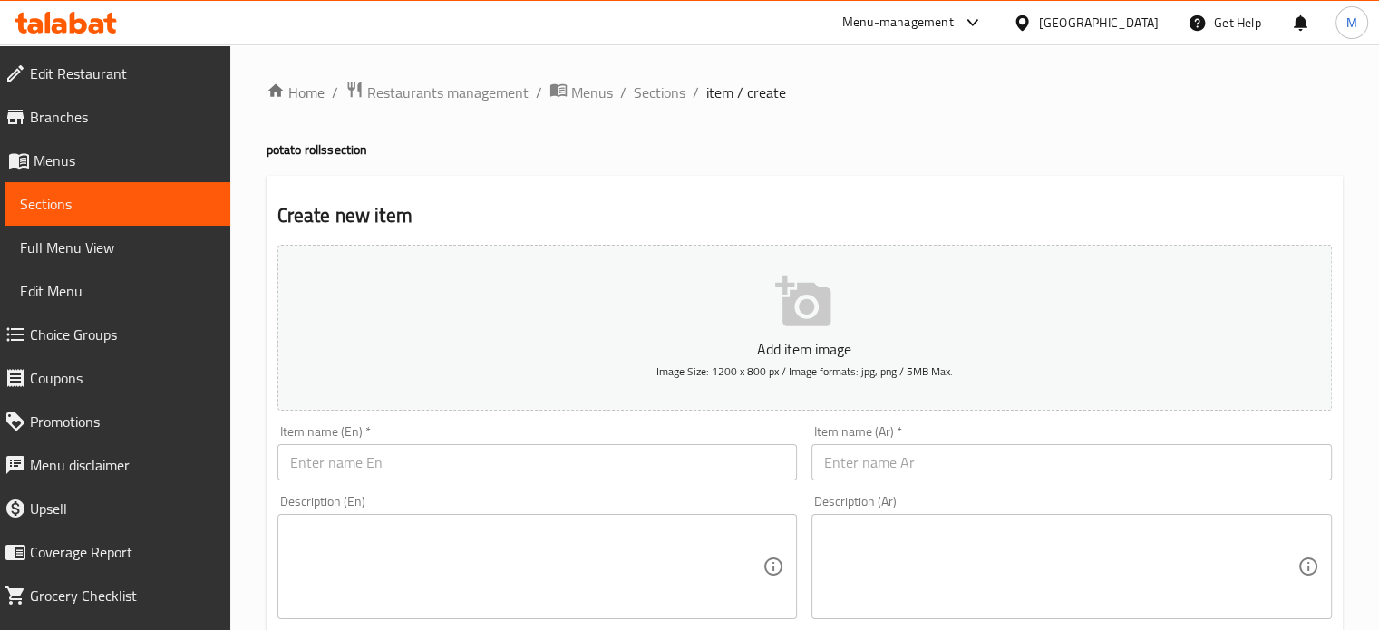
click at [918, 467] on input "text" at bounding box center [1071, 462] width 520 height 36
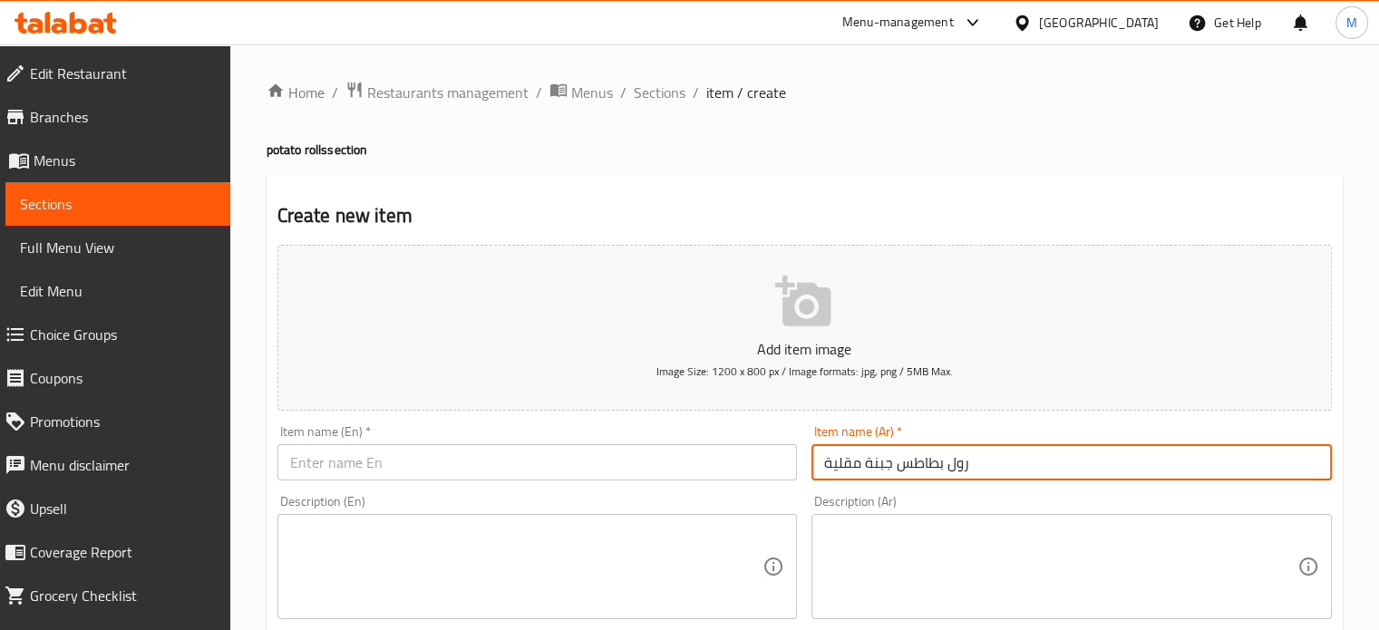
click at [918, 467] on input "رول بطاطس جبنة مقلية" at bounding box center [1071, 462] width 520 height 36
click at [432, 471] on input "text" at bounding box center [537, 462] width 520 height 36
paste input "Fried Cheese Potato Roll"
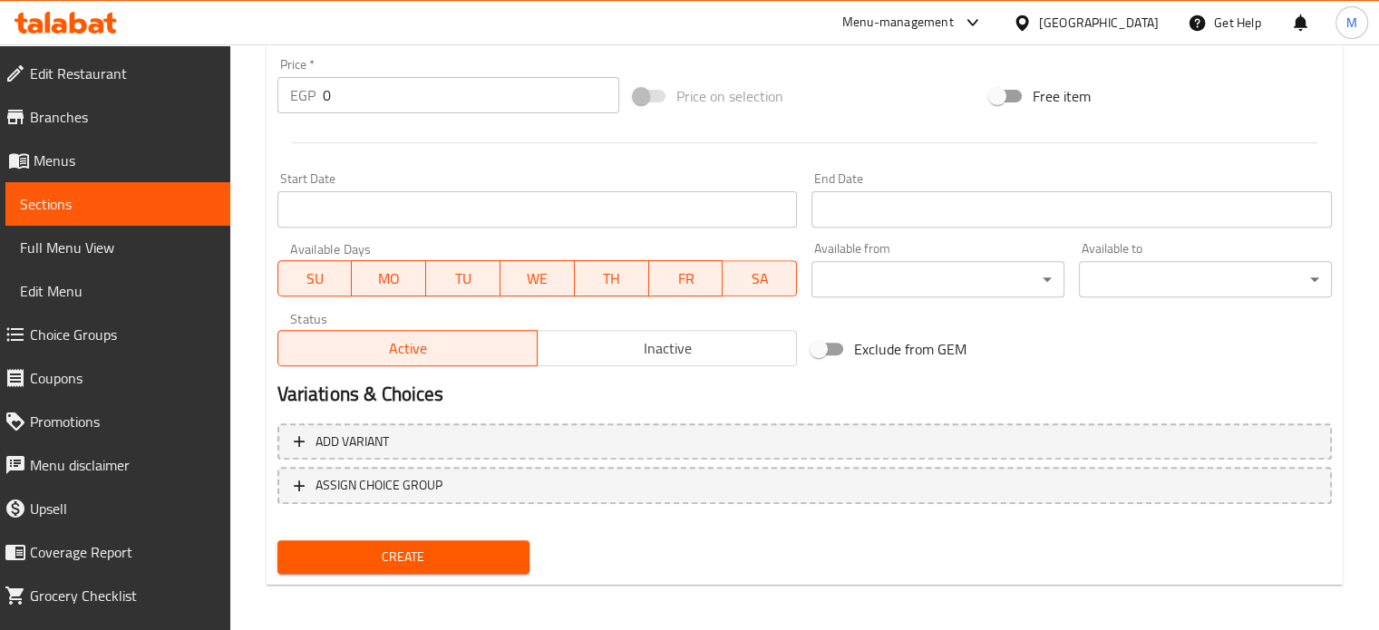
scroll to position [650, 0]
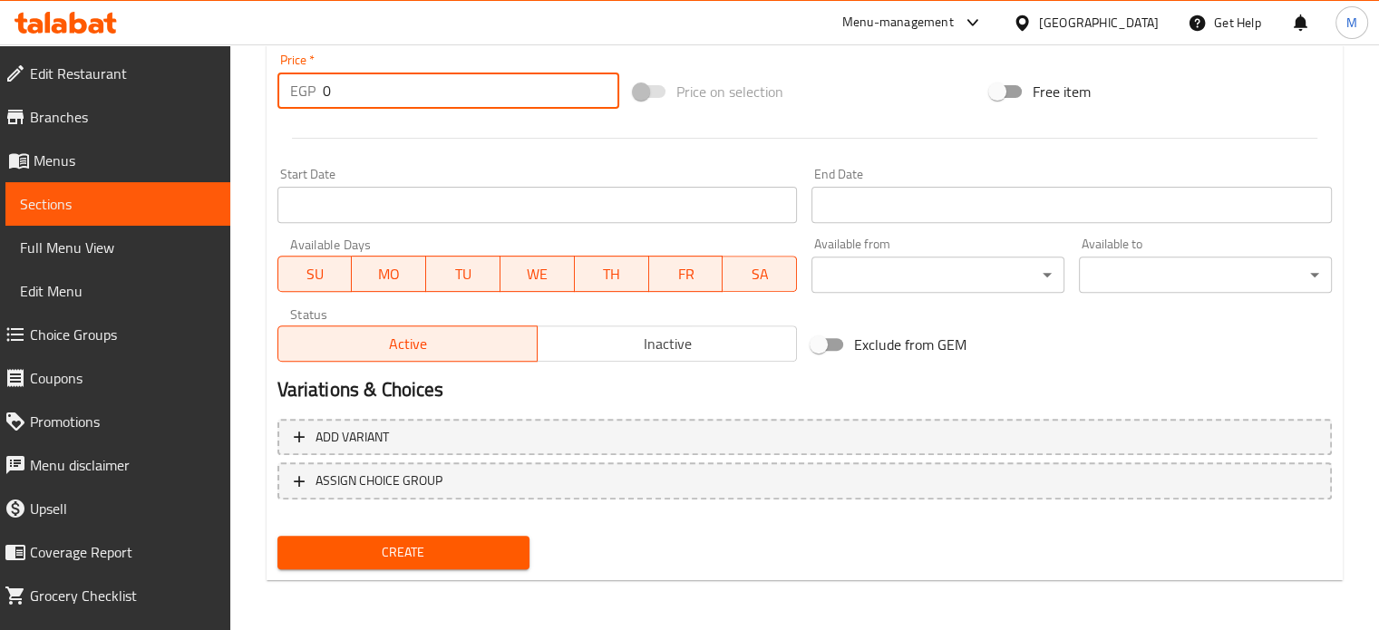
drag, startPoint x: 348, startPoint y: 93, endPoint x: 272, endPoint y: 110, distance: 77.9
click at [284, 110] on div "Price   * EGP 0 Price *" at bounding box center [448, 81] width 356 height 70
click at [463, 558] on span "Create" at bounding box center [404, 552] width 224 height 23
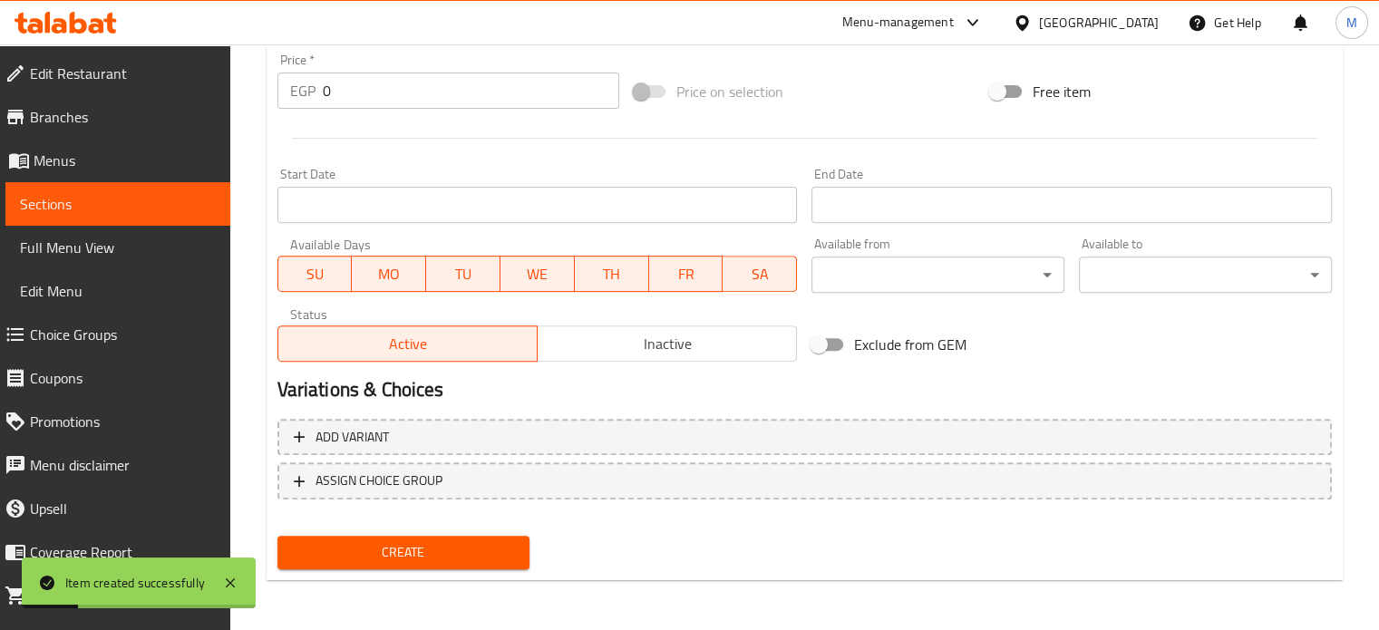
scroll to position [0, 0]
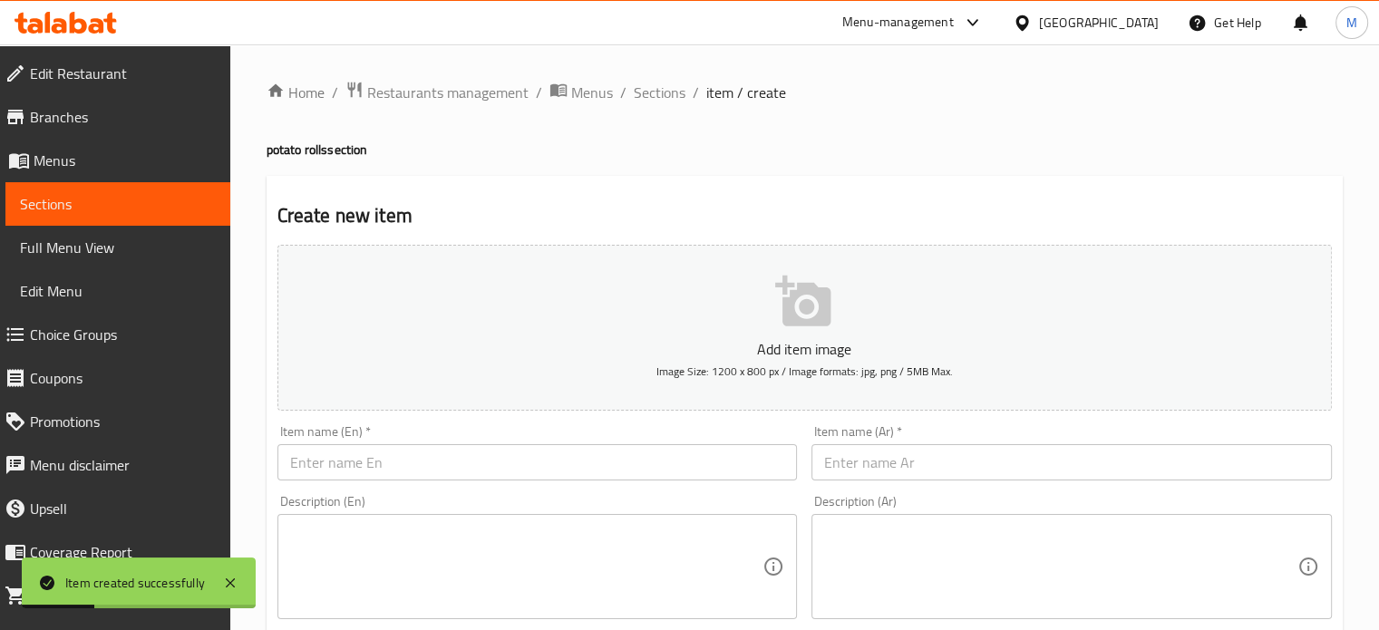
click at [883, 452] on input "text" at bounding box center [1071, 462] width 520 height 36
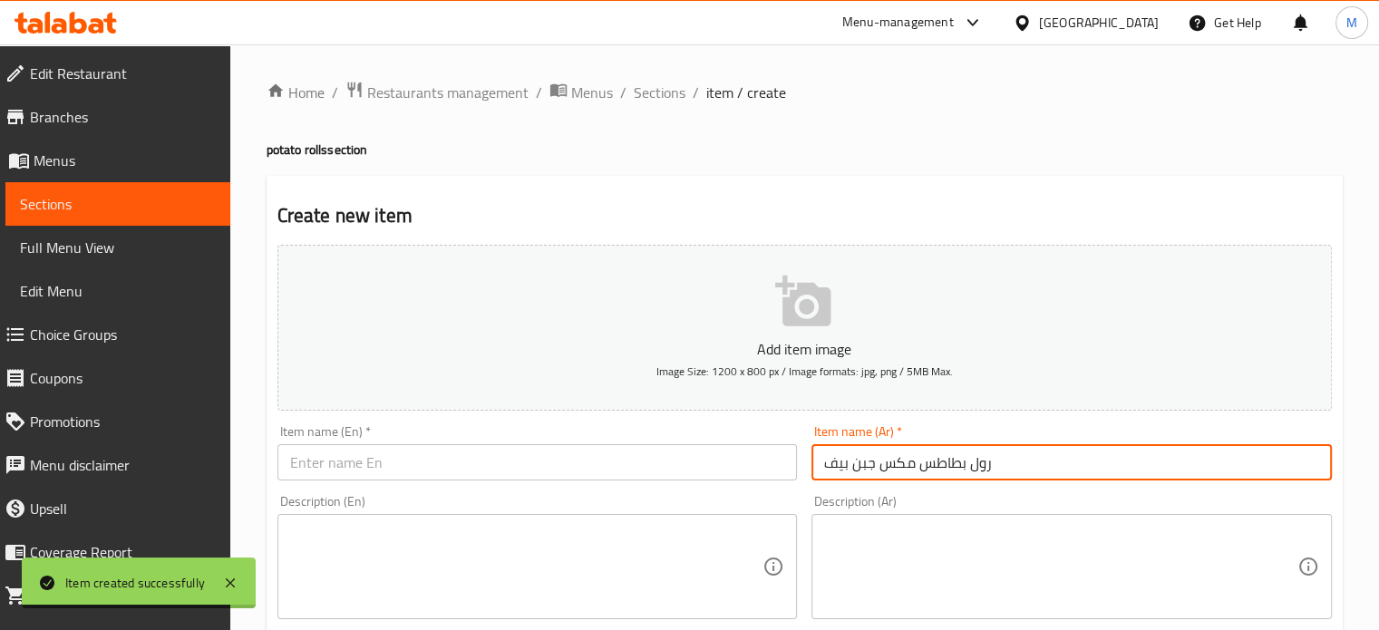
click at [883, 453] on input "رول بطاطس مكس جبن بيف" at bounding box center [1071, 462] width 520 height 36
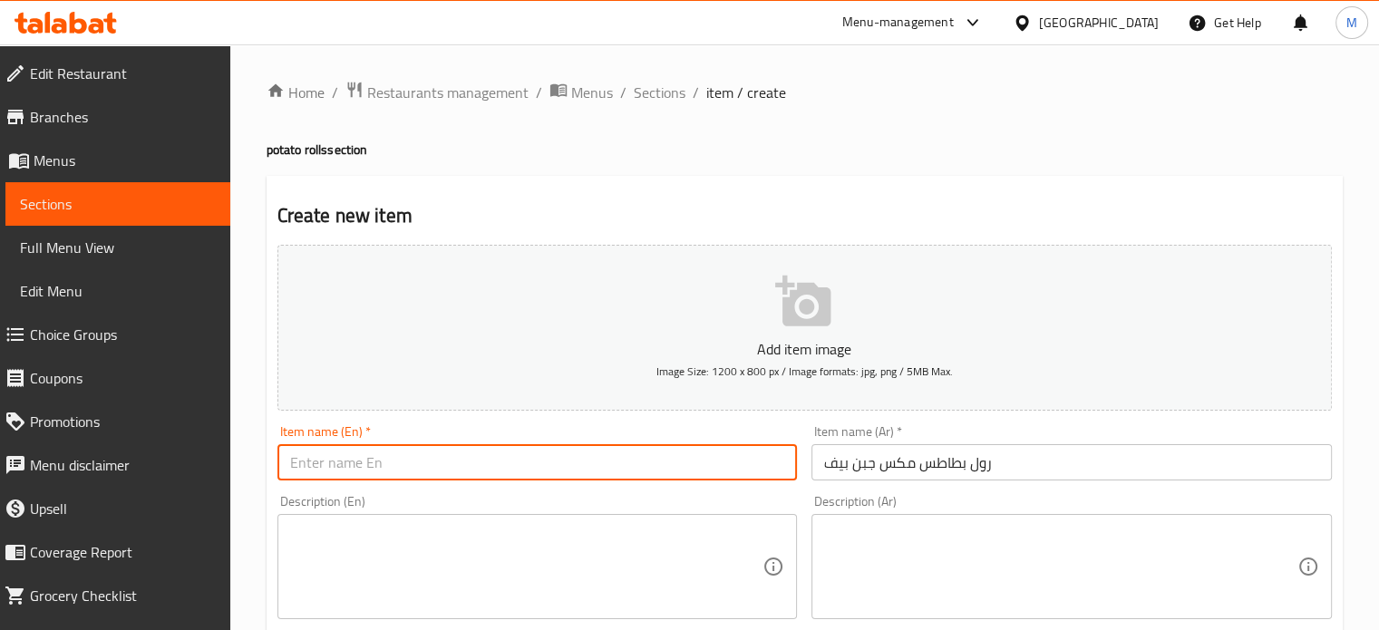
click at [341, 465] on input "text" at bounding box center [537, 462] width 520 height 36
paste input "Mixed potato roll with beef cheese"
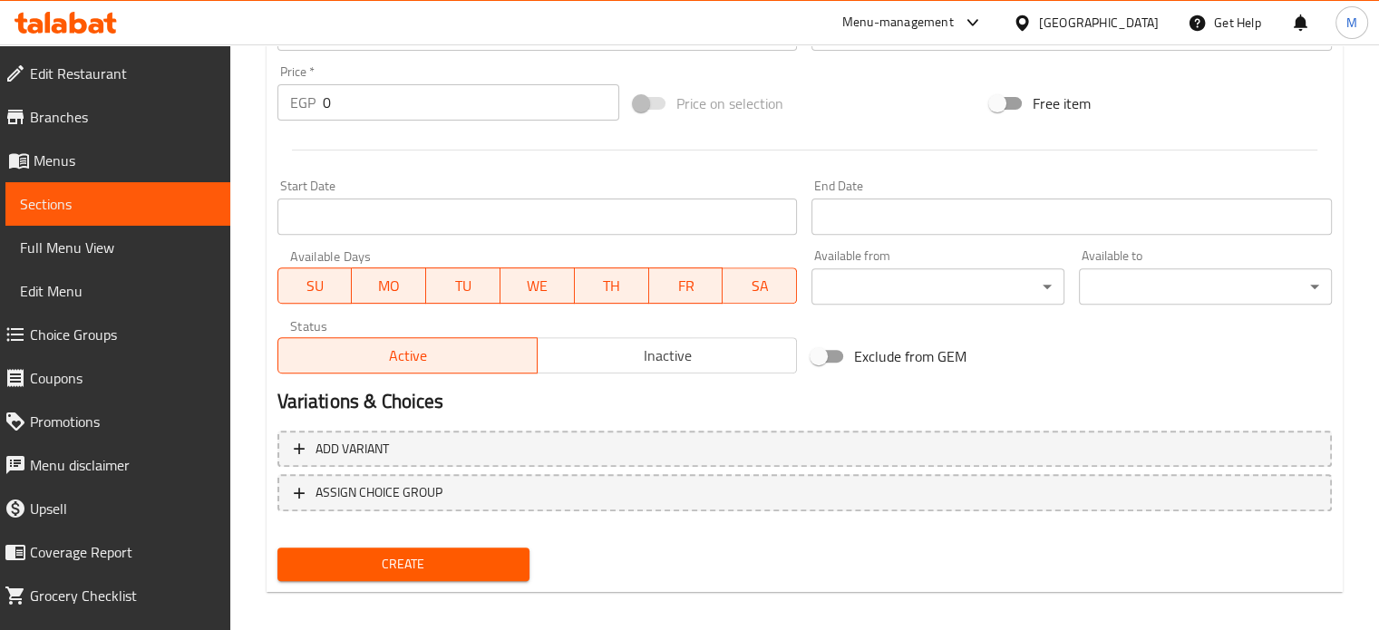
scroll to position [650, 0]
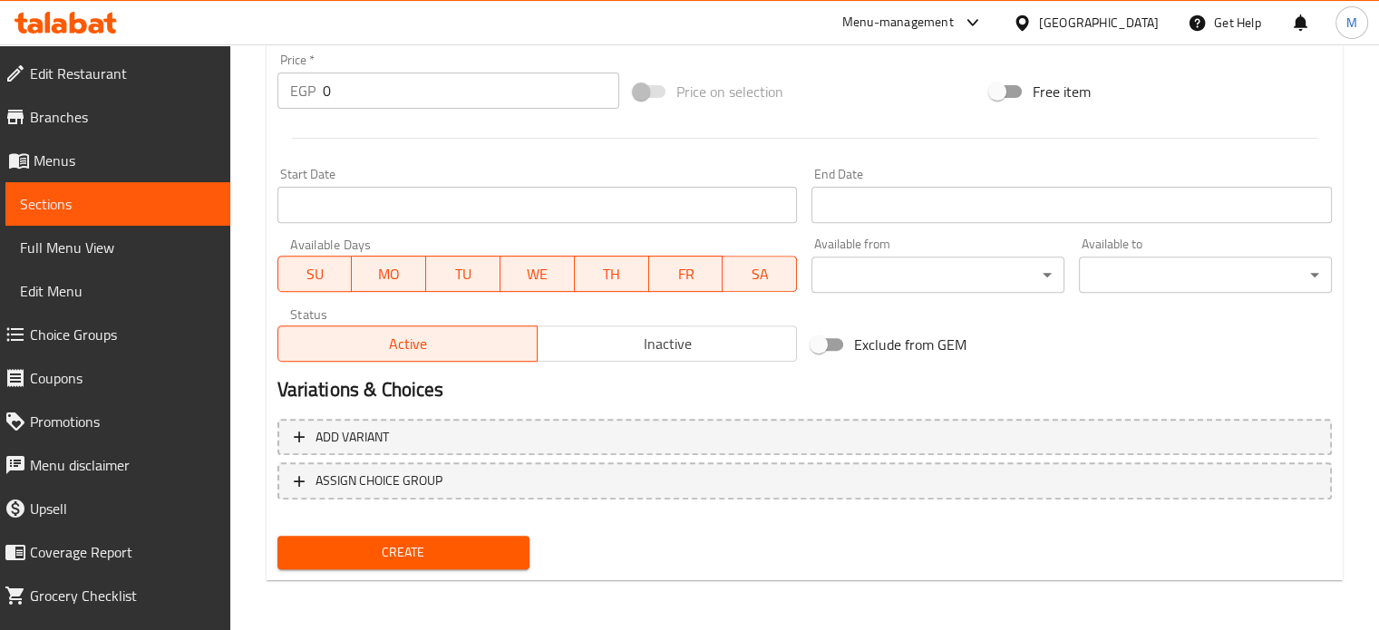
click at [282, 82] on div "EGP 0 Price *" at bounding box center [448, 91] width 342 height 36
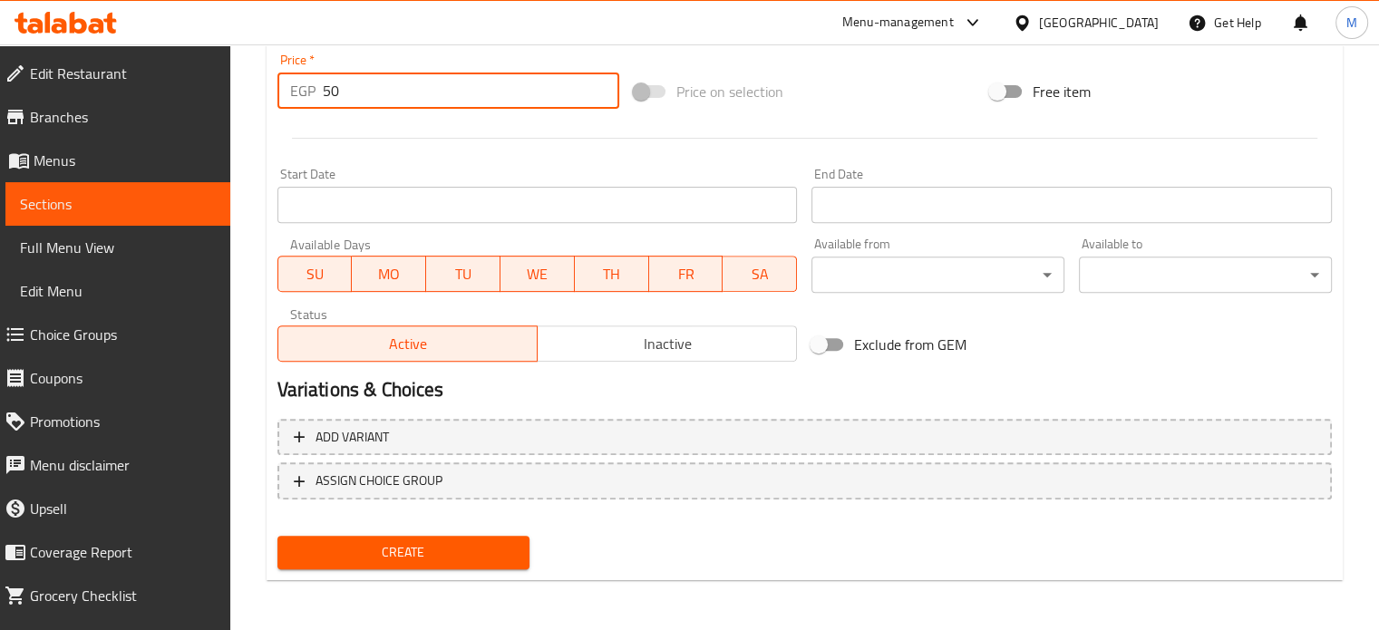
click at [386, 541] on span "Create" at bounding box center [404, 552] width 224 height 23
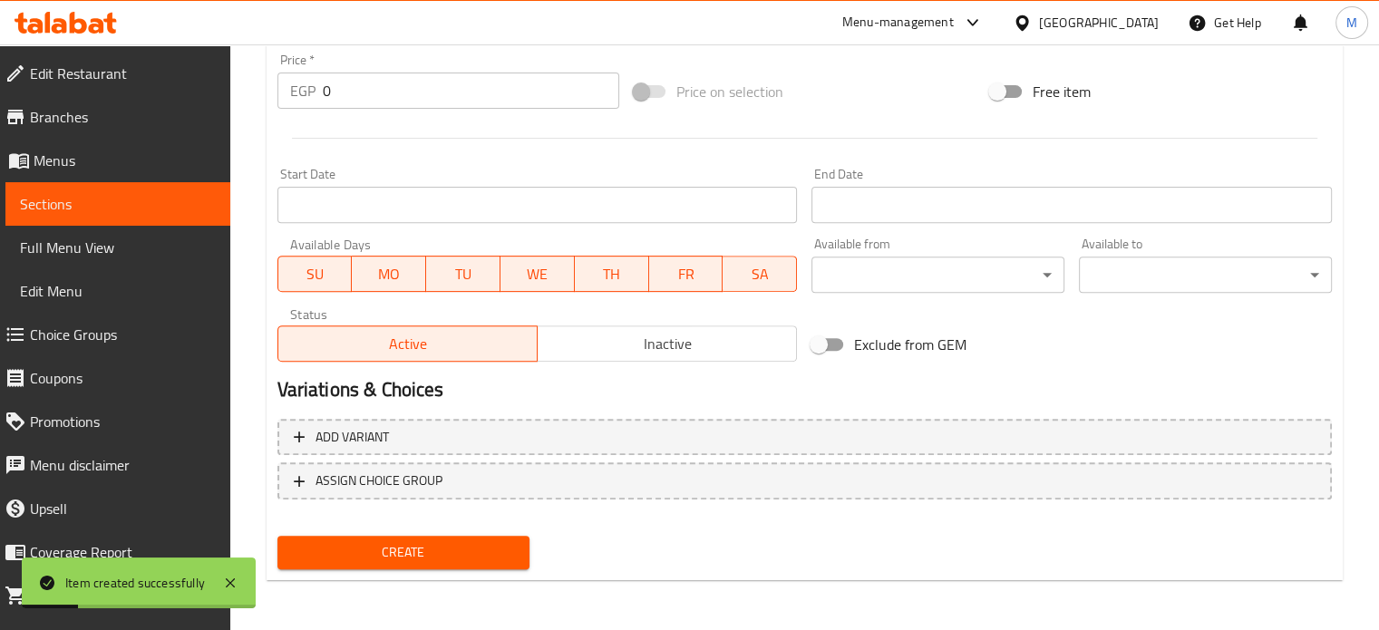
scroll to position [0, 0]
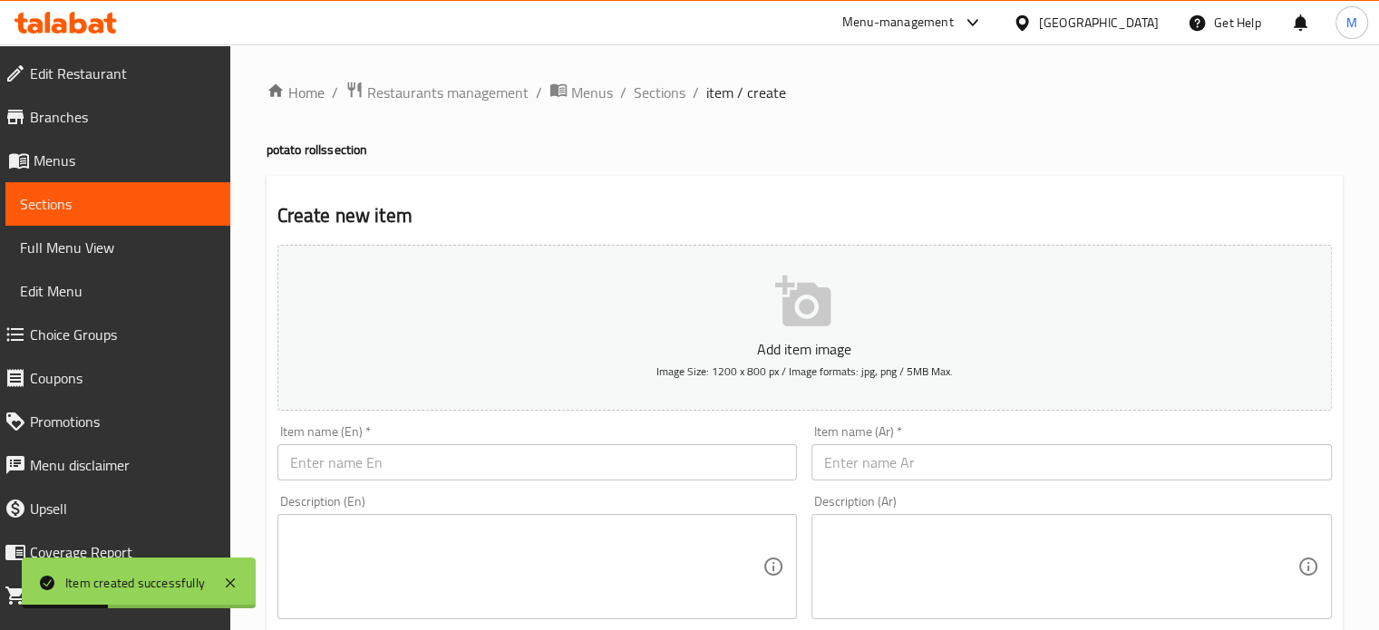
click at [891, 482] on div "Item name (Ar)   * Item name (Ar) *" at bounding box center [1071, 453] width 535 height 70
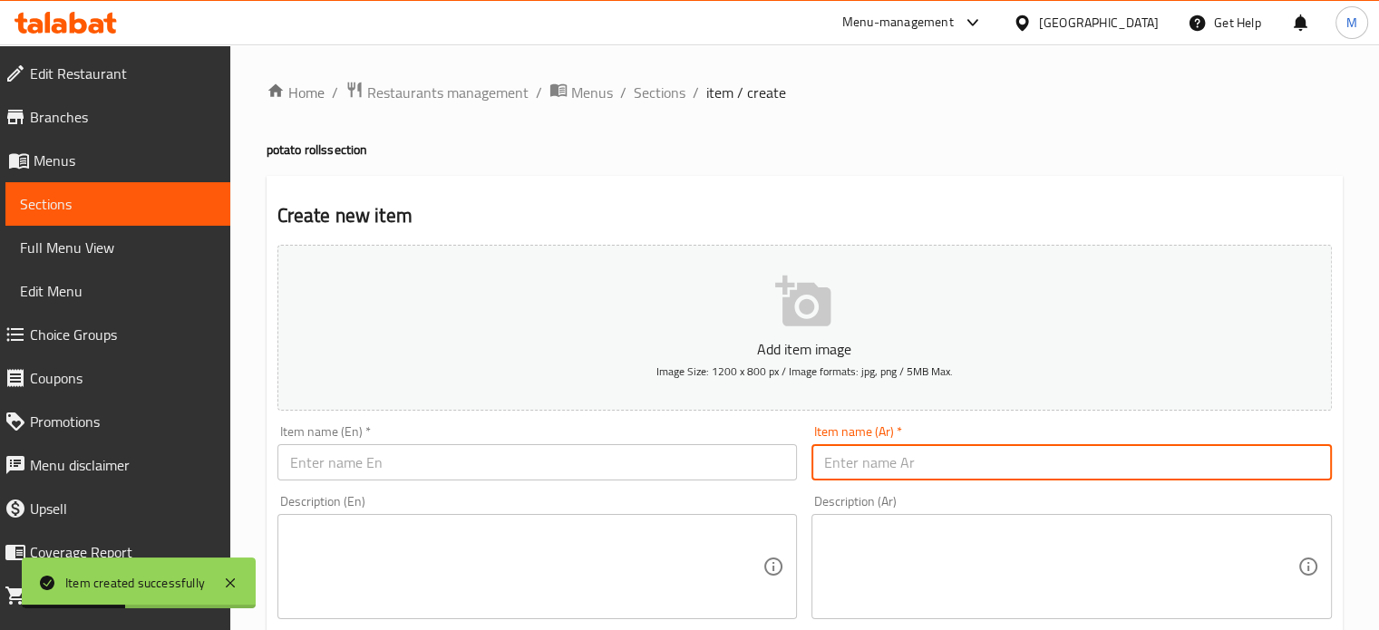
click at [914, 461] on input "text" at bounding box center [1071, 462] width 520 height 36
click at [914, 461] on input "رول بطاطس بيف بالبيض" at bounding box center [1071, 462] width 520 height 36
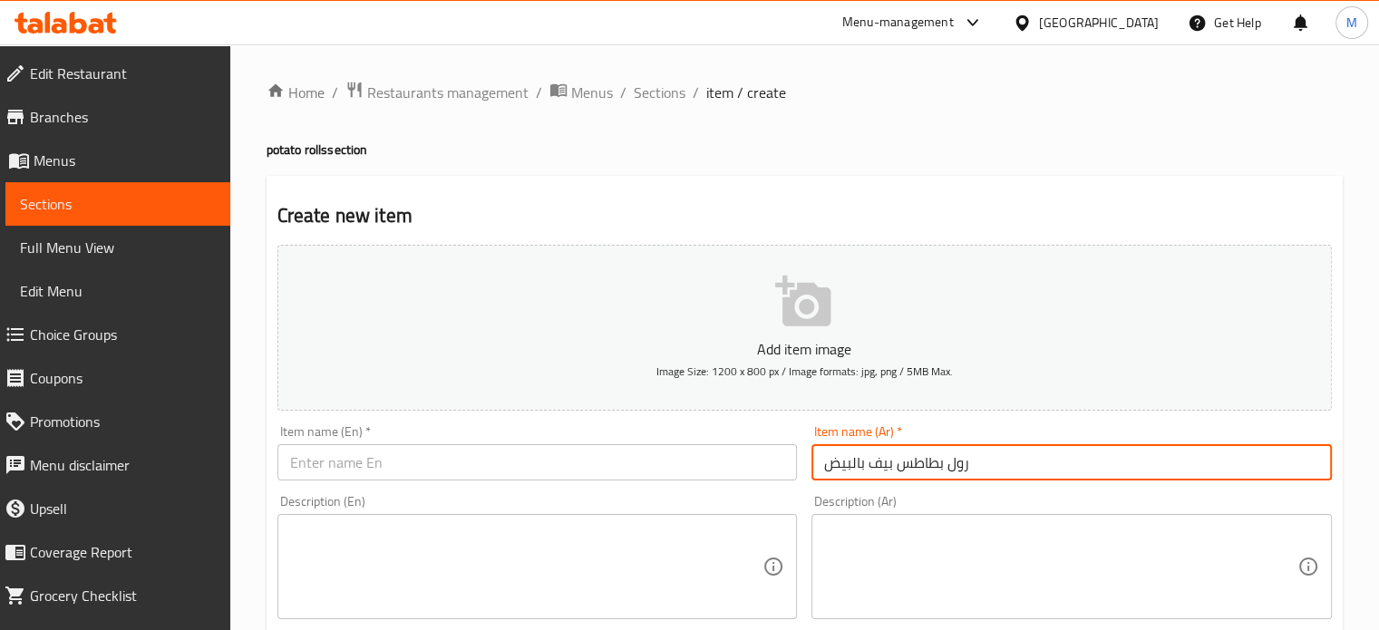
click at [914, 461] on input "رول بطاطس بيف بالبيض" at bounding box center [1071, 462] width 520 height 36
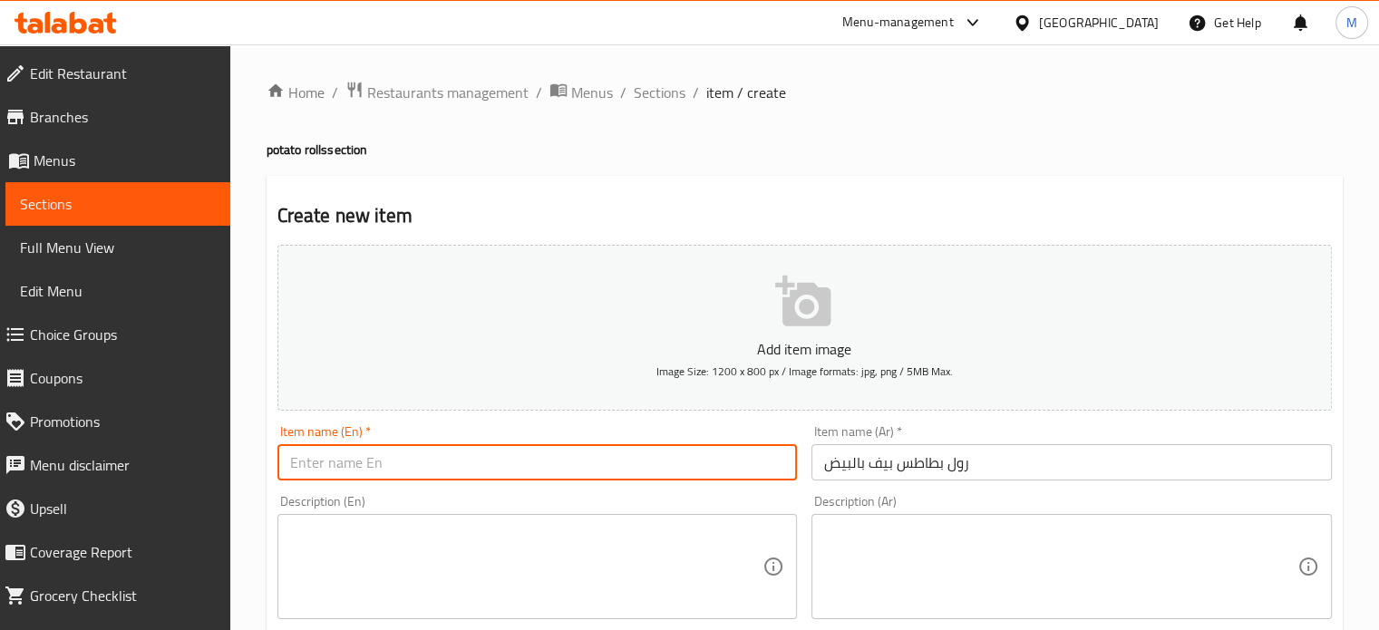
click at [425, 459] on input "text" at bounding box center [537, 462] width 520 height 36
paste input "Beef and Egg Potato Roll"
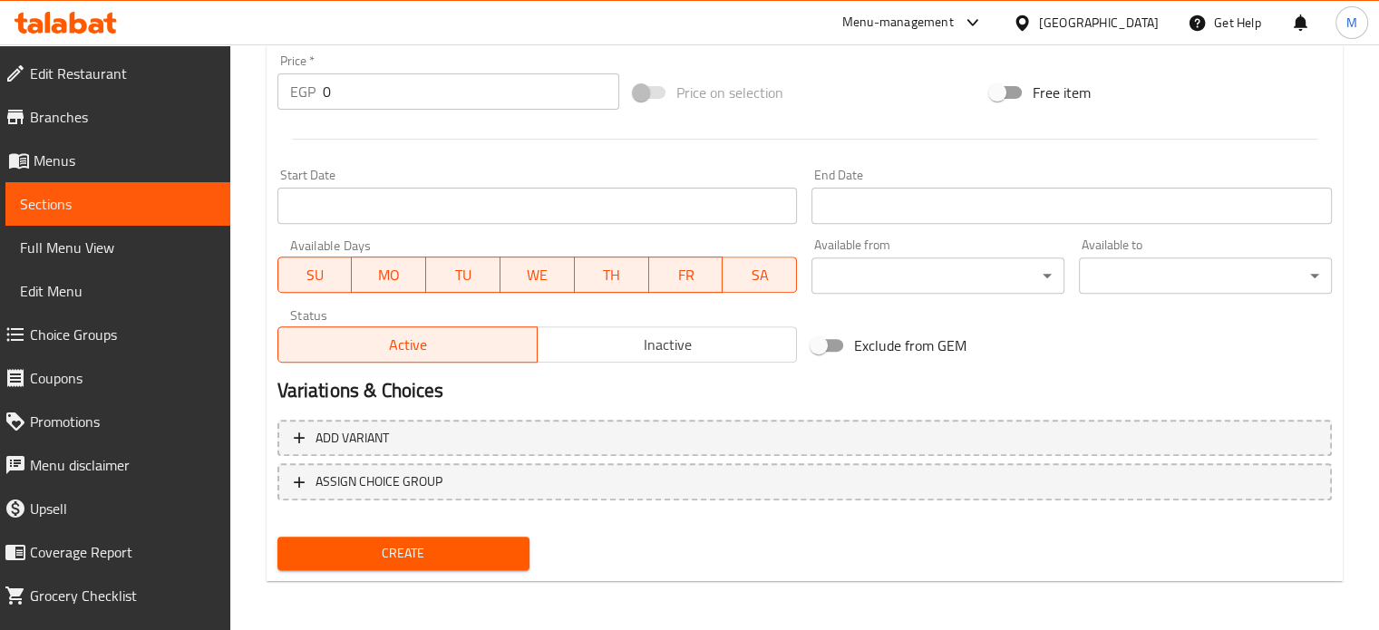
scroll to position [650, 0]
drag, startPoint x: 337, startPoint y: 83, endPoint x: 302, endPoint y: 88, distance: 35.6
click at [308, 88] on div "EGP 0 Price *" at bounding box center [448, 91] width 342 height 36
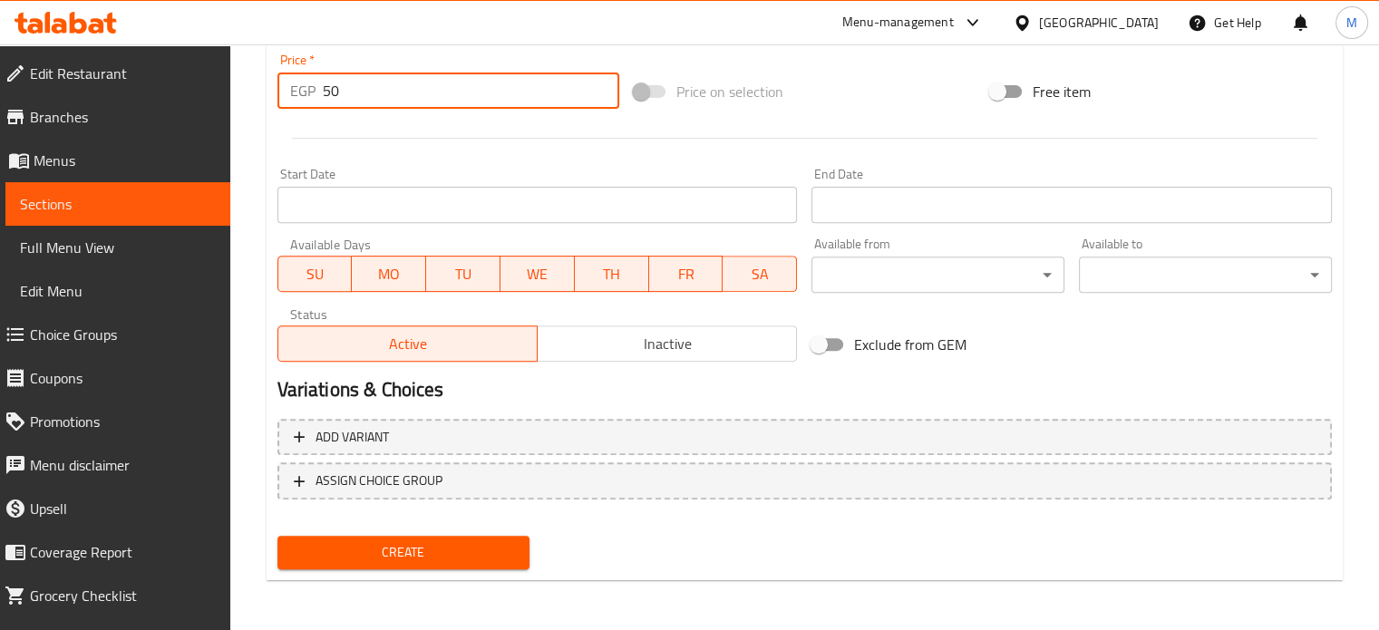
click at [410, 543] on span "Create" at bounding box center [404, 552] width 224 height 23
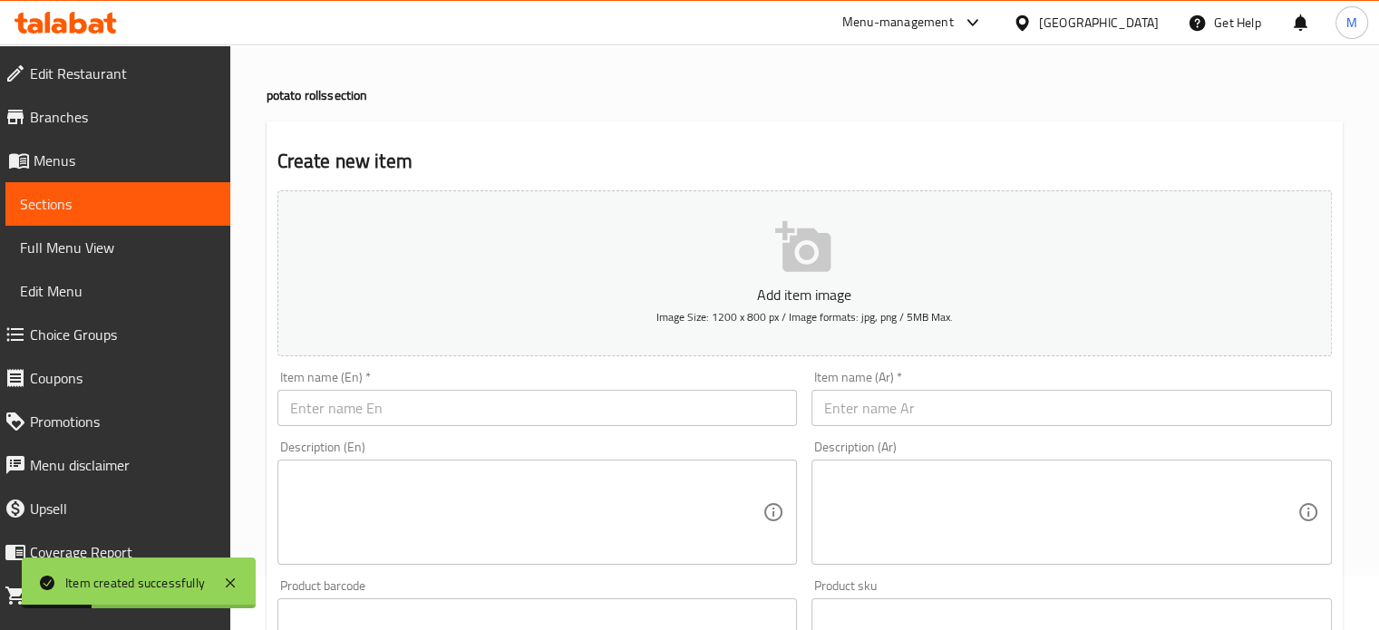
scroll to position [0, 0]
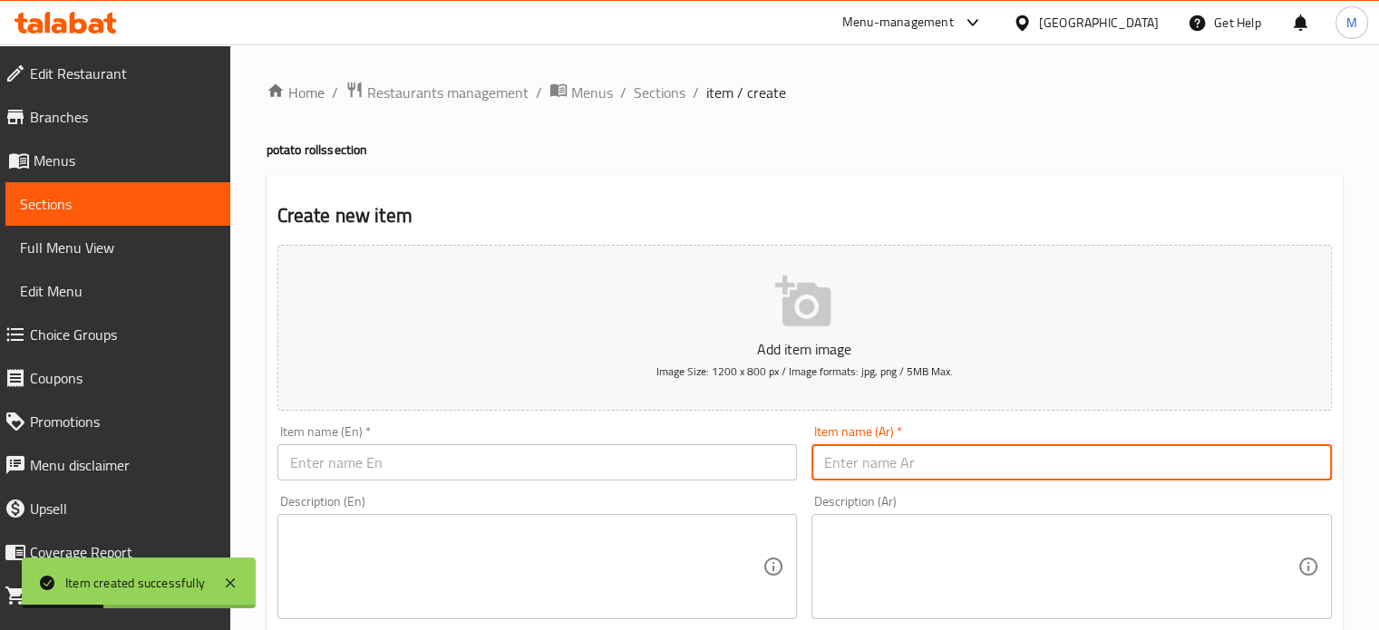
click at [881, 453] on input "text" at bounding box center [1071, 462] width 520 height 36
click at [881, 453] on input "رول بطاطس ميلانو" at bounding box center [1071, 462] width 520 height 36
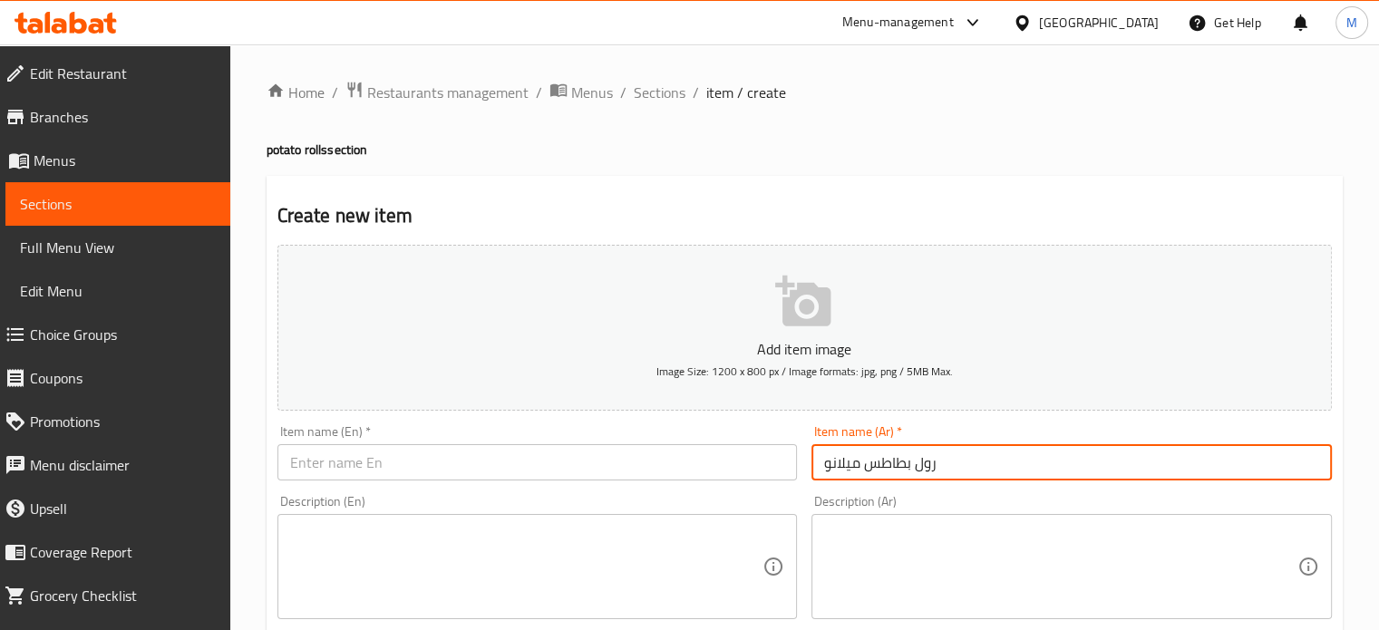
click at [385, 441] on div "Item name (En)   * Item name (En) *" at bounding box center [537, 452] width 520 height 55
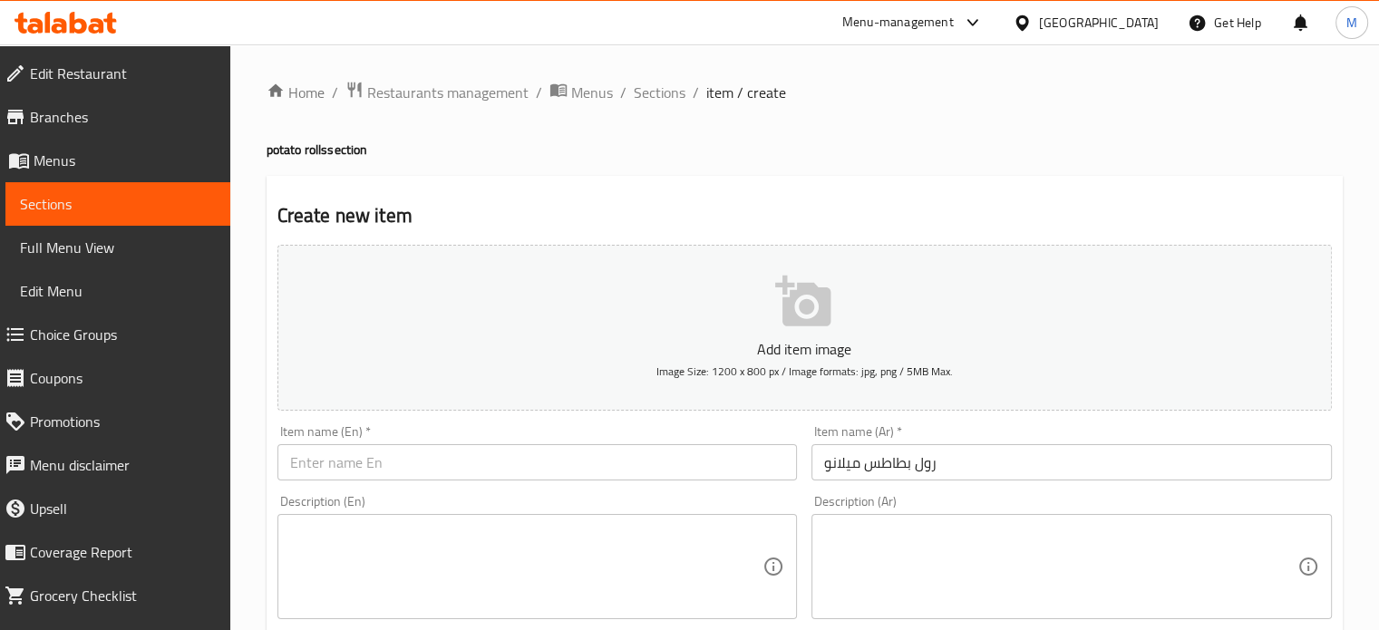
click at [370, 467] on input "text" at bounding box center [537, 462] width 520 height 36
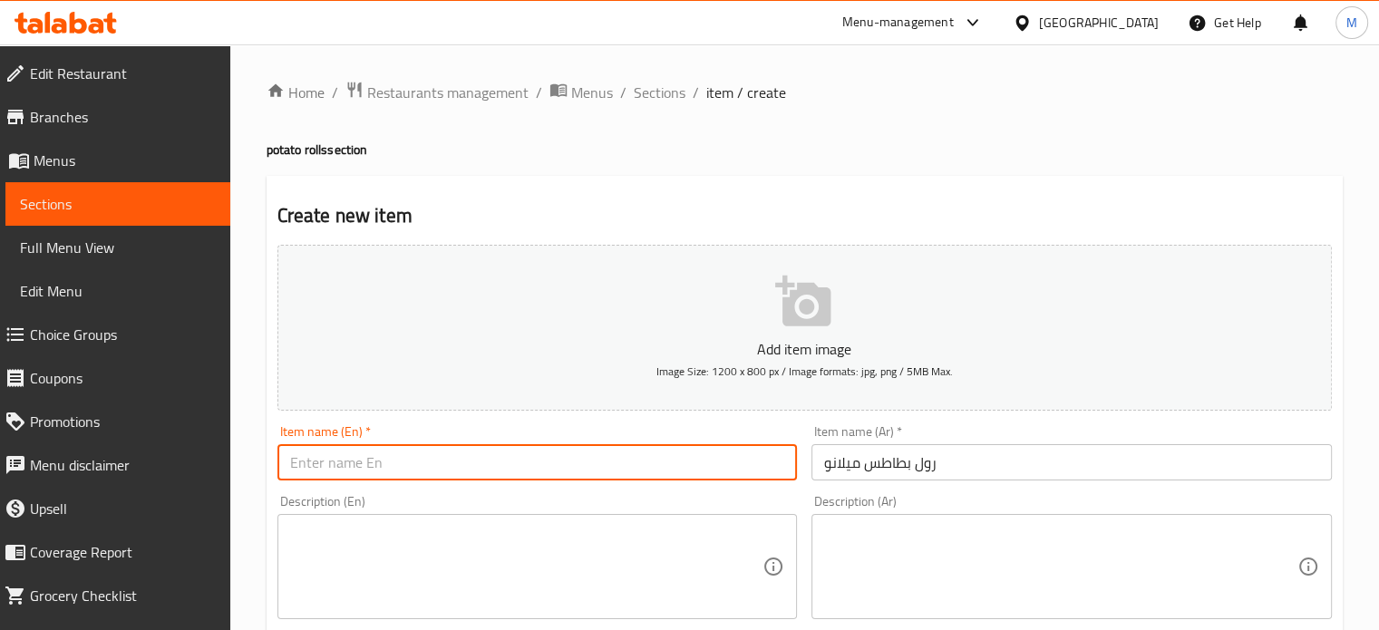
paste input "Milanese potato roll"
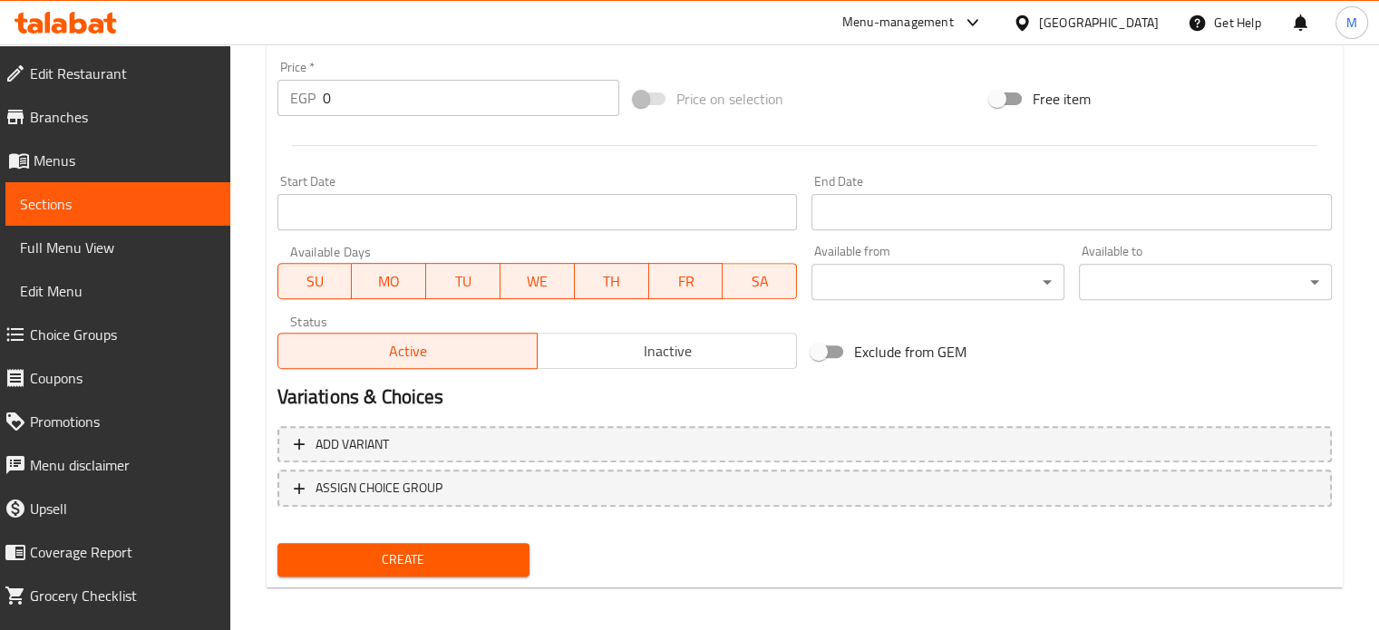
scroll to position [650, 0]
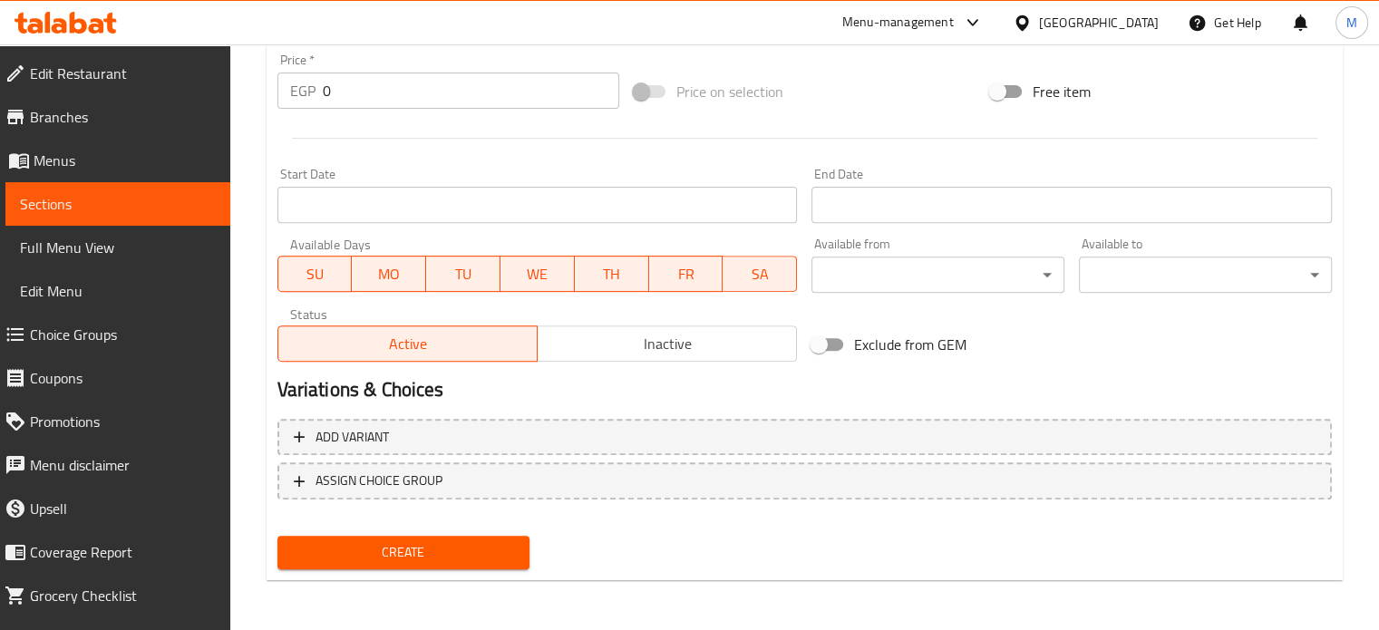
click at [308, 85] on div "EGP 0 Price *" at bounding box center [448, 91] width 342 height 36
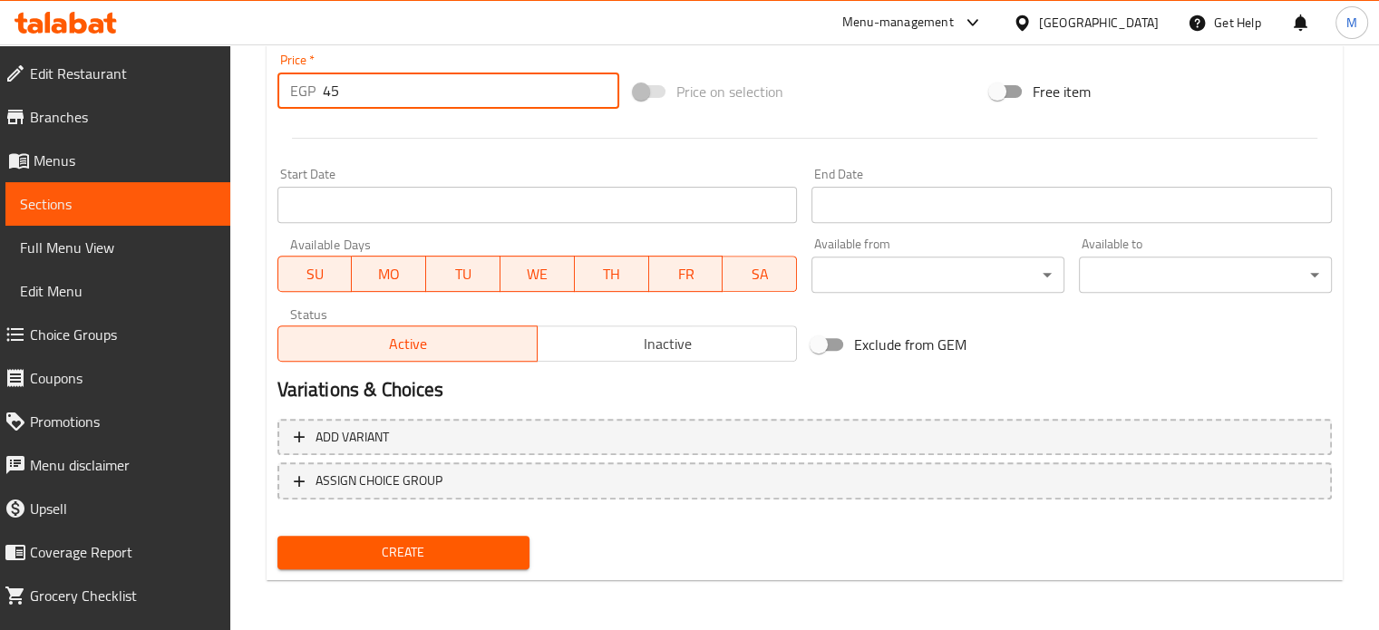
click at [872, 95] on div "Price on selection" at bounding box center [804, 91] width 356 height 49
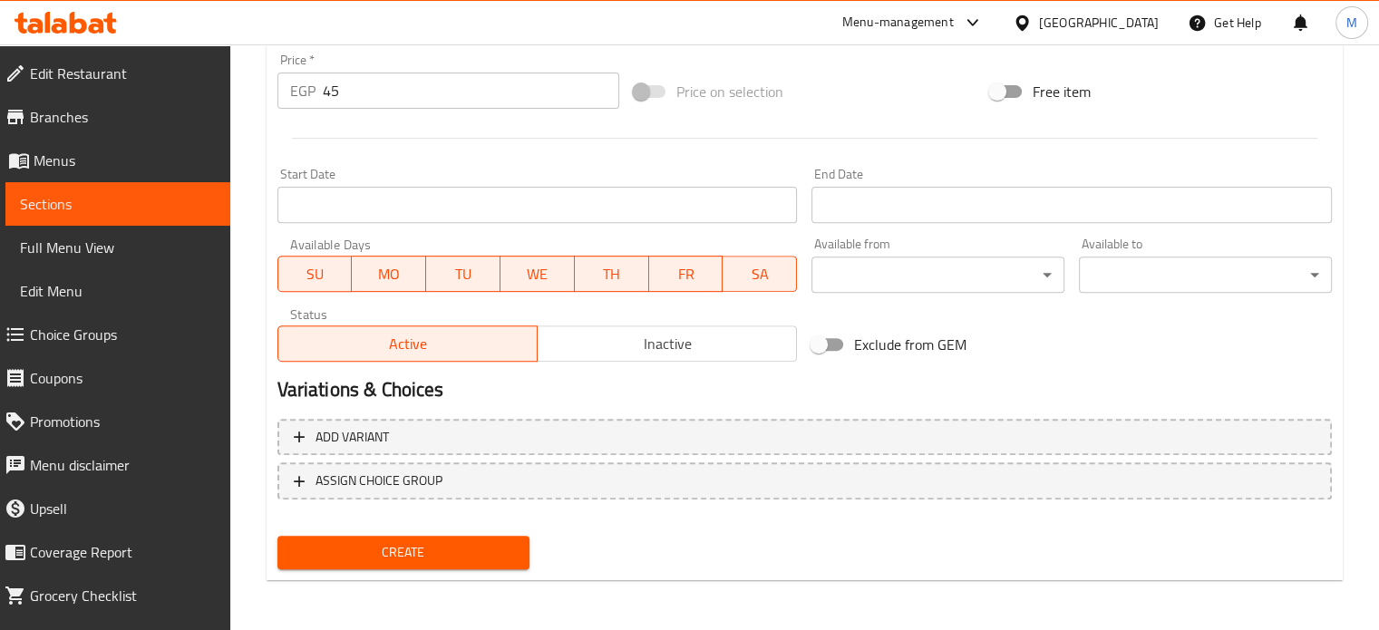
scroll to position [0, 0]
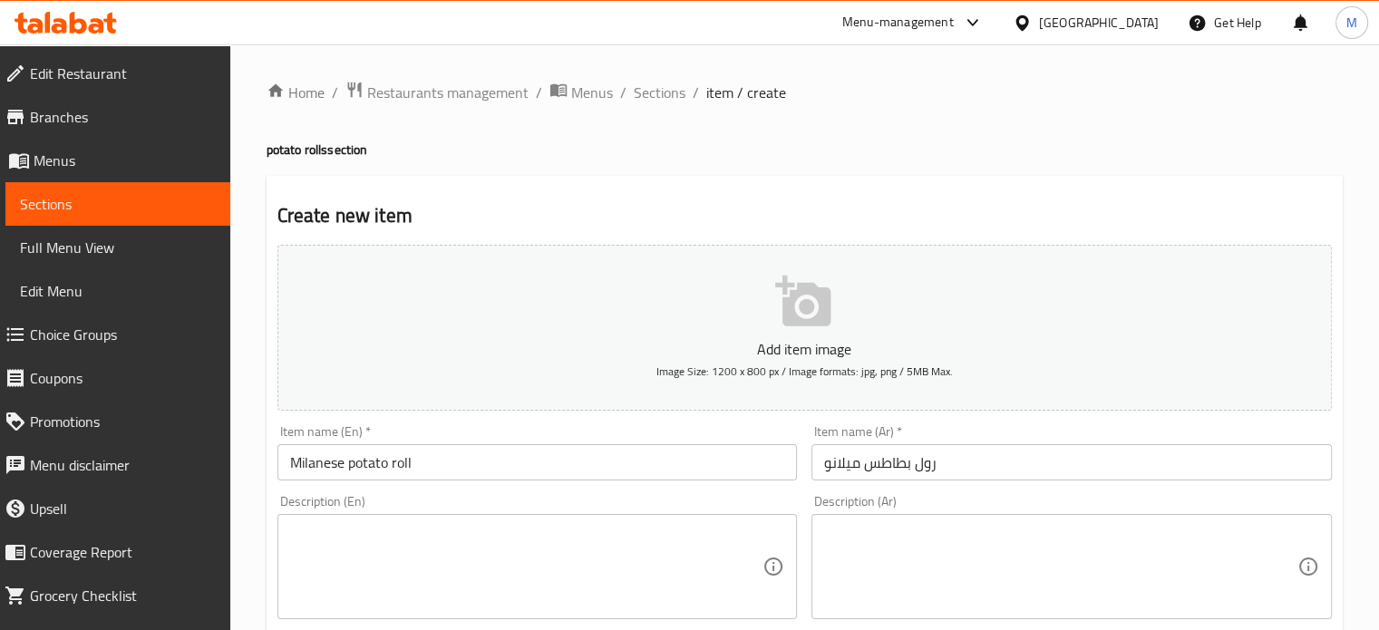
click at [314, 454] on input "Milanese potato roll" at bounding box center [537, 462] width 520 height 36
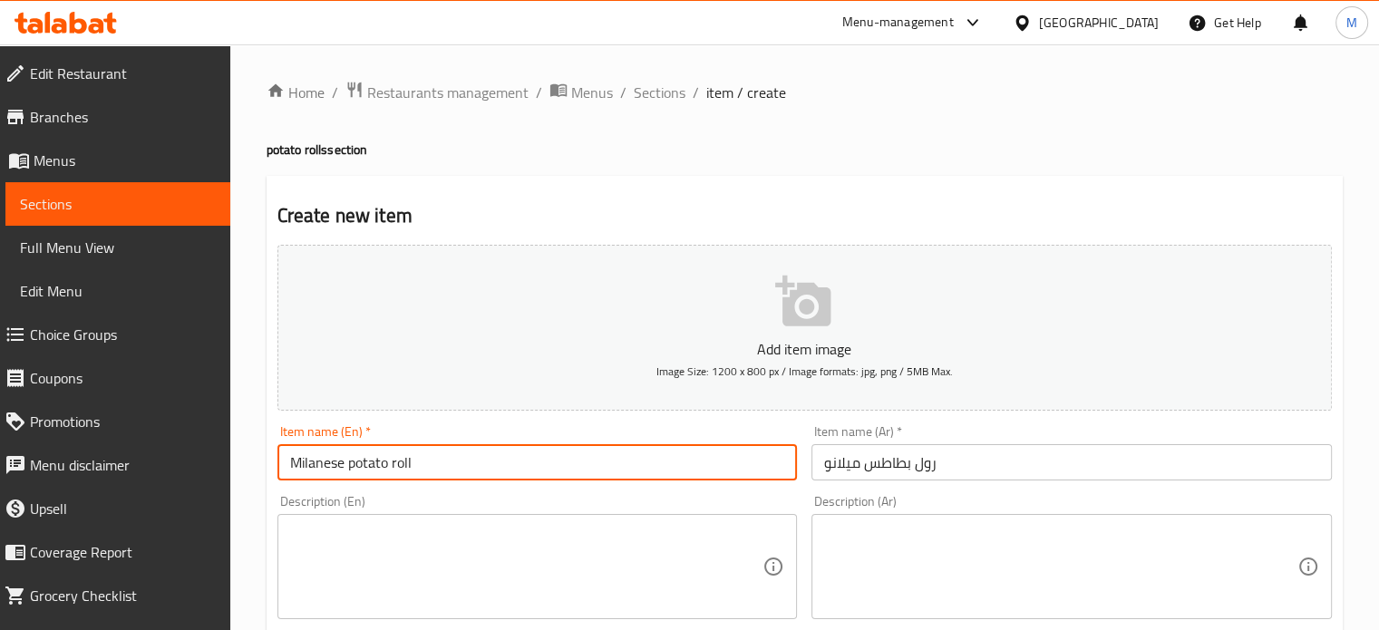
click at [314, 454] on input "Milanese potato roll" at bounding box center [537, 462] width 520 height 36
click at [315, 461] on input "Milanese potato roll" at bounding box center [537, 462] width 520 height 36
click at [339, 463] on input "Milanese potato roll" at bounding box center [537, 462] width 520 height 36
click at [342, 463] on input "Milanese potato roll" at bounding box center [537, 462] width 520 height 36
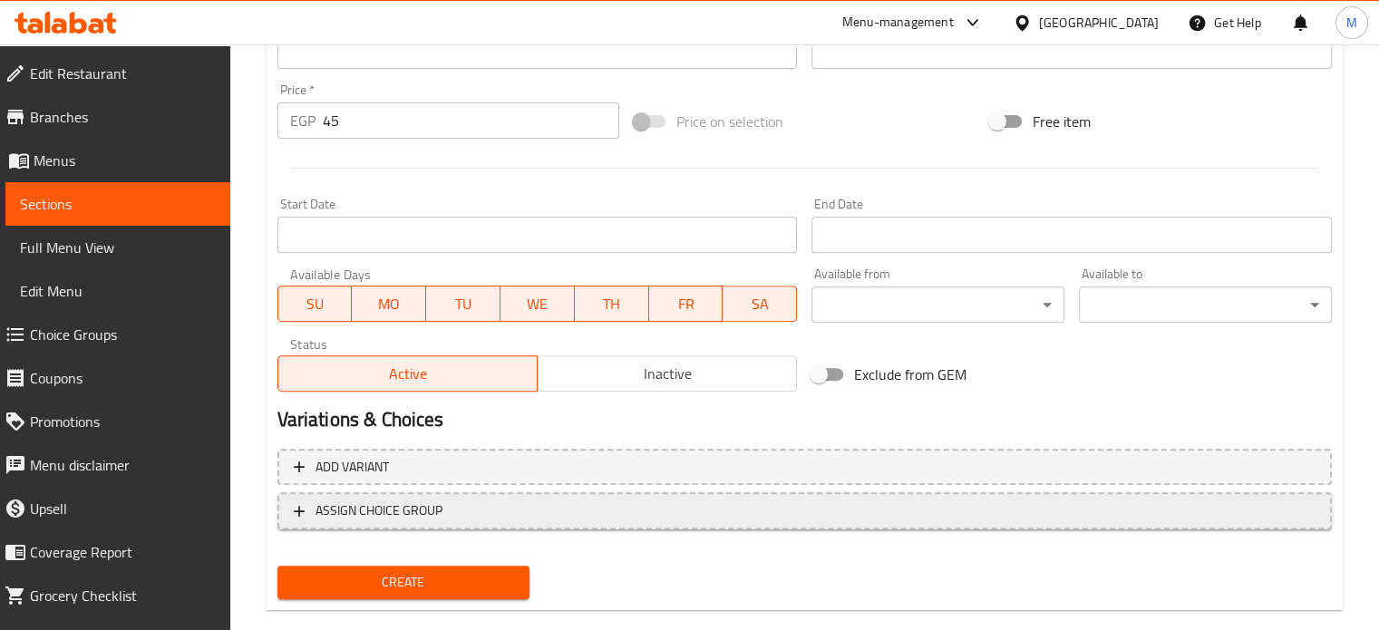
scroll to position [650, 0]
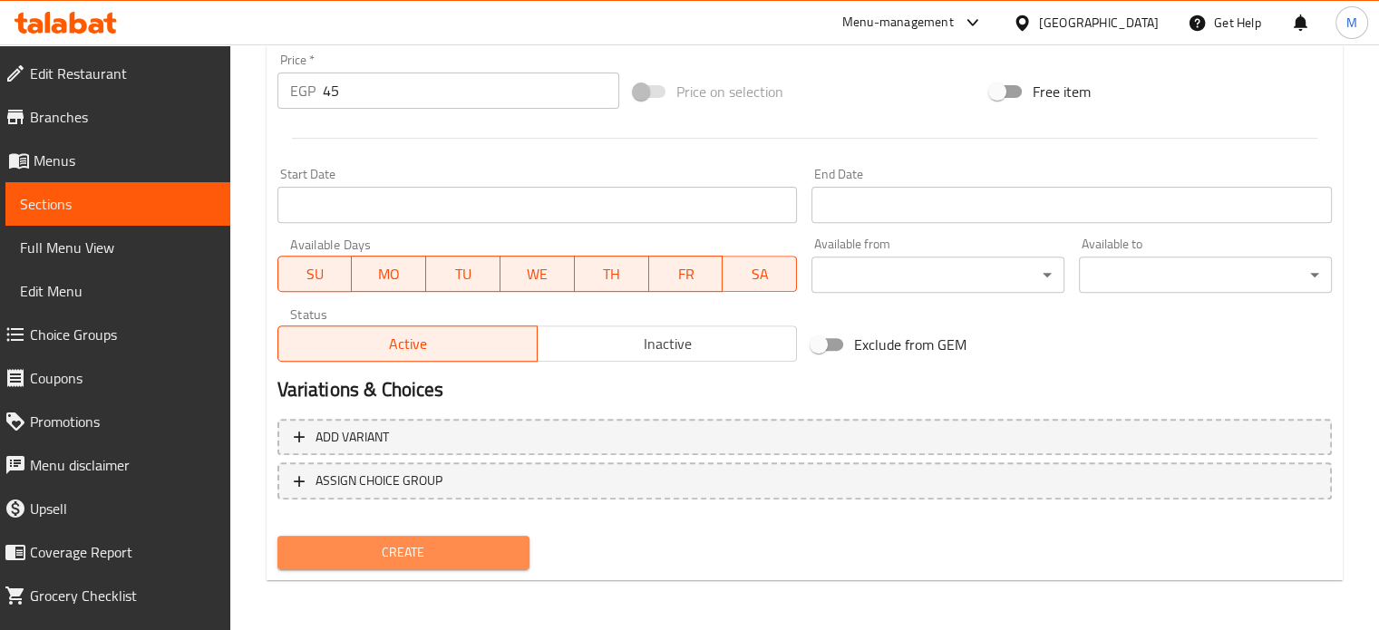
click at [444, 550] on span "Create" at bounding box center [404, 552] width 224 height 23
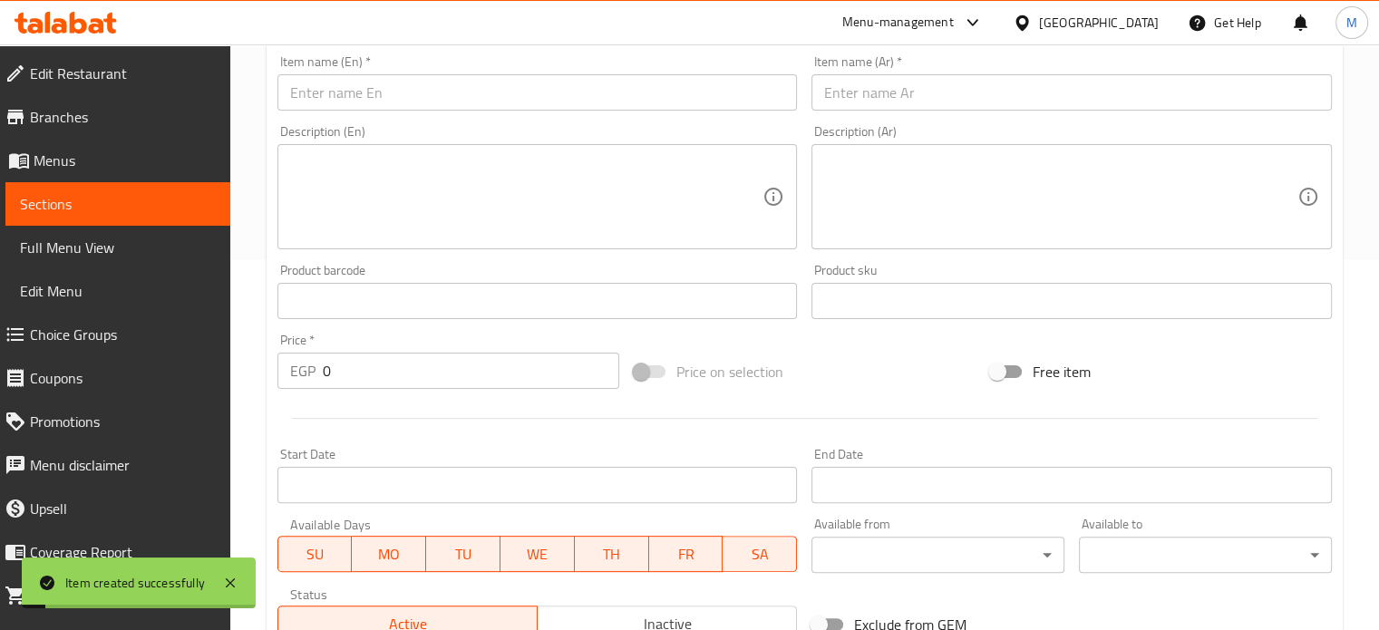
scroll to position [0, 0]
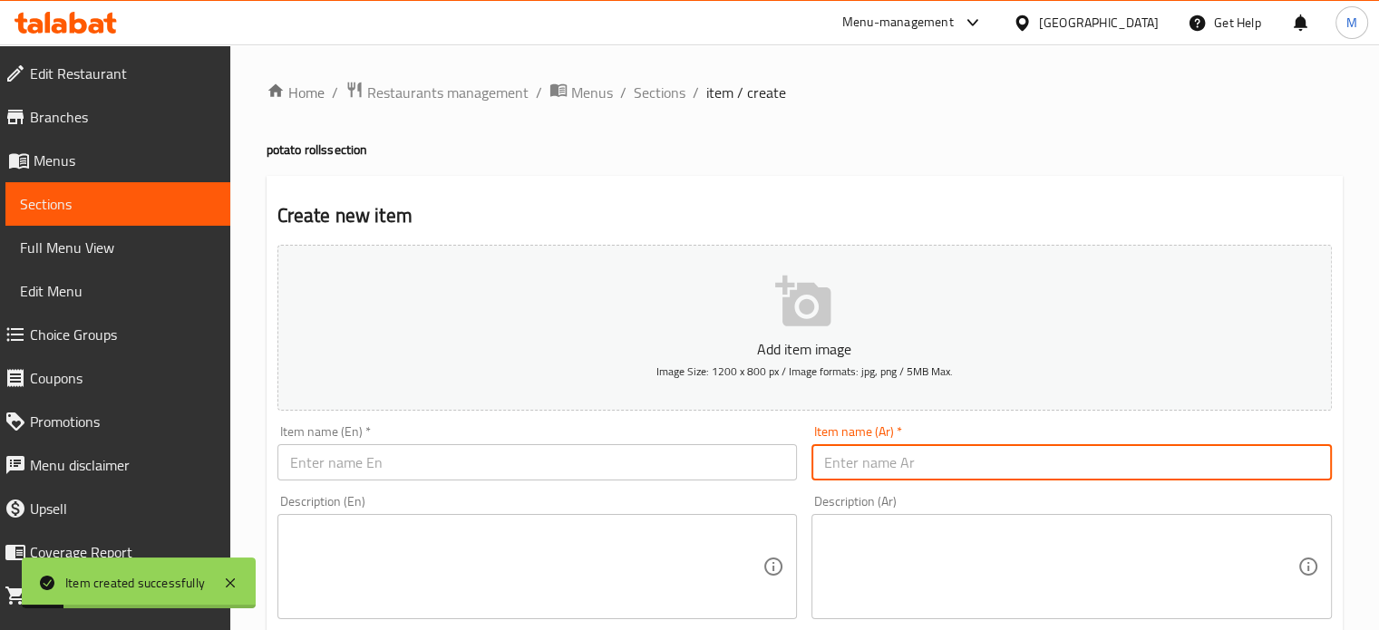
click at [922, 460] on input "text" at bounding box center [1071, 462] width 520 height 36
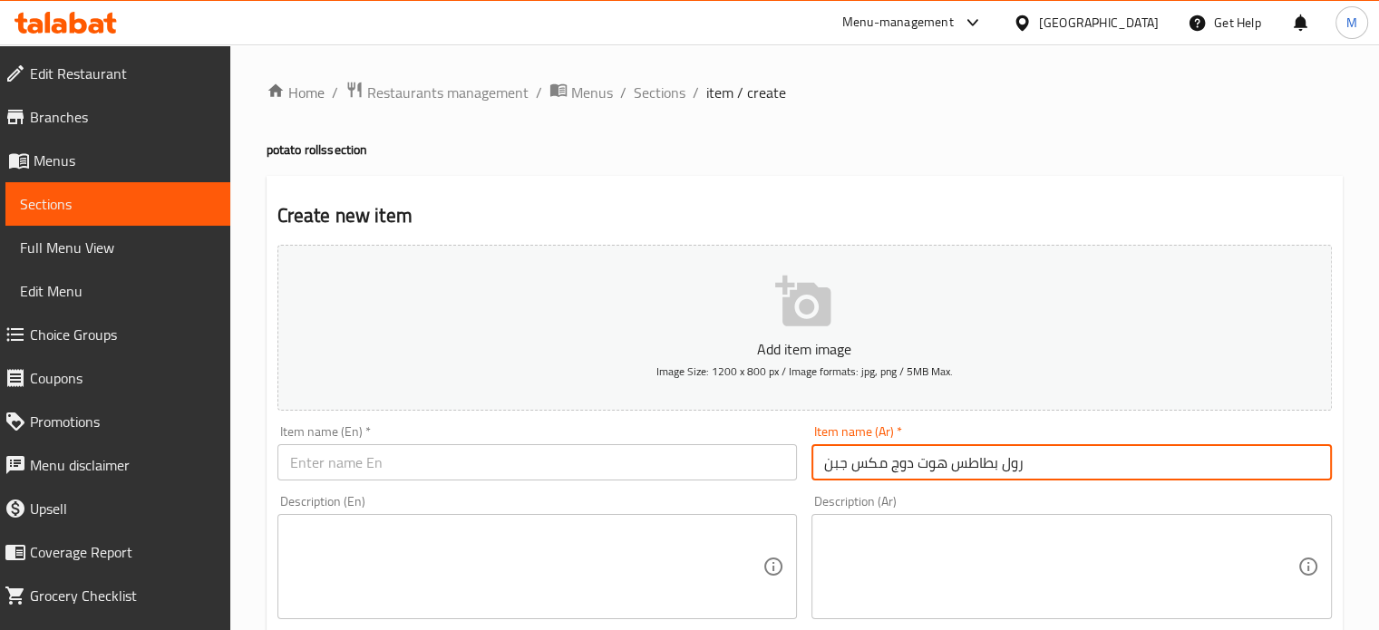
click at [922, 460] on input "رول بطاطس هوت دوج مكس جبن" at bounding box center [1071, 462] width 520 height 36
click at [411, 449] on input "text" at bounding box center [537, 462] width 520 height 36
paste input "Potato roll hot dog mixed cheese"
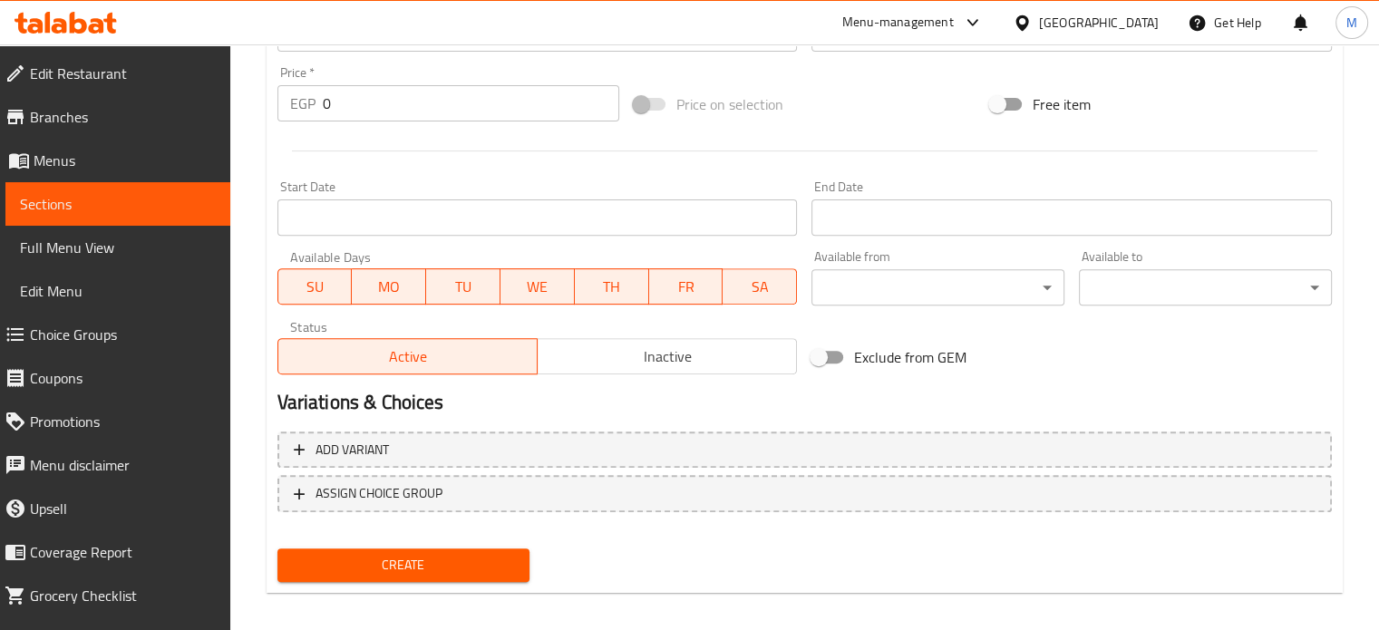
scroll to position [650, 0]
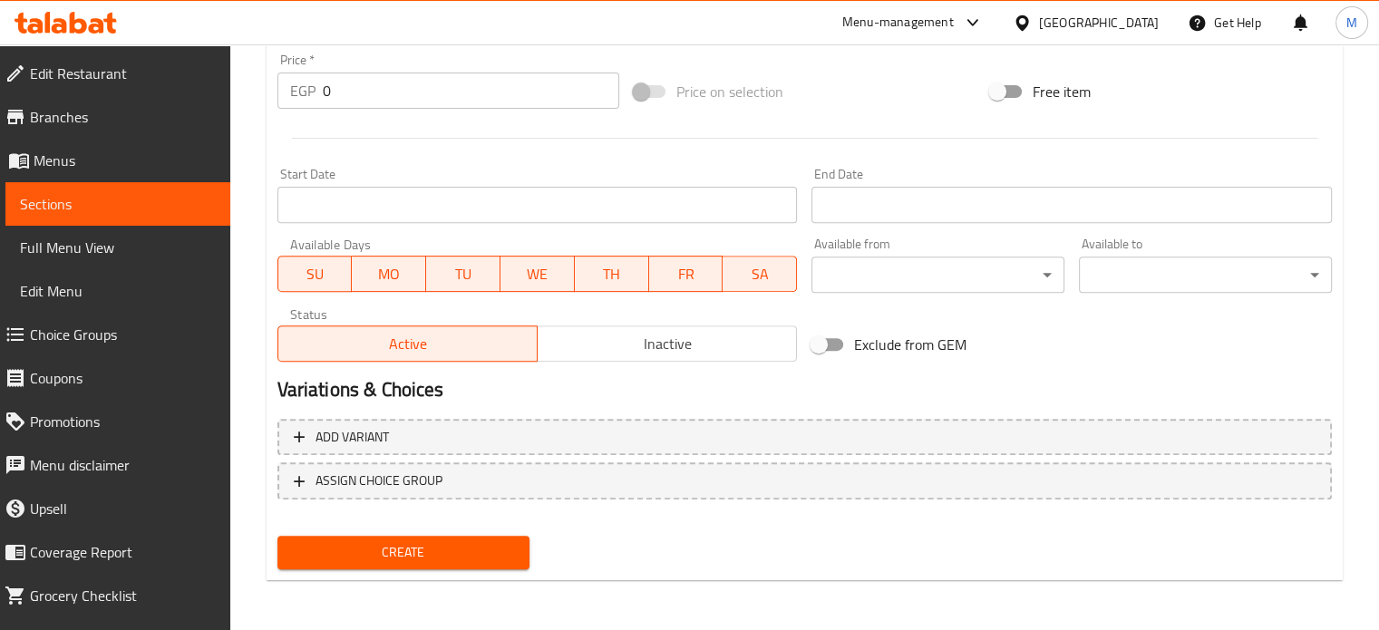
drag, startPoint x: 327, startPoint y: 79, endPoint x: 303, endPoint y: 85, distance: 25.3
click at [308, 82] on div "EGP 0 Price *" at bounding box center [448, 91] width 342 height 36
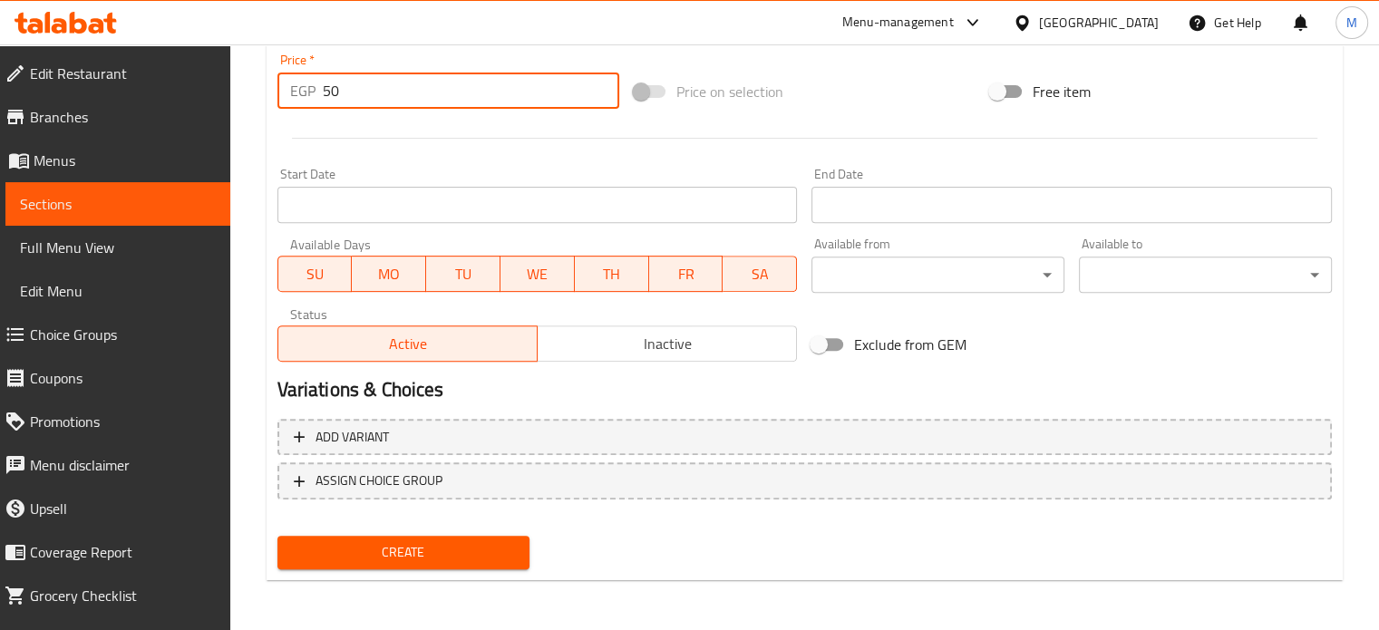
click at [388, 531] on div "Create" at bounding box center [403, 553] width 267 height 48
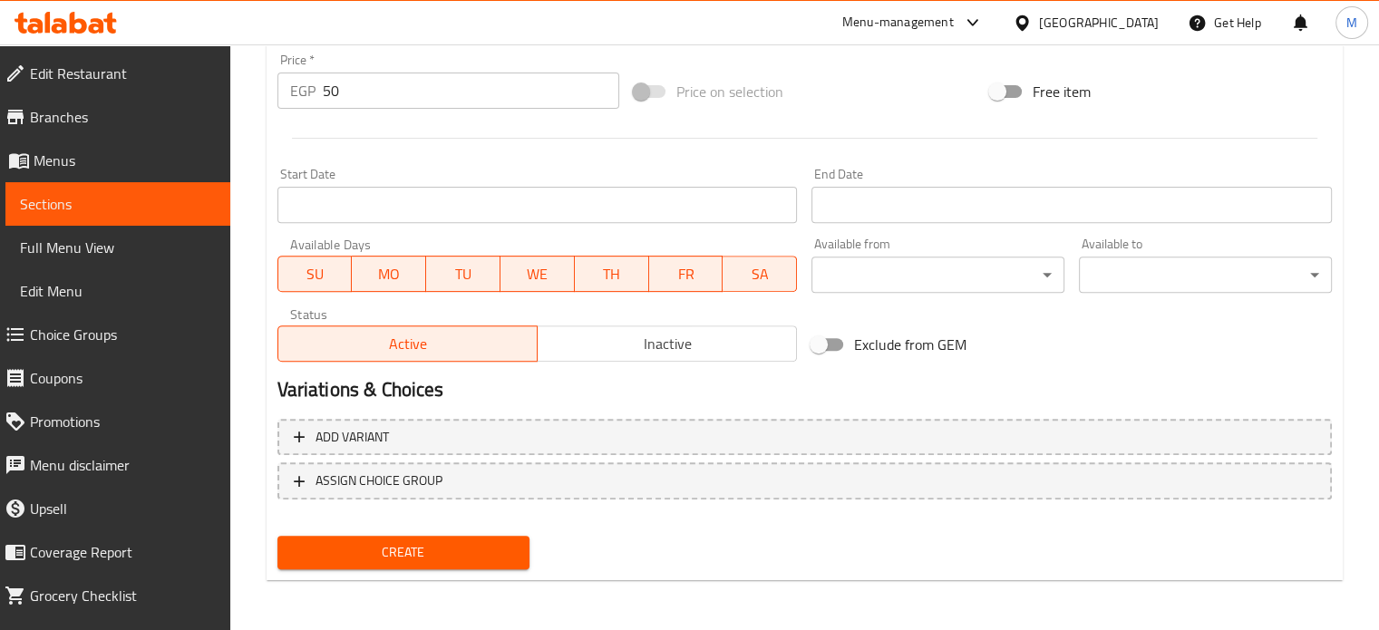
click at [399, 548] on span "Create" at bounding box center [404, 552] width 224 height 23
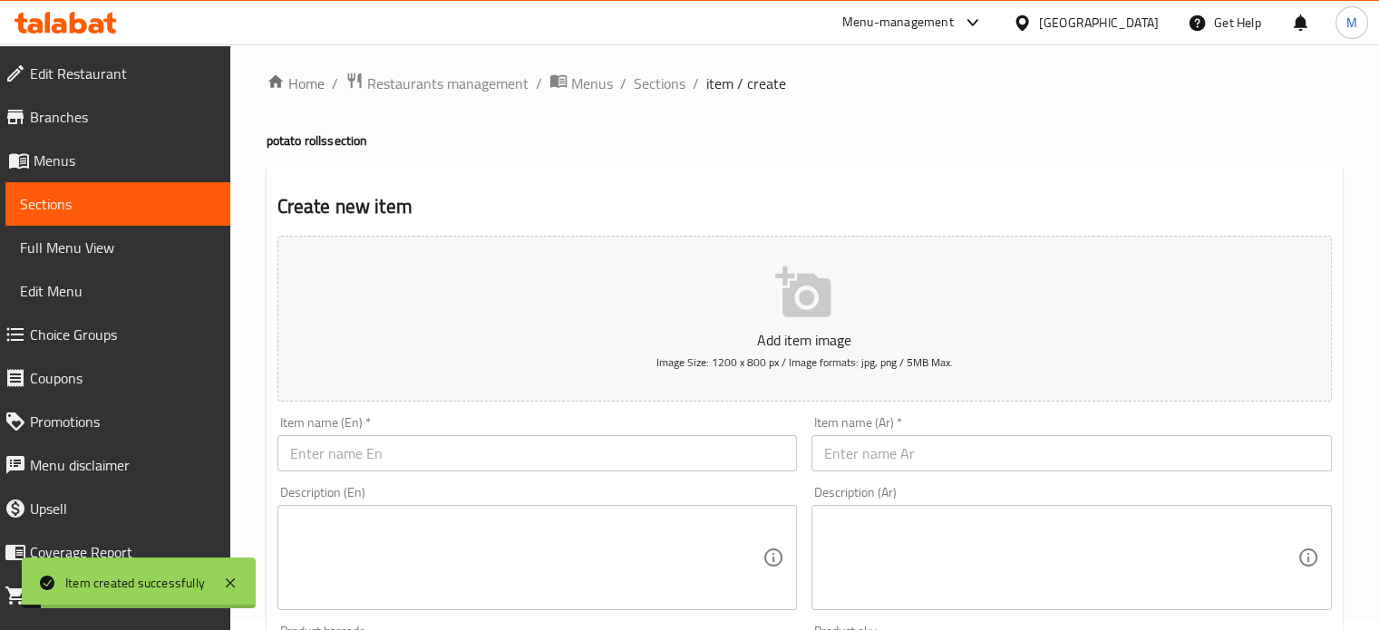
scroll to position [0, 0]
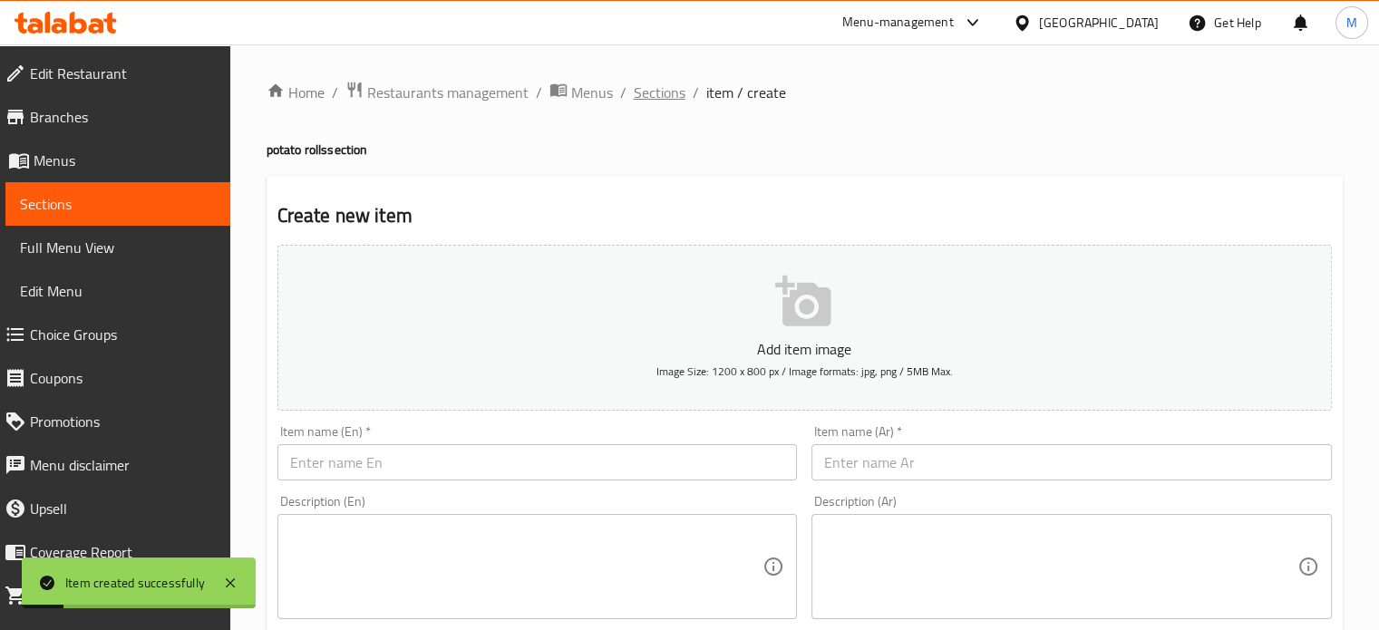
click at [650, 93] on span "Sections" at bounding box center [660, 93] width 52 height 22
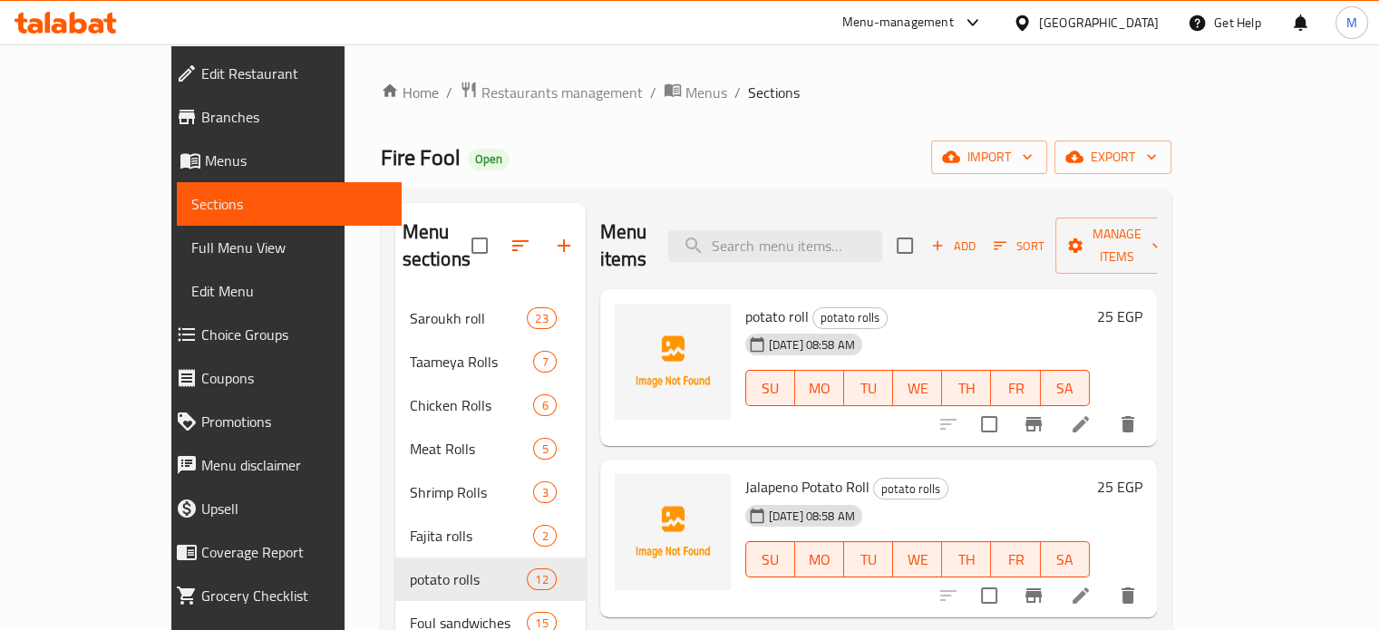
click at [558, 239] on icon "button" at bounding box center [564, 245] width 13 height 13
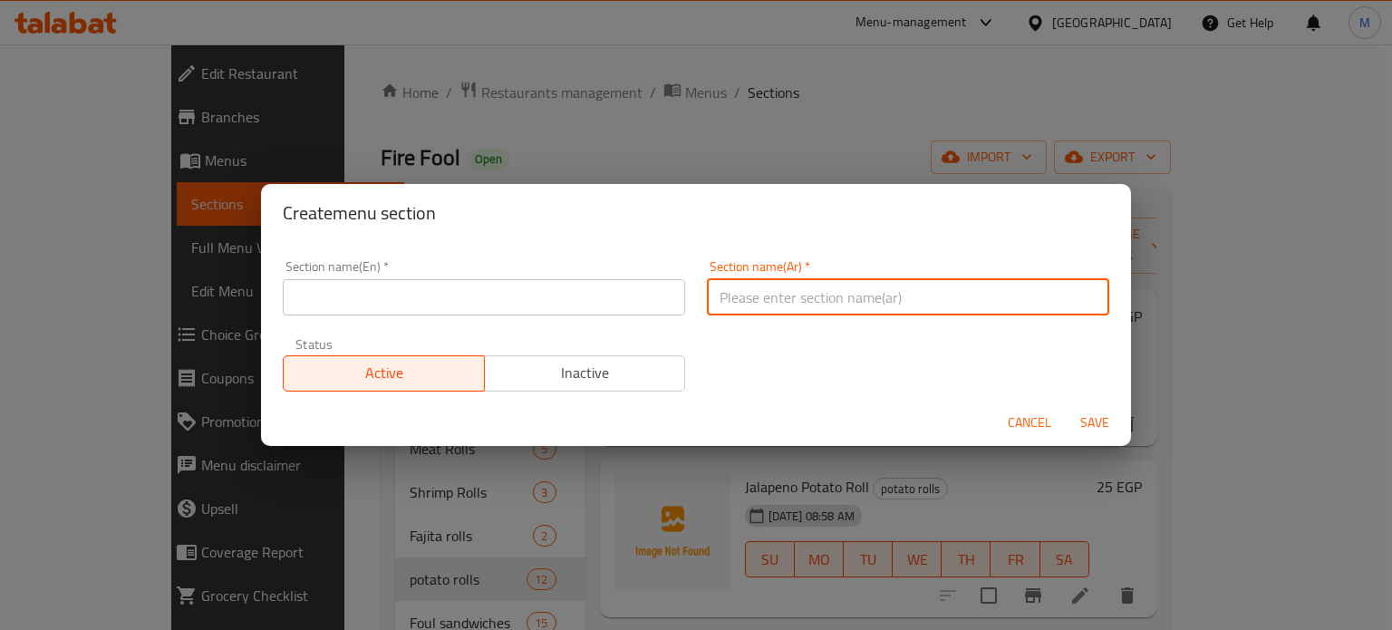
click at [761, 293] on input "text" at bounding box center [908, 297] width 402 height 36
click at [761, 293] on input "رولات فايرفول" at bounding box center [908, 297] width 402 height 36
click at [1023, 426] on span "Cancel" at bounding box center [1030, 423] width 44 height 23
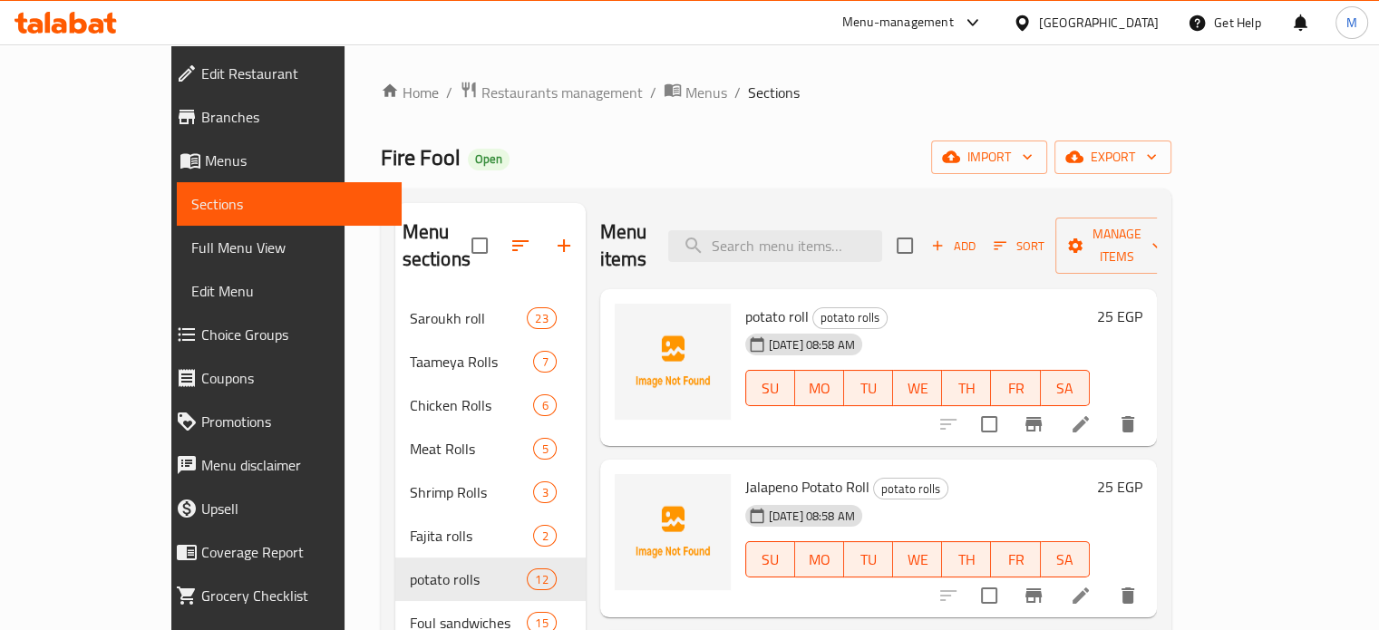
click at [381, 162] on span "Fire Fool" at bounding box center [421, 157] width 80 height 41
copy span "Fire Fool"
click at [553, 235] on icon "button" at bounding box center [564, 246] width 22 height 22
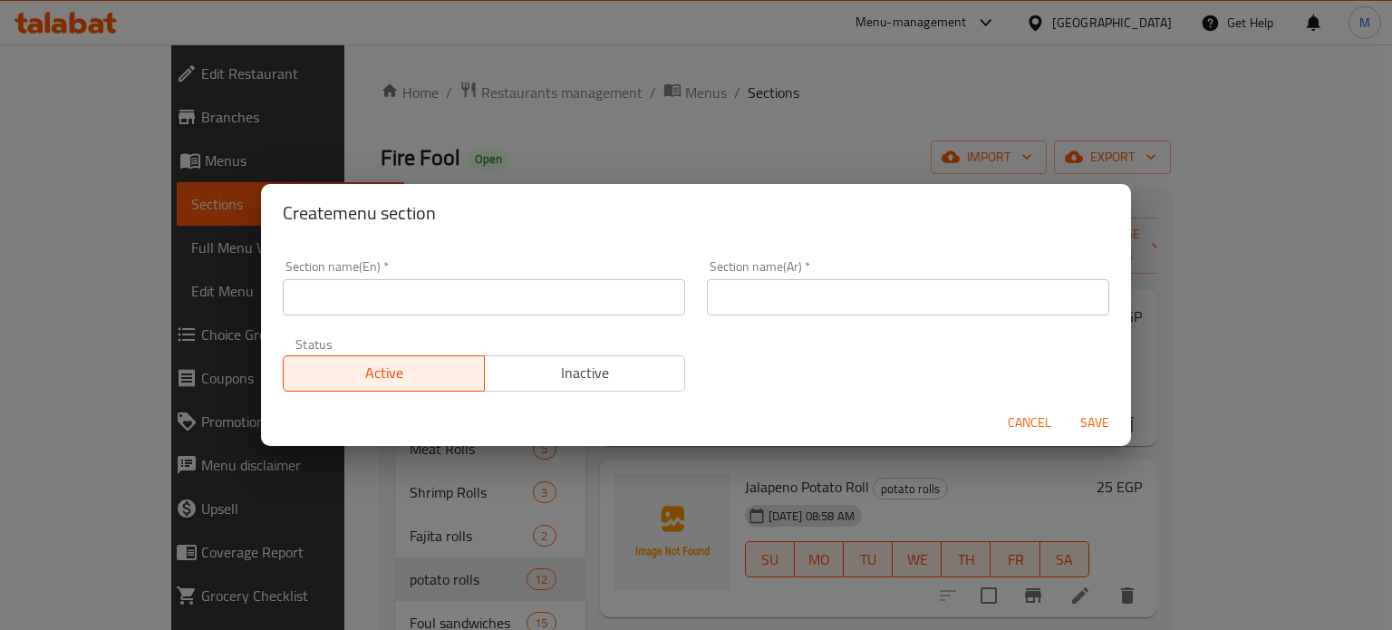
click at [422, 306] on input "text" at bounding box center [484, 297] width 402 height 36
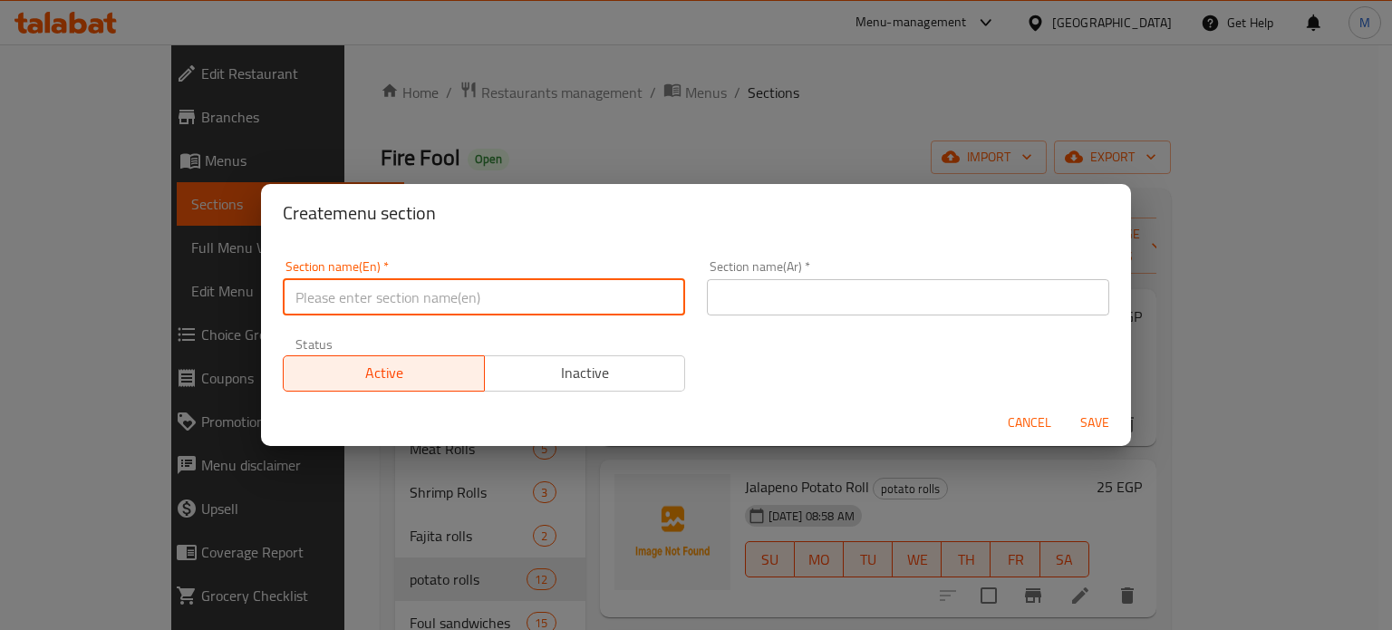
paste input "Fire Fool"
click at [797, 310] on input "text" at bounding box center [908, 297] width 402 height 36
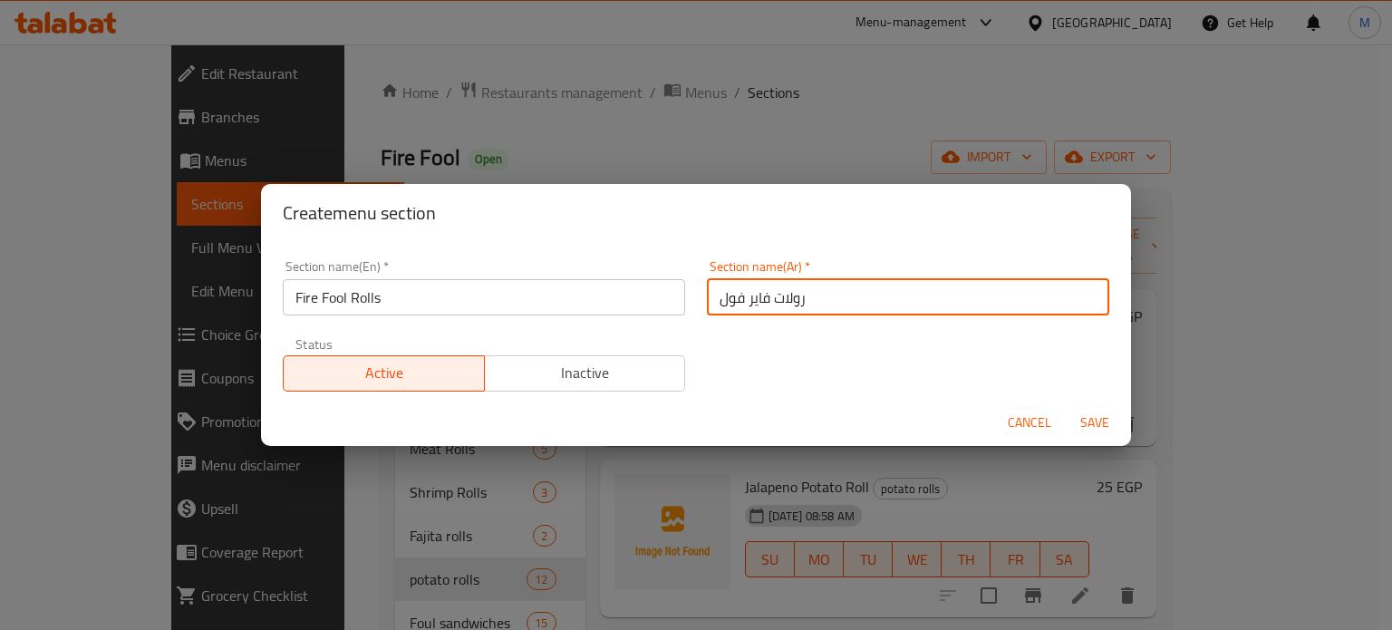
click at [1099, 421] on span "Save" at bounding box center [1095, 423] width 44 height 23
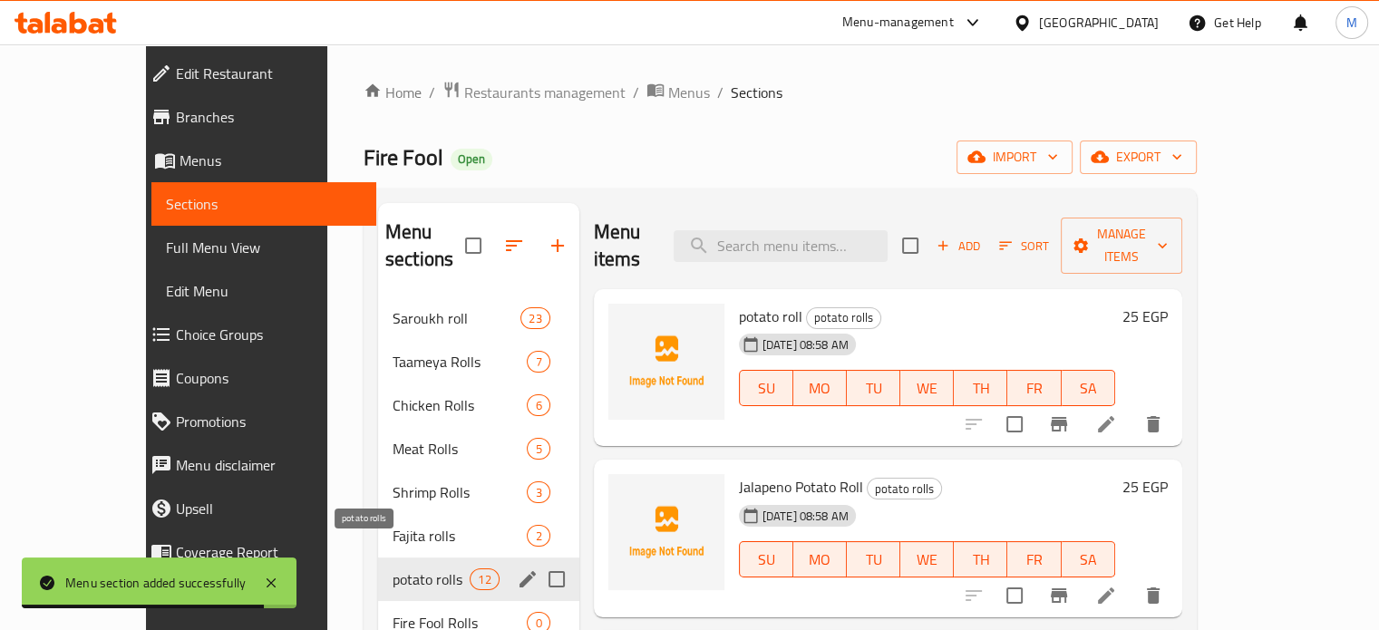
click at [393, 568] on span "potato rolls" at bounding box center [431, 579] width 77 height 22
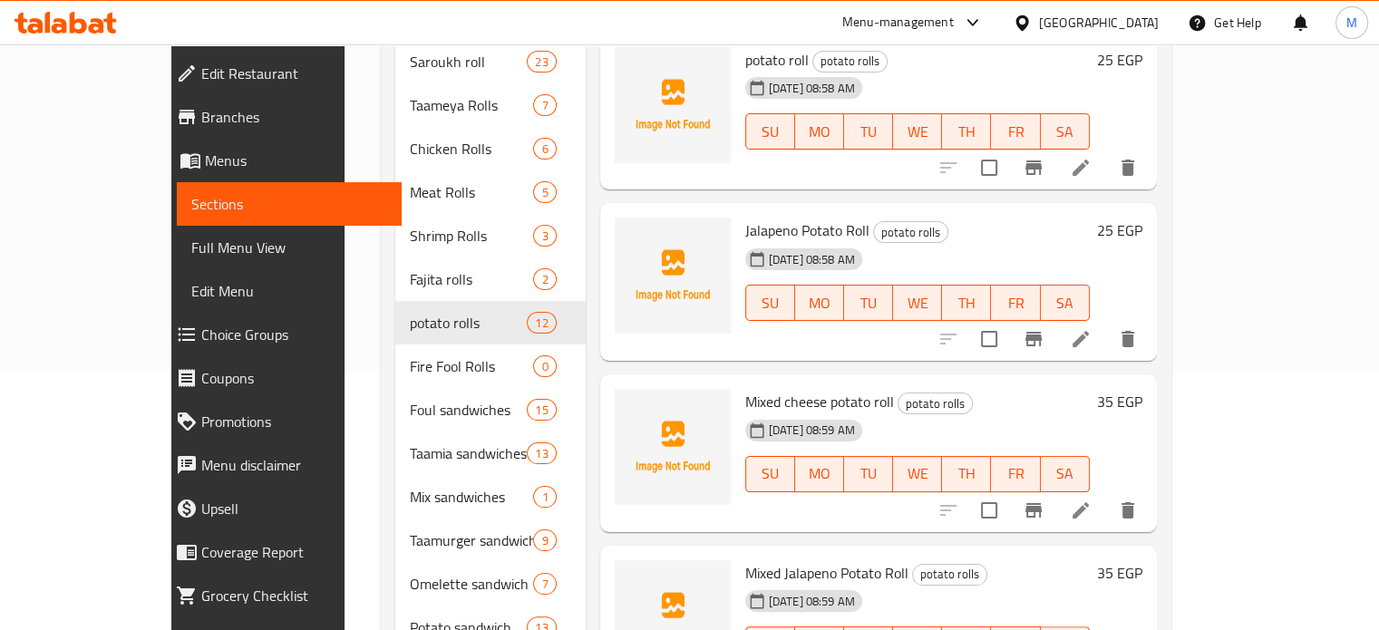
scroll to position [259, 0]
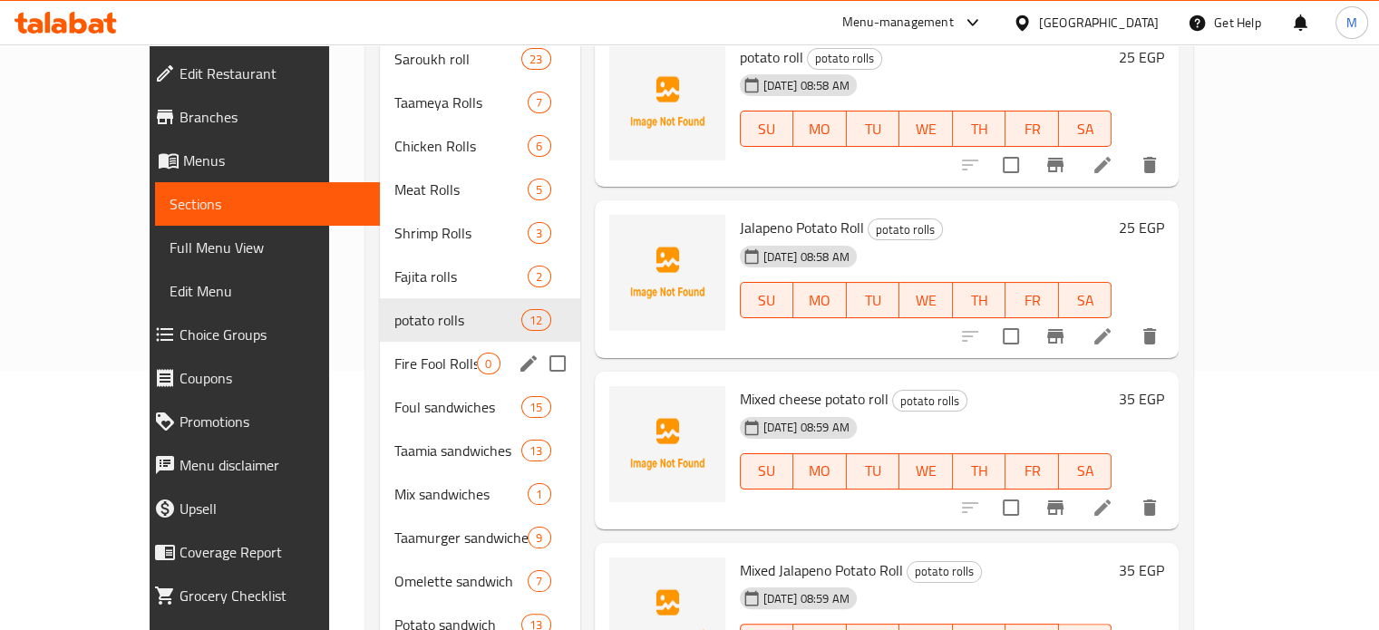
click at [394, 353] on span "Fire Fool Rolls" at bounding box center [435, 364] width 82 height 22
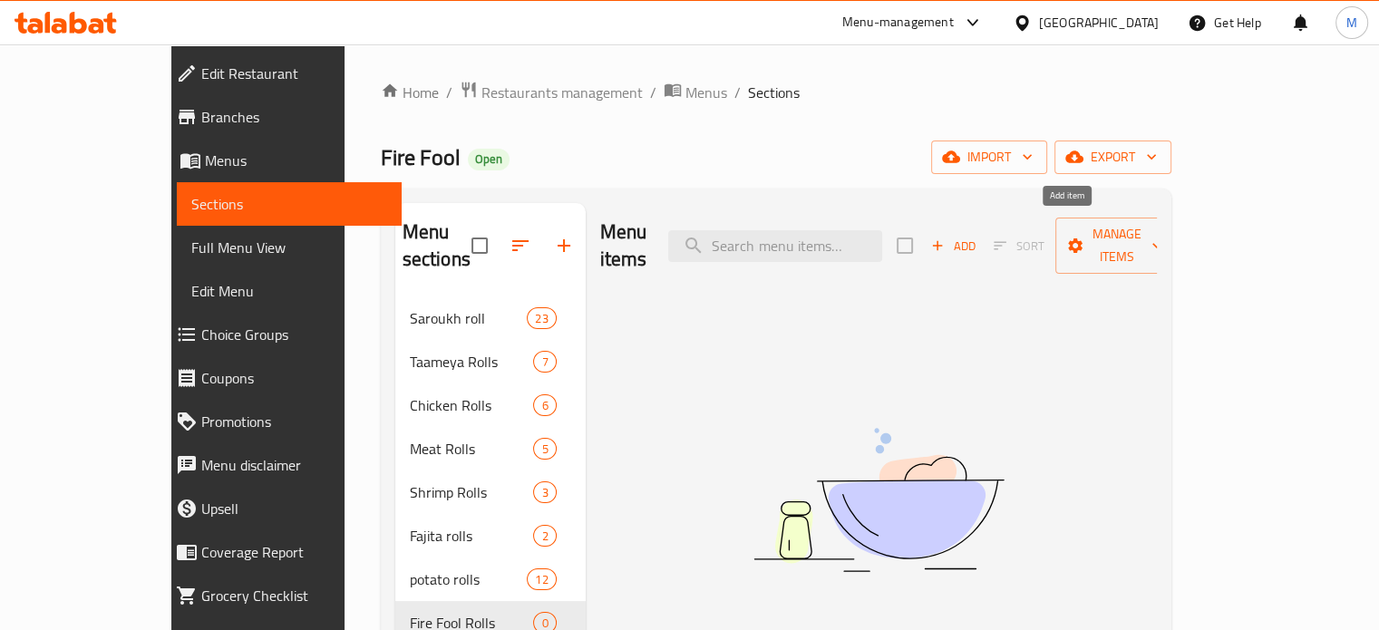
click at [977, 236] on span "Add" at bounding box center [952, 246] width 49 height 21
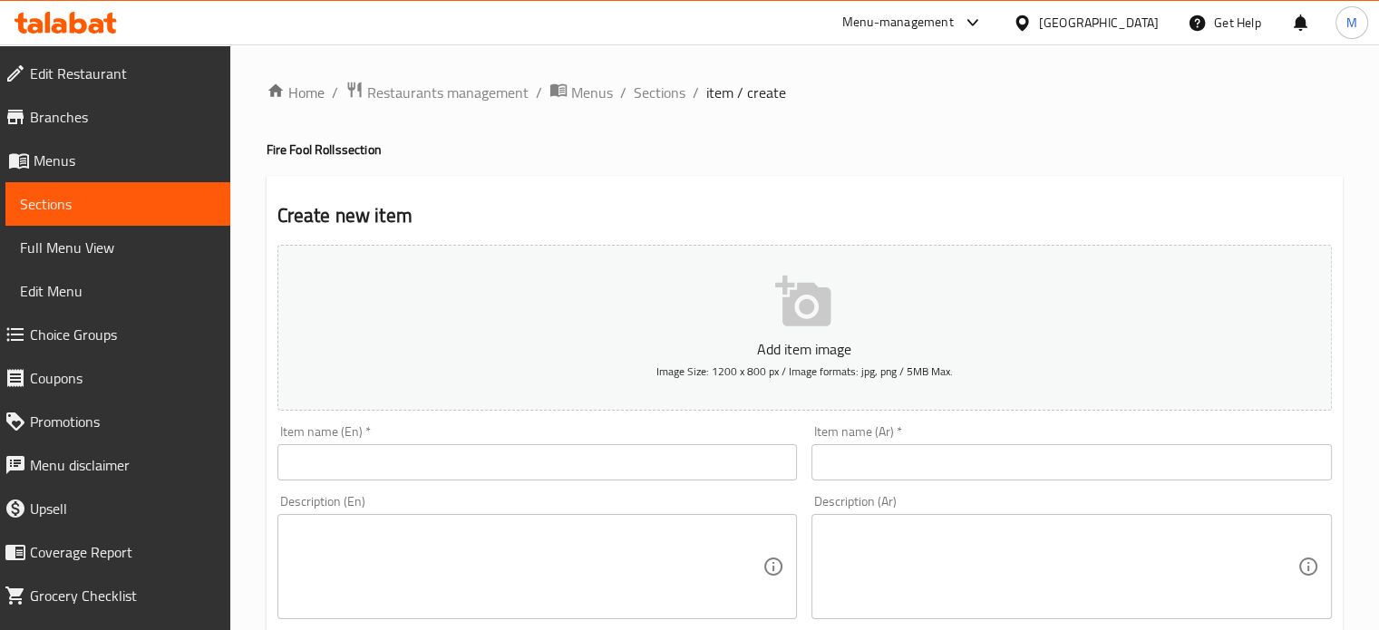
click at [885, 460] on input "text" at bounding box center [1071, 462] width 520 height 36
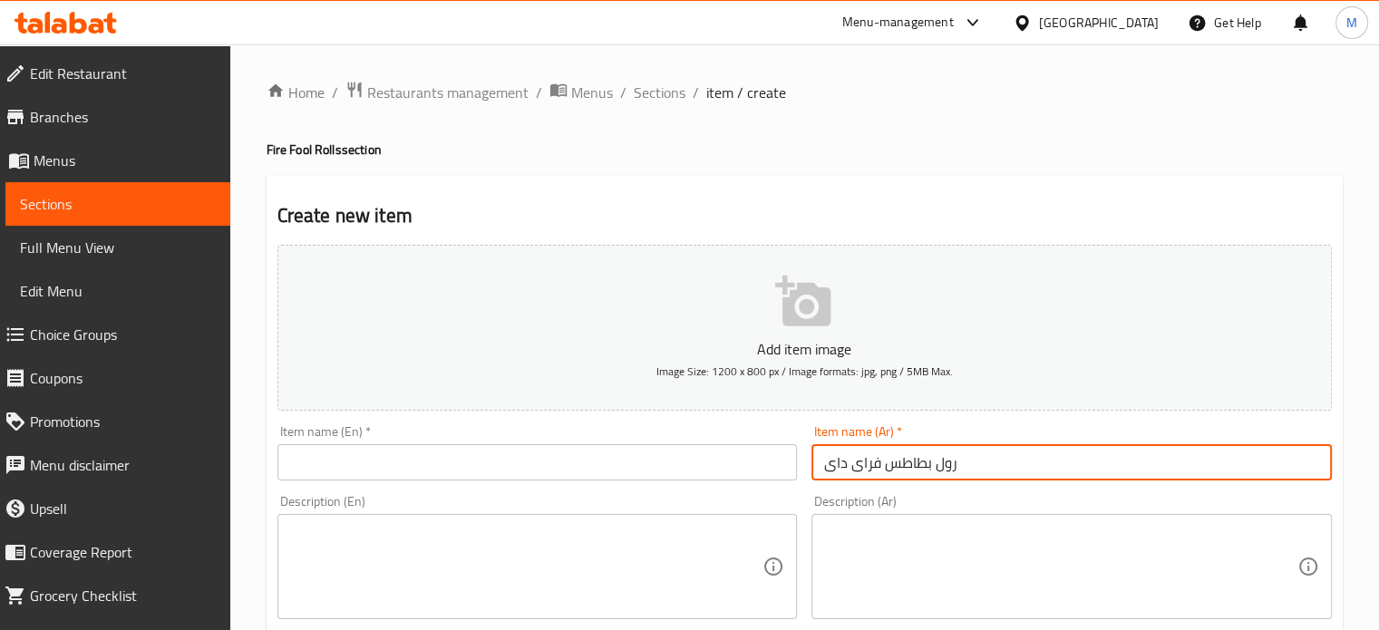
click at [885, 460] on input "رول بطاطس فراى داى" at bounding box center [1071, 462] width 520 height 36
click at [342, 470] on input "text" at bounding box center [537, 462] width 520 height 36
paste input "Fry day potato roll"
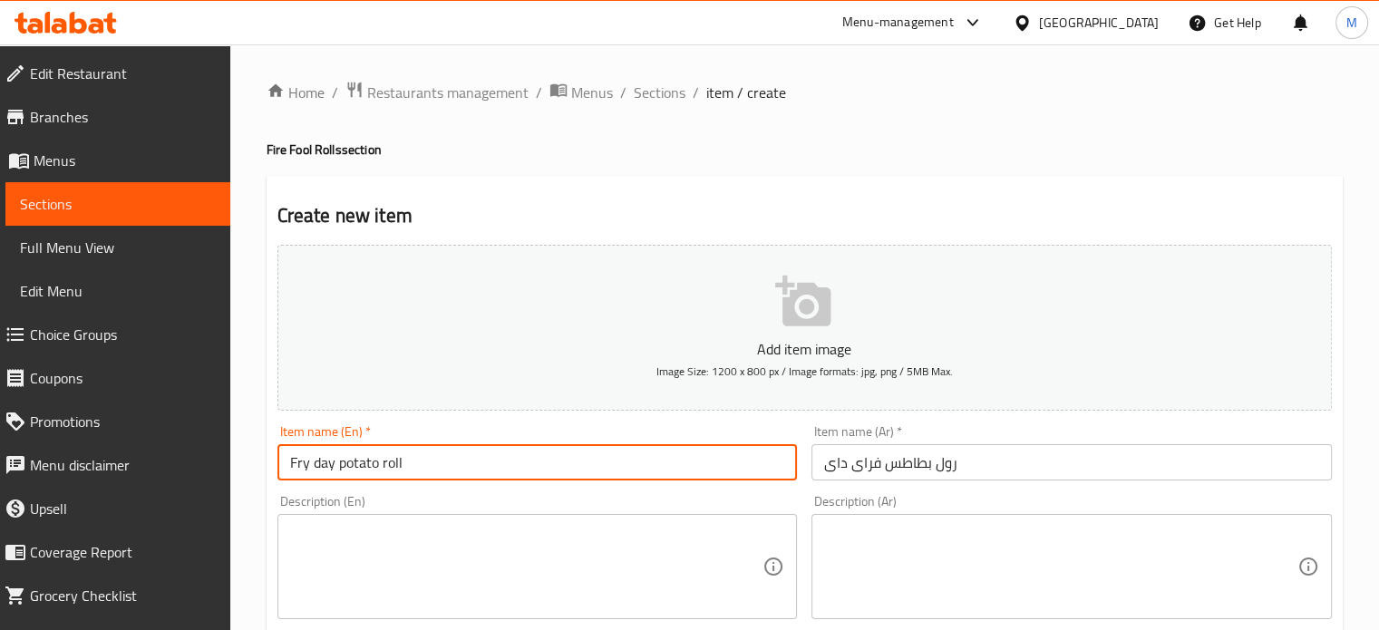
click at [312, 462] on input "Fry day potato roll" at bounding box center [537, 462] width 520 height 36
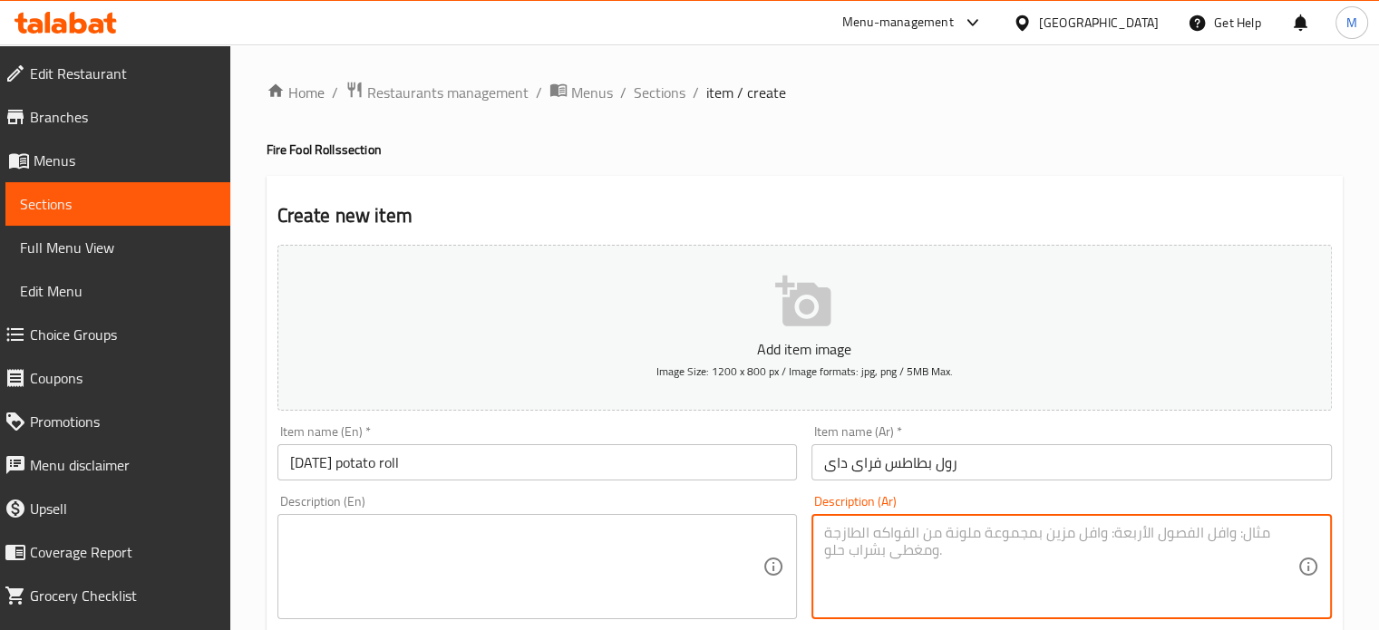
click at [891, 551] on textarea at bounding box center [1060, 567] width 473 height 86
click at [916, 539] on textarea "شاورما فراخ و مشروم و شيش طاووق و باربيكيو" at bounding box center [1060, 567] width 473 height 86
click at [401, 581] on textarea at bounding box center [526, 567] width 473 height 86
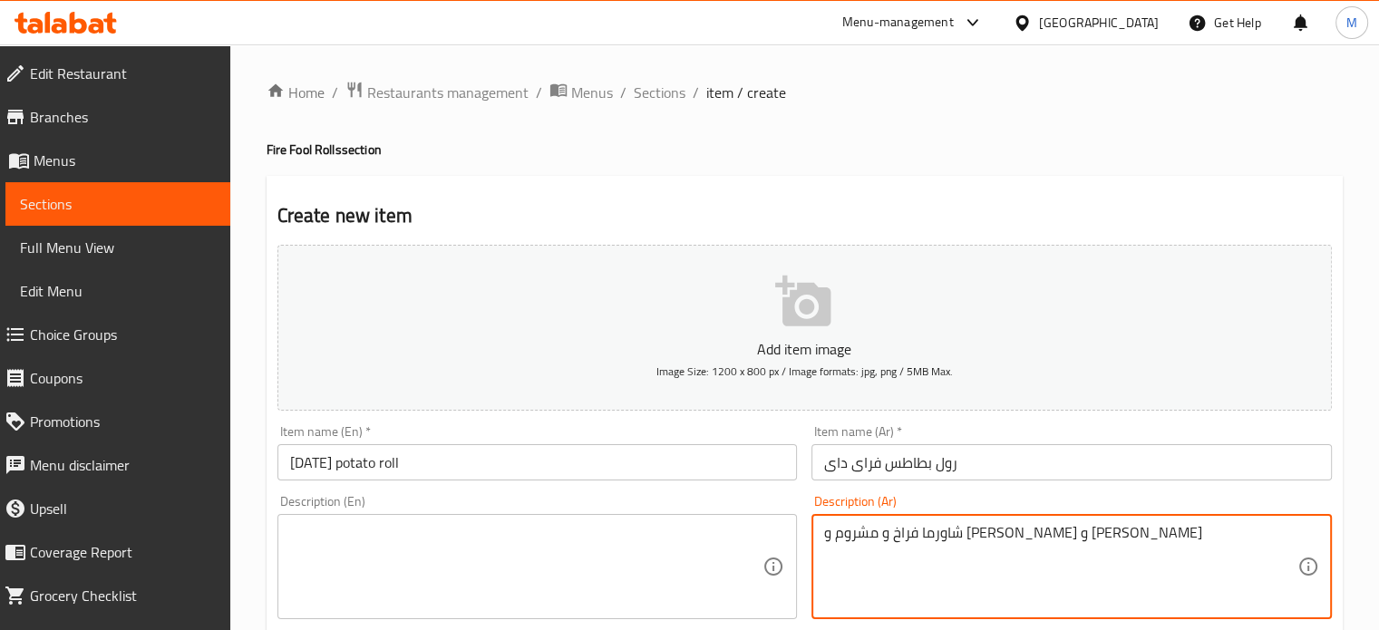
paste textarea "Chicken shawarma, mushroom, shish tawook and barbecue"
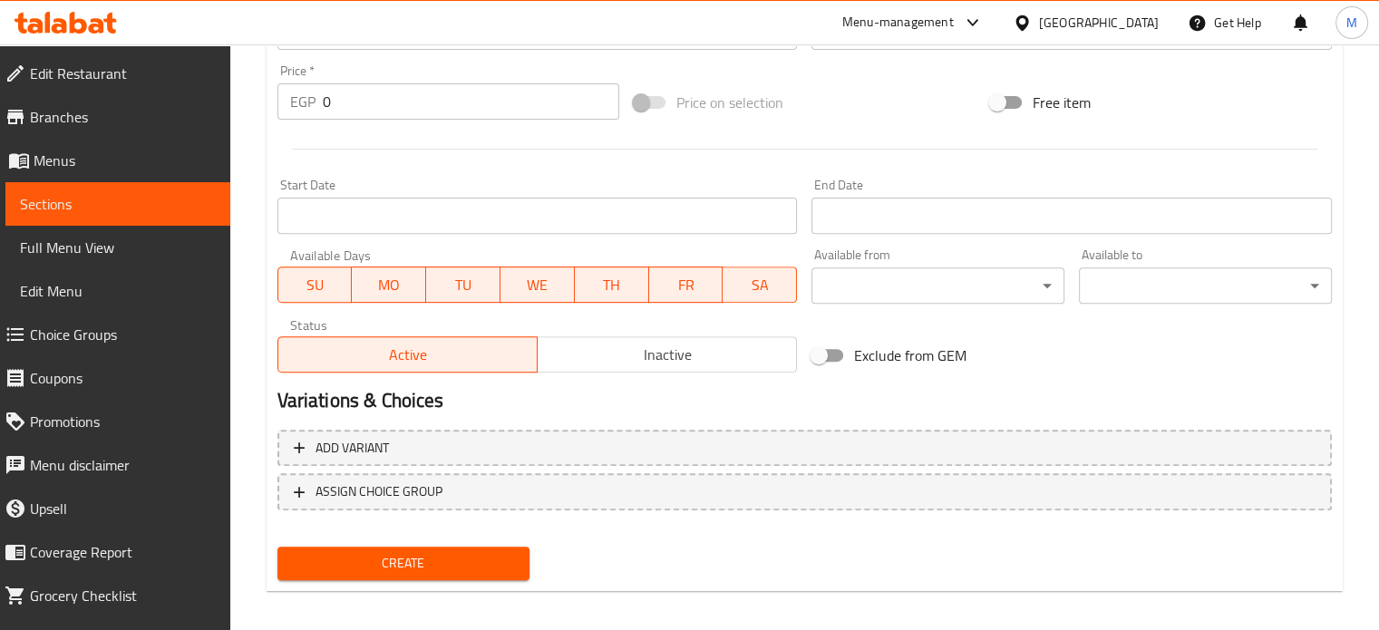
scroll to position [650, 0]
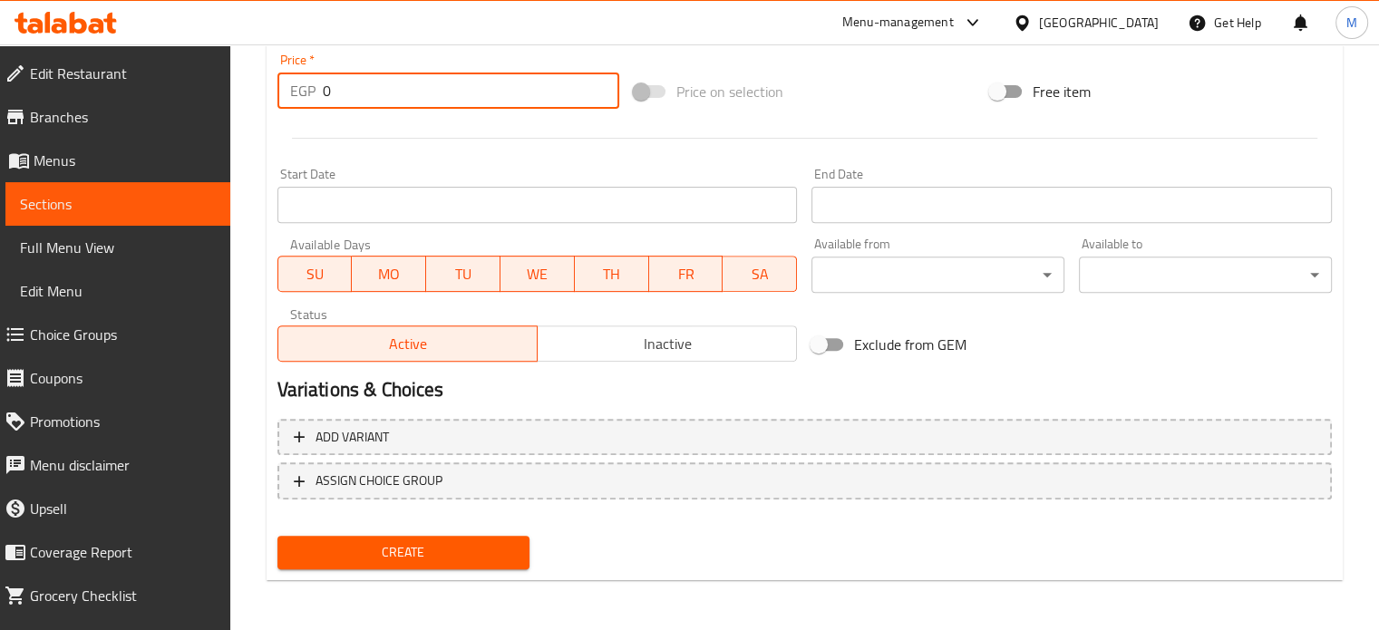
drag, startPoint x: 334, startPoint y: 98, endPoint x: 305, endPoint y: 101, distance: 29.1
click at [323, 101] on input "0" at bounding box center [471, 91] width 296 height 36
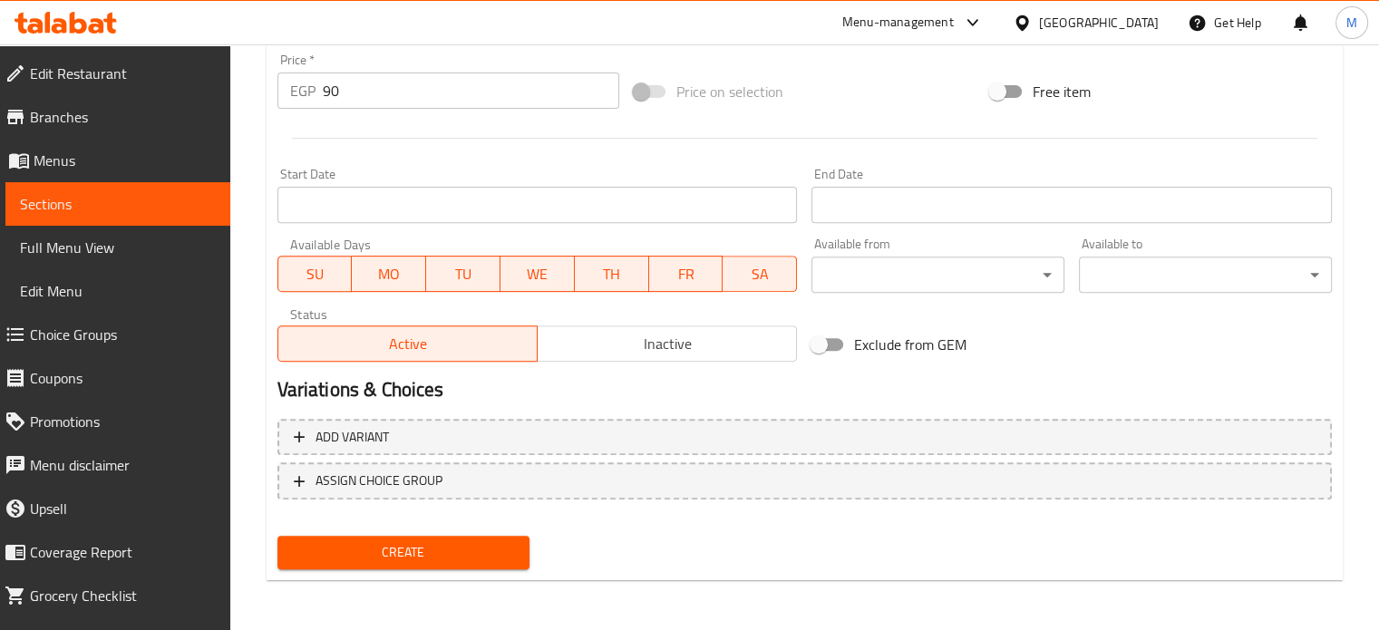
click at [431, 532] on div "Create" at bounding box center [403, 553] width 267 height 48
click at [432, 547] on span "Create" at bounding box center [404, 552] width 224 height 23
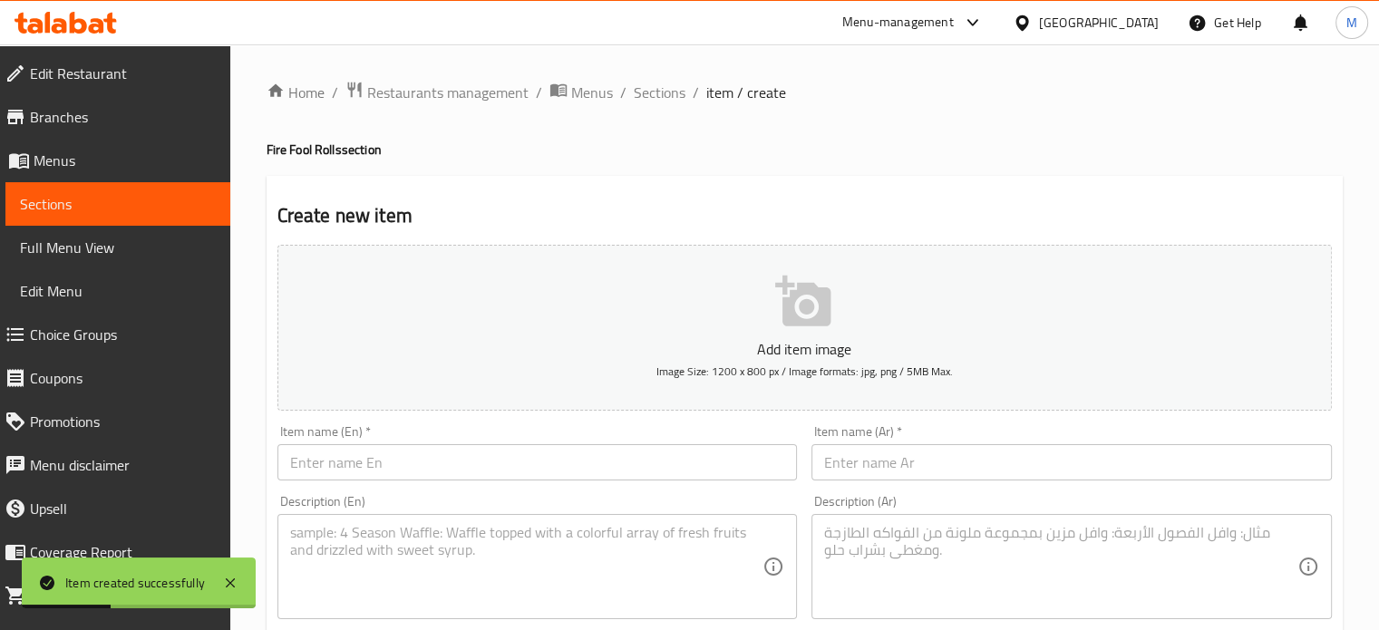
scroll to position [0, 0]
click at [876, 463] on input "text" at bounding box center [1071, 462] width 520 height 36
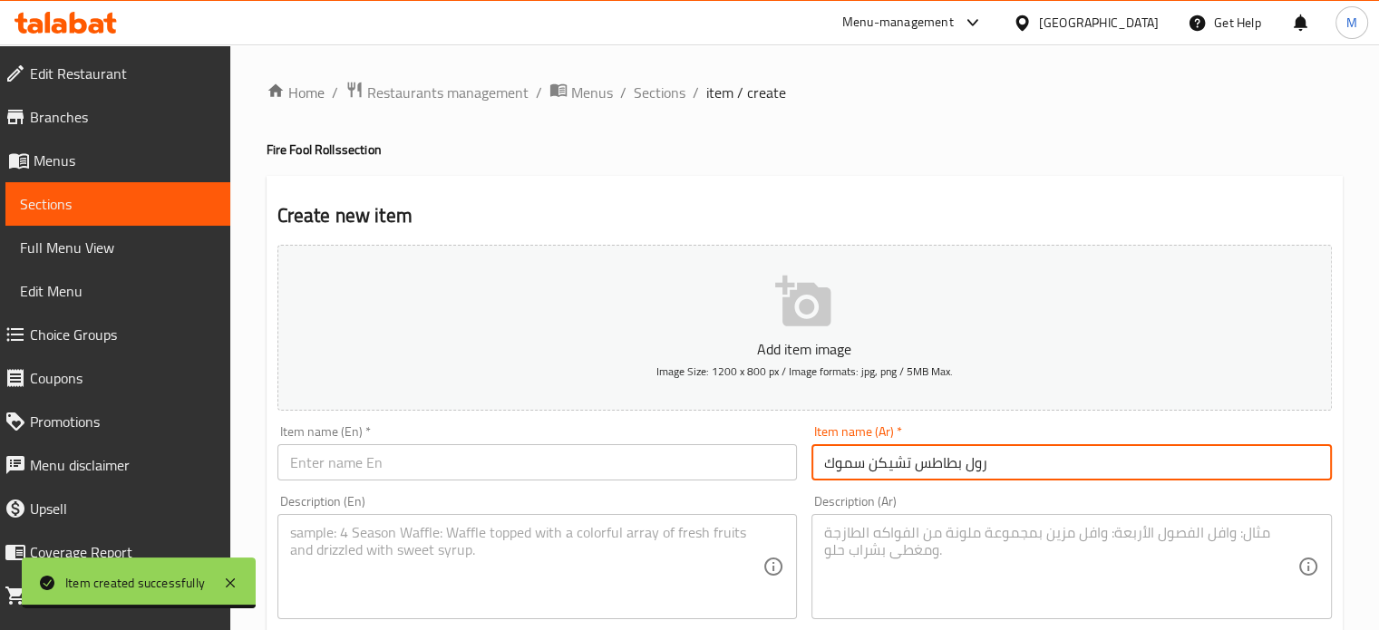
click at [876, 463] on input "رول بطاطس تشيكن سموك" at bounding box center [1071, 462] width 520 height 36
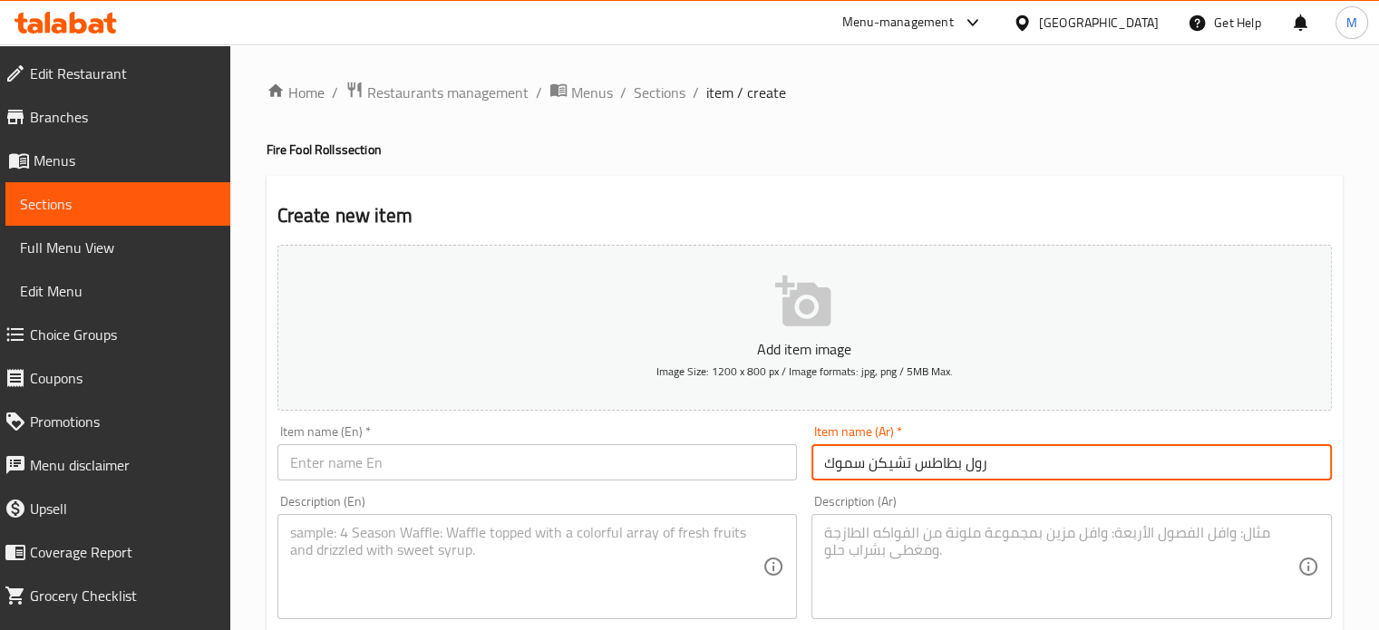
click at [876, 463] on input "رول بطاطس تشيكن سموك" at bounding box center [1071, 462] width 520 height 36
click at [370, 485] on div "Item name (En)   * Item name (En) *" at bounding box center [537, 453] width 535 height 70
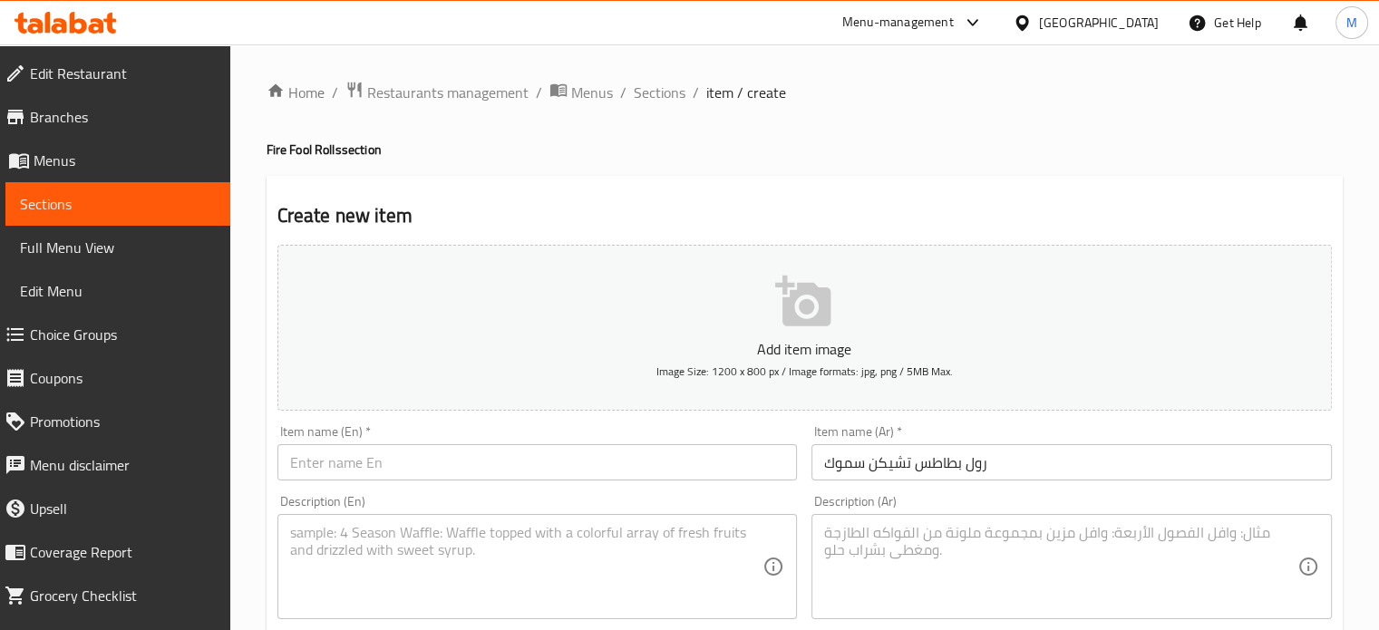
click at [381, 467] on input "text" at bounding box center [537, 462] width 520 height 36
paste input "Smoke Chicken Potato Roll"
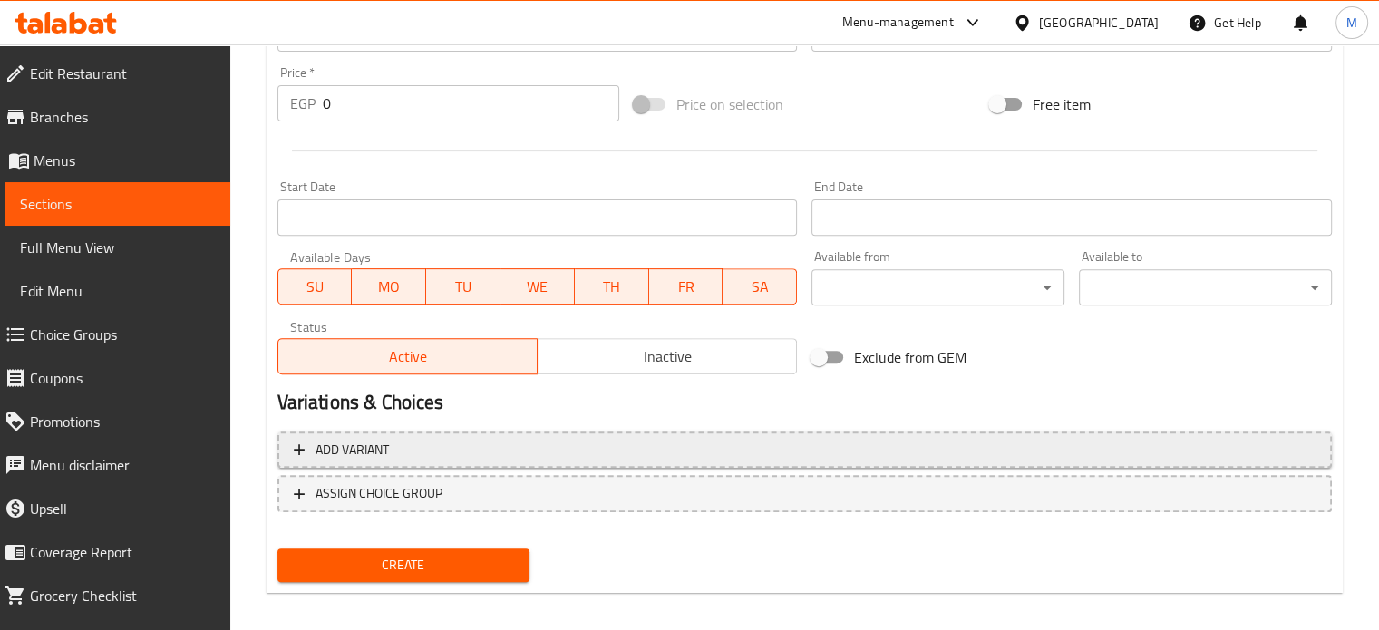
scroll to position [650, 0]
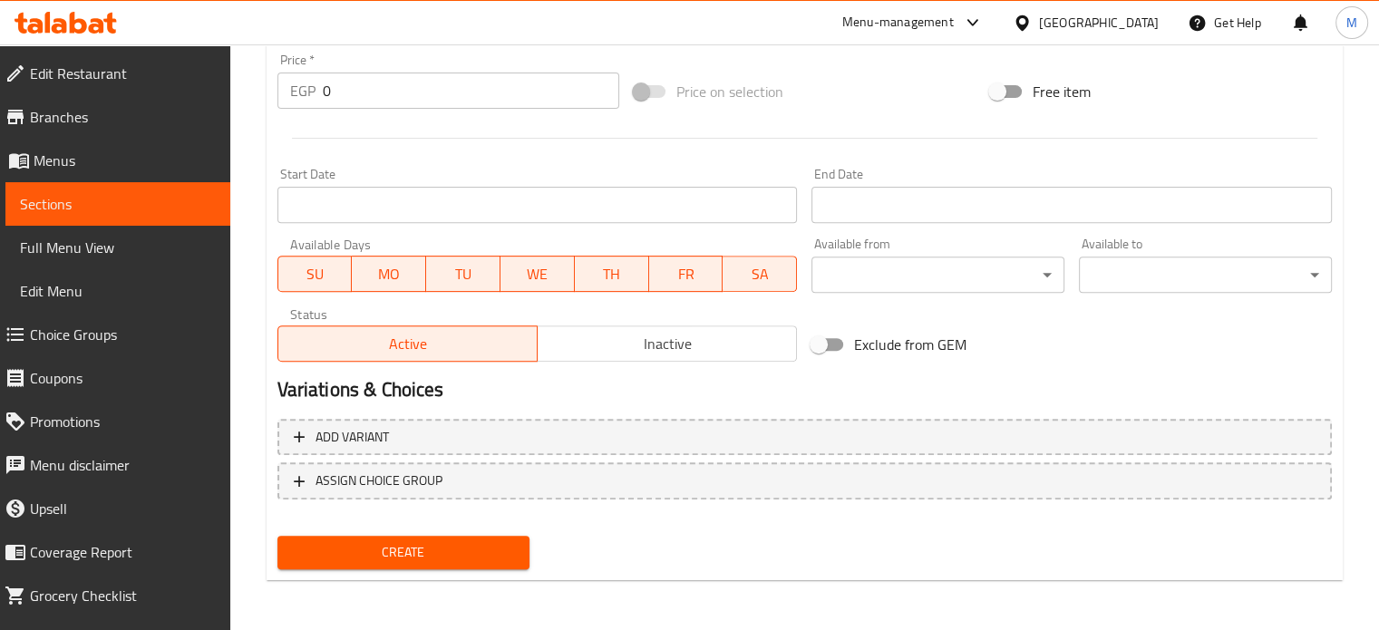
drag, startPoint x: 341, startPoint y: 87, endPoint x: 292, endPoint y: 100, distance: 50.6
click at [302, 97] on div "EGP 0 Price *" at bounding box center [448, 91] width 342 height 36
click at [390, 543] on span "Create" at bounding box center [404, 552] width 224 height 23
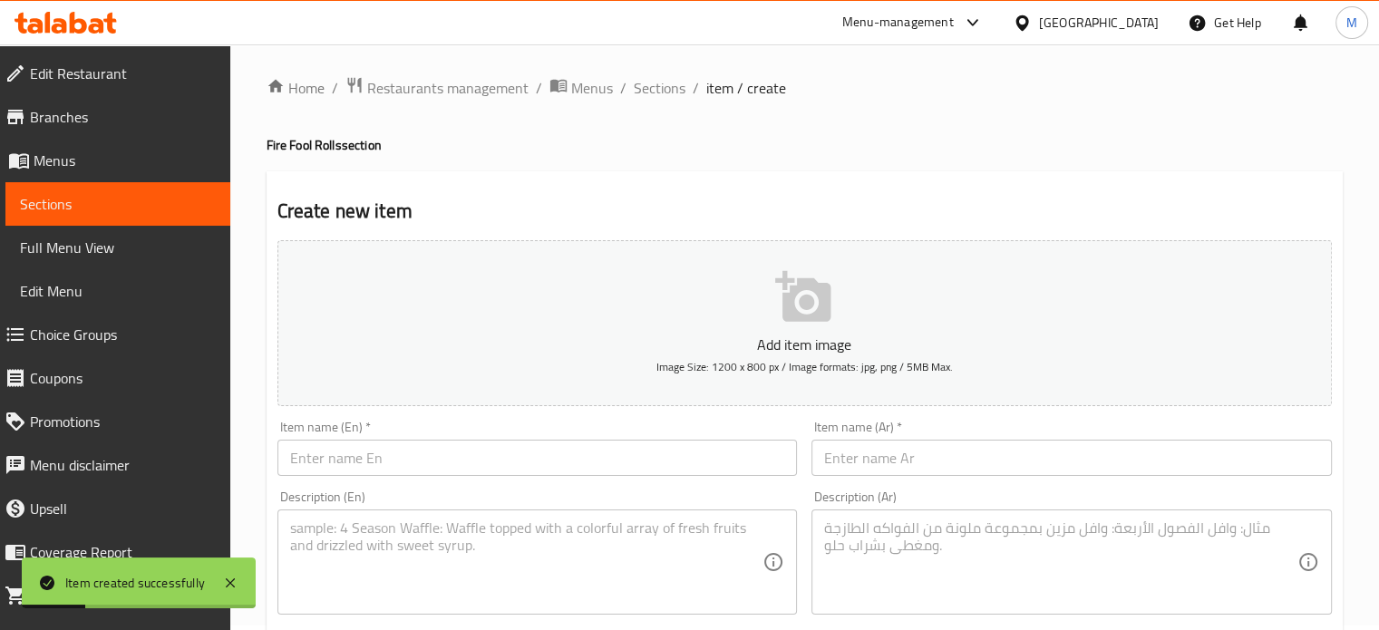
scroll to position [0, 0]
click at [856, 462] on input "text" at bounding box center [1071, 462] width 520 height 36
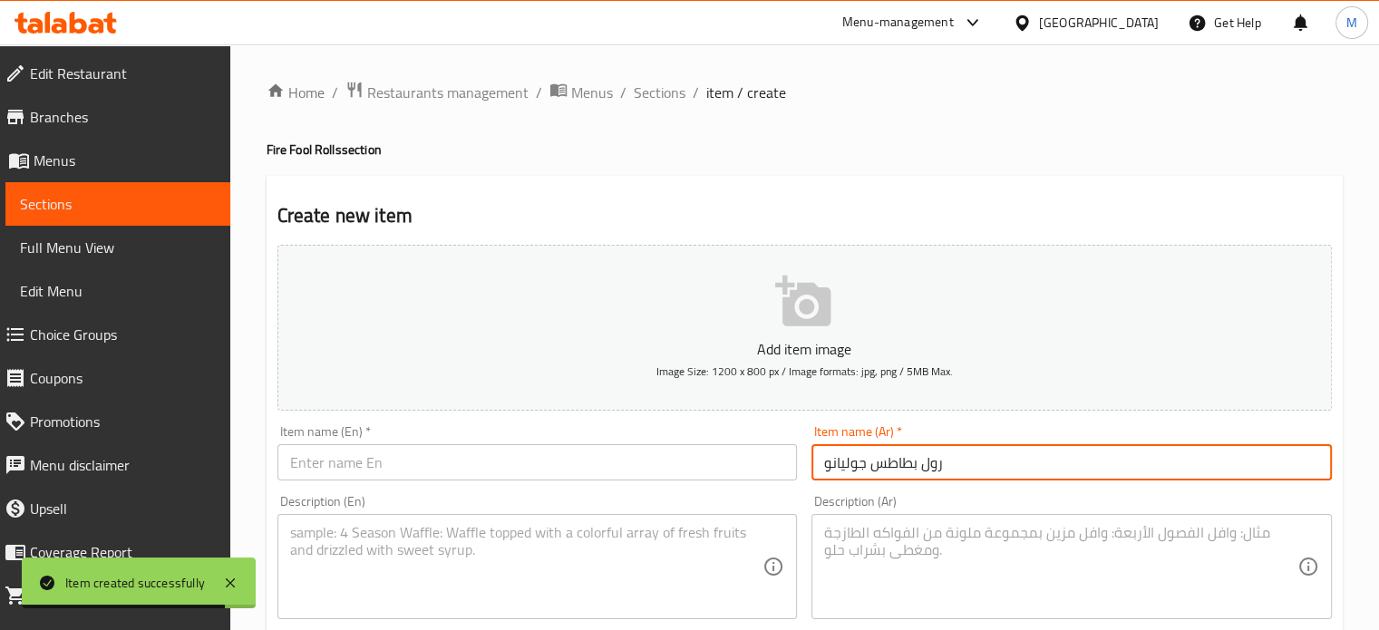
click at [856, 462] on input "رول بطاطس جوليانو" at bounding box center [1071, 462] width 520 height 36
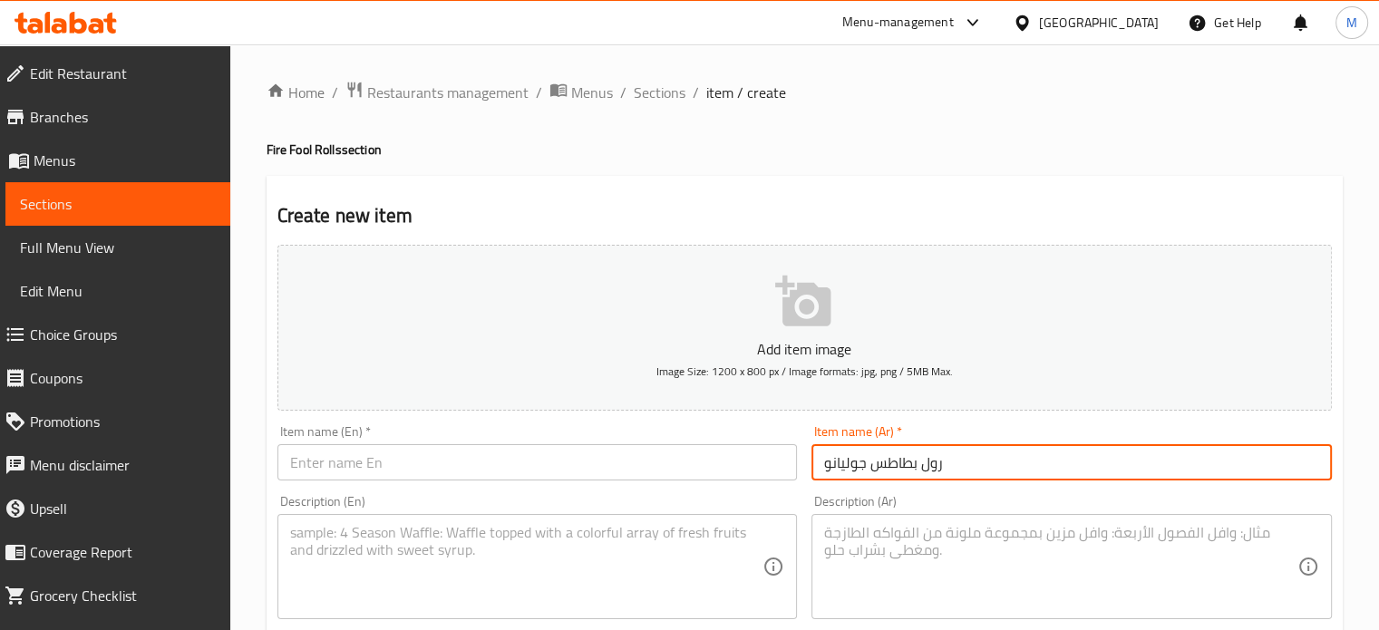
click at [418, 463] on input "text" at bounding box center [537, 462] width 520 height 36
paste input "Juliano potato roll"
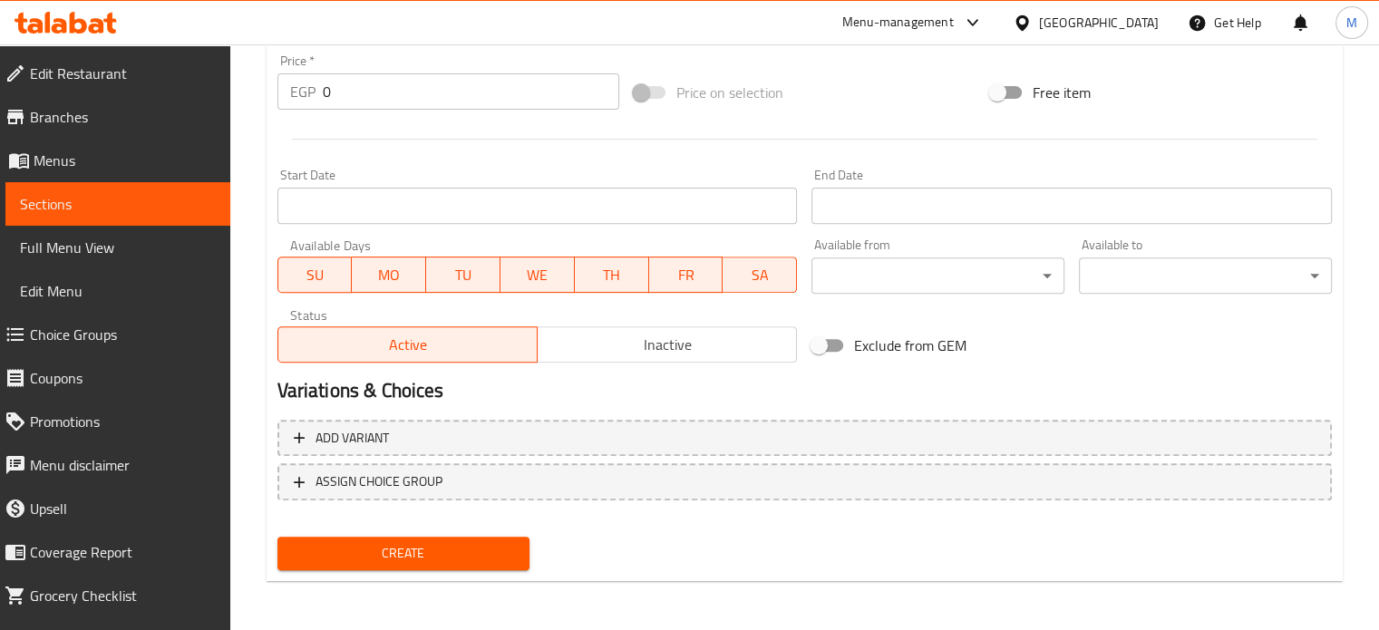
scroll to position [650, 0]
drag, startPoint x: 332, startPoint y: 79, endPoint x: 306, endPoint y: 80, distance: 25.4
click at [316, 82] on div "EGP 0 Price *" at bounding box center [448, 91] width 342 height 36
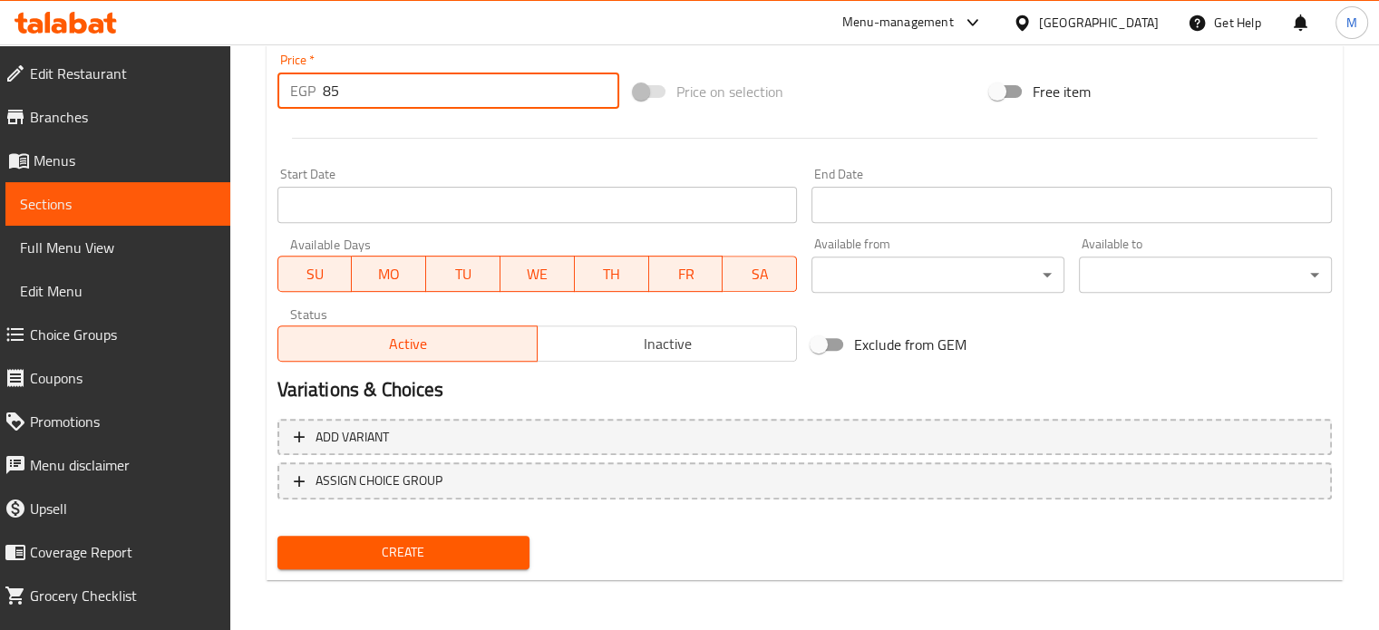
click at [892, 94] on div "Price on selection" at bounding box center [804, 91] width 356 height 49
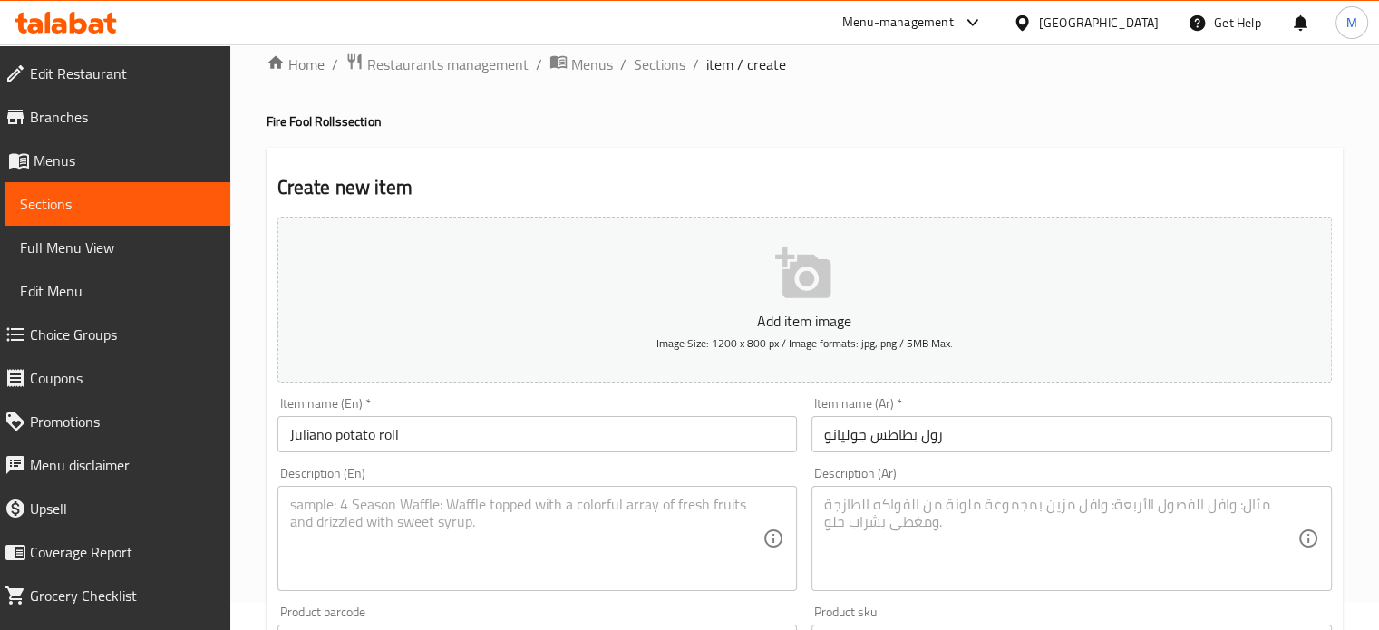
scroll to position [0, 0]
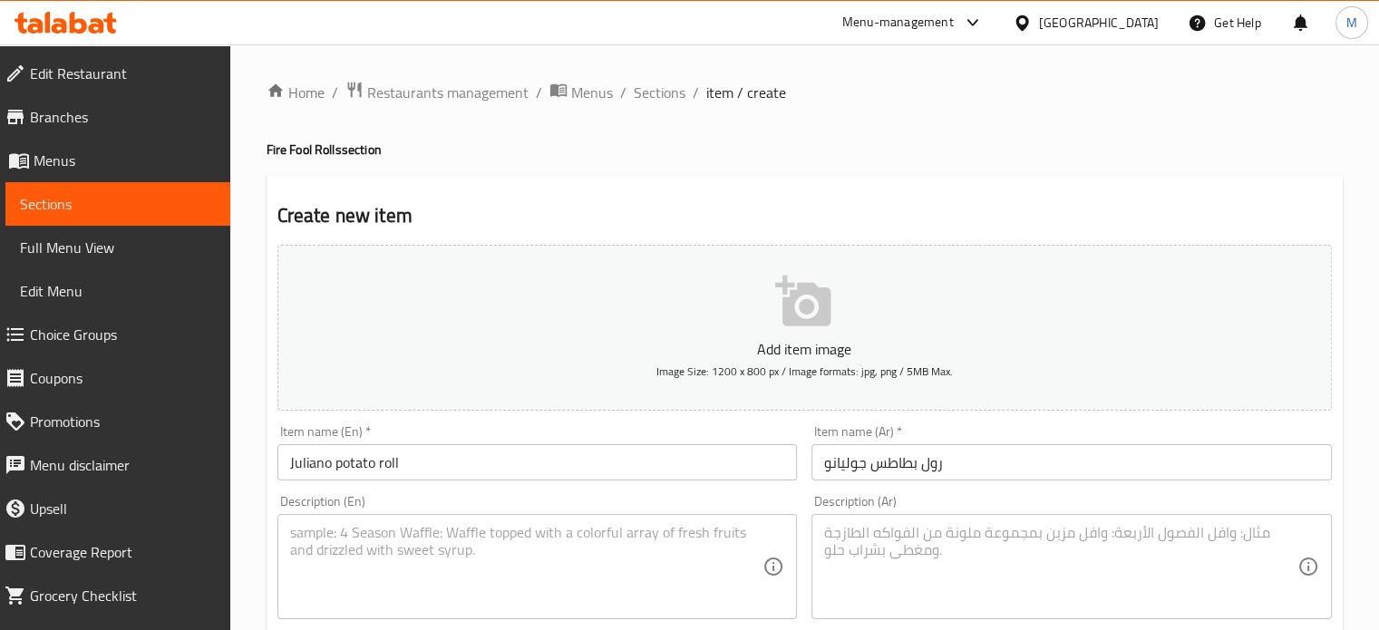
click at [932, 548] on textarea at bounding box center [1060, 567] width 473 height 86
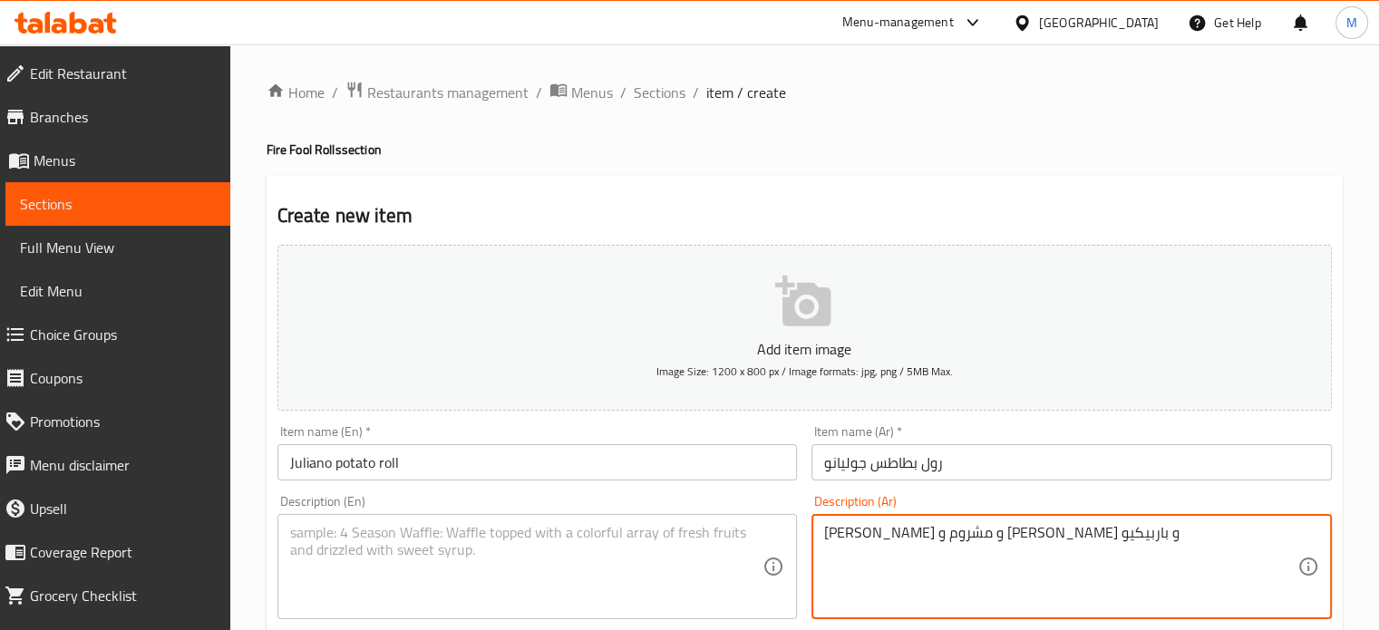
click at [932, 548] on textarea "سوسيس و مشروم و شيش طاووق و باربيكيو" at bounding box center [1060, 567] width 473 height 86
click at [379, 539] on textarea at bounding box center [526, 567] width 473 height 86
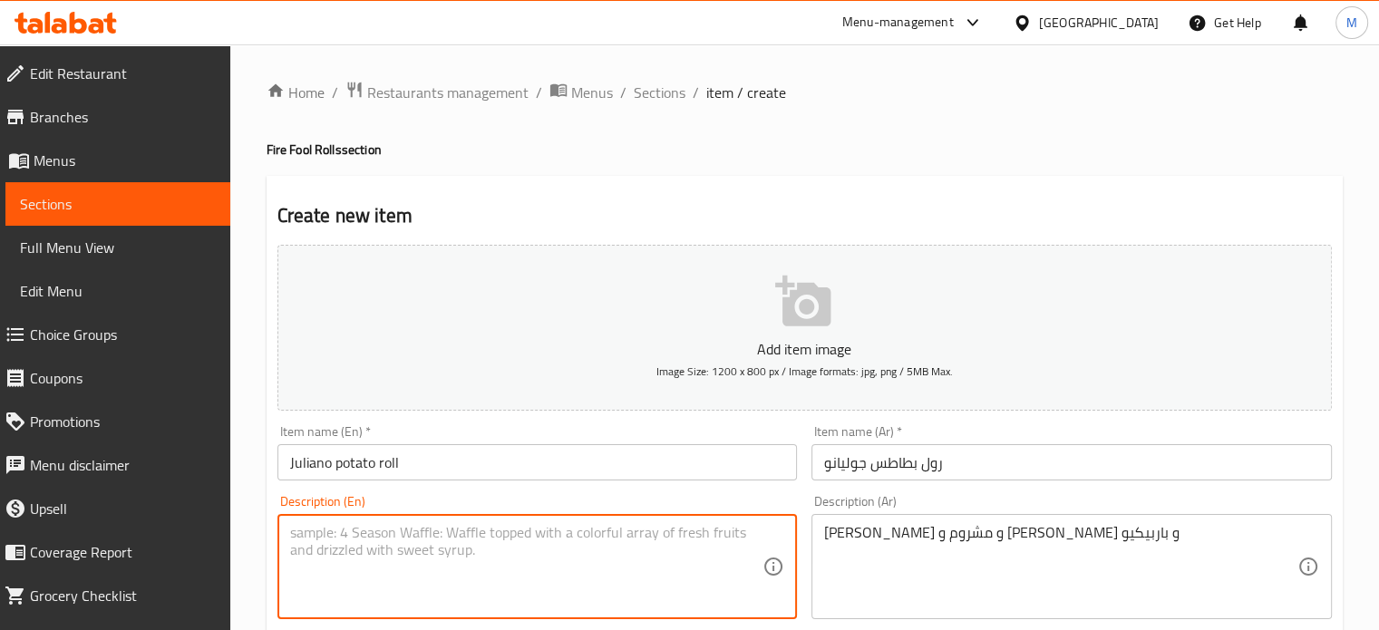
paste textarea "Sausage, mushroom, shish tawook and barbecue"
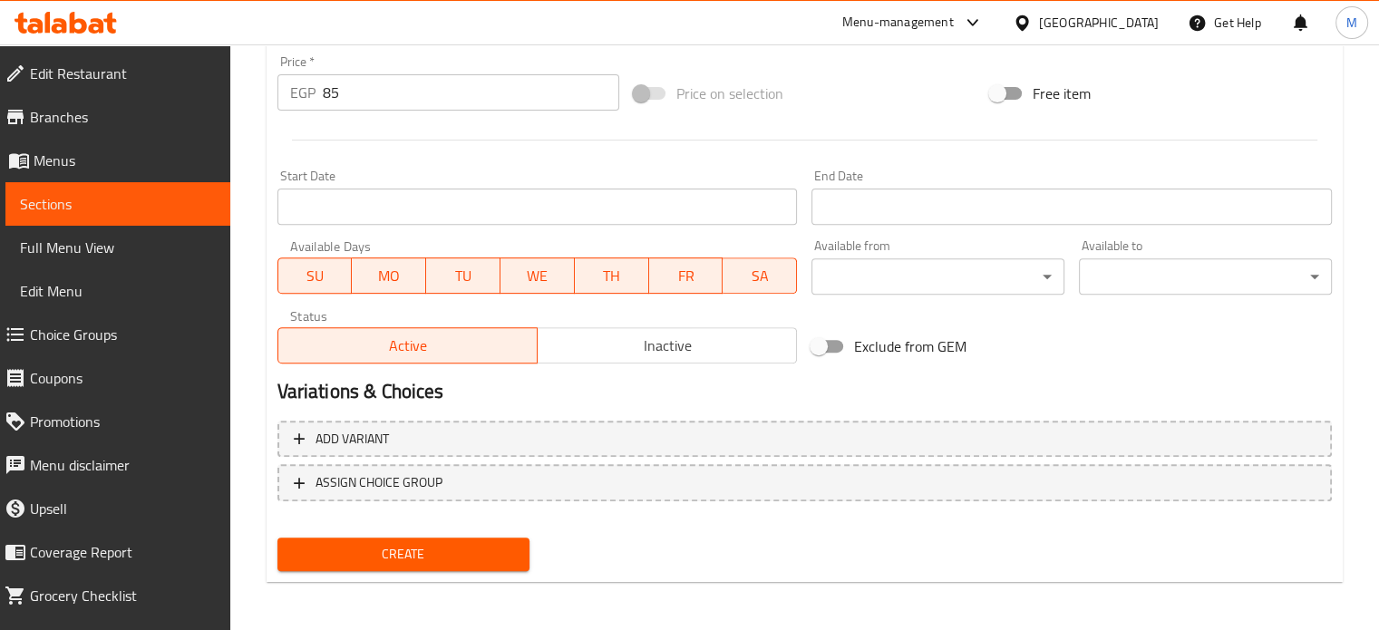
scroll to position [650, 0]
click at [432, 558] on span "Create" at bounding box center [404, 552] width 224 height 23
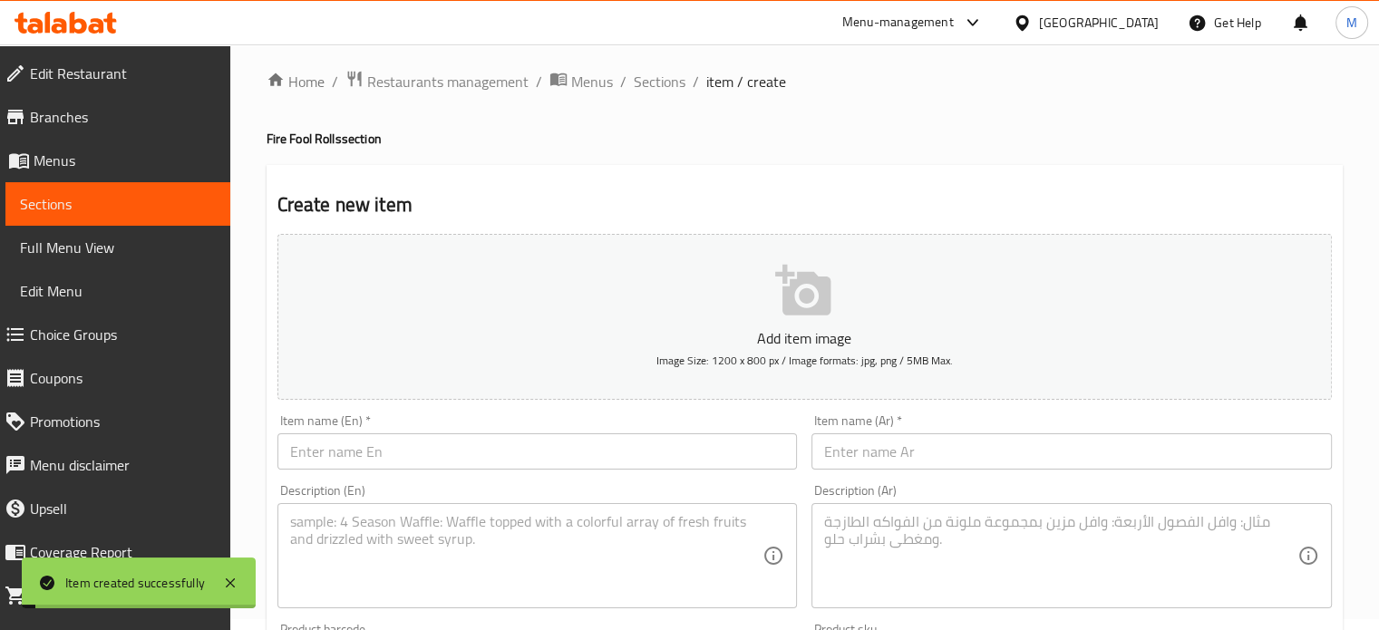
scroll to position [0, 0]
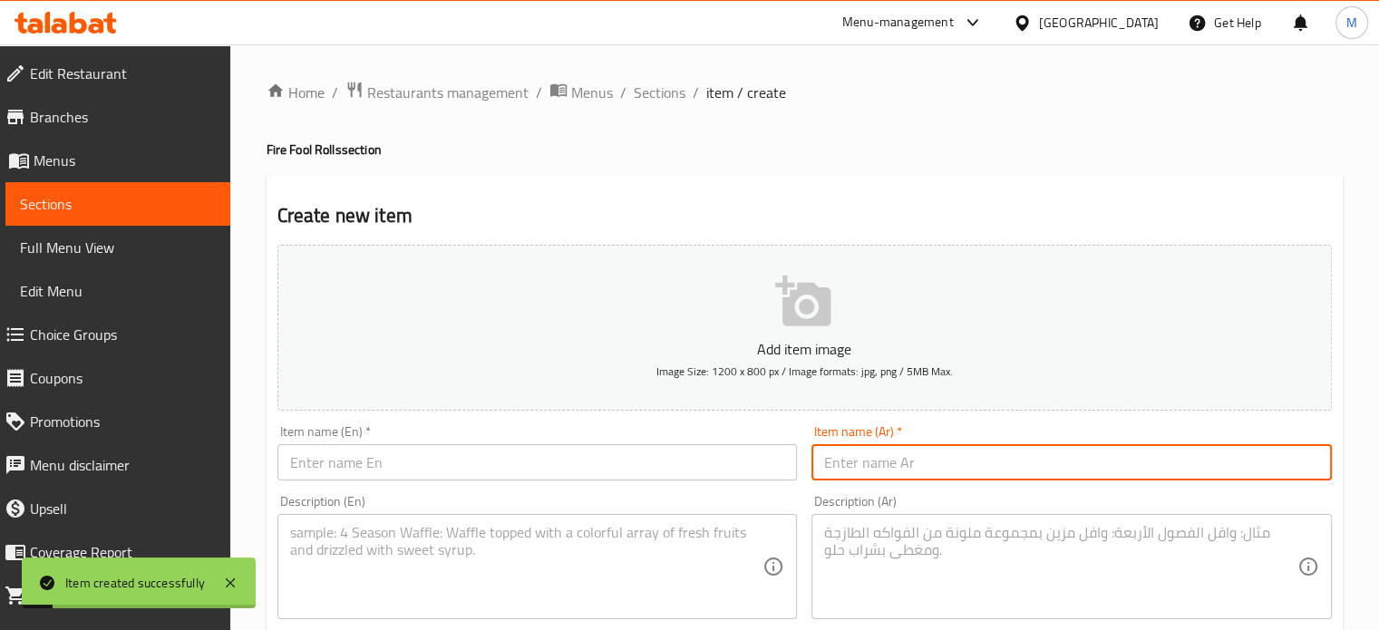
click at [887, 463] on input "text" at bounding box center [1071, 462] width 520 height 36
click at [887, 463] on input "رول شاورما سورى" at bounding box center [1071, 462] width 520 height 36
paste input "Syrian shawarma roll"
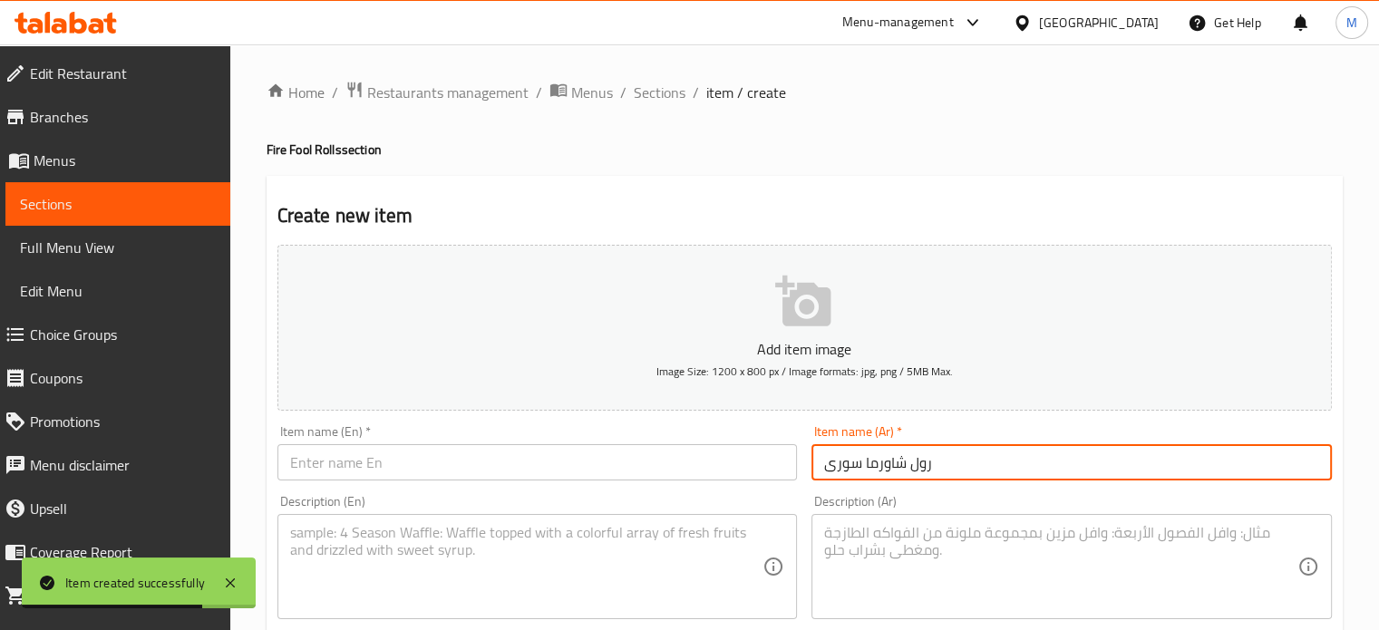
click at [424, 463] on input "text" at bounding box center [537, 462] width 520 height 36
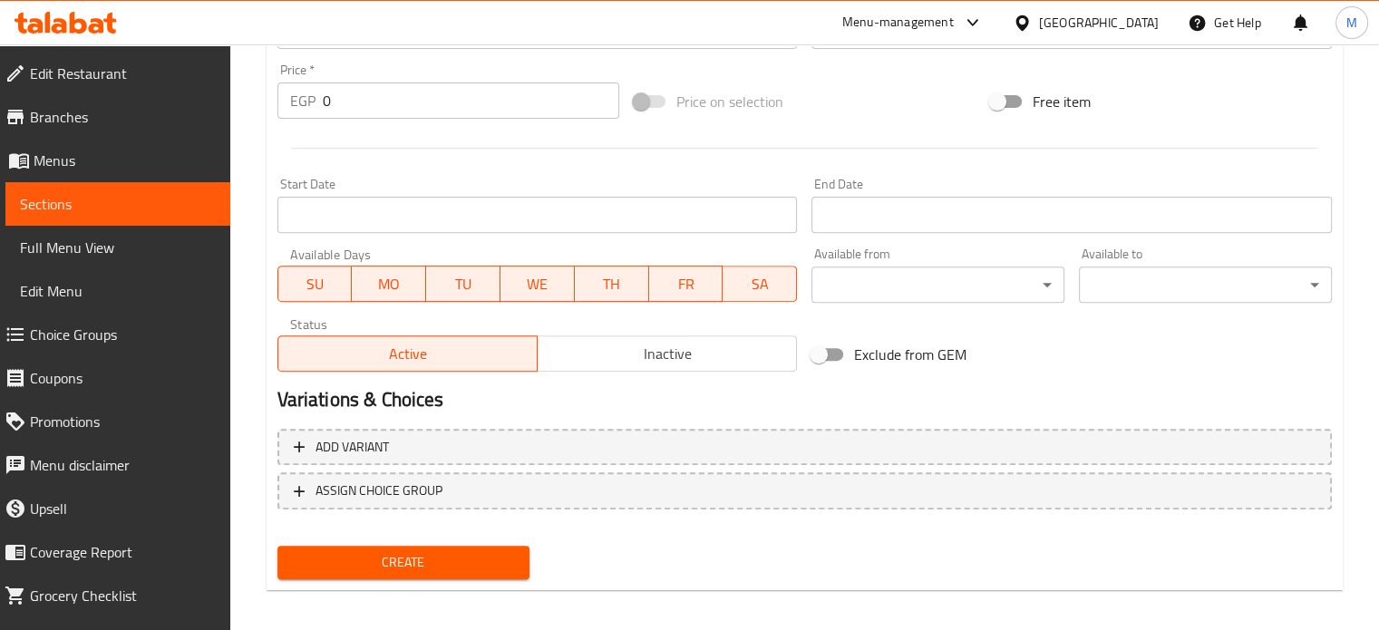
scroll to position [650, 0]
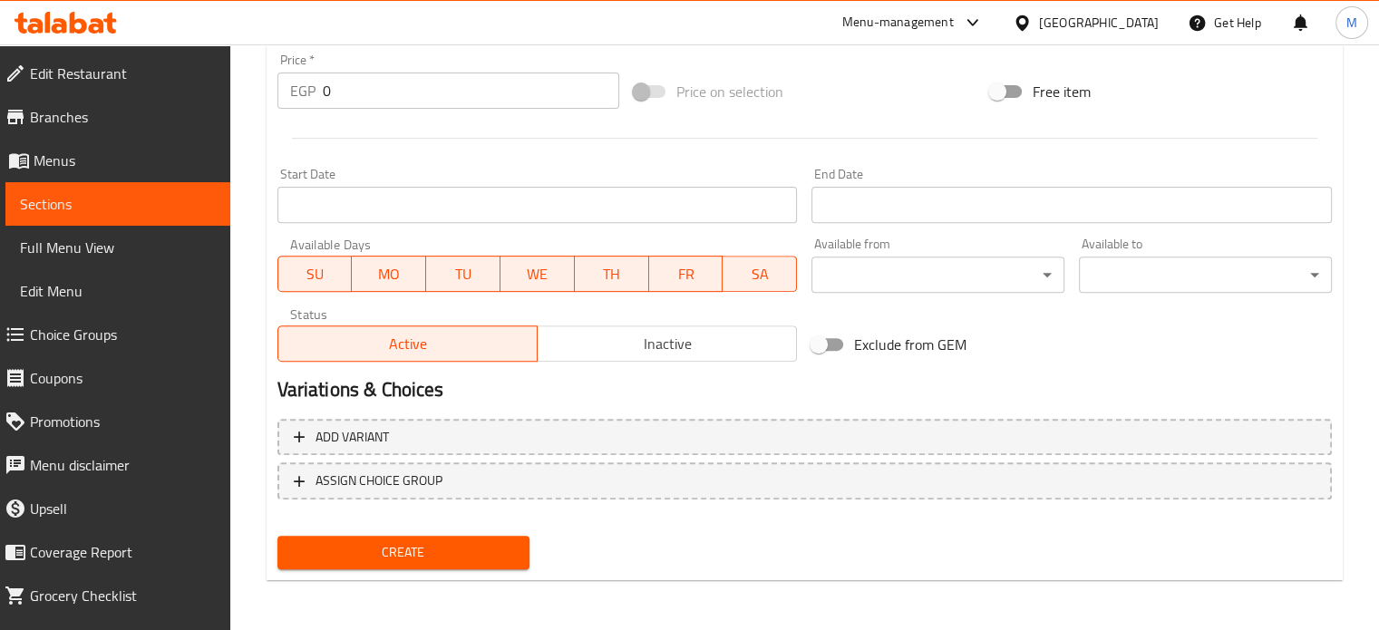
click at [310, 92] on div "EGP 0 Price *" at bounding box center [448, 91] width 342 height 36
click at [417, 547] on span "Create" at bounding box center [404, 552] width 224 height 23
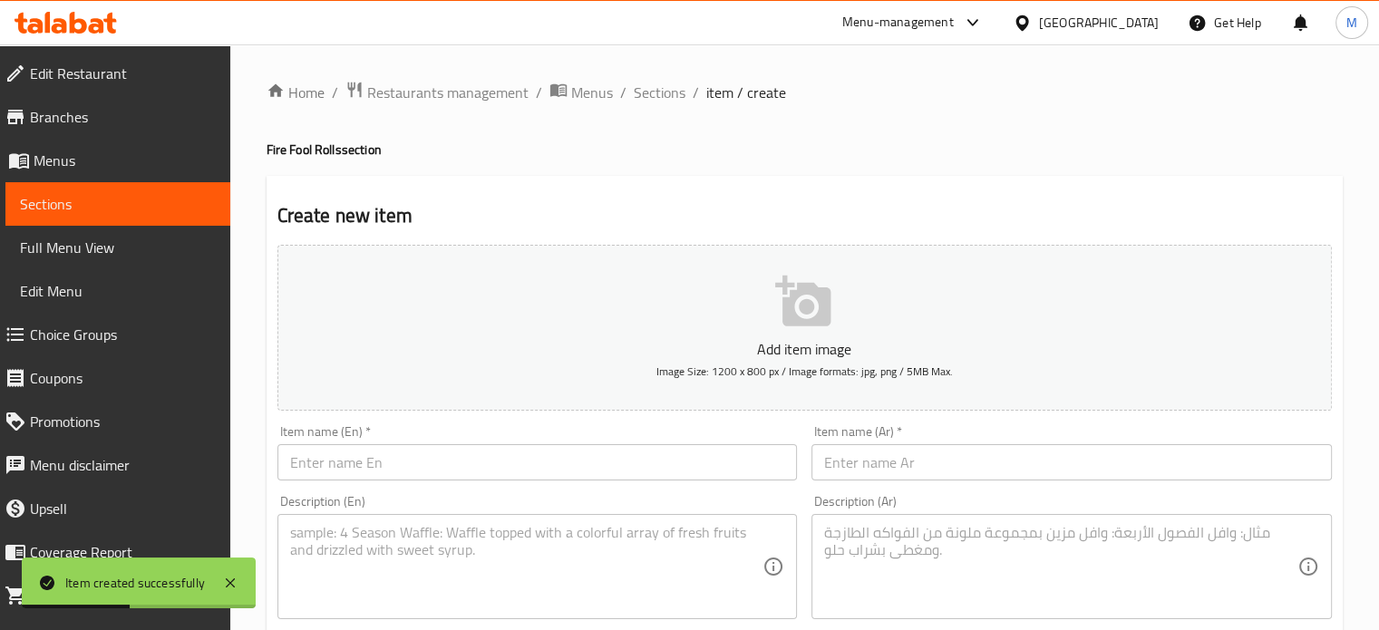
scroll to position [0, 0]
click at [669, 82] on span "Sections" at bounding box center [660, 93] width 52 height 22
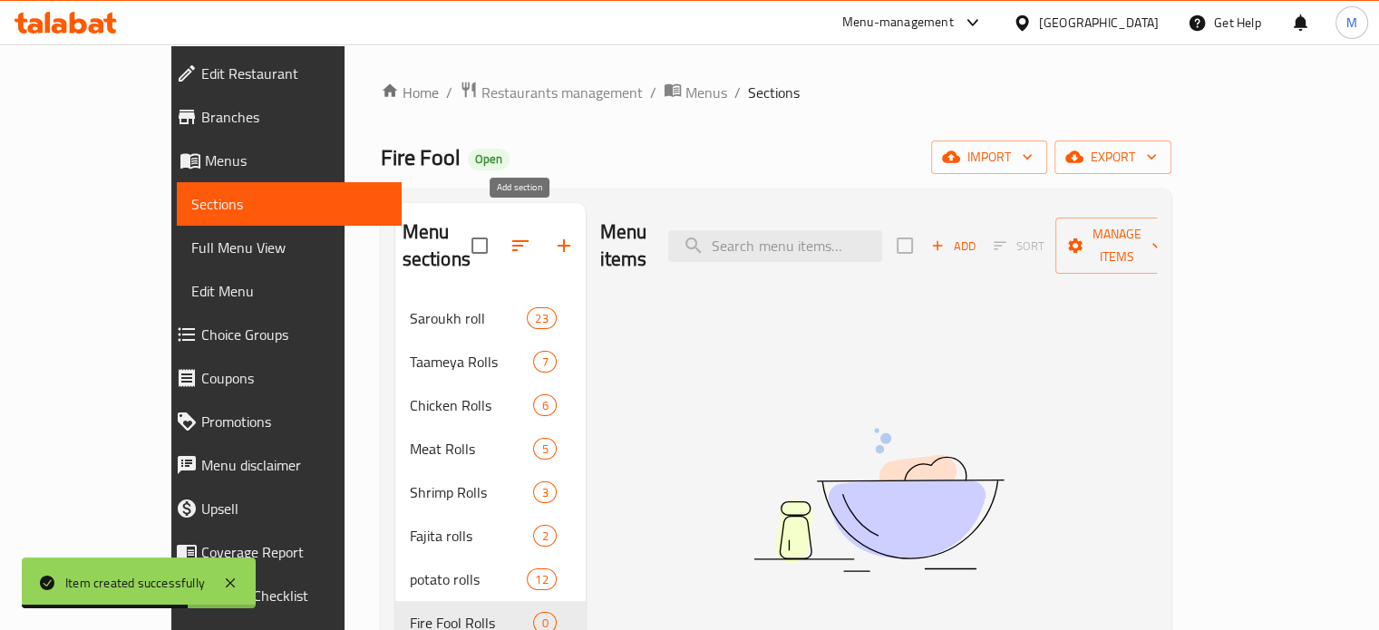
click at [553, 235] on icon "button" at bounding box center [564, 246] width 22 height 22
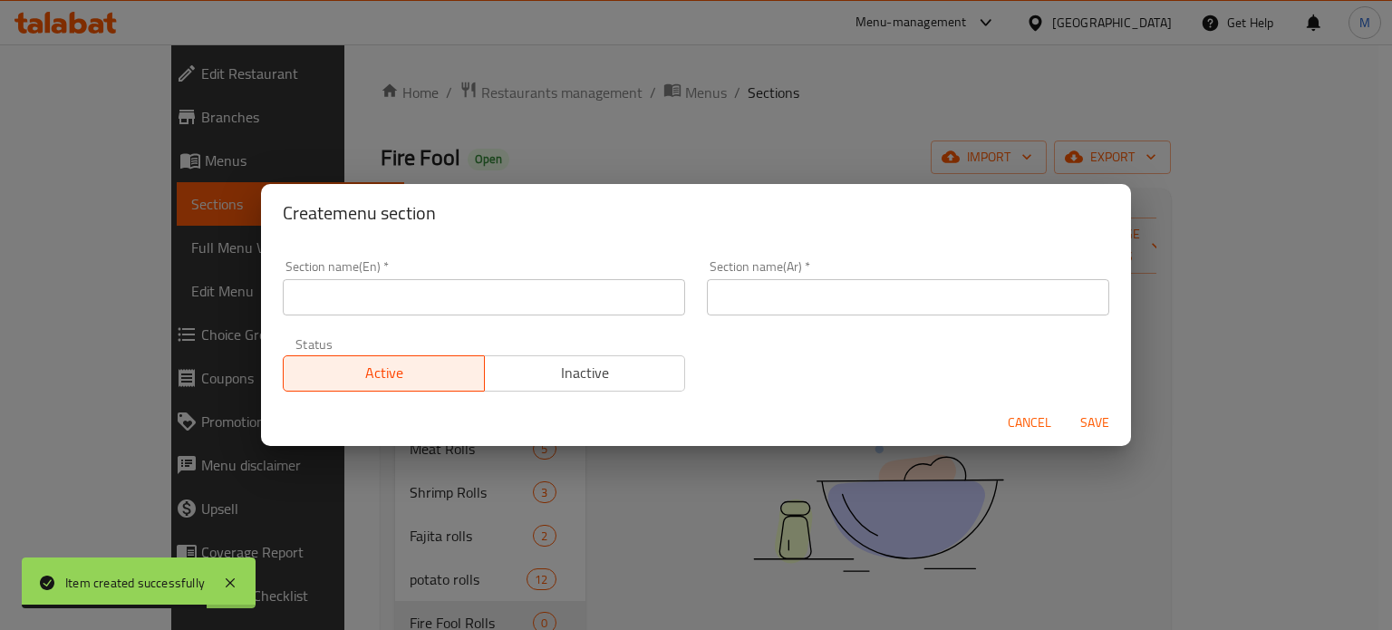
click at [769, 286] on input "text" at bounding box center [908, 297] width 402 height 36
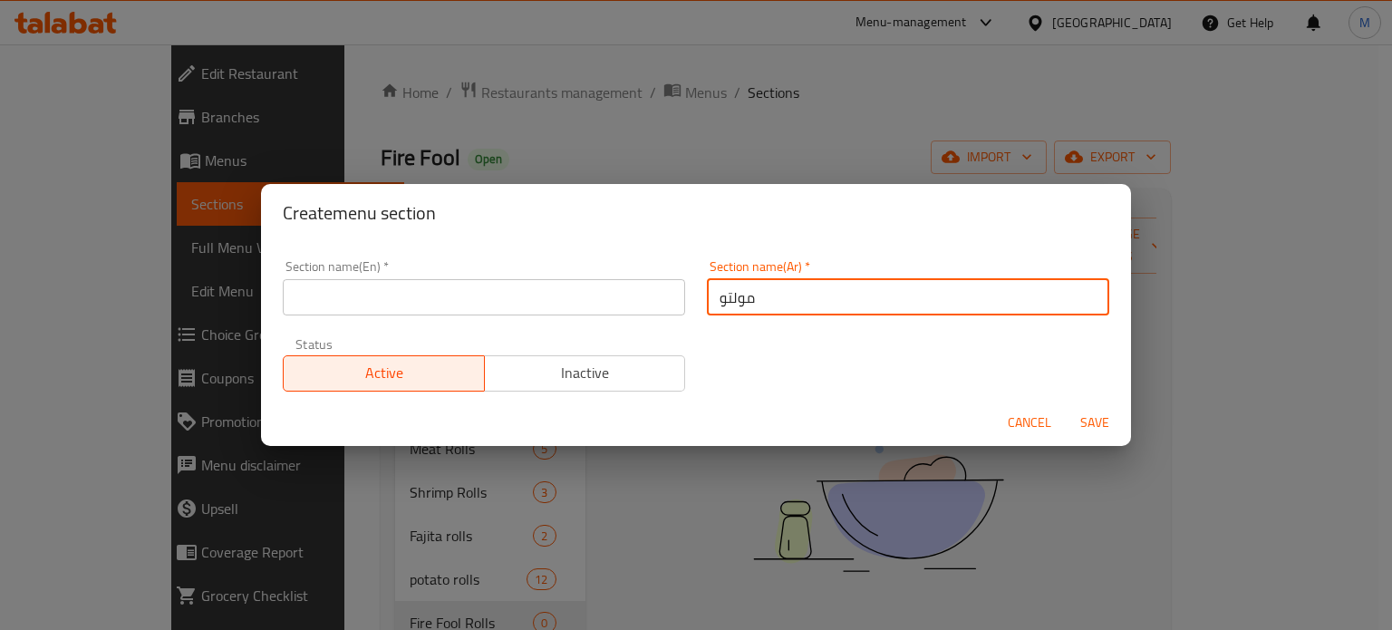
click at [612, 291] on input "text" at bounding box center [484, 297] width 402 height 36
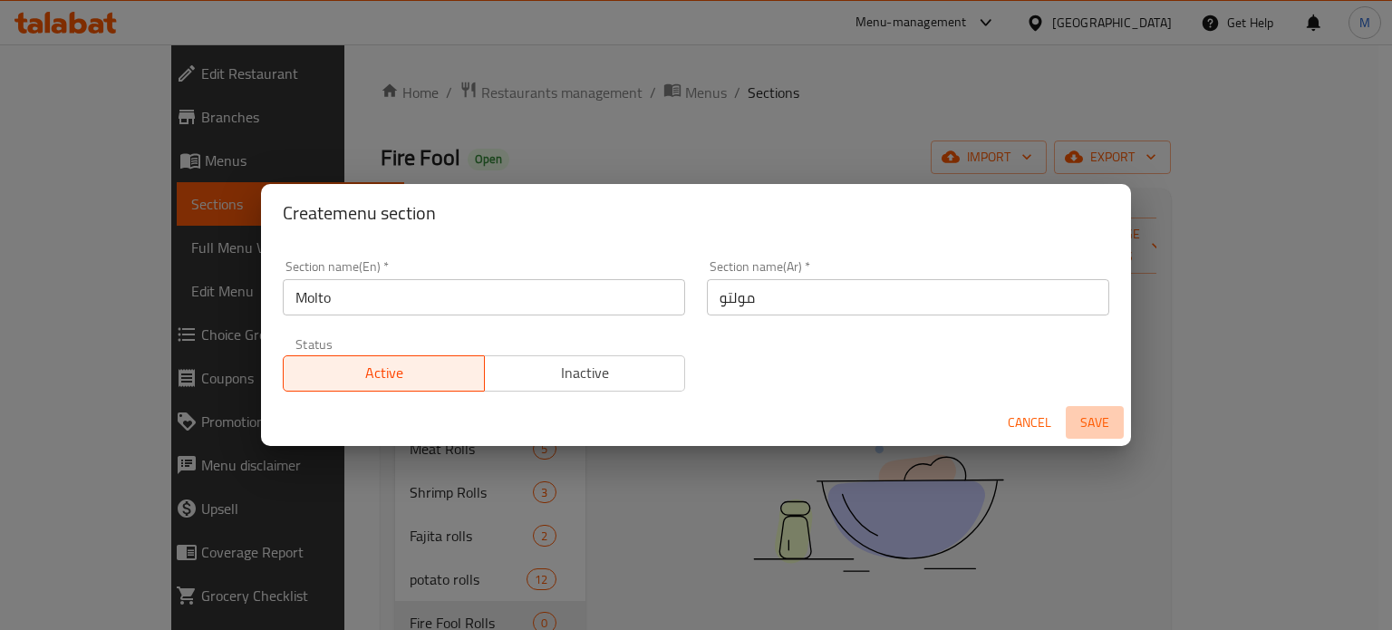
click at [1093, 425] on span "Save" at bounding box center [1095, 423] width 44 height 23
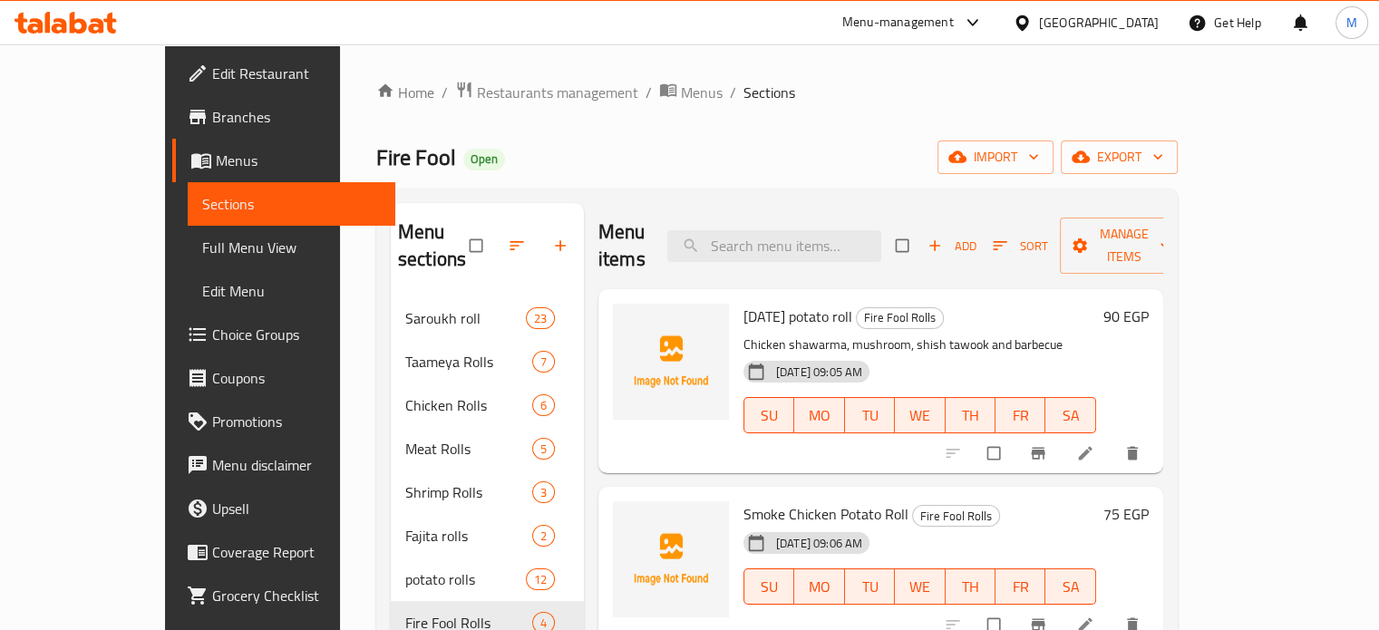
click at [952, 29] on div "Menu-management" at bounding box center [898, 23] width 112 height 22
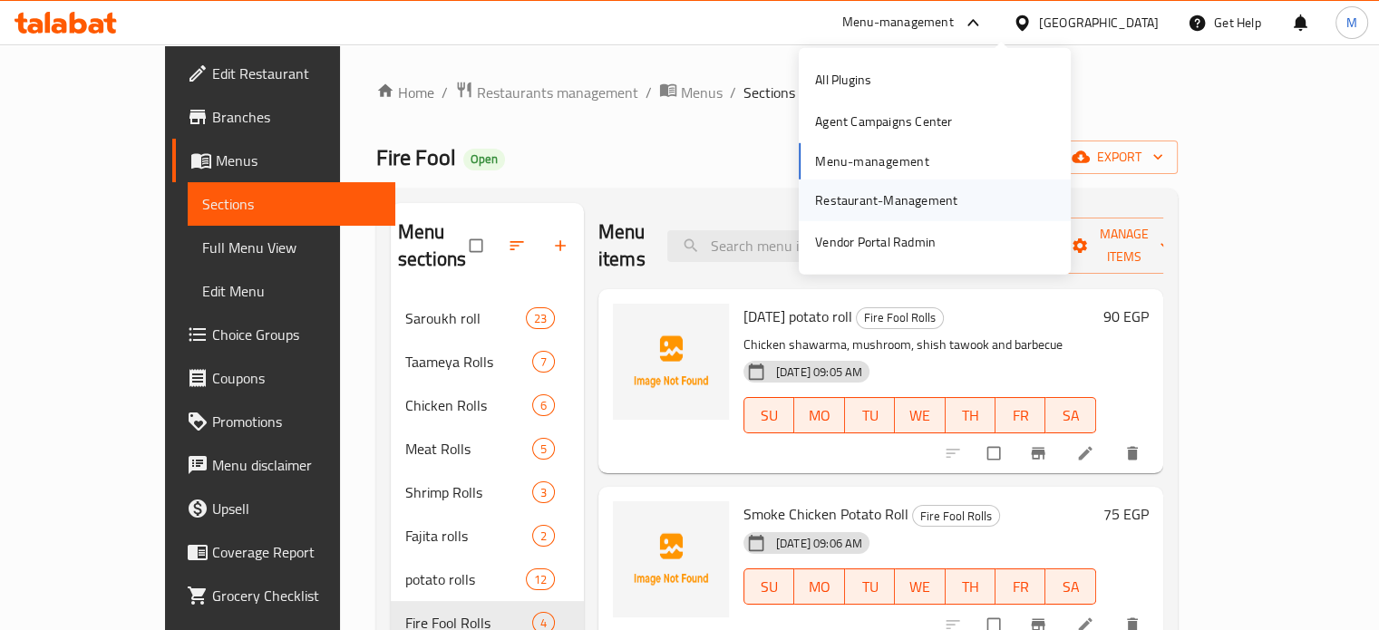
click at [868, 190] on div "Restaurant-Management" at bounding box center [886, 200] width 142 height 20
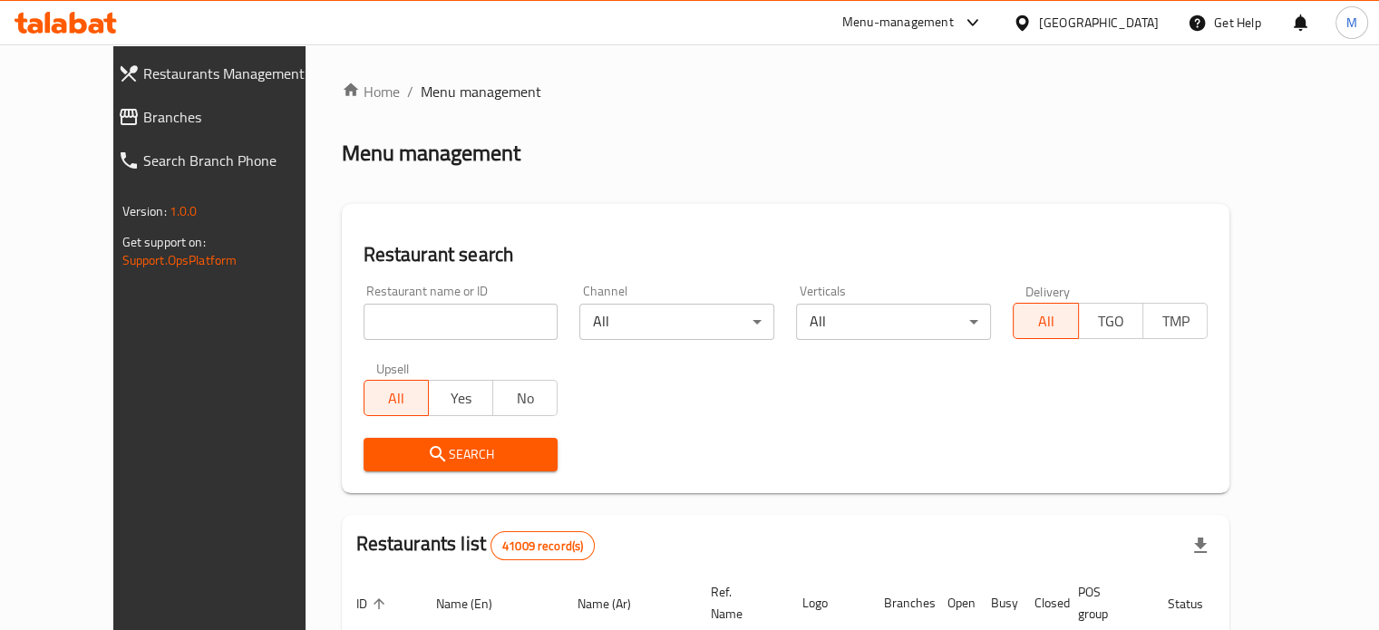
click at [389, 328] on input "search" at bounding box center [461, 322] width 195 height 36
paste input "700166"
type input "700166"
click button "Search" at bounding box center [461, 455] width 195 height 34
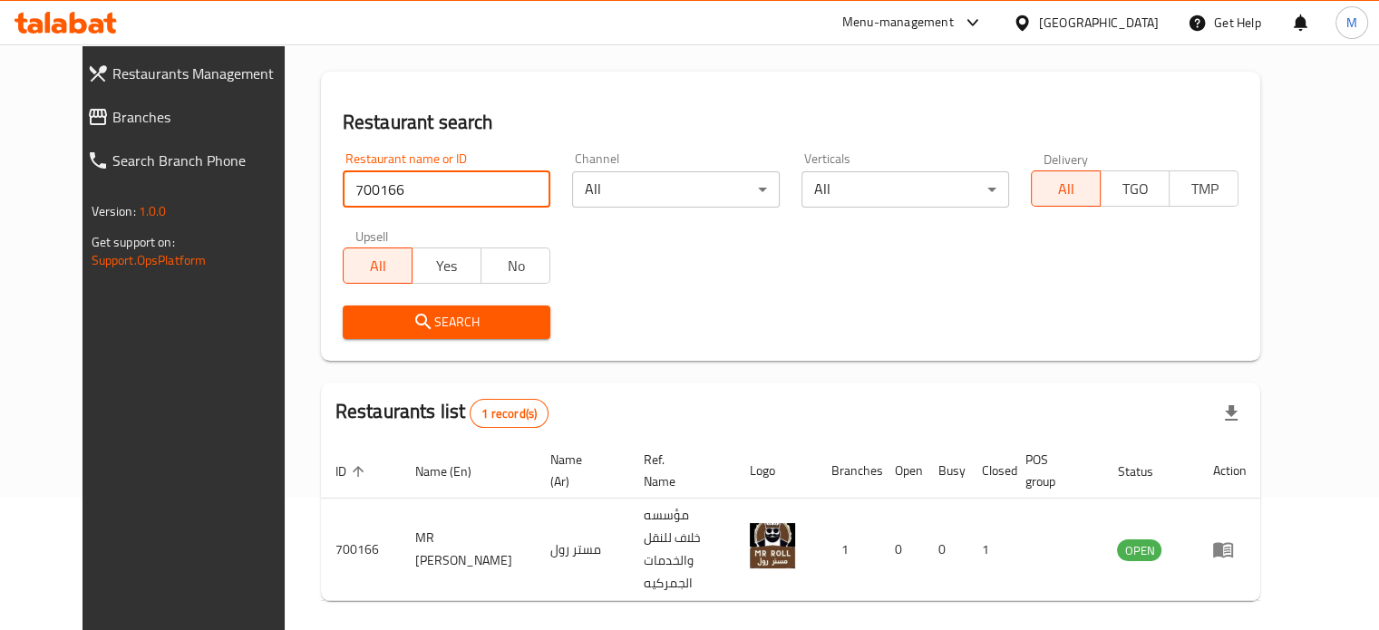
scroll to position [163, 0]
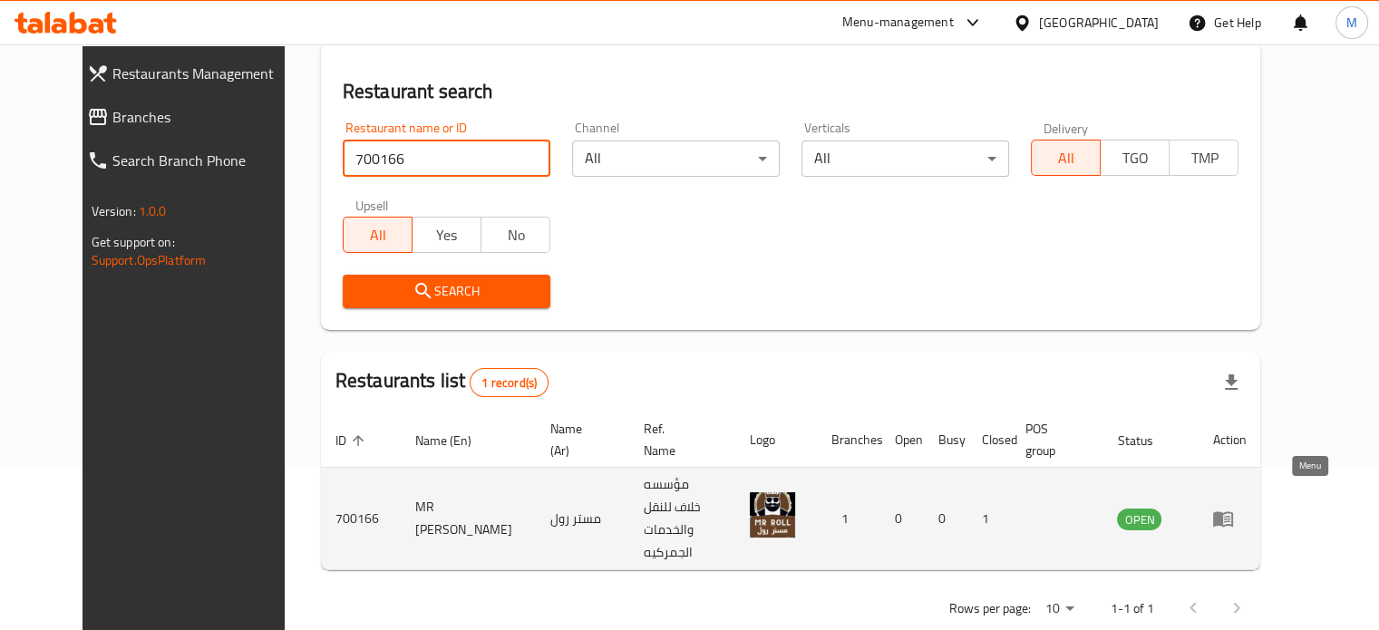
click at [1230, 516] on icon "enhanced table" at bounding box center [1227, 519] width 6 height 7
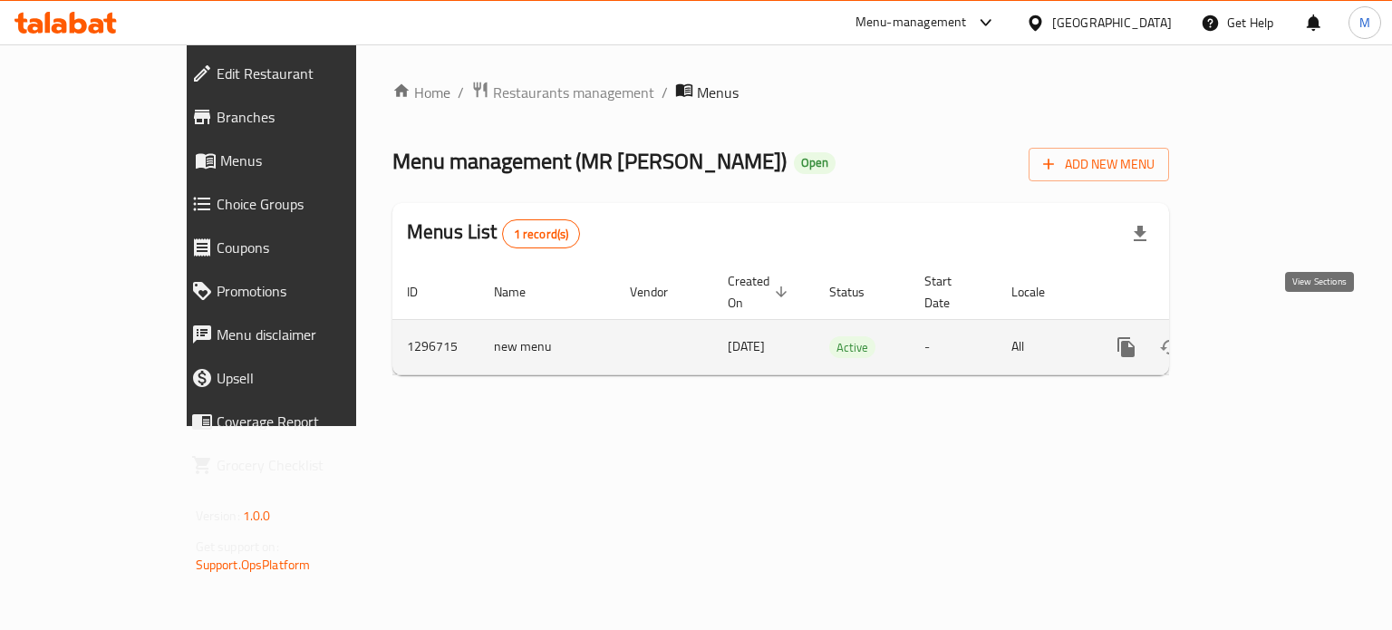
click at [1266, 339] on icon "enhanced table" at bounding box center [1257, 347] width 16 height 16
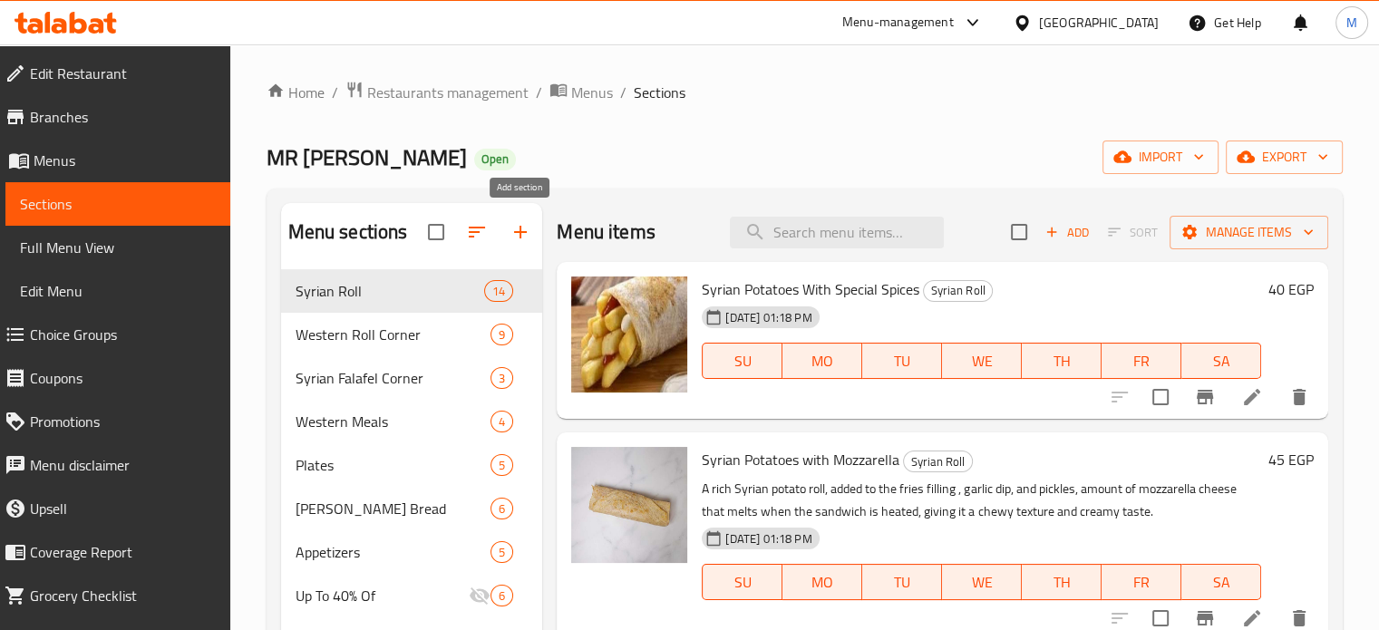
click at [531, 239] on button "button" at bounding box center [521, 232] width 44 height 44
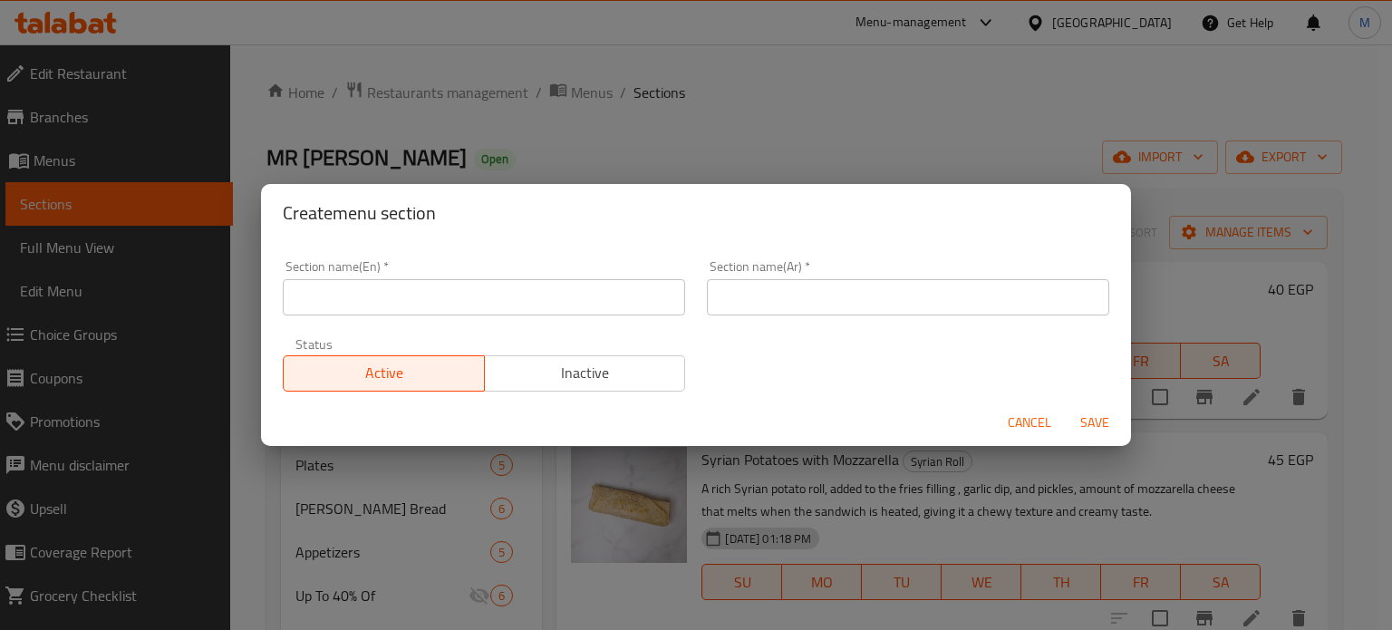
click at [808, 300] on input "text" at bounding box center [908, 297] width 402 height 36
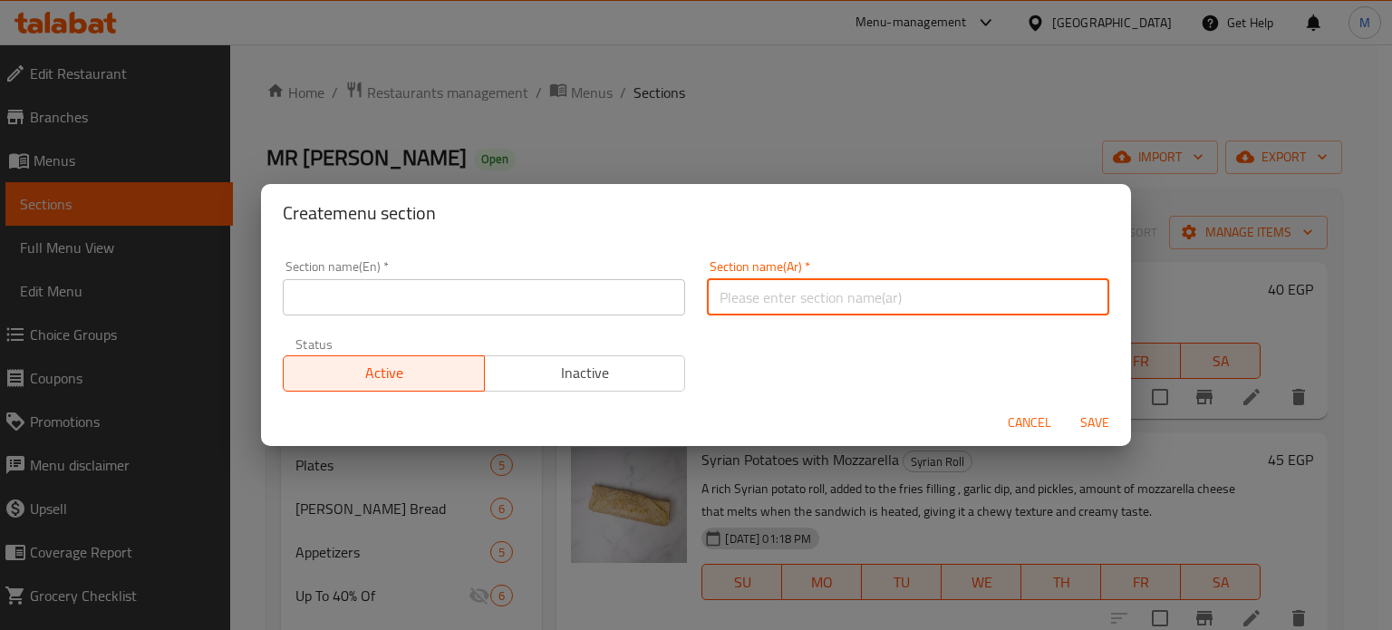
type input "خصومات تصل إلى 40%"
click at [566, 286] on input "text" at bounding box center [484, 297] width 402 height 36
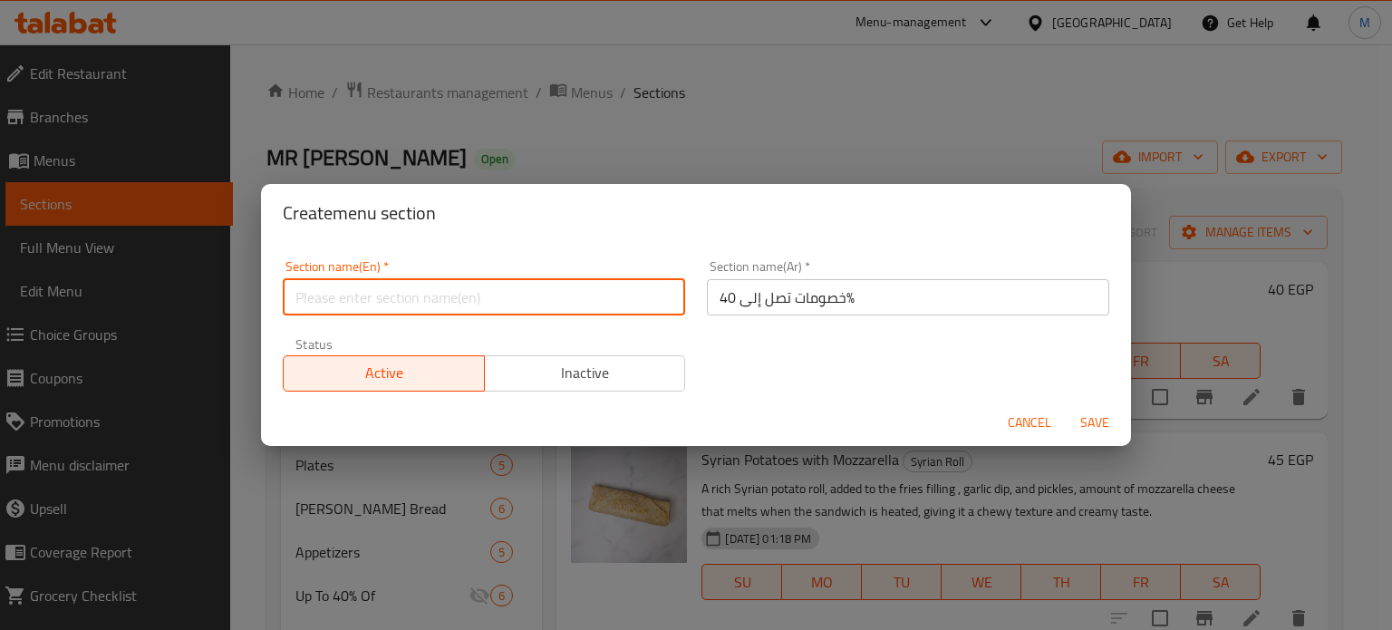
type input "Up To 40% Of"
click at [641, 370] on span "Inactive" at bounding box center [585, 373] width 187 height 26
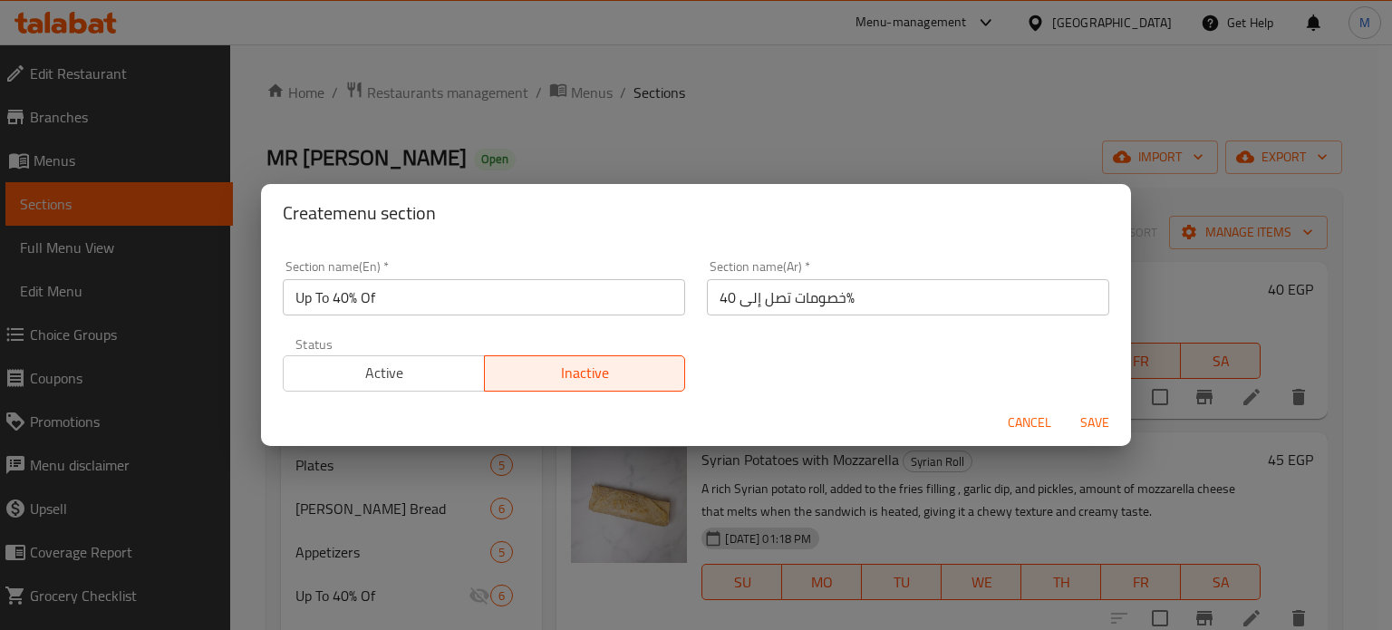
click at [1090, 418] on span "Save" at bounding box center [1095, 423] width 44 height 23
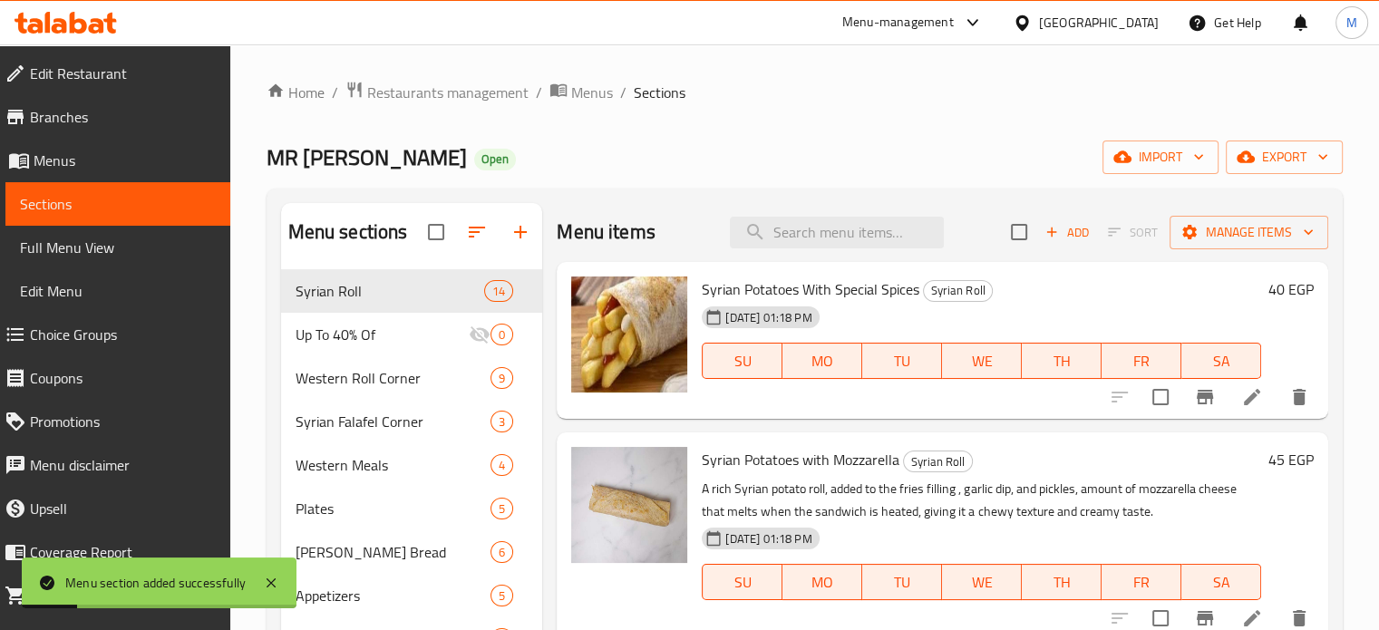
click at [483, 230] on icon "button" at bounding box center [477, 232] width 22 height 22
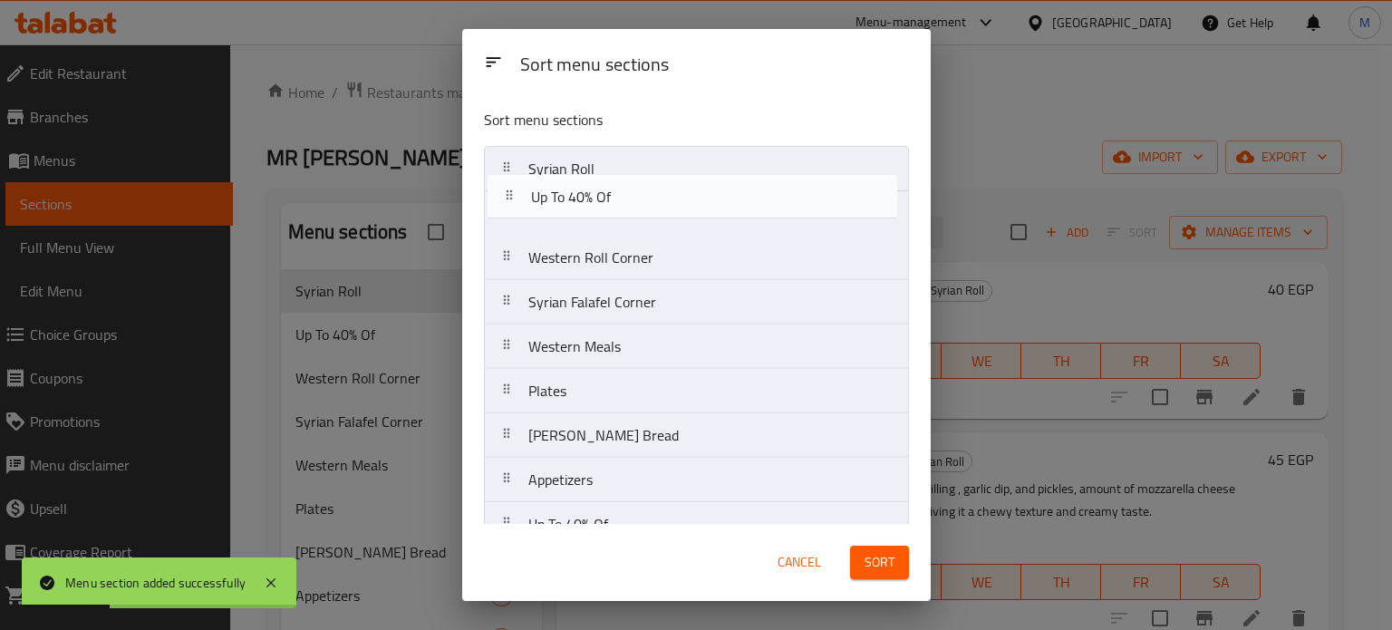
drag, startPoint x: 607, startPoint y: 221, endPoint x: 623, endPoint y: 191, distance: 33.7
click at [616, 192] on nav "Syrian Roll Up To 40% Of Western Roll Corner Syrian Falafel Corner Western Meal…" at bounding box center [696, 347] width 425 height 402
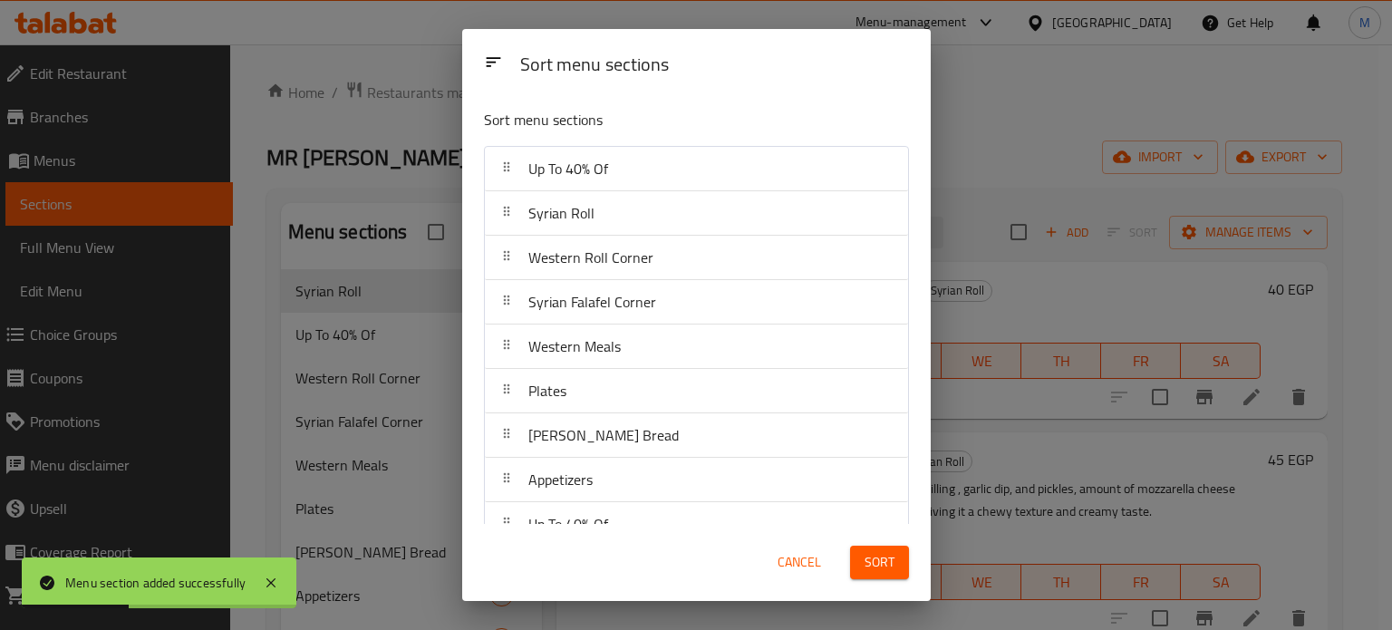
click at [876, 551] on span "Sort" at bounding box center [880, 562] width 30 height 23
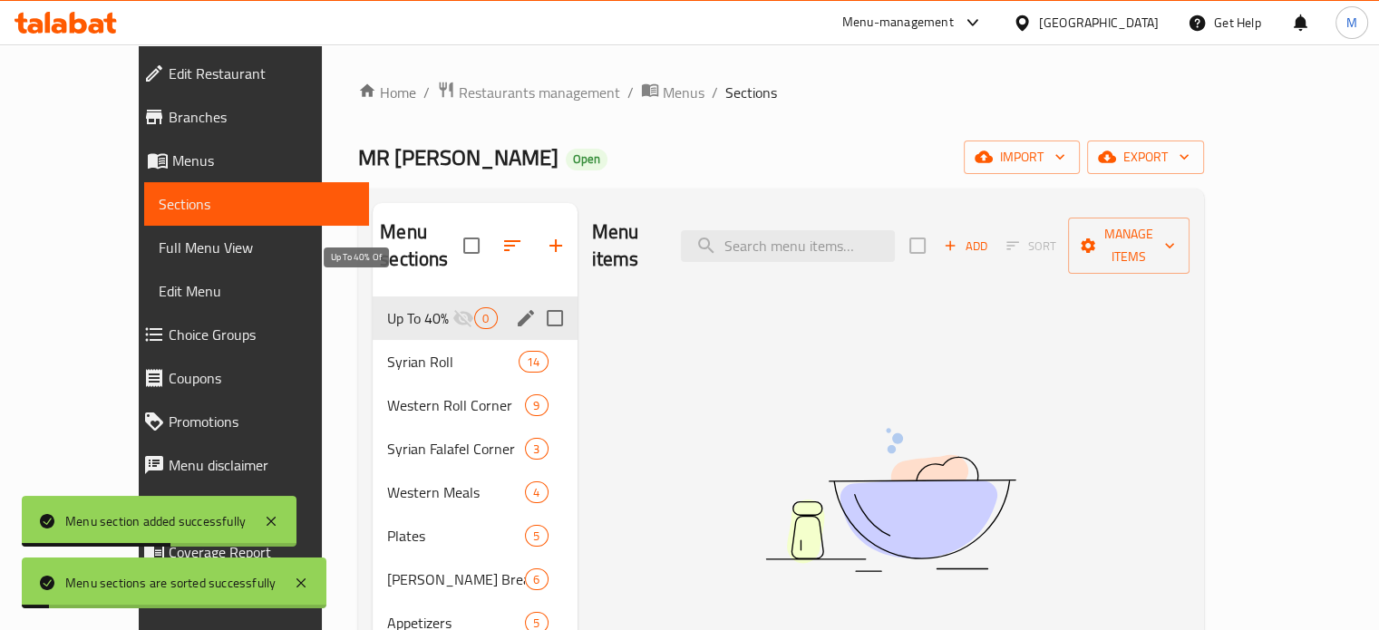
click at [387, 307] on span "Up To 40% Of" at bounding box center [419, 318] width 65 height 22
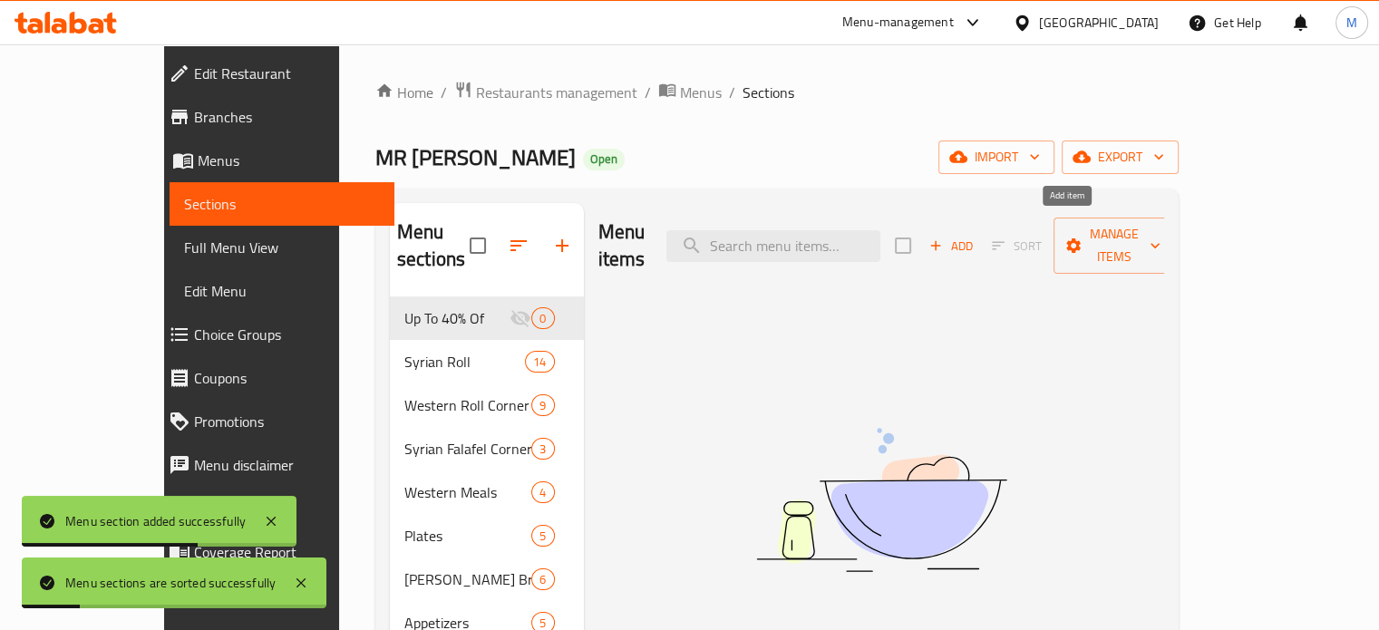
click at [975, 236] on span "Add" at bounding box center [950, 246] width 49 height 21
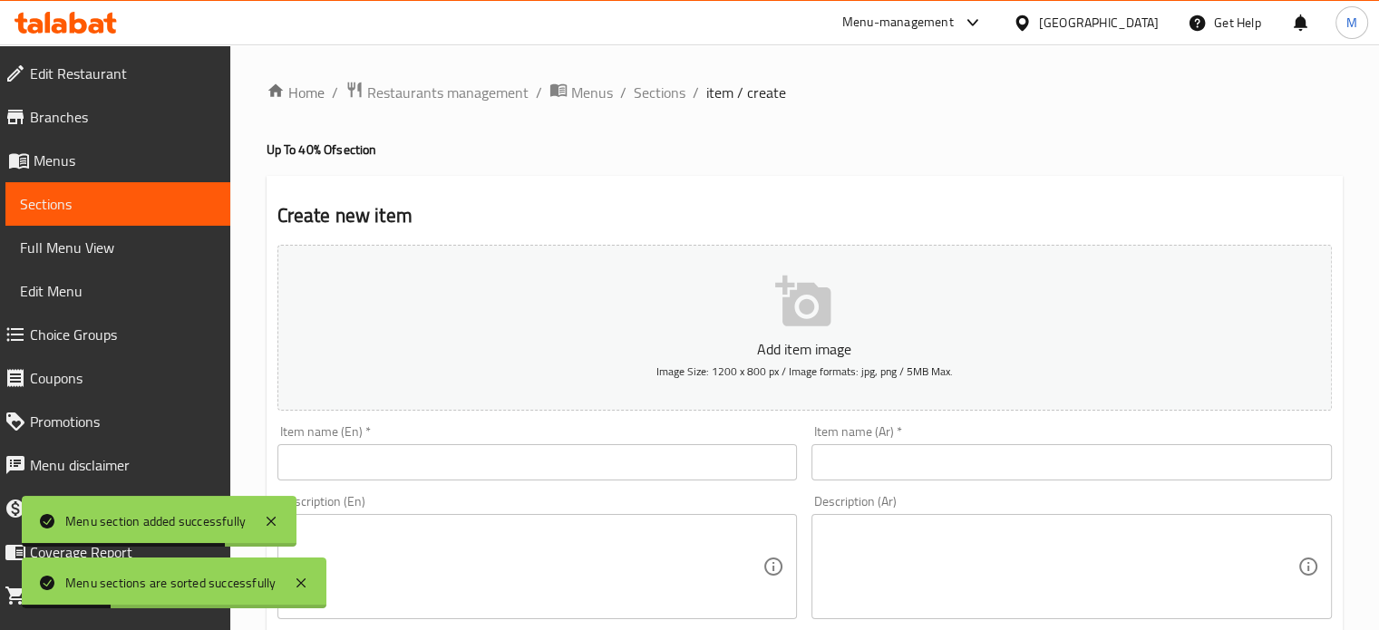
click at [878, 446] on input "text" at bounding box center [1071, 462] width 520 height 36
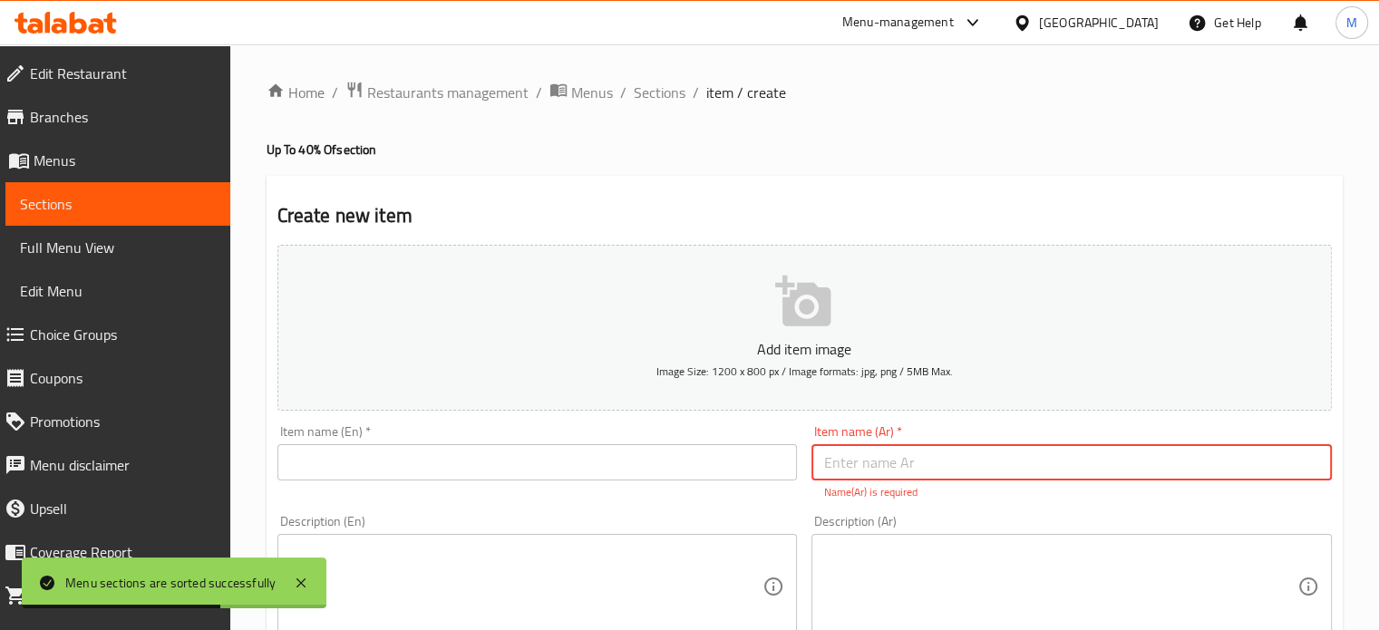
paste input "٤ رول برجر علي بطاطس"
type input "٤ رول برجر علي بطاطس"
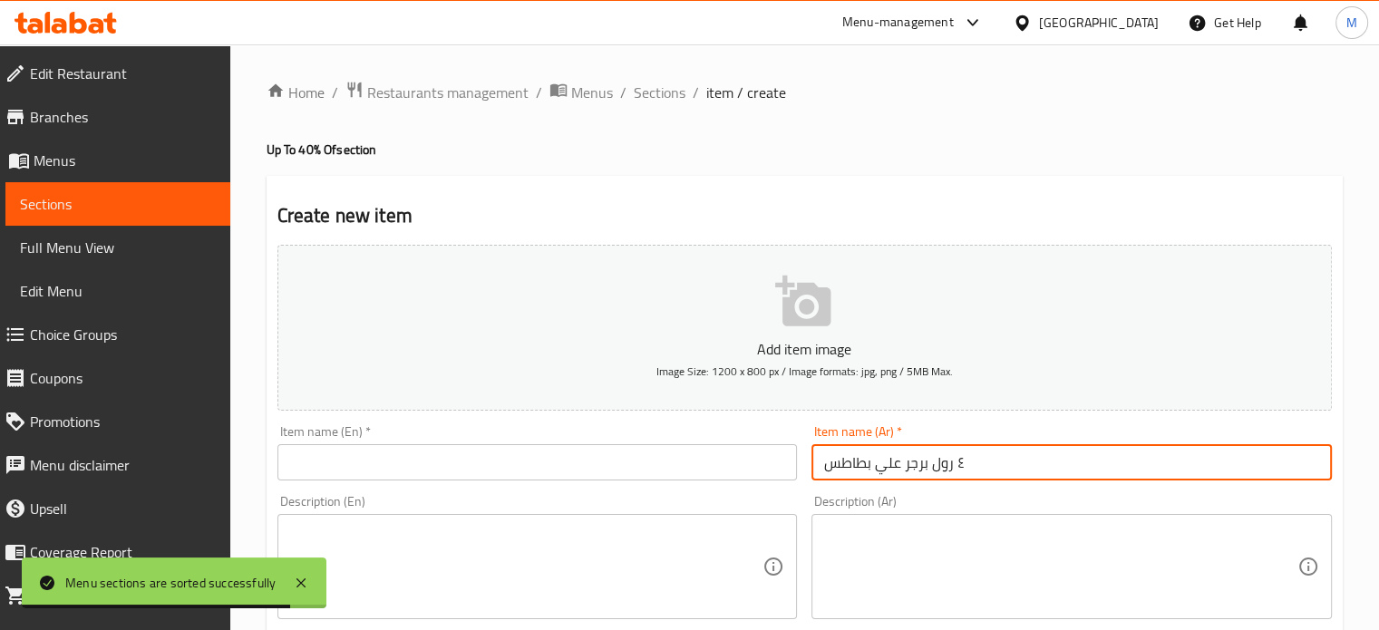
click at [455, 455] on input "text" at bounding box center [537, 462] width 520 height 36
paste input "4 burger rolls on fries"
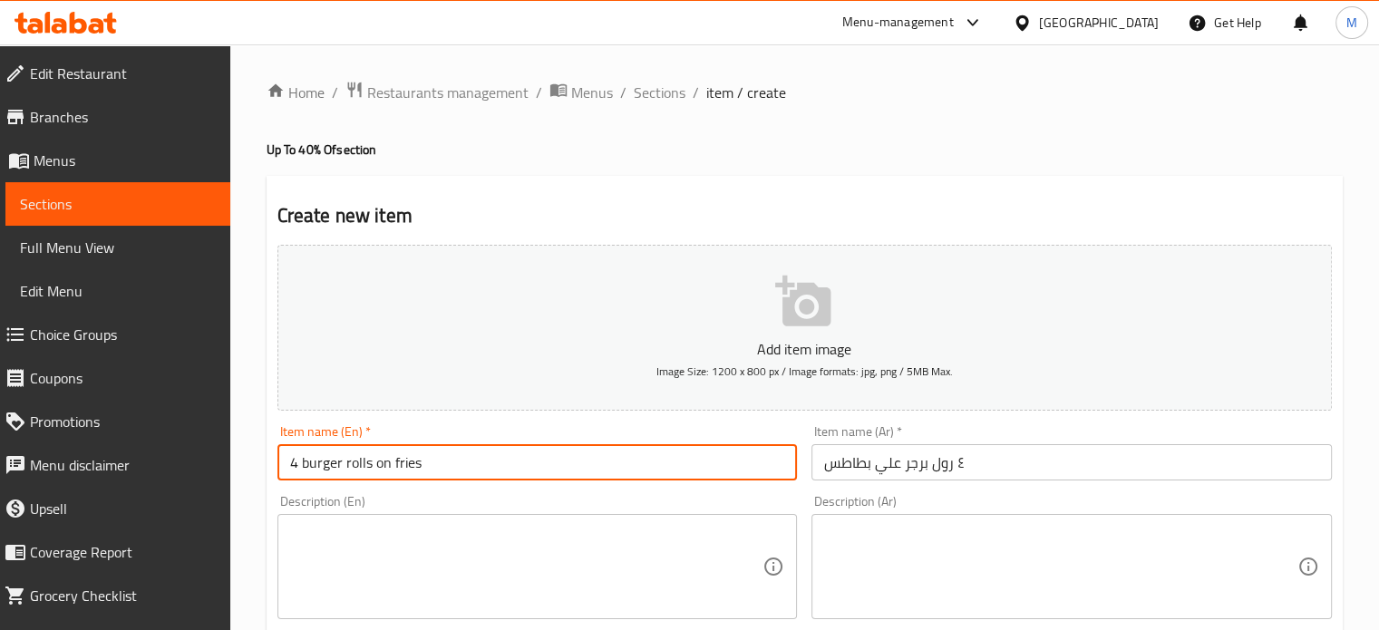
click at [378, 465] on input "4 burger rolls on fries" at bounding box center [537, 462] width 520 height 36
click at [384, 464] on input "4 burger rolls and fries" at bounding box center [537, 462] width 520 height 36
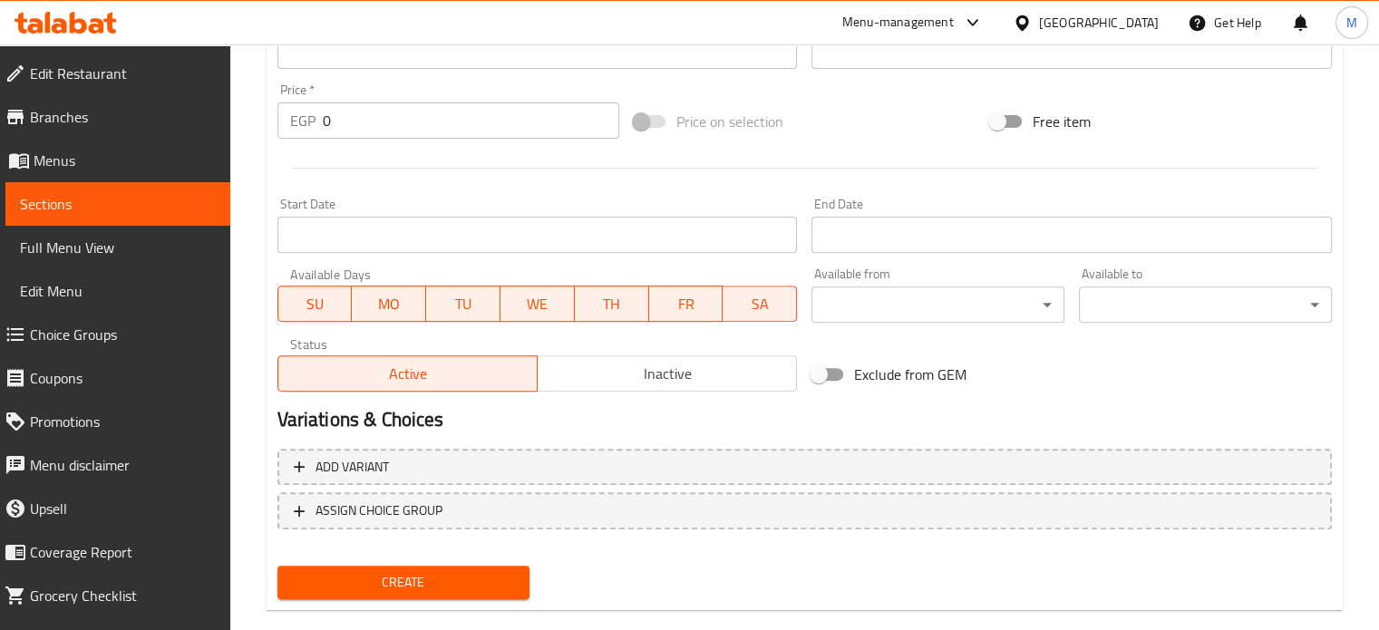
scroll to position [650, 0]
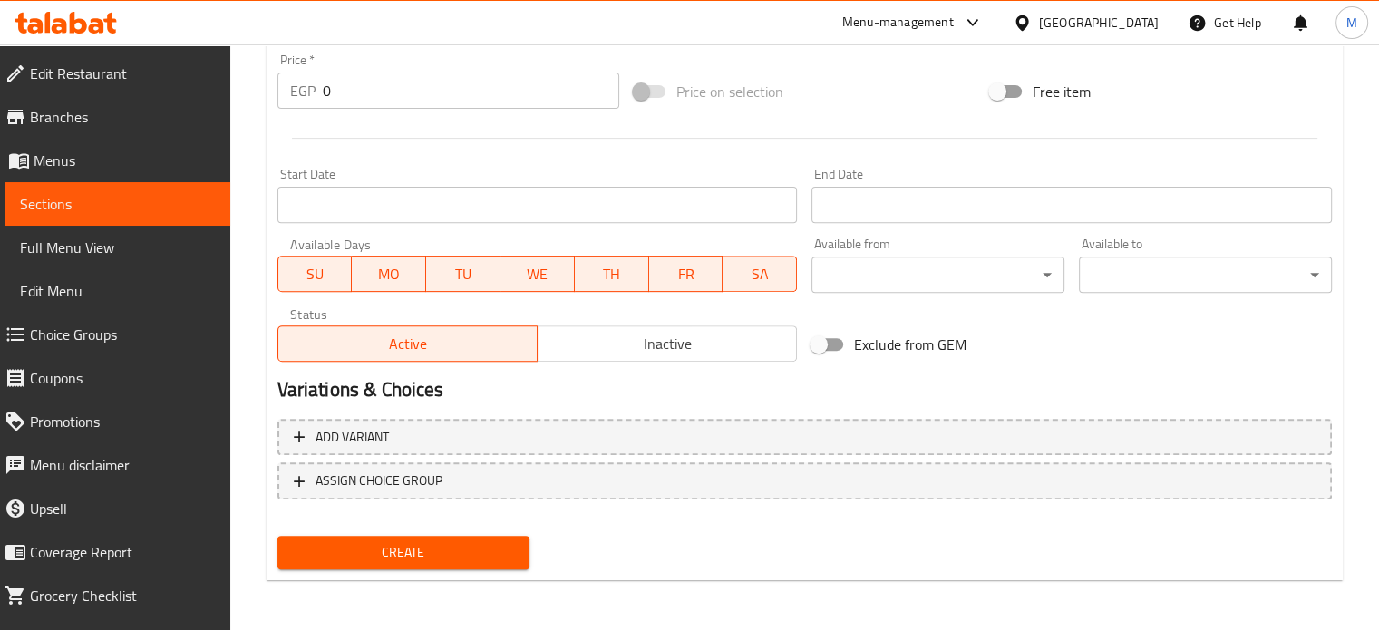
type input "4 burger rolls on fries"
click at [279, 95] on div "EGP 0 Price *" at bounding box center [448, 91] width 342 height 36
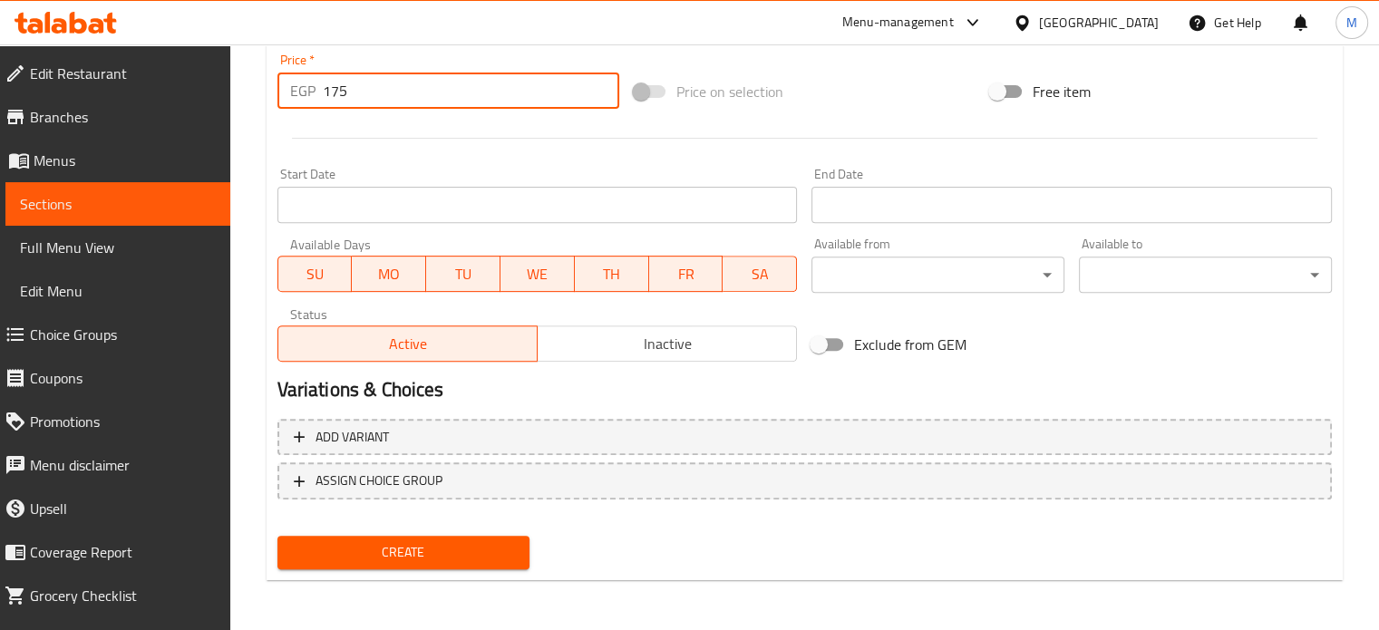
type input "175"
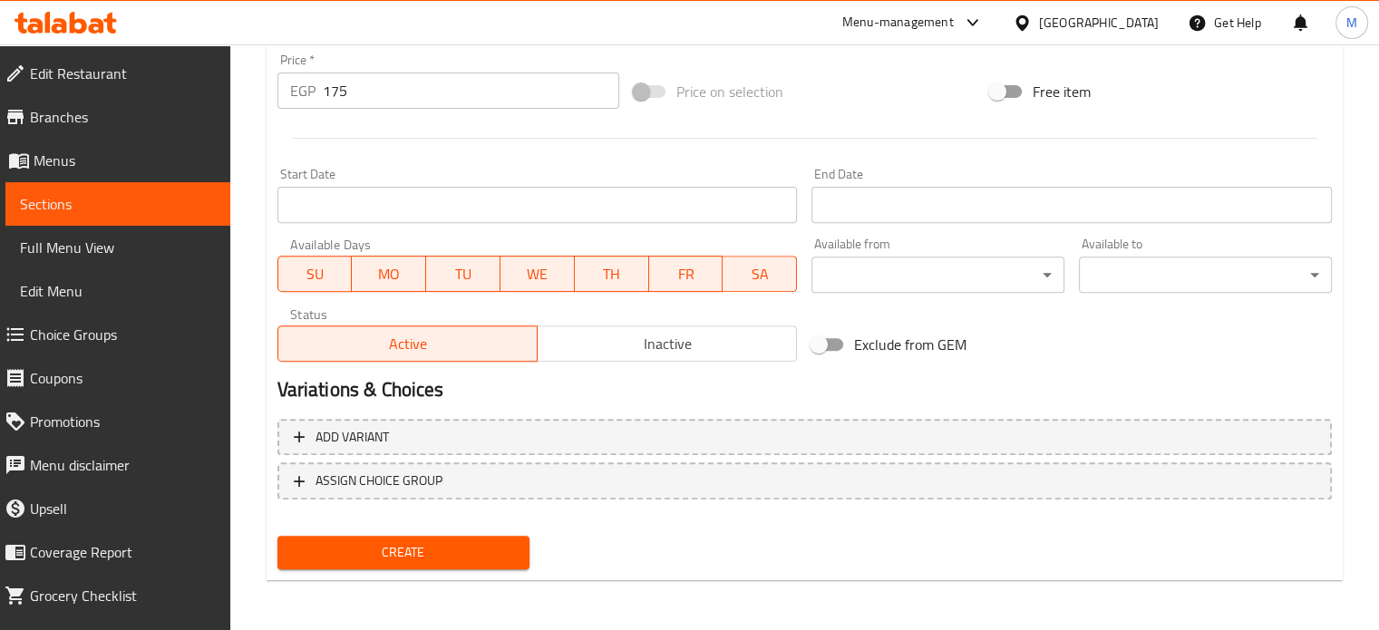
click at [413, 531] on div "Create" at bounding box center [403, 553] width 267 height 48
click at [415, 565] on button "Create" at bounding box center [403, 553] width 253 height 34
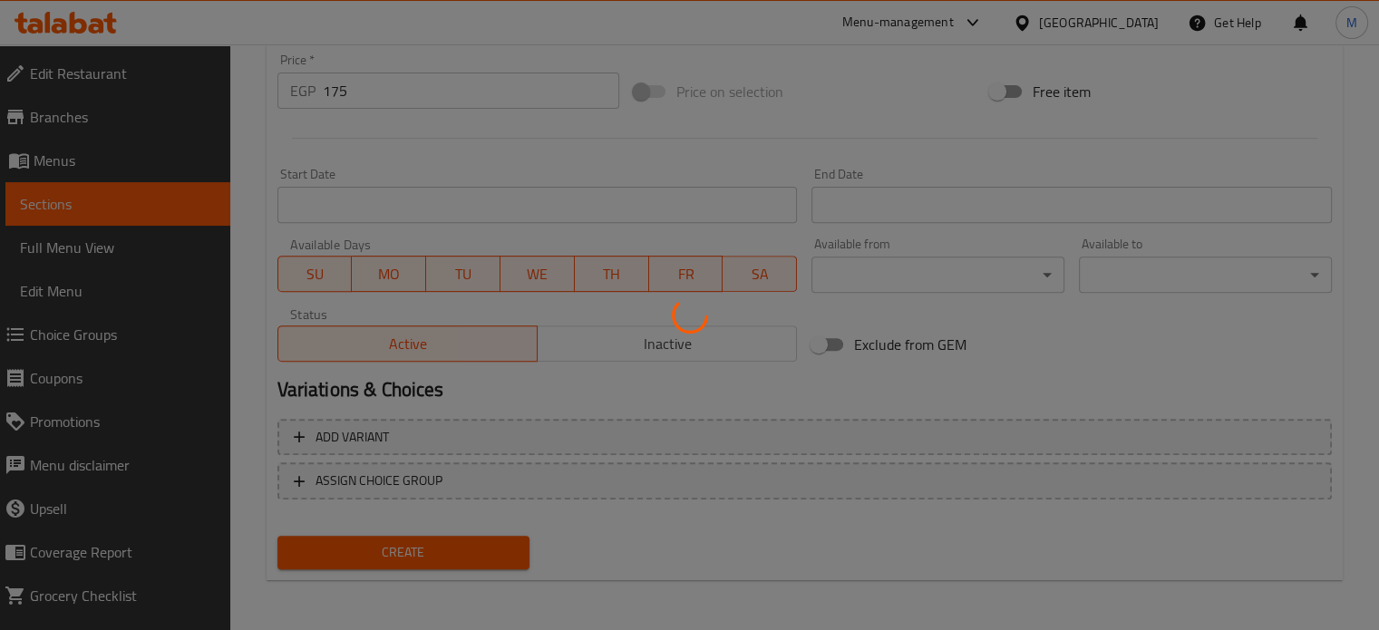
type input "0"
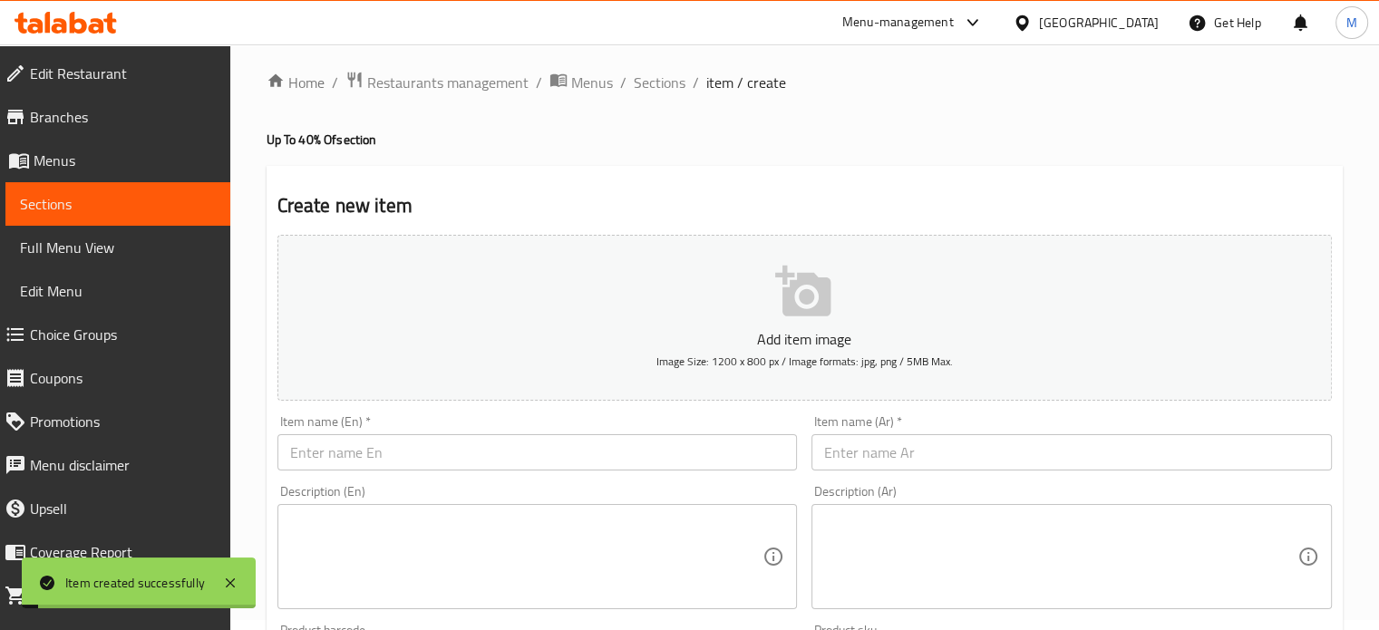
scroll to position [0, 0]
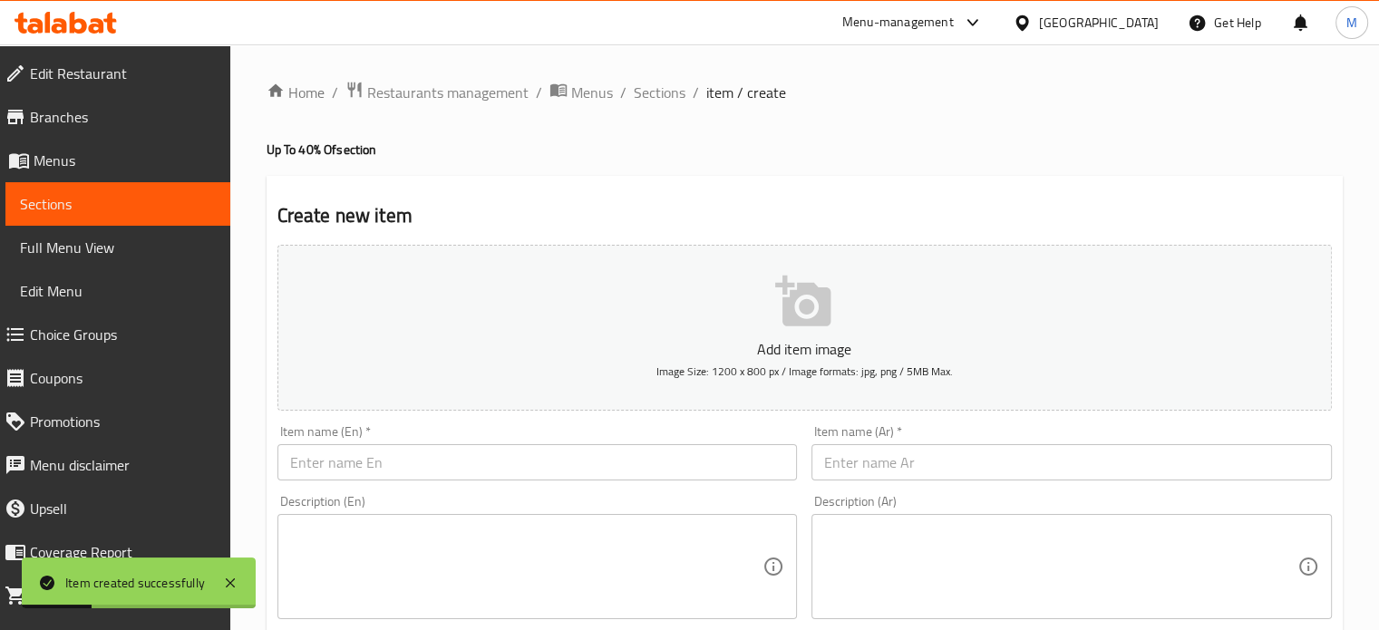
click at [888, 454] on input "text" at bounding box center [1071, 462] width 520 height 36
paste input "٤ رول بانيه علي بطاطس"
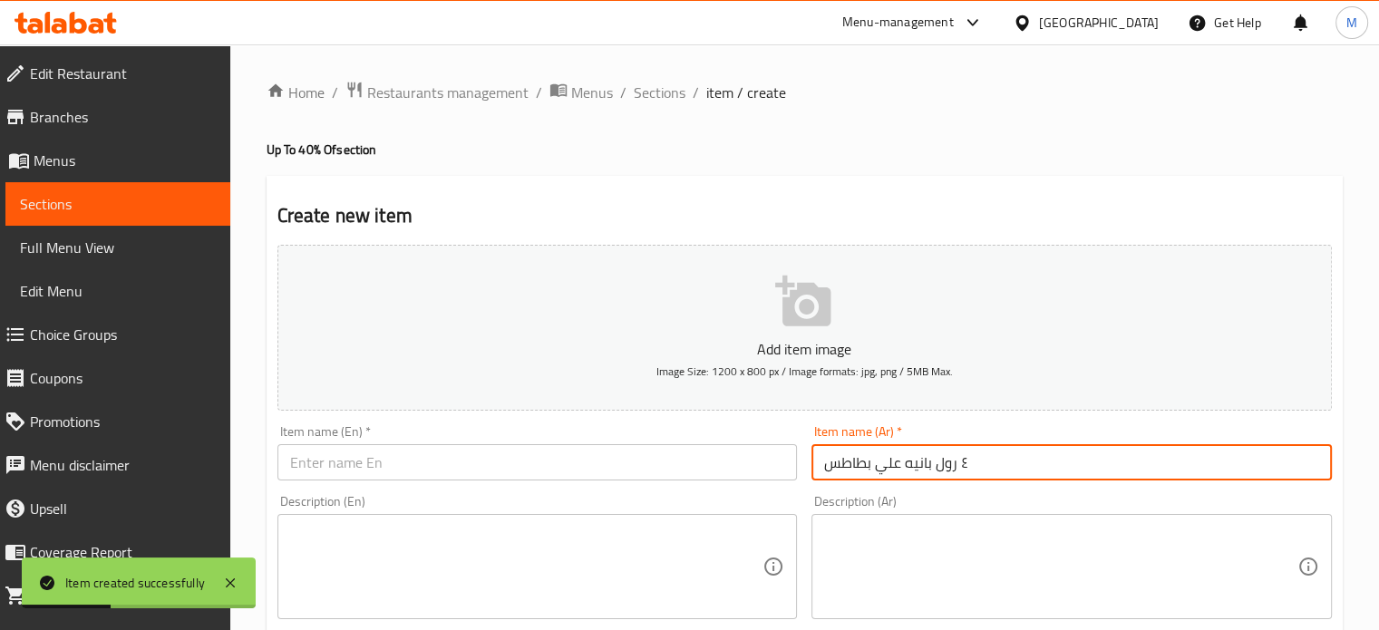
type input "٤ رول بانيه علي بطاطس"
click at [389, 484] on div "Item name (En)   * Item name (En) *" at bounding box center [537, 453] width 535 height 70
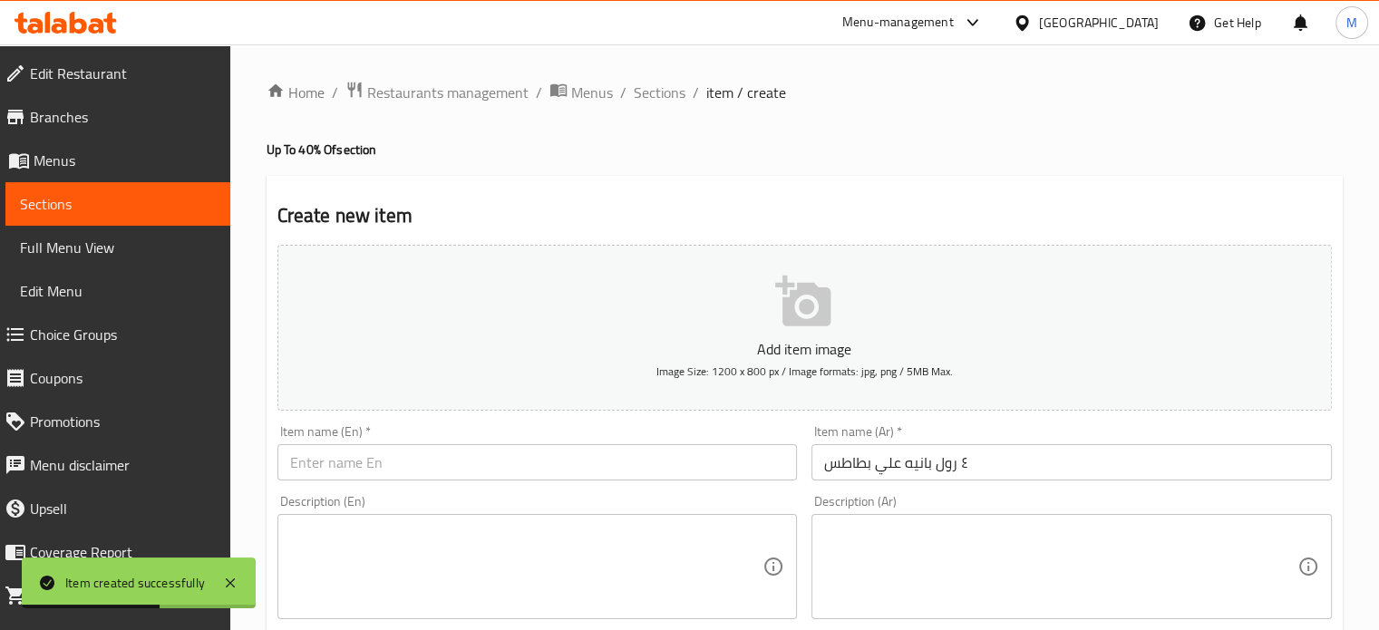
click at [371, 464] on input "text" at bounding box center [537, 462] width 520 height 36
paste input "4 breaded rolls on potatoes"
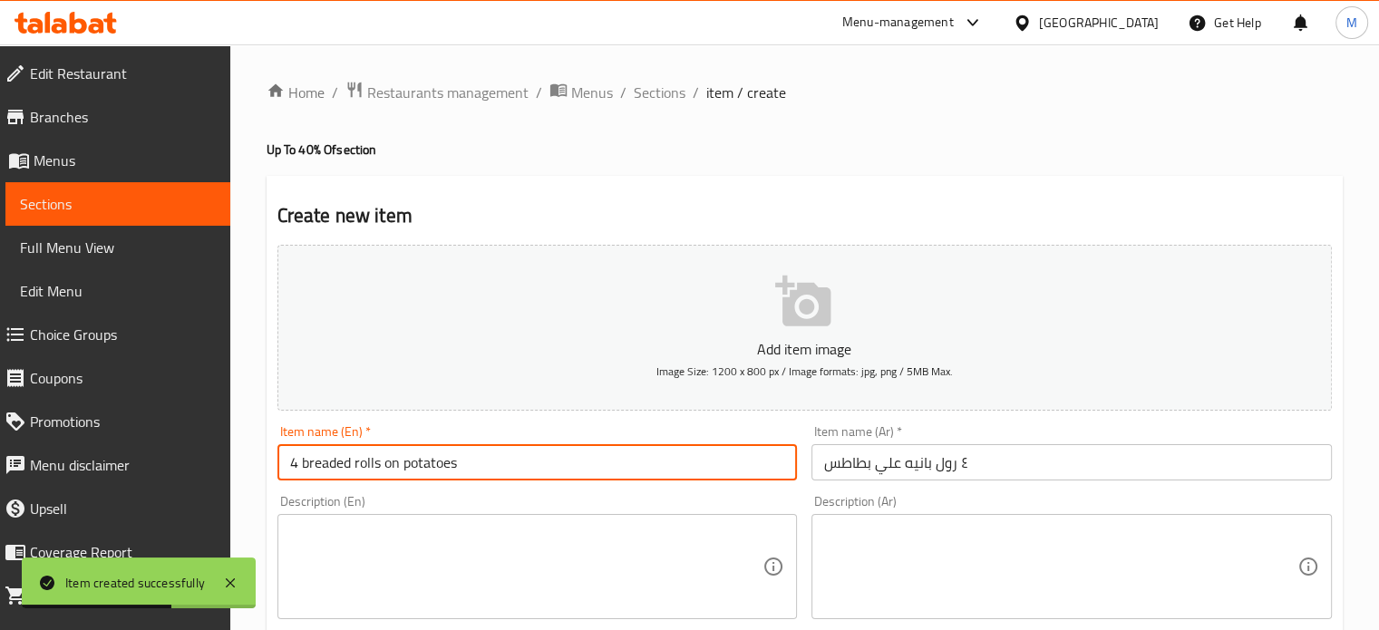
click at [338, 463] on input "4 breaded rolls on potatoes" at bounding box center [537, 462] width 520 height 36
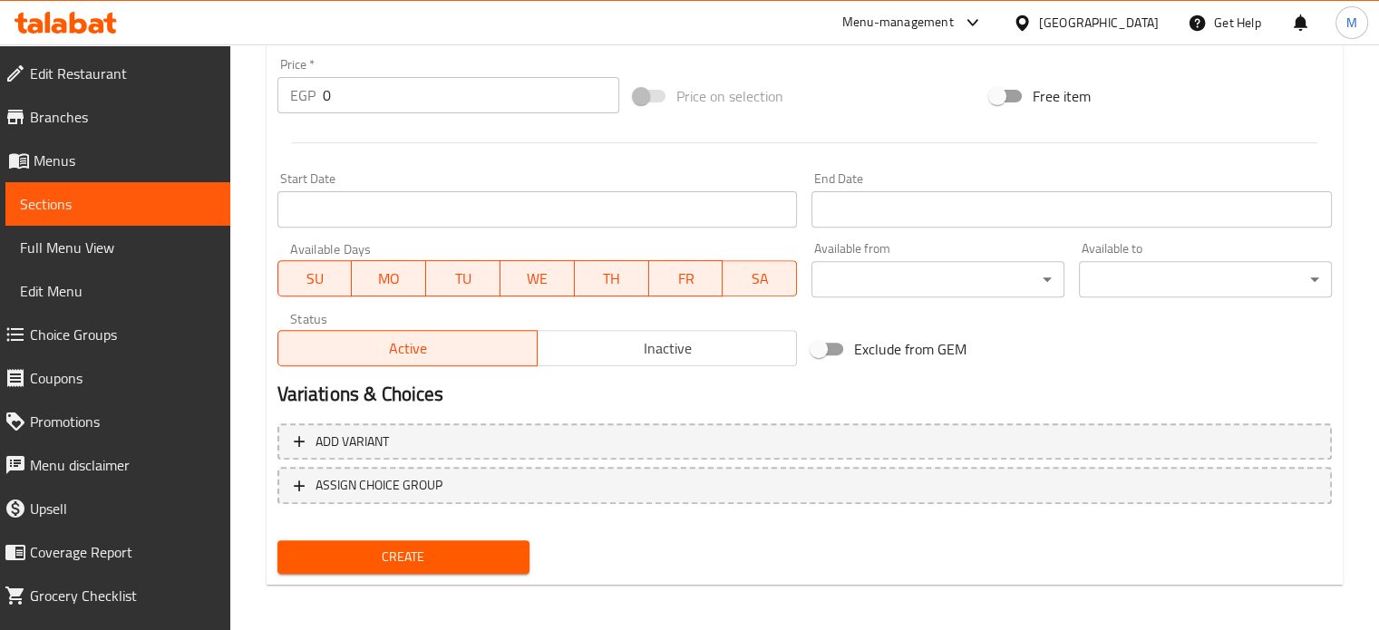
scroll to position [650, 0]
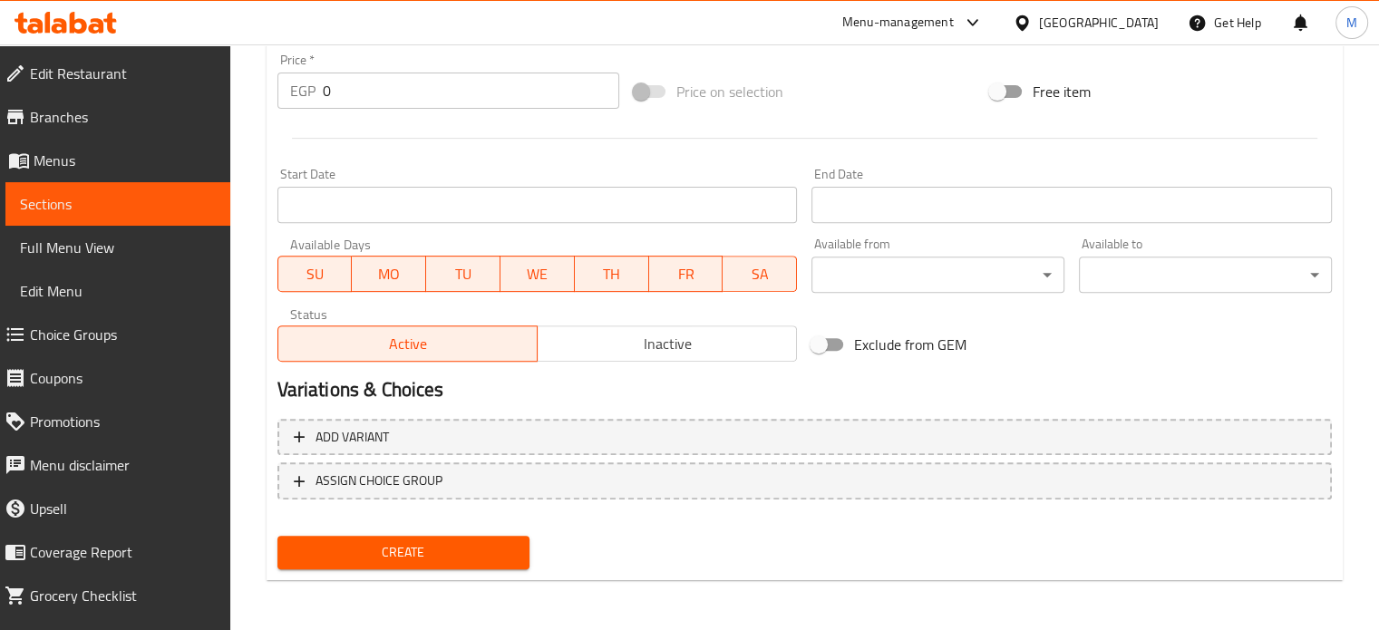
type input "4 pane rolls on potatoes"
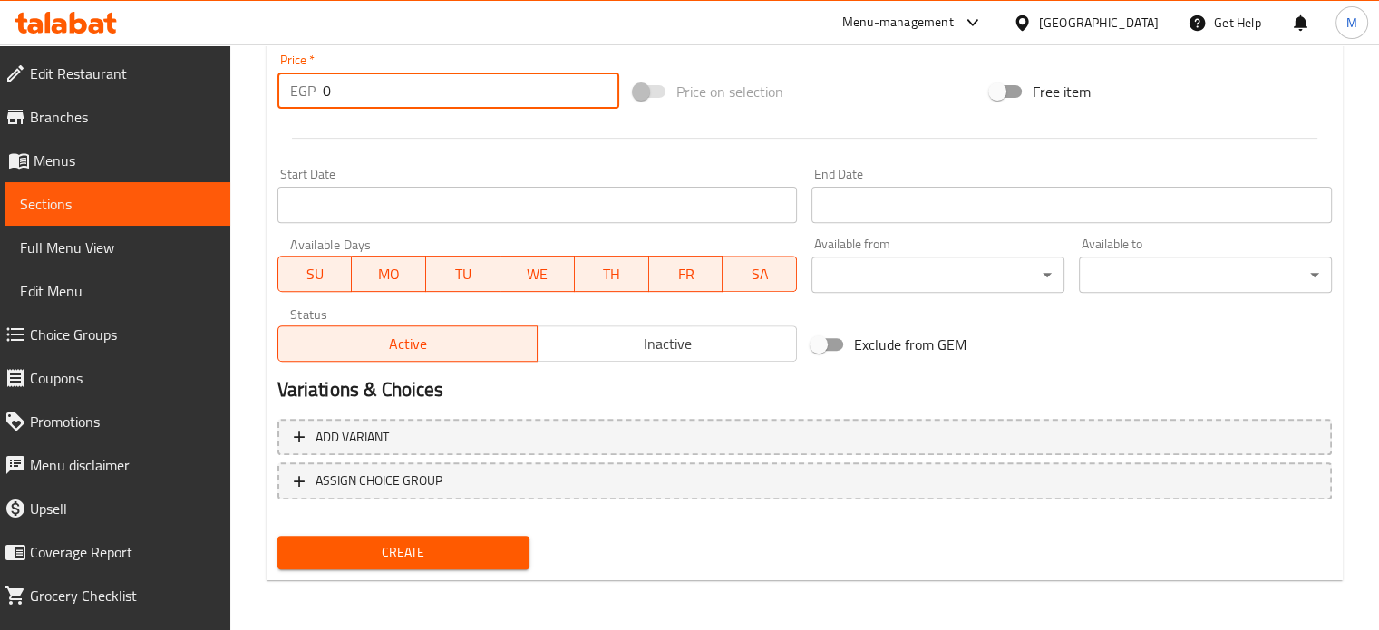
drag, startPoint x: 344, startPoint y: 86, endPoint x: 279, endPoint y: 101, distance: 66.9
click at [286, 101] on div "EGP 0 Price *" at bounding box center [448, 91] width 342 height 36
type input "175"
click at [403, 536] on button "Create" at bounding box center [403, 553] width 253 height 34
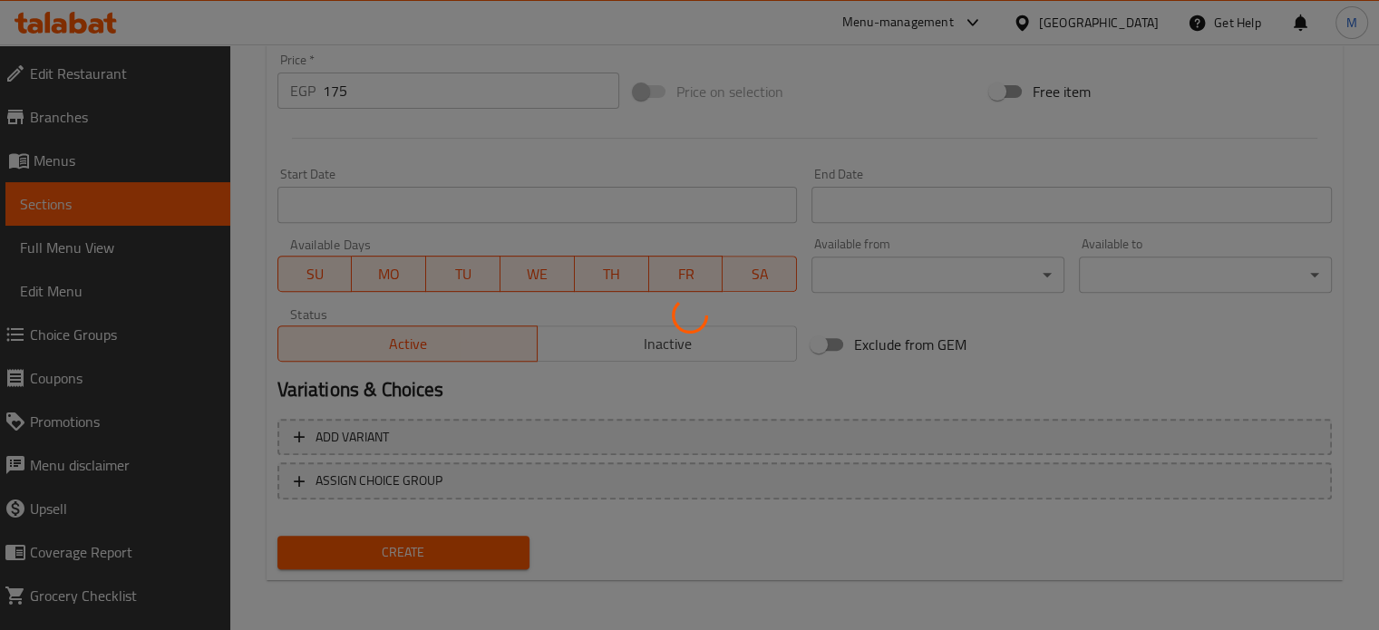
type input "0"
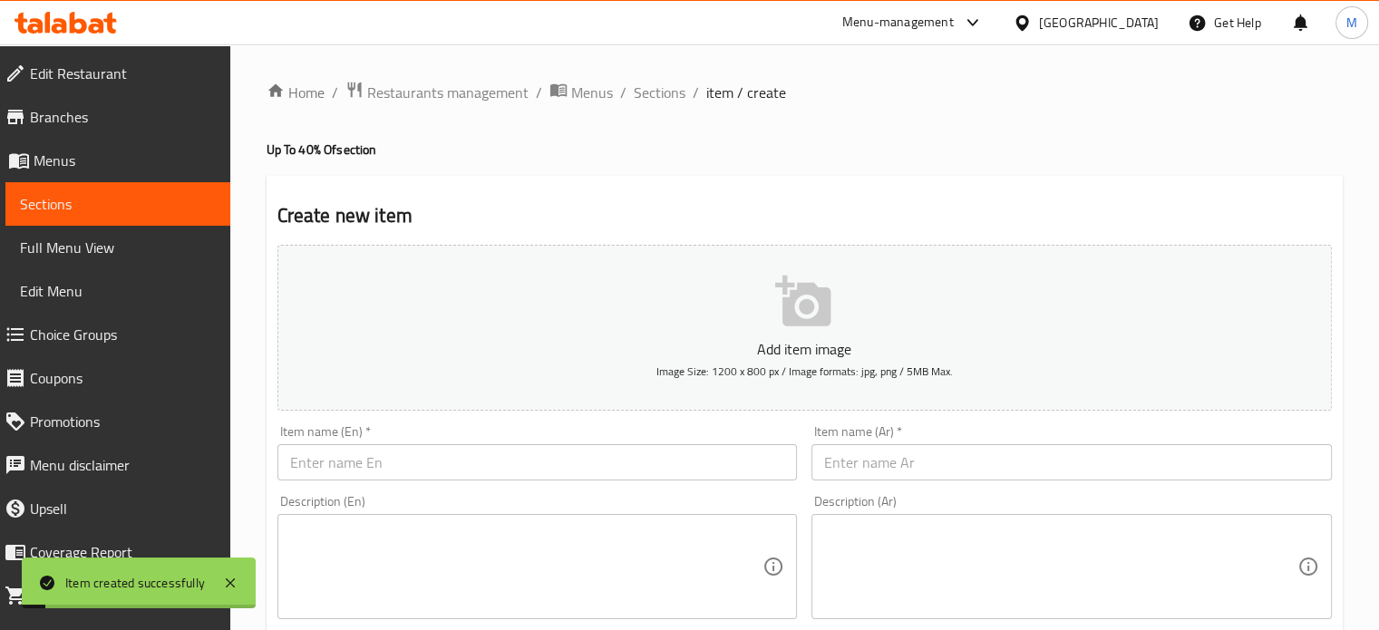
scroll to position [0, 0]
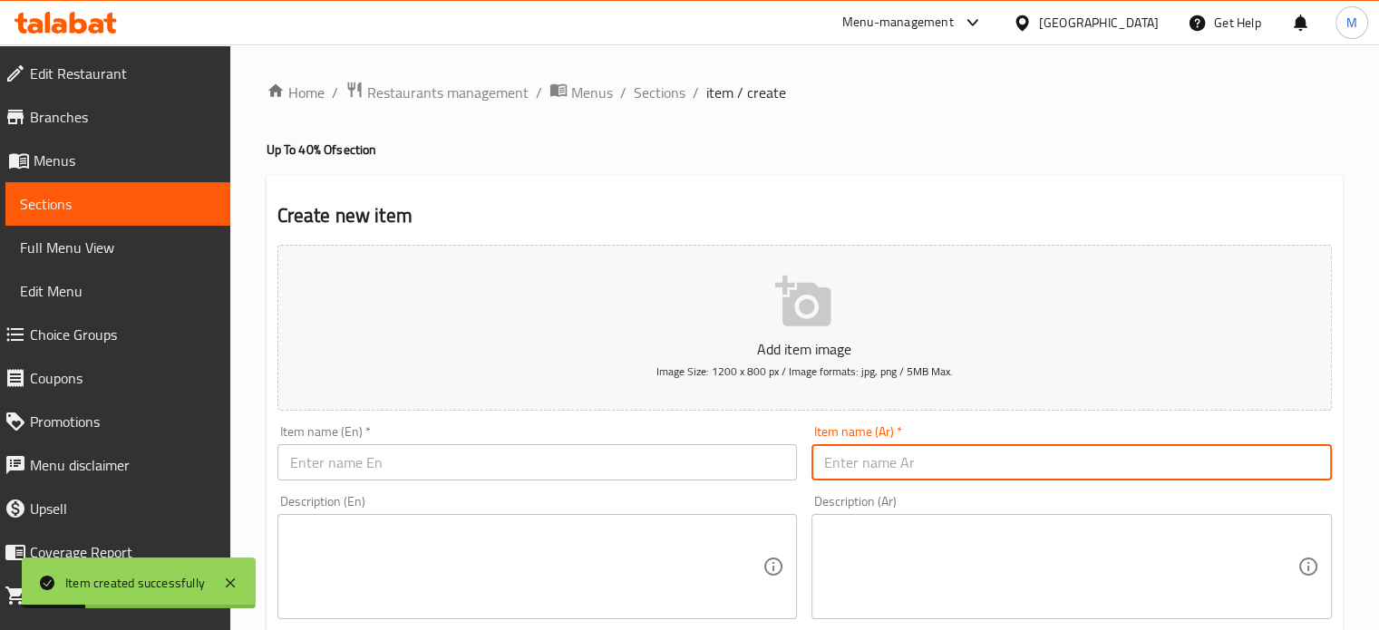
click at [919, 457] on input "text" at bounding box center [1071, 462] width 520 height 36
paste input "٢ رول برجربطاطس + ٢ بانيه بطاطس"
click at [884, 465] on input "٢ رول برجربطاطس + ٢ بانيه بطاطس" at bounding box center [1071, 462] width 520 height 36
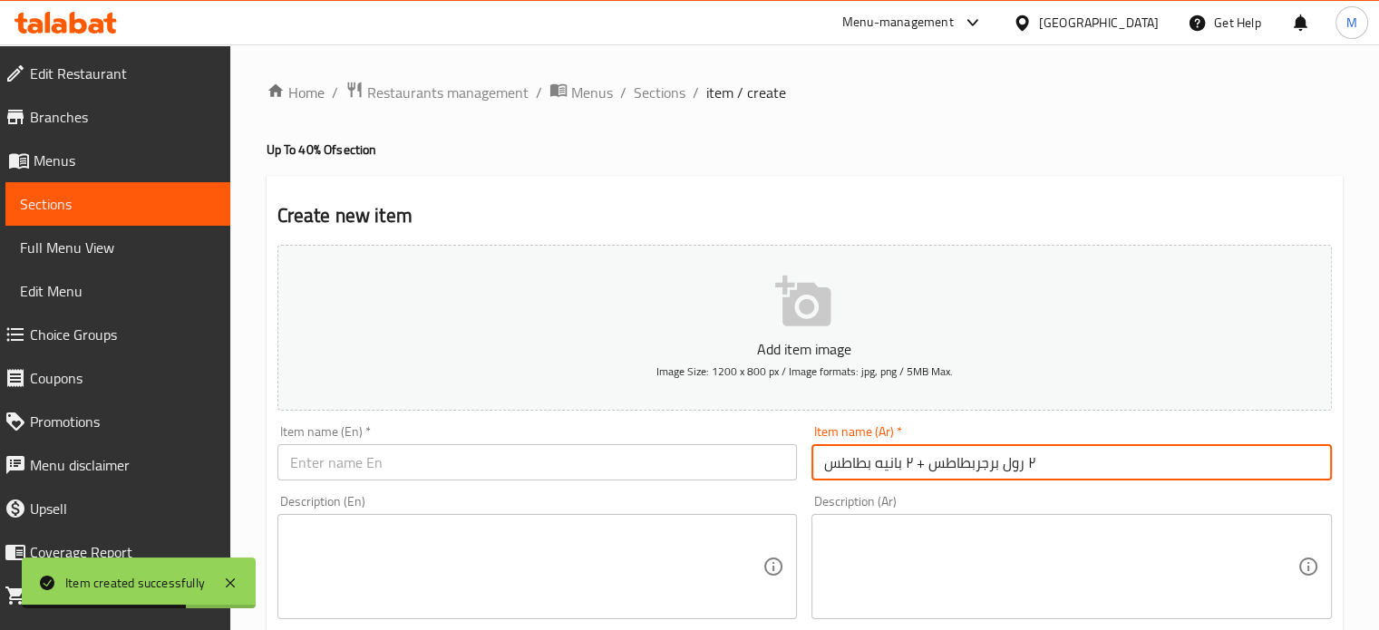
paste input "text"
type input "٢ رول برجر بطاطس + ٢ بانيه بطاطس"
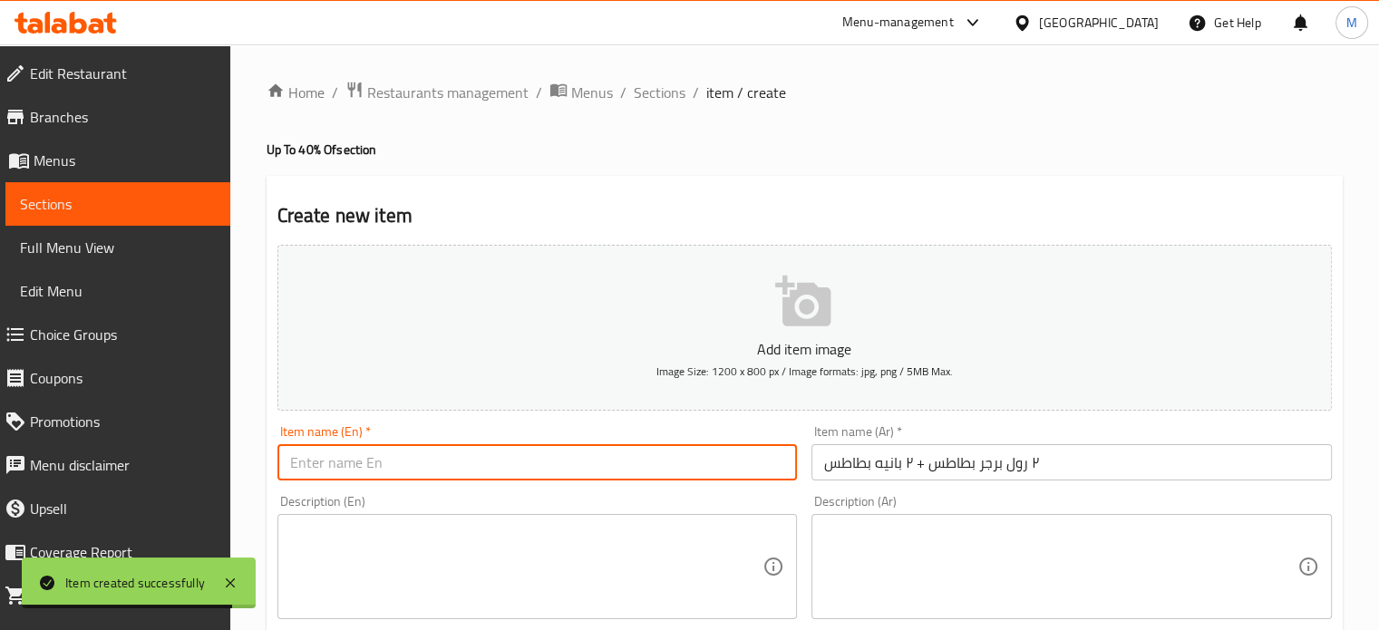
click at [384, 457] on input "text" at bounding box center [537, 462] width 520 height 36
paste input "2 potato burger rolls + 2 potato breading"
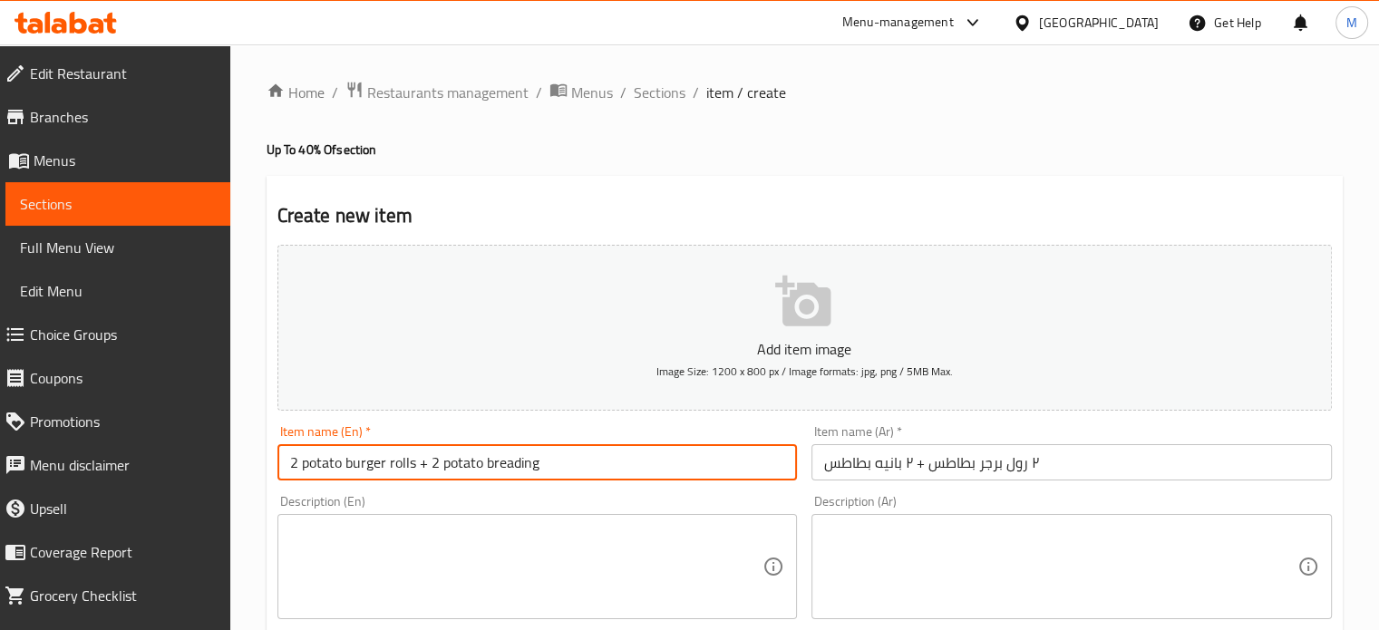
click at [506, 462] on input "2 potato burger rolls + 2 potato breading" at bounding box center [537, 462] width 520 height 36
type input "2 potato burger rolls + 2 potato pane"
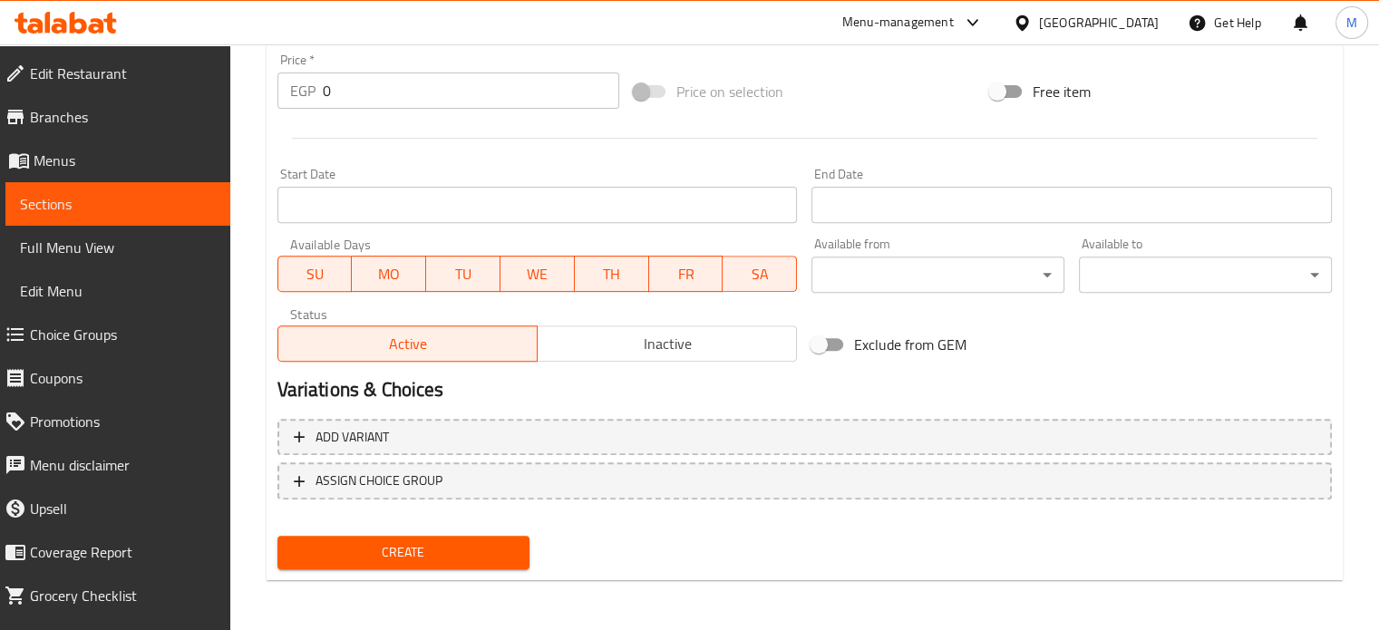
drag, startPoint x: 335, startPoint y: 85, endPoint x: 304, endPoint y: 88, distance: 30.9
click at [310, 88] on div "EGP 0 Price *" at bounding box center [448, 91] width 342 height 36
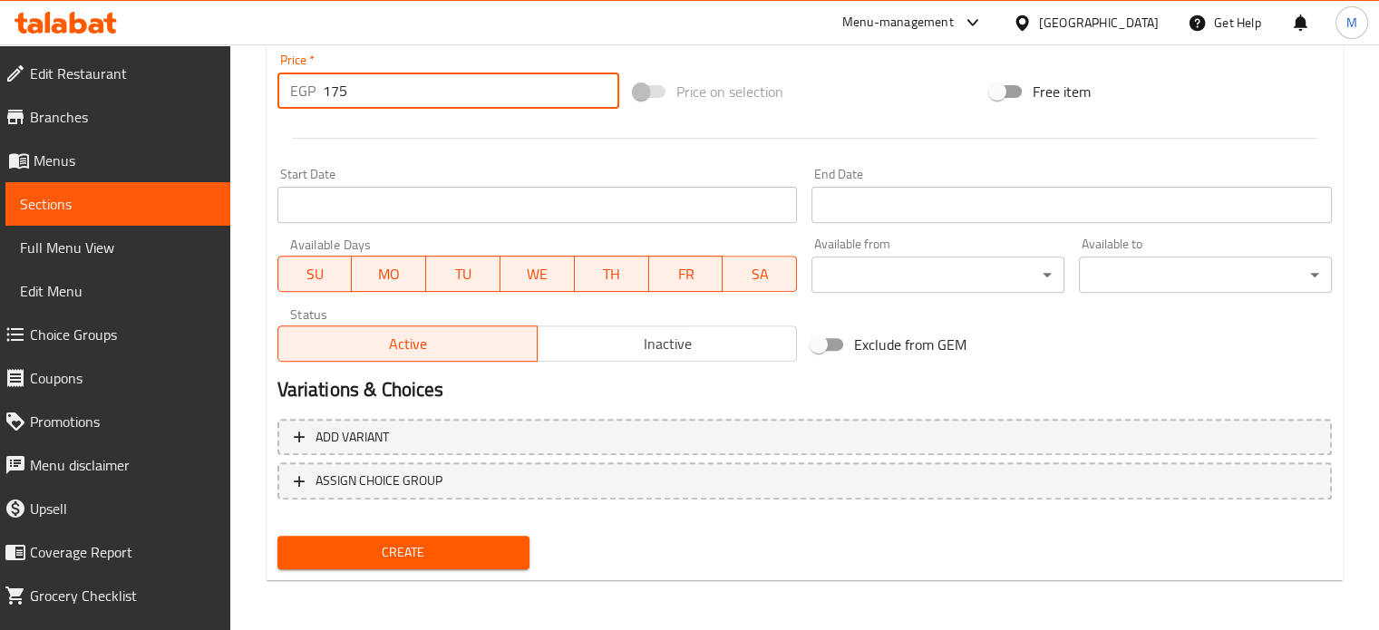
type input "175"
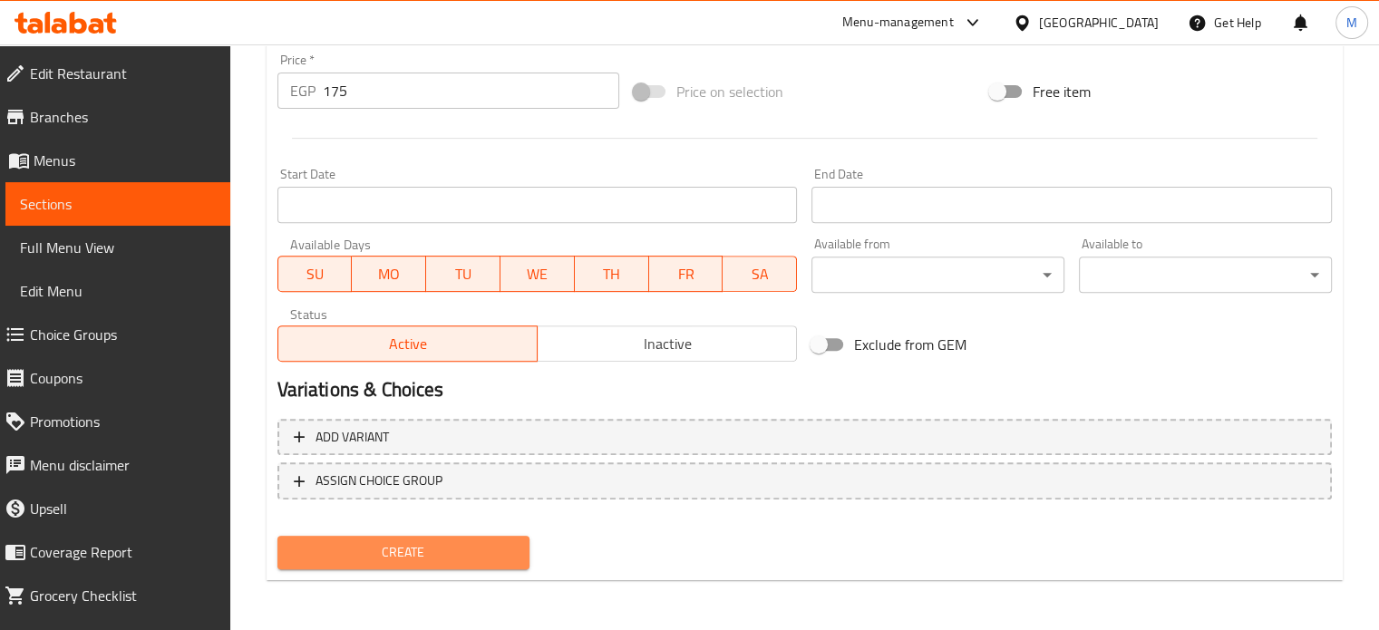
click at [417, 546] on span "Create" at bounding box center [404, 552] width 224 height 23
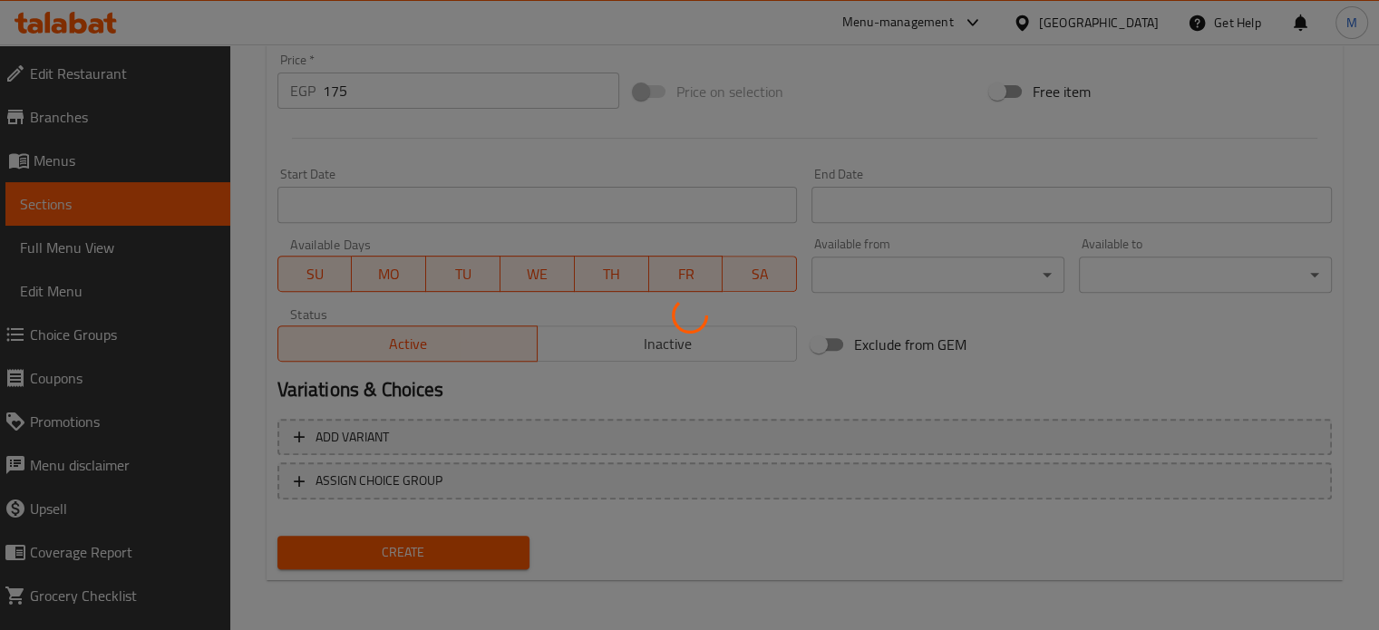
type input "0"
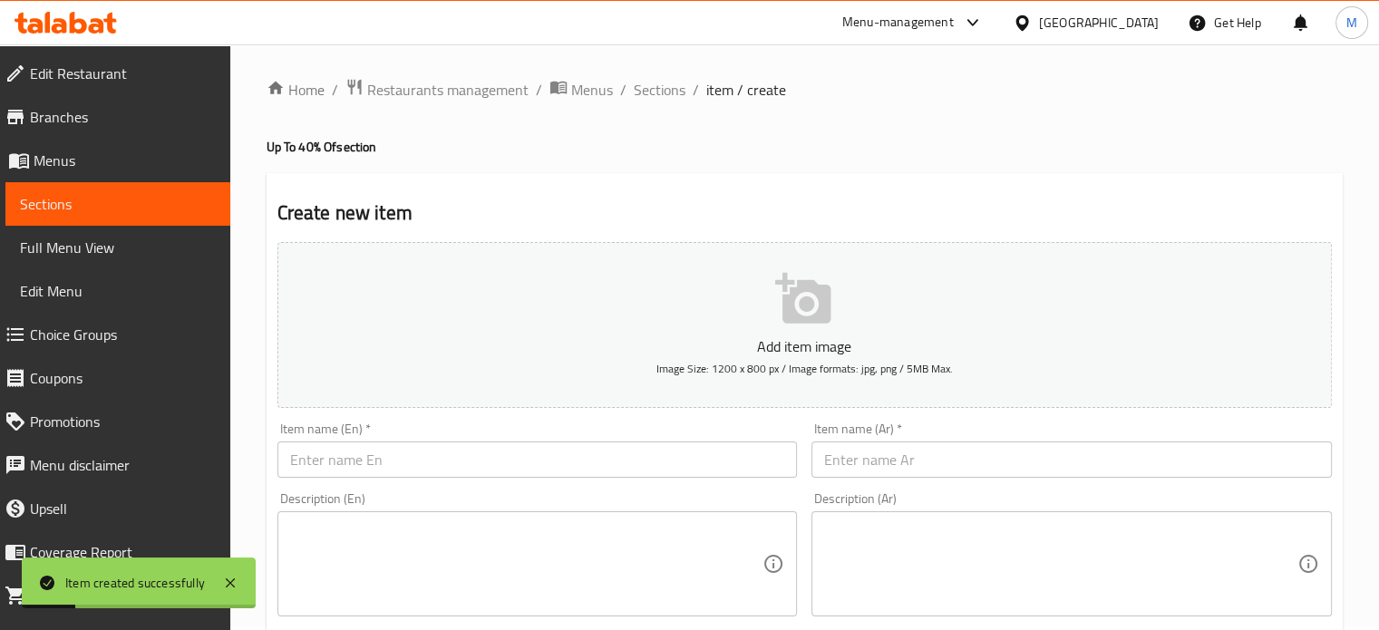
scroll to position [0, 0]
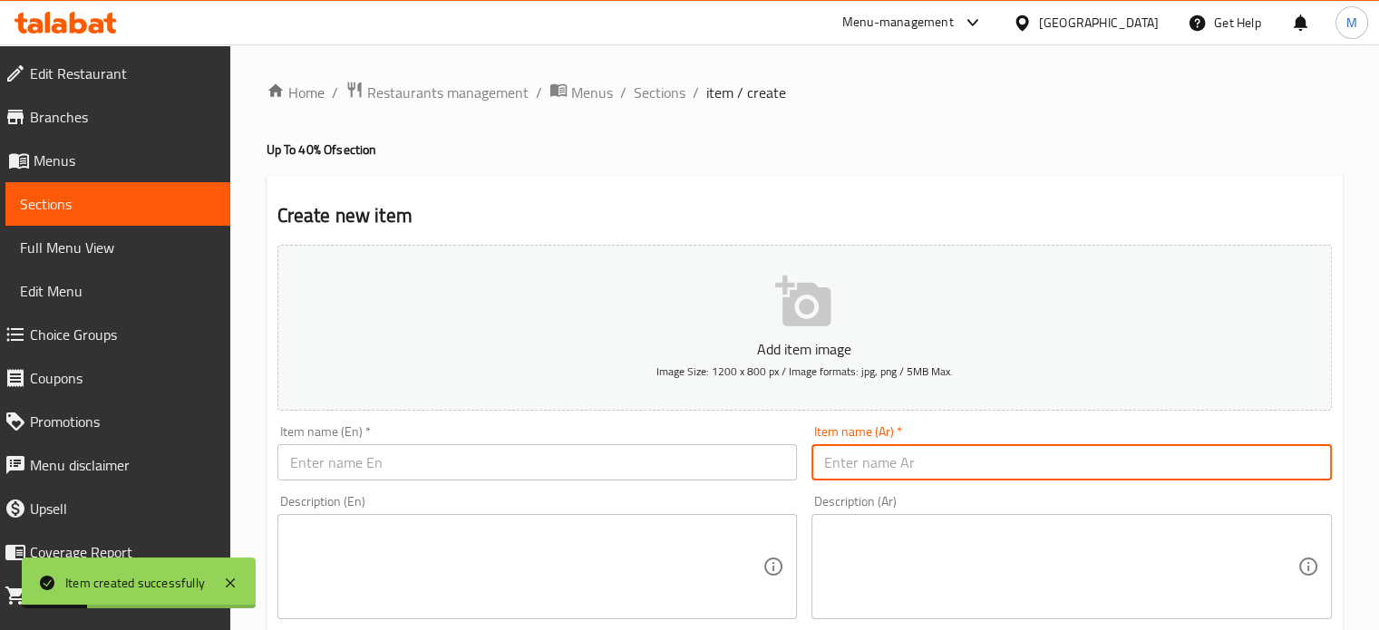
click at [946, 451] on input "text" at bounding box center [1071, 462] width 520 height 36
paste input "٢ رول سجق + ٢ رول برجر"
type input "٢ رول سجق + ٢ رول برجر"
click at [425, 449] on input "text" at bounding box center [537, 462] width 520 height 36
paste input "2 sausage rolls + 2 burger rolls"
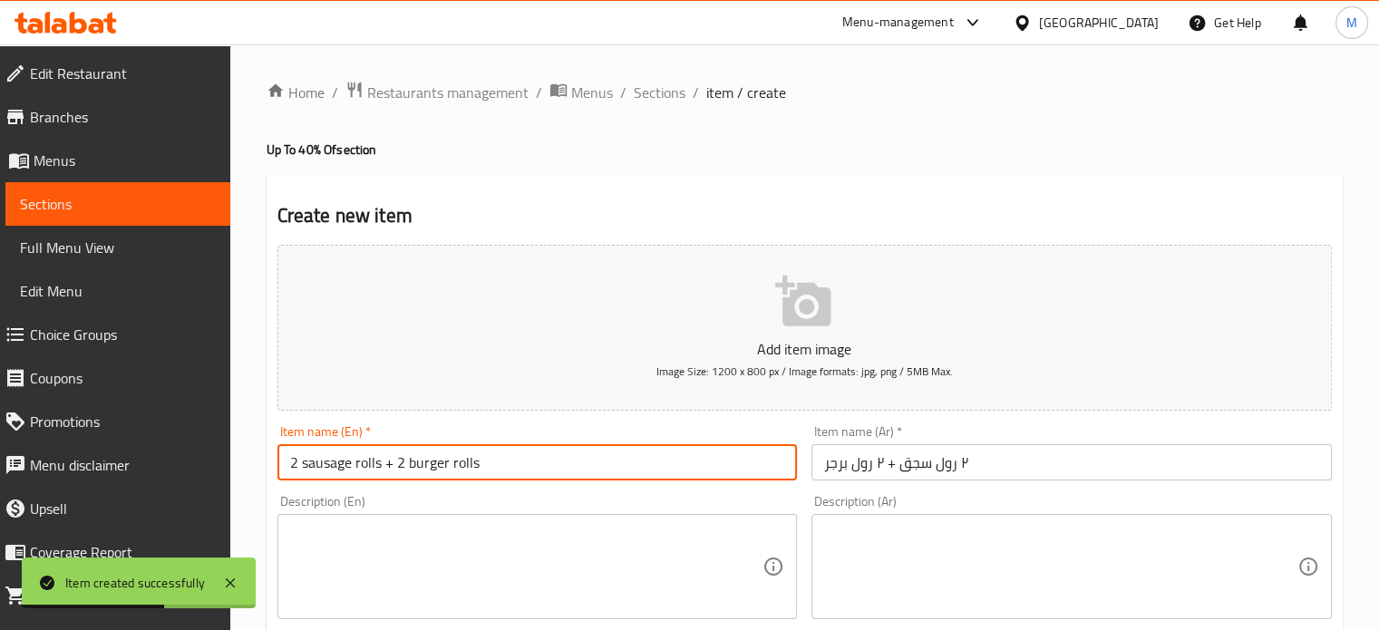
type input "2 sausage rolls + 2 burger rolls"
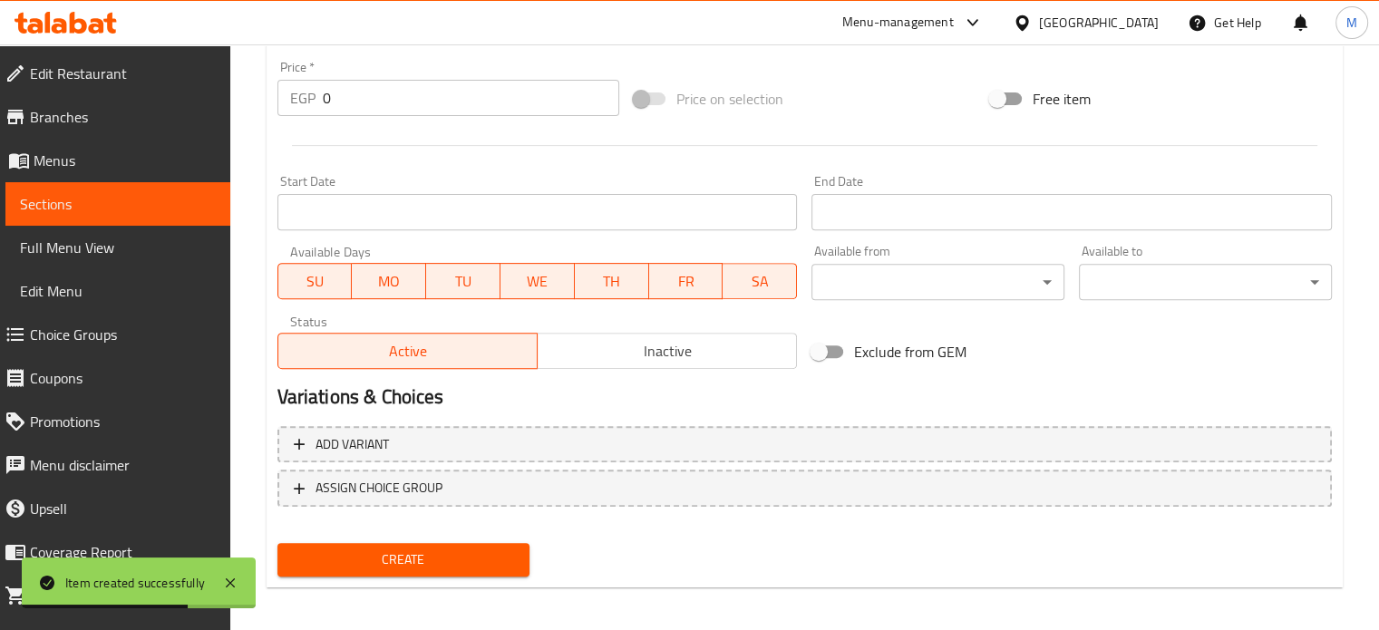
scroll to position [650, 0]
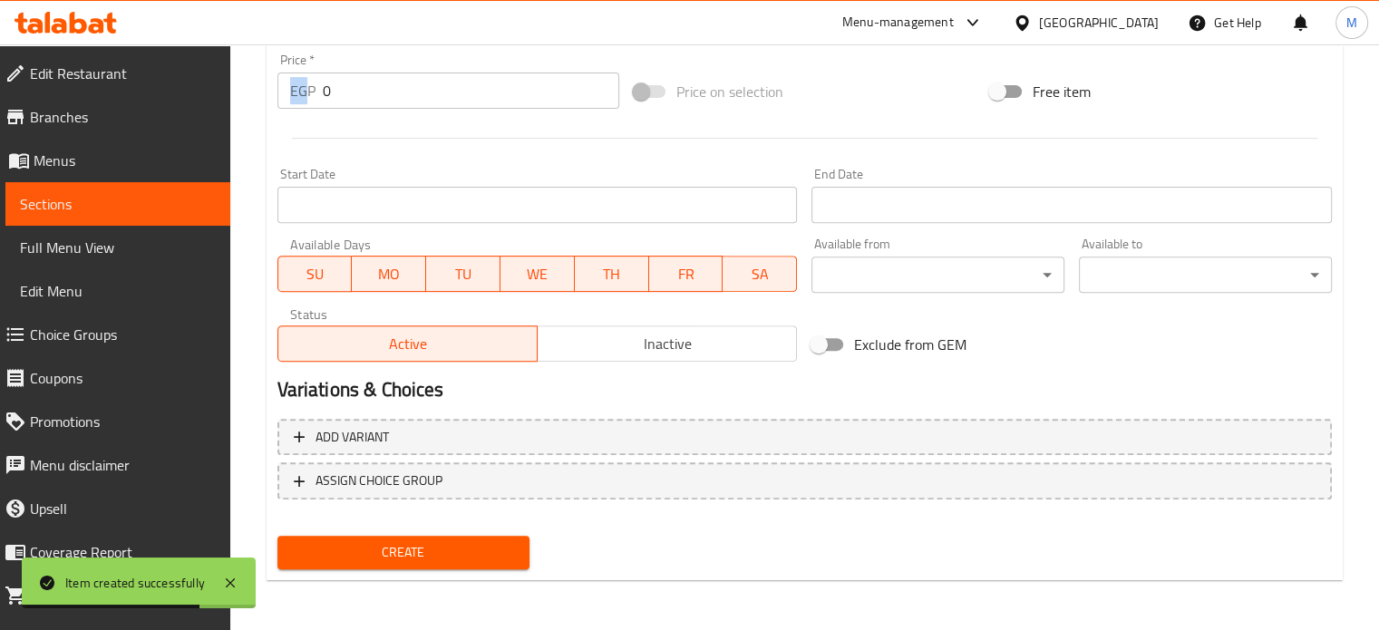
drag, startPoint x: 344, startPoint y: 79, endPoint x: 303, endPoint y: 101, distance: 46.2
click at [305, 98] on div "Price   * EGP 0 Price *" at bounding box center [448, 80] width 342 height 55
click at [317, 97] on div "EGP 0 Price *" at bounding box center [448, 91] width 342 height 36
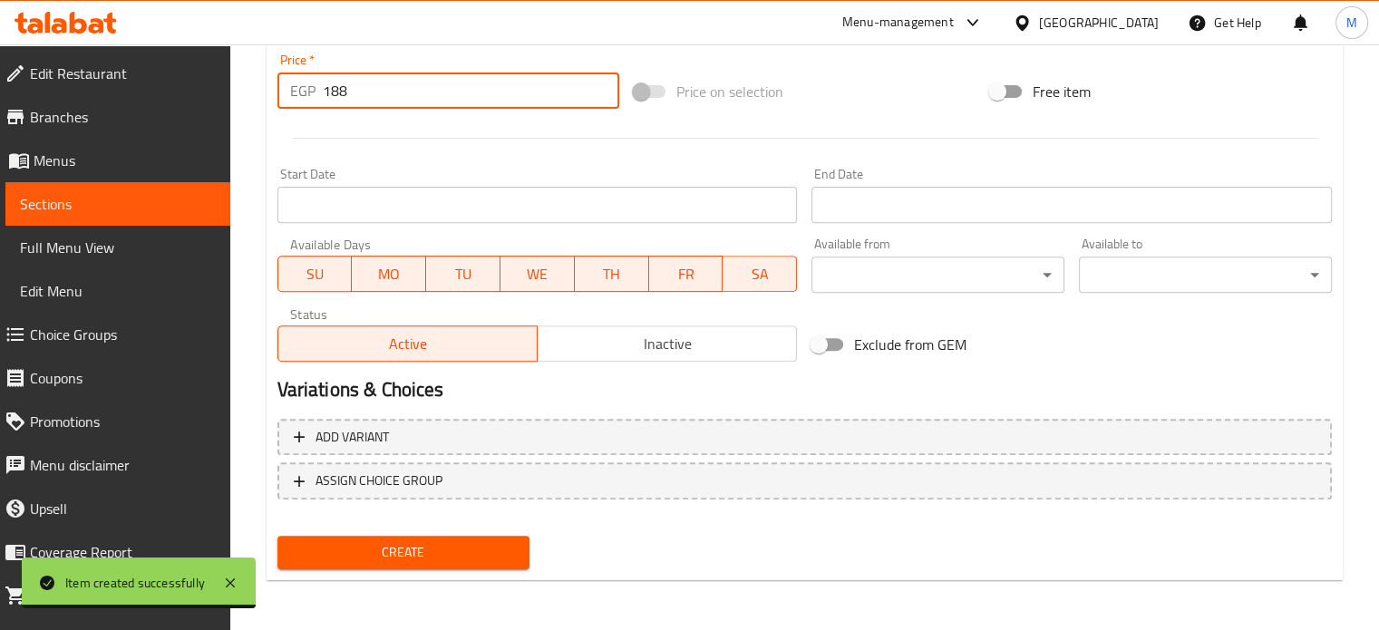
type input "188"
click at [452, 561] on span "Create" at bounding box center [404, 552] width 224 height 23
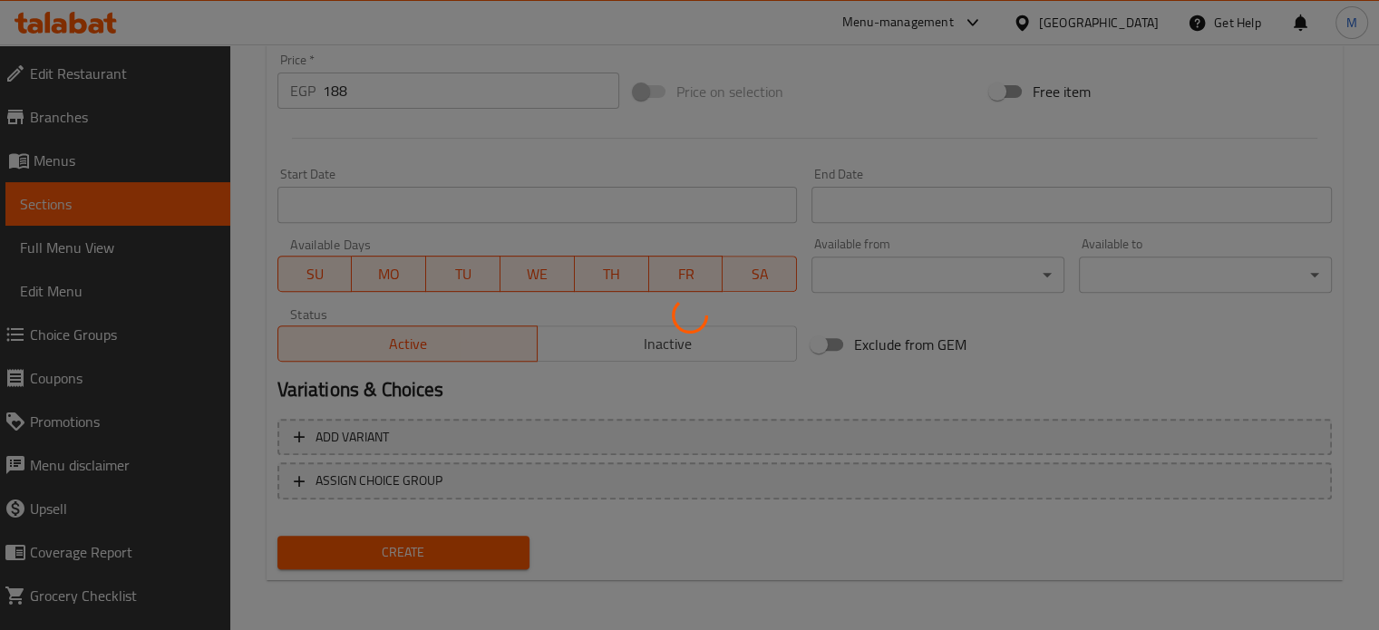
type input "0"
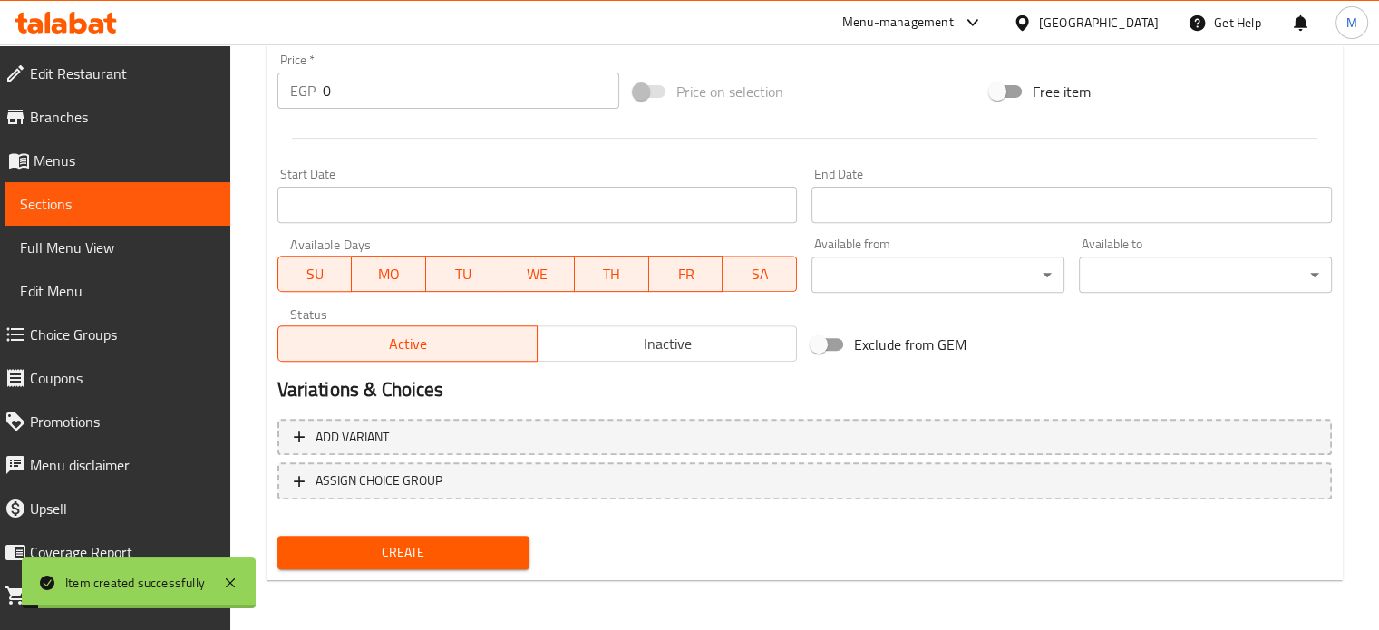
scroll to position [99, 0]
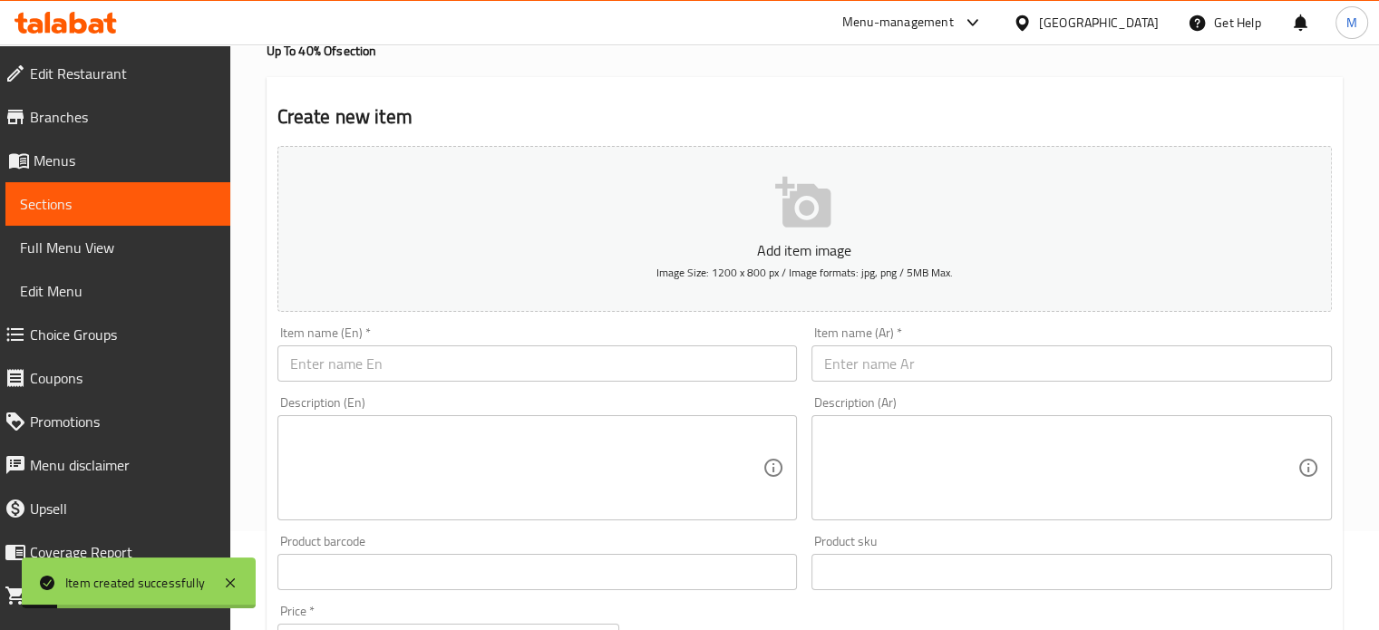
click at [926, 363] on input "text" at bounding box center [1071, 363] width 520 height 36
paste input "٤ رول سجق"
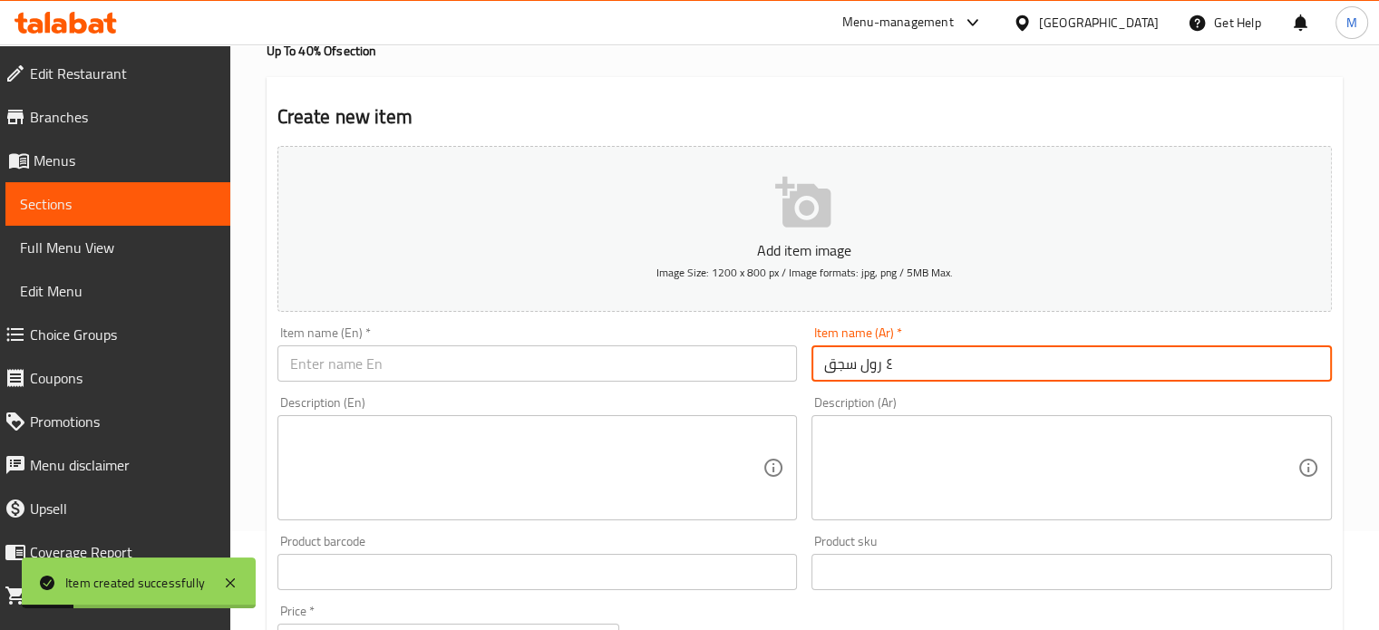
type input "٤ رول سجق"
click at [435, 361] on input "text" at bounding box center [537, 363] width 520 height 36
paste input "4 sausage rolls"
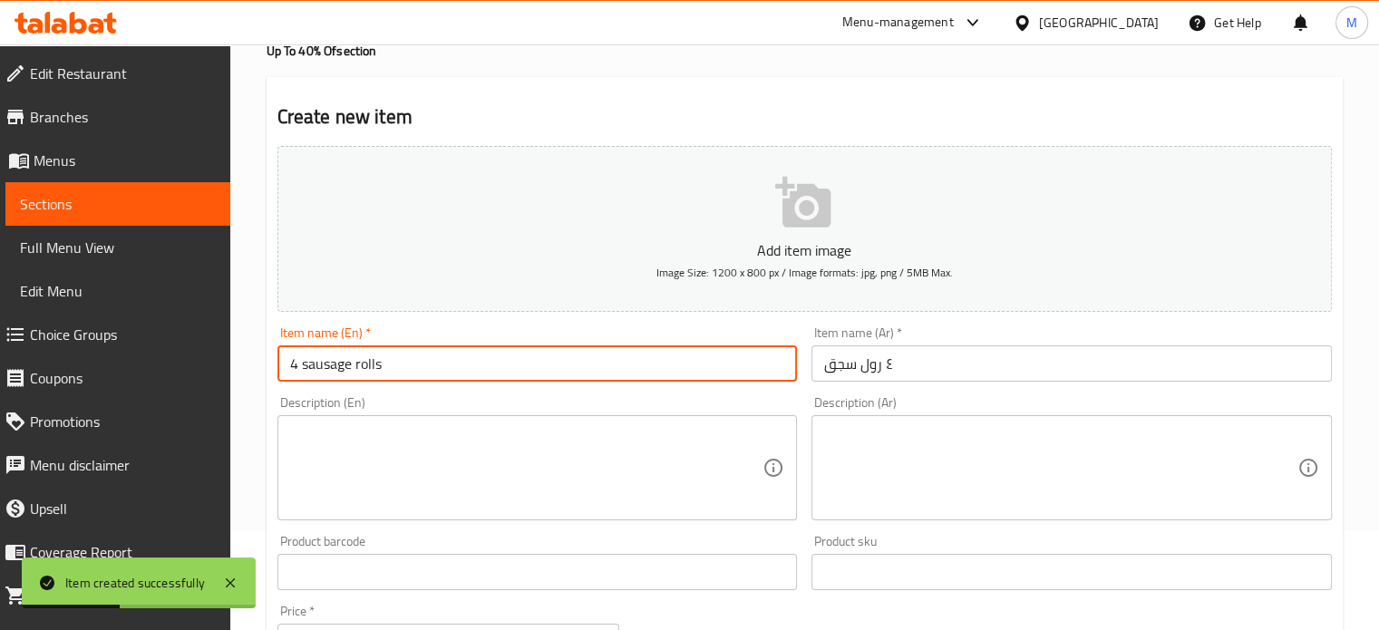
type input "4 sausage rolls"
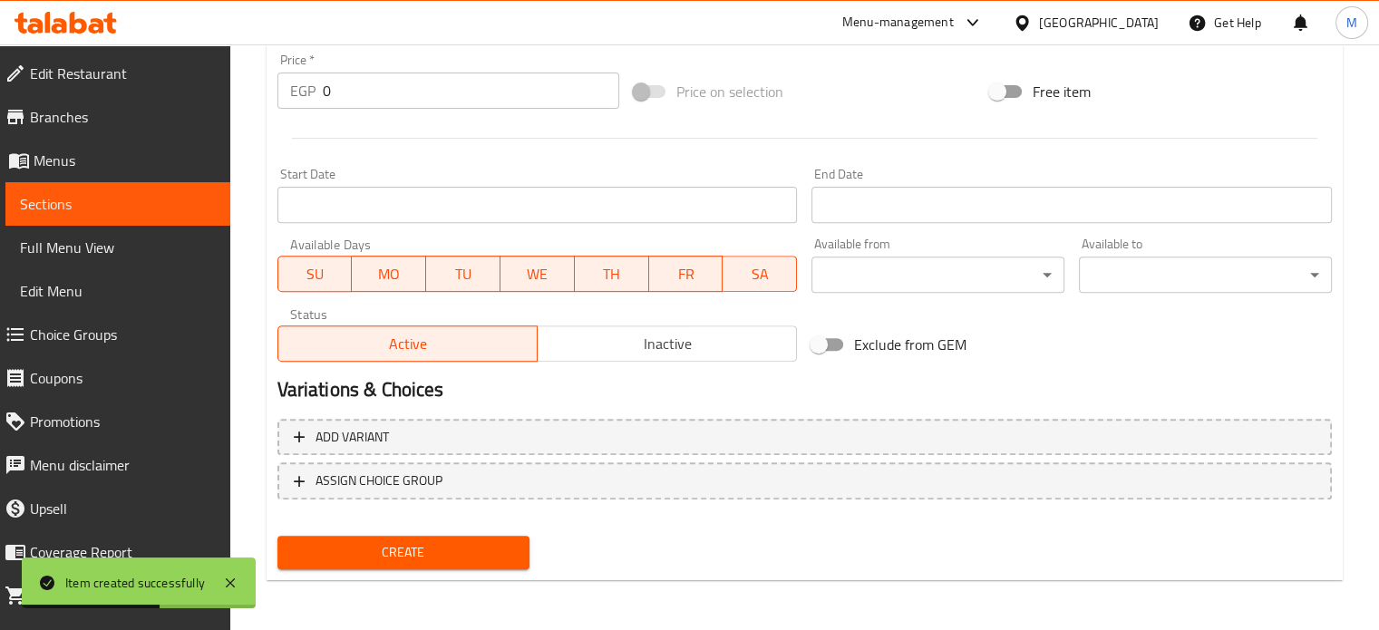
drag, startPoint x: 359, startPoint y: 90, endPoint x: 257, endPoint y: 65, distance: 104.4
click at [288, 84] on div "EGP 0 Price *" at bounding box center [448, 91] width 342 height 36
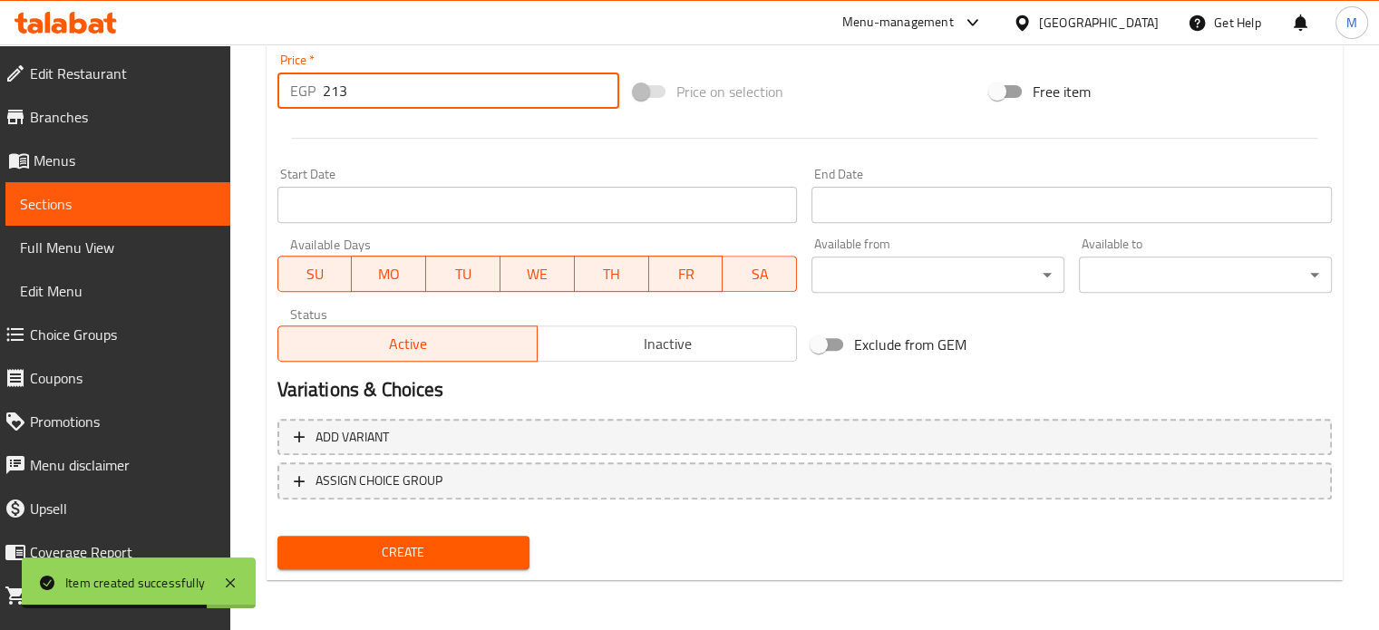
type input "213"
click at [368, 536] on button "Create" at bounding box center [403, 553] width 253 height 34
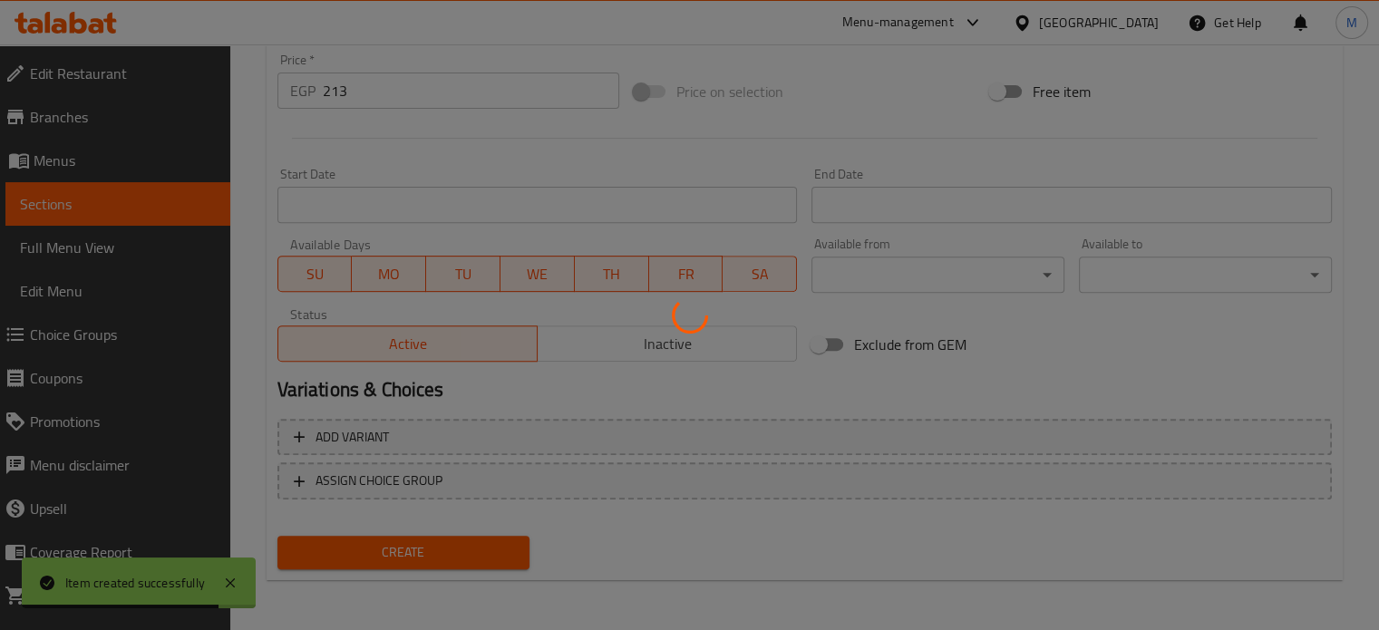
type input "0"
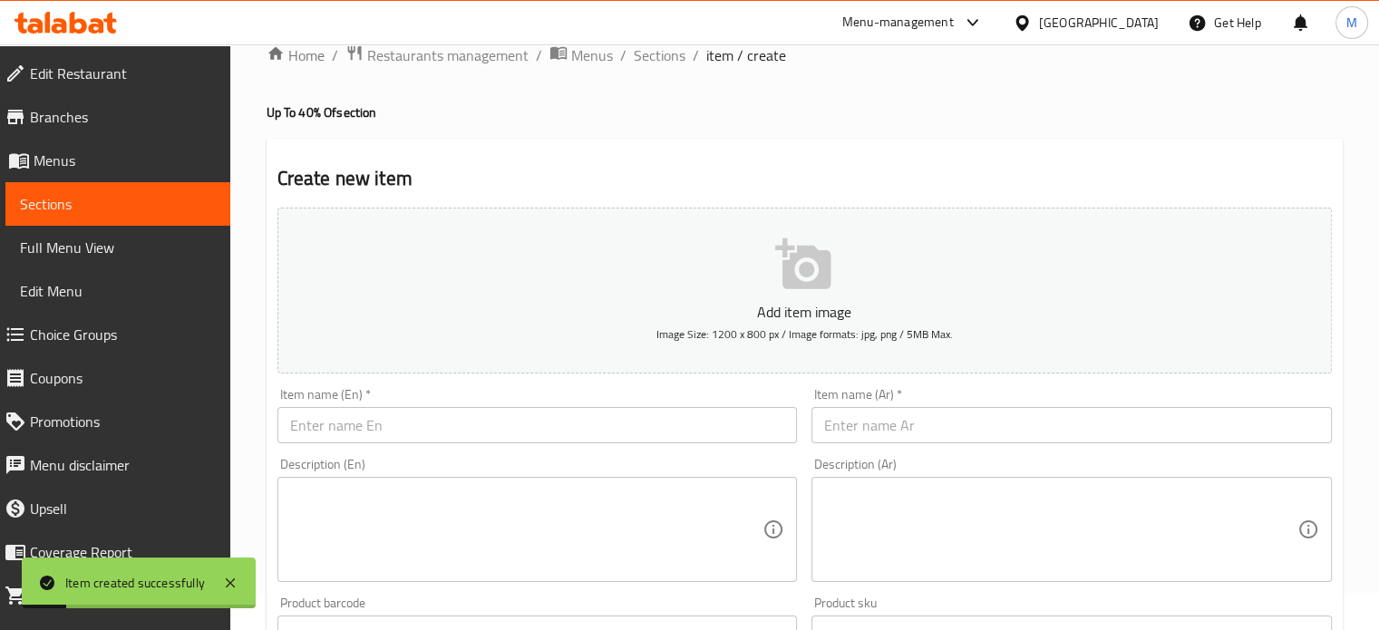
scroll to position [0, 0]
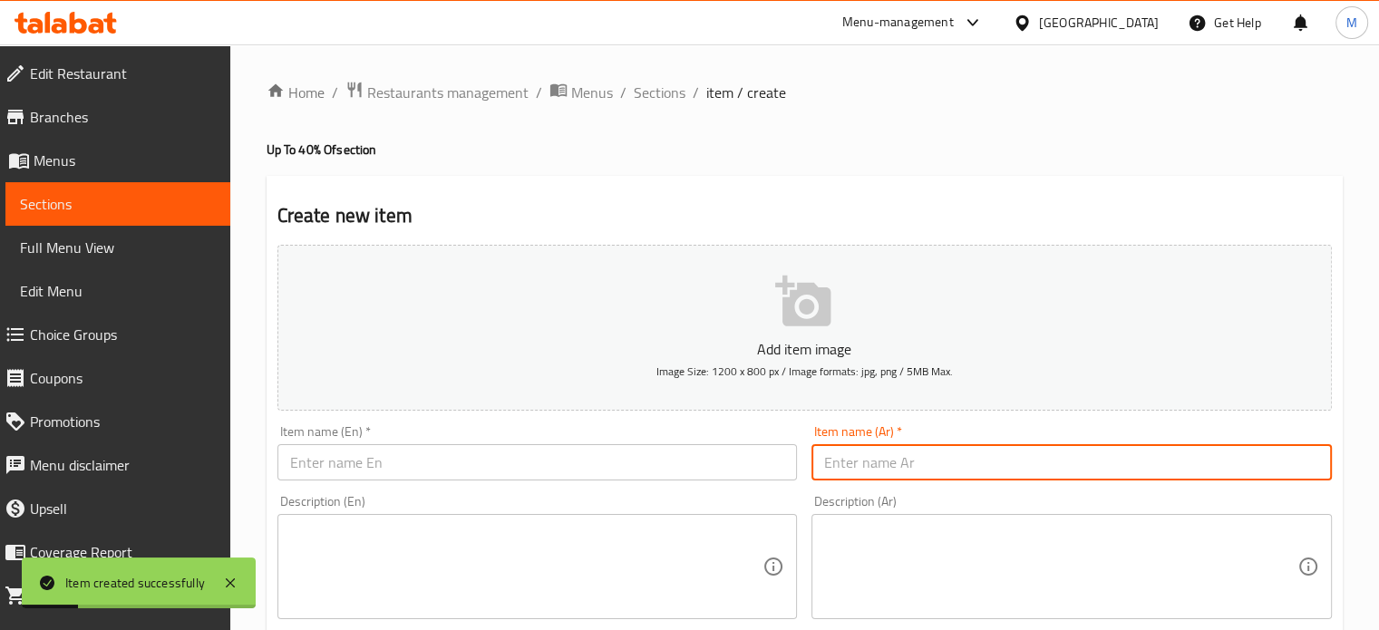
click at [902, 457] on input "text" at bounding box center [1071, 462] width 520 height 36
paste input "٤ رول بطاطس سوري"
type input "٤ رول بطاطس سوري"
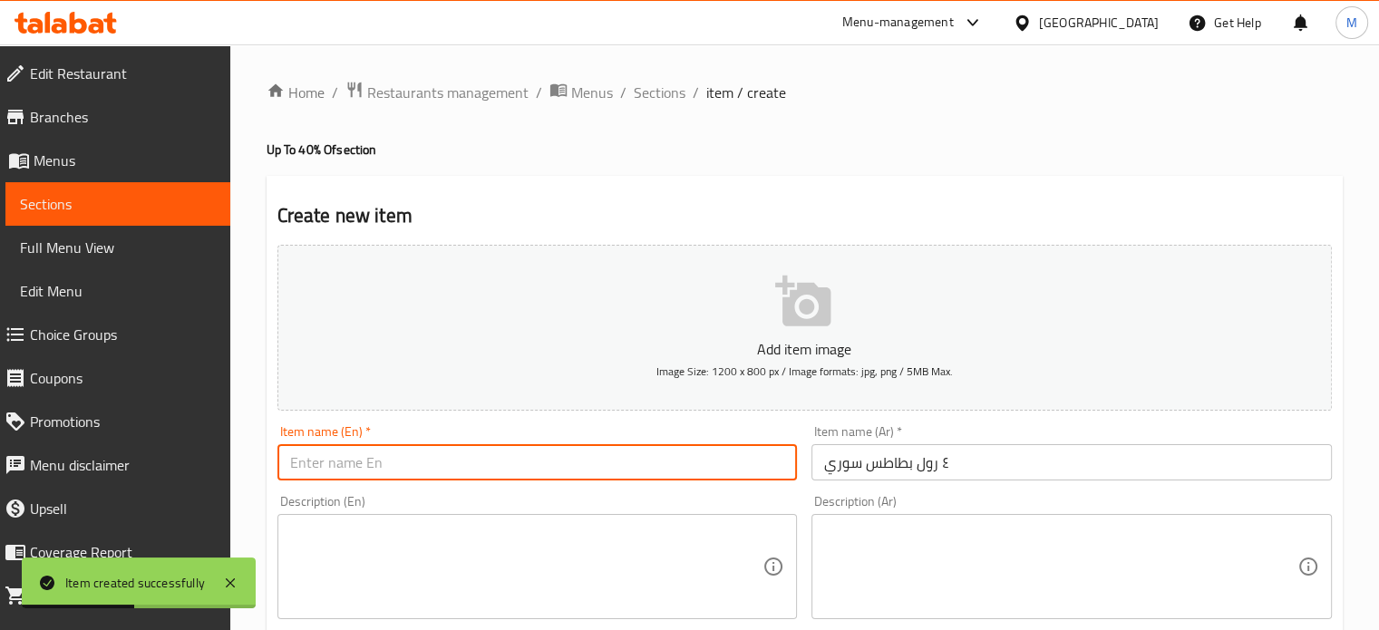
click at [373, 461] on input "text" at bounding box center [537, 462] width 520 height 36
paste input "4 Syrian potato rolls"
type input "4 Syrian potato rolls"
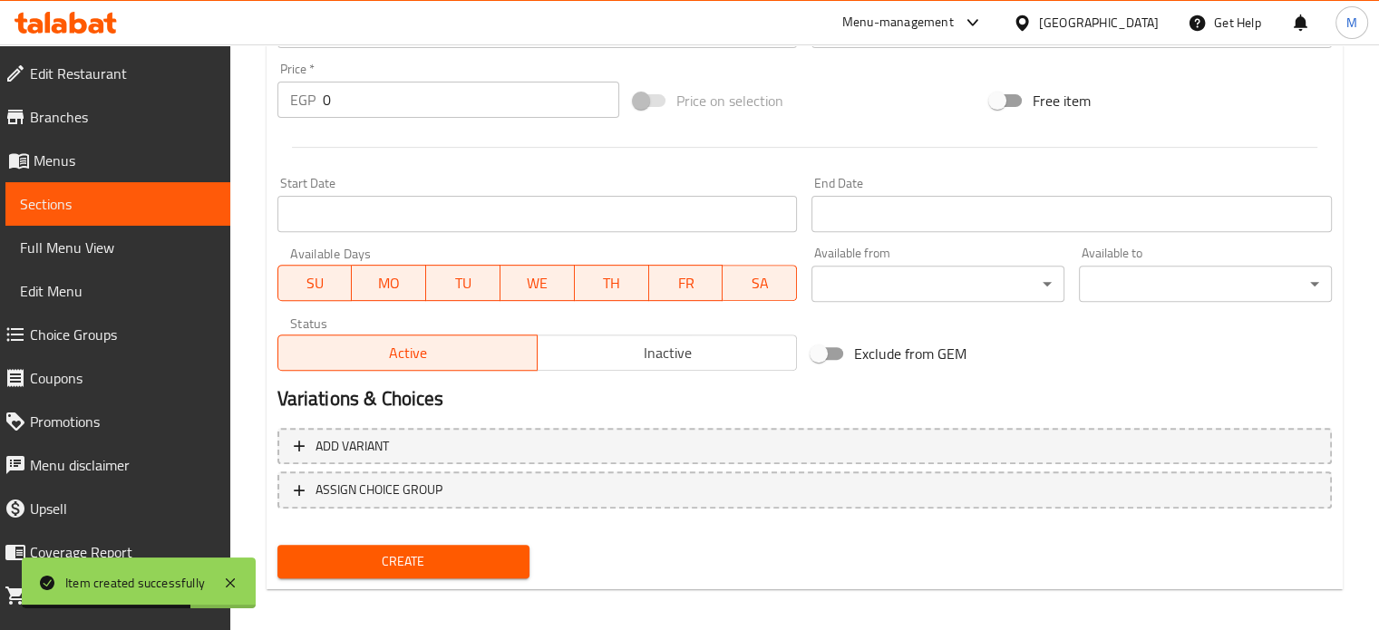
scroll to position [650, 0]
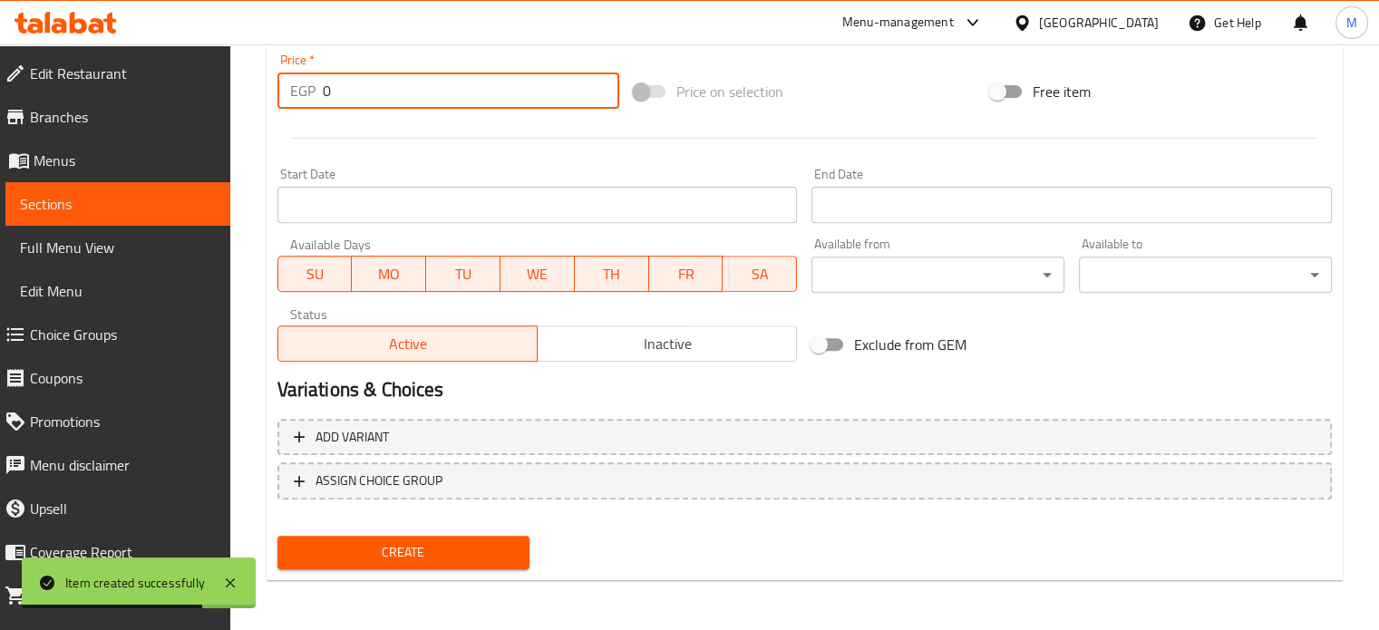
drag, startPoint x: 341, startPoint y: 89, endPoint x: 304, endPoint y: 89, distance: 37.2
click at [310, 91] on div "EGP 0 Price *" at bounding box center [448, 91] width 342 height 36
type input "163"
click at [402, 538] on button "Create" at bounding box center [403, 553] width 253 height 34
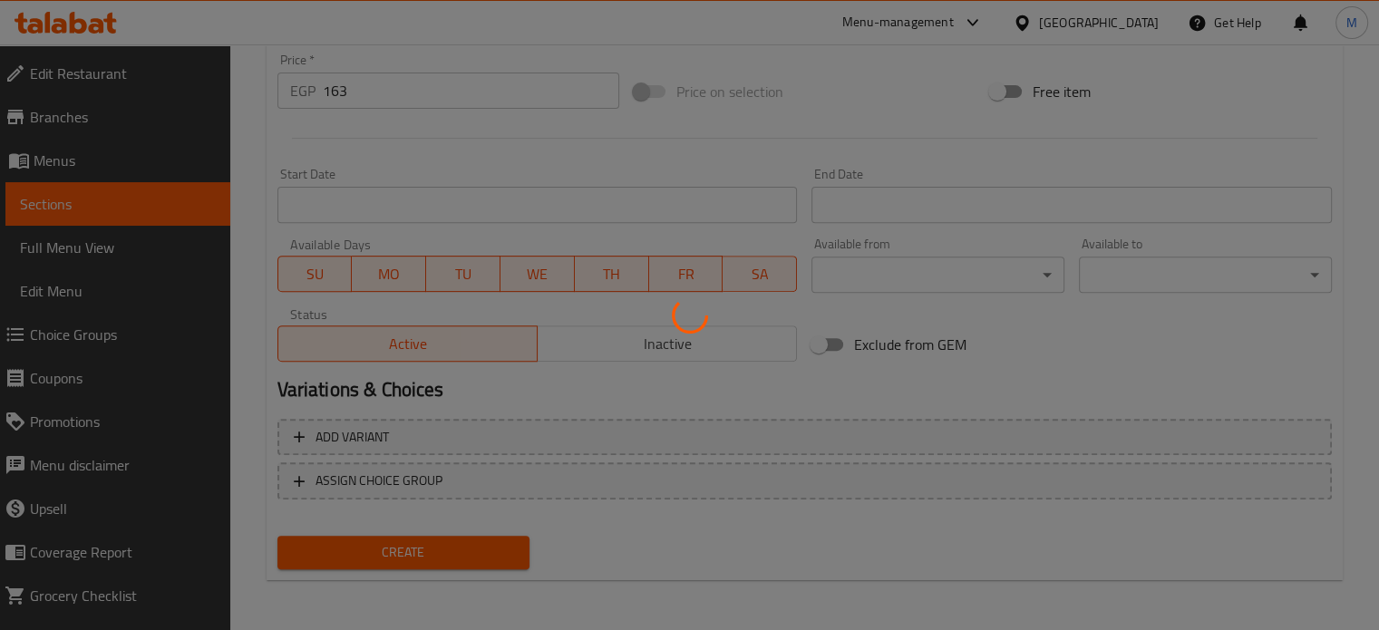
type input "0"
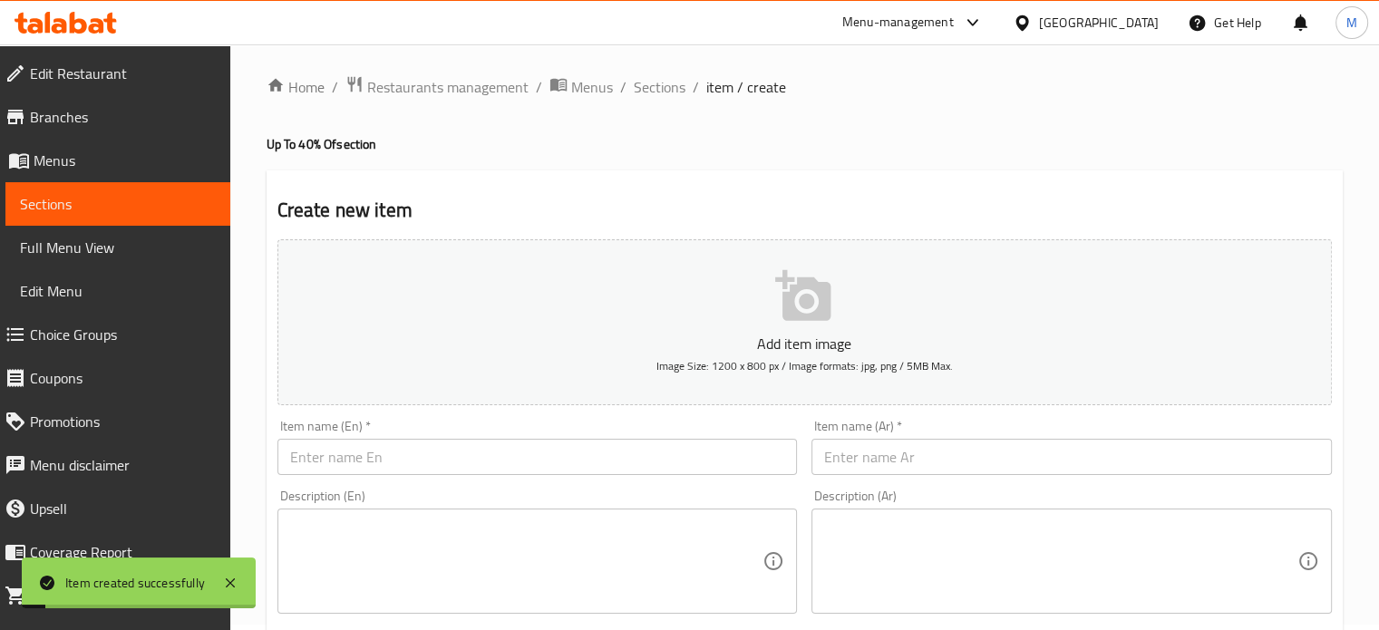
scroll to position [0, 0]
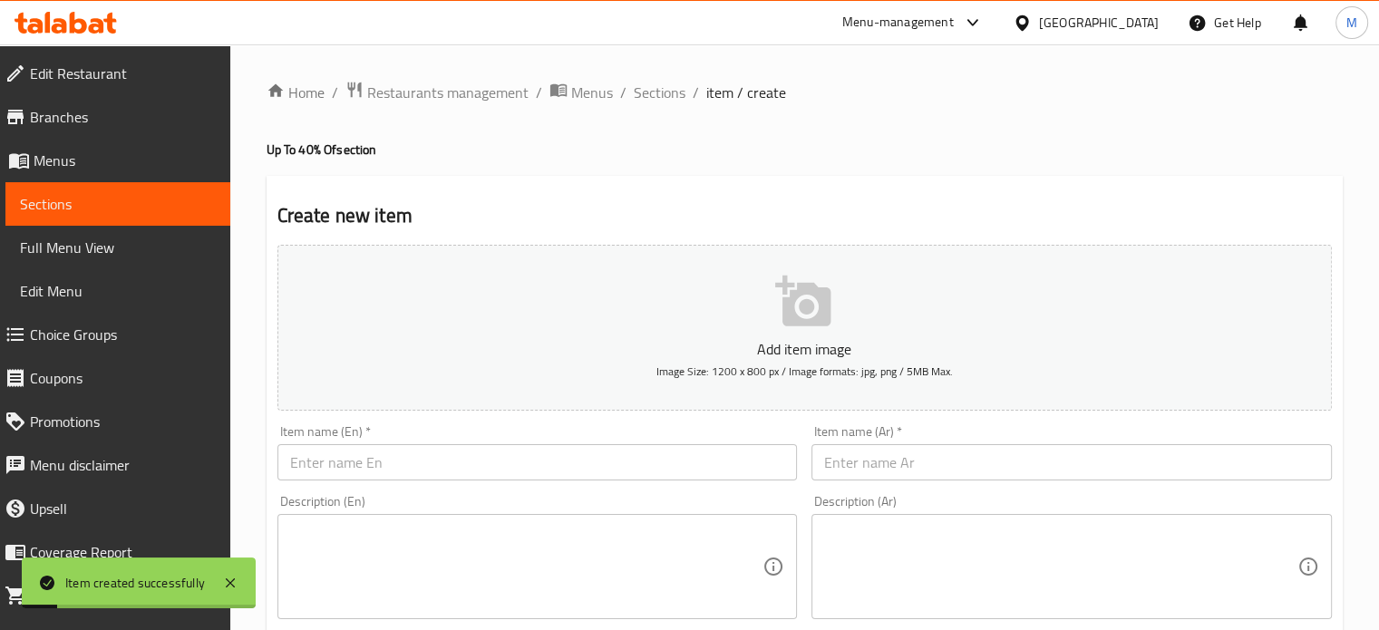
click at [894, 461] on input "text" at bounding box center [1071, 462] width 520 height 36
paste input "٤ رول زنجر"
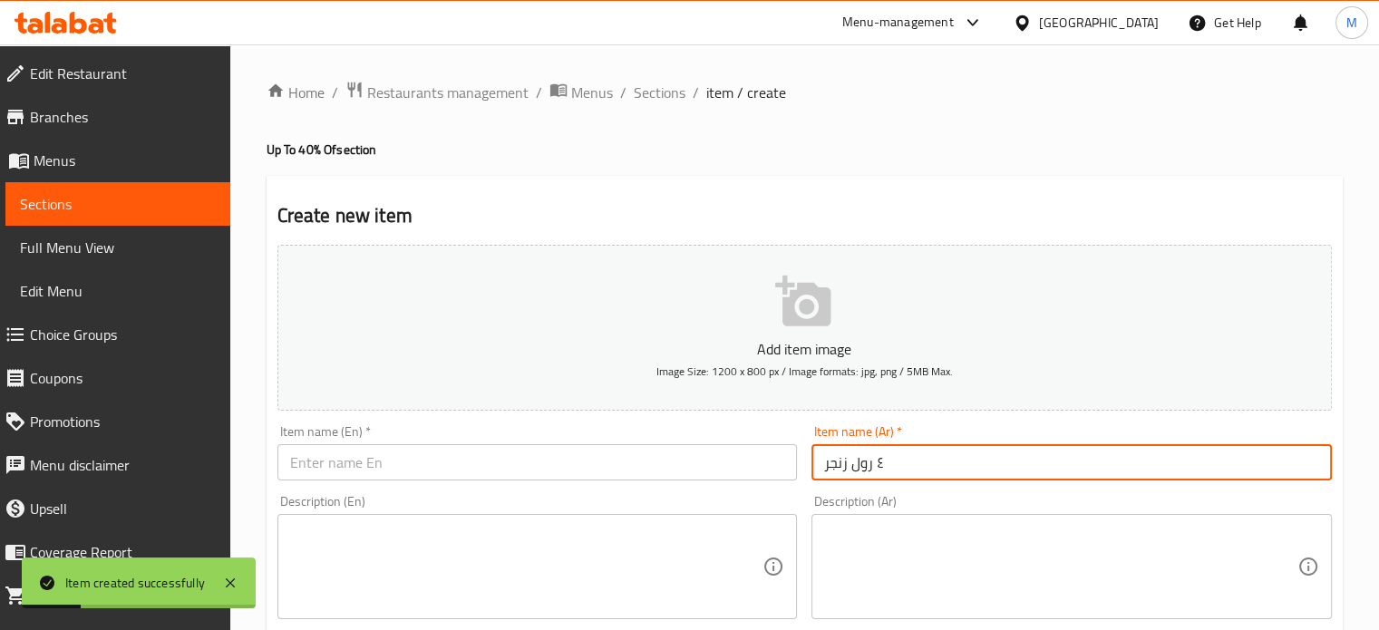
type input "٤ رول زنجر"
click at [437, 449] on input "text" at bounding box center [537, 462] width 520 height 36
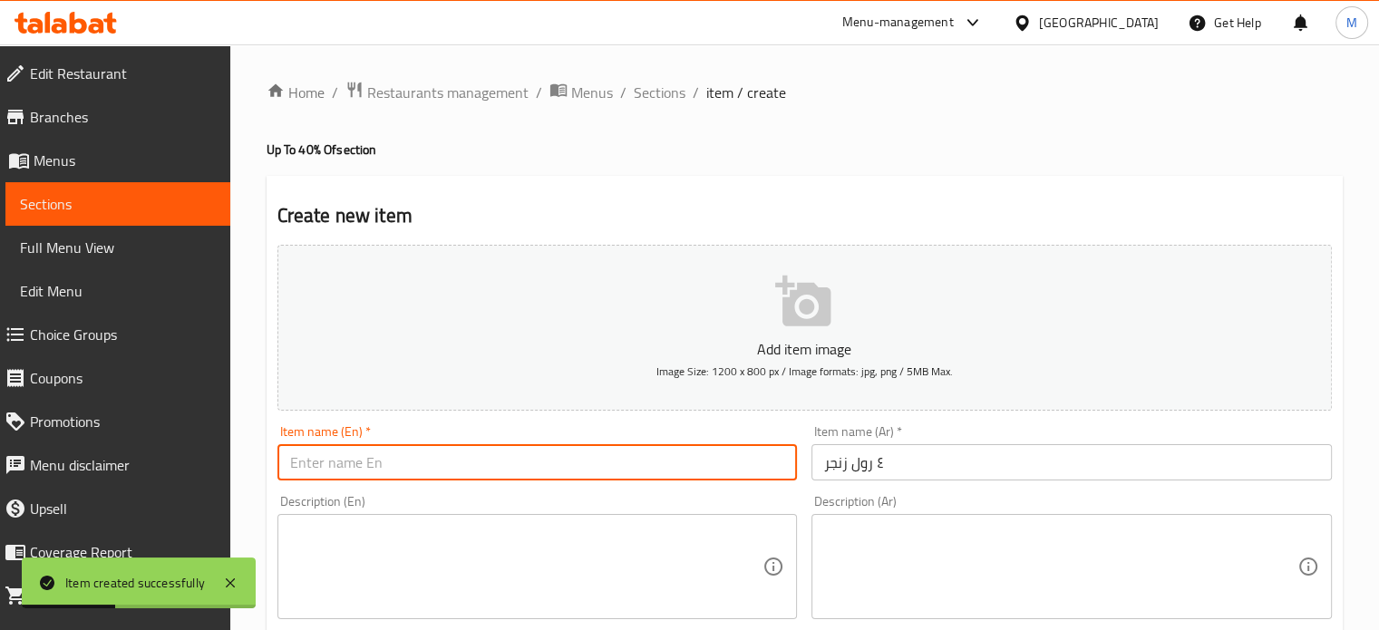
paste input "4 Zinger rolls"
type input "4 Zinger rolls"
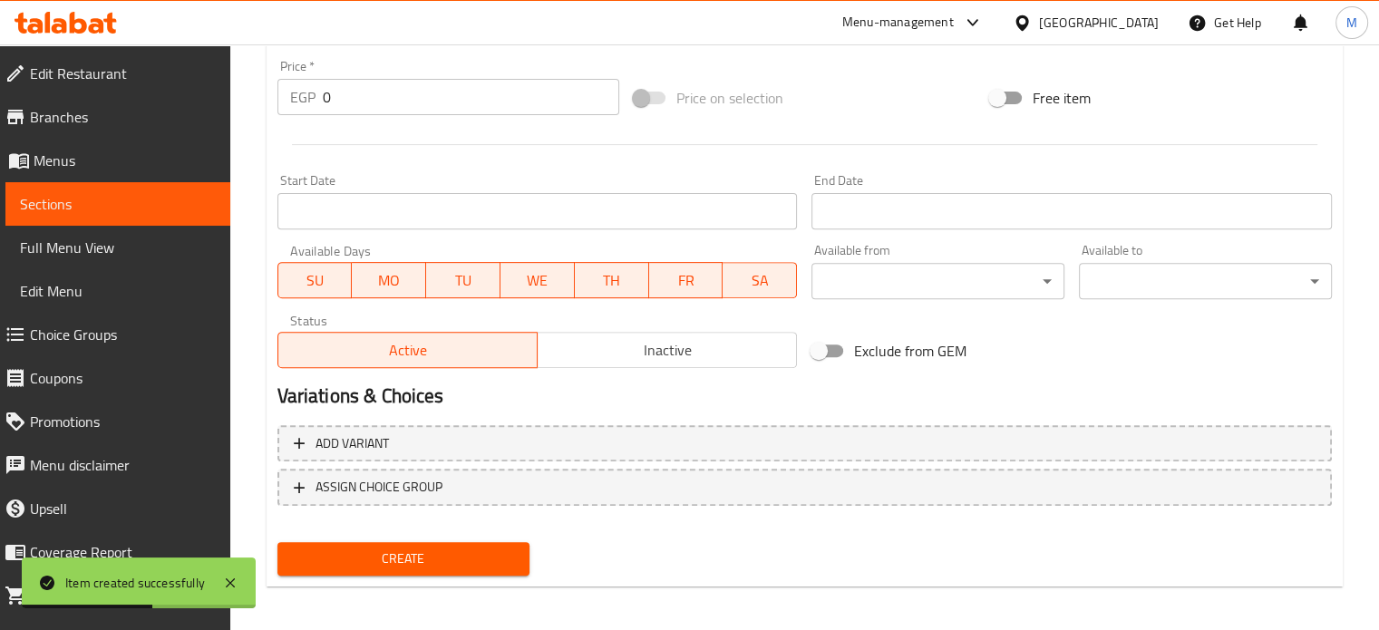
scroll to position [650, 0]
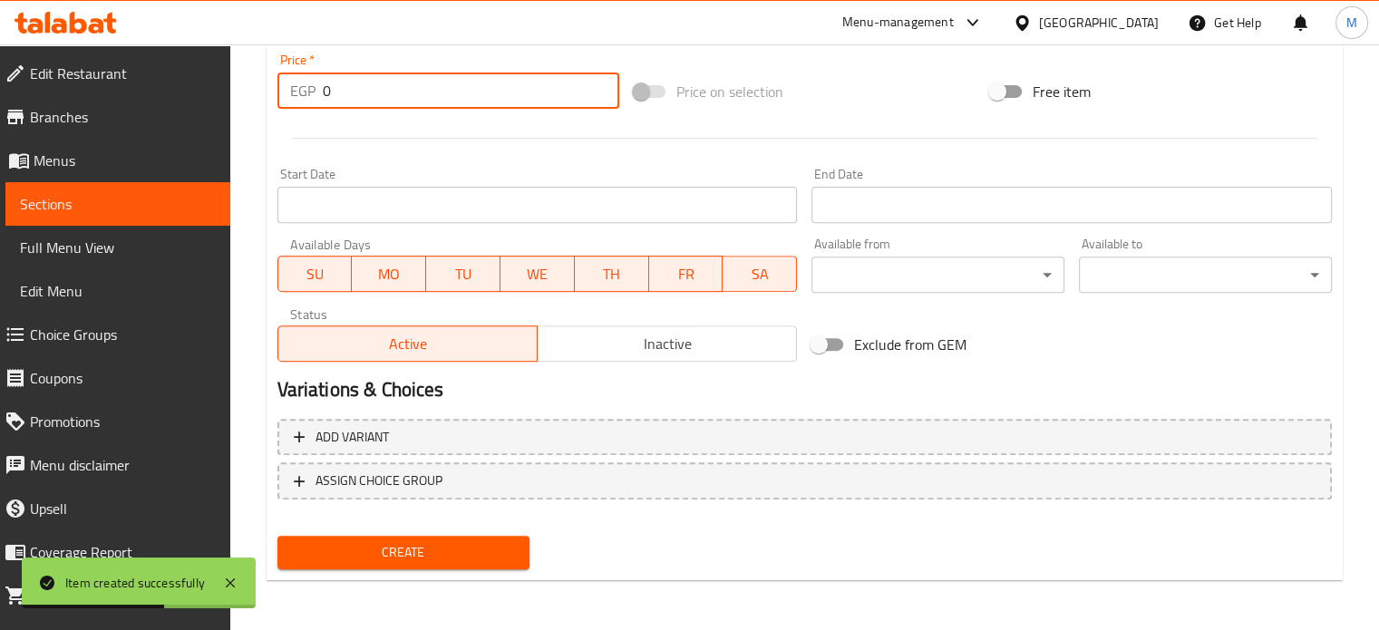
drag, startPoint x: 339, startPoint y: 97, endPoint x: 260, endPoint y: 68, distance: 84.0
click at [277, 81] on div "EGP 0 Price *" at bounding box center [448, 91] width 342 height 36
type input "338"
click at [405, 565] on button "Create" at bounding box center [403, 553] width 253 height 34
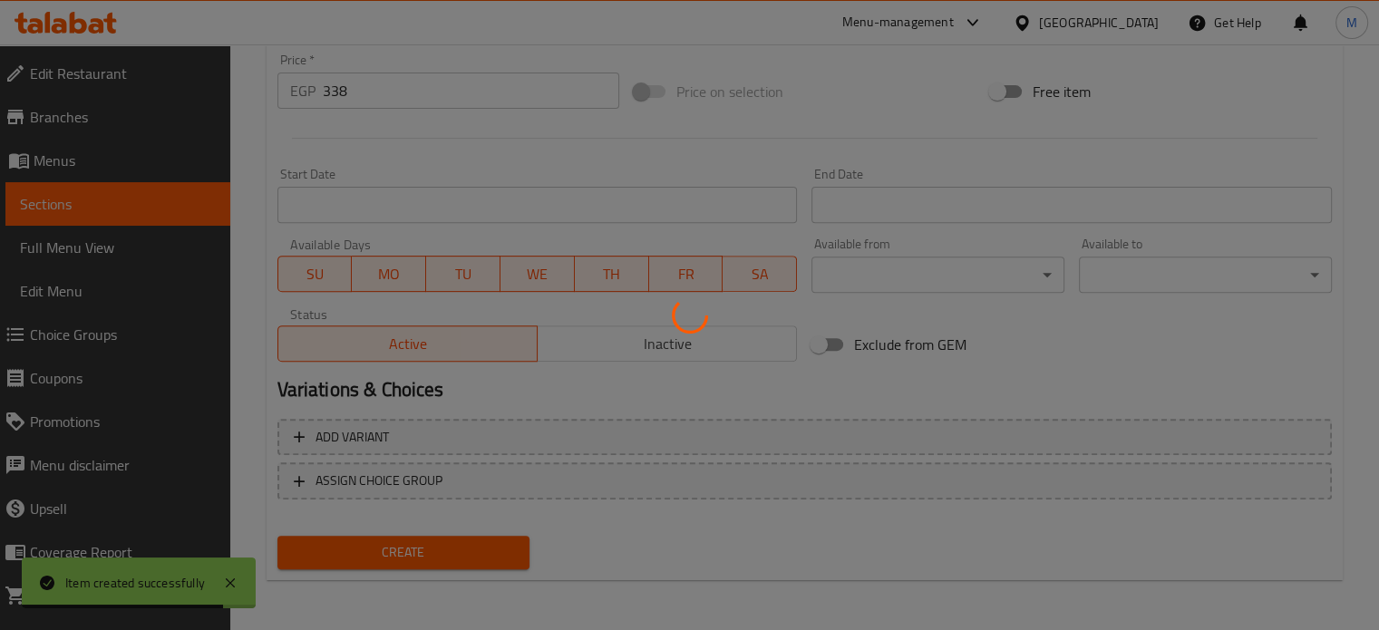
type input "0"
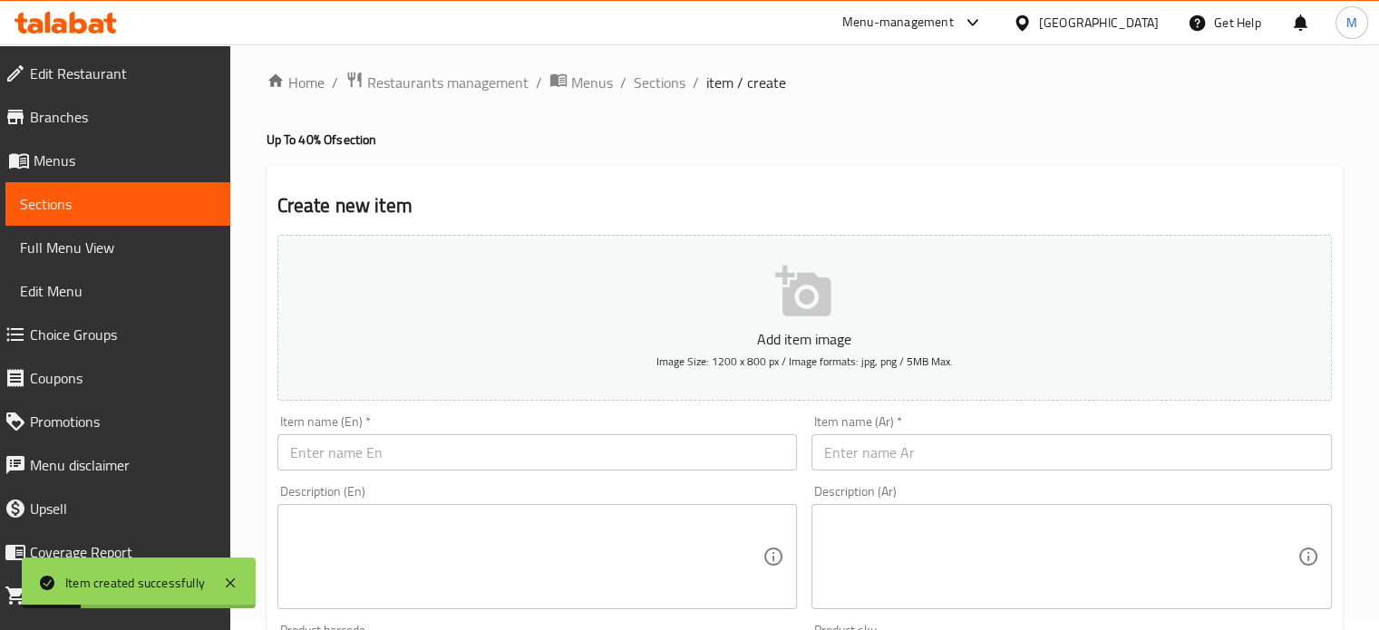
scroll to position [0, 0]
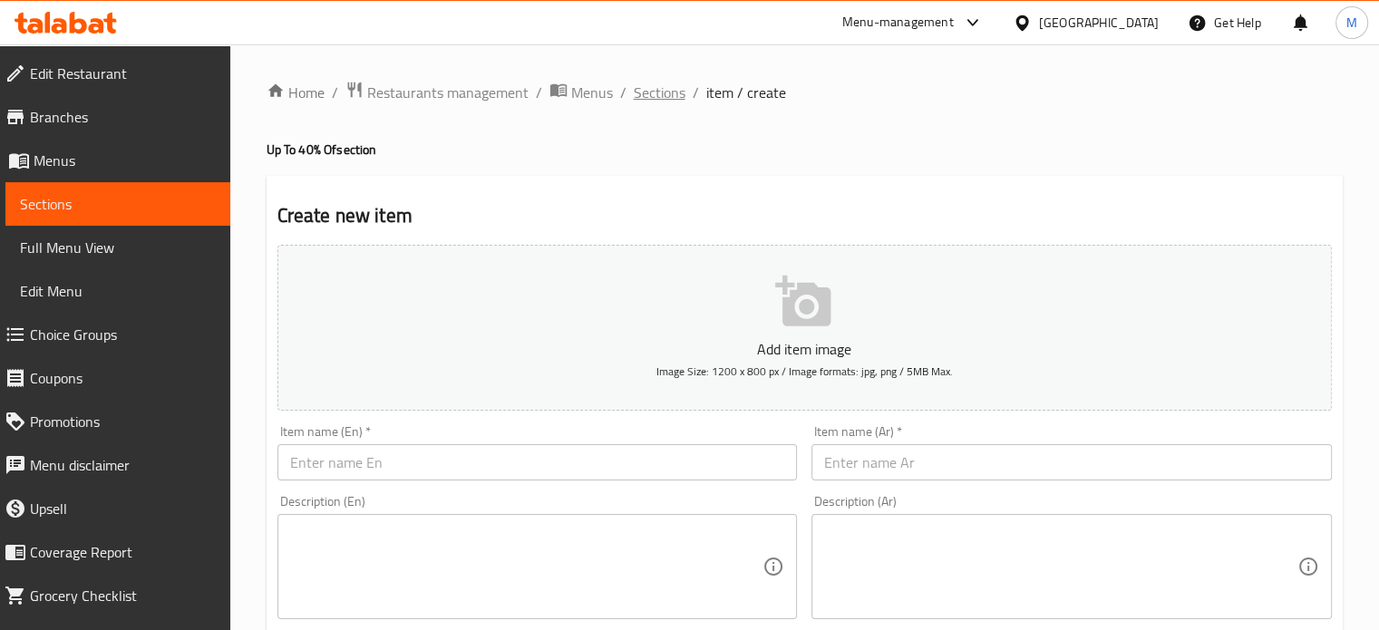
click at [637, 90] on span "Sections" at bounding box center [660, 93] width 52 height 22
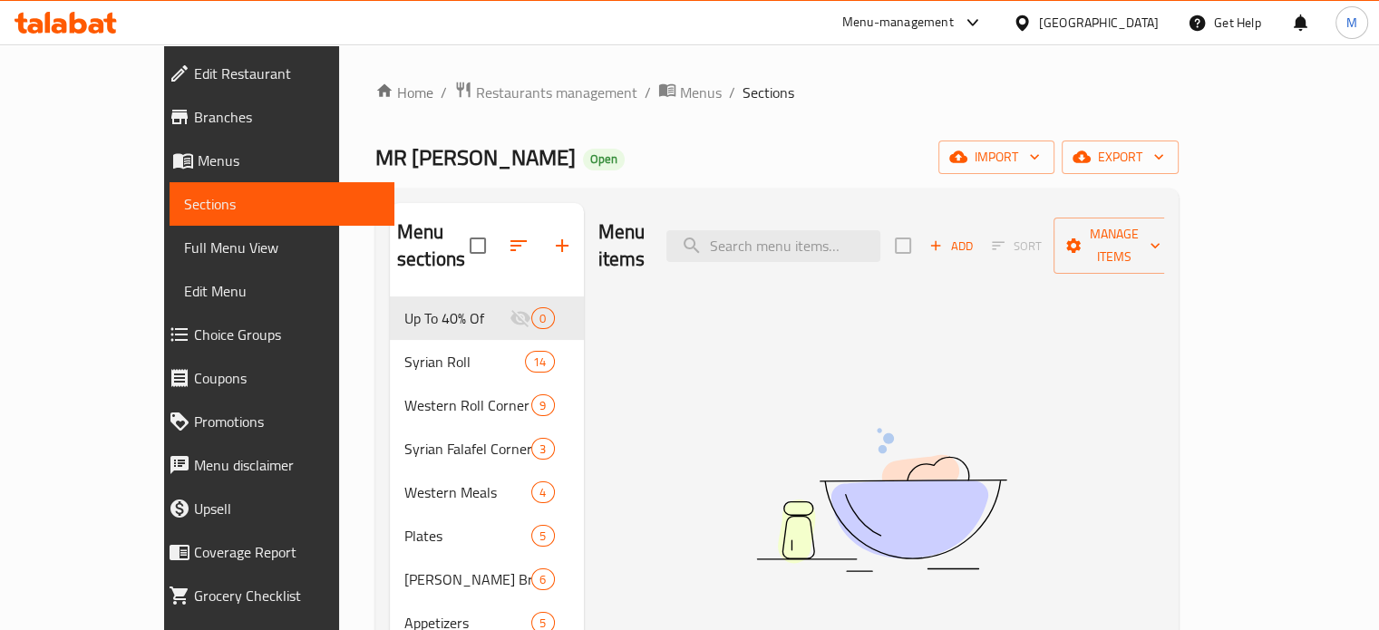
click at [194, 115] on span "Branches" at bounding box center [287, 117] width 186 height 22
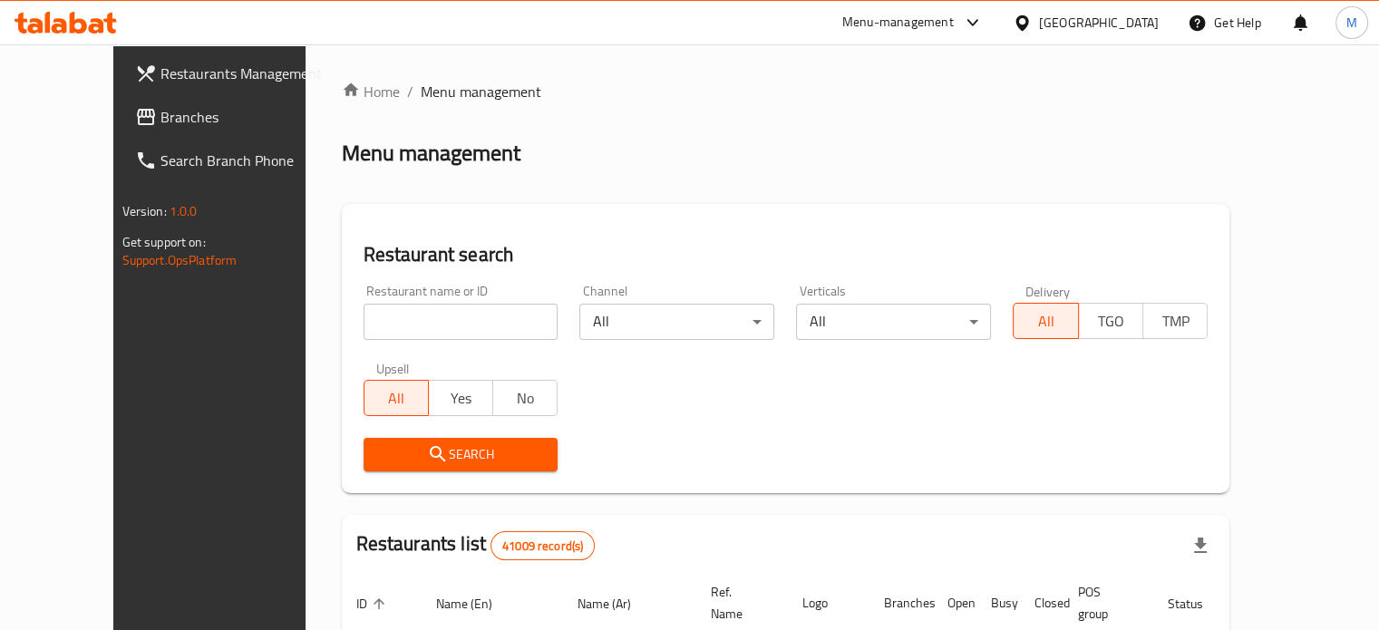
click at [954, 24] on div "Menu-management" at bounding box center [898, 23] width 112 height 22
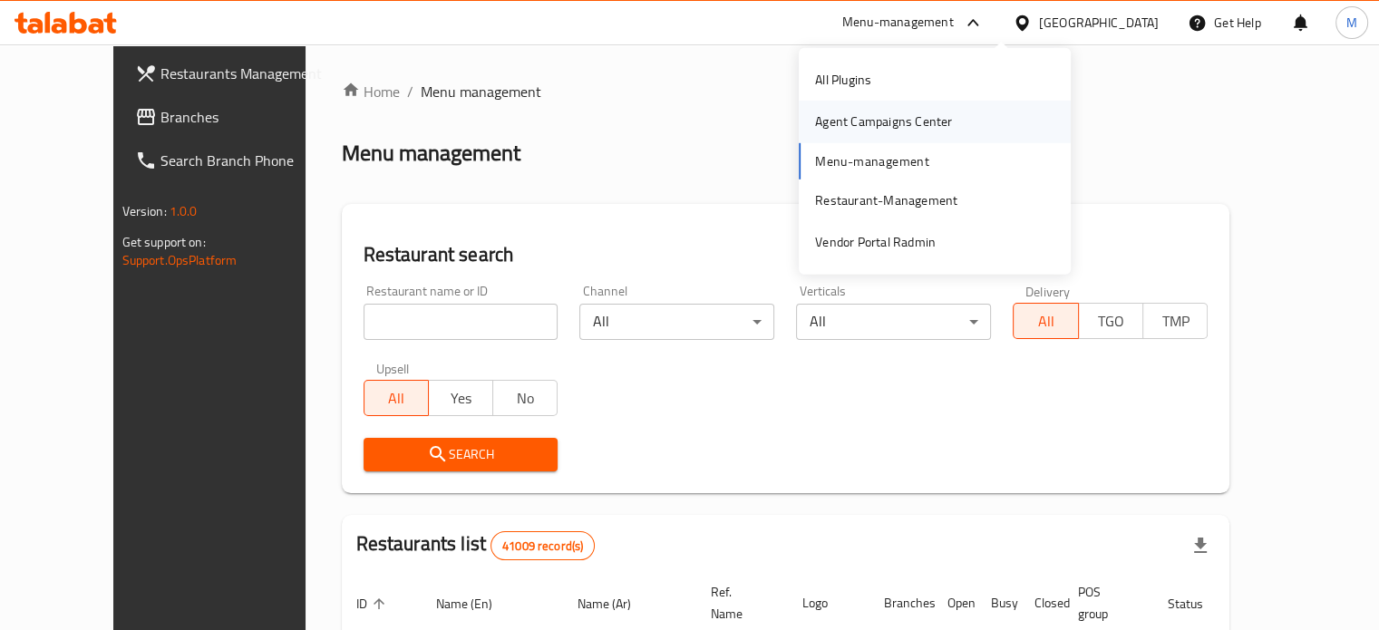
click at [885, 125] on div "Agent Campaigns Center" at bounding box center [883, 122] width 137 height 20
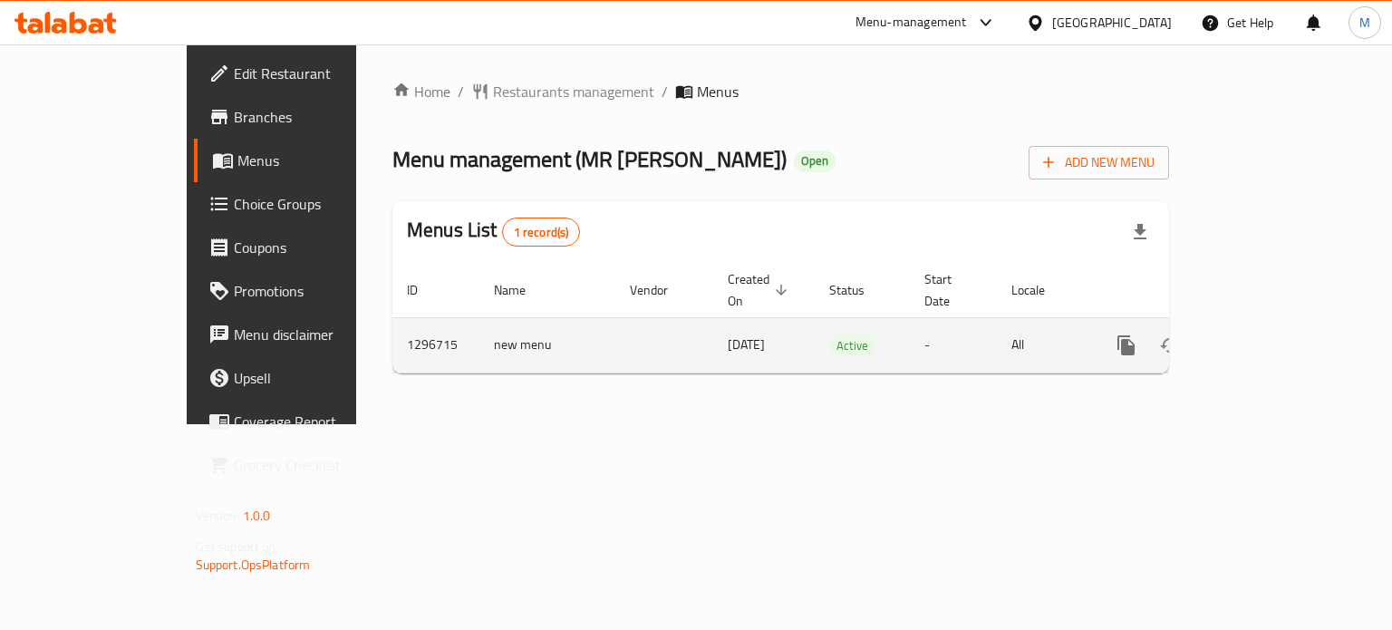
click at [1268, 335] on icon "enhanced table" at bounding box center [1257, 346] width 22 height 22
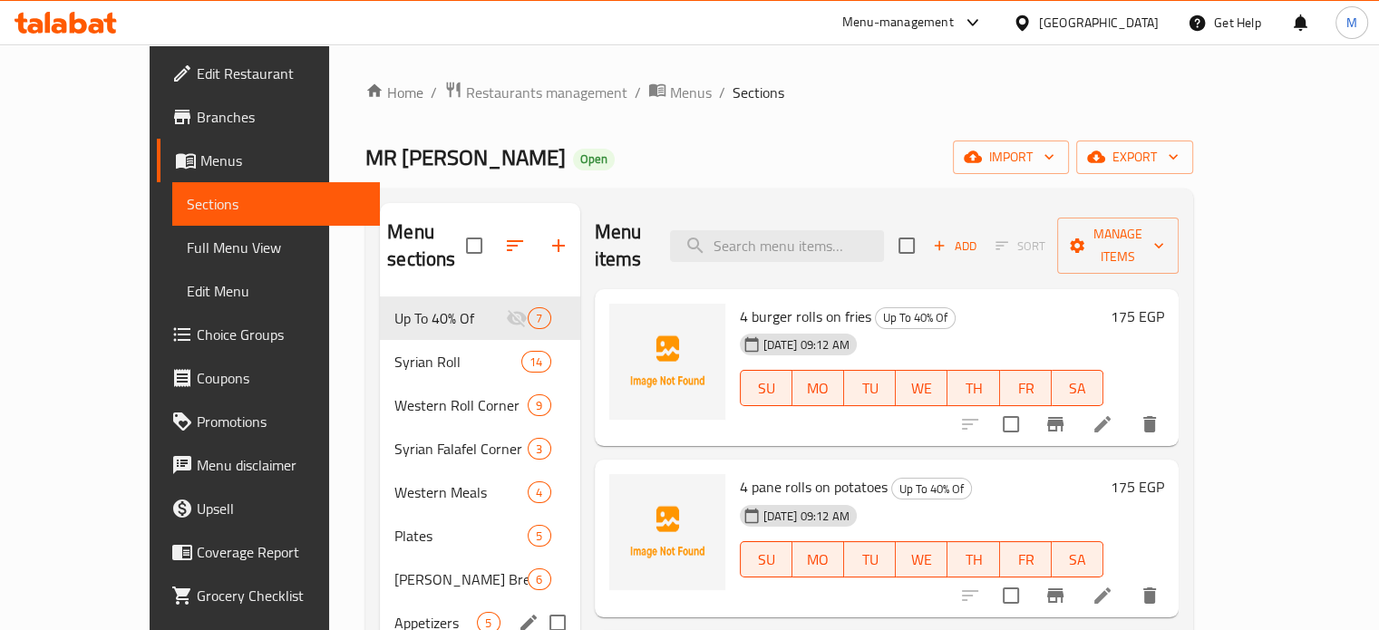
scroll to position [254, 0]
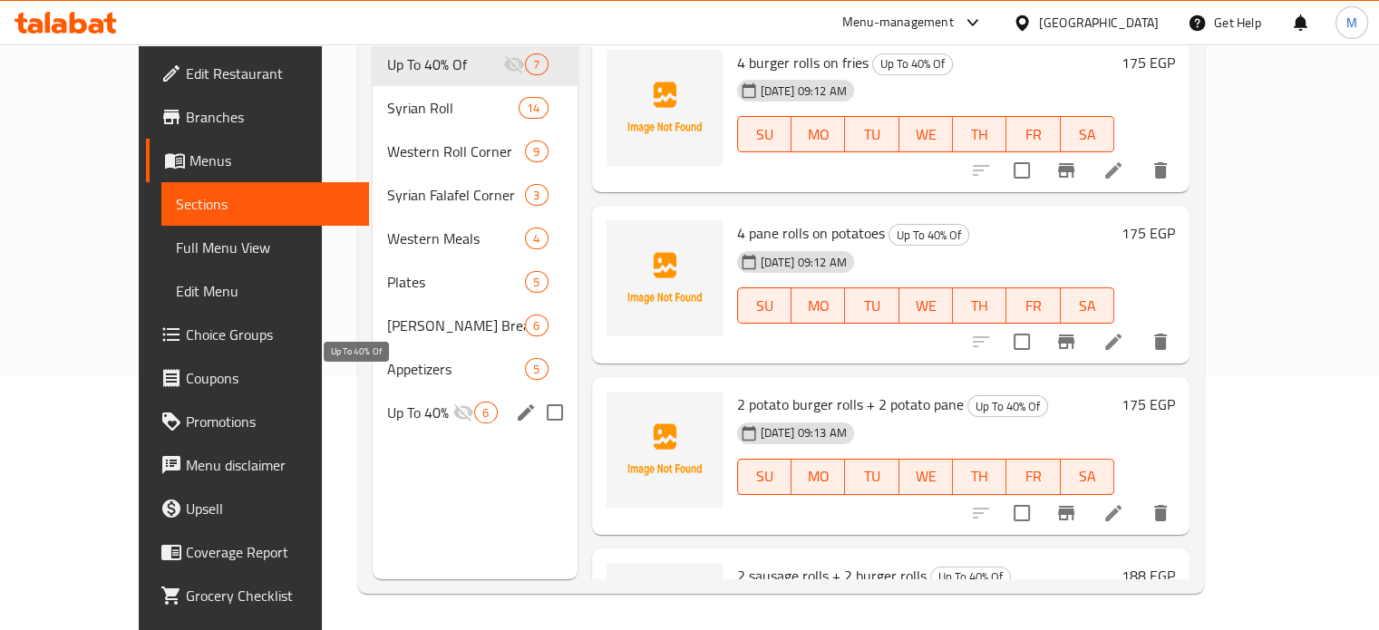
click at [397, 402] on span "Up To 40% Of" at bounding box center [419, 413] width 65 height 22
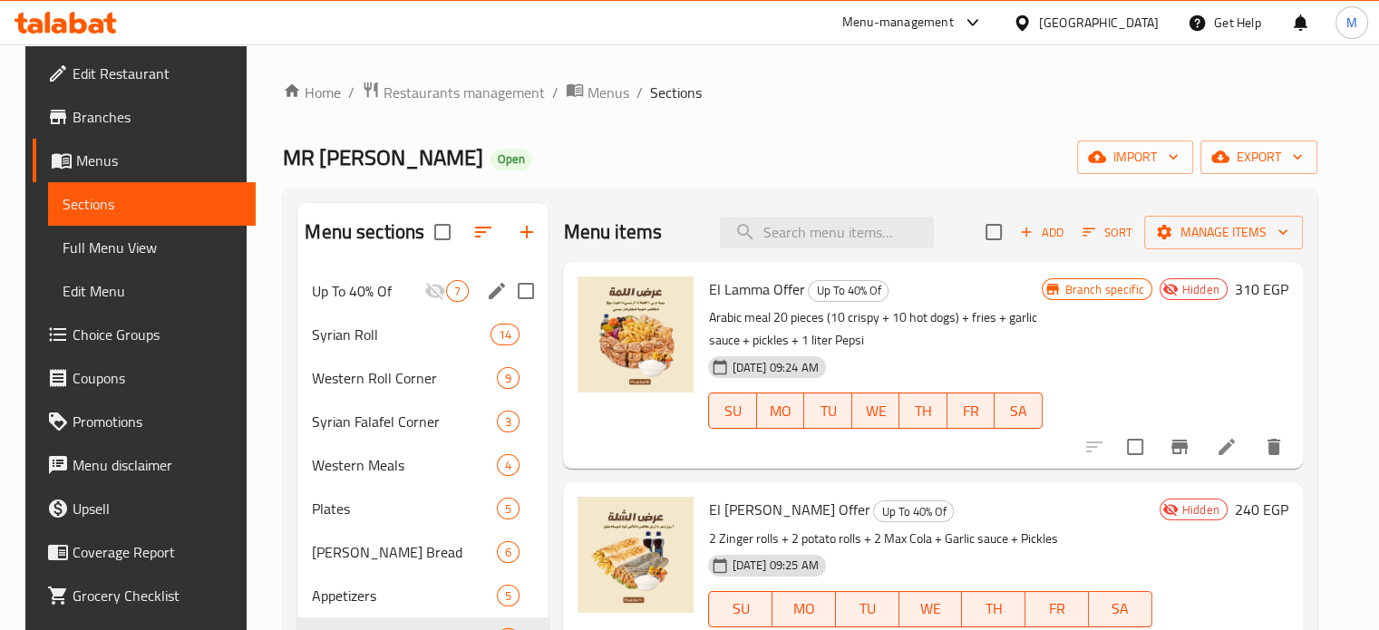
click at [390, 302] on div "Up To 40% Of 7" at bounding box center [422, 291] width 251 height 44
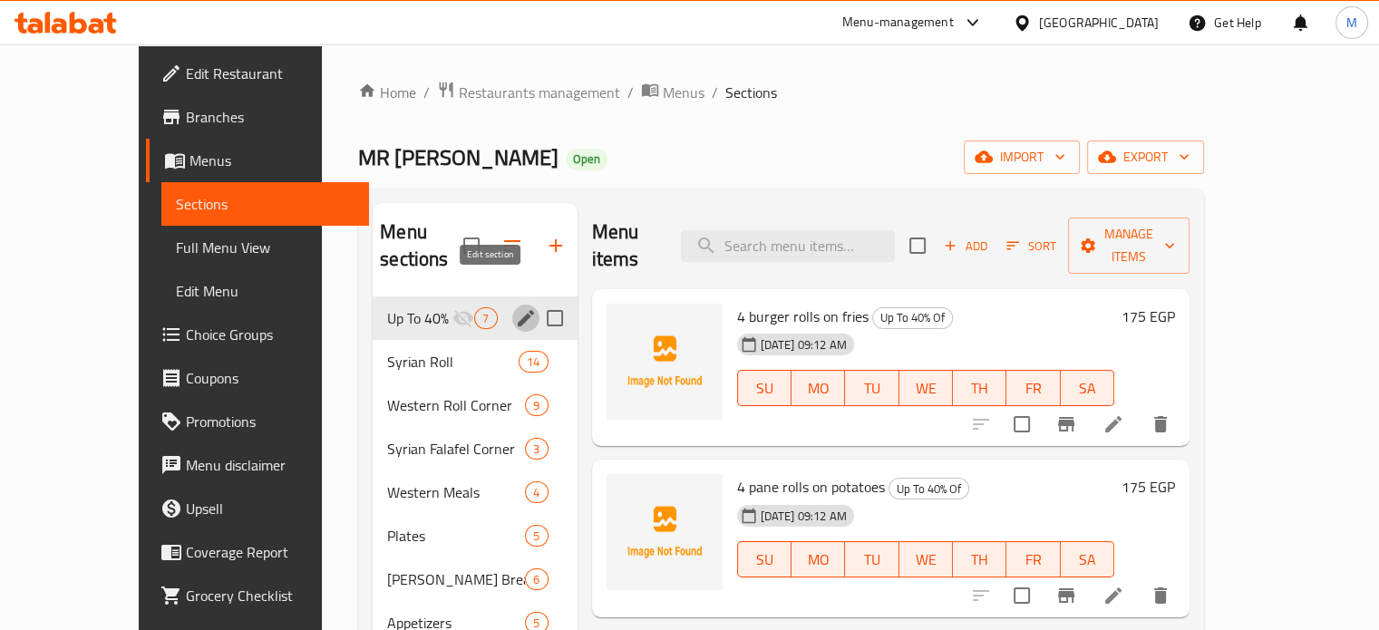
click at [515, 307] on icon "edit" at bounding box center [526, 318] width 22 height 22
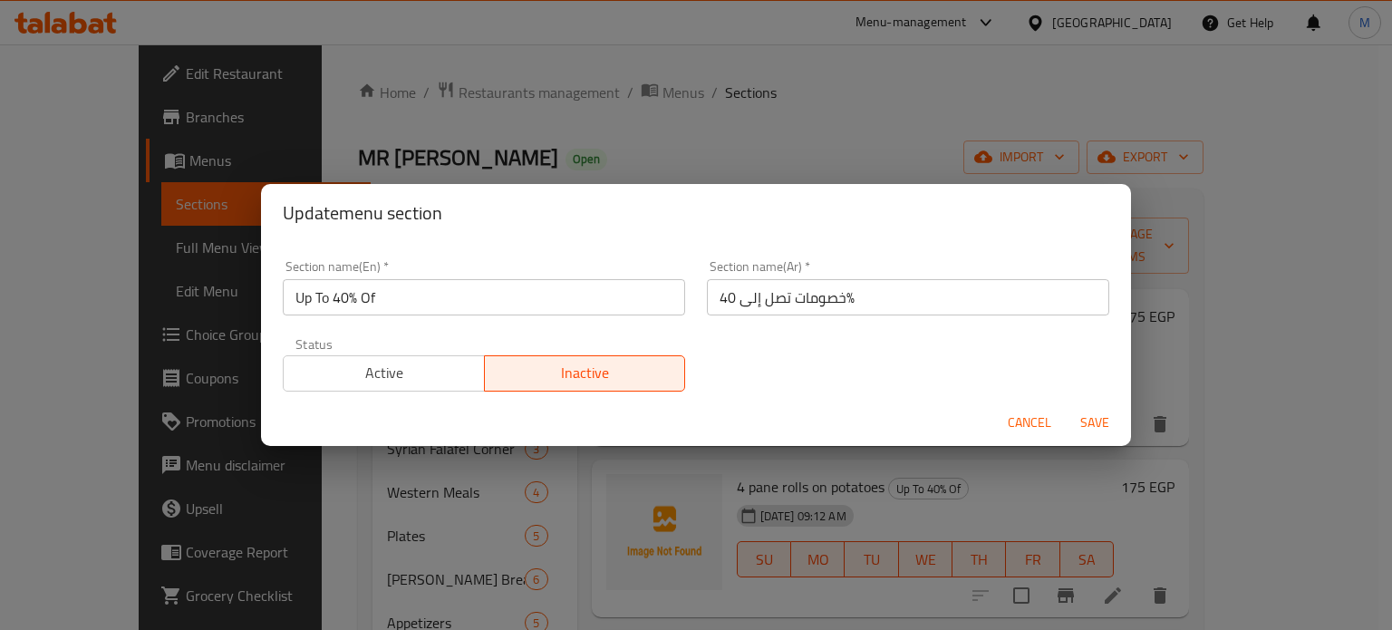
click at [422, 376] on span "Active" at bounding box center [384, 373] width 187 height 26
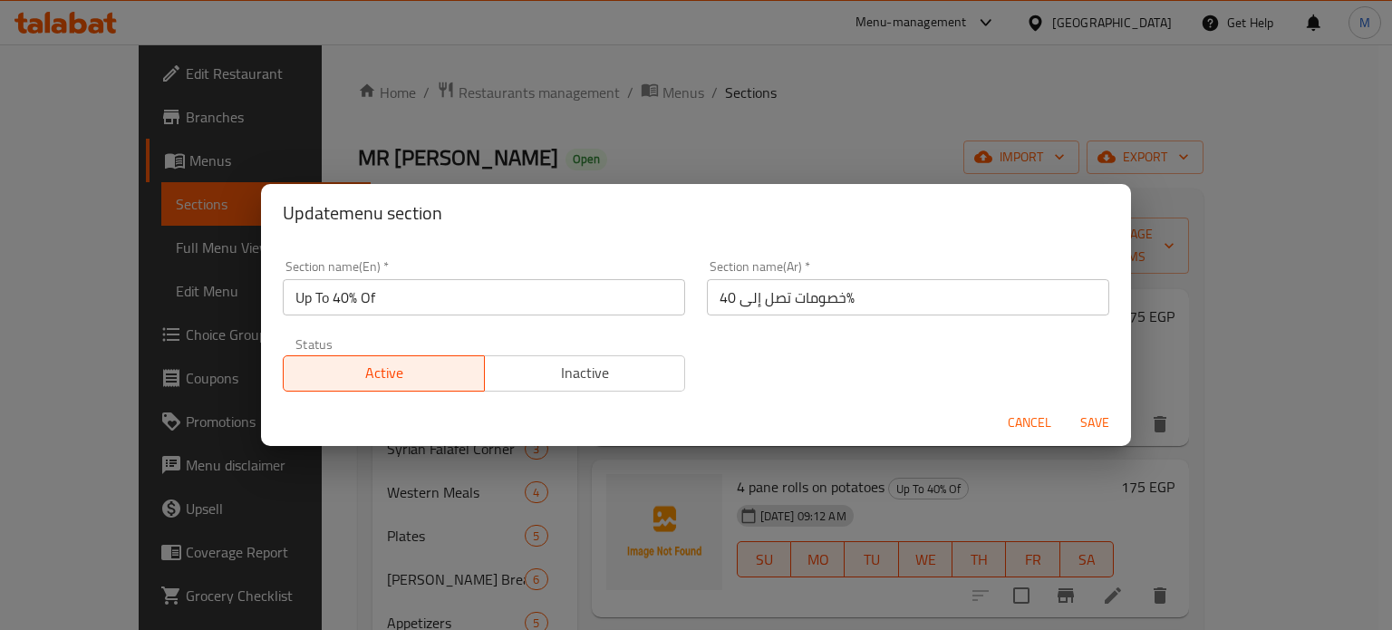
click at [1081, 427] on span "Save" at bounding box center [1095, 423] width 44 height 23
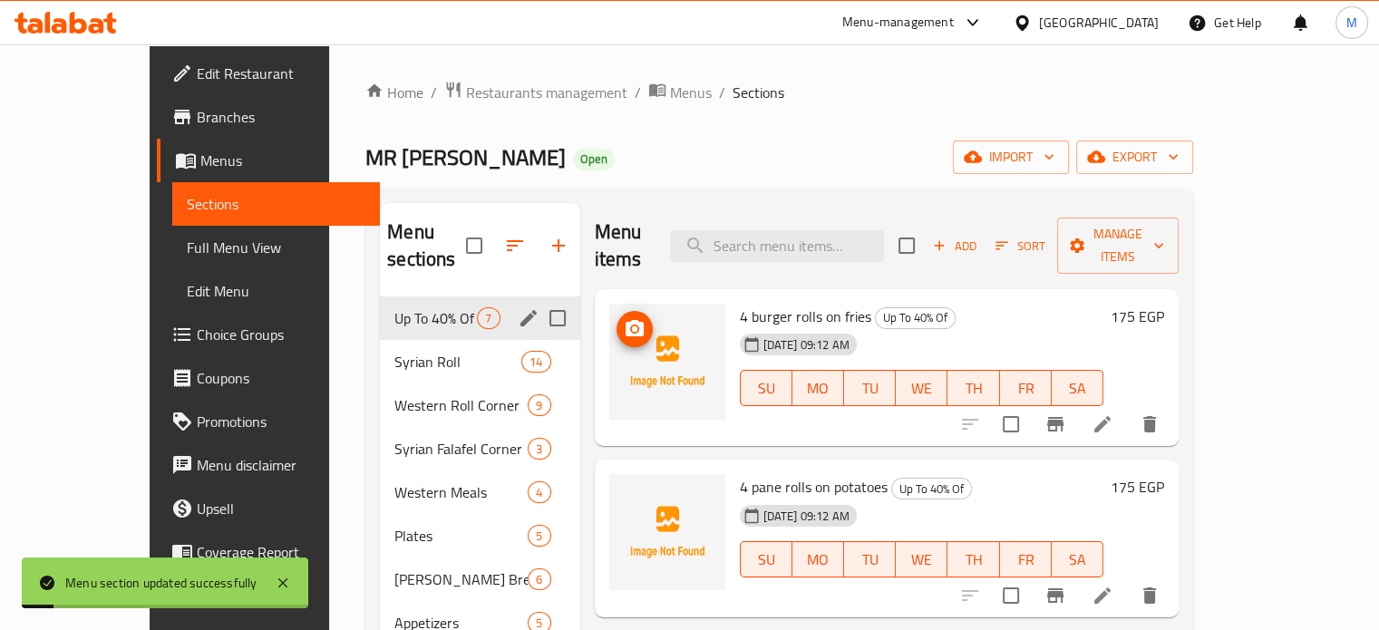
click at [626, 320] on icon "upload picture" at bounding box center [635, 328] width 18 height 16
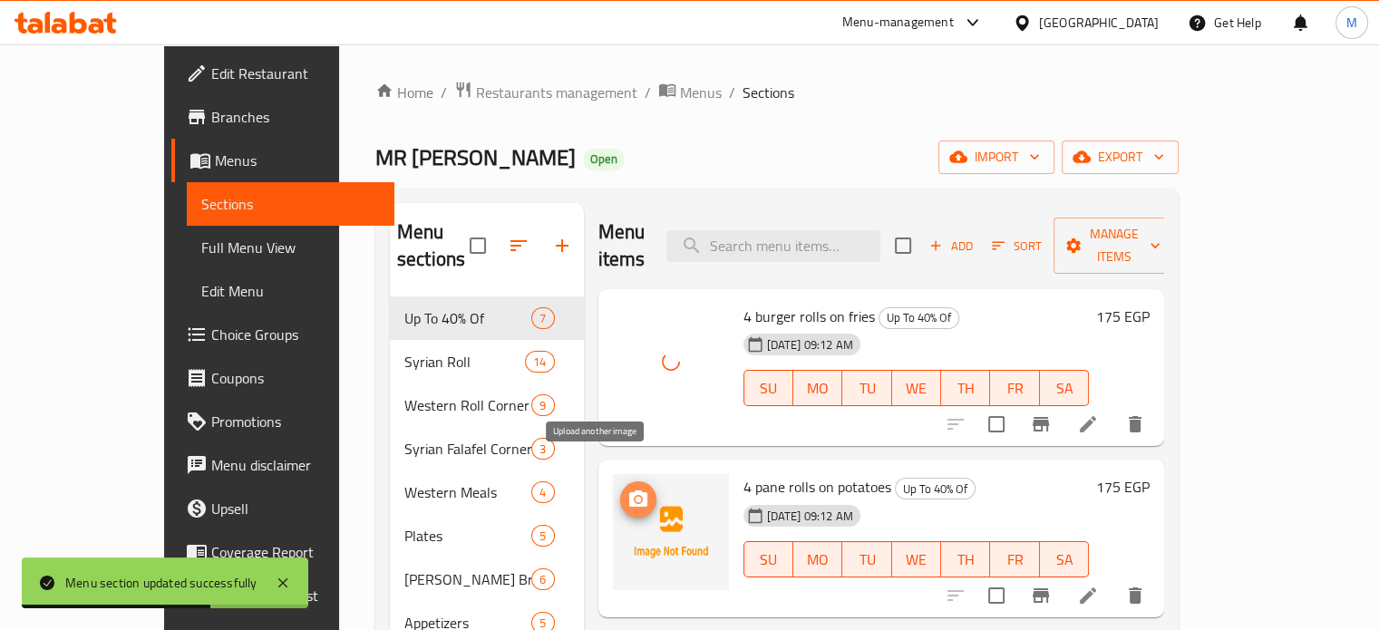
click at [620, 481] on button "upload picture" at bounding box center [638, 499] width 36 height 36
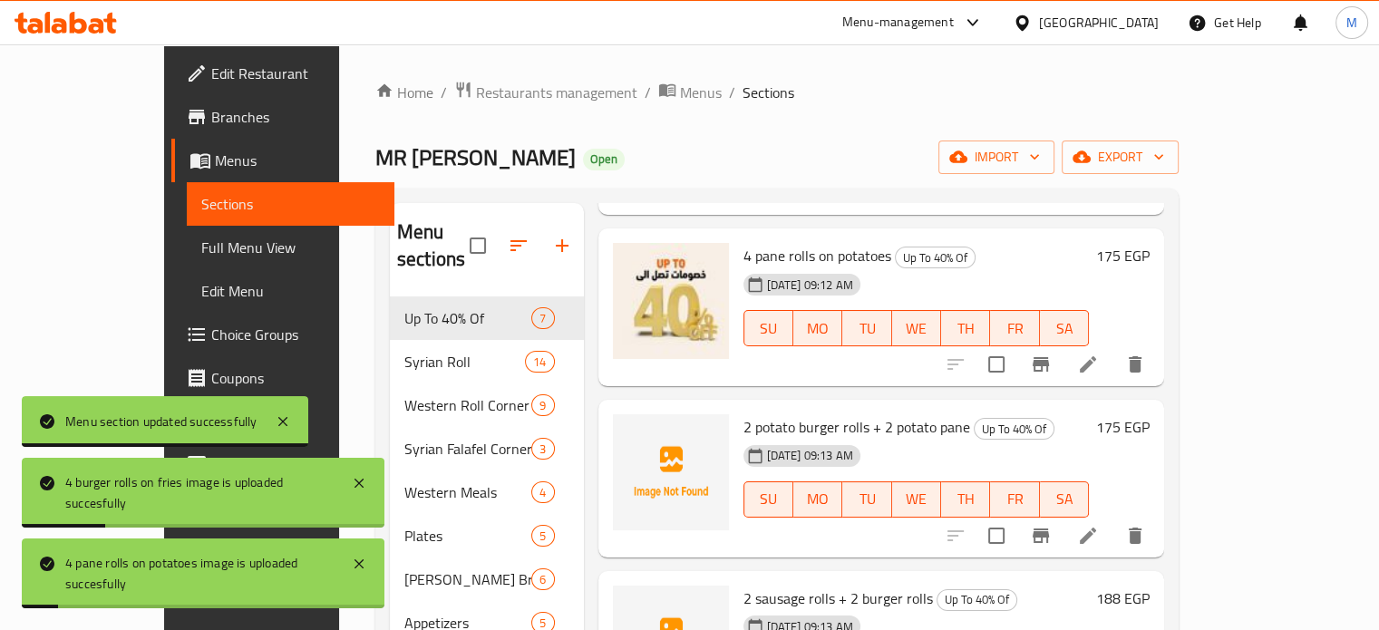
scroll to position [320, 0]
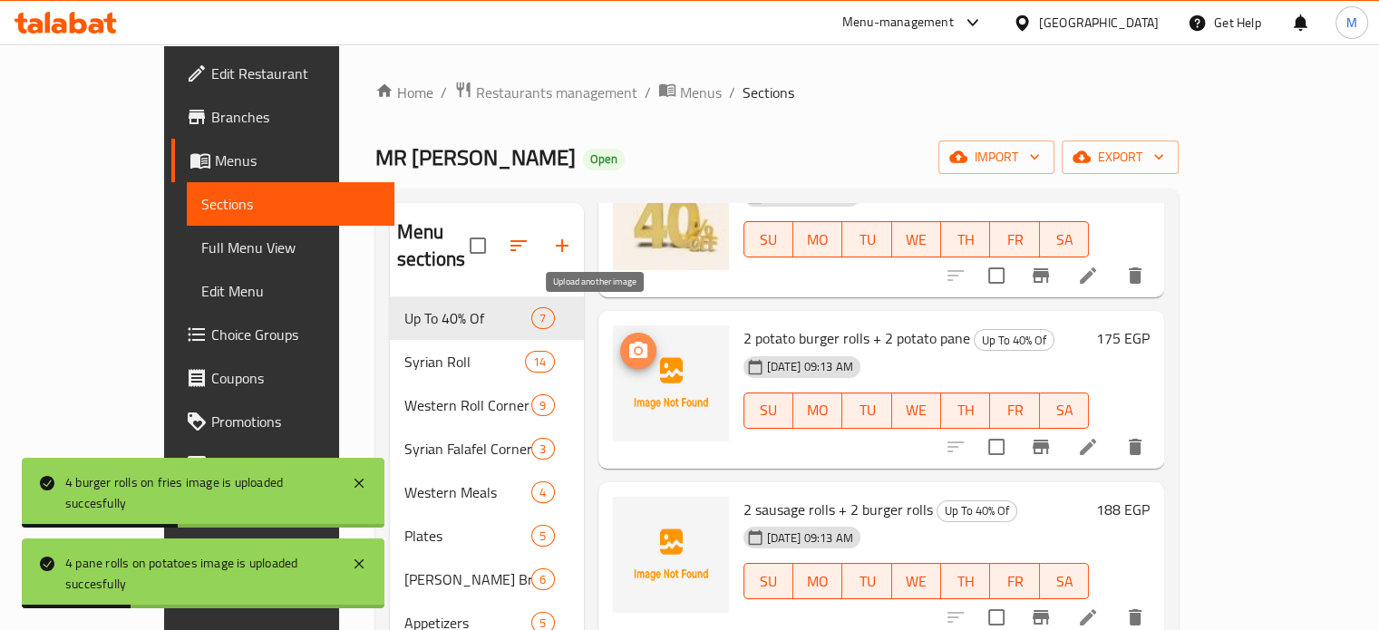
click at [620, 334] on button "upload picture" at bounding box center [638, 351] width 36 height 36
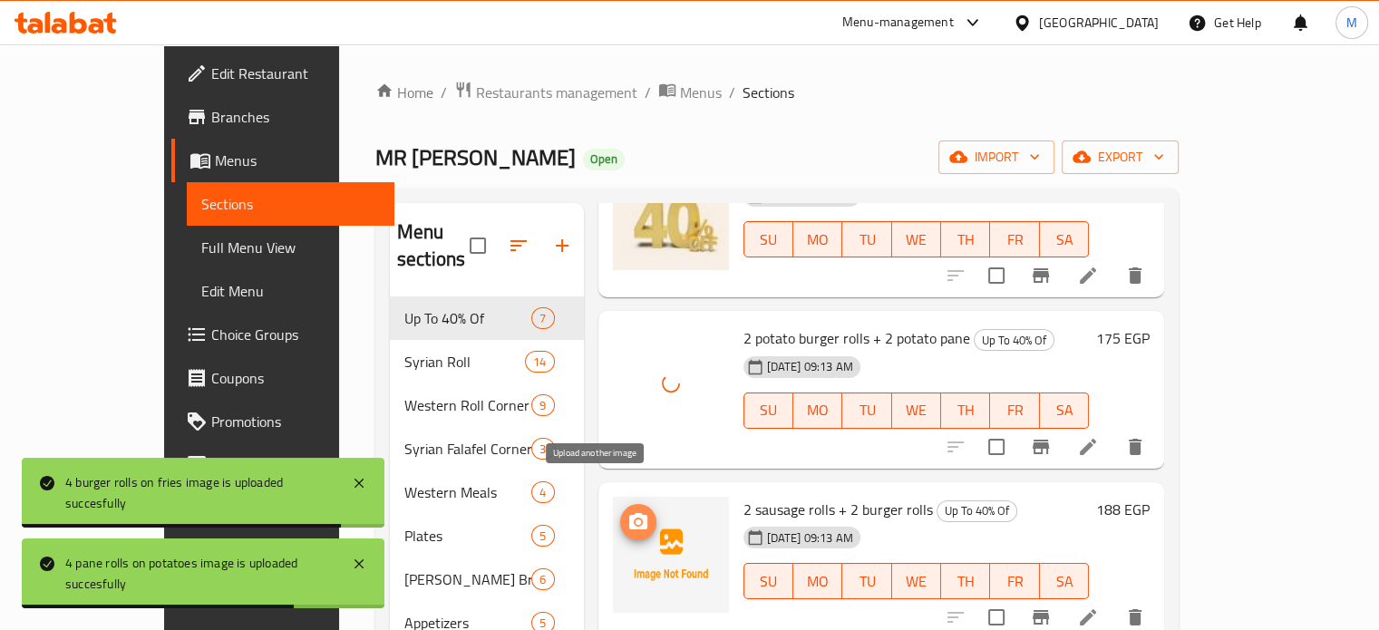
click at [629, 513] on icon "upload picture" at bounding box center [638, 521] width 18 height 16
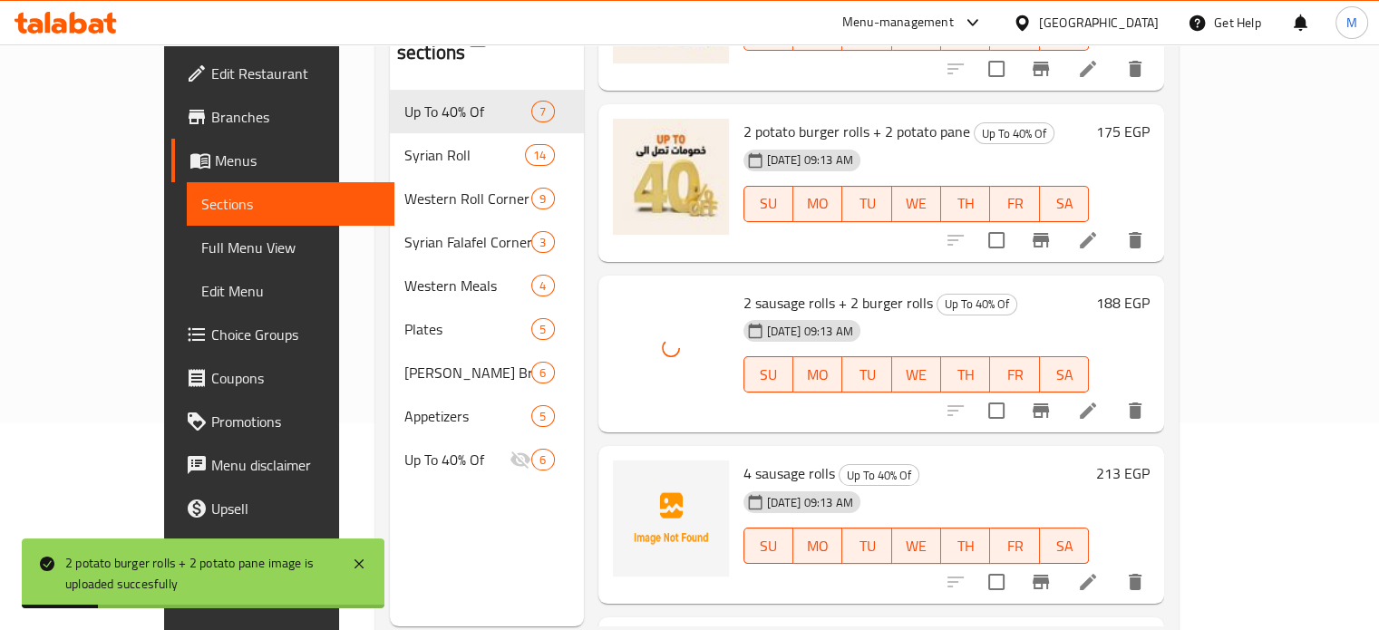
scroll to position [254, 0]
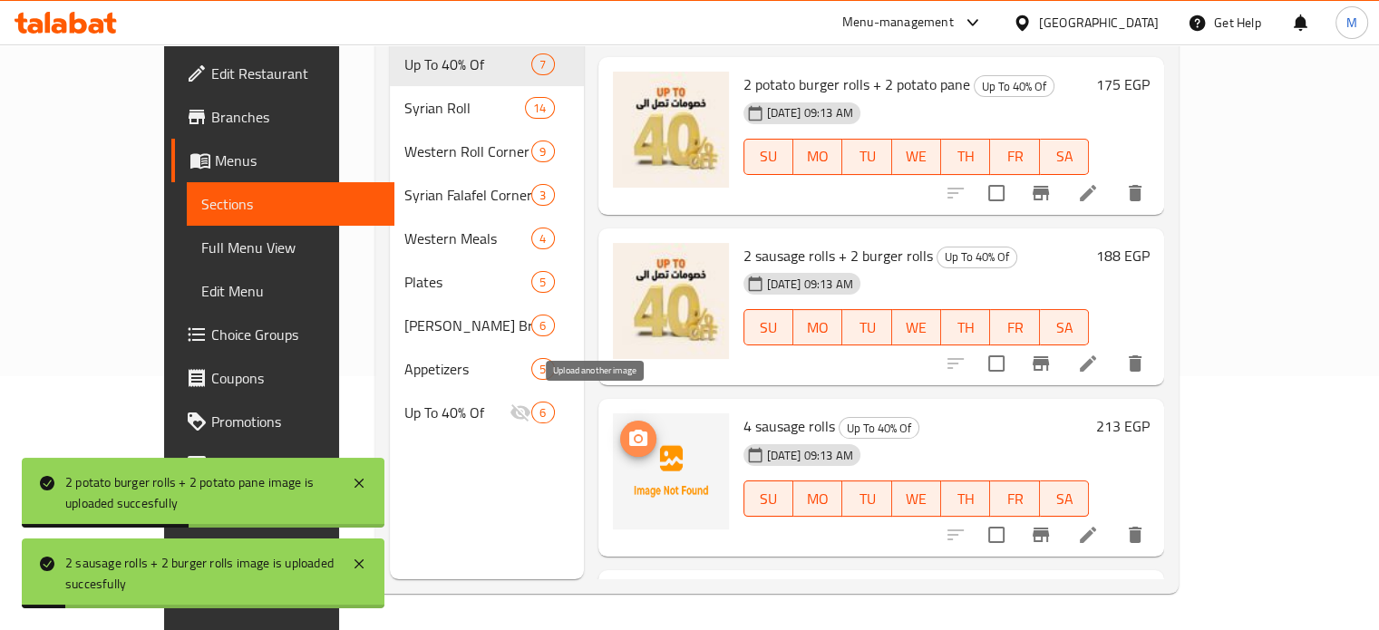
click at [629, 430] on icon "upload picture" at bounding box center [638, 438] width 18 height 16
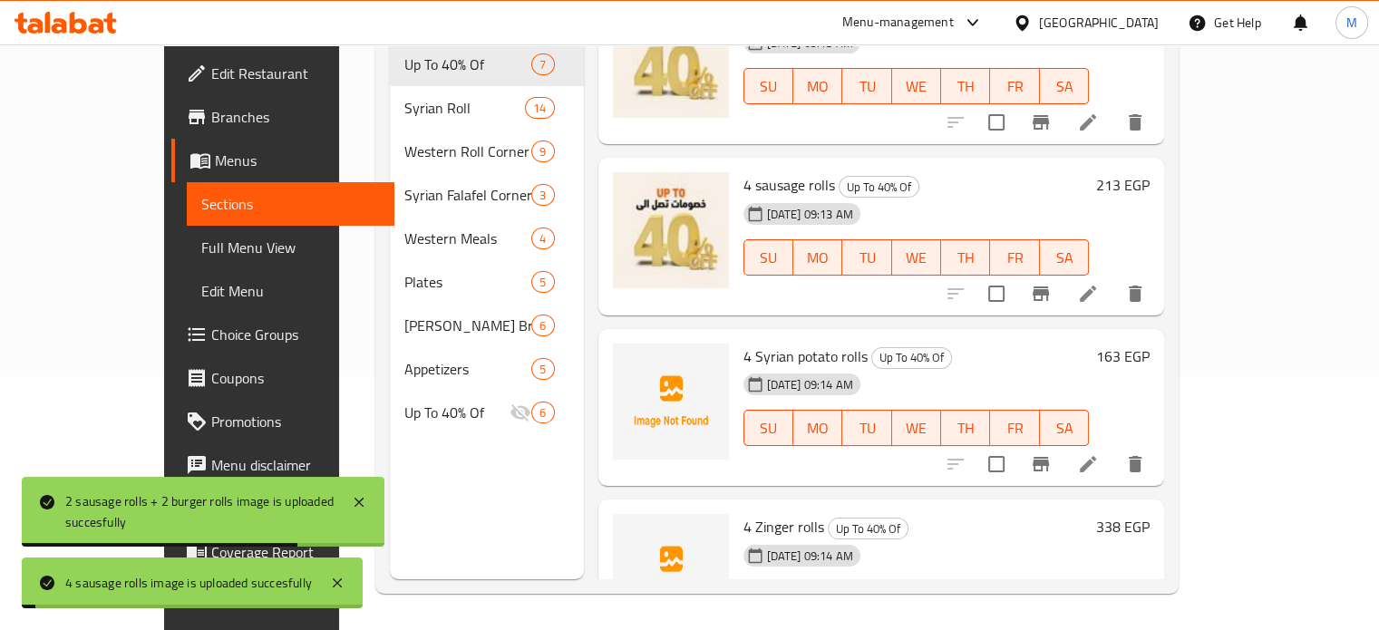
scroll to position [612, 0]
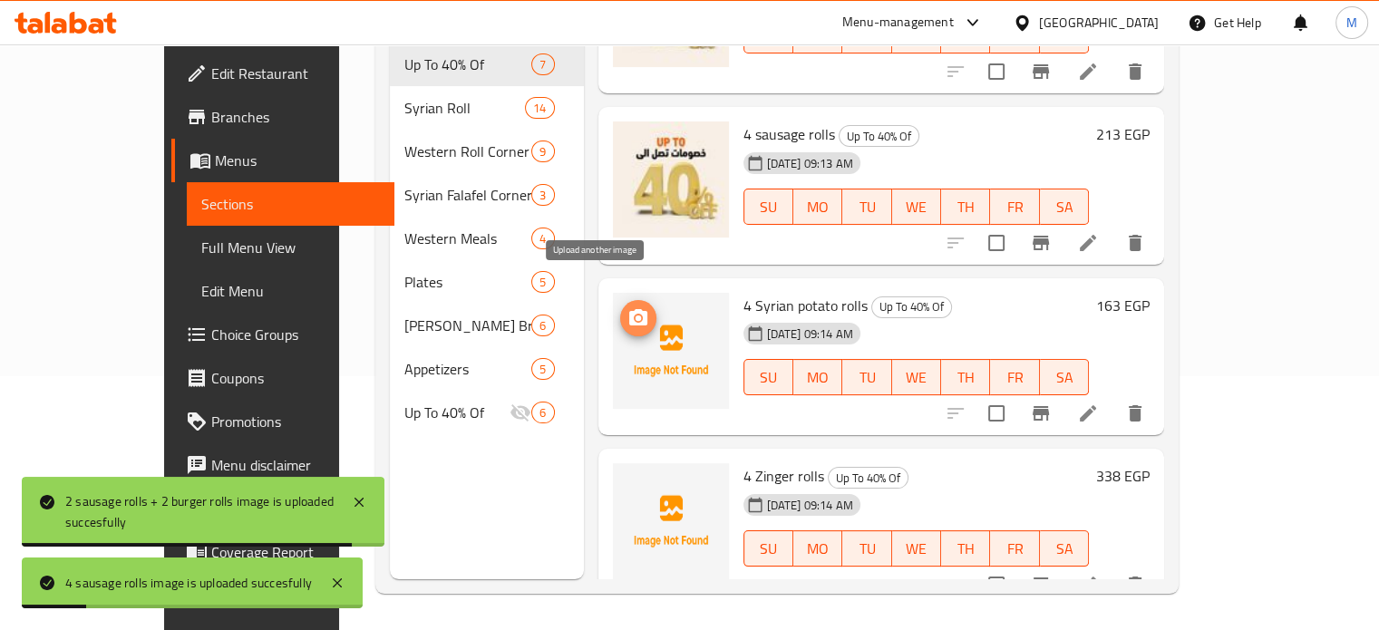
click at [629, 309] on icon "upload picture" at bounding box center [638, 317] width 18 height 16
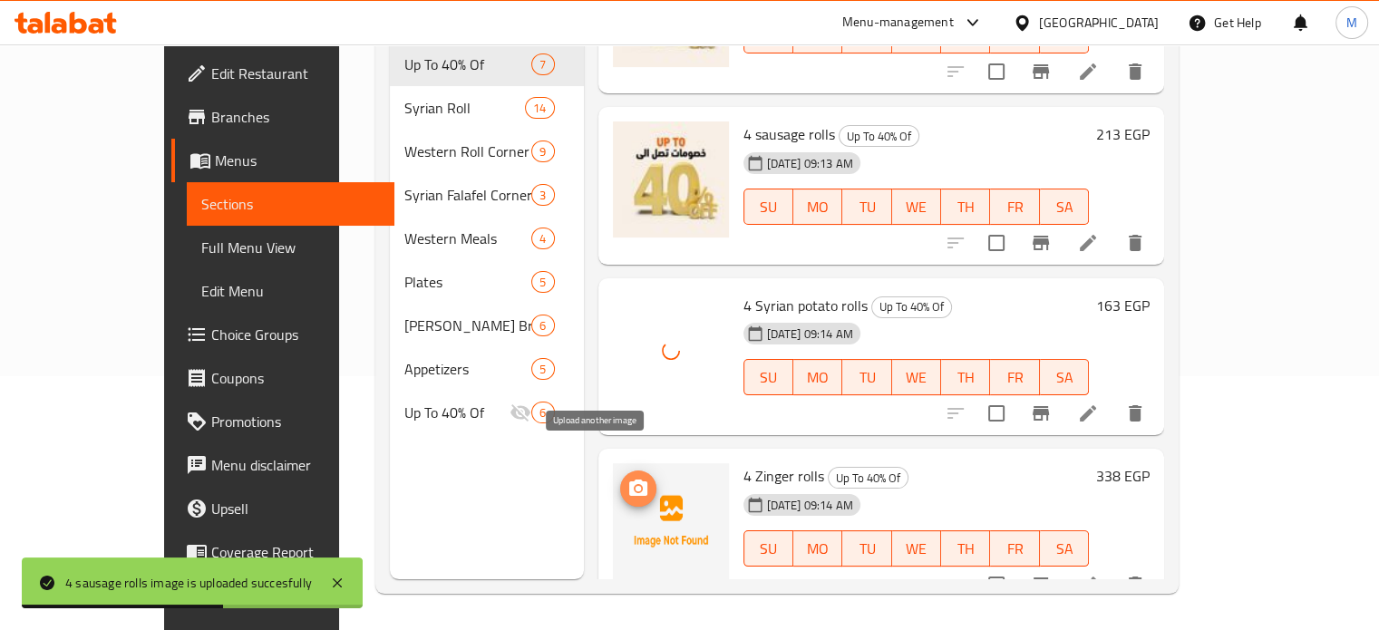
click at [629, 480] on icon "upload picture" at bounding box center [638, 488] width 18 height 16
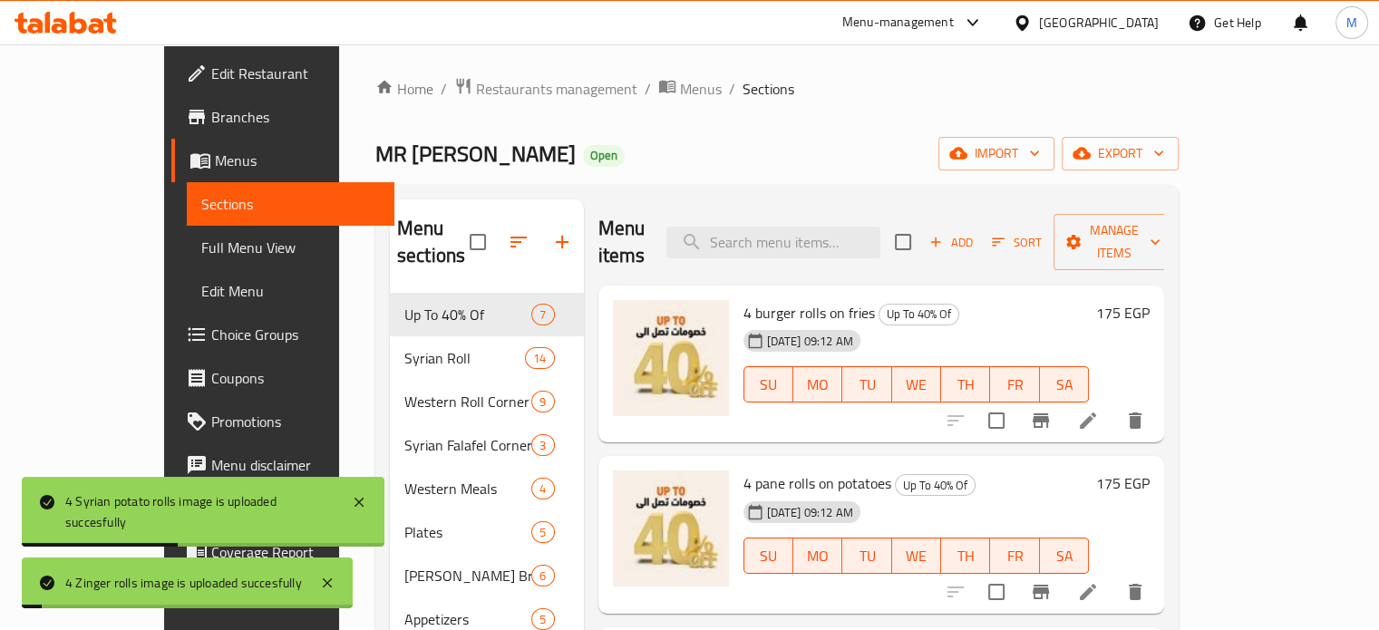
scroll to position [0, 0]
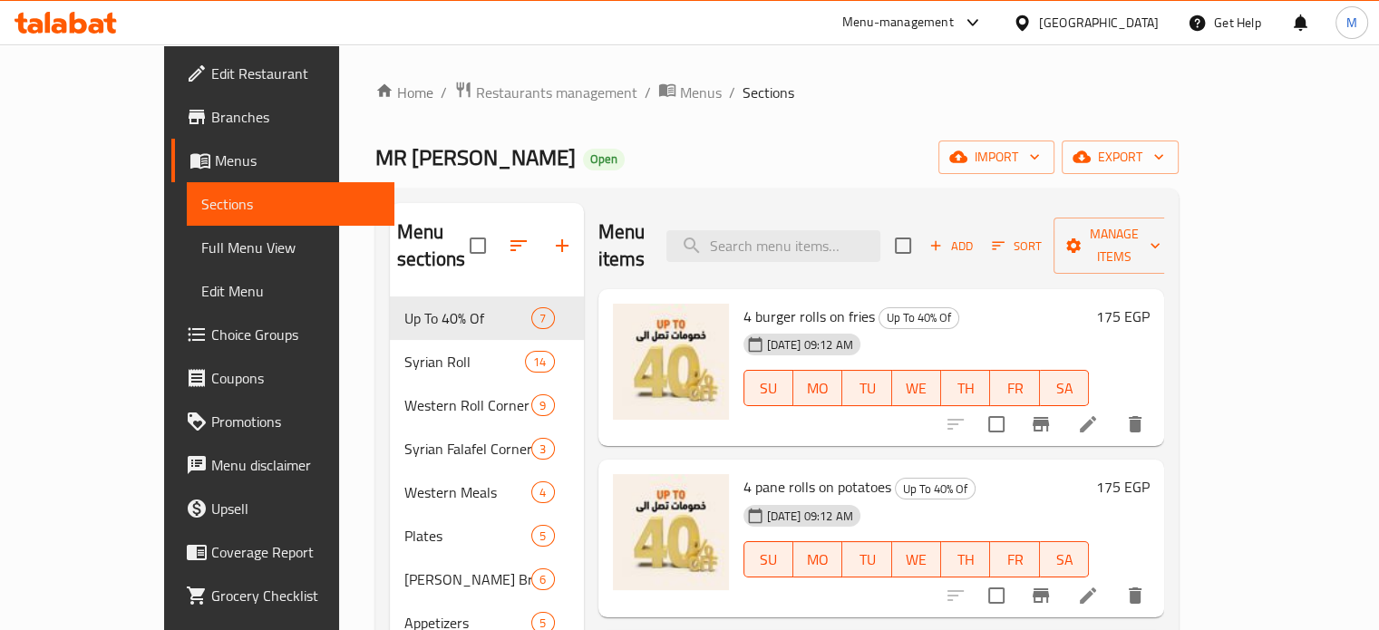
click at [954, 16] on div "Menu-management" at bounding box center [898, 23] width 112 height 22
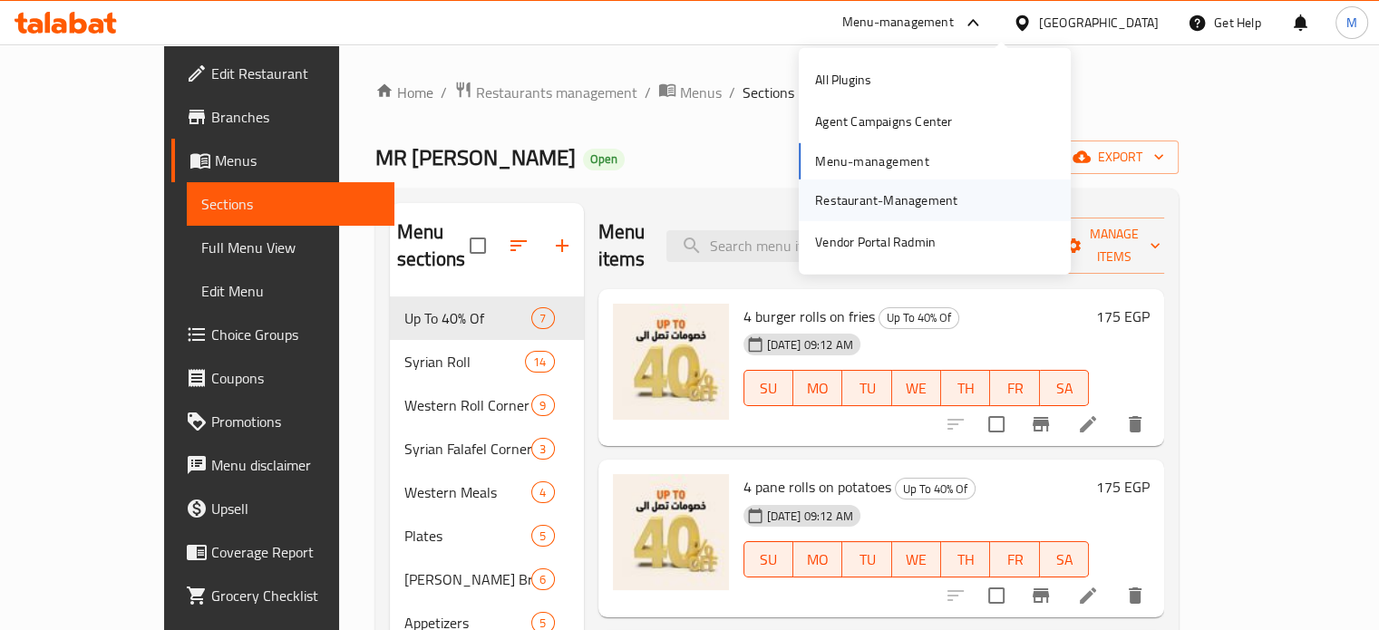
click at [853, 190] on div "Restaurant-Management" at bounding box center [886, 200] width 142 height 20
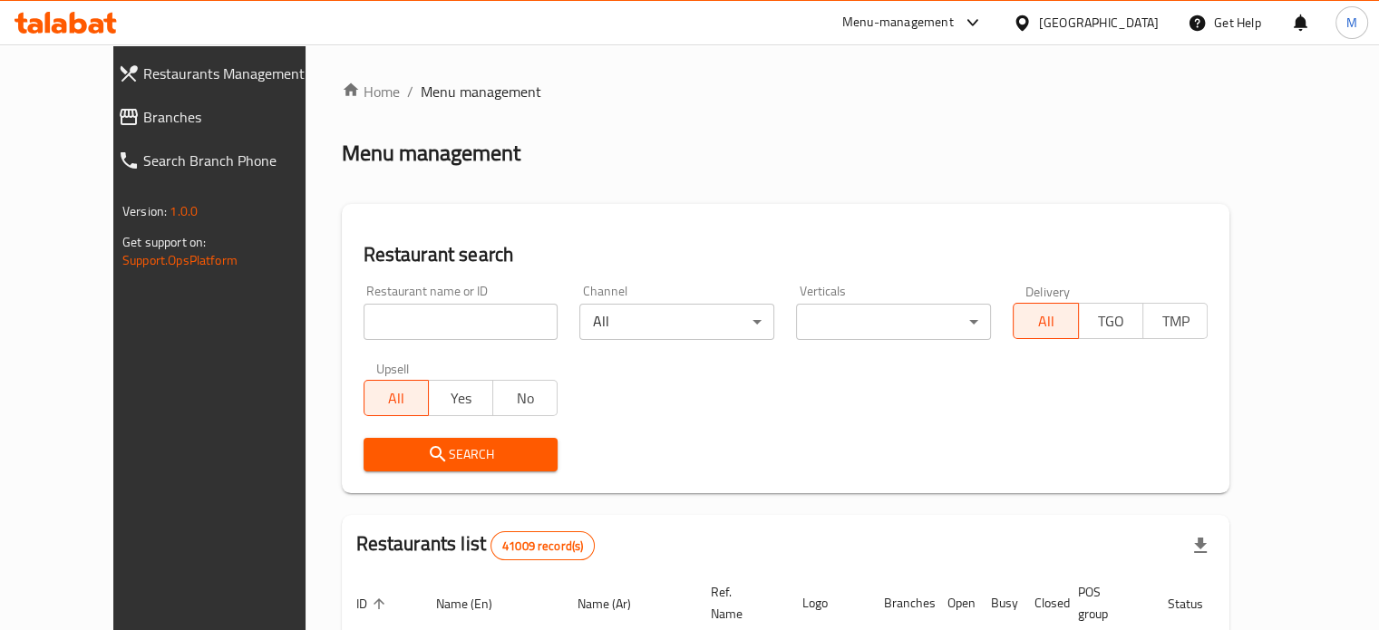
click at [388, 317] on input "search" at bounding box center [461, 322] width 195 height 36
paste input "699672"
type input "699672"
click button "Search" at bounding box center [461, 455] width 195 height 34
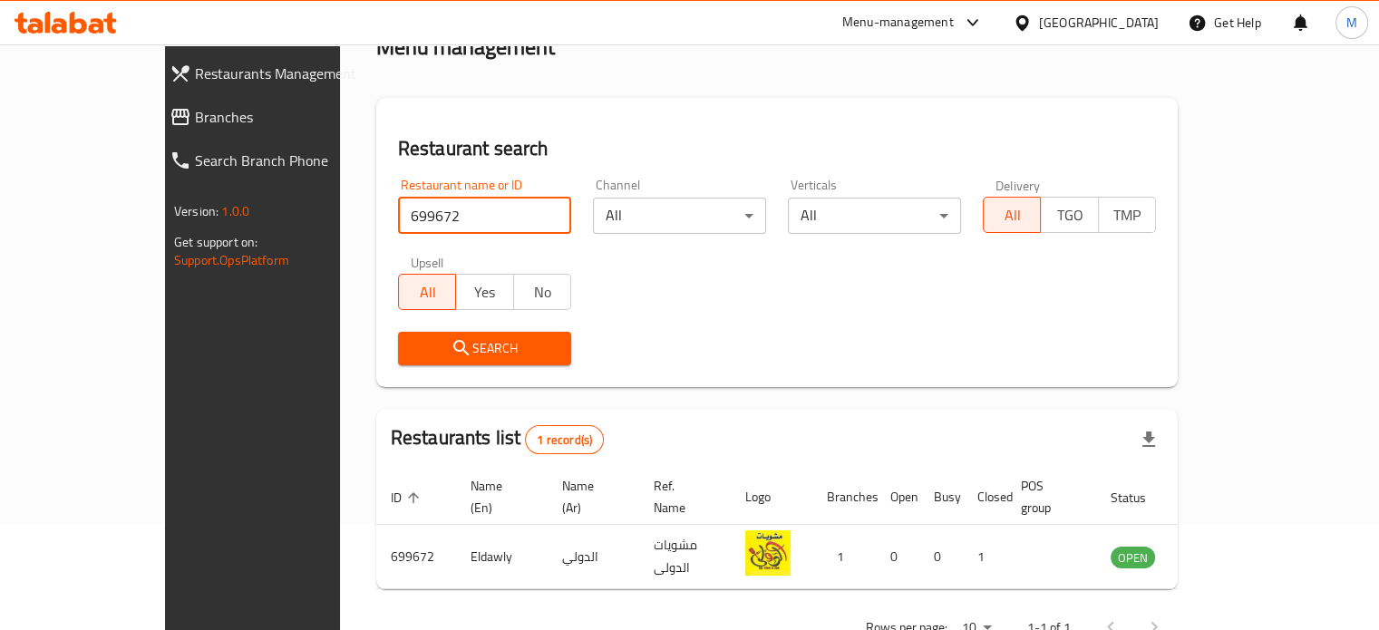
scroll to position [141, 0]
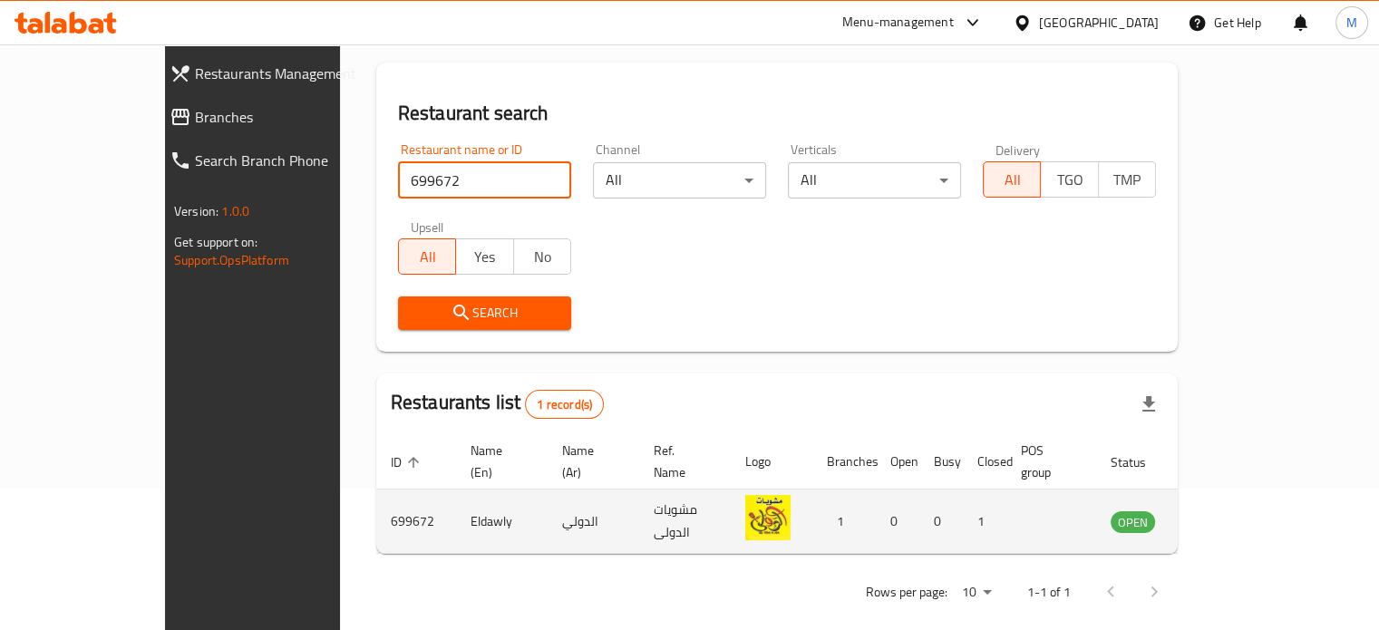
click at [1227, 515] on icon "enhanced table" at bounding box center [1217, 522] width 20 height 15
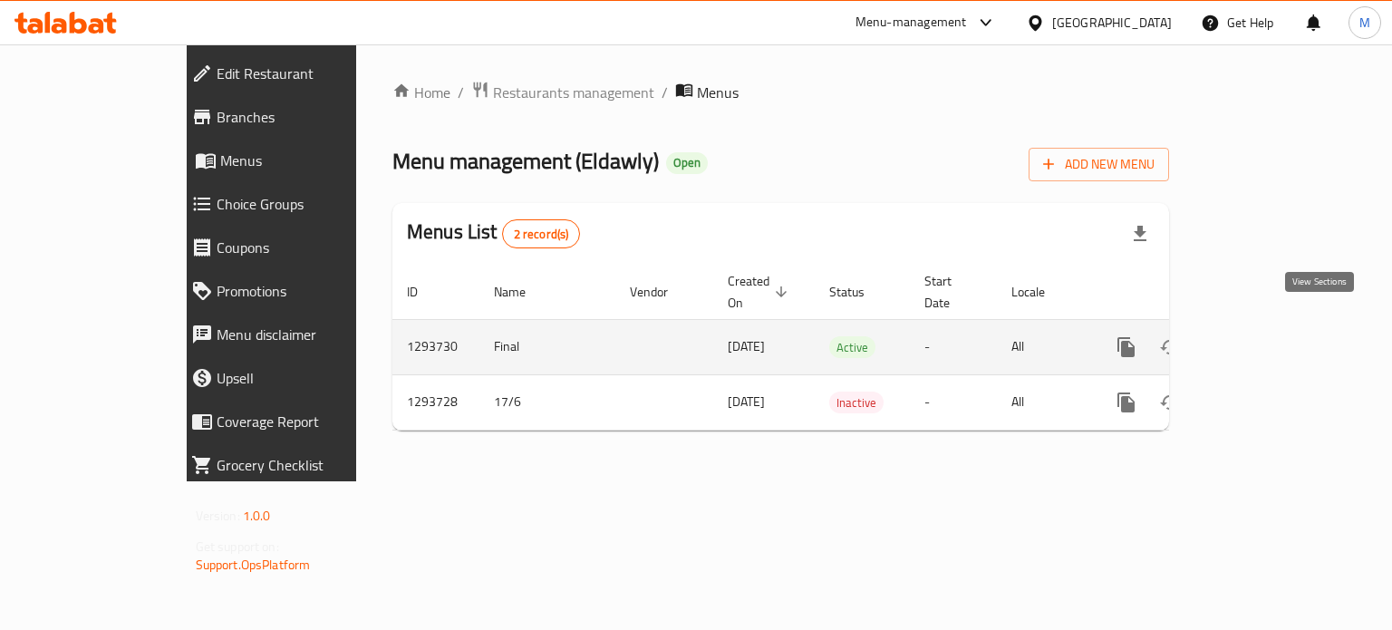
click at [1279, 340] on link "enhanced table" at bounding box center [1258, 347] width 44 height 44
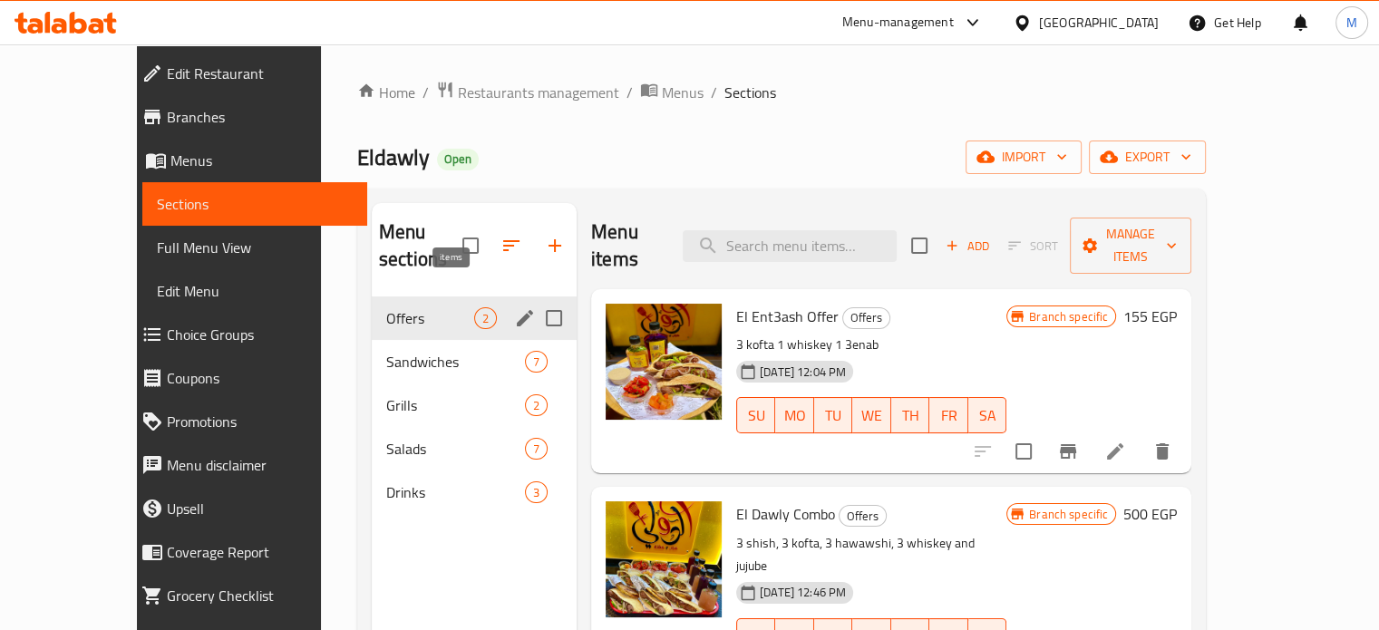
click at [412, 307] on span "Offers" at bounding box center [430, 318] width 88 height 22
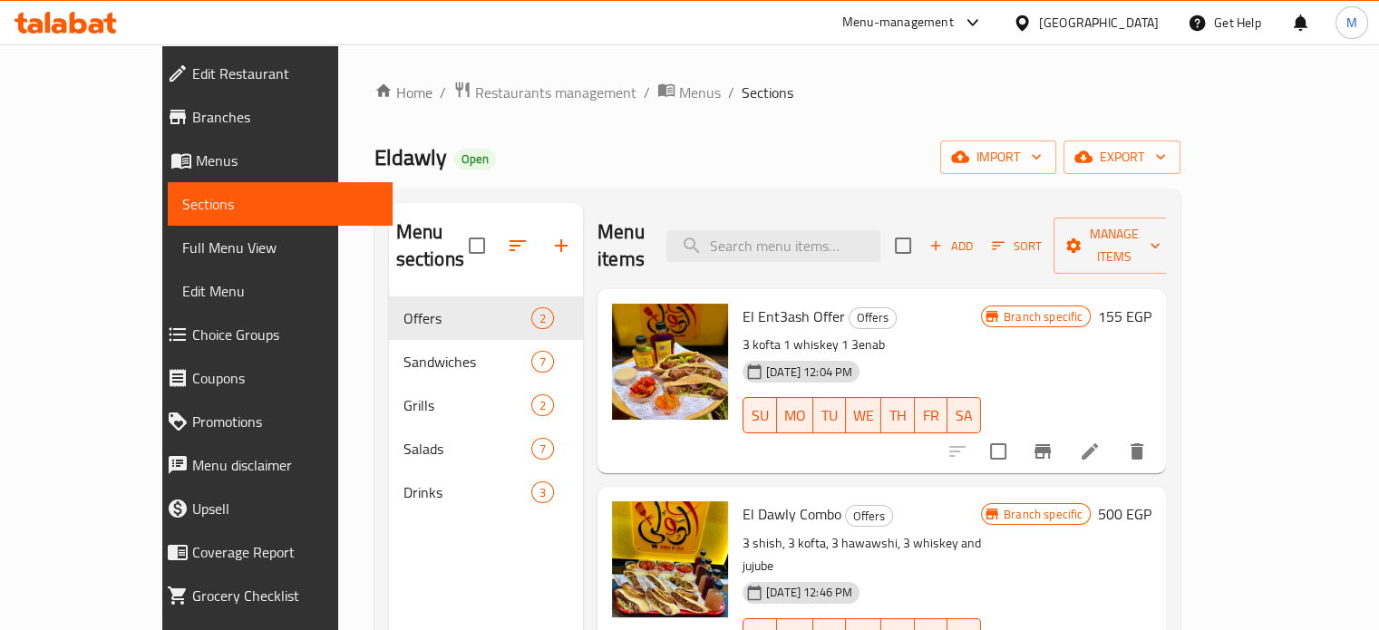
click at [975, 238] on span "Add" at bounding box center [950, 246] width 49 height 21
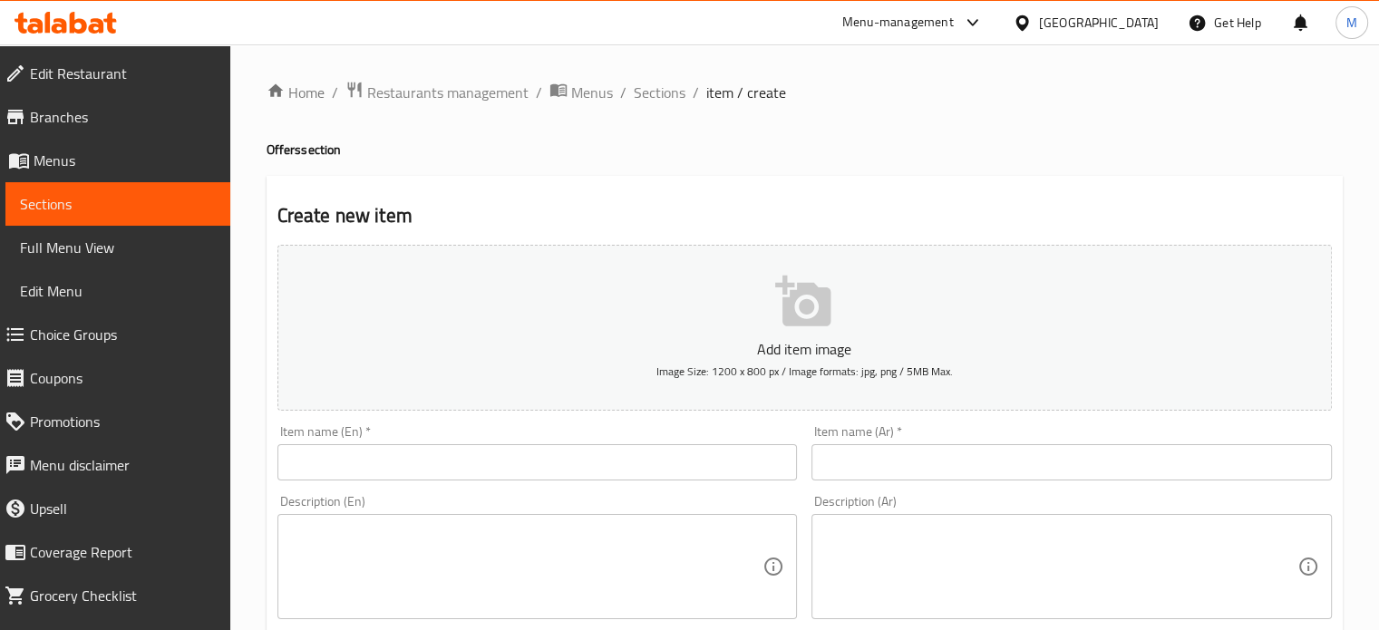
click at [888, 460] on input "text" at bounding box center [1071, 462] width 520 height 36
paste input "٢ كفته ٢ حواوشي ١ ڤي كولا ١ عناب"
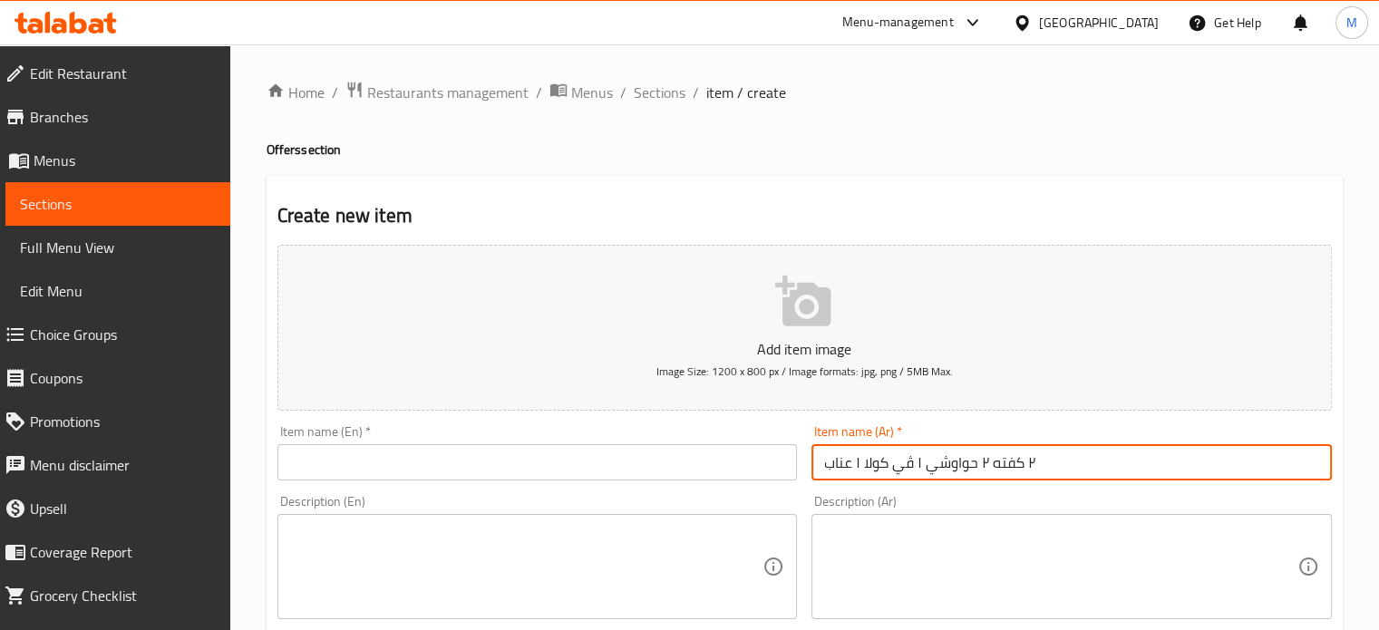
type input "٢ كفته ٢ حواوشي ١ ڤي كولا ١ عناب"
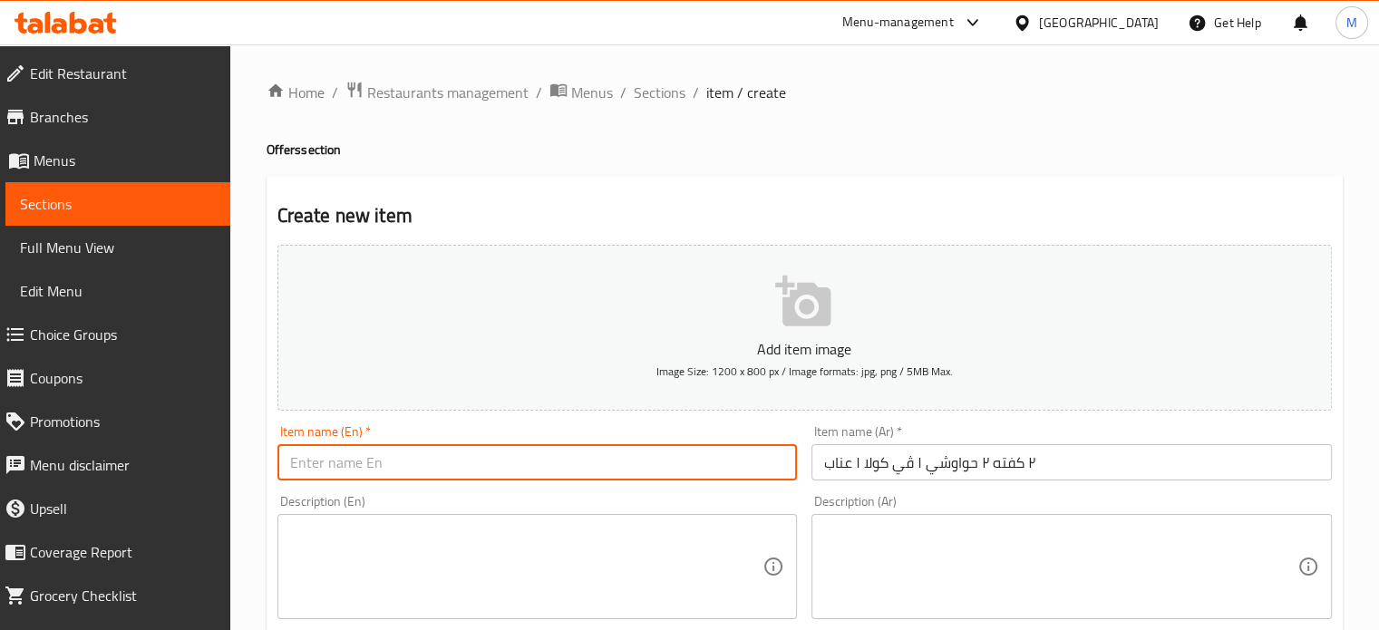
click at [406, 467] on input "text" at bounding box center [537, 462] width 520 height 36
paste input "2 kofta, 2 hawawshi, 1 V-colla, 1 jujube"
type input "2 kofta, 2 hawawshi, 1 V-colla, 1 jujube"
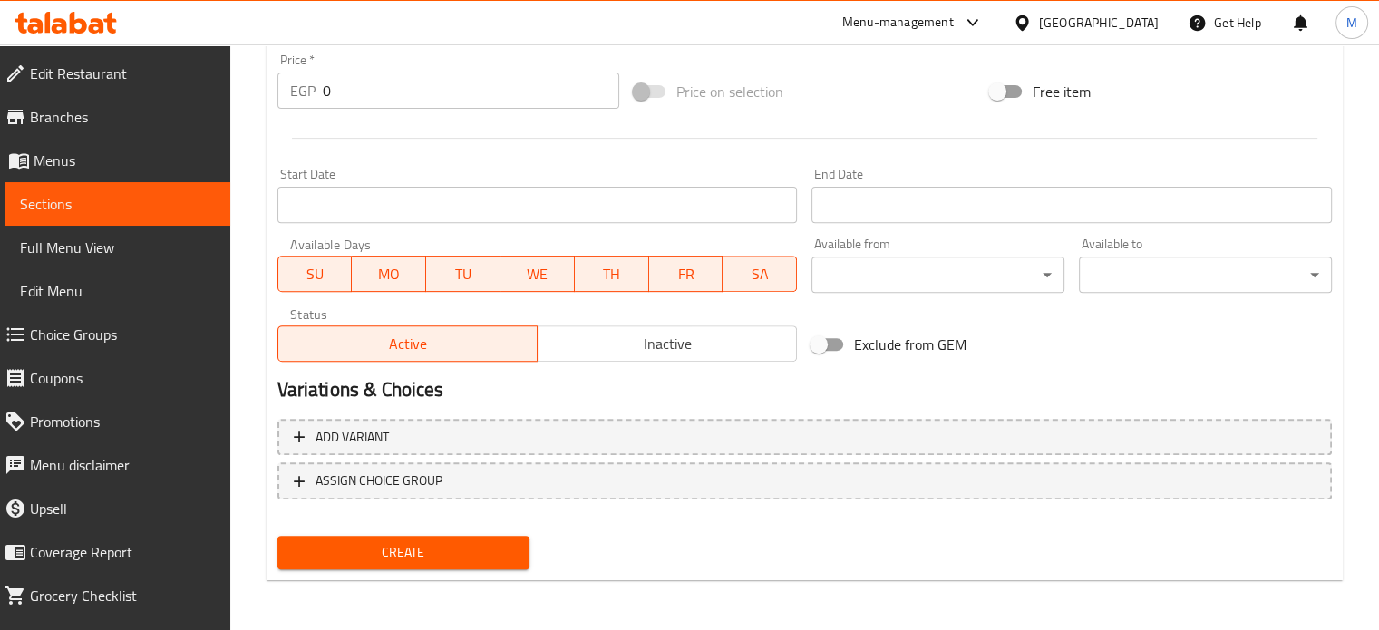
drag, startPoint x: 334, startPoint y: 92, endPoint x: 300, endPoint y: 93, distance: 33.6
click at [306, 93] on div "EGP 0 Price *" at bounding box center [448, 91] width 342 height 36
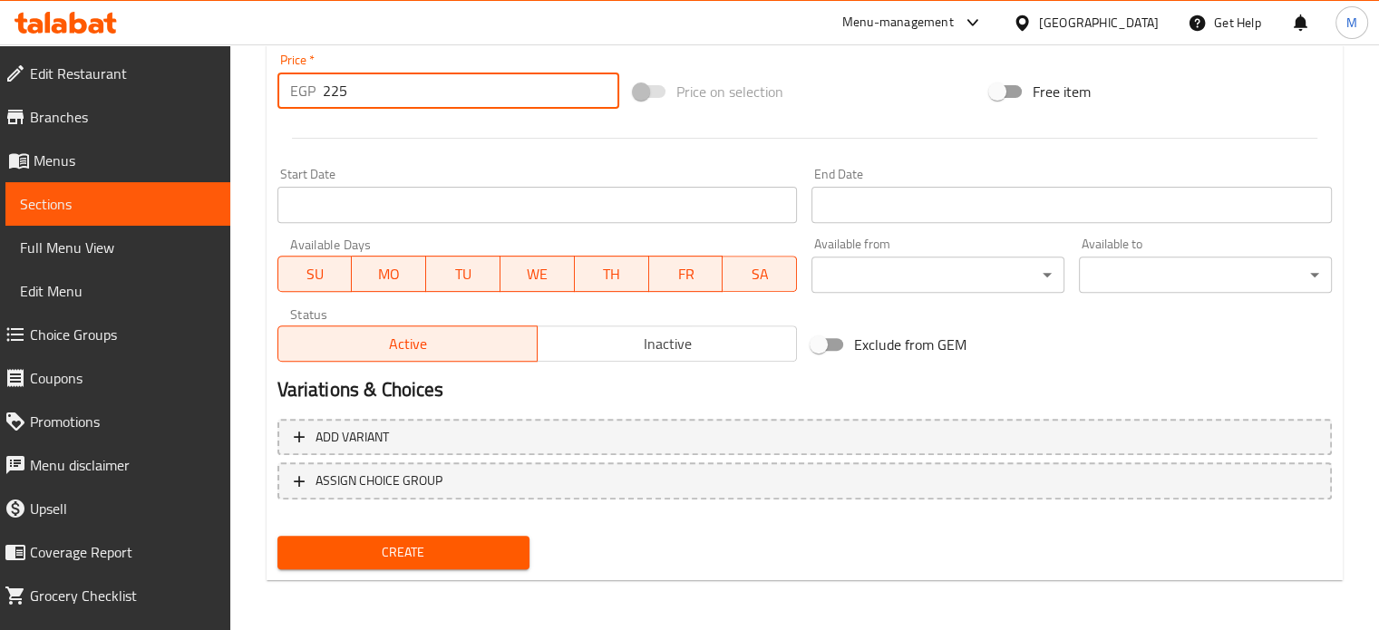
type input "225"
click at [471, 548] on span "Create" at bounding box center [404, 552] width 224 height 23
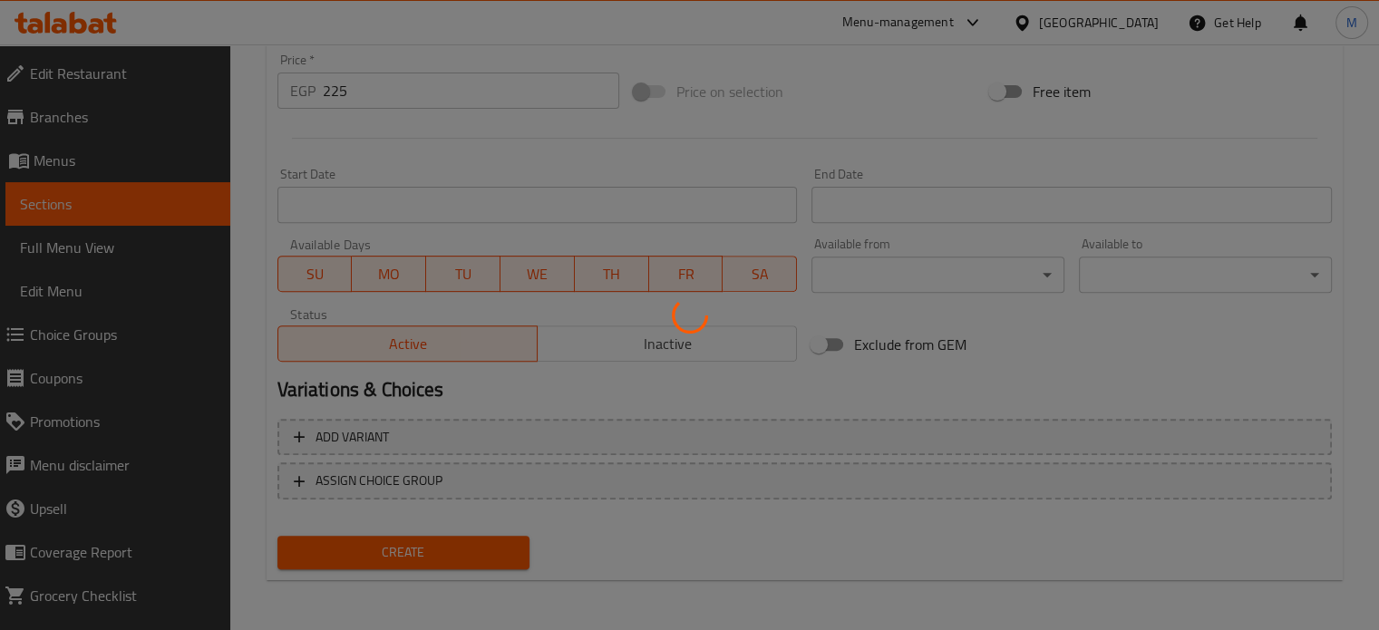
type input "0"
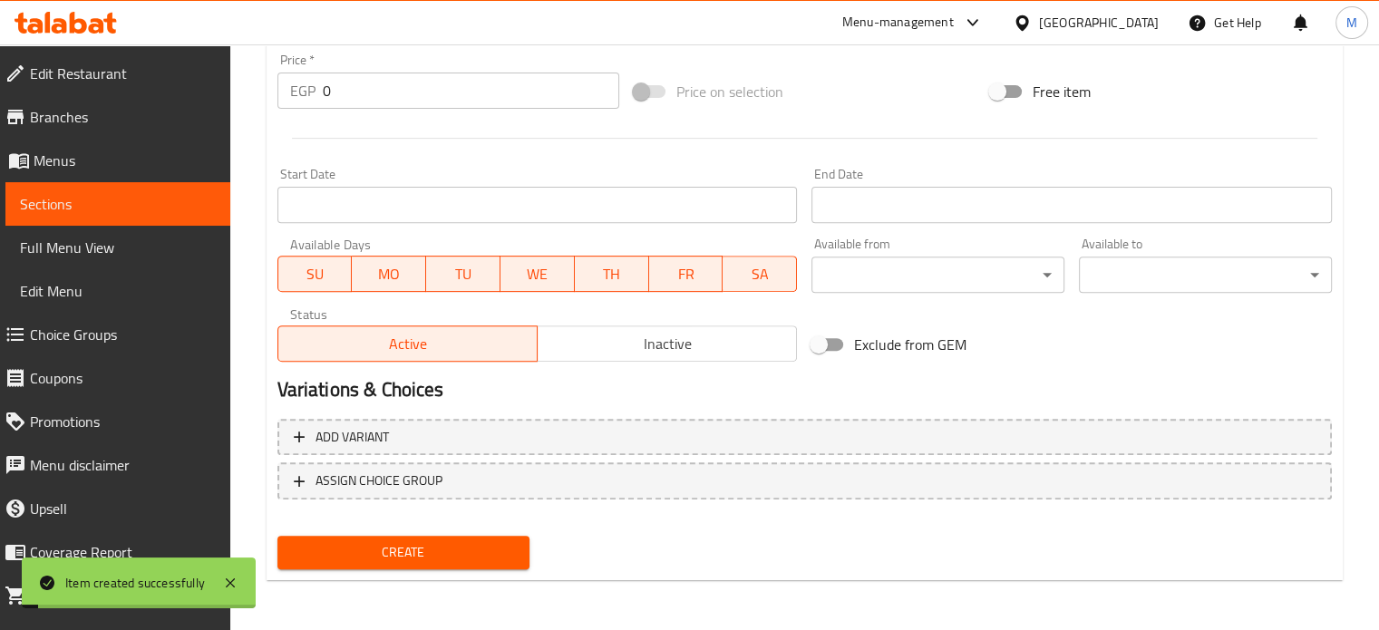
scroll to position [0, 0]
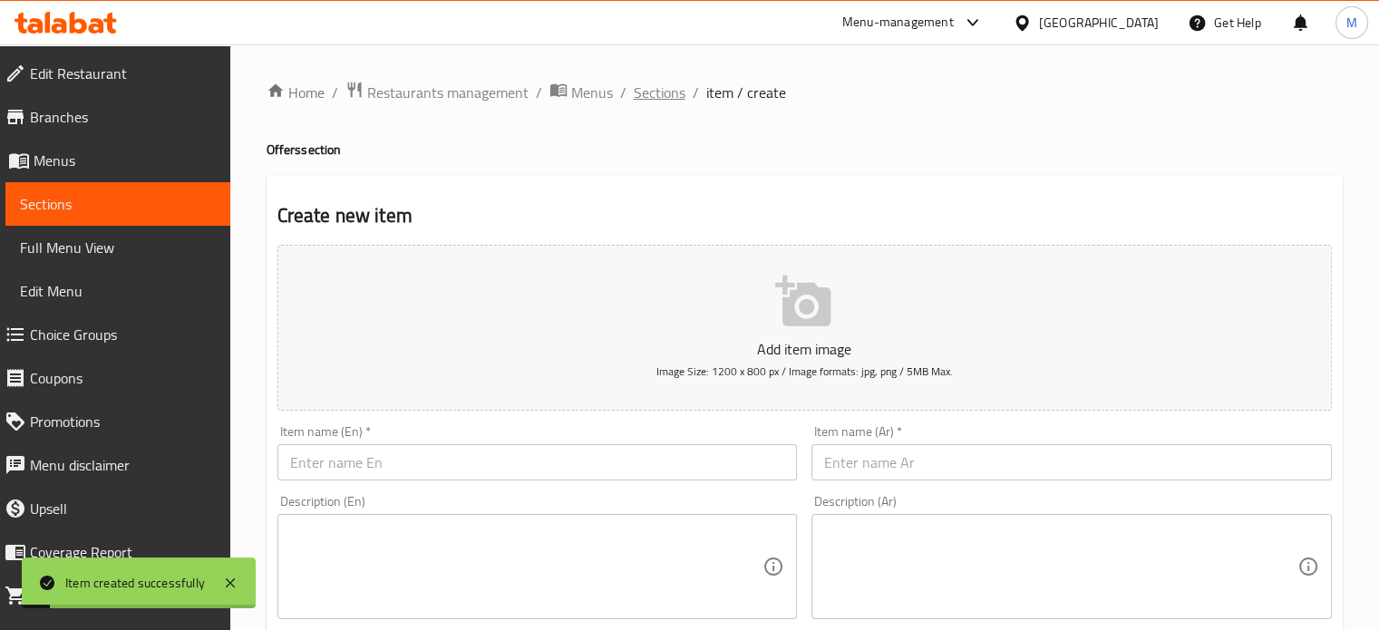
click at [671, 88] on span "Sections" at bounding box center [660, 93] width 52 height 22
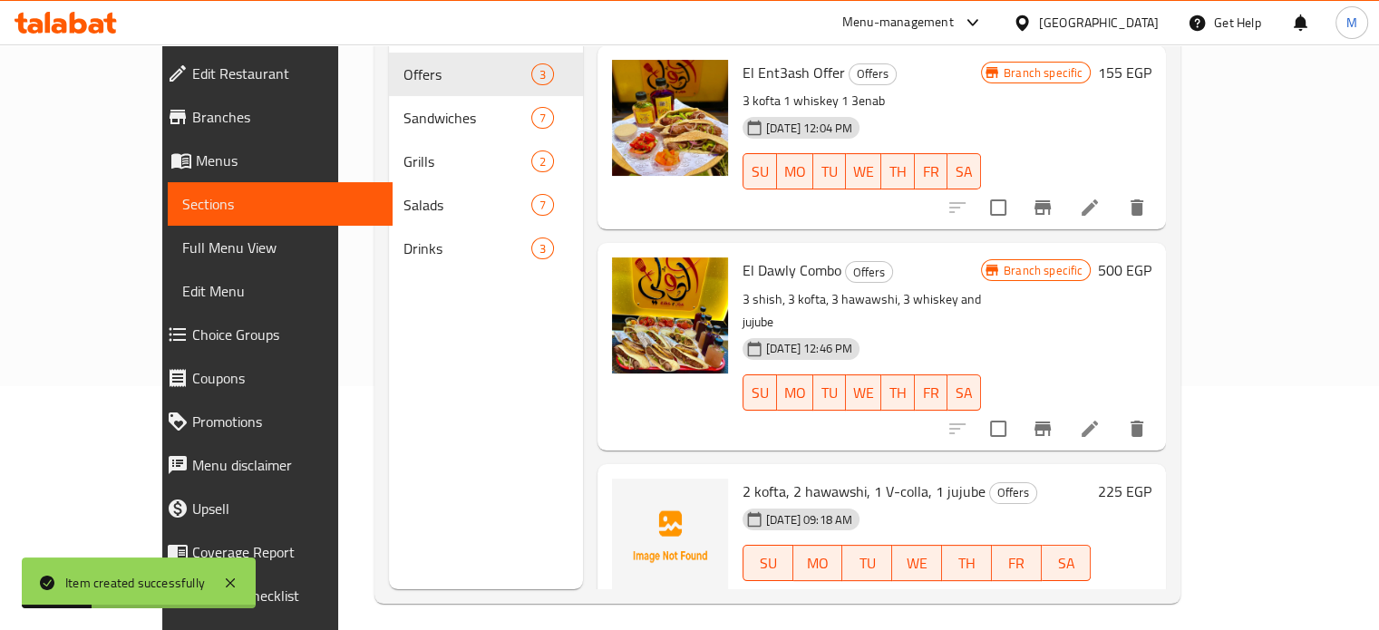
scroll to position [254, 0]
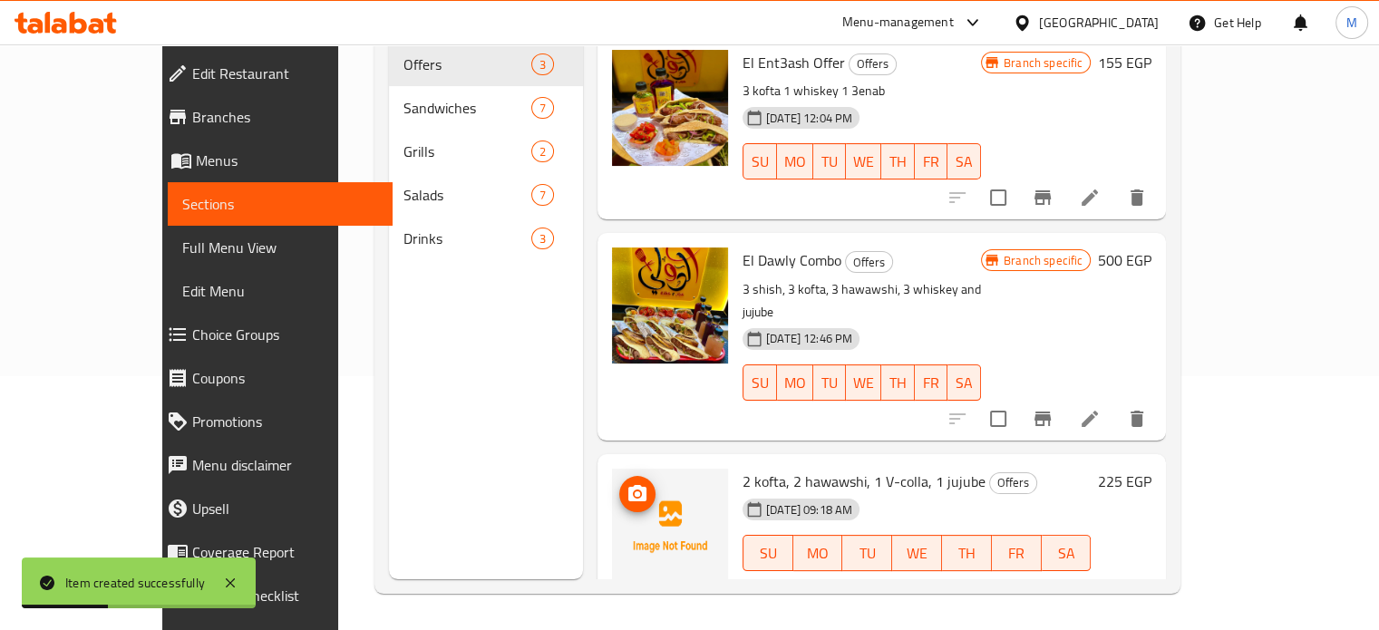
click at [628, 485] on icon "upload picture" at bounding box center [637, 493] width 18 height 16
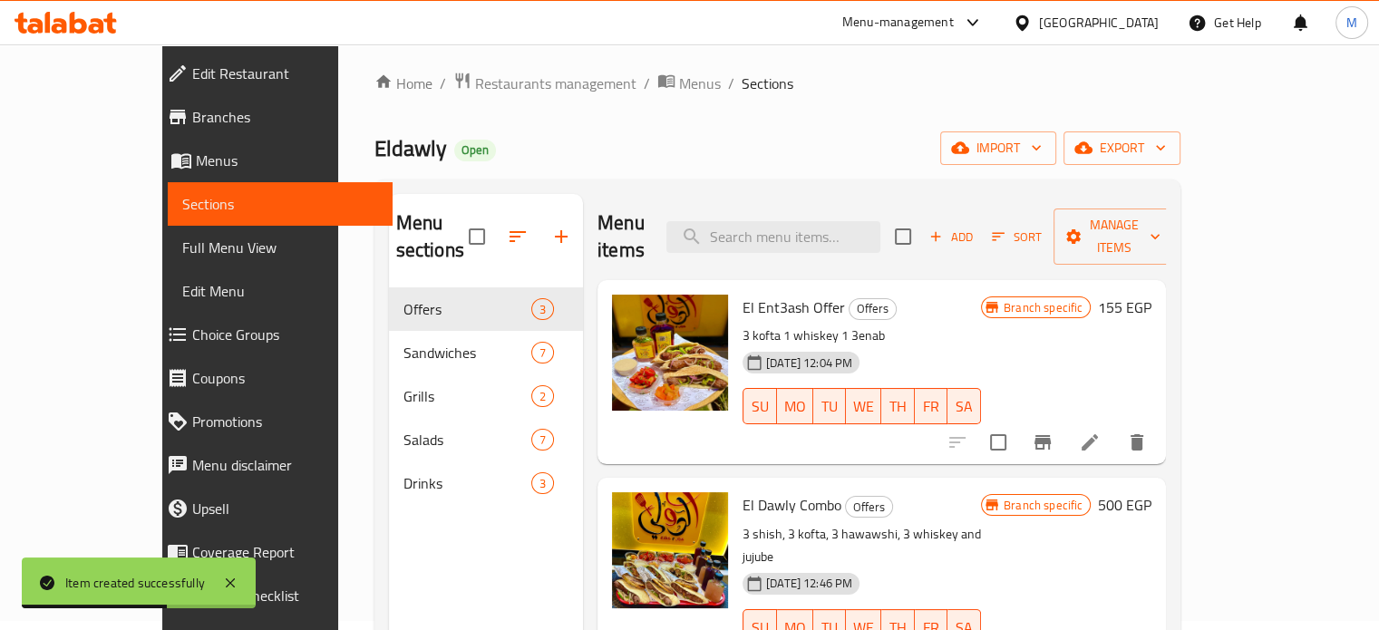
scroll to position [0, 0]
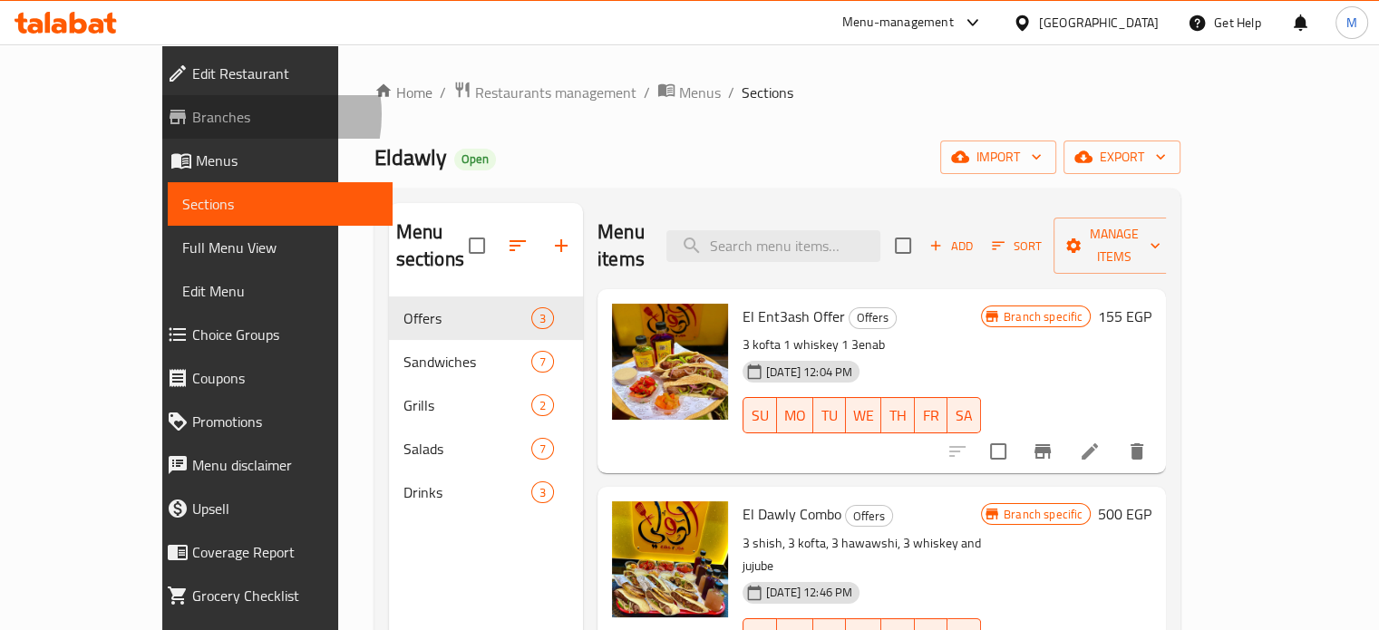
click at [192, 114] on span "Branches" at bounding box center [285, 117] width 186 height 22
